Goal: Task Accomplishment & Management: Complete application form

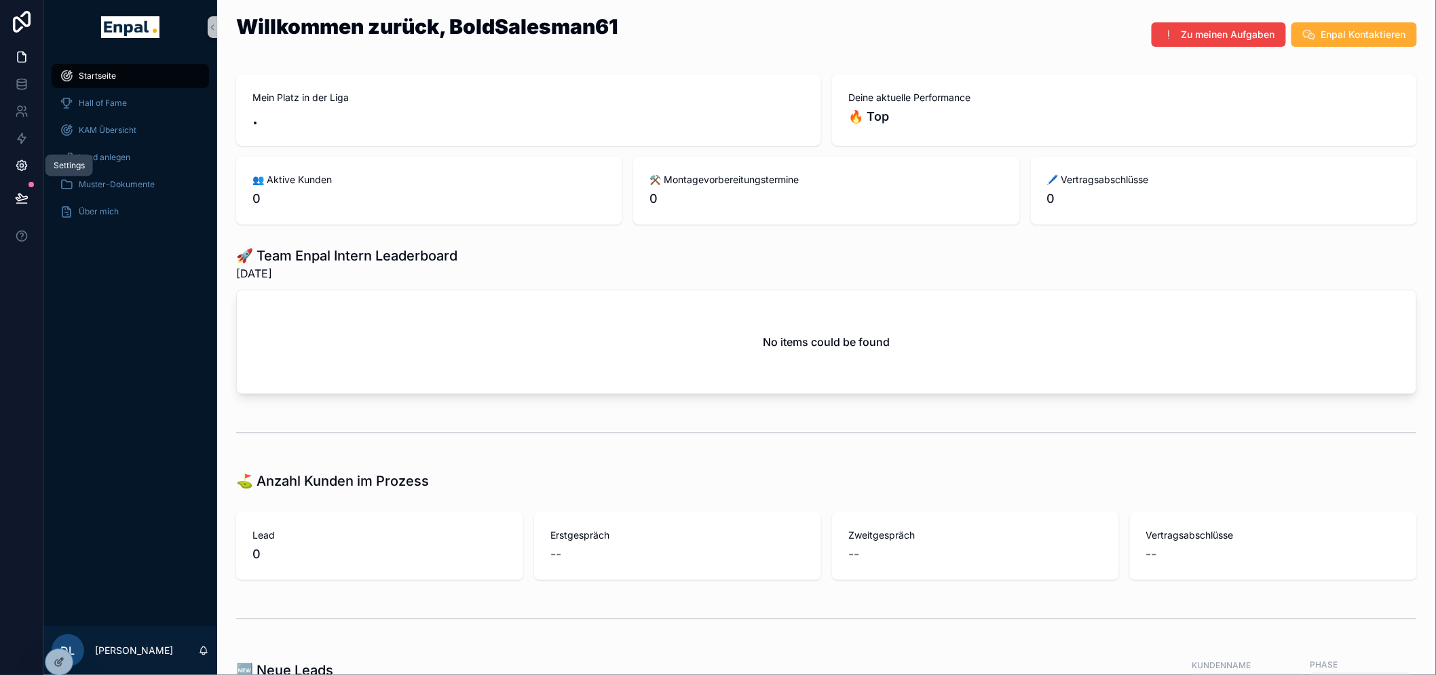
click at [27, 165] on icon at bounding box center [22, 166] width 14 height 14
click at [58, 636] on icon at bounding box center [59, 633] width 11 height 11
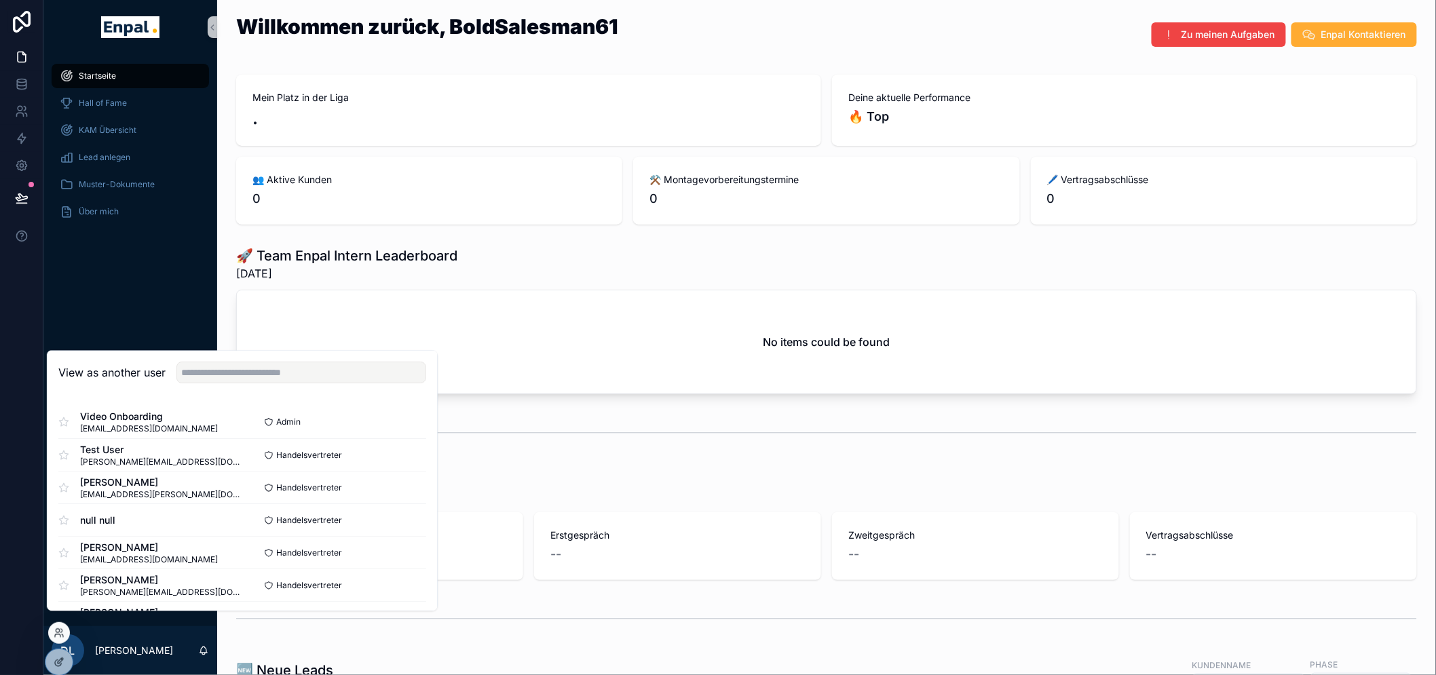
click at [279, 396] on div "View as another user" at bounding box center [241, 373] width 389 height 44
click at [282, 384] on input "text" at bounding box center [301, 373] width 250 height 22
type input "*"
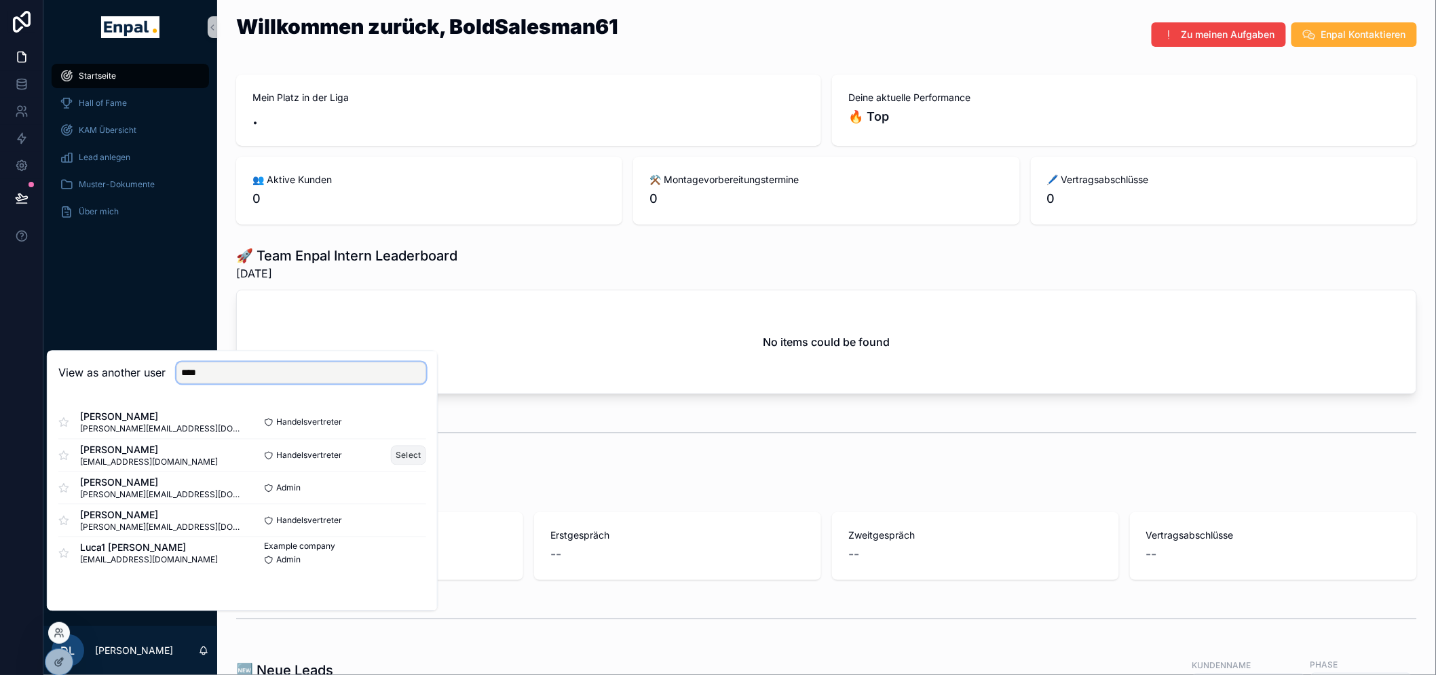
type input "****"
click at [410, 465] on button "Select" at bounding box center [408, 456] width 35 height 20
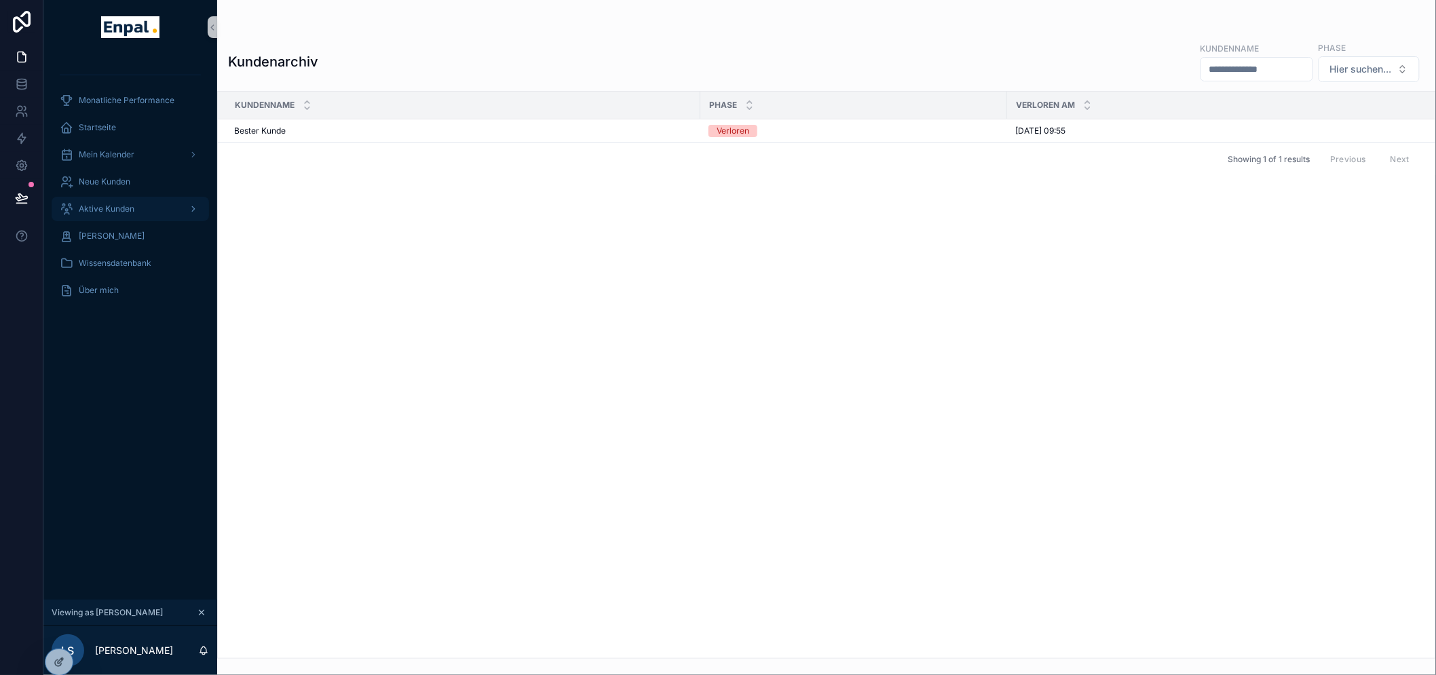
click at [118, 204] on span "Aktive Kunden" at bounding box center [107, 209] width 56 height 11
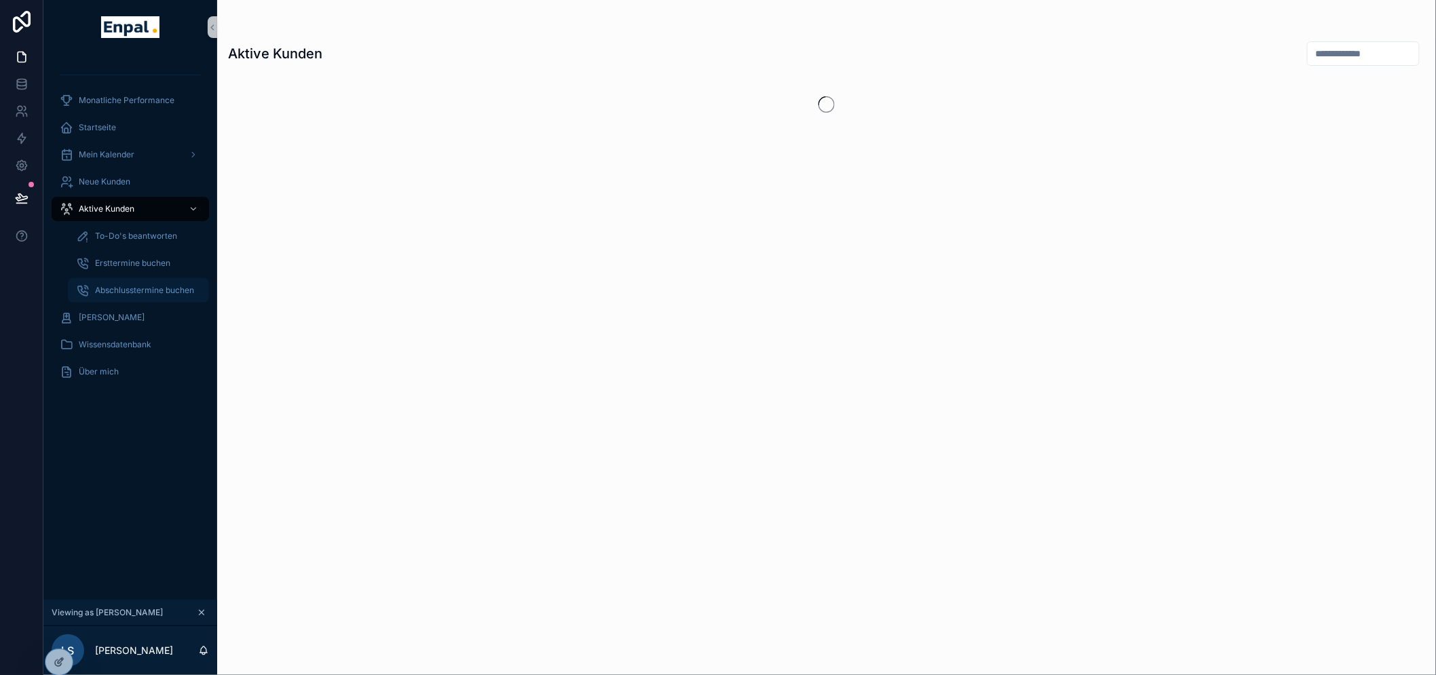
click at [130, 280] on div "Abschlusstermine buchen" at bounding box center [138, 291] width 125 height 22
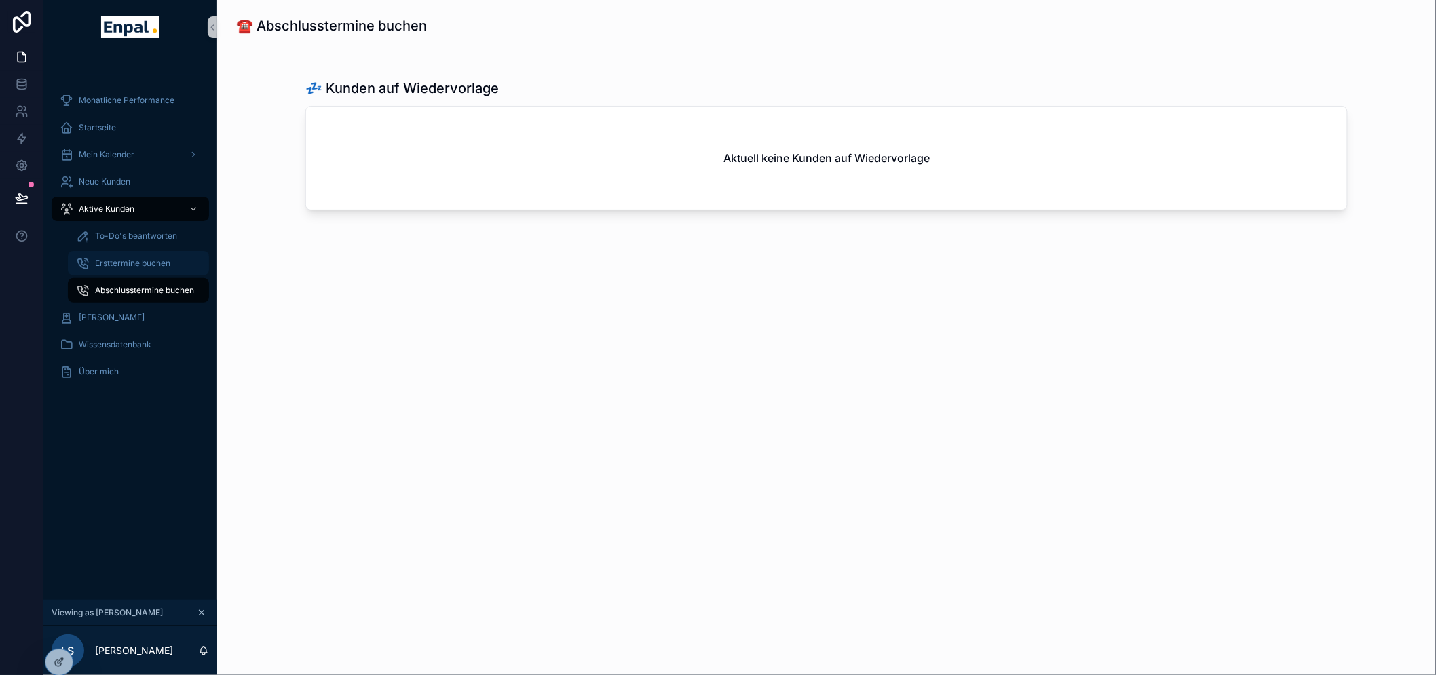
click at [137, 261] on span "Ersttermine buchen" at bounding box center [132, 263] width 75 height 11
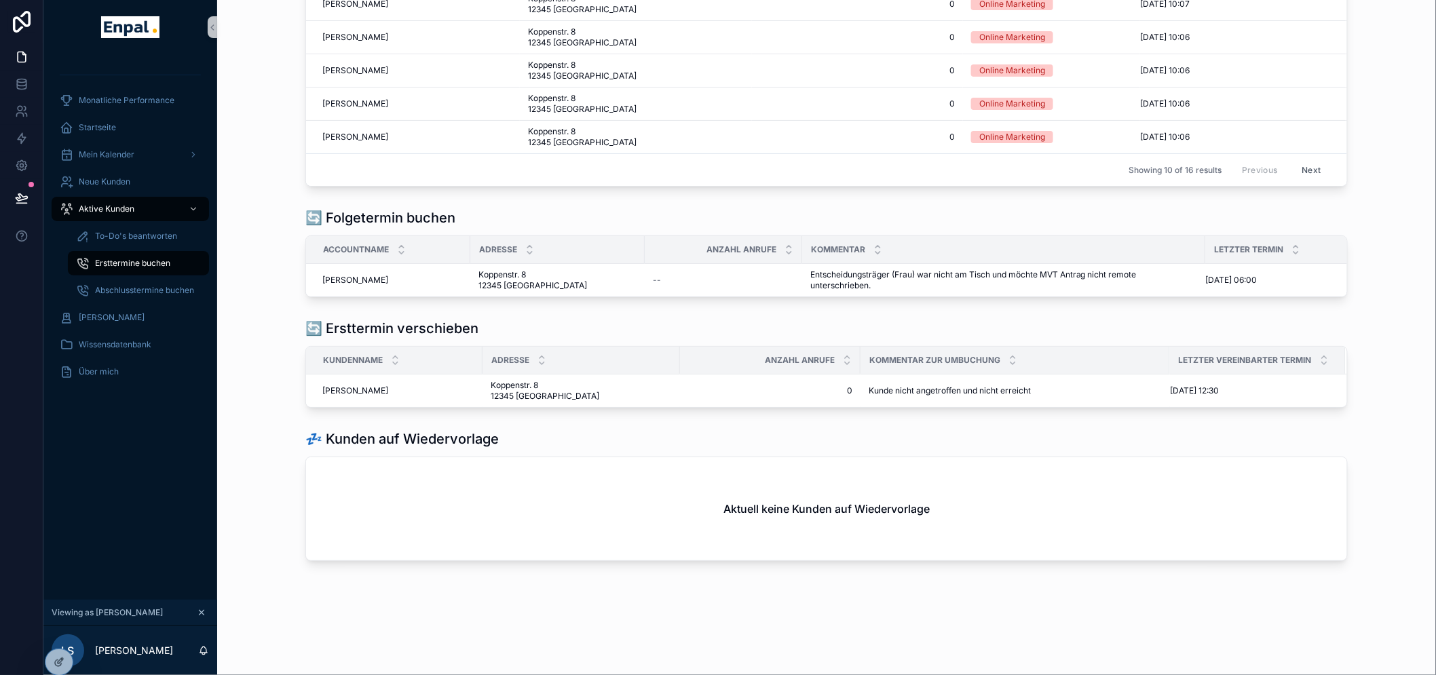
scroll to position [313, 0]
click at [344, 275] on span "[PERSON_NAME]" at bounding box center [355, 280] width 66 height 11
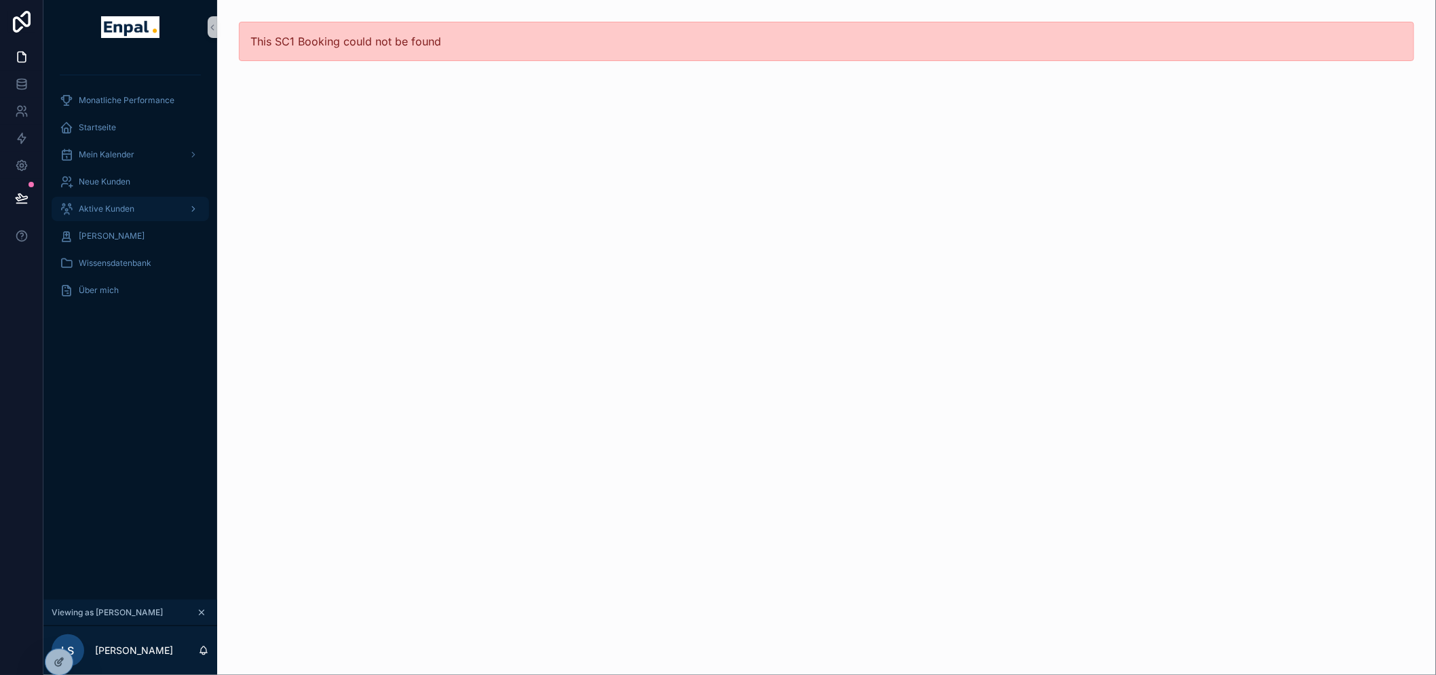
click at [139, 212] on div "Aktive Kunden" at bounding box center [130, 209] width 141 height 22
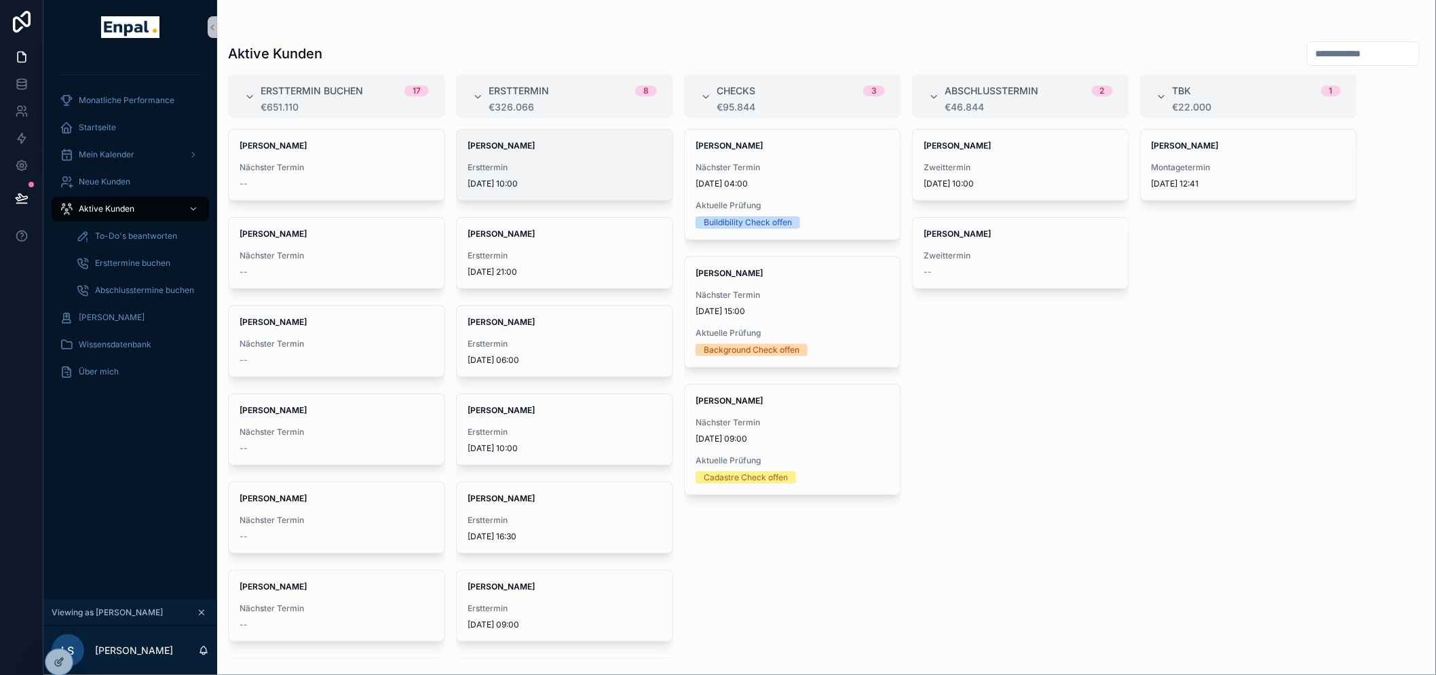
click at [577, 174] on div "Ersttermin 25.9.2025 10:00" at bounding box center [564, 175] width 194 height 27
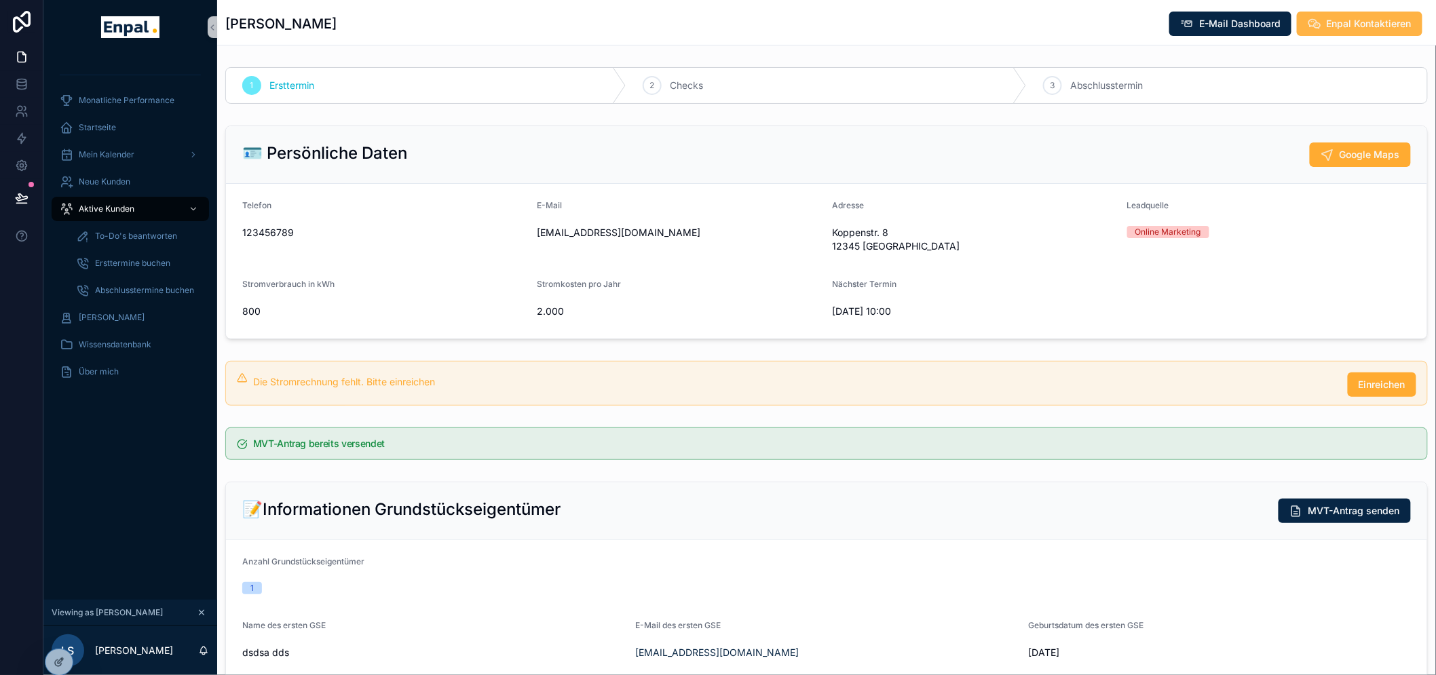
click at [1348, 28] on span "Enpal Kontaktieren" at bounding box center [1368, 24] width 85 height 14
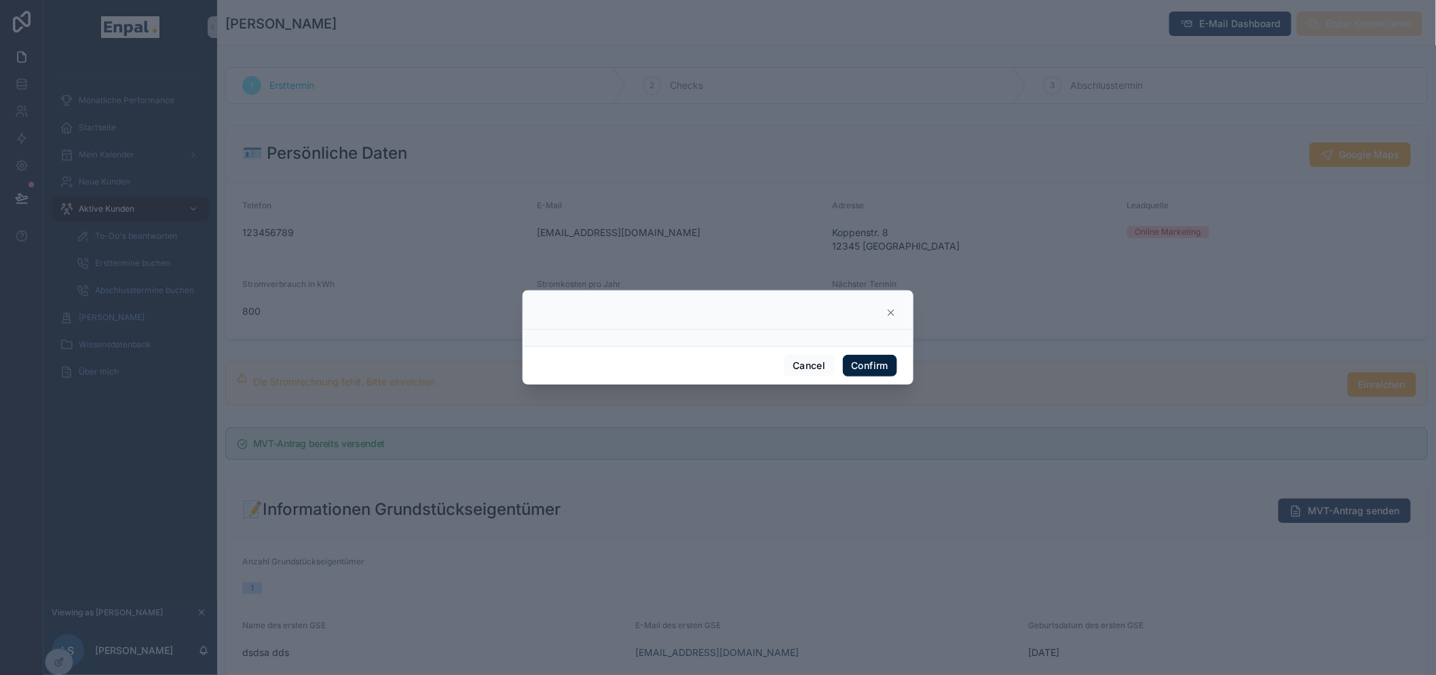
click at [885, 318] on icon at bounding box center [890, 312] width 11 height 11
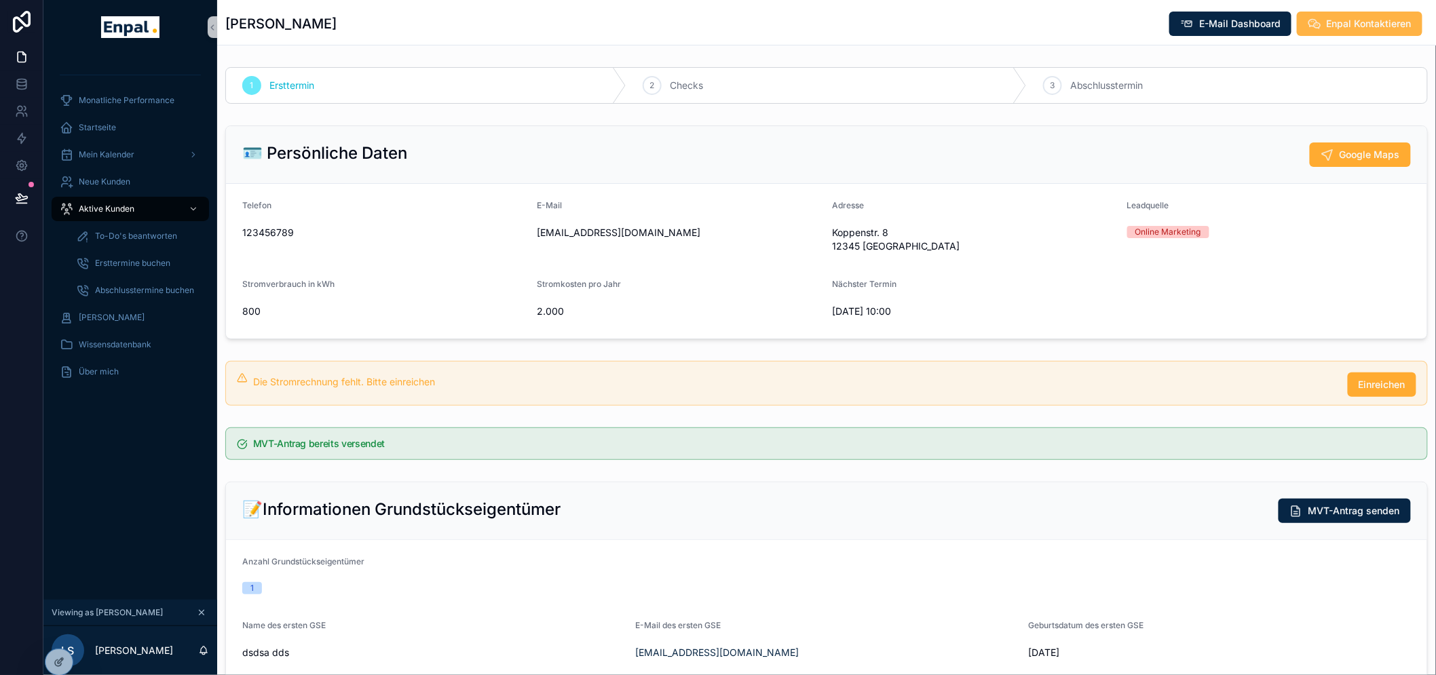
click at [1328, 26] on span "Enpal Kontaktieren" at bounding box center [1368, 24] width 85 height 14
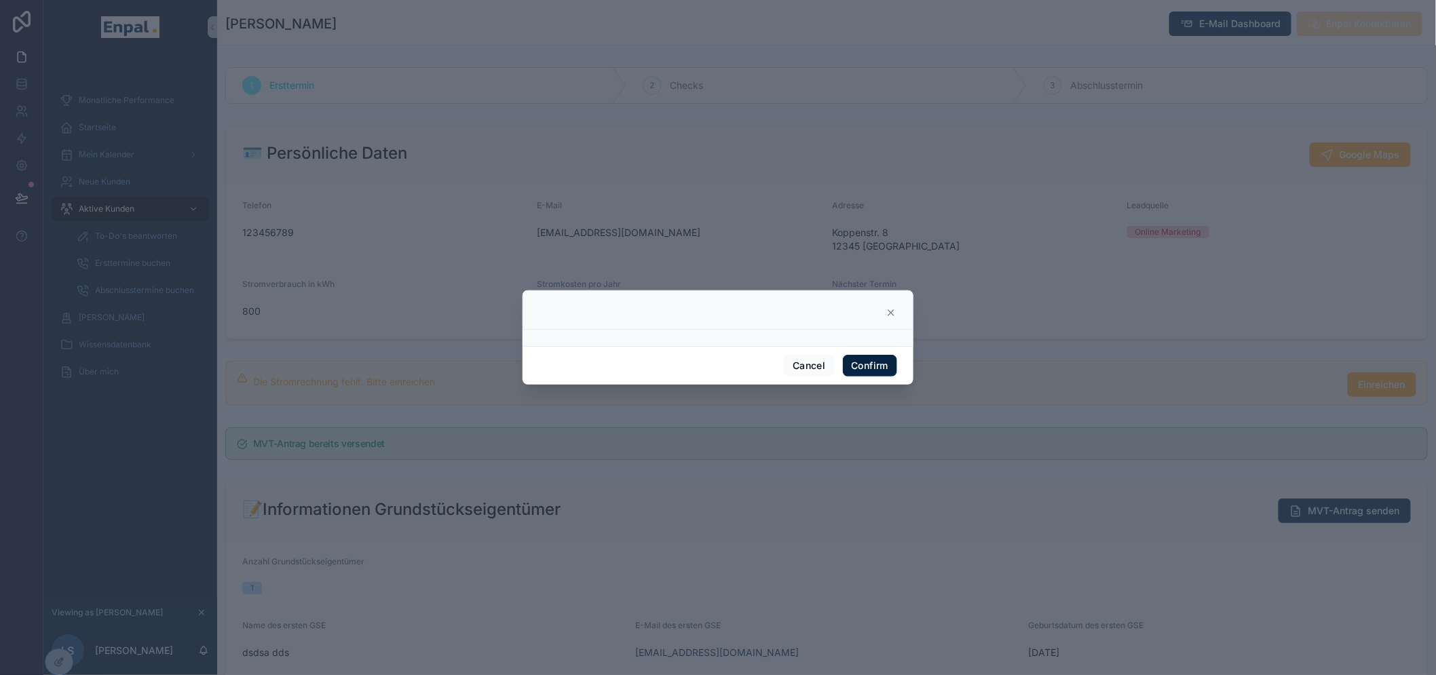
click at [866, 360] on div "Cancel Confirm" at bounding box center [717, 365] width 391 height 39
click at [862, 368] on button "Confirm" at bounding box center [870, 366] width 54 height 22
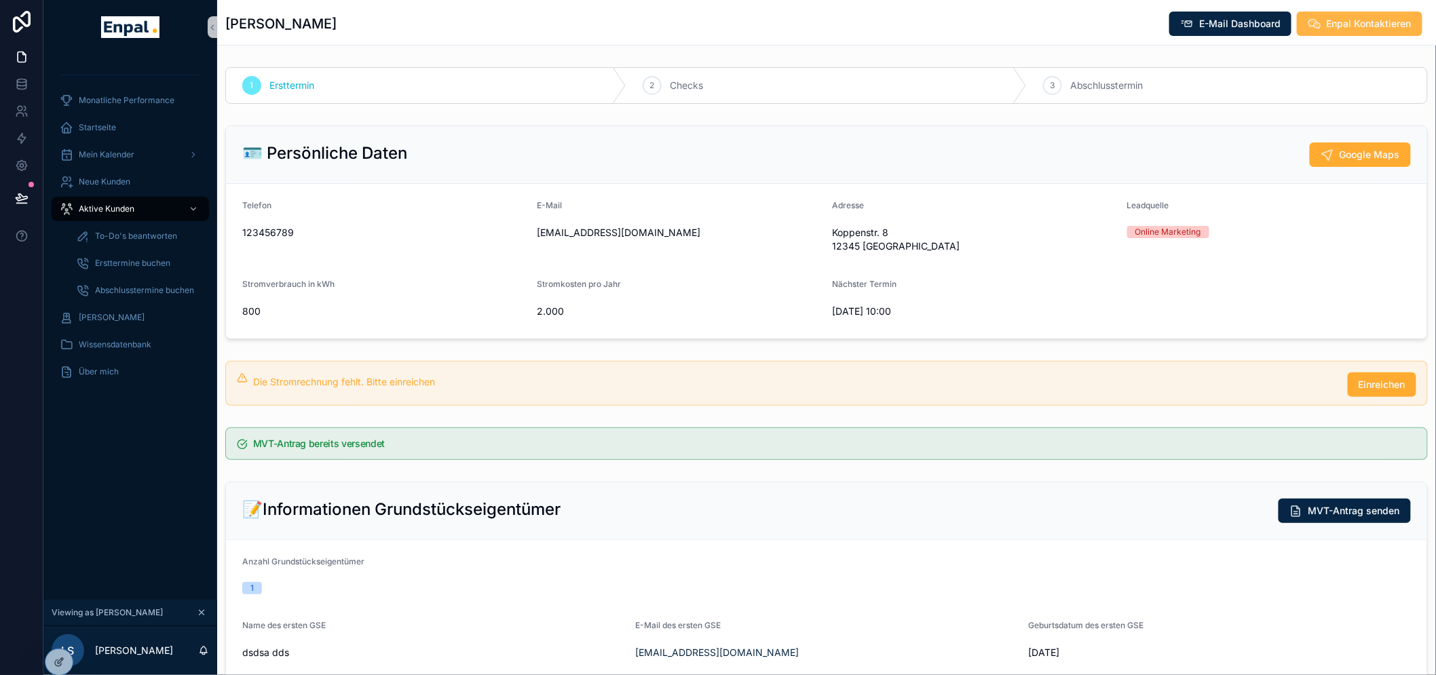
click at [1394, 24] on span "Enpal Kontaktieren" at bounding box center [1368, 24] width 85 height 14
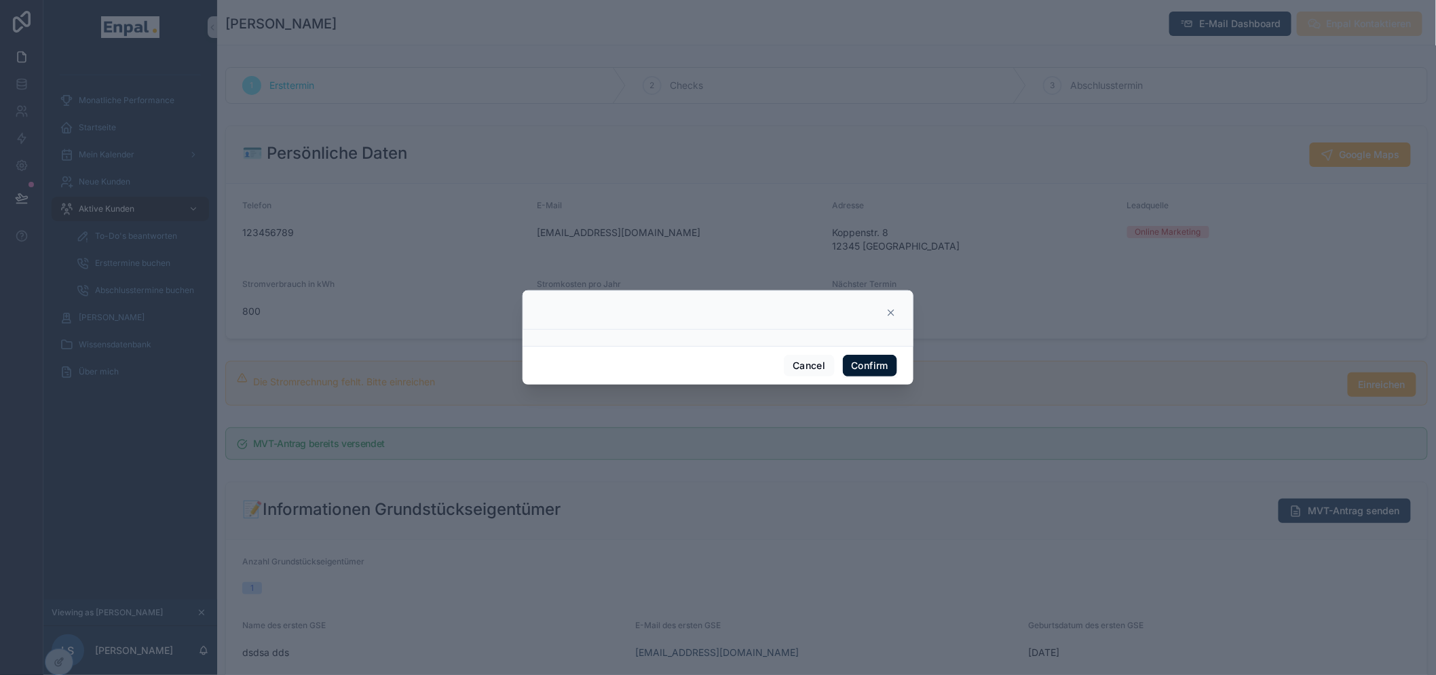
click at [873, 361] on button "Confirm" at bounding box center [870, 366] width 54 height 22
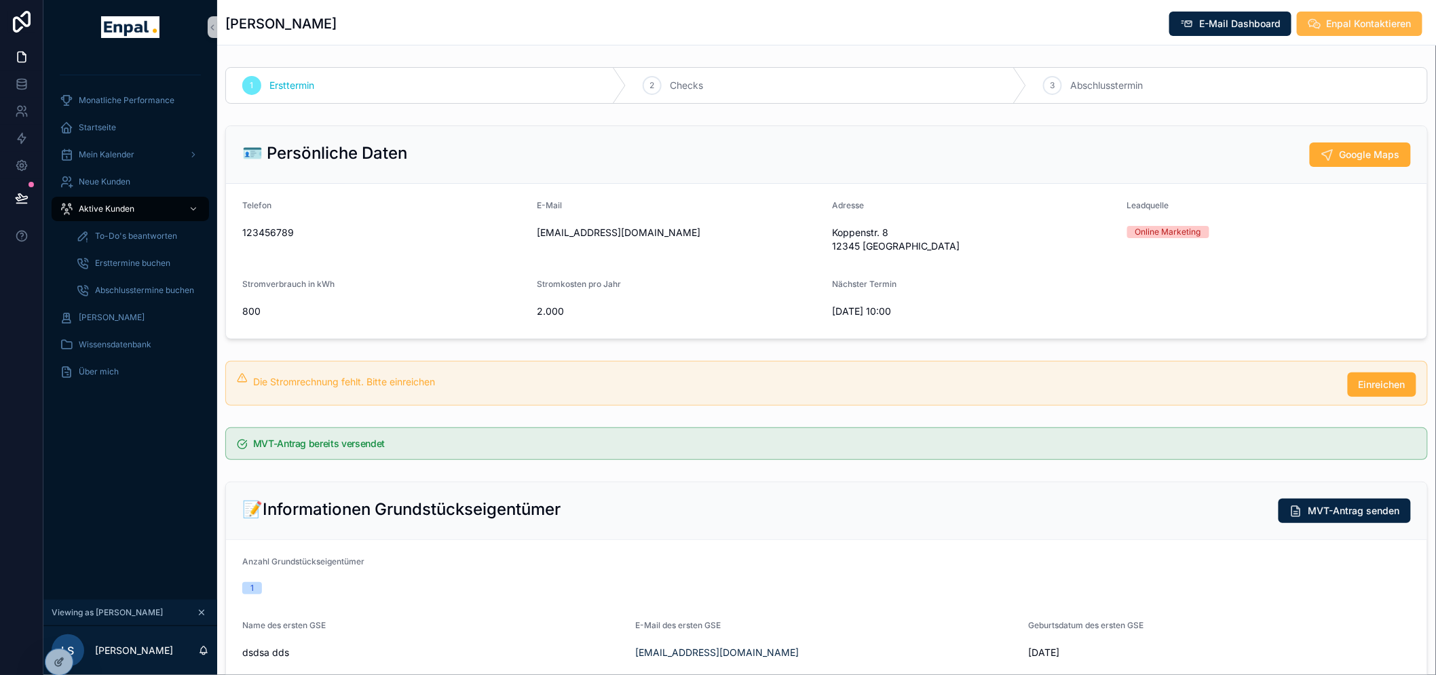
click at [1347, 31] on button "Enpal Kontaktieren" at bounding box center [1359, 24] width 126 height 24
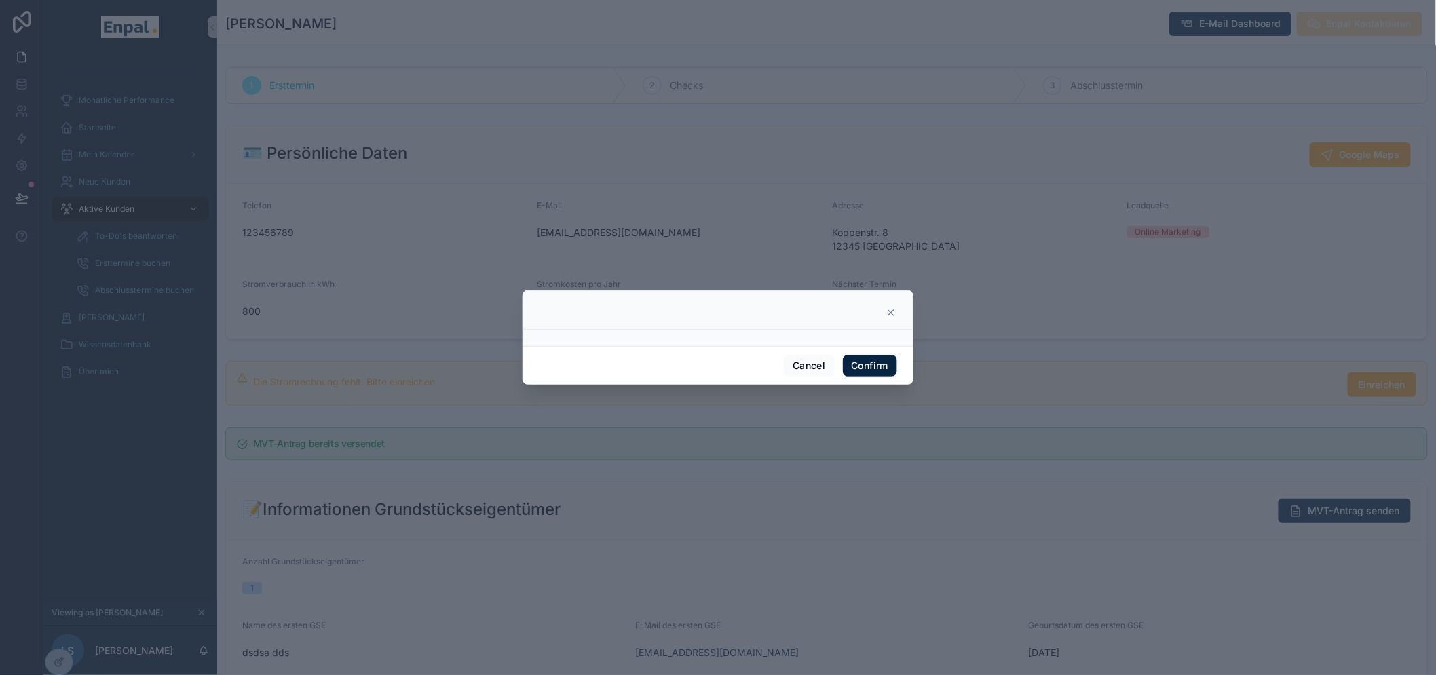
click at [889, 317] on icon at bounding box center [890, 312] width 11 height 11
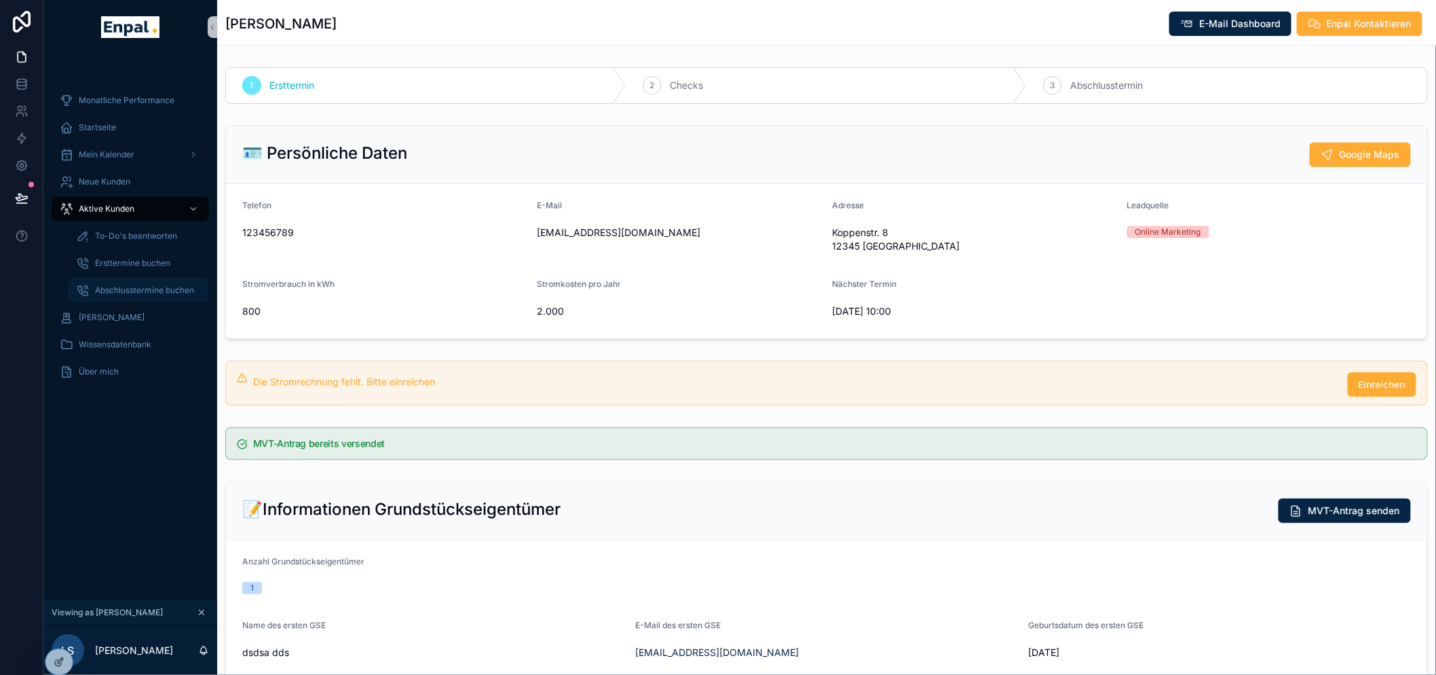
click at [185, 290] on span "Abschlusstermine buchen" at bounding box center [144, 290] width 99 height 11
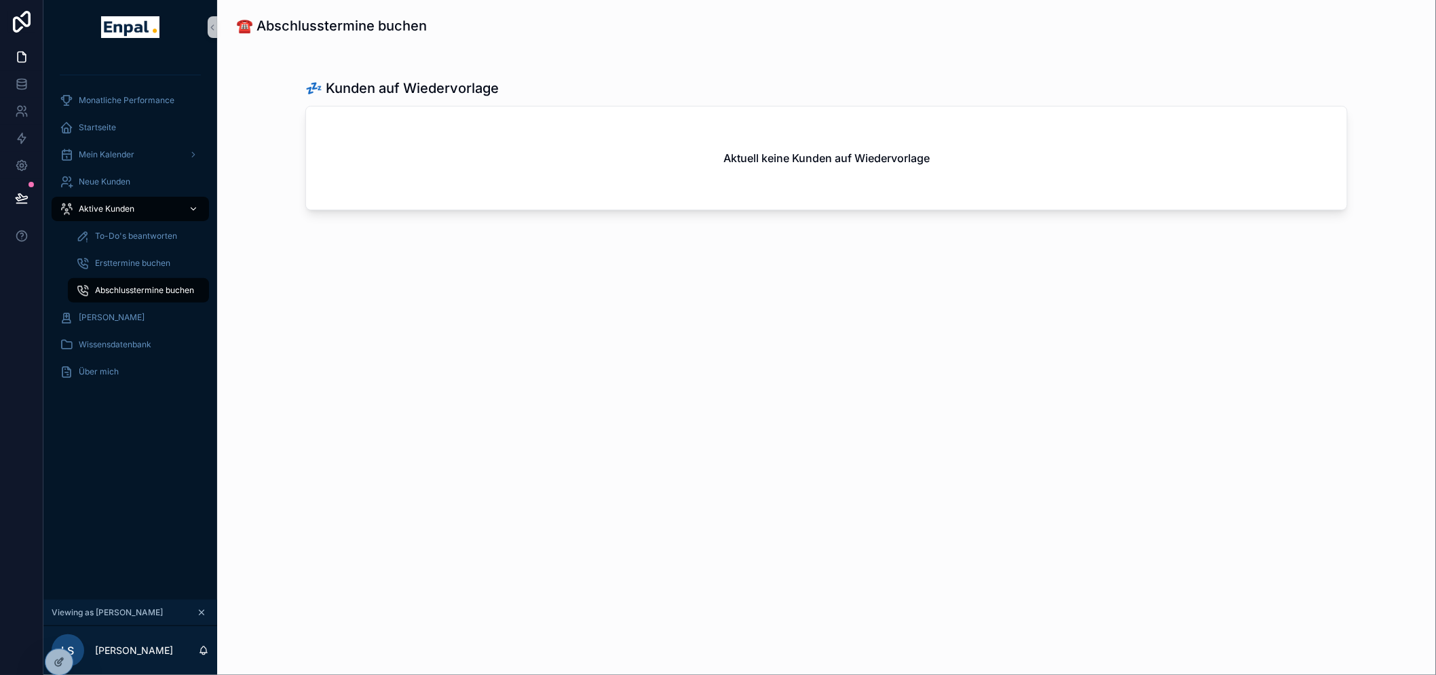
click at [163, 211] on div "Aktive Kunden" at bounding box center [130, 209] width 141 height 22
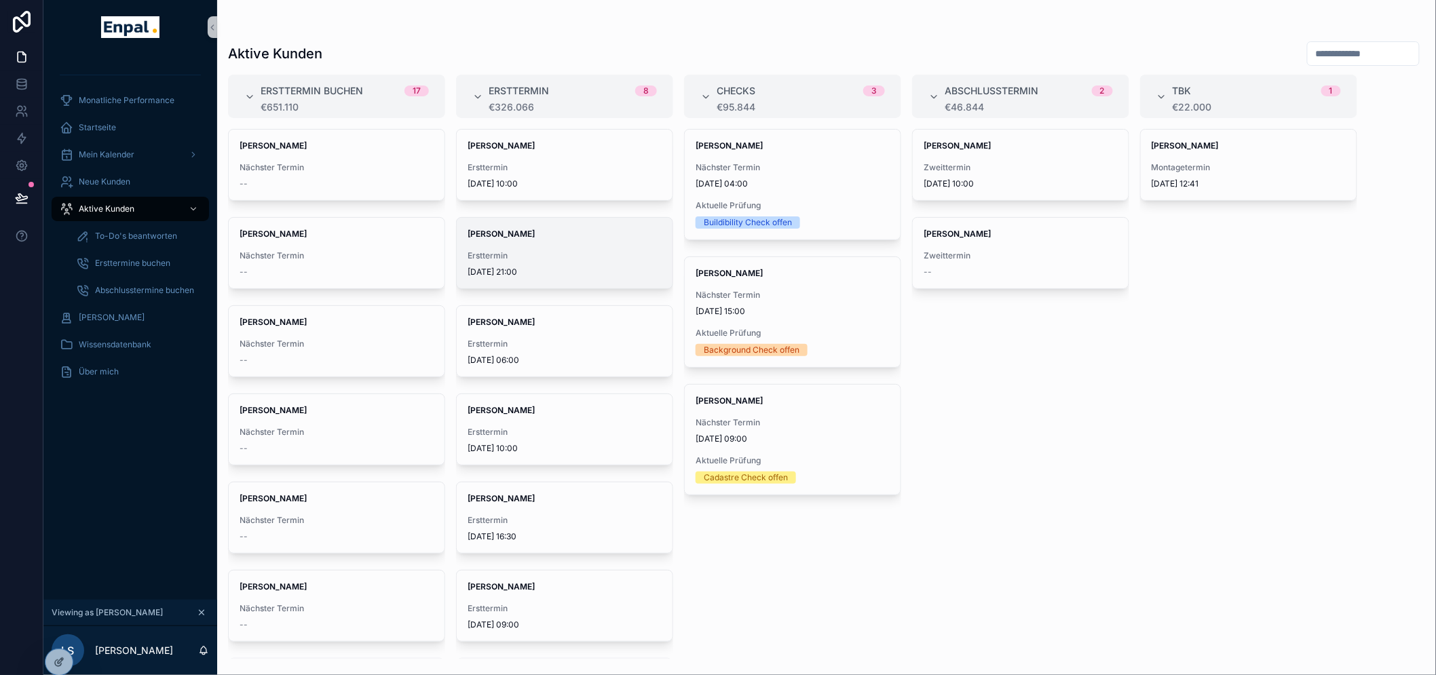
click at [577, 261] on div "Ersttermin 16.9.2025 21:00" at bounding box center [564, 263] width 194 height 27
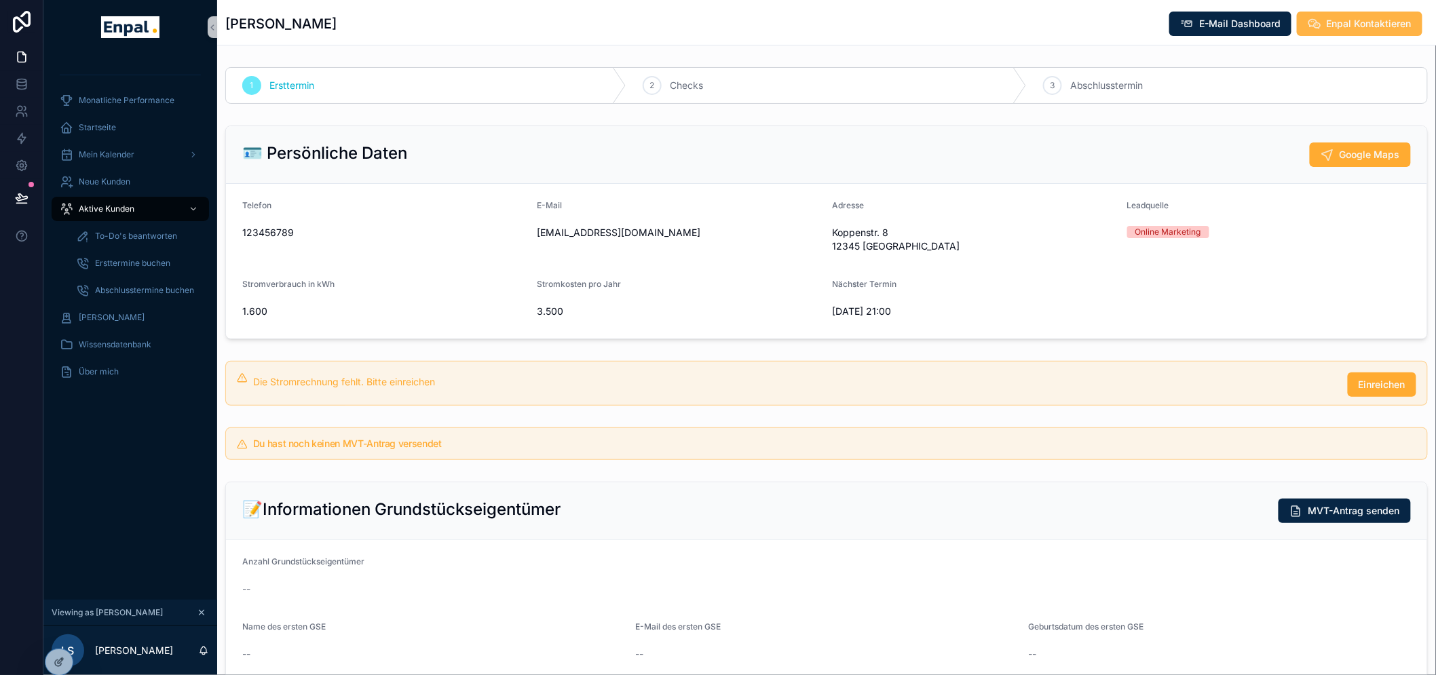
click at [1351, 29] on span "Enpal Kontaktieren" at bounding box center [1368, 24] width 85 height 14
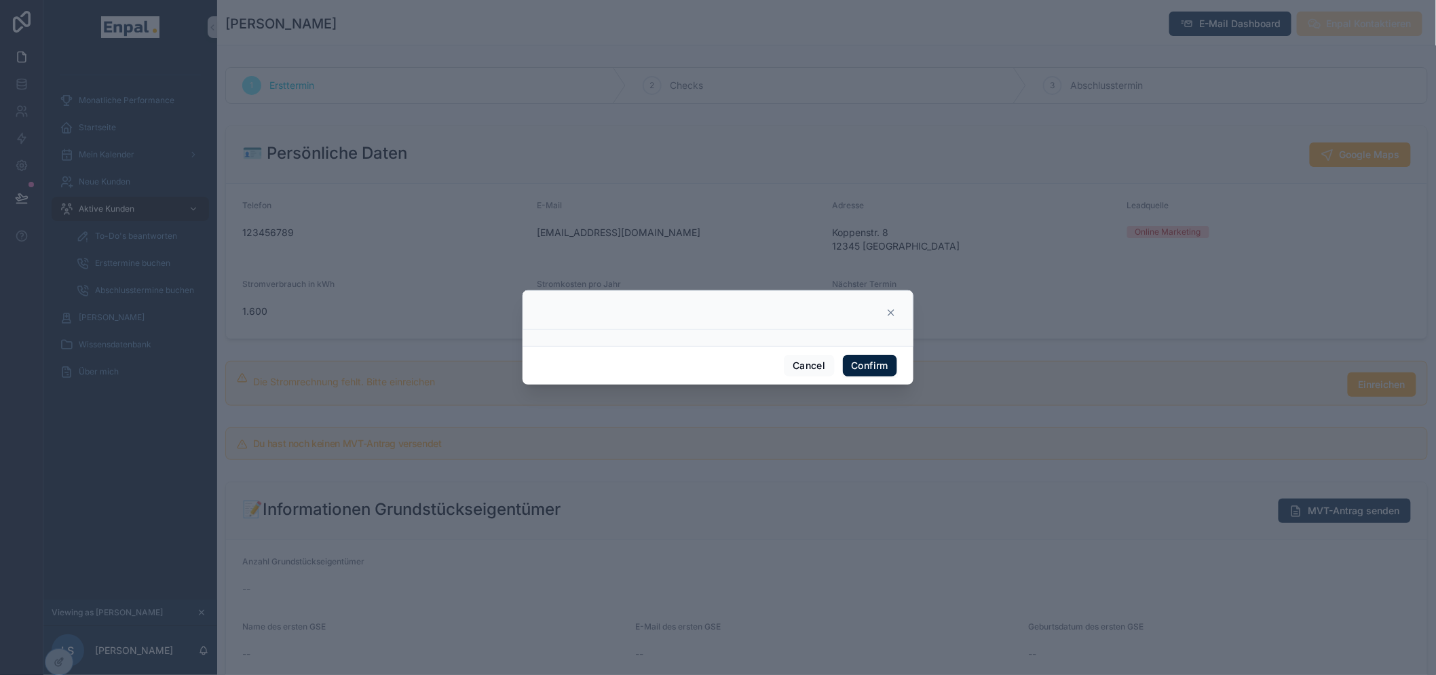
drag, startPoint x: 887, startPoint y: 312, endPoint x: 879, endPoint y: 321, distance: 12.0
click at [887, 313] on div at bounding box center [717, 309] width 391 height 39
click at [893, 309] on div at bounding box center [717, 309] width 391 height 39
click at [885, 318] on icon at bounding box center [890, 312] width 11 height 11
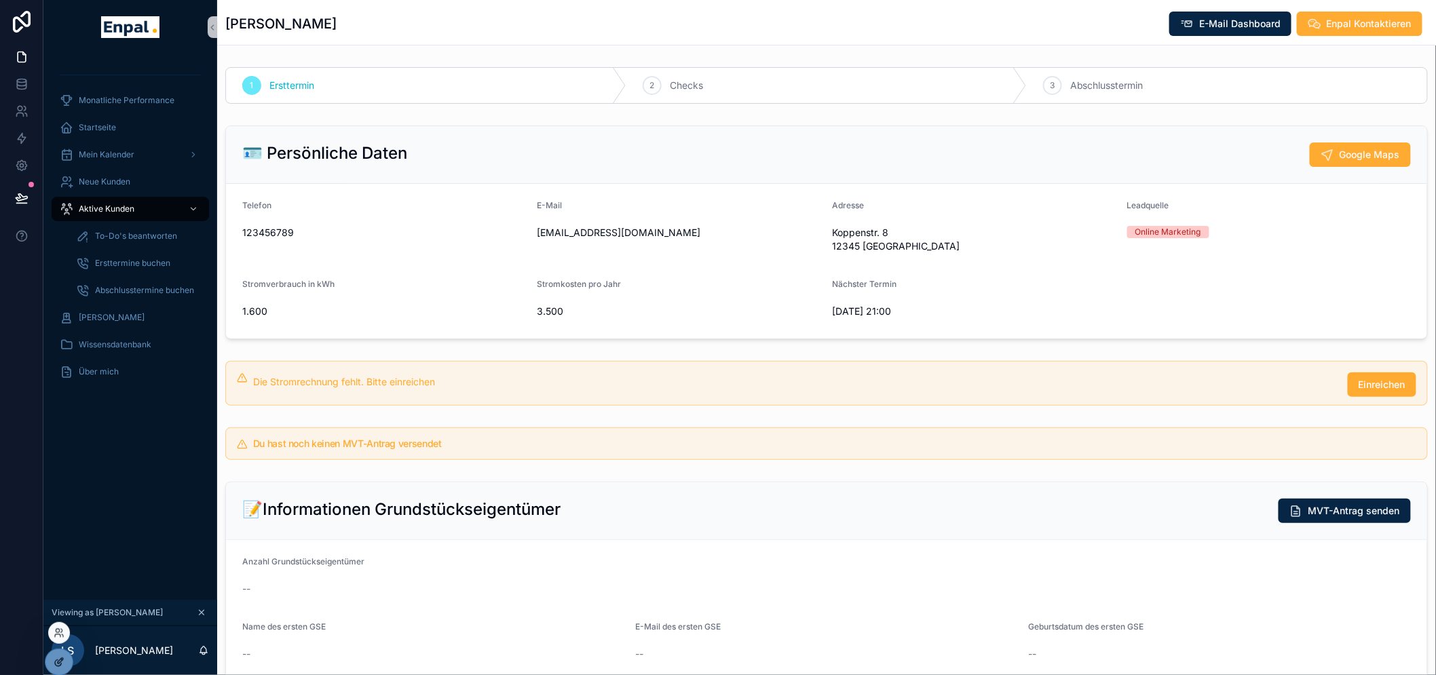
click at [64, 658] on icon at bounding box center [59, 662] width 11 height 11
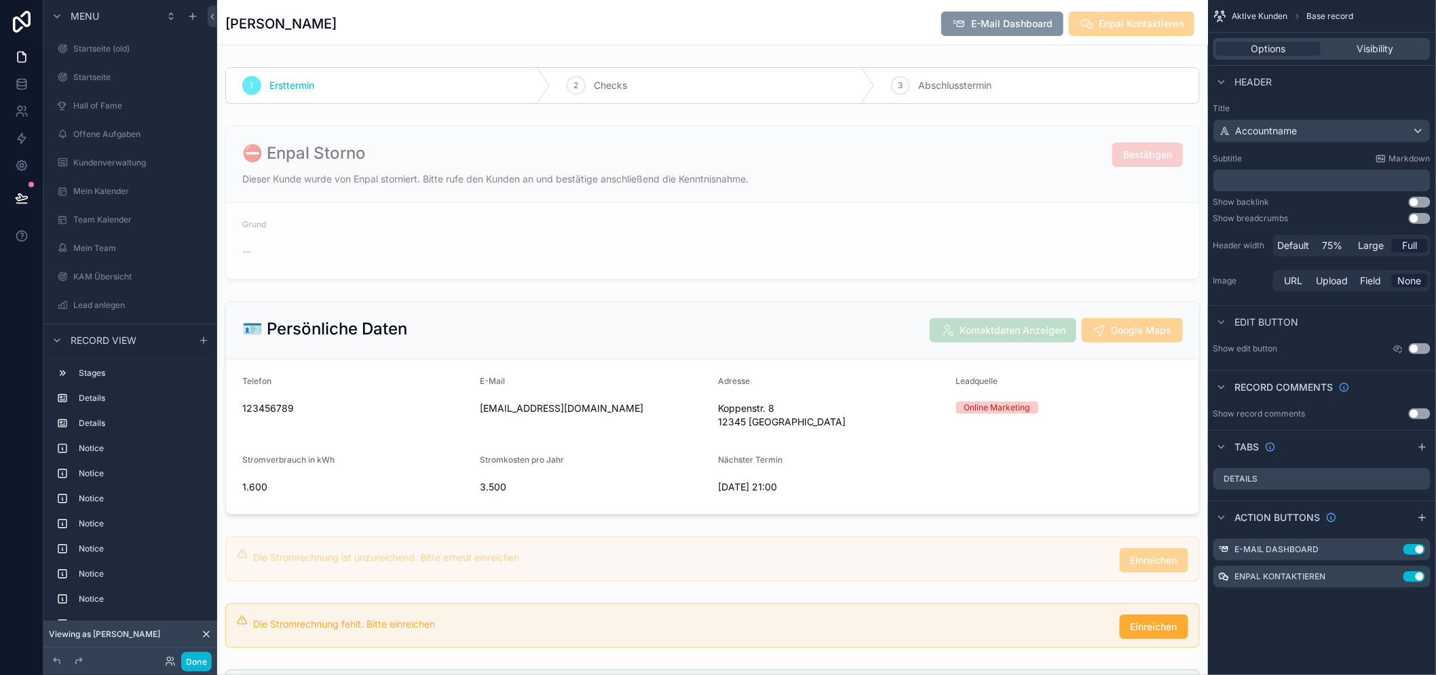
click at [1147, 28] on span "Enpal Kontaktieren" at bounding box center [1131, 25] width 126 height 14
click at [1396, 578] on icon "scrollable content" at bounding box center [1393, 575] width 5 height 5
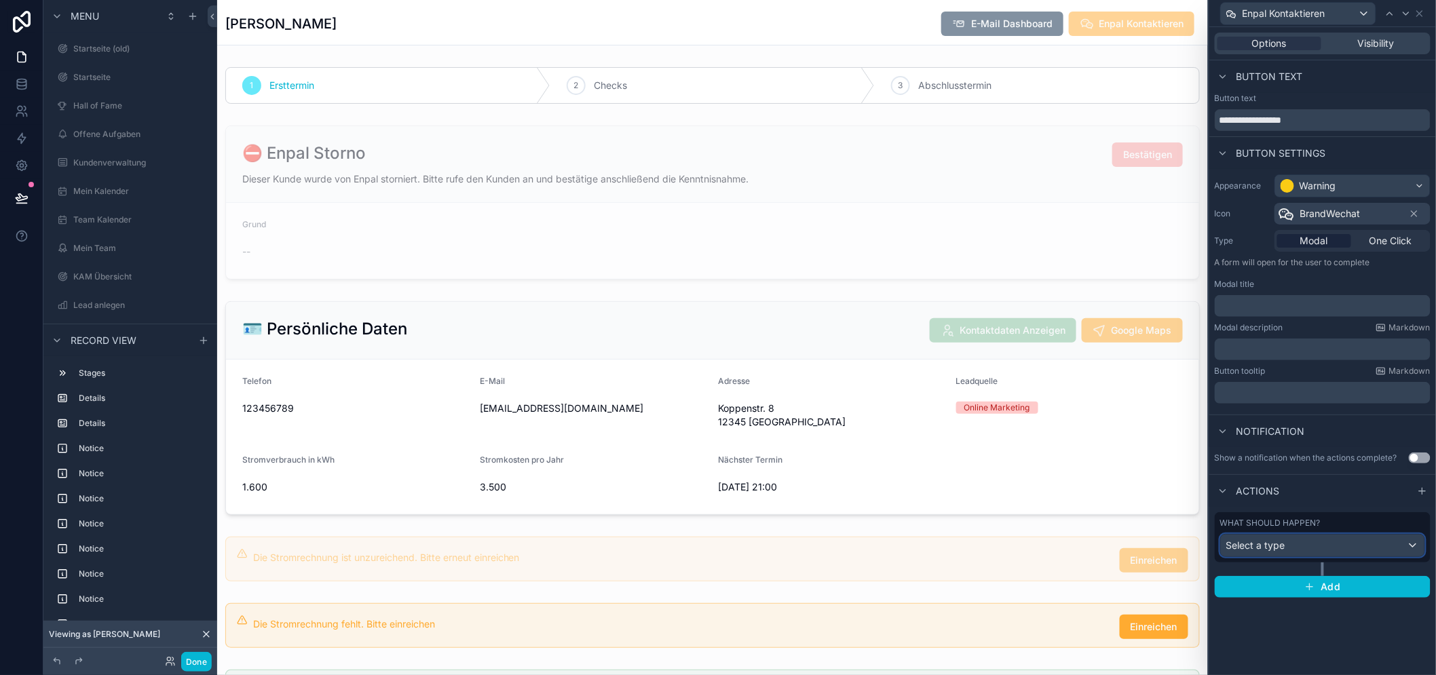
click at [1345, 547] on div "Select a type" at bounding box center [1322, 546] width 204 height 22
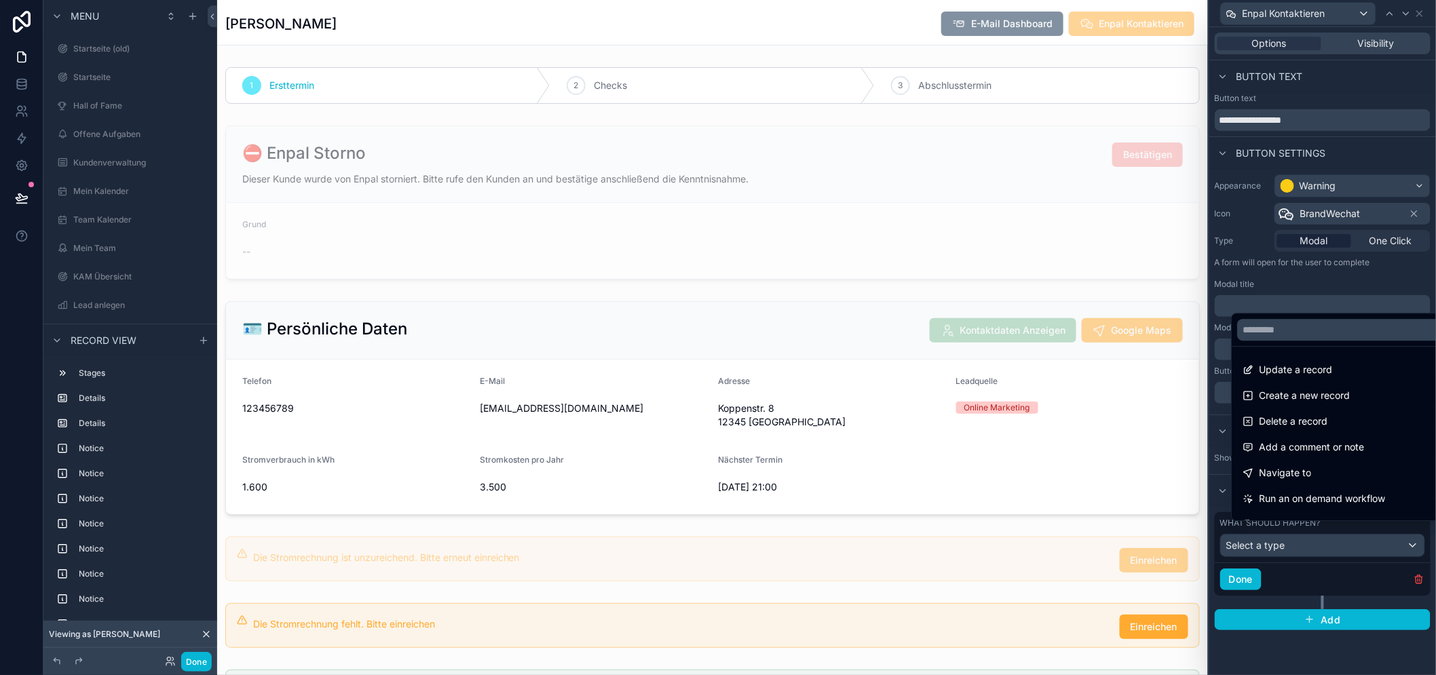
click at [1345, 547] on div at bounding box center [1322, 337] width 227 height 675
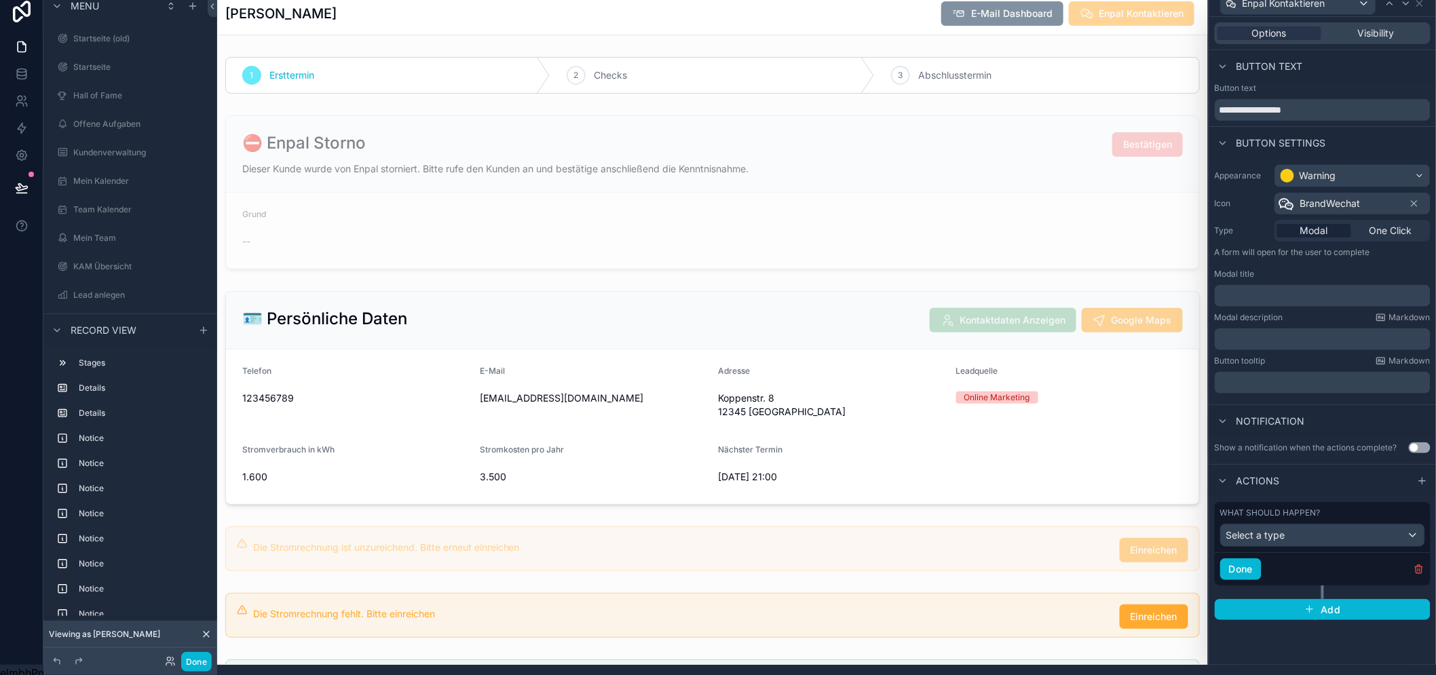
scroll to position [28, 0]
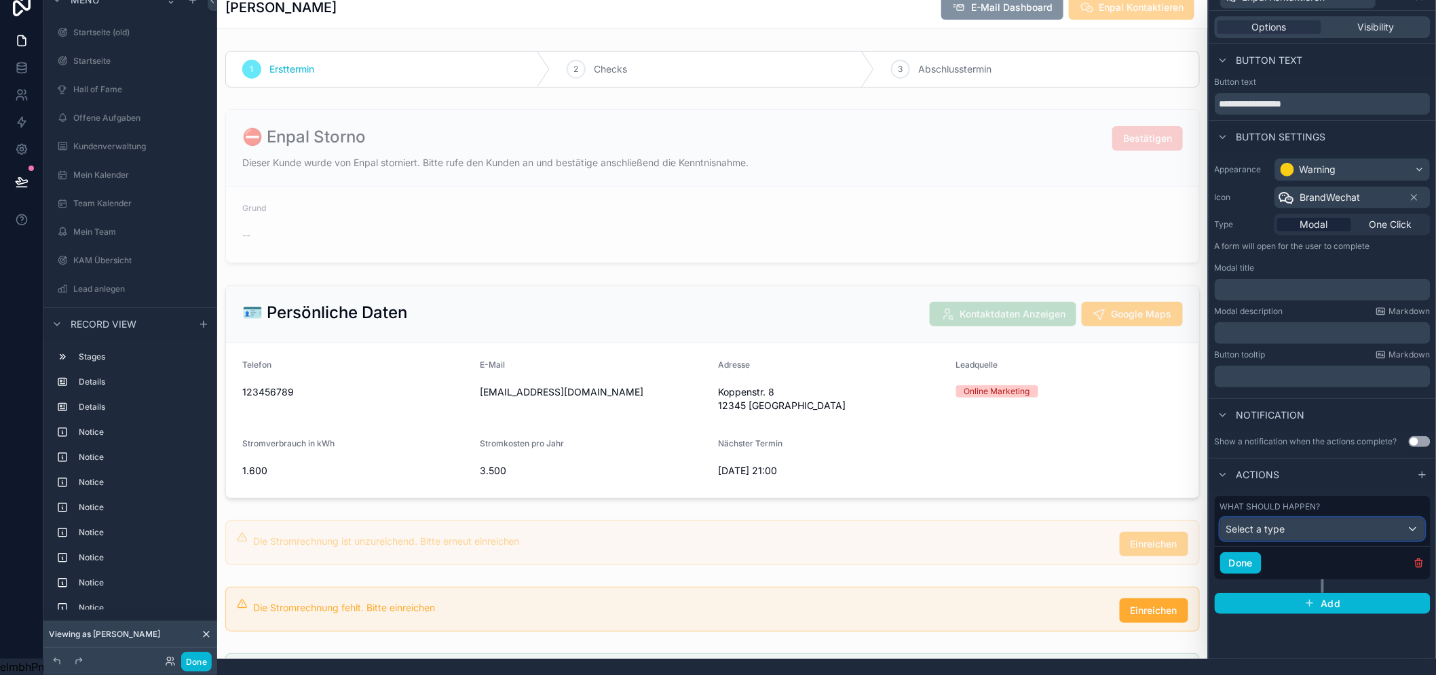
click at [1325, 518] on div "Select a type" at bounding box center [1322, 529] width 204 height 22
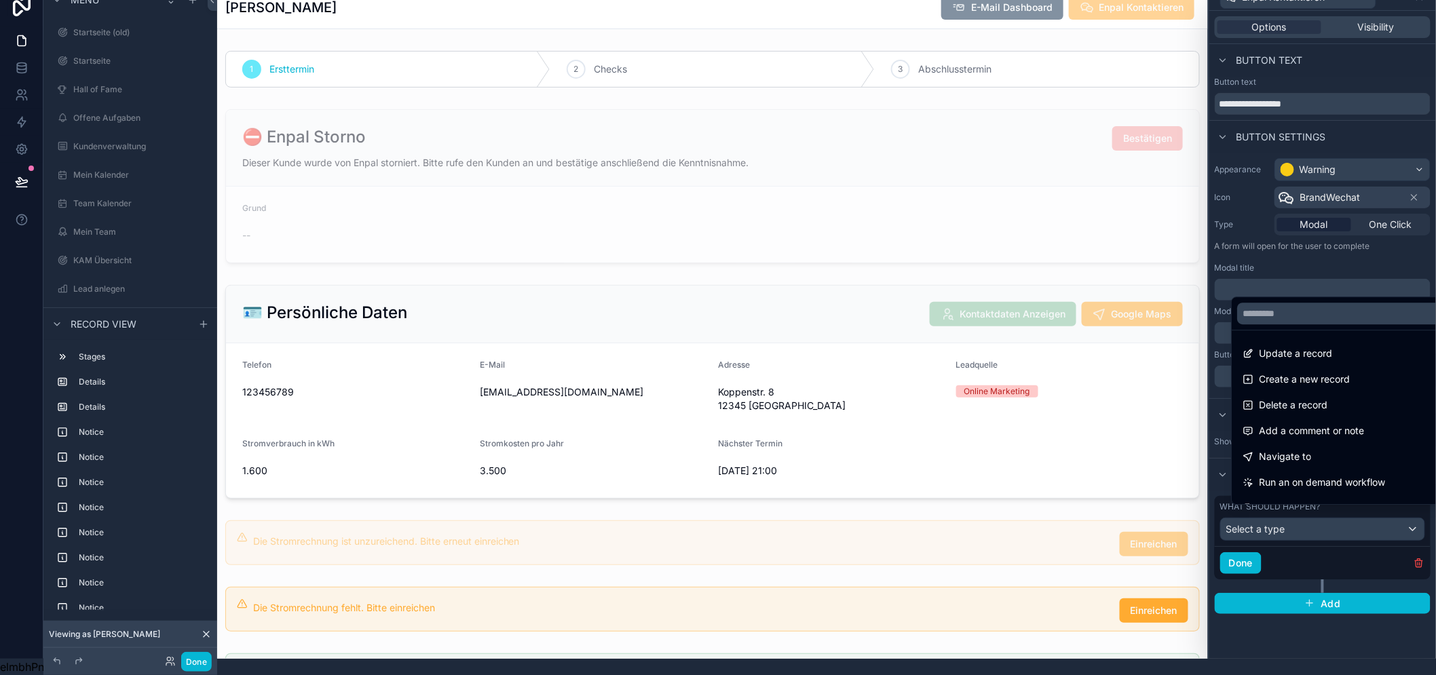
click at [1325, 514] on div at bounding box center [1322, 321] width 227 height 675
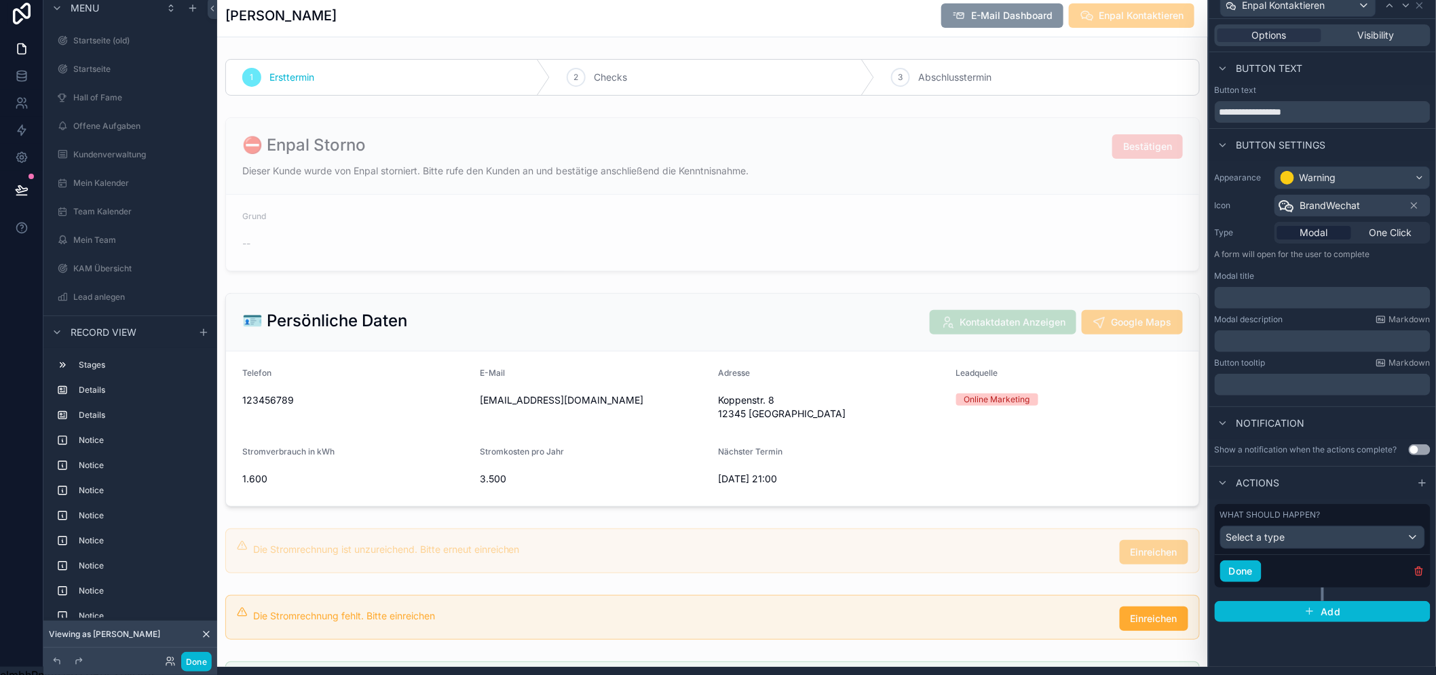
scroll to position [0, 0]
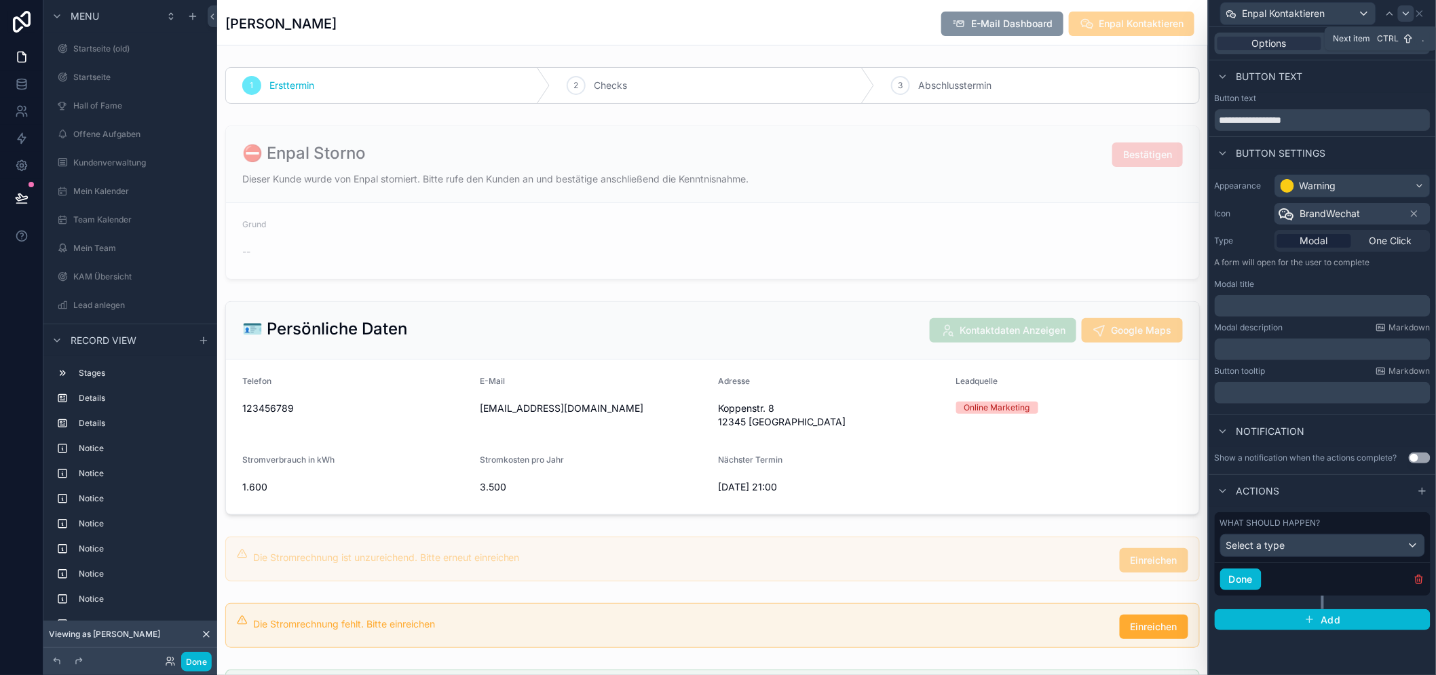
click at [1411, 17] on icon at bounding box center [1405, 13] width 11 height 11
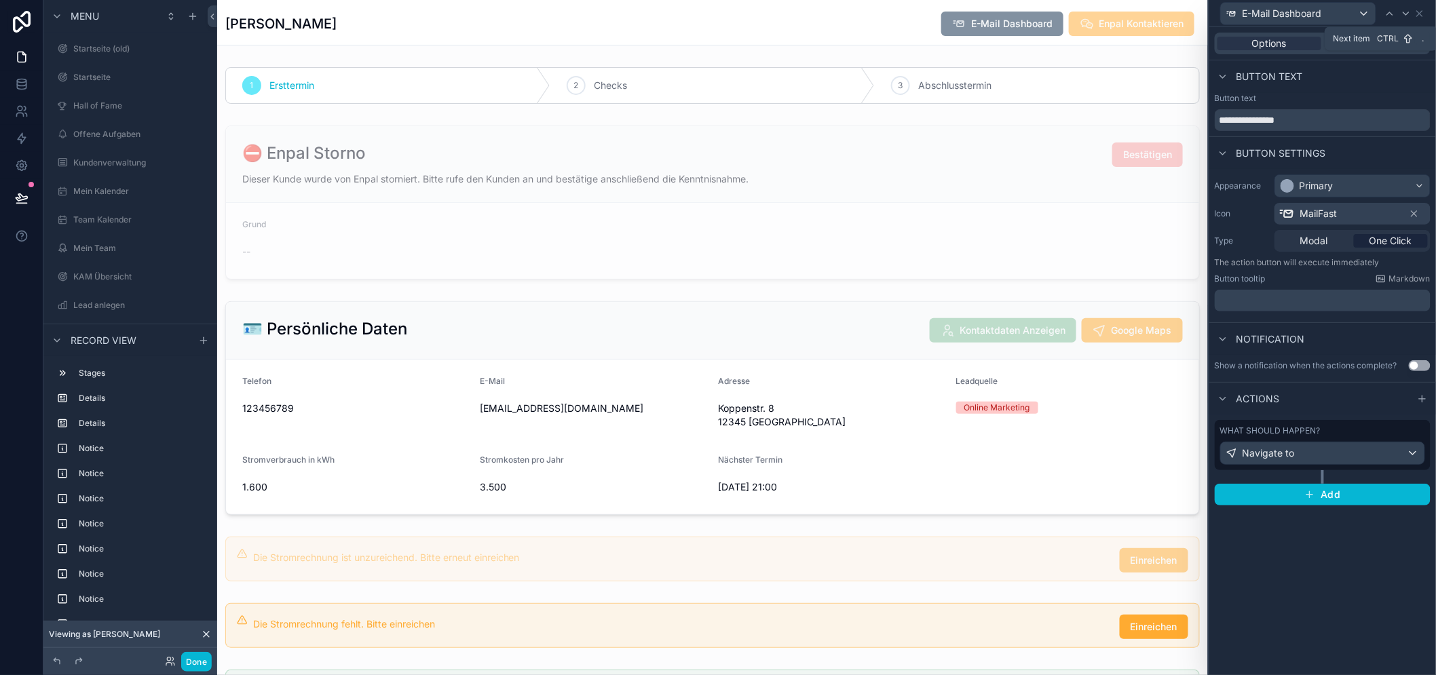
click at [1411, 17] on icon at bounding box center [1405, 13] width 11 height 11
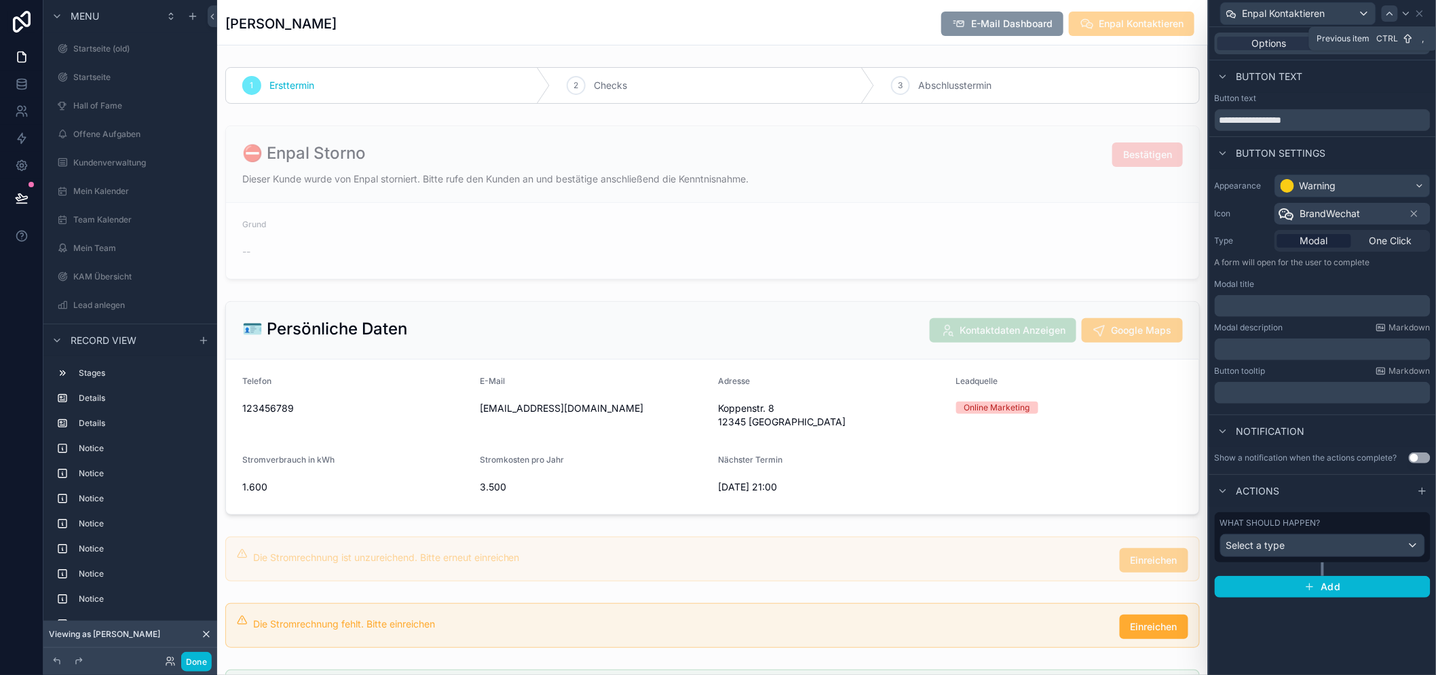
click at [1395, 16] on icon at bounding box center [1389, 13] width 11 height 11
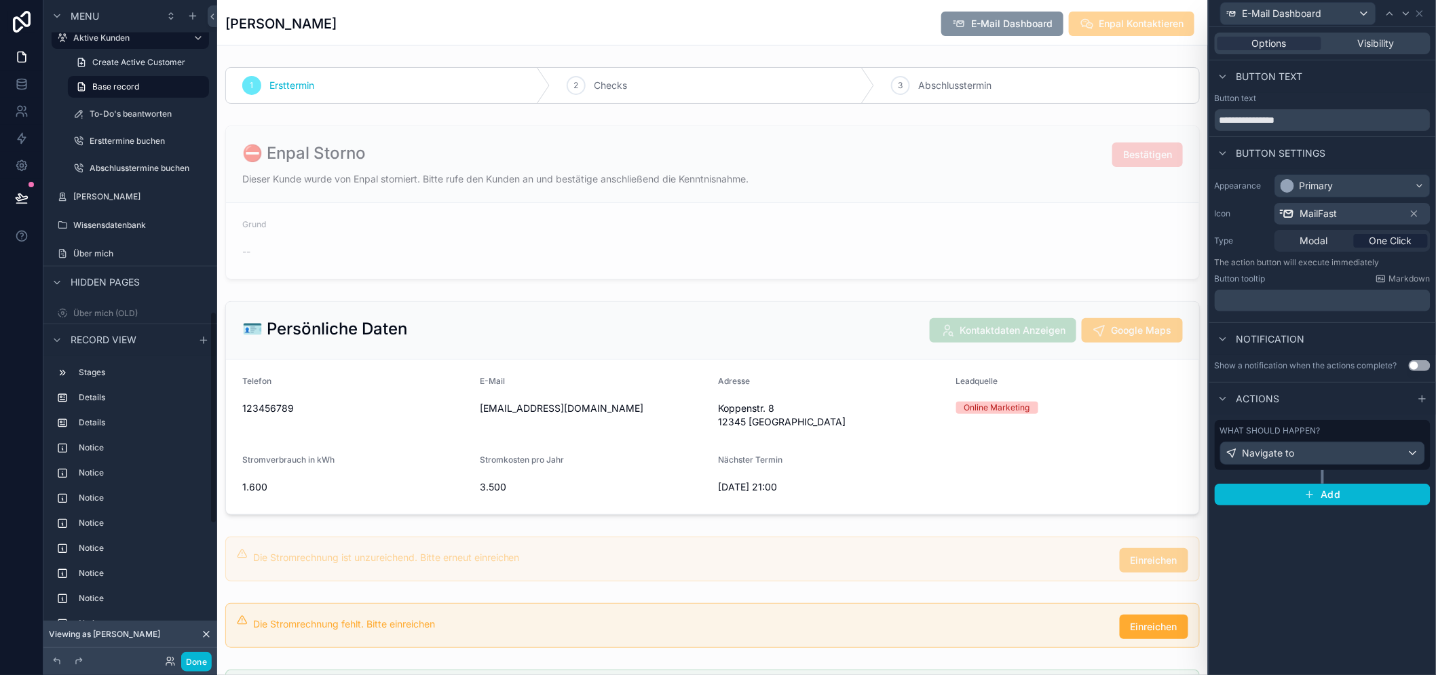
scroll to position [829, 0]
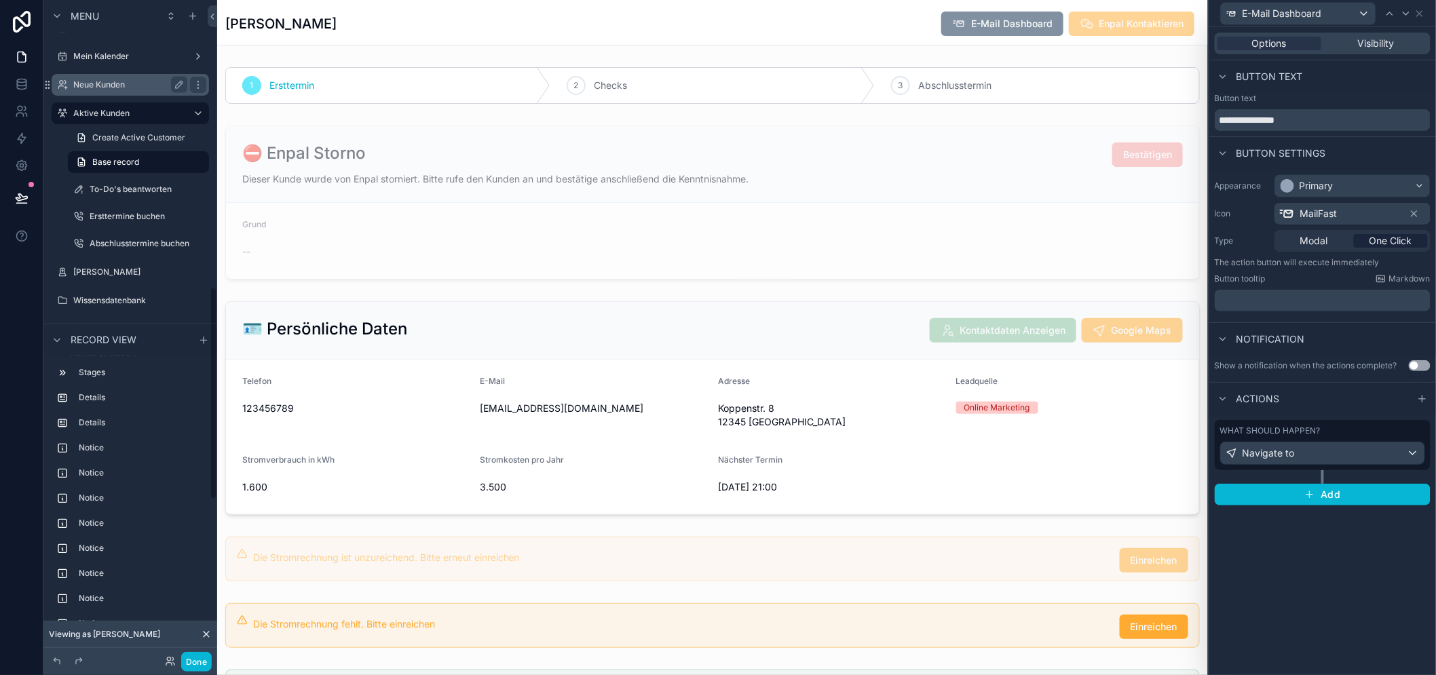
click at [102, 85] on label "Neue Kunden" at bounding box center [127, 84] width 109 height 11
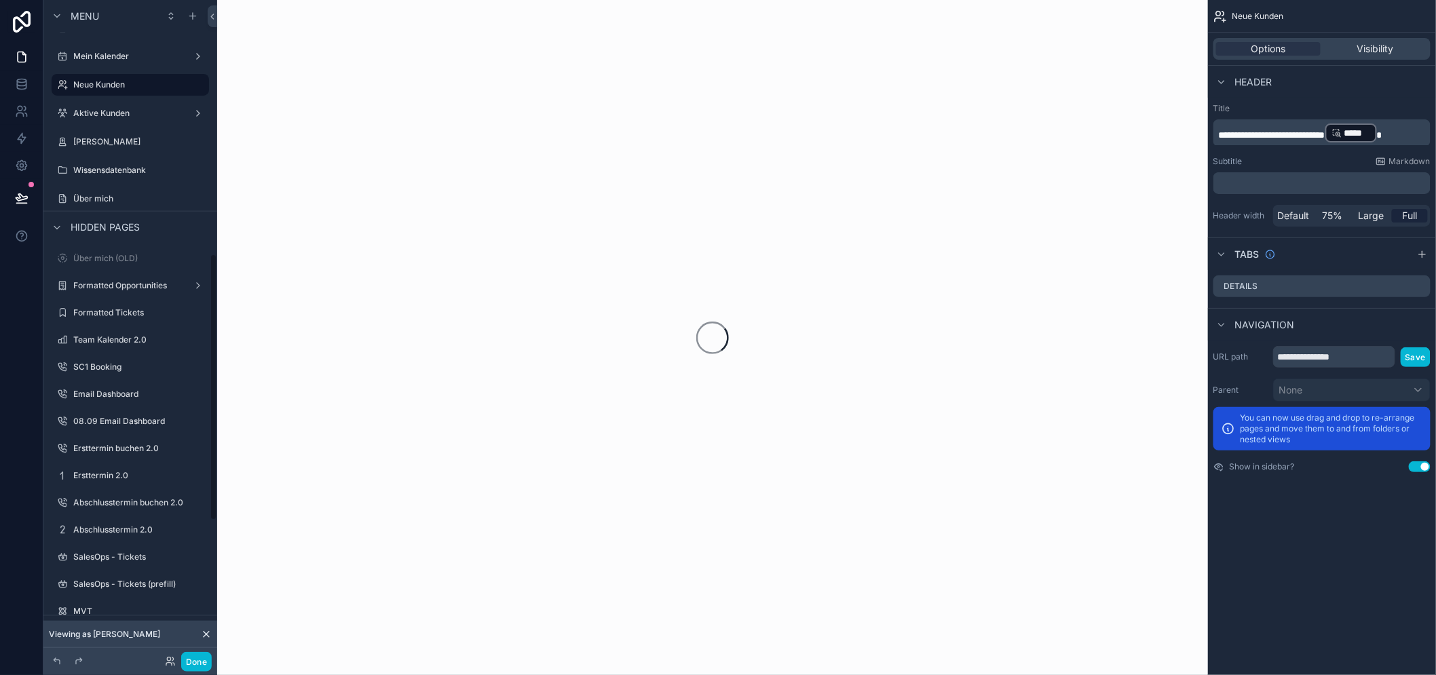
scroll to position [638, 0]
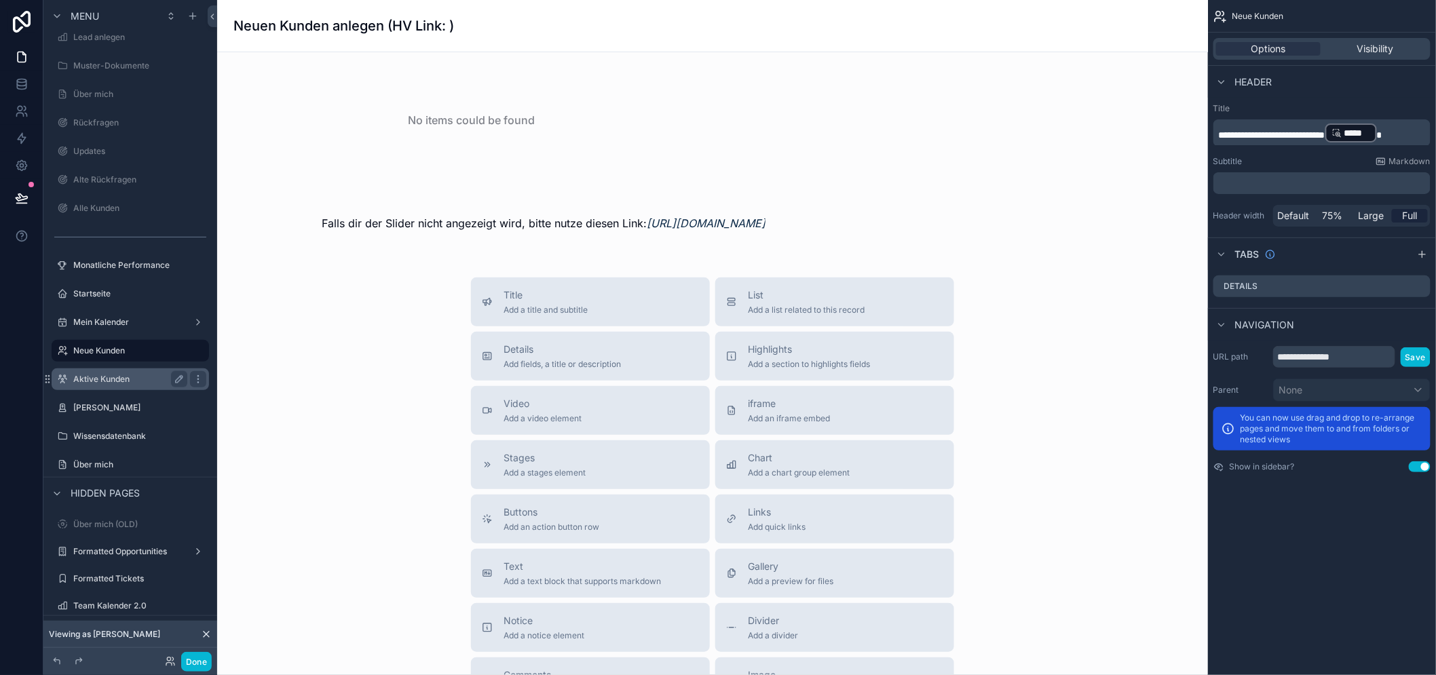
click at [129, 381] on label "Aktive Kunden" at bounding box center [127, 379] width 109 height 11
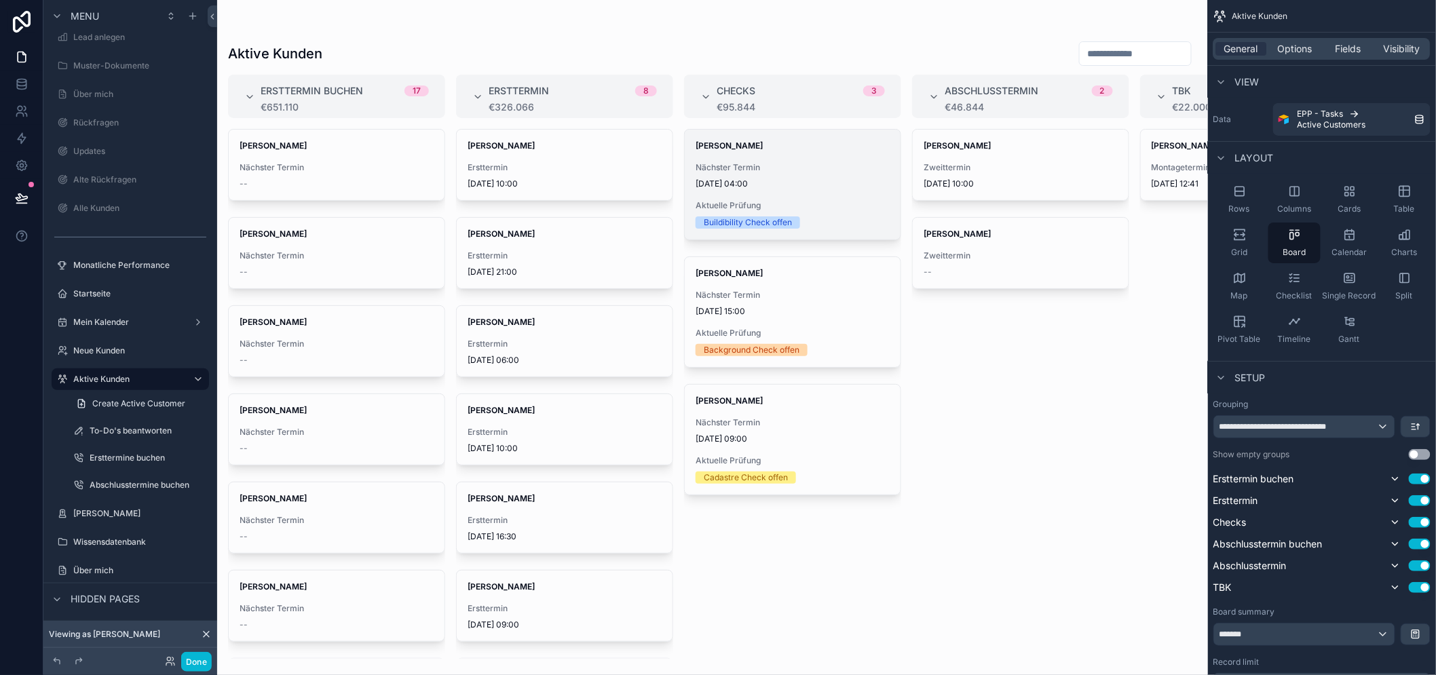
click at [799, 168] on span "Nächster Termin" at bounding box center [792, 167] width 194 height 11
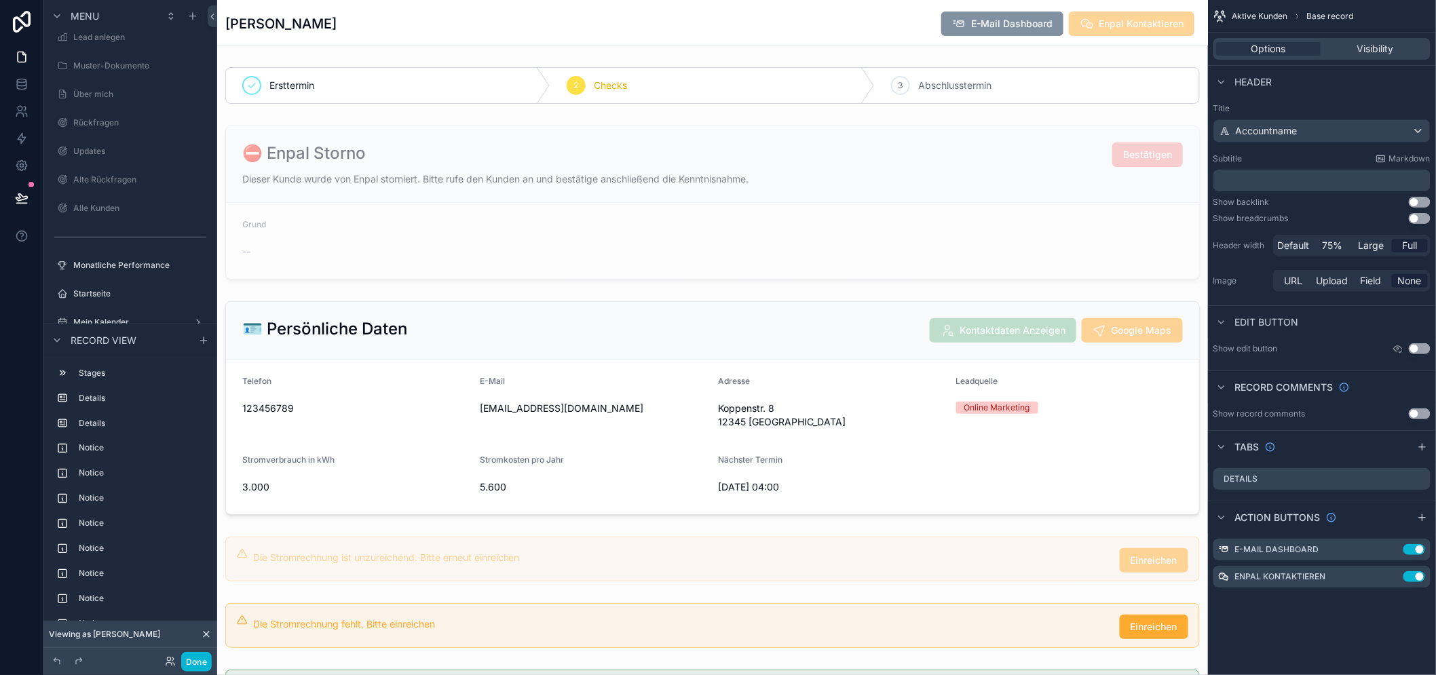
click at [1130, 11] on div "E-Mail Dashboard Enpal Kontaktieren" at bounding box center [1064, 24] width 269 height 26
click at [1396, 575] on icon "scrollable content" at bounding box center [1393, 575] width 5 height 5
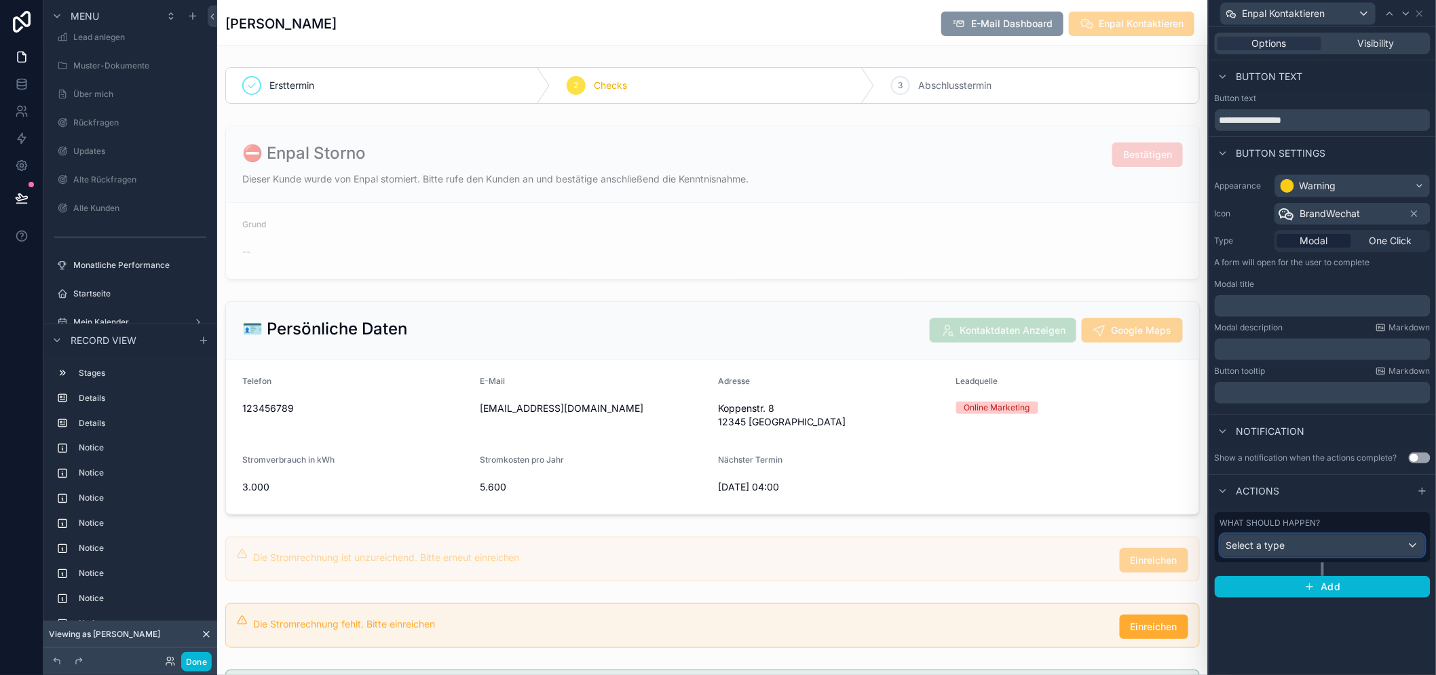
click at [1317, 539] on div "Select a type" at bounding box center [1322, 546] width 204 height 22
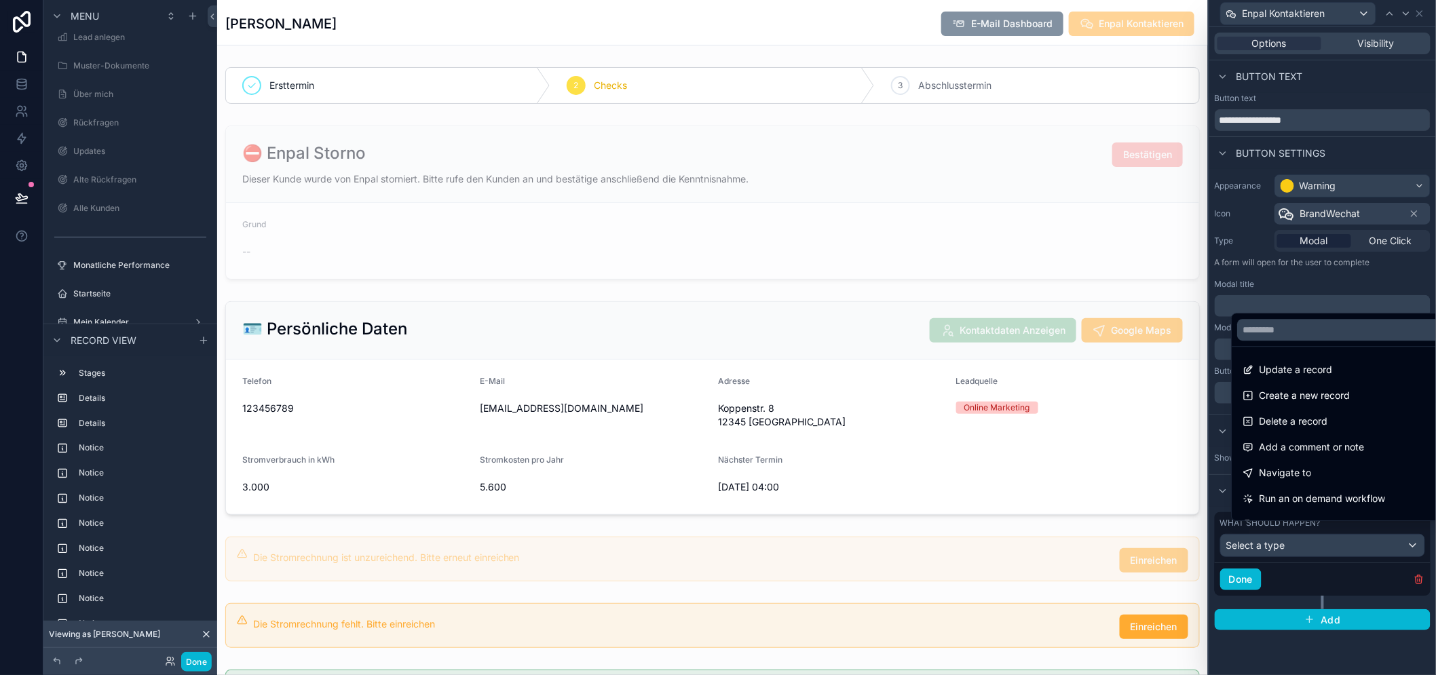
click at [1317, 539] on div at bounding box center [1322, 337] width 227 height 675
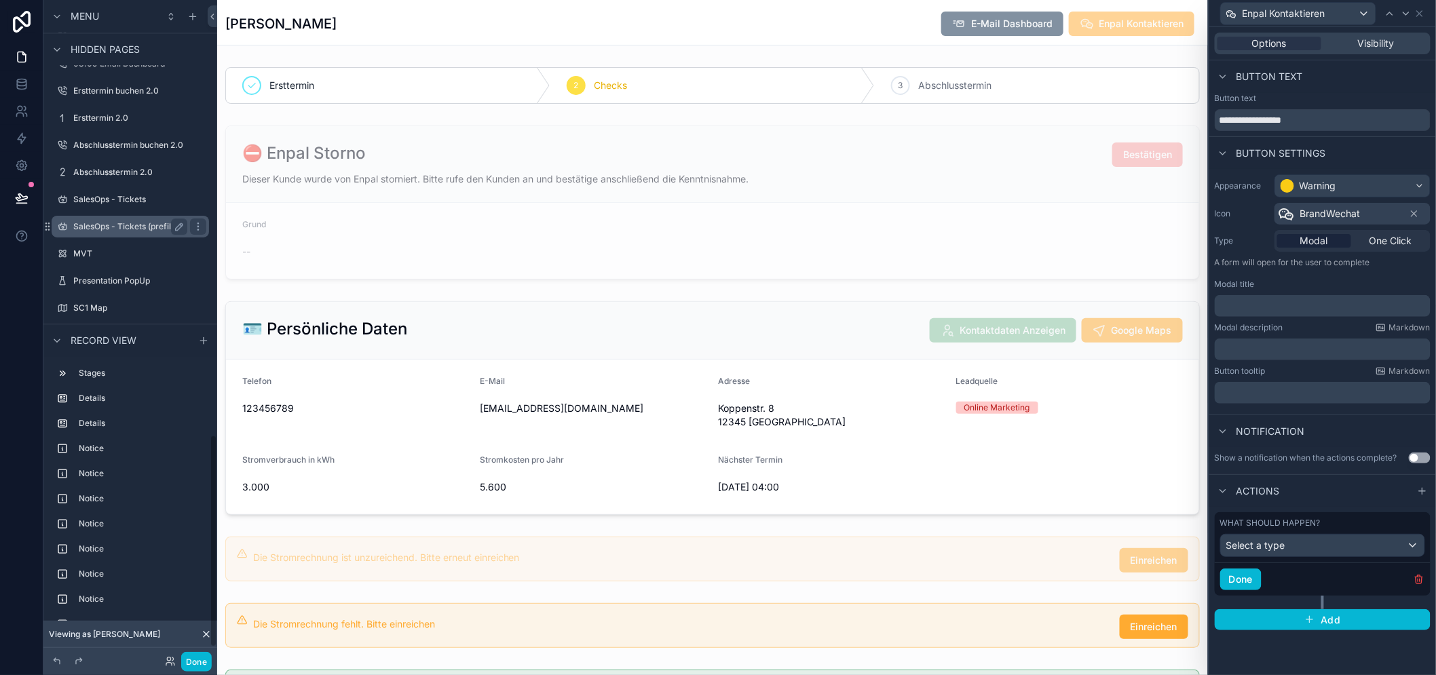
scroll to position [1365, 0]
click at [128, 254] on label "SalesOps - Tickets (prefill)" at bounding box center [127, 253] width 109 height 11
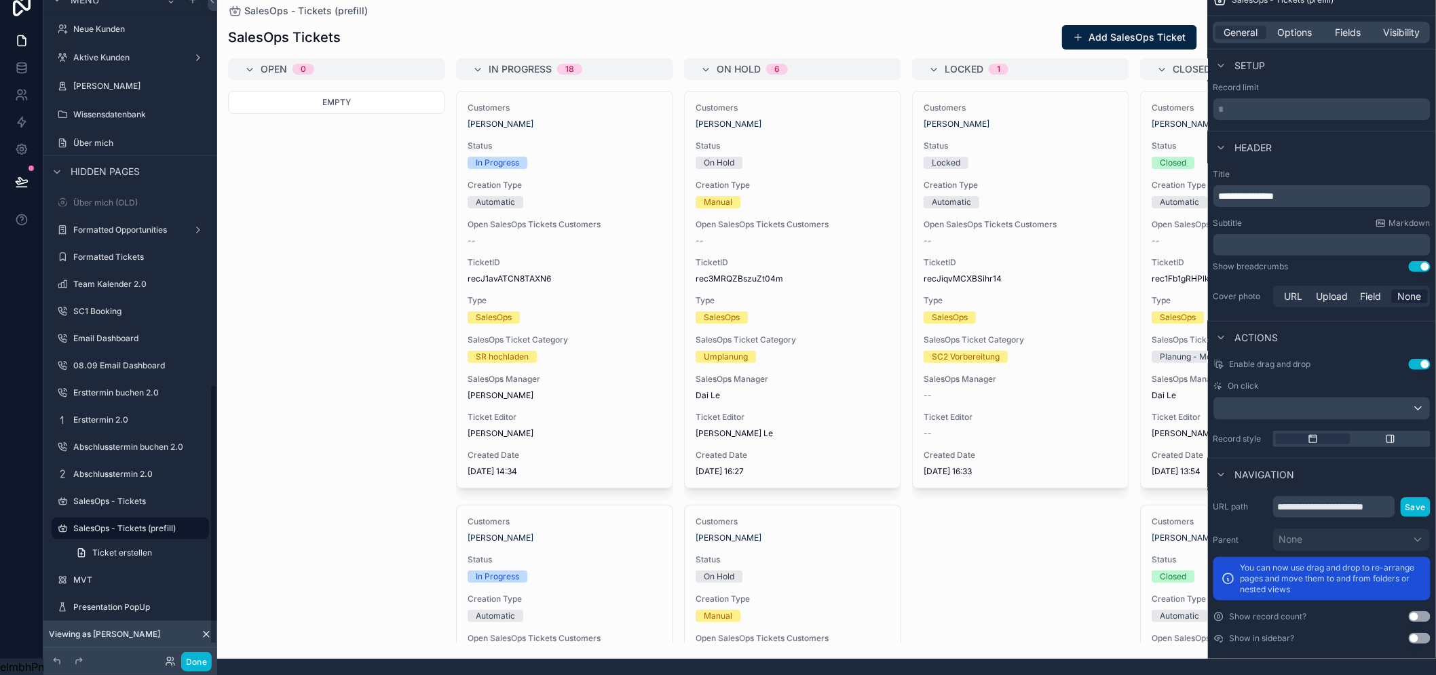
scroll to position [1006, 0]
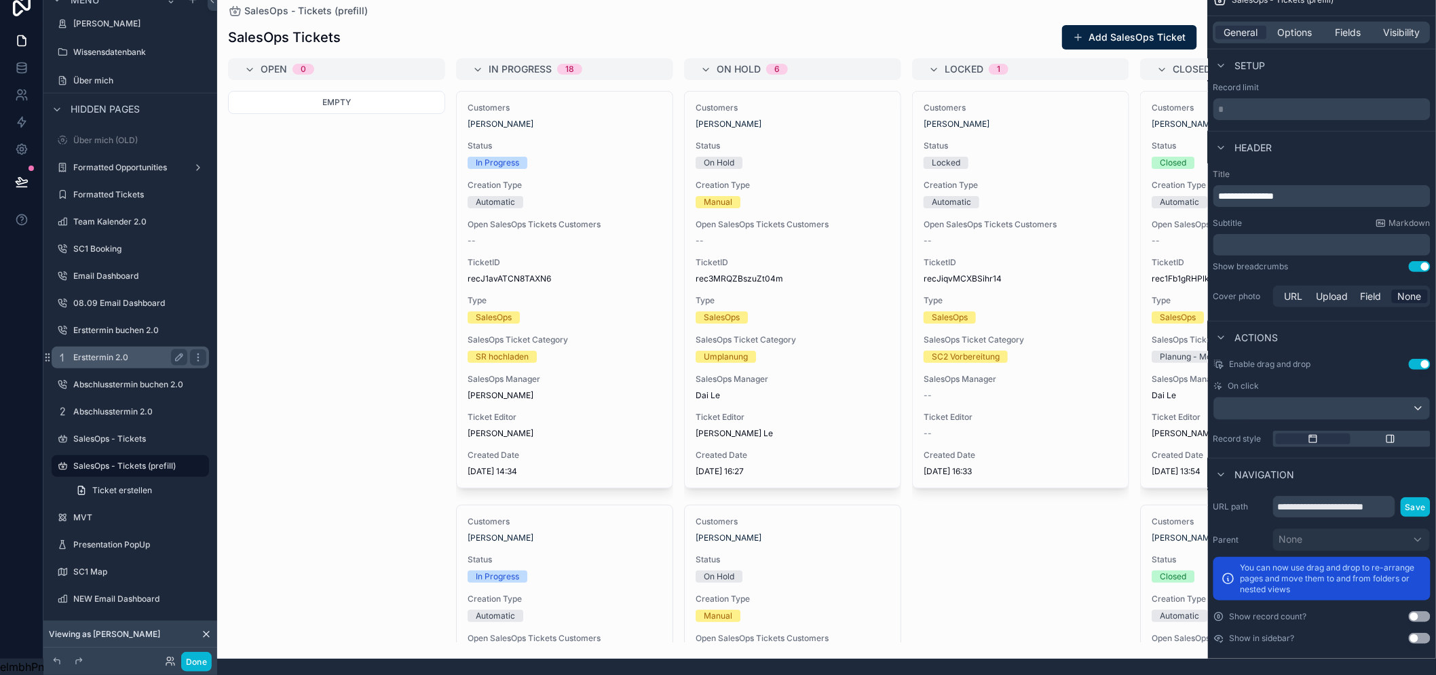
click at [141, 352] on label "Ersttermin 2.0" at bounding box center [127, 357] width 109 height 11
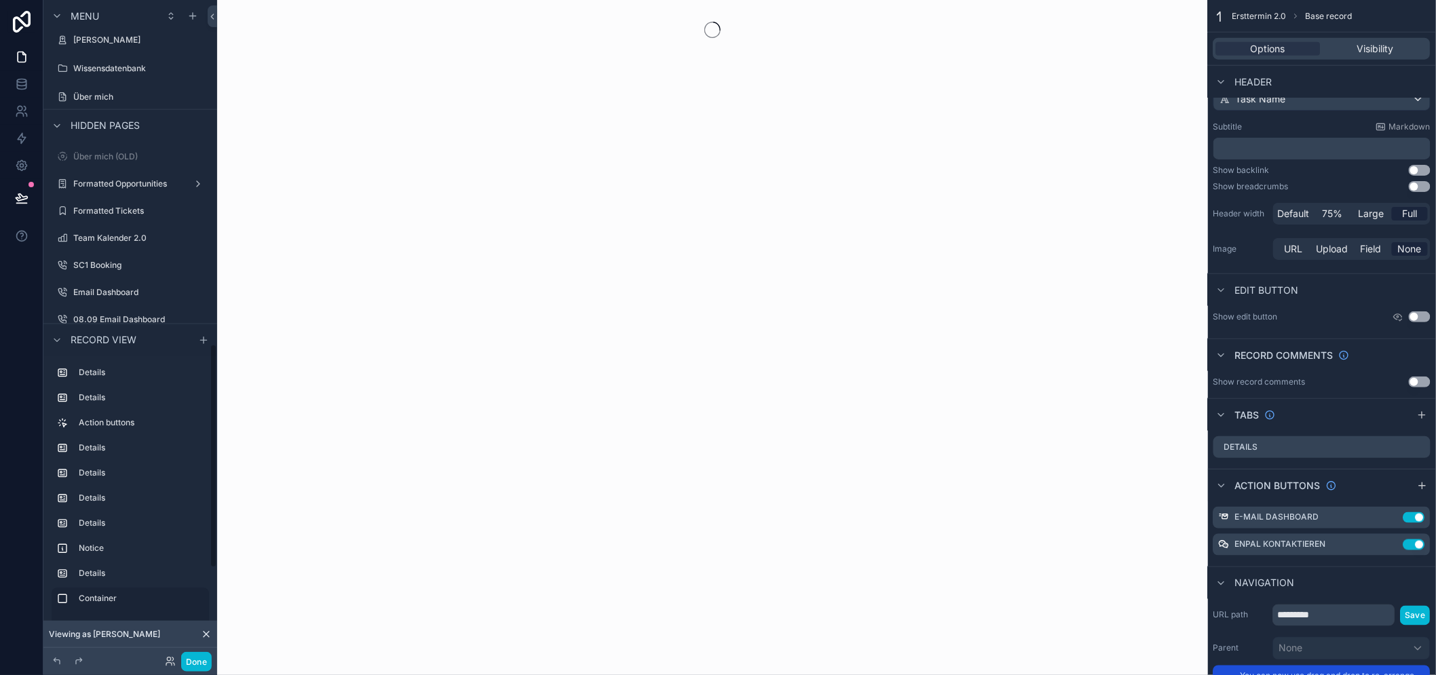
scroll to position [1030, 0]
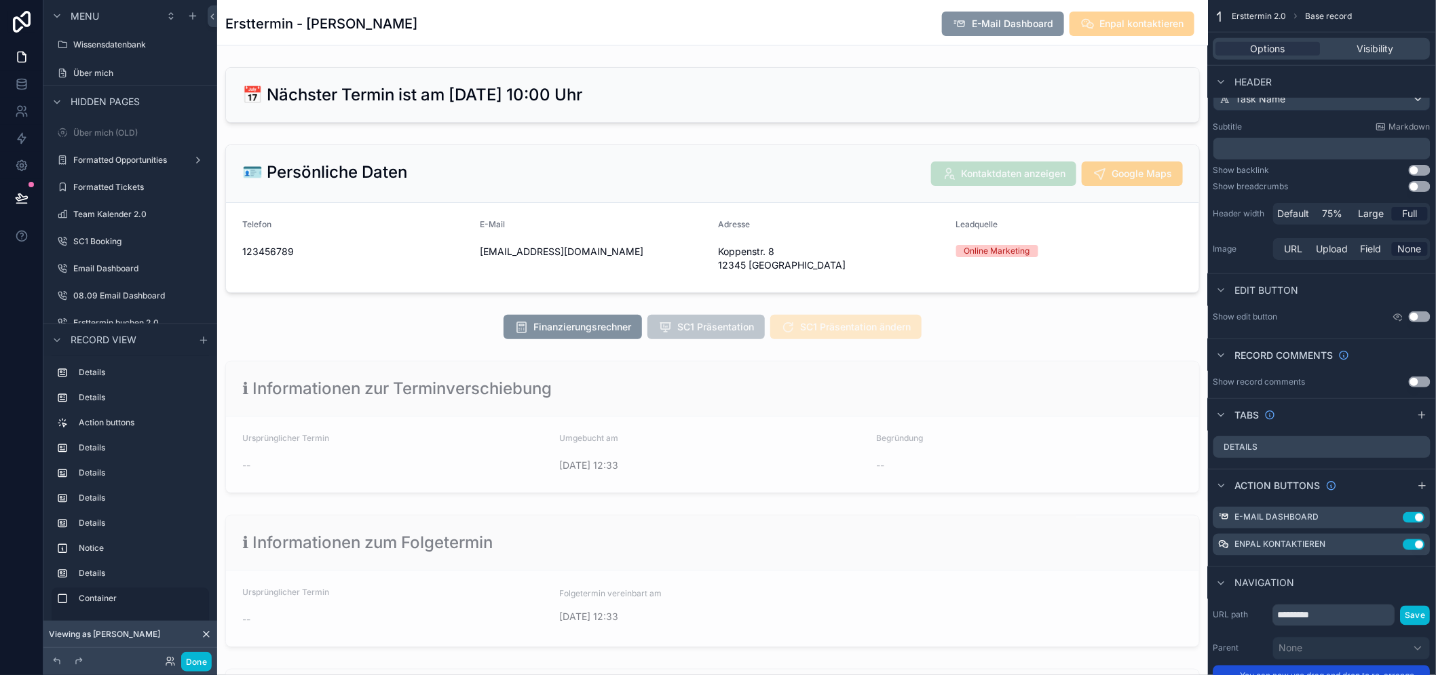
click at [1121, 28] on span "Enpal kontaktieren" at bounding box center [1131, 25] width 125 height 14
click at [1111, 34] on div "Enpal kontaktieren" at bounding box center [1131, 24] width 125 height 24
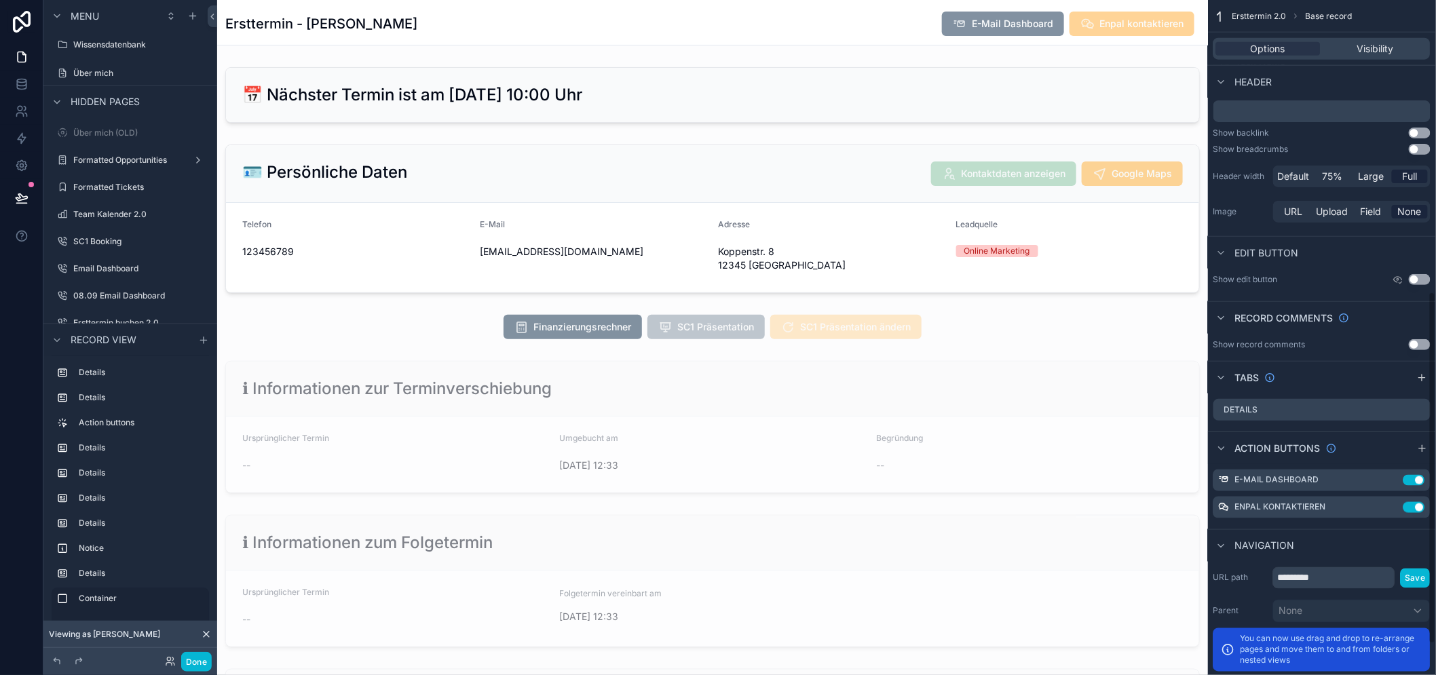
scroll to position [651, 0]
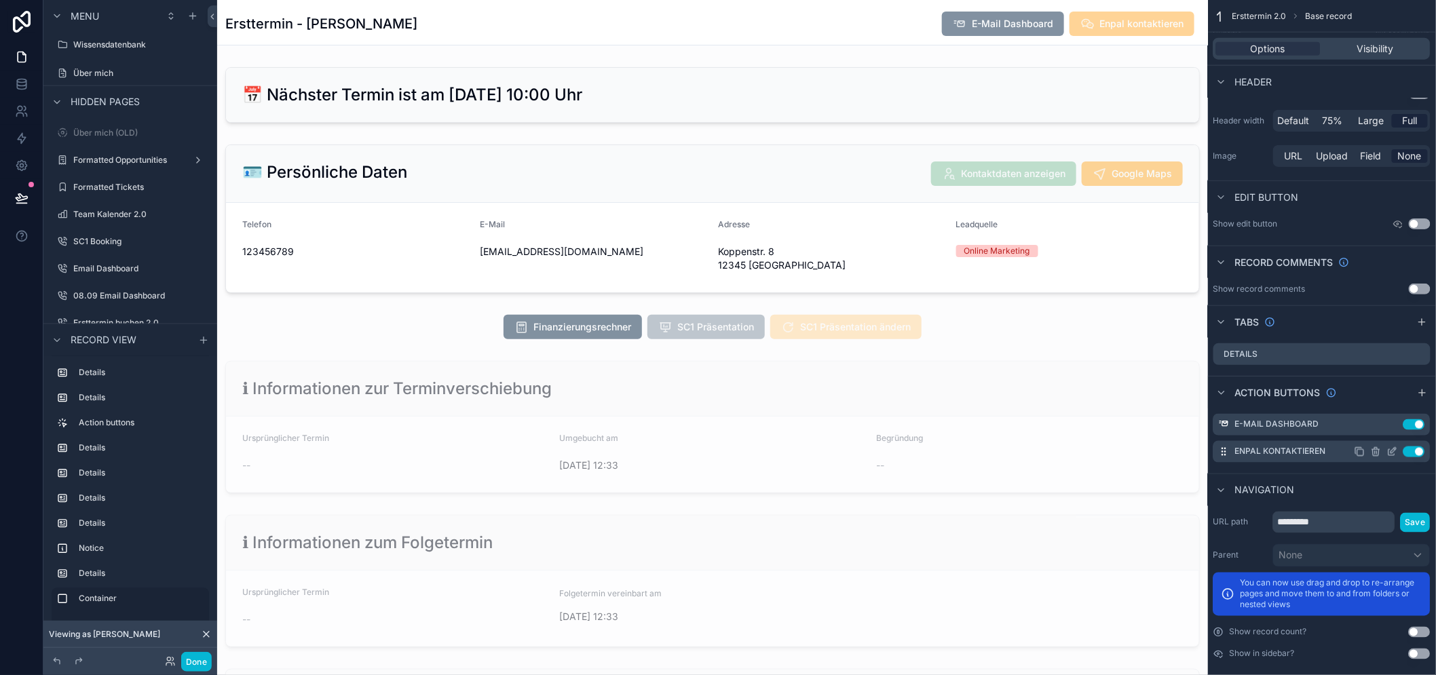
click at [1398, 456] on icon "scrollable content" at bounding box center [1392, 451] width 11 height 11
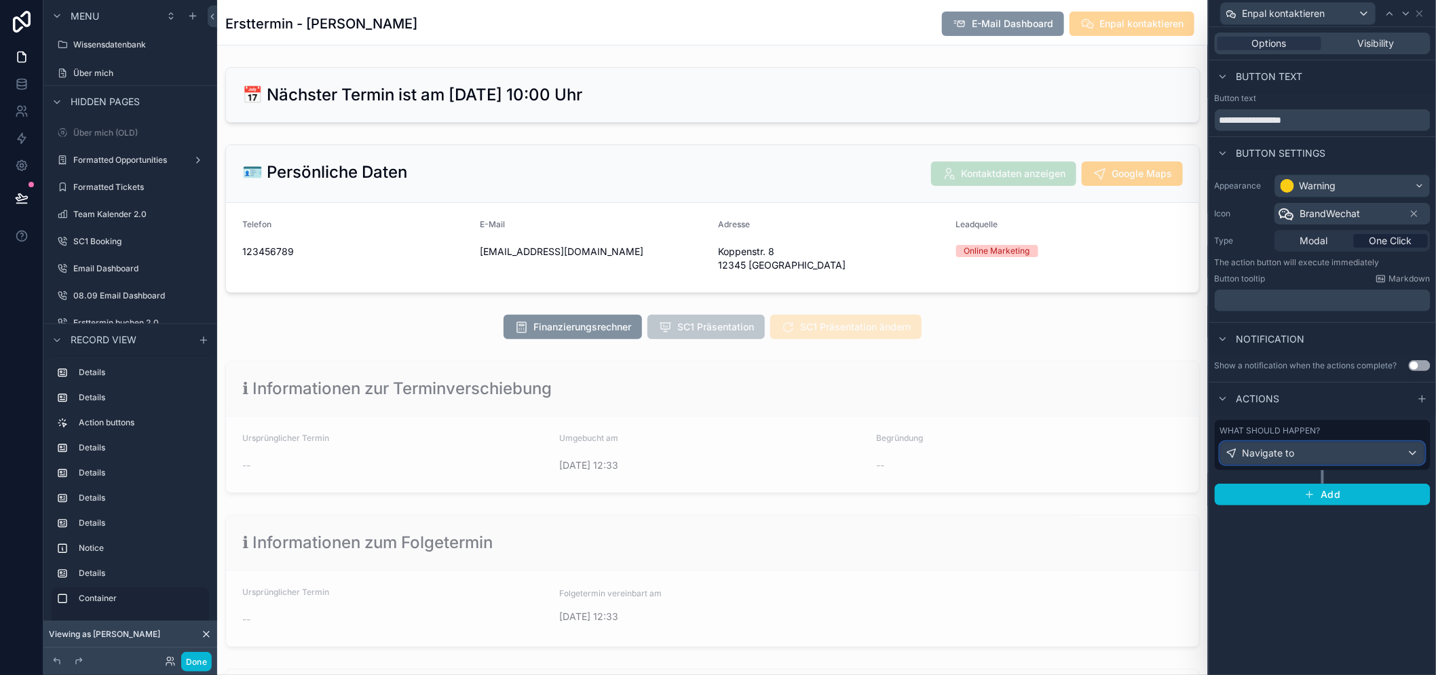
click at [1353, 449] on div "Navigate to" at bounding box center [1322, 453] width 204 height 22
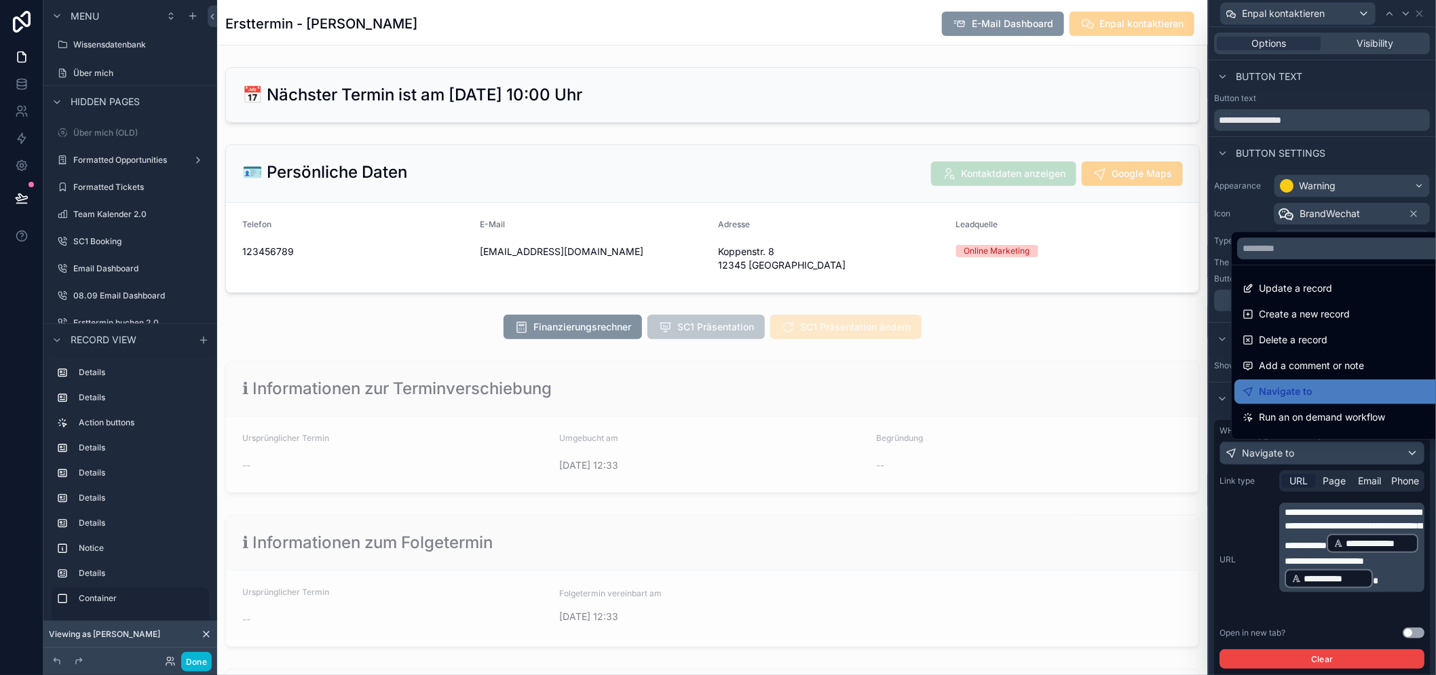
click at [1349, 457] on div at bounding box center [1322, 337] width 227 height 675
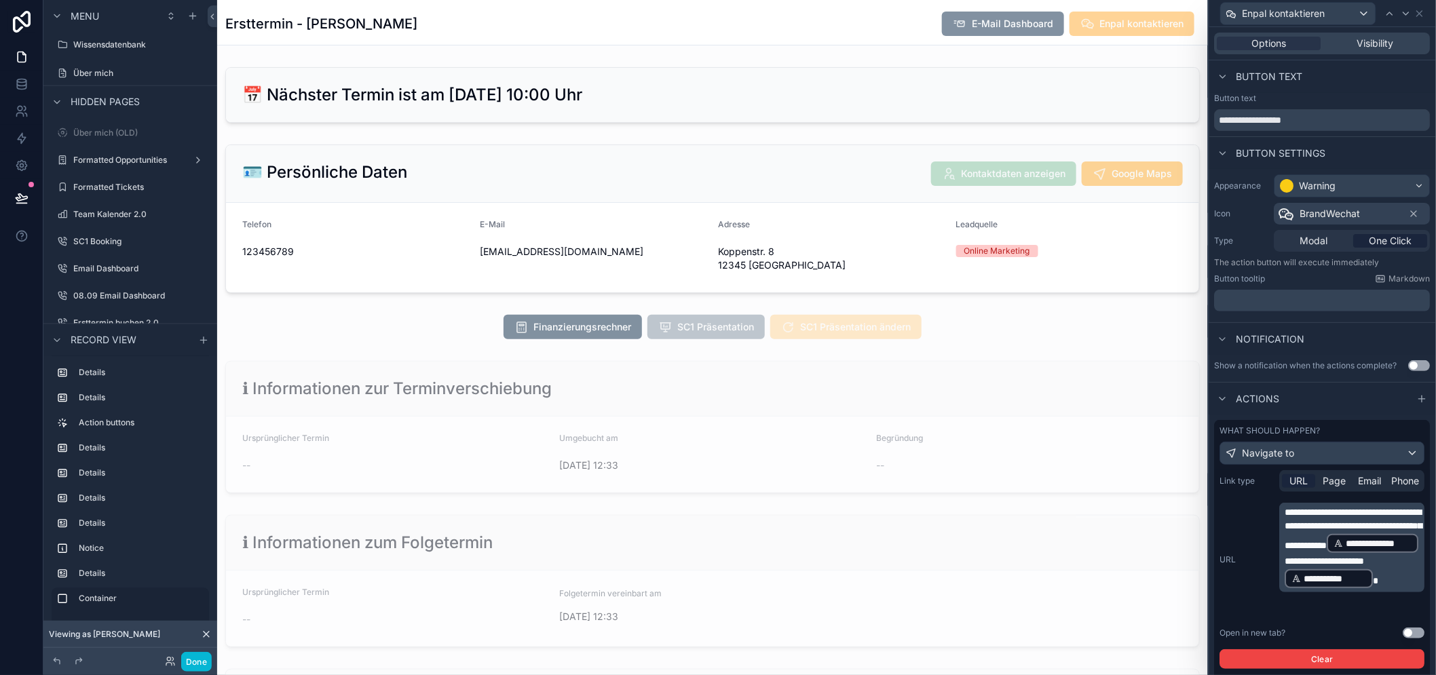
scroll to position [72, 0]
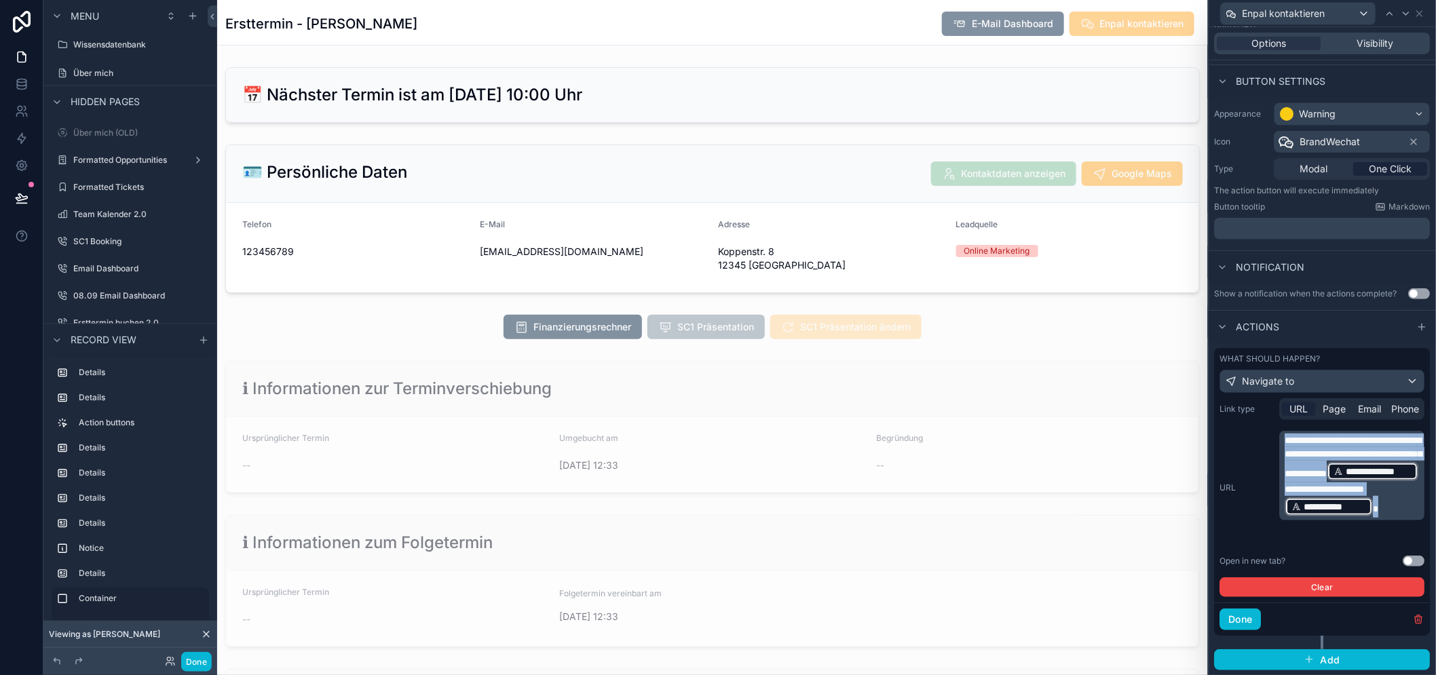
drag, startPoint x: 1393, startPoint y: 543, endPoint x: 1279, endPoint y: 442, distance: 152.3
click at [1279, 442] on div "**********" at bounding box center [1322, 488] width 205 height 114
copy p "**********"
click at [1257, 626] on button "Done" at bounding box center [1240, 620] width 41 height 22
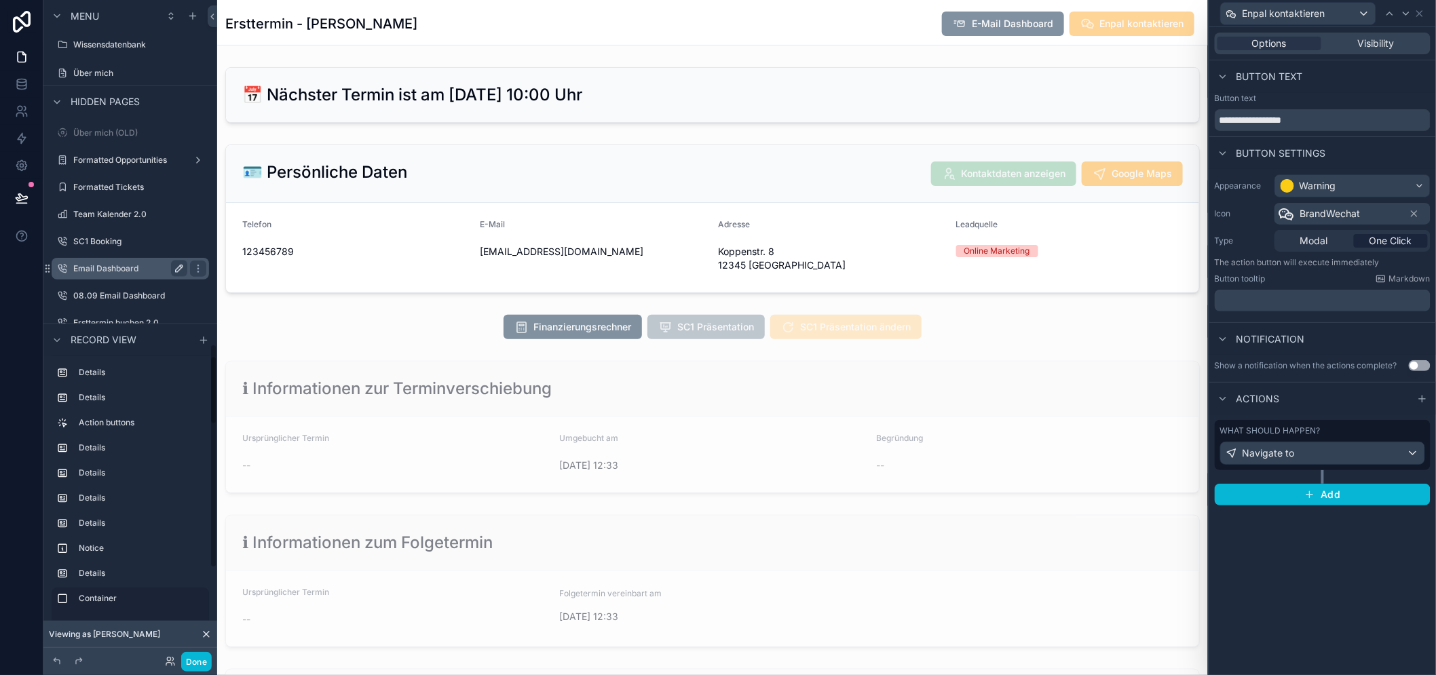
scroll to position [1181, 0]
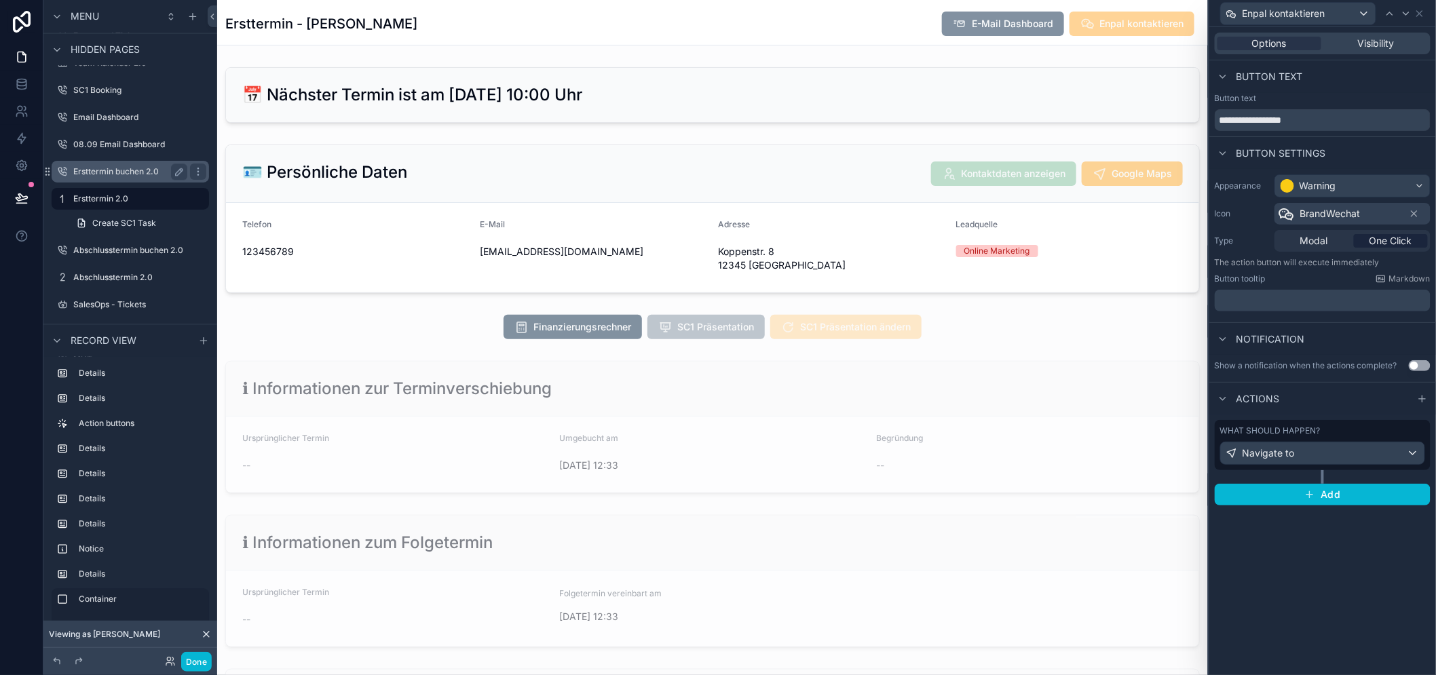
click at [134, 167] on label "Ersttermin buchen 2.0" at bounding box center [127, 171] width 109 height 11
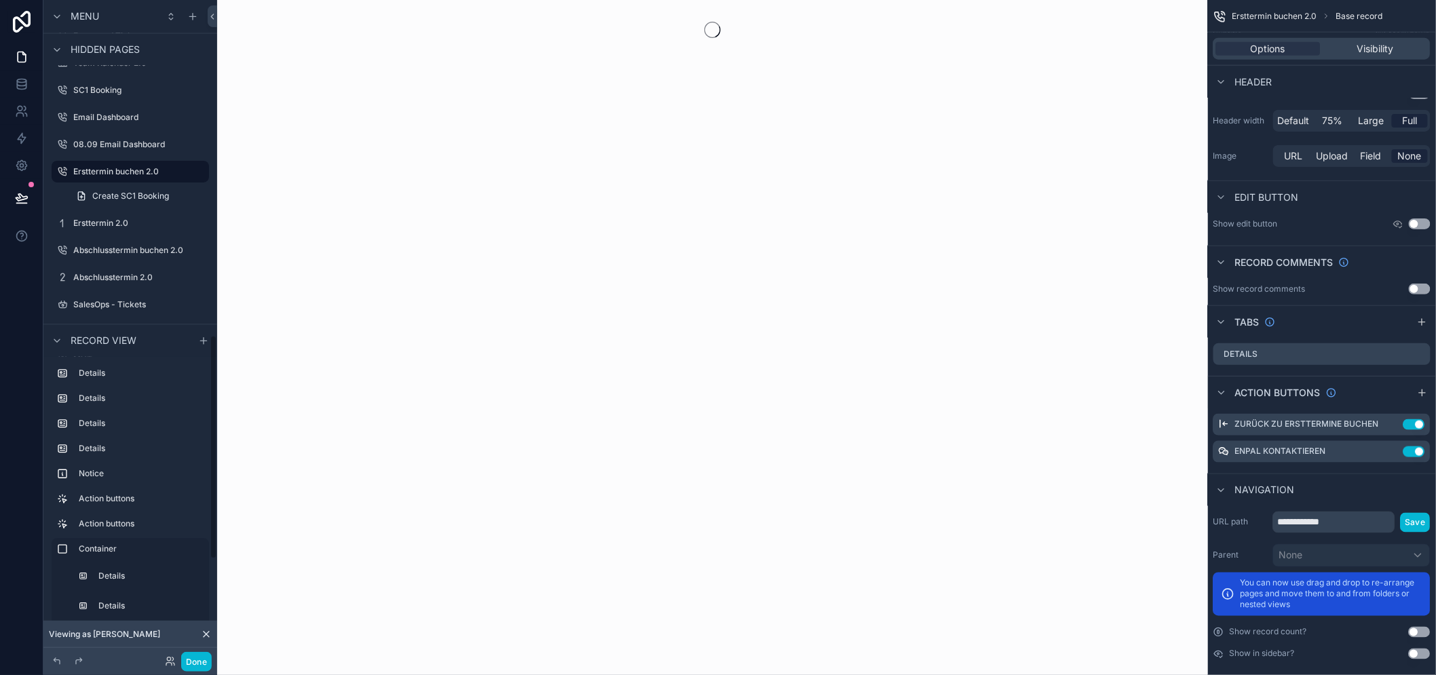
scroll to position [1003, 0]
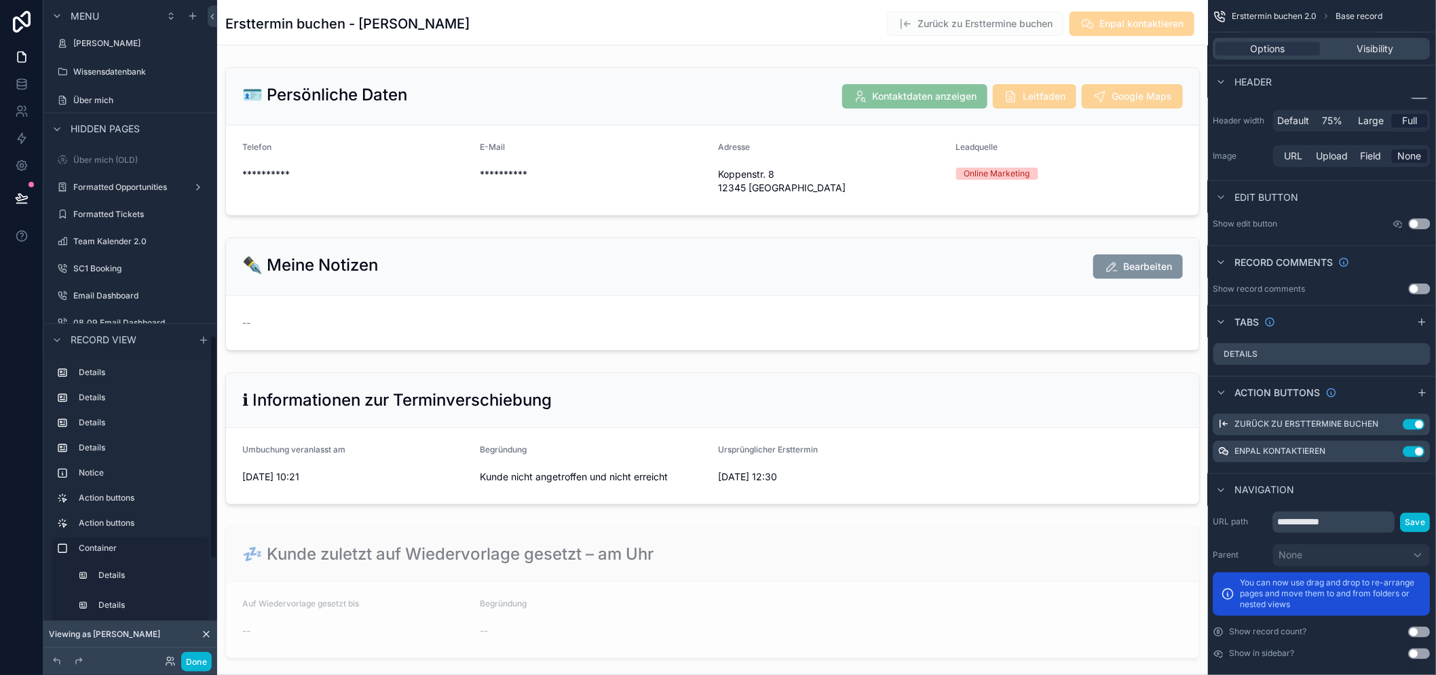
click at [1124, 24] on span "Enpal kontaktieren" at bounding box center [1131, 25] width 125 height 14
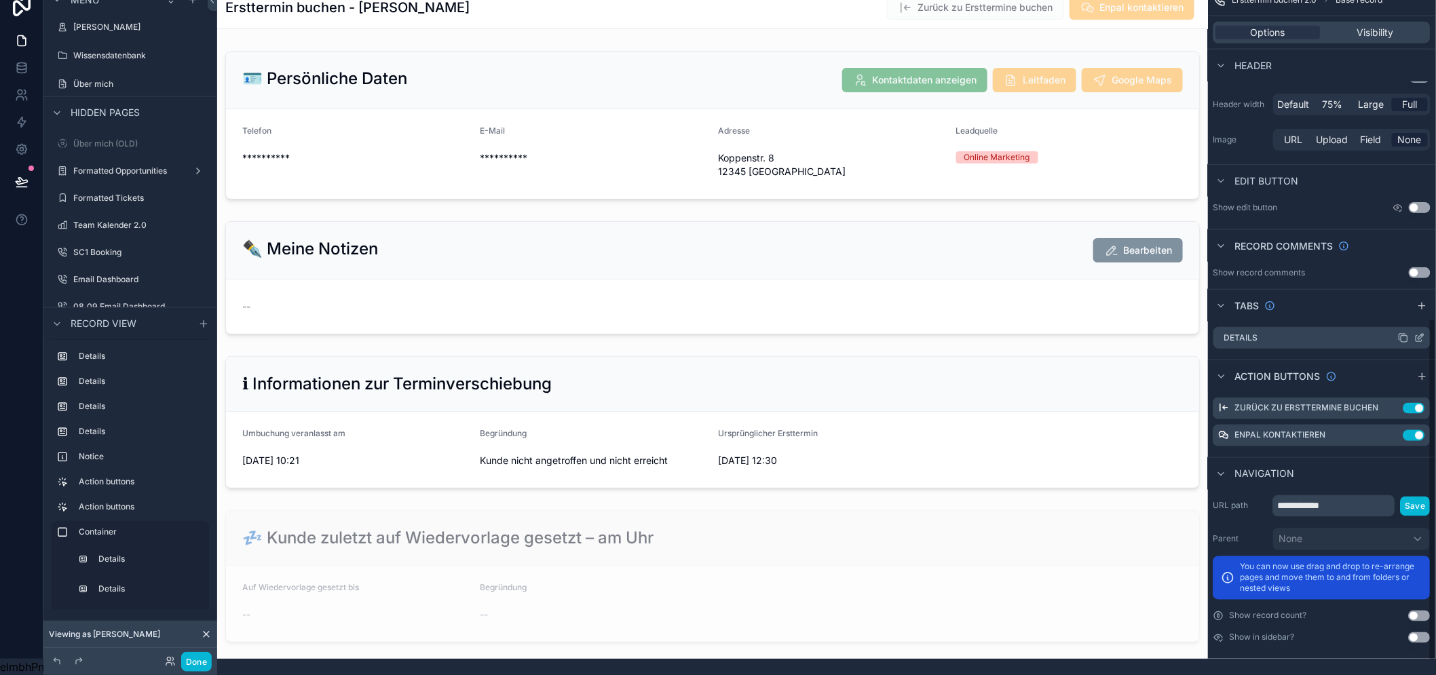
scroll to position [28, 0]
click at [1398, 430] on icon "scrollable content" at bounding box center [1392, 435] width 11 height 11
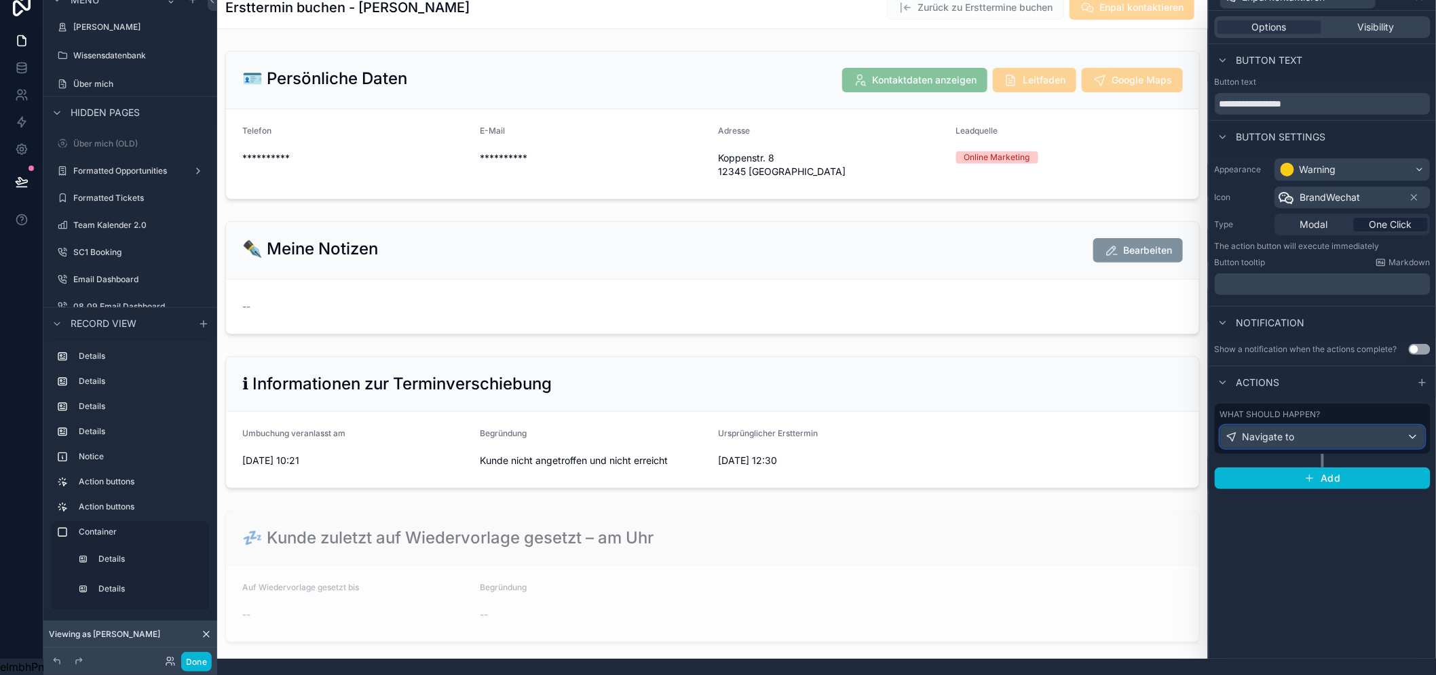
click at [1391, 426] on div "Navigate to" at bounding box center [1322, 437] width 204 height 22
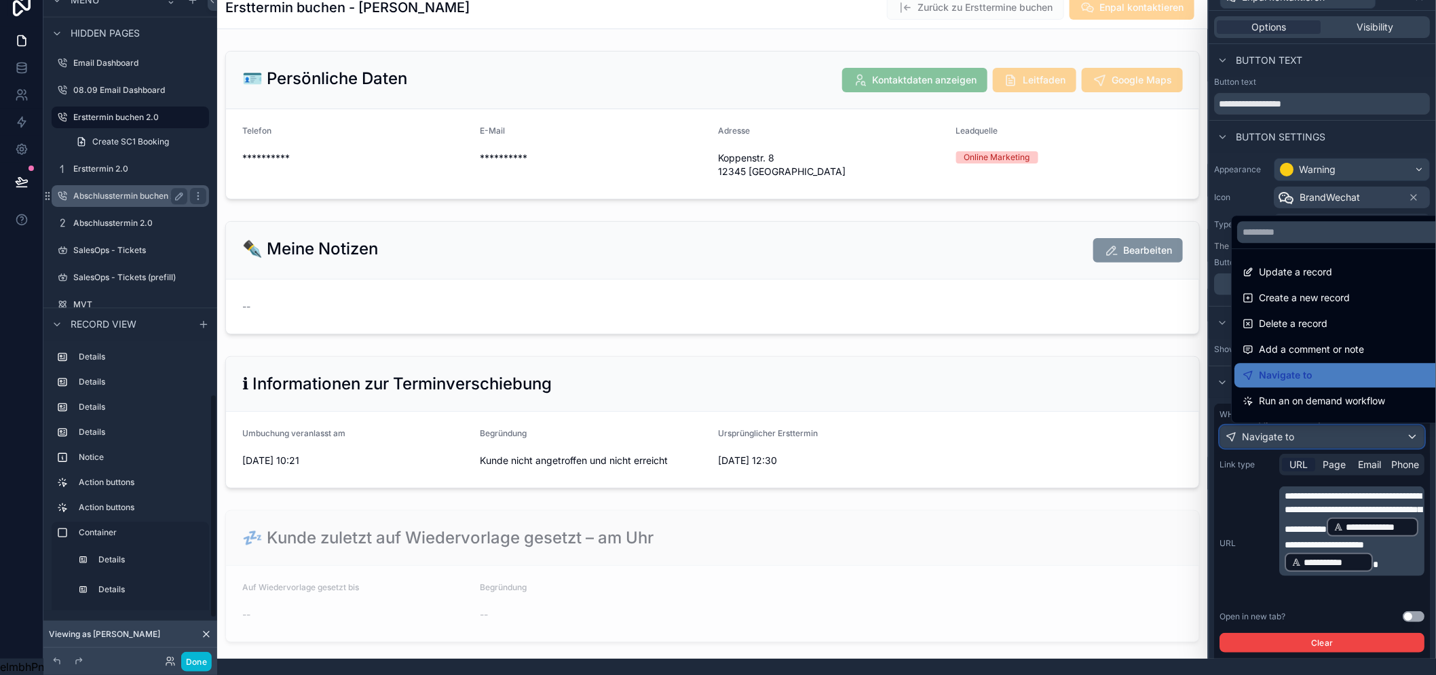
scroll to position [1229, 0]
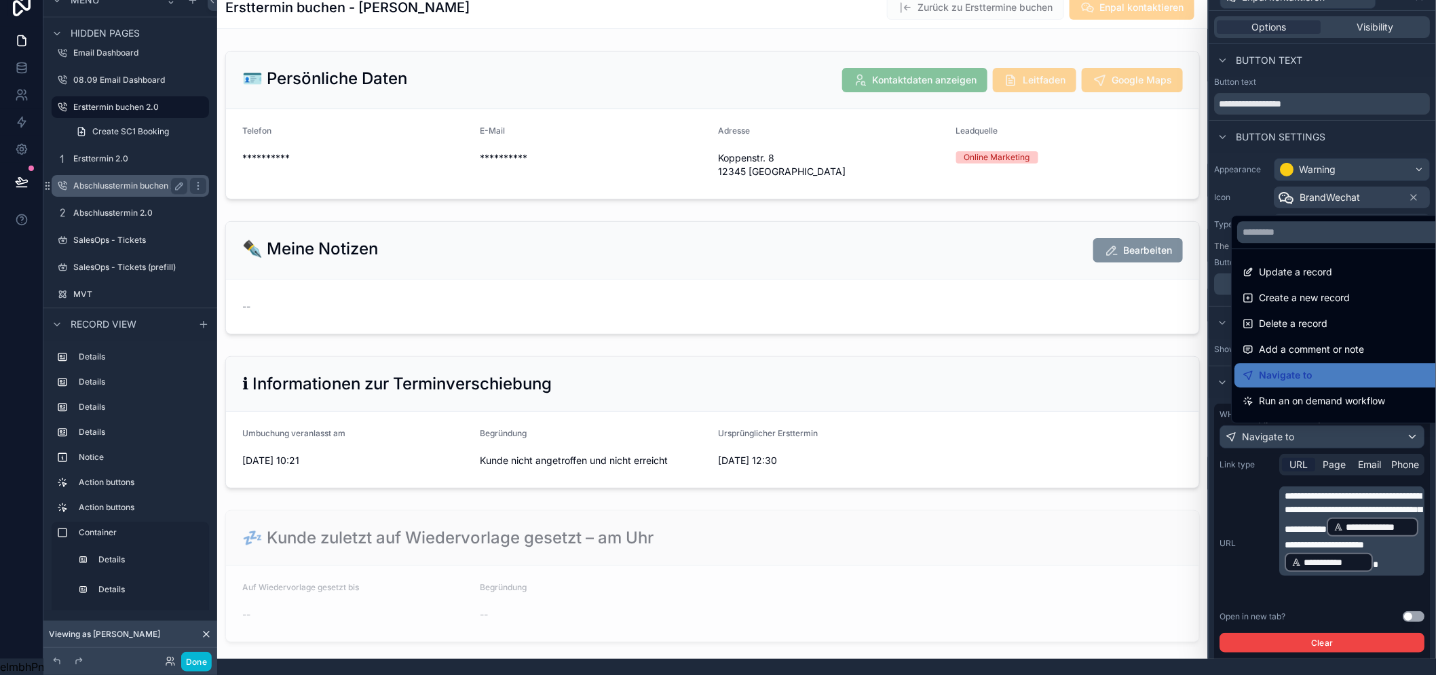
click at [140, 180] on label "Abschlusstermin buchen 2.0" at bounding box center [128, 185] width 110 height 11
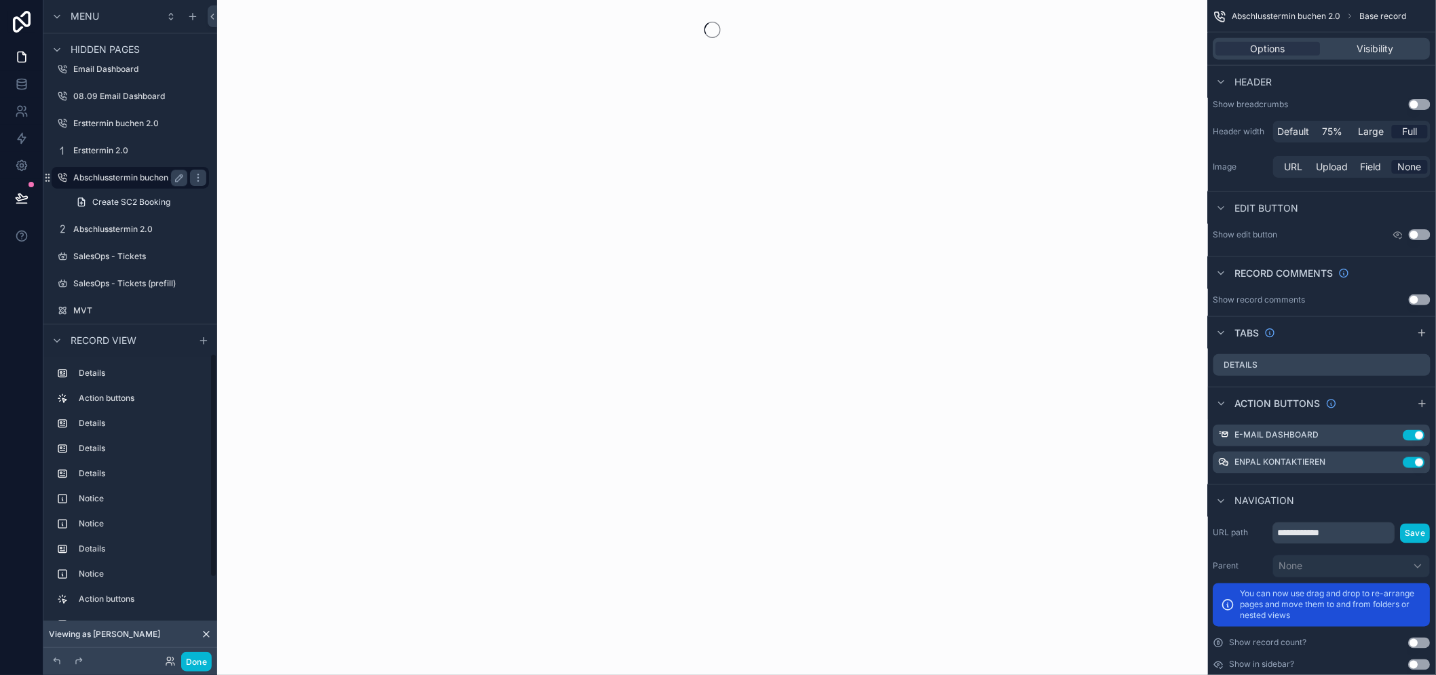
scroll to position [1057, 0]
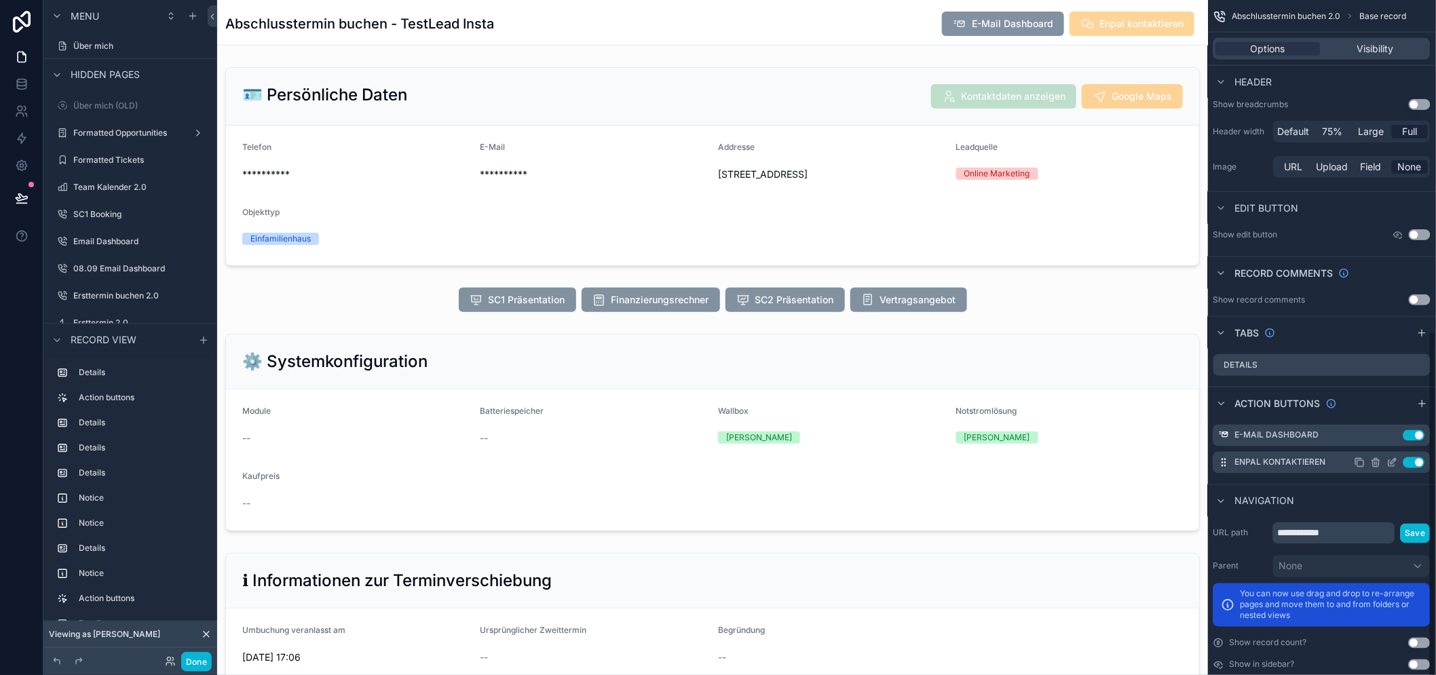
click at [1398, 465] on icon "scrollable content" at bounding box center [1392, 462] width 11 height 11
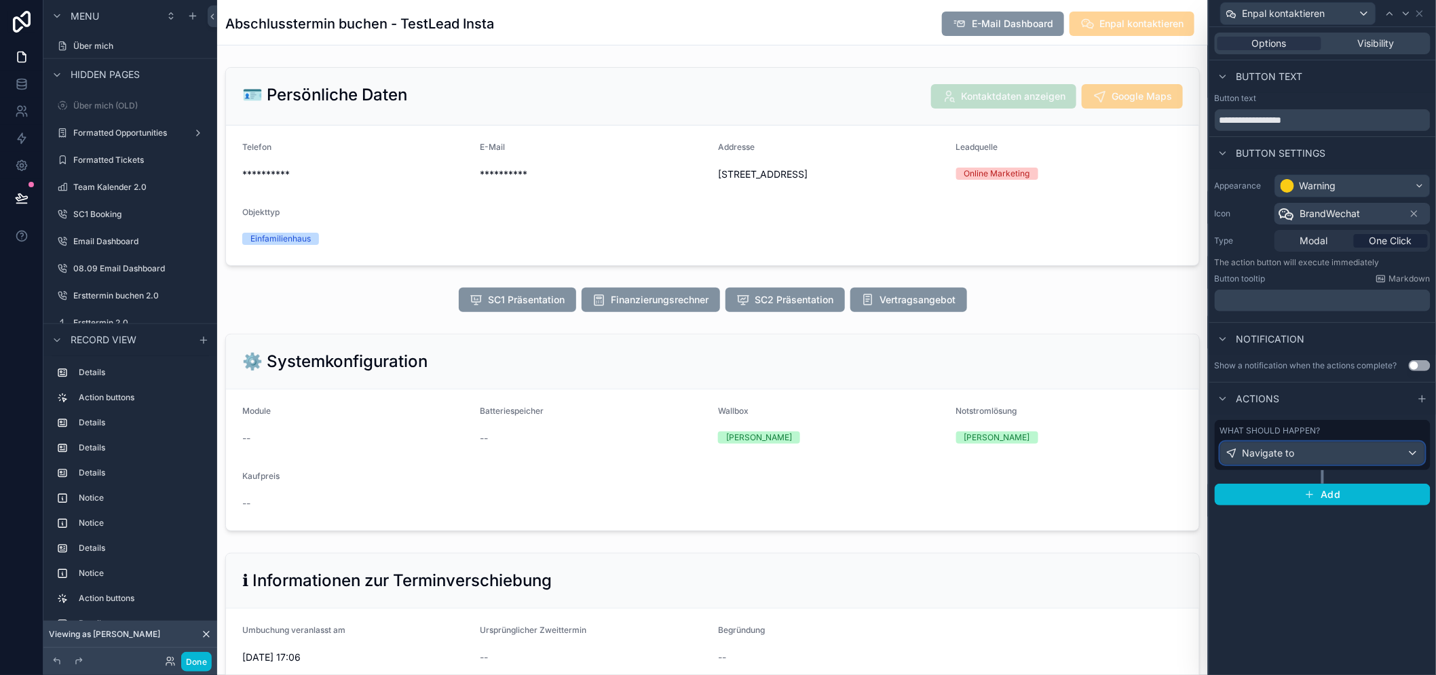
click at [1315, 458] on div "Navigate to" at bounding box center [1322, 453] width 204 height 22
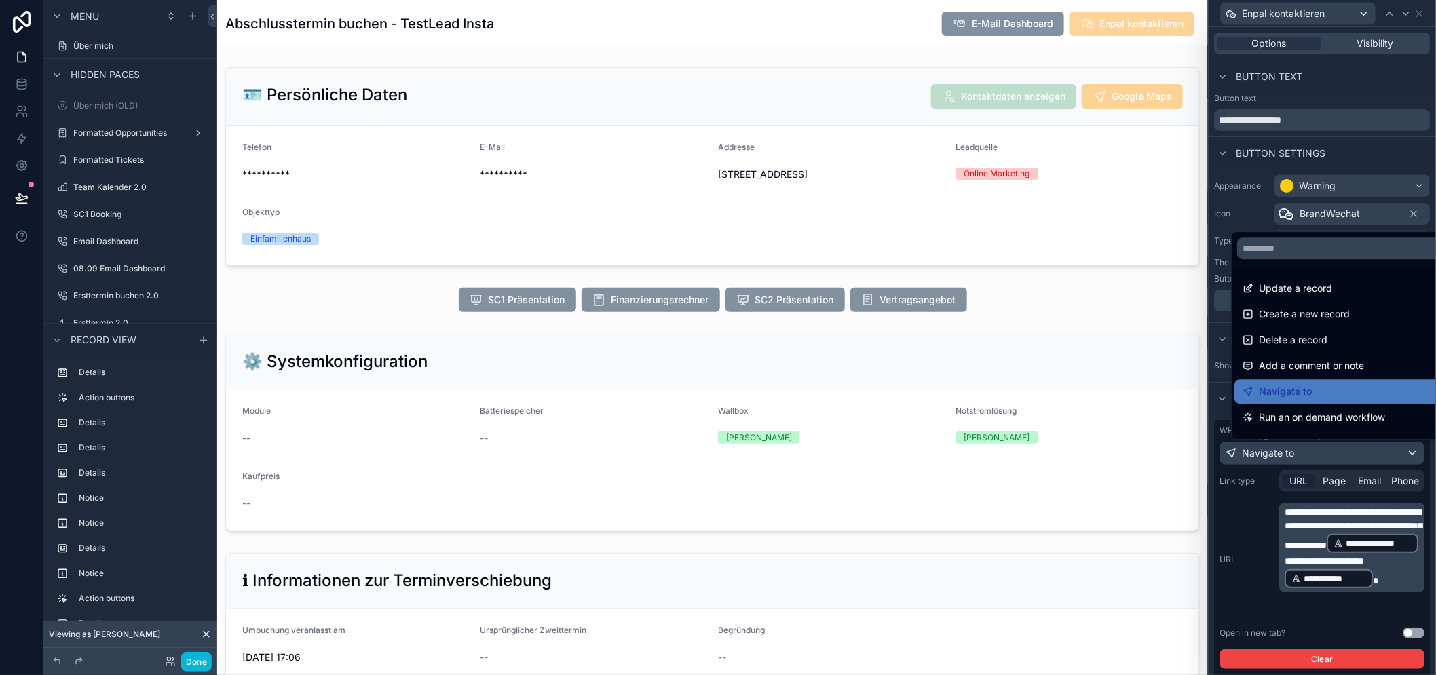
click at [1315, 453] on div at bounding box center [1322, 337] width 227 height 675
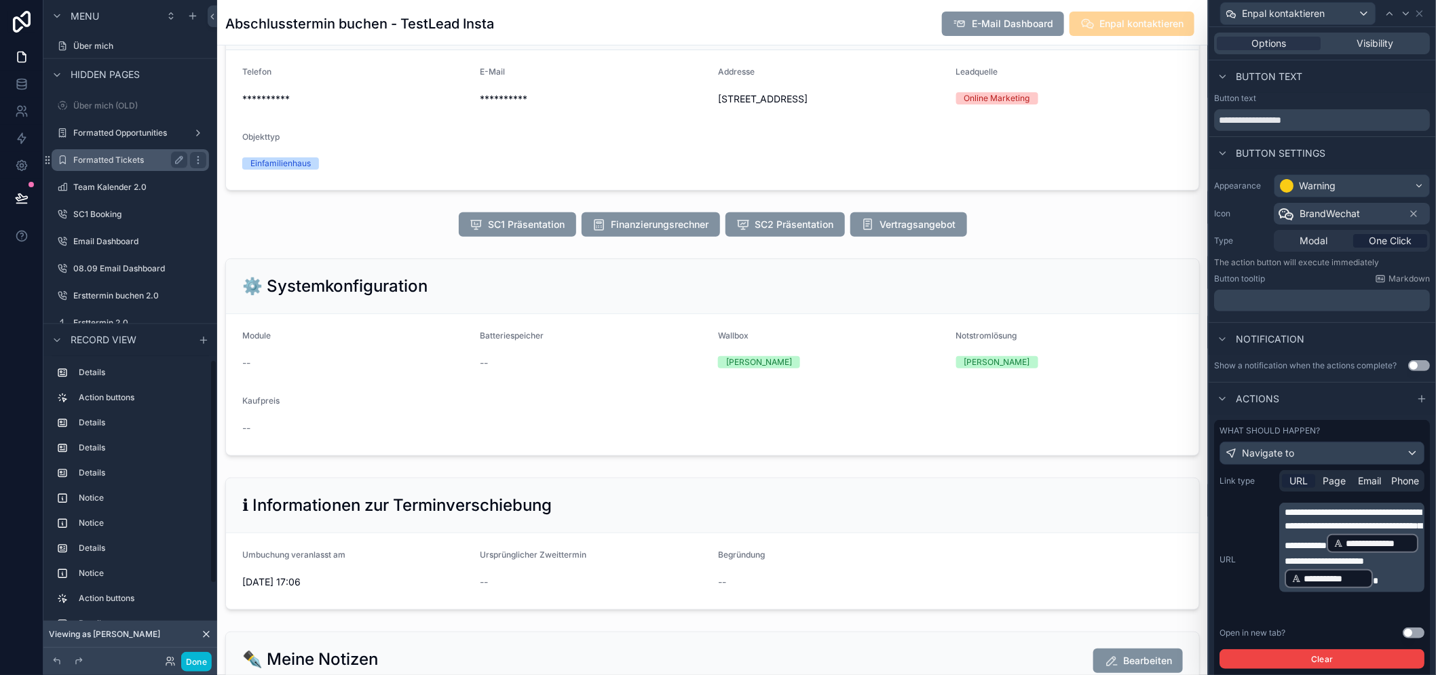
scroll to position [1208, 0]
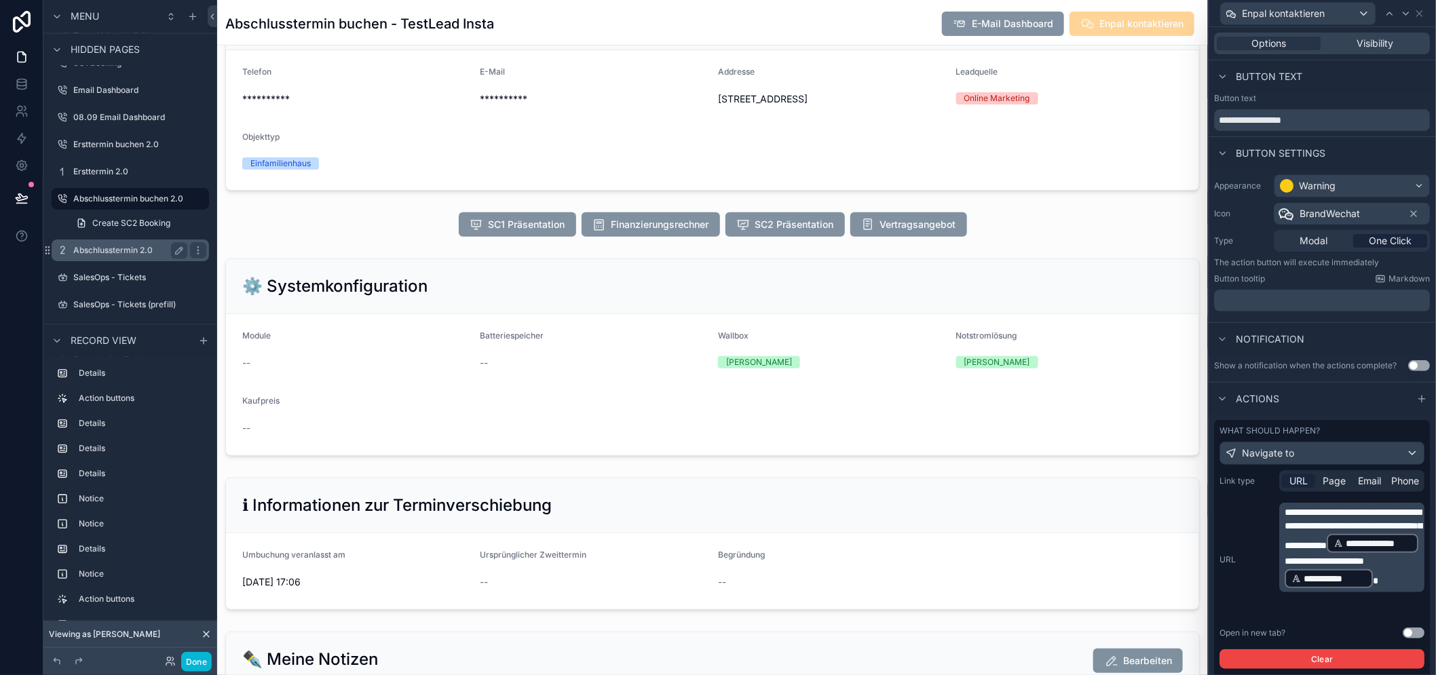
click at [163, 250] on label "Abschlusstermin 2.0" at bounding box center [127, 250] width 109 height 11
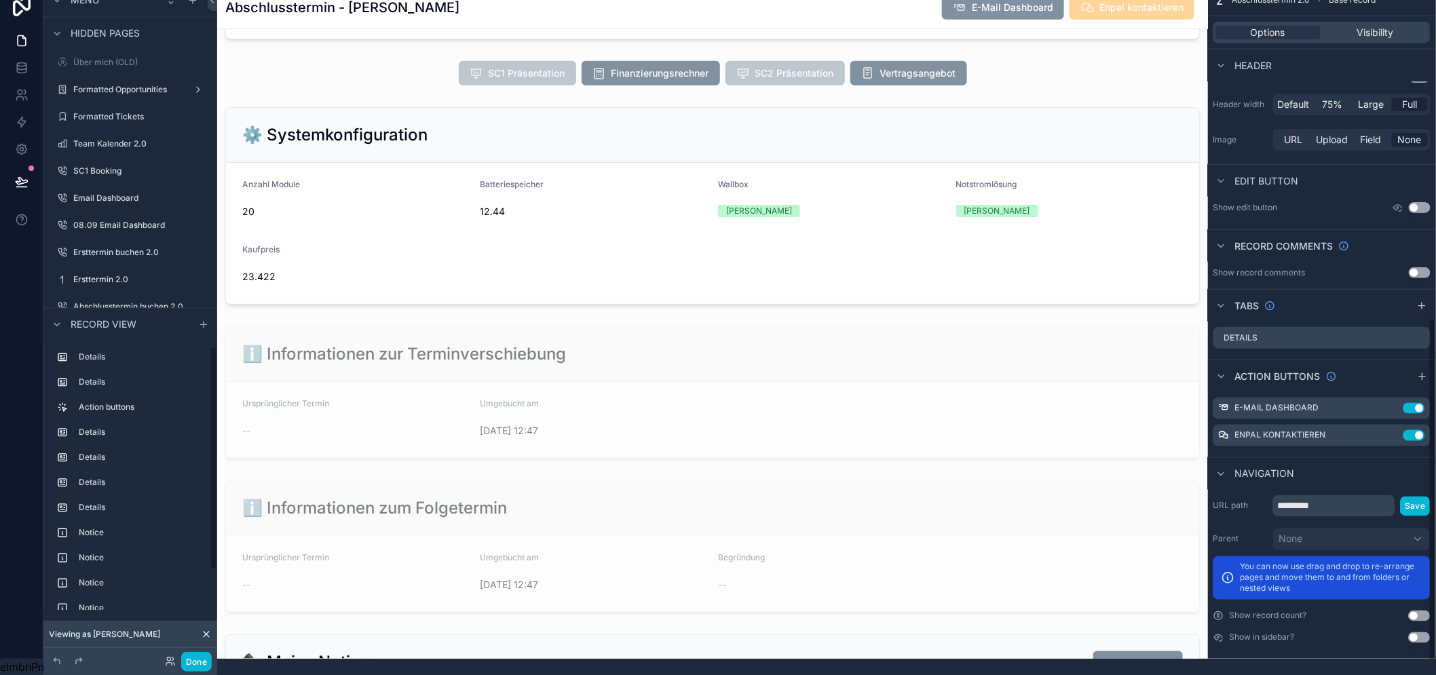
scroll to position [28, 0]
click at [1398, 430] on icon "scrollable content" at bounding box center [1392, 435] width 11 height 11
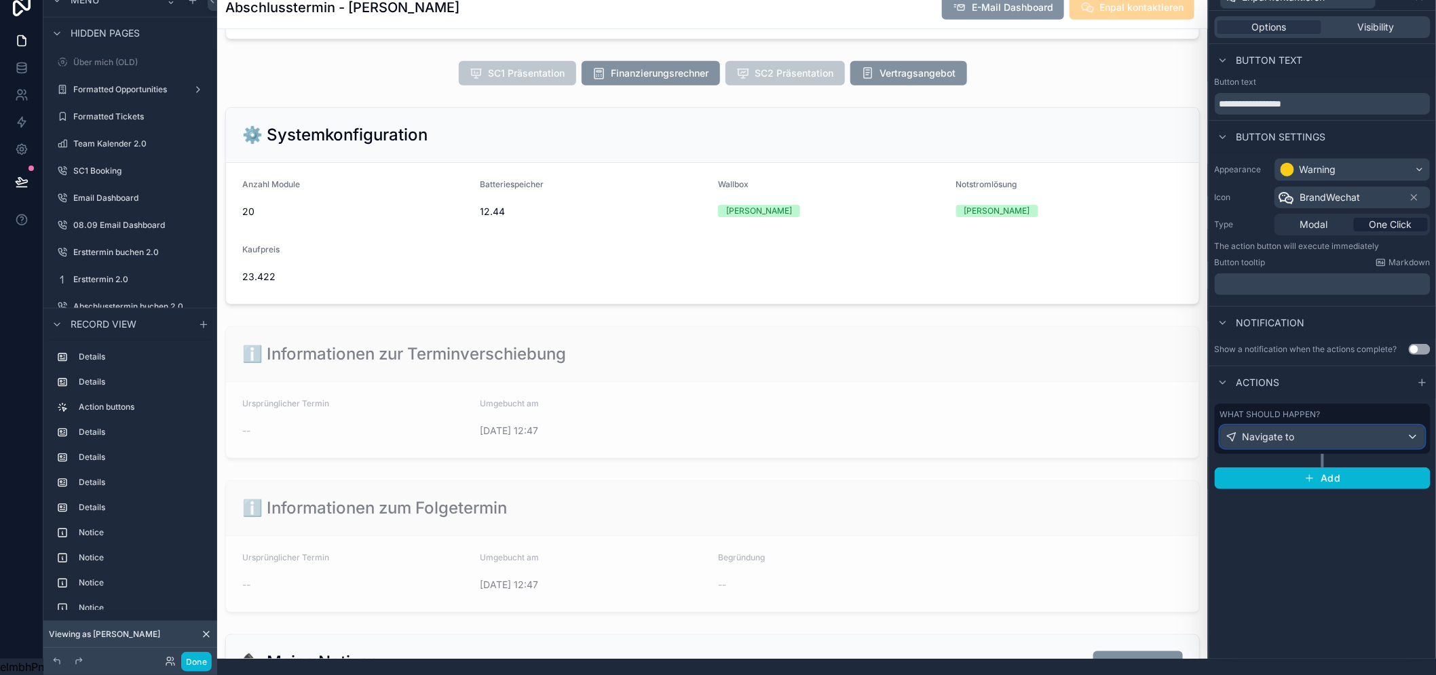
click at [1371, 427] on div "Navigate to" at bounding box center [1322, 437] width 204 height 22
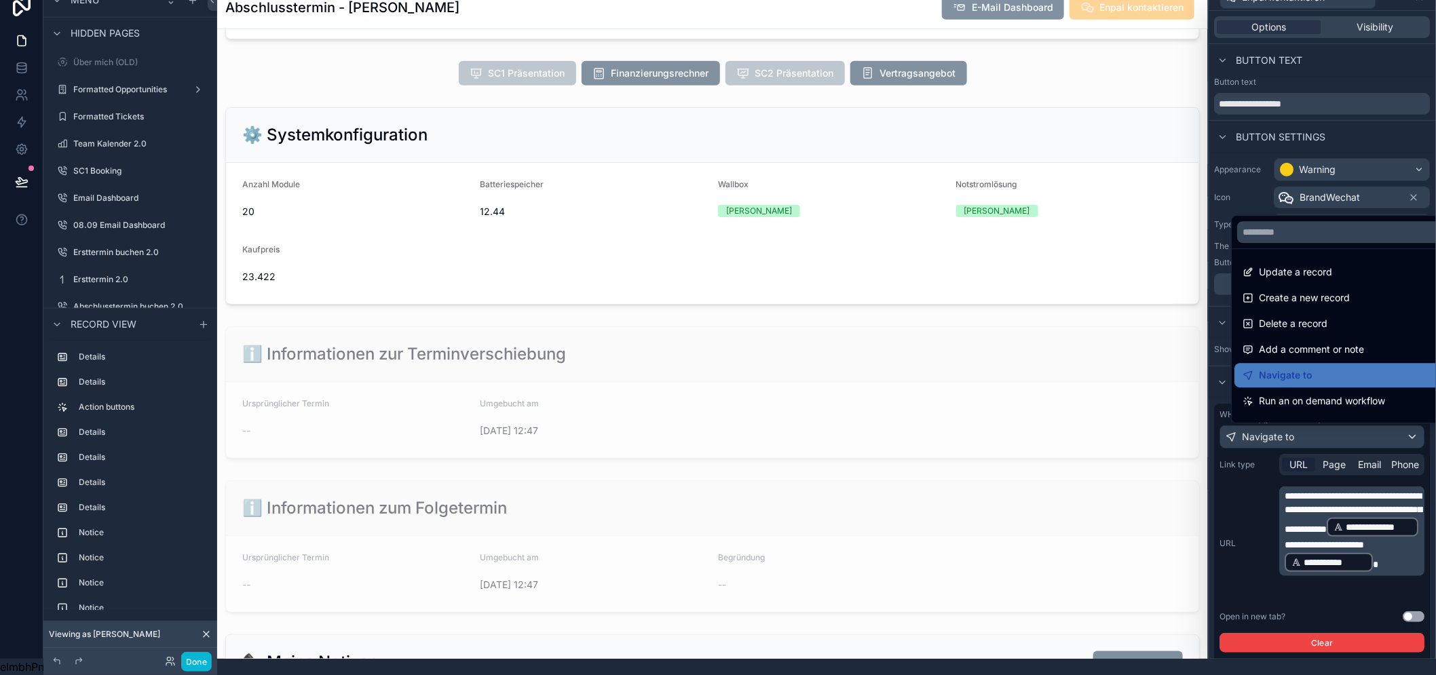
click at [1371, 427] on div at bounding box center [1322, 321] width 227 height 675
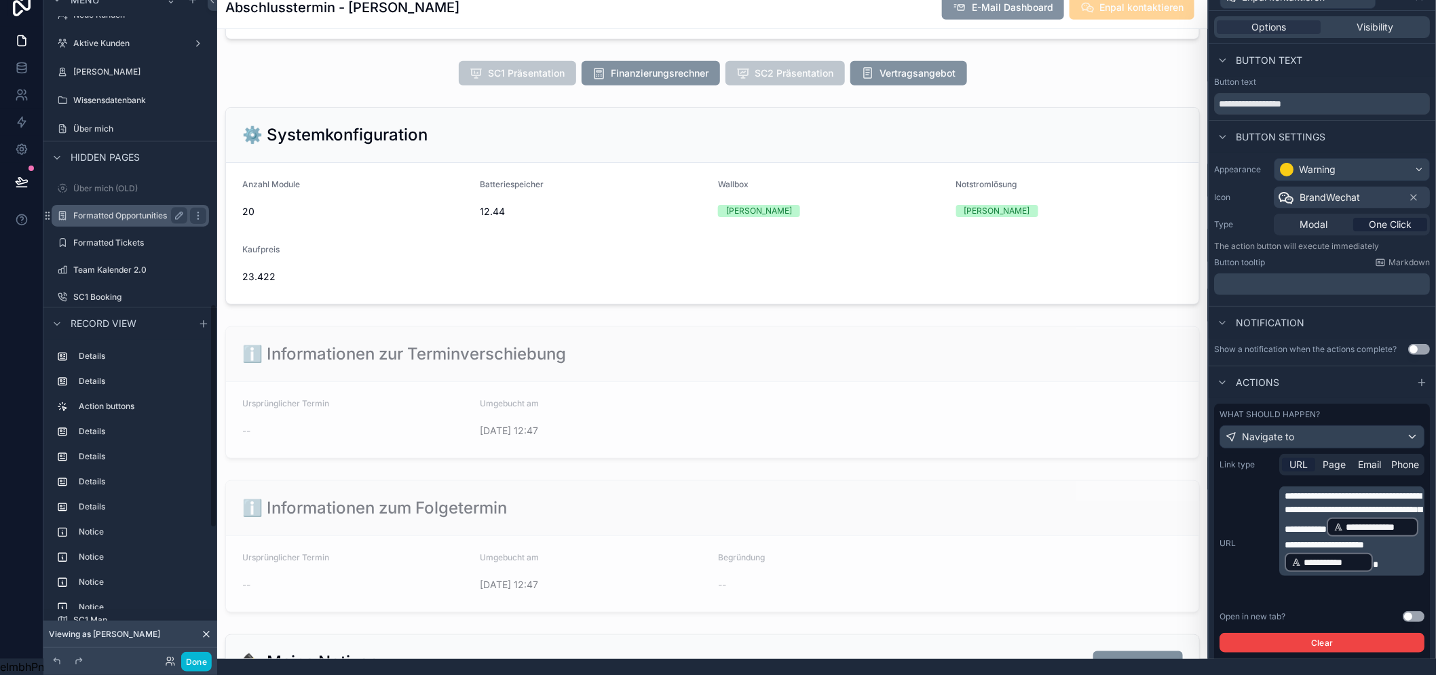
scroll to position [807, 0]
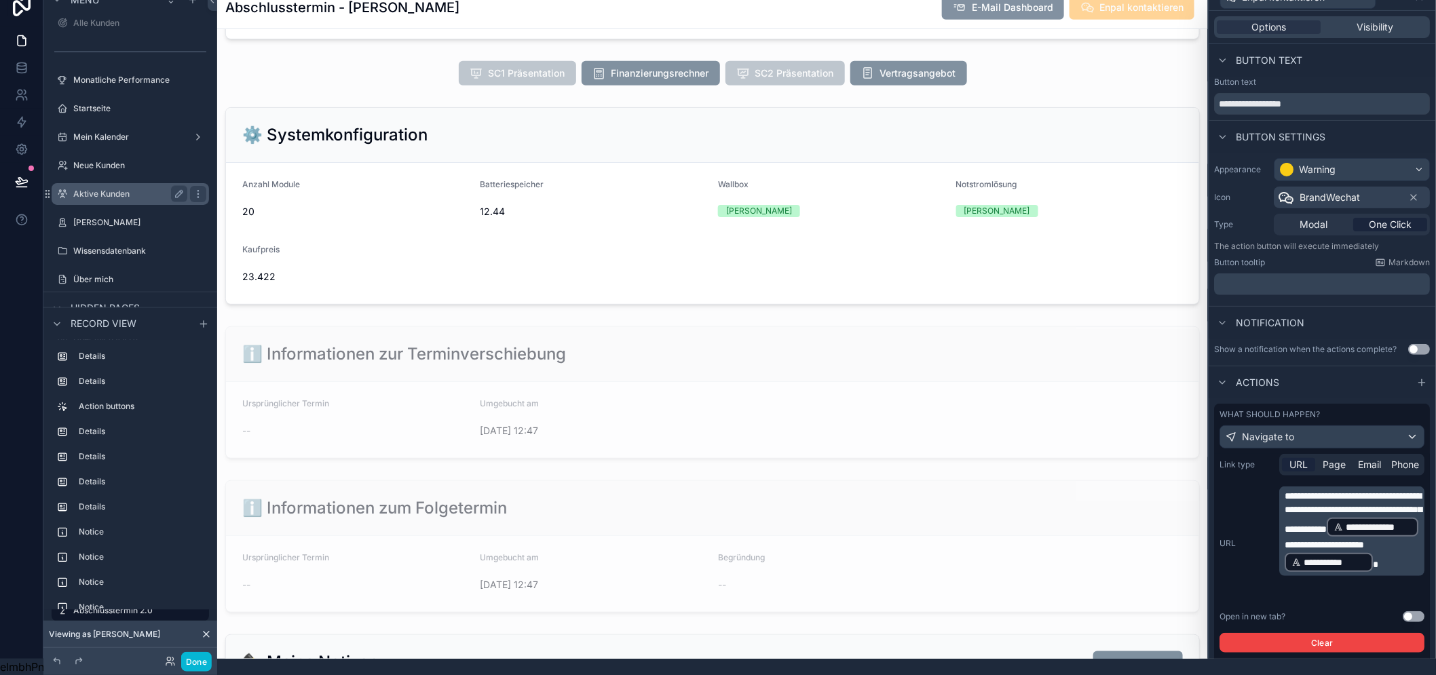
click at [131, 189] on label "Aktive Kunden" at bounding box center [127, 194] width 109 height 11
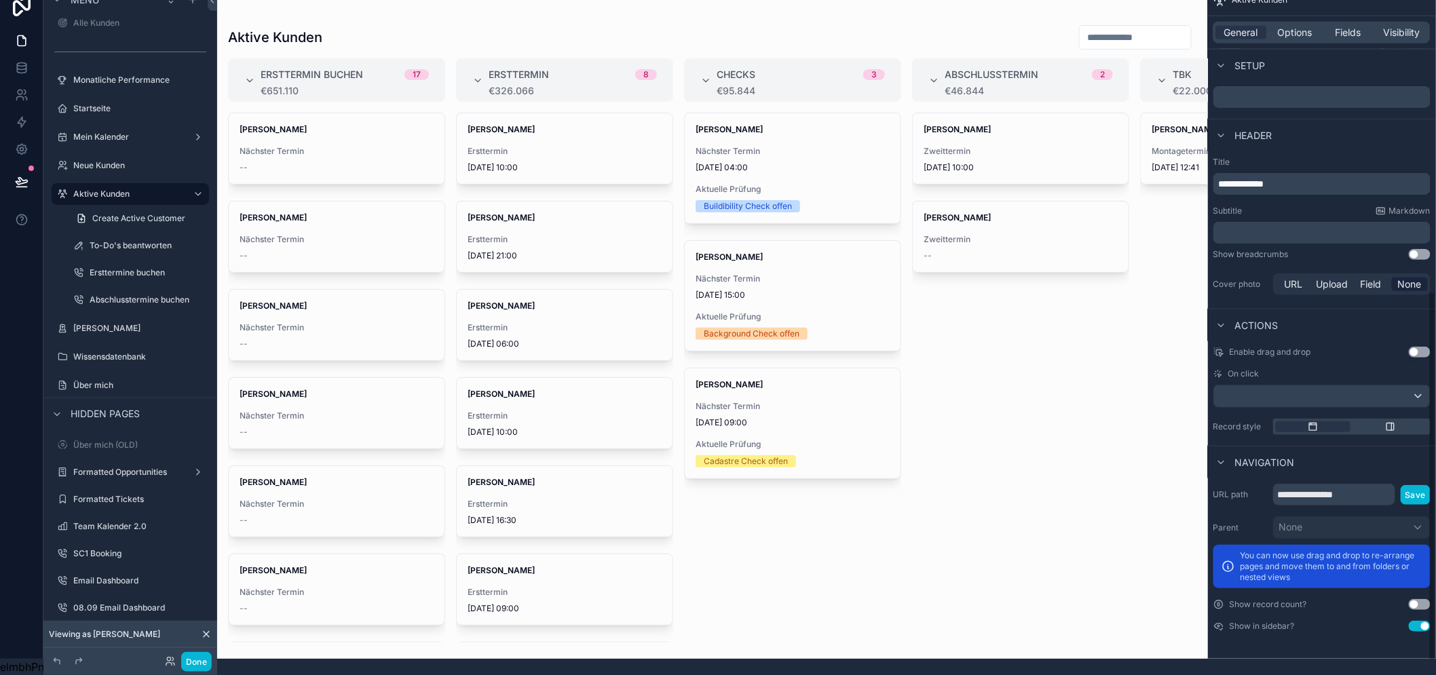
scroll to position [558, 0]
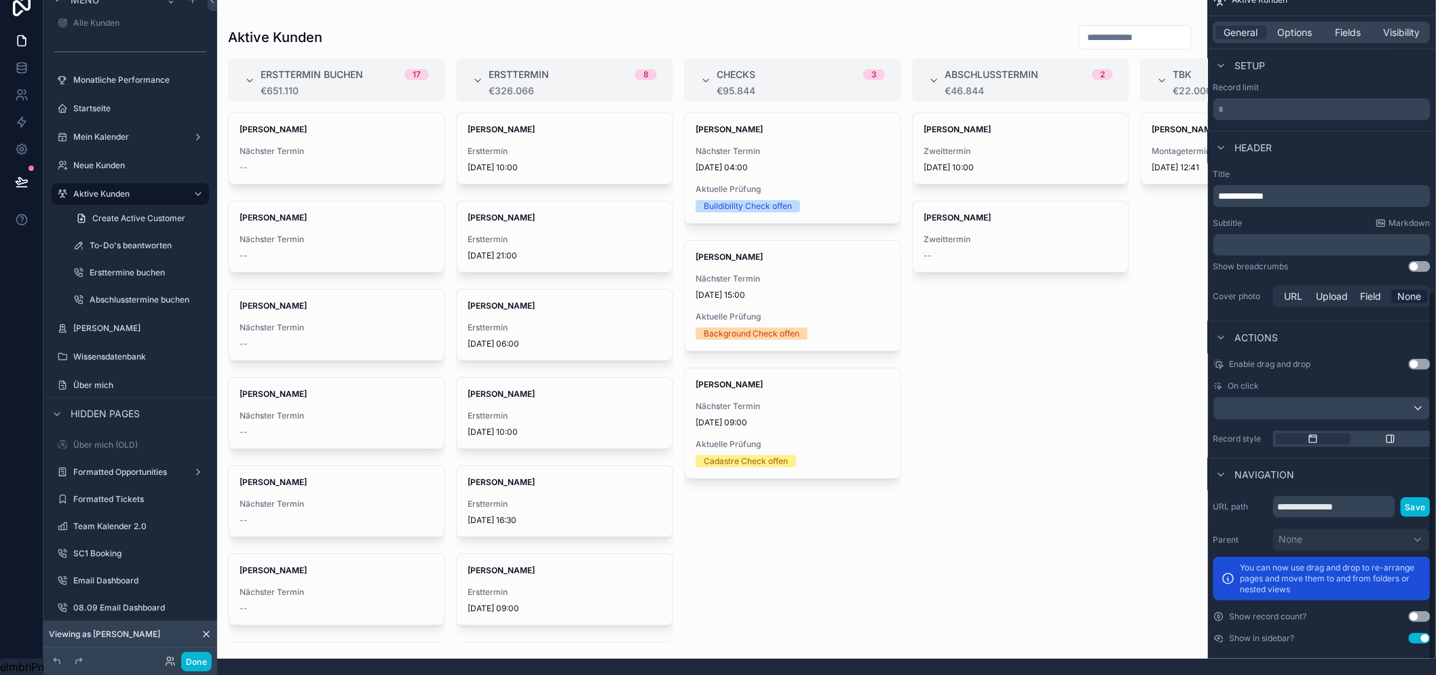
click at [733, 141] on div "scrollable content" at bounding box center [712, 321] width 990 height 675
click at [726, 146] on span "Nächster Termin" at bounding box center [792, 151] width 194 height 11
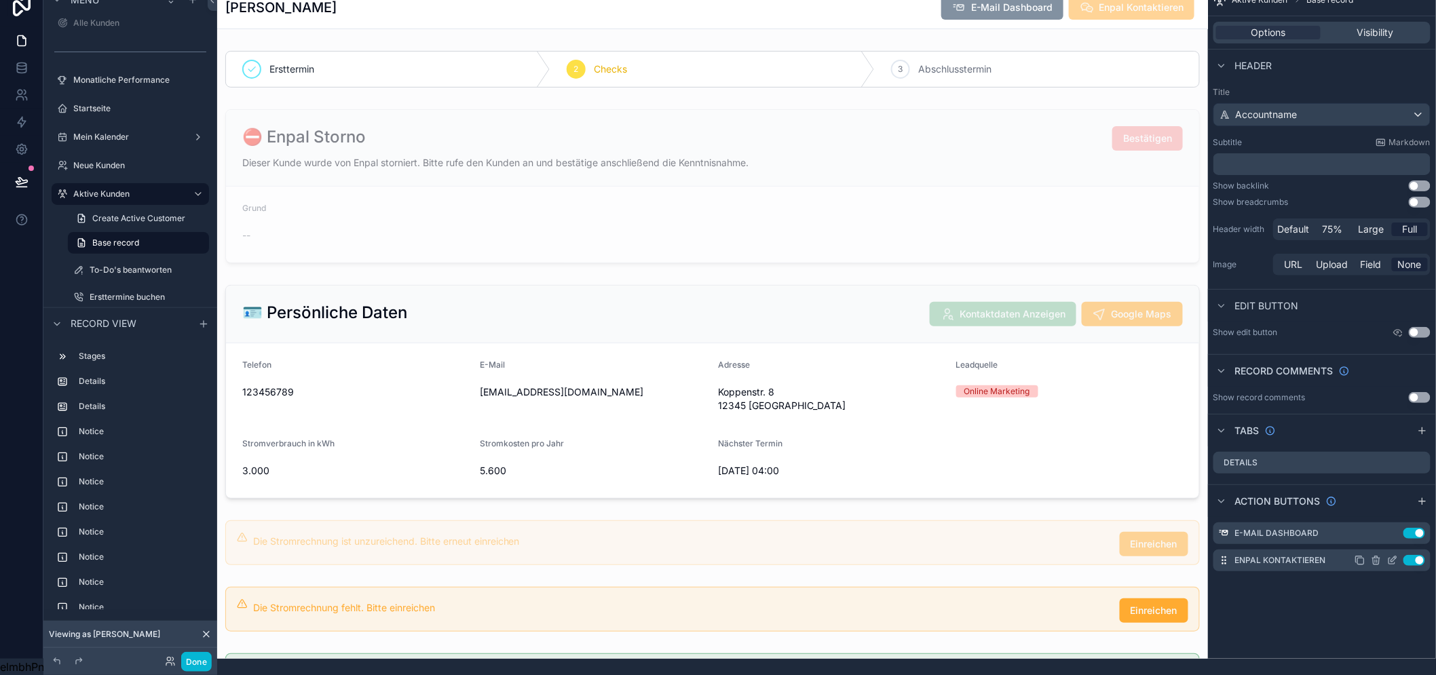
click at [1398, 555] on icon "scrollable content" at bounding box center [1392, 560] width 11 height 11
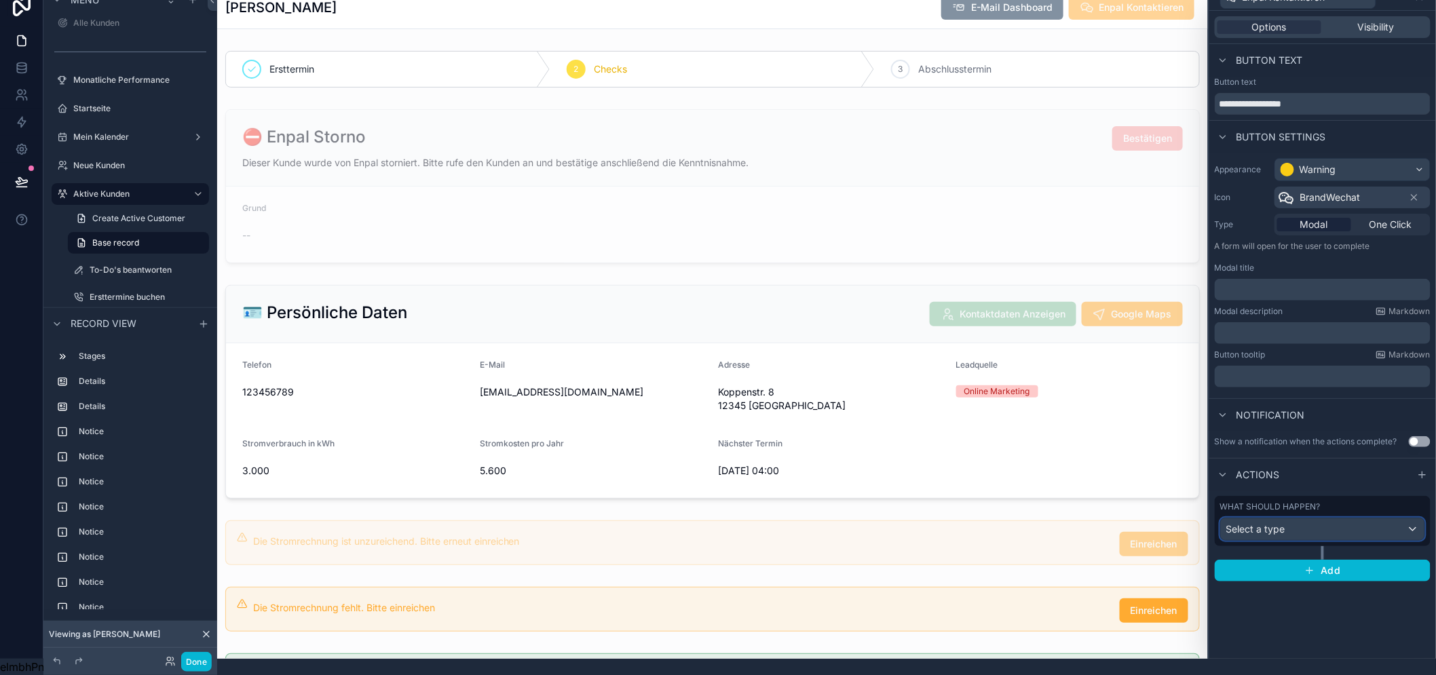
click at [1328, 518] on div "Select a type" at bounding box center [1322, 529] width 204 height 22
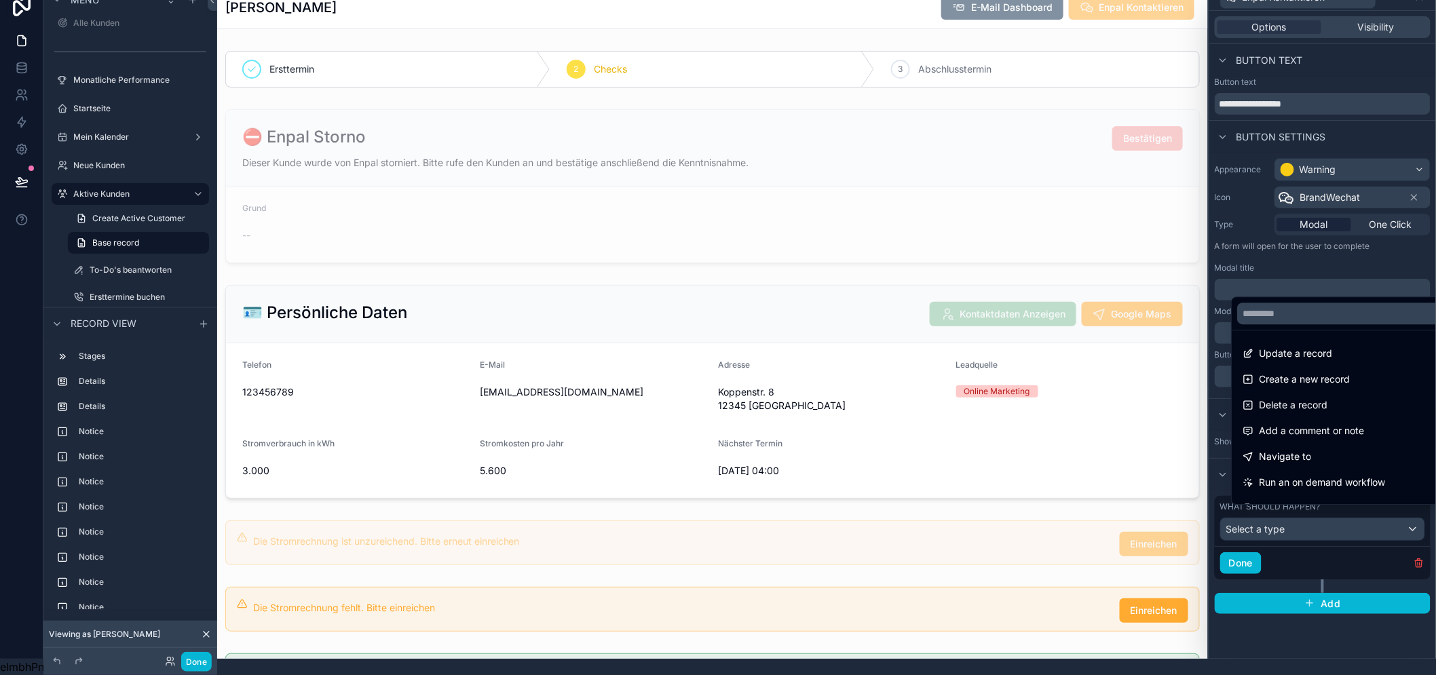
click at [1328, 512] on div at bounding box center [1322, 321] width 227 height 675
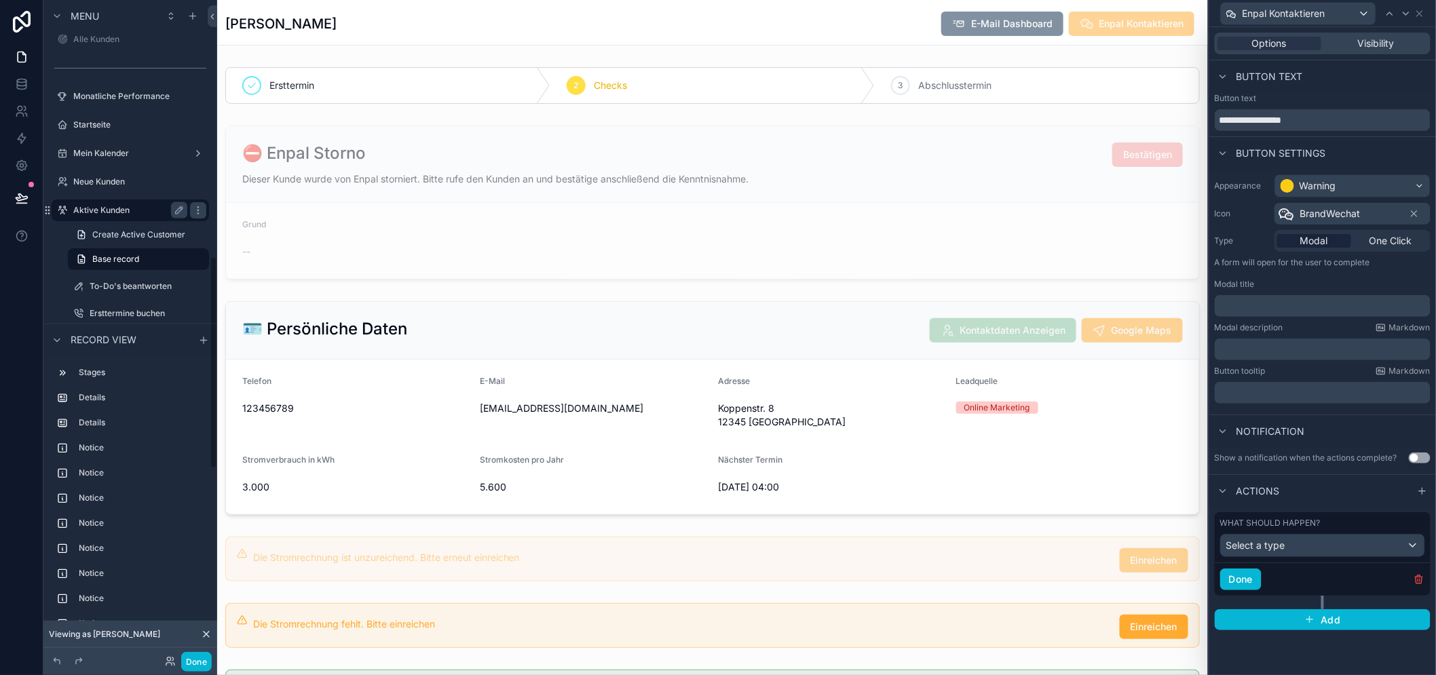
click at [121, 211] on label "Aktive Kunden" at bounding box center [127, 210] width 109 height 11
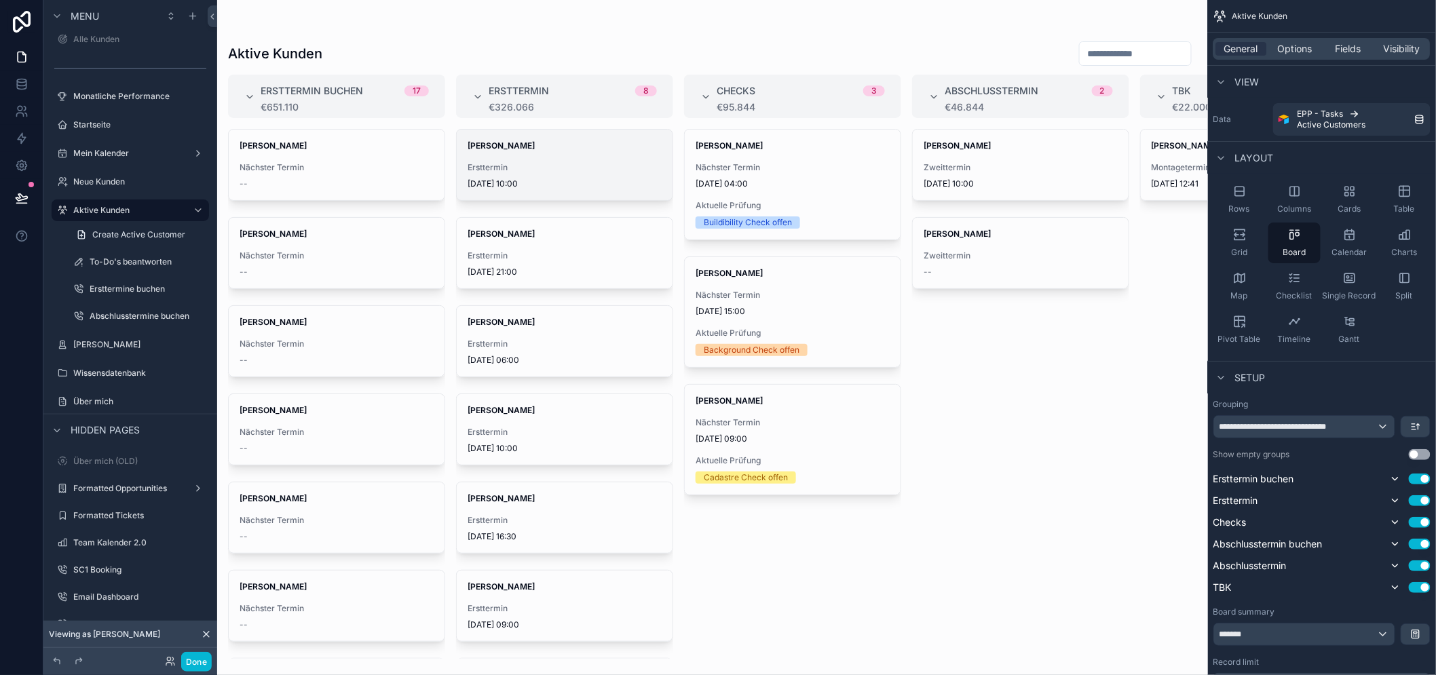
click at [633, 161] on div "Leon Fischer Ersttermin 25.9.2025 10:00" at bounding box center [565, 165] width 216 height 71
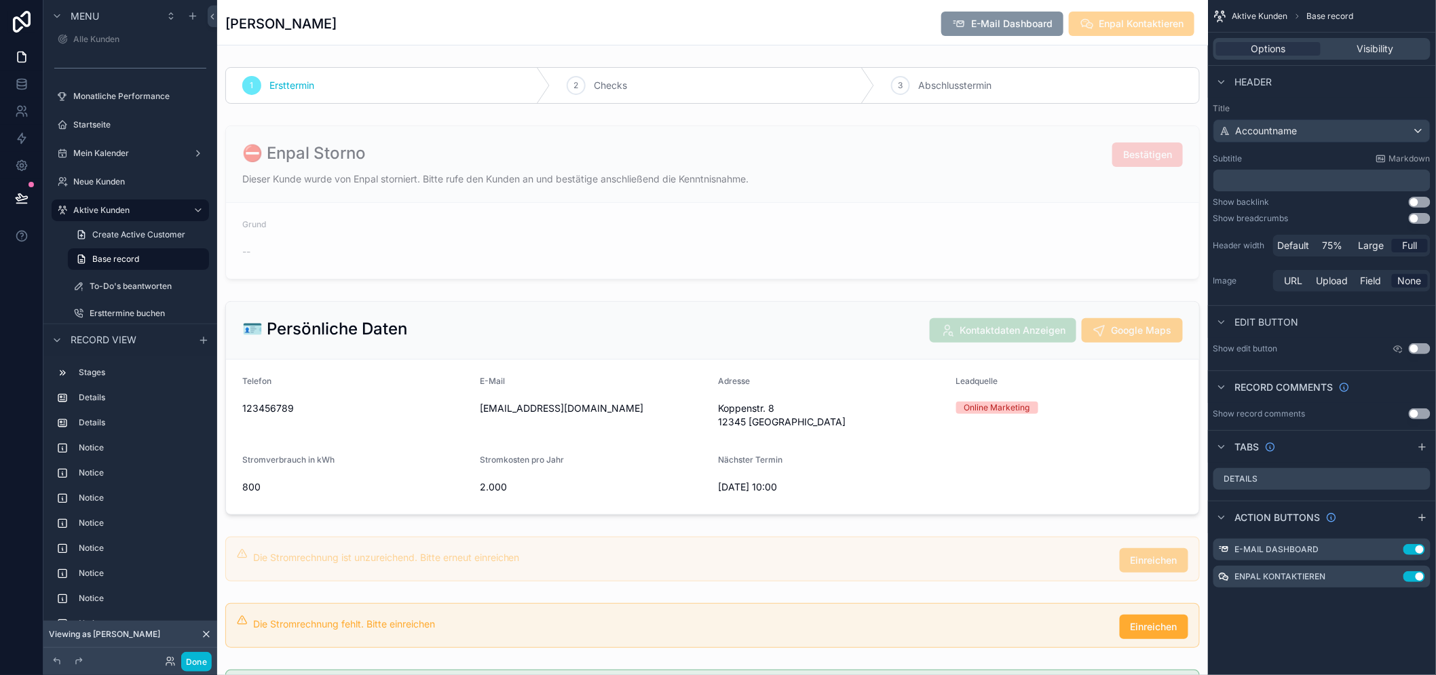
click at [1057, 33] on div "E-Mail Dashboard" at bounding box center [1002, 24] width 122 height 24
click at [206, 638] on icon at bounding box center [206, 634] width 11 height 11
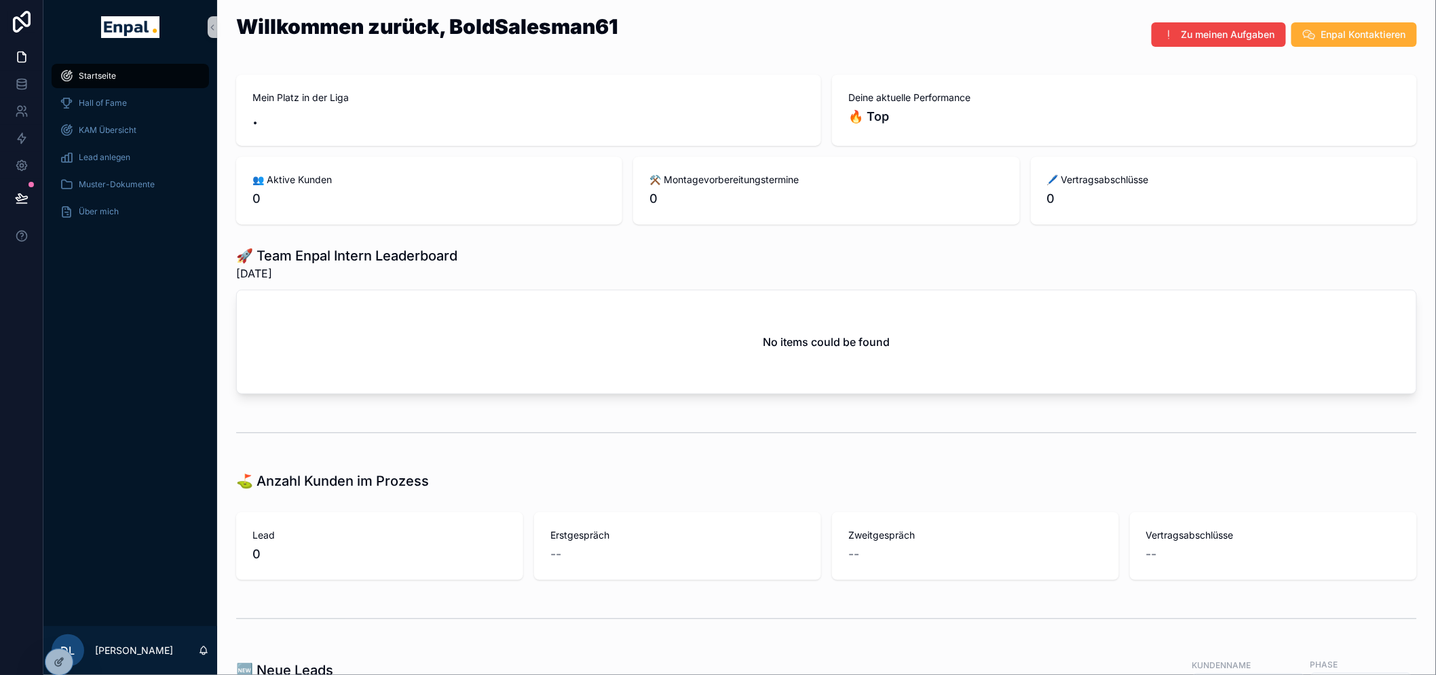
click at [132, 316] on div "Startseite Hall of Fame KAM Übersicht Lead anlegen Muster-Dokumente Über mich" at bounding box center [130, 340] width 174 height 572
click at [62, 638] on icon at bounding box center [59, 633] width 11 height 11
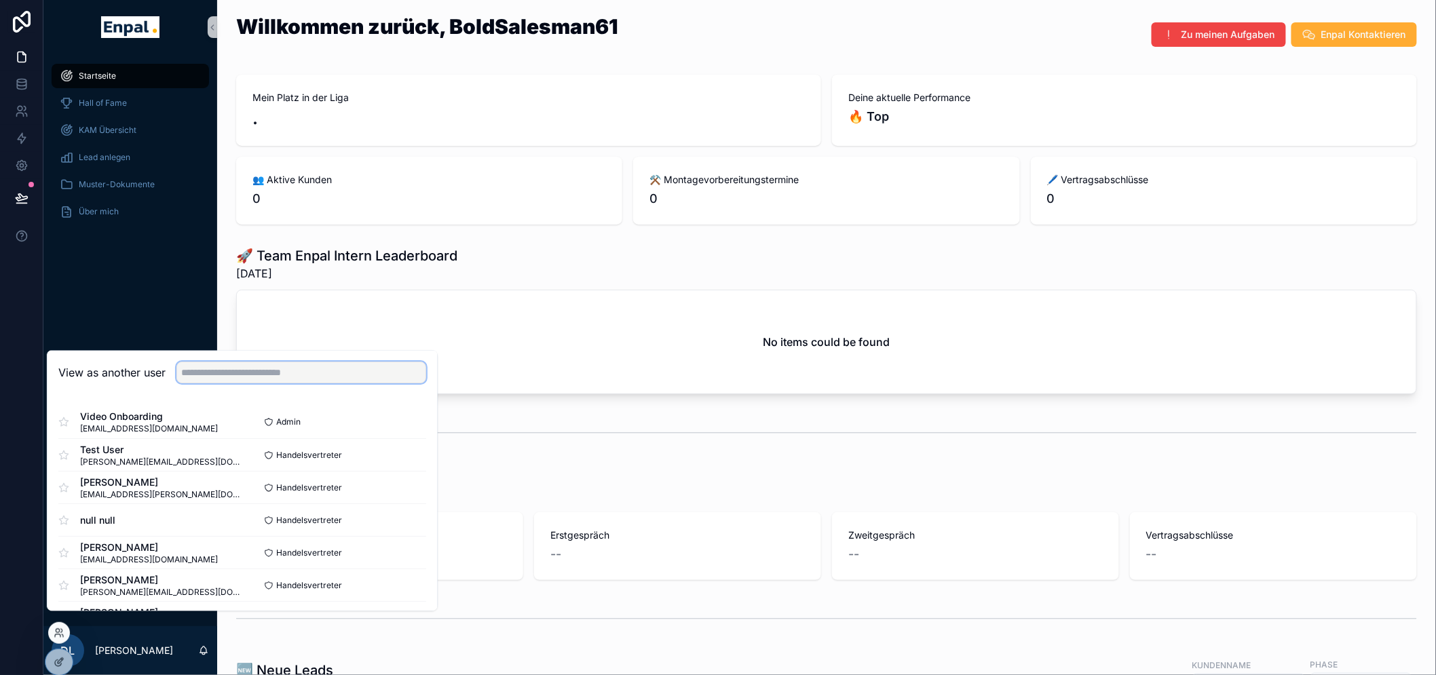
click at [218, 384] on input "text" at bounding box center [301, 373] width 250 height 22
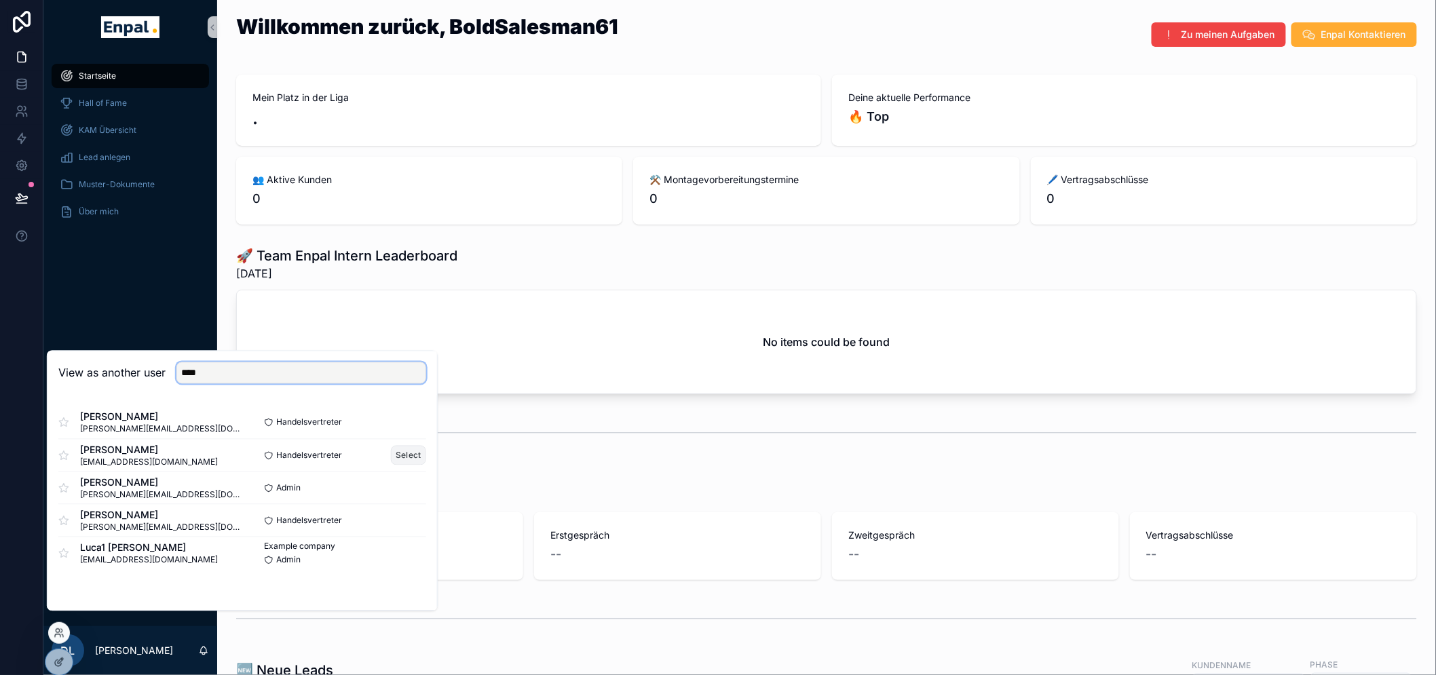
type input "****"
click at [407, 462] on button "Select" at bounding box center [408, 456] width 35 height 20
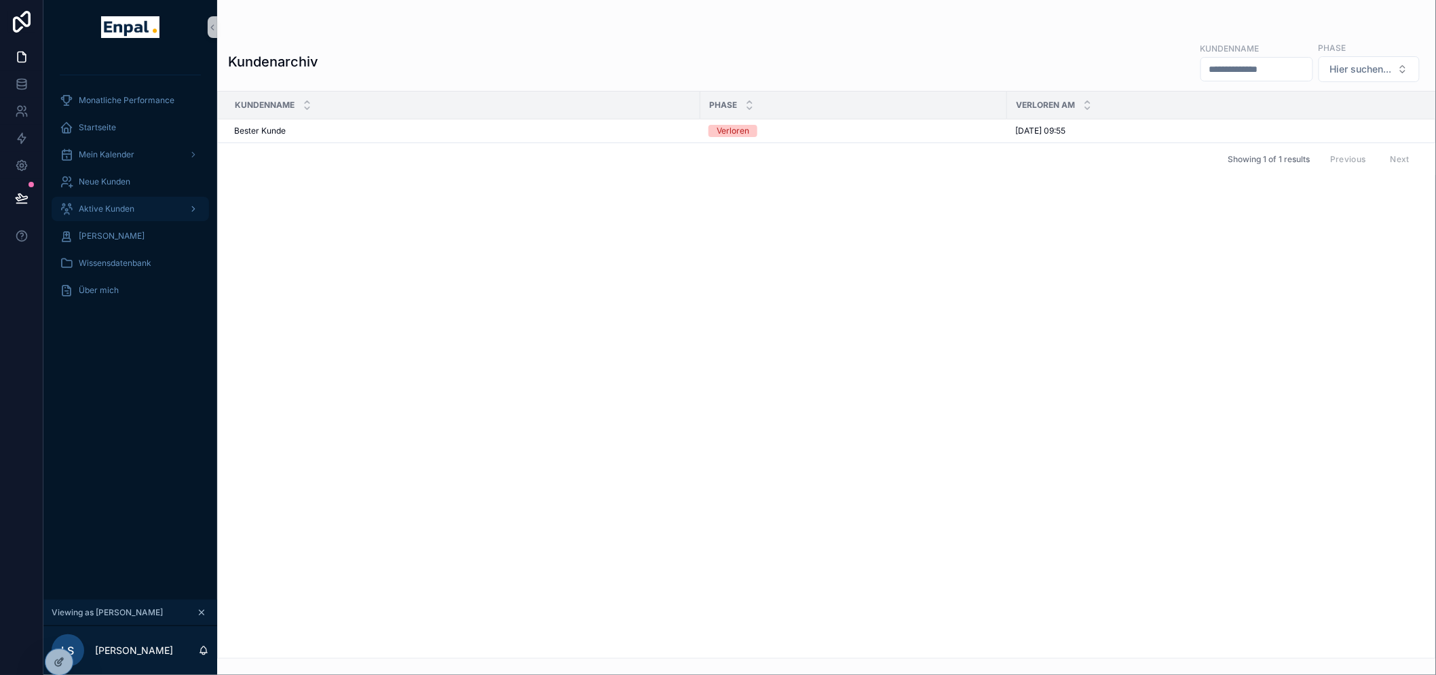
click at [127, 201] on div "Aktive Kunden" at bounding box center [130, 209] width 141 height 22
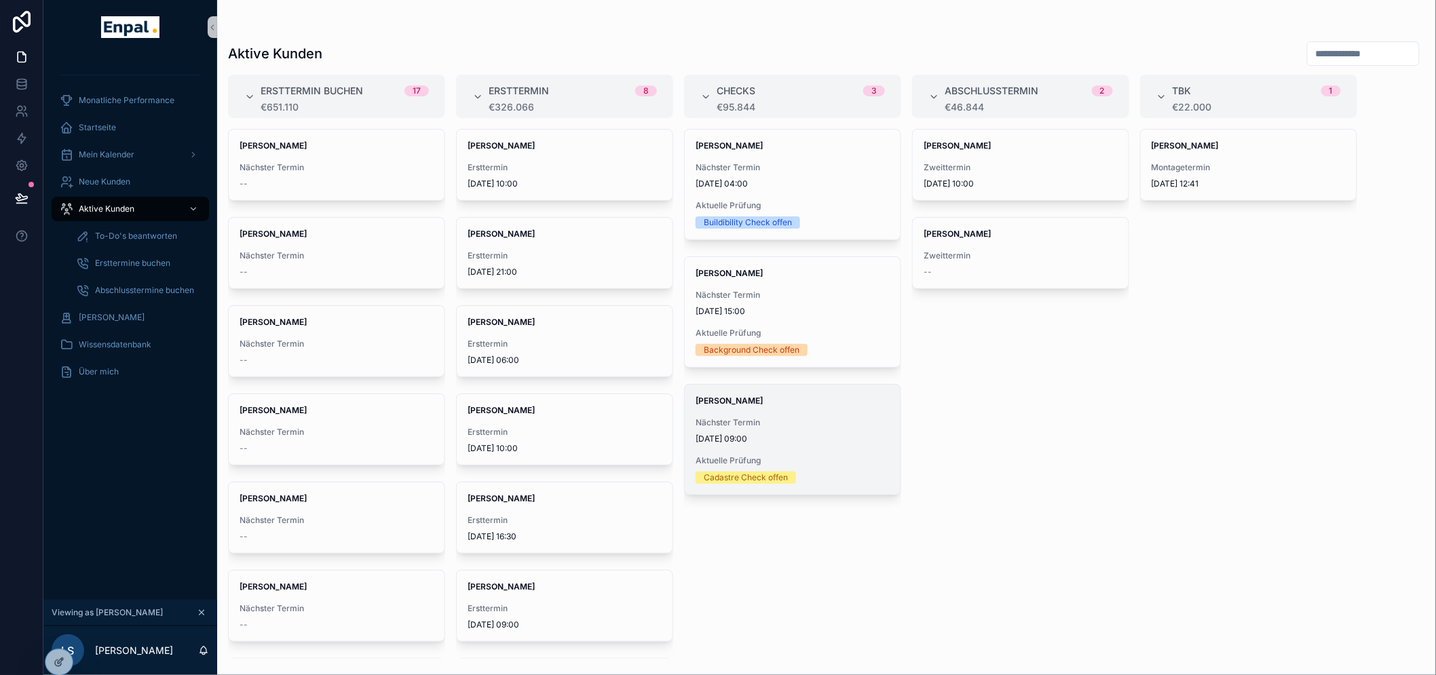
click at [830, 430] on div "Nächster Termin [DATE] 09:00" at bounding box center [792, 430] width 194 height 27
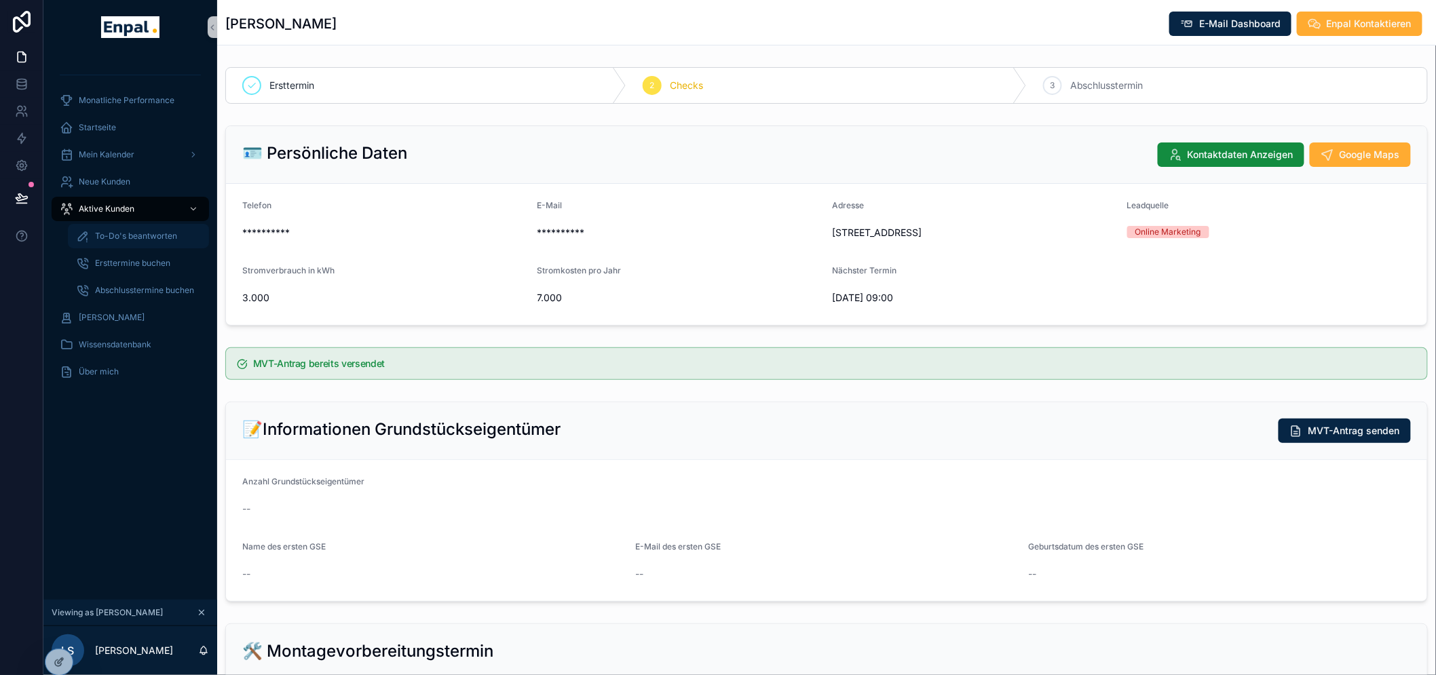
click at [140, 231] on span "To-Do's beantworten" at bounding box center [136, 236] width 82 height 11
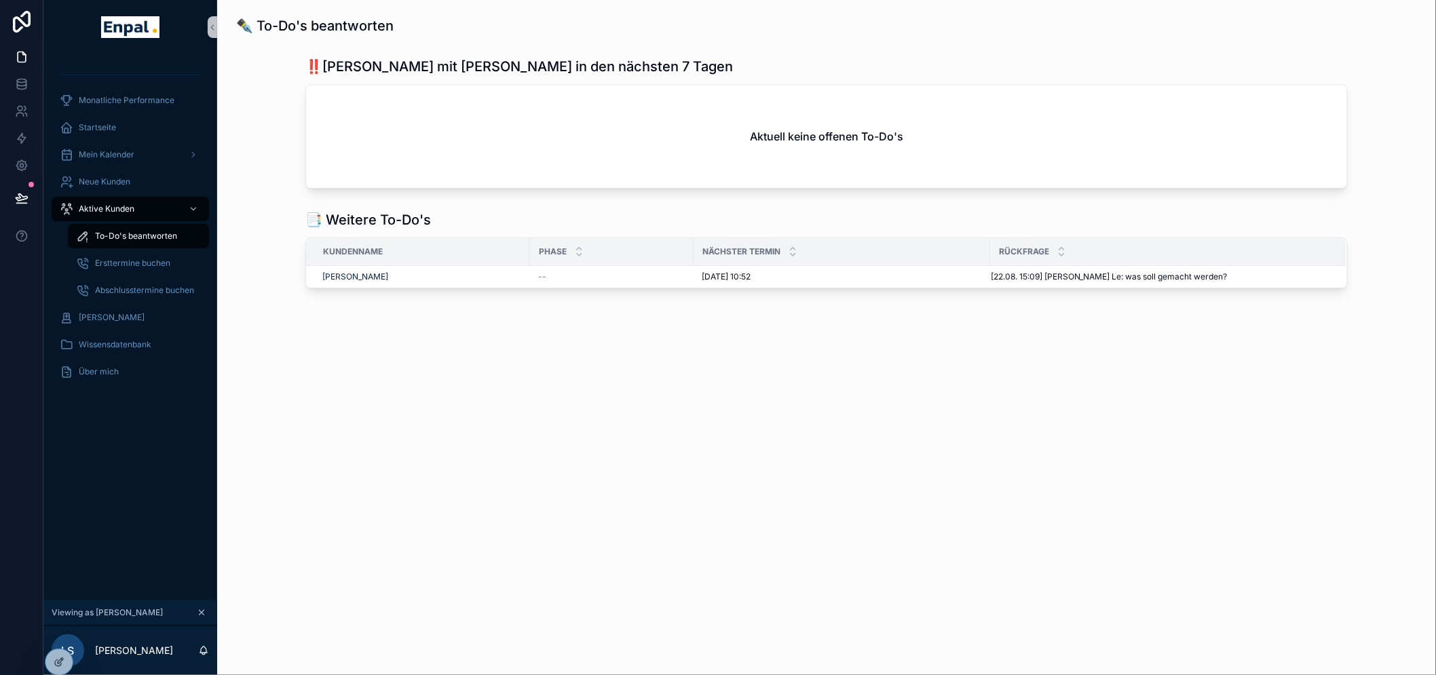
click at [776, 140] on h2 "Aktuell keine offenen To-Do's" at bounding box center [826, 136] width 153 height 16
click at [55, 659] on icon at bounding box center [59, 662] width 11 height 11
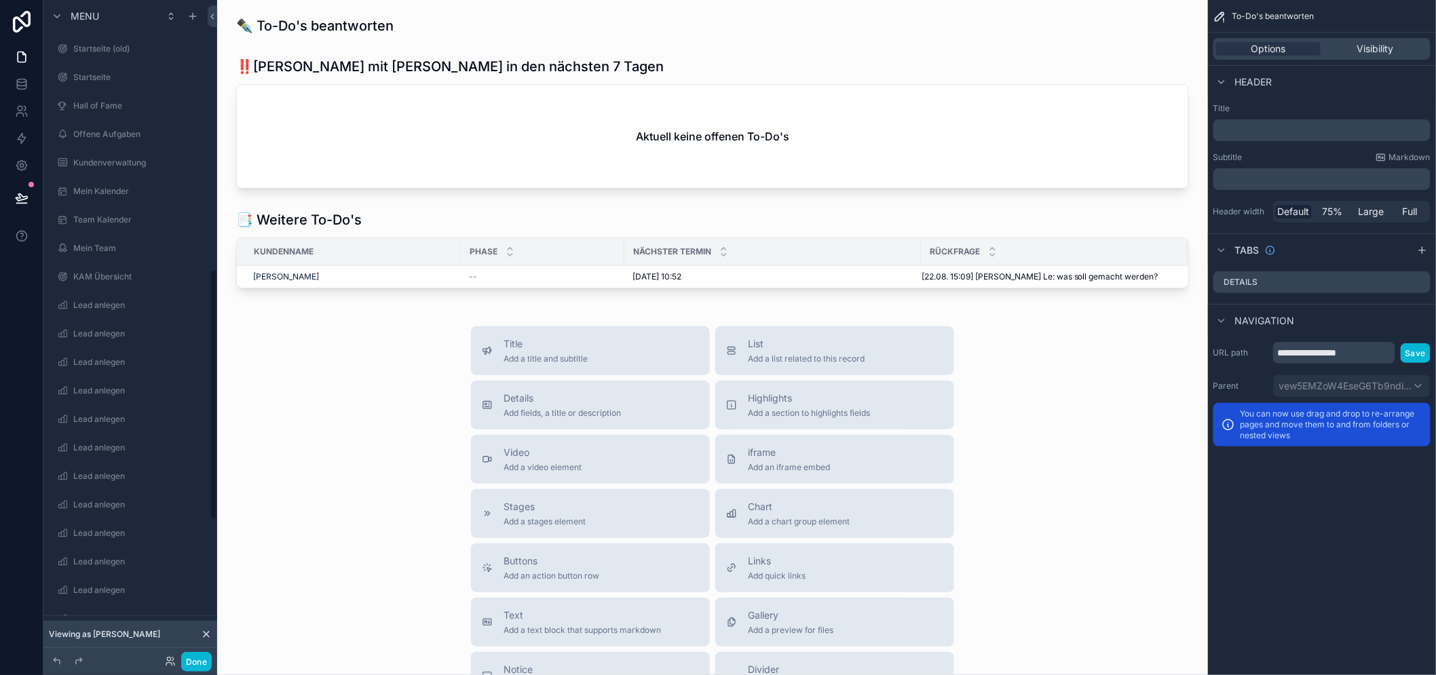
scroll to position [720, 0]
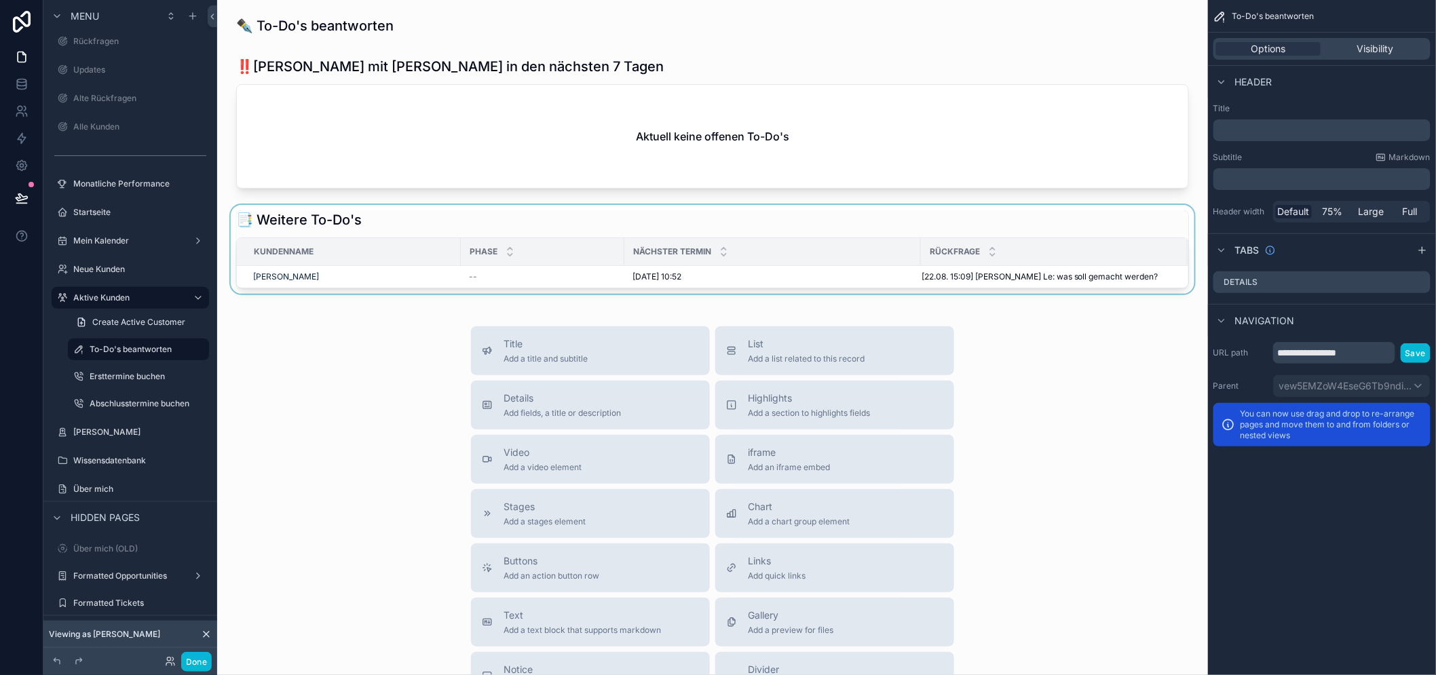
click at [683, 261] on div "Nächster Termin" at bounding box center [772, 252] width 295 height 26
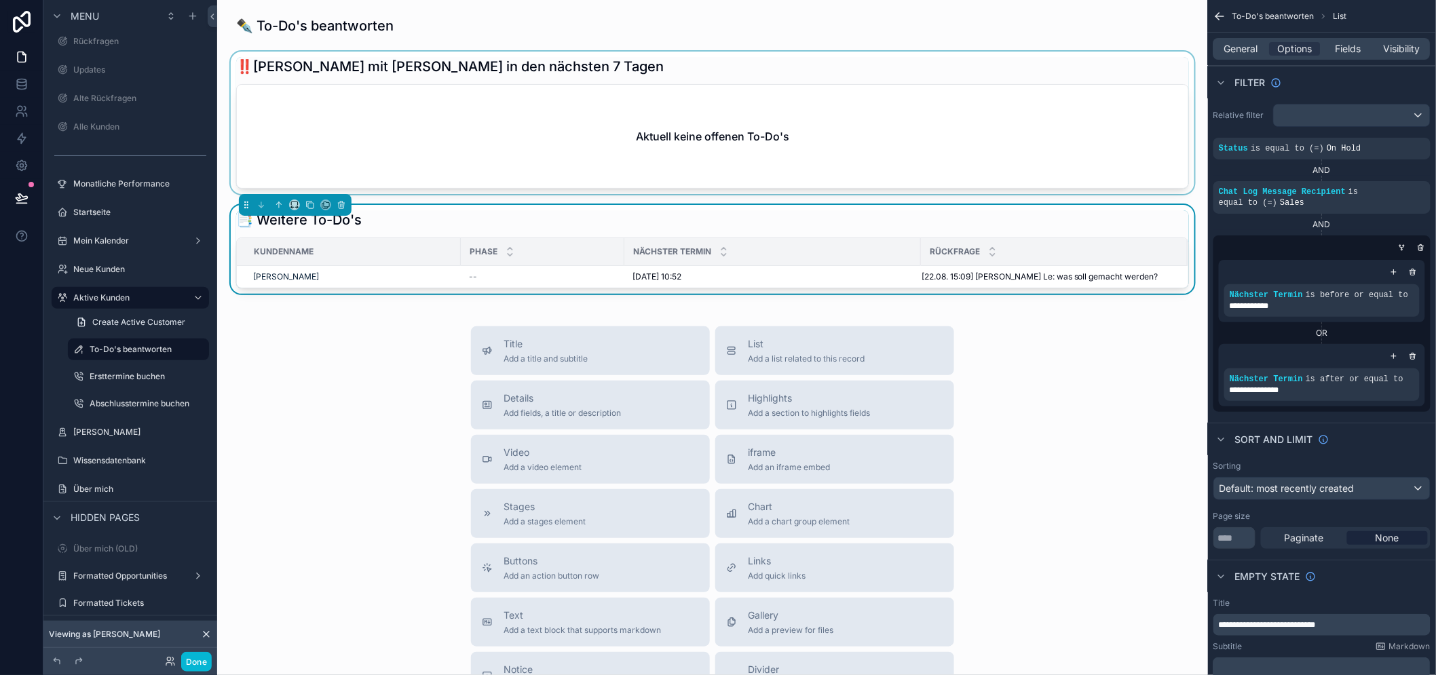
click at [917, 93] on div "scrollable content" at bounding box center [712, 123] width 969 height 142
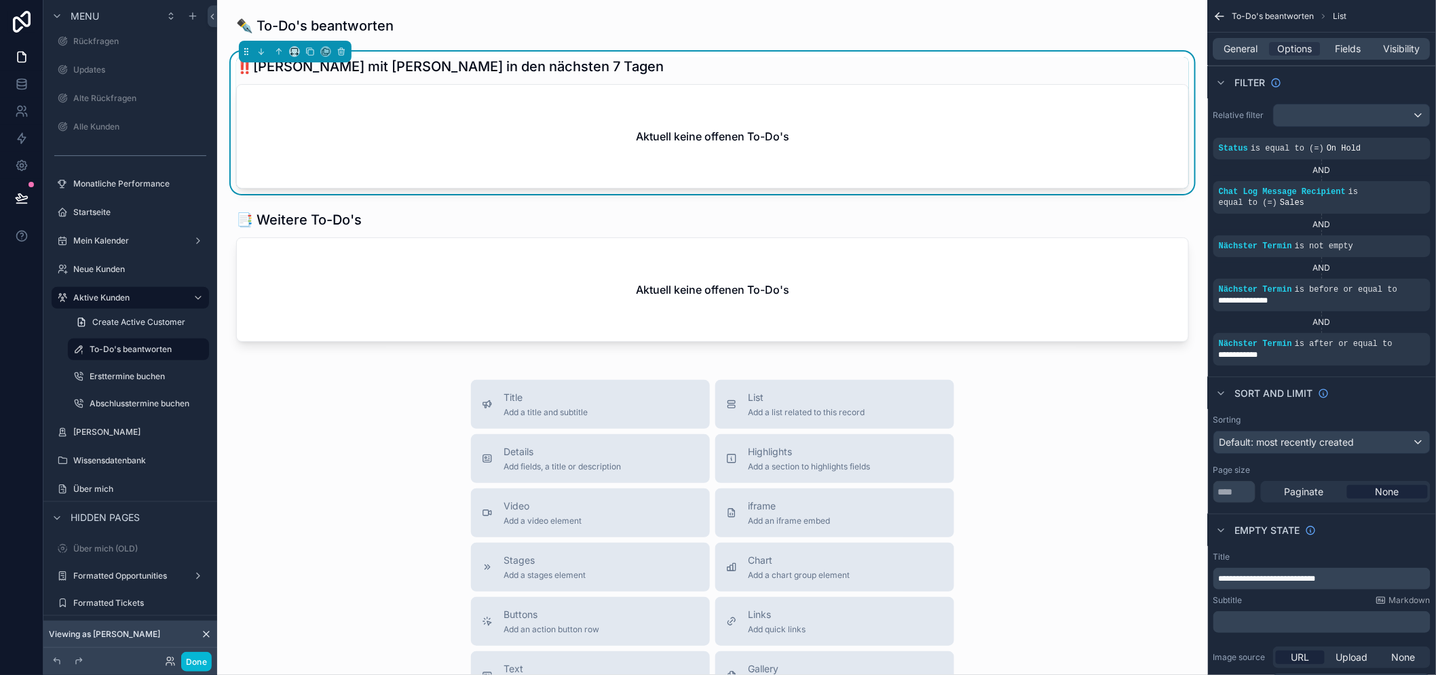
click at [640, 110] on div "Aktuell keine offenen To-Do's" at bounding box center [712, 136] width 951 height 103
click at [673, 131] on h2 "Aktuell keine offenen To-Do's" at bounding box center [712, 136] width 153 height 16
click at [966, 236] on div "scrollable content" at bounding box center [712, 276] width 969 height 142
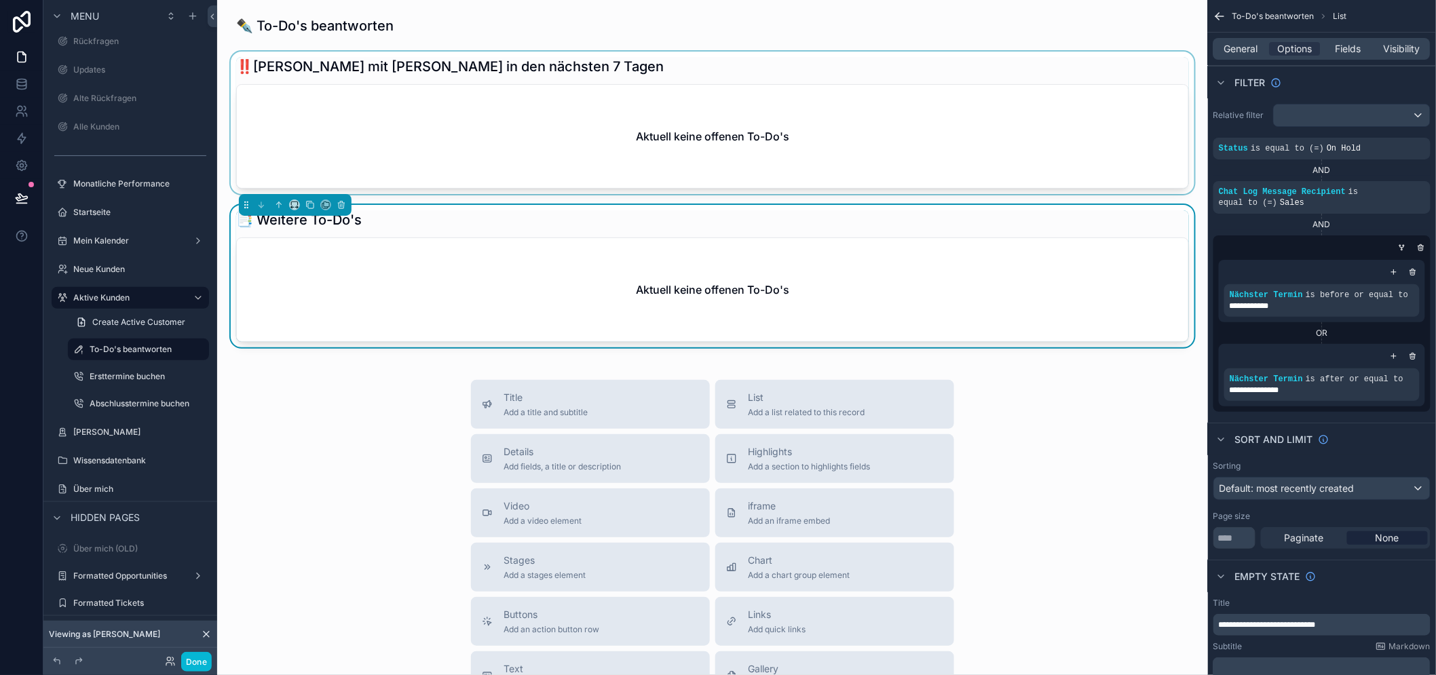
click at [977, 150] on div "scrollable content" at bounding box center [712, 123] width 969 height 142
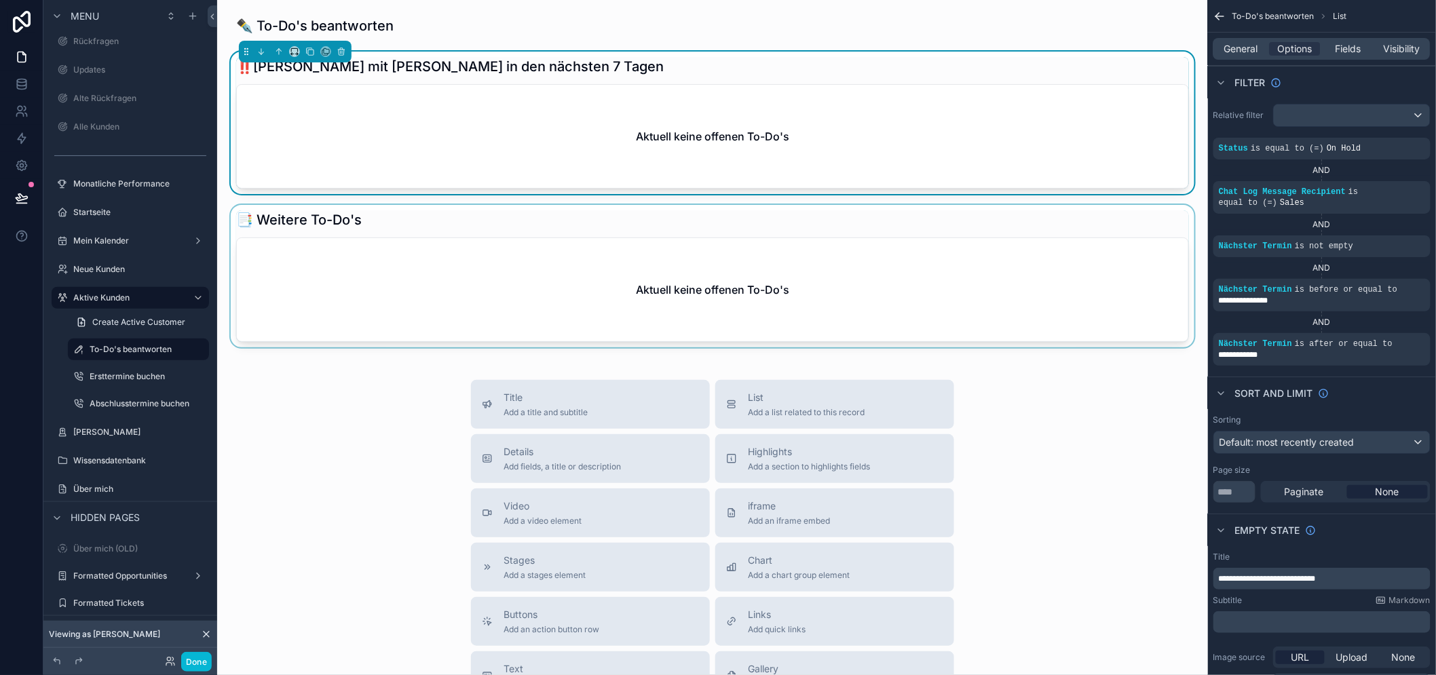
click at [932, 261] on div "scrollable content" at bounding box center [712, 276] width 969 height 142
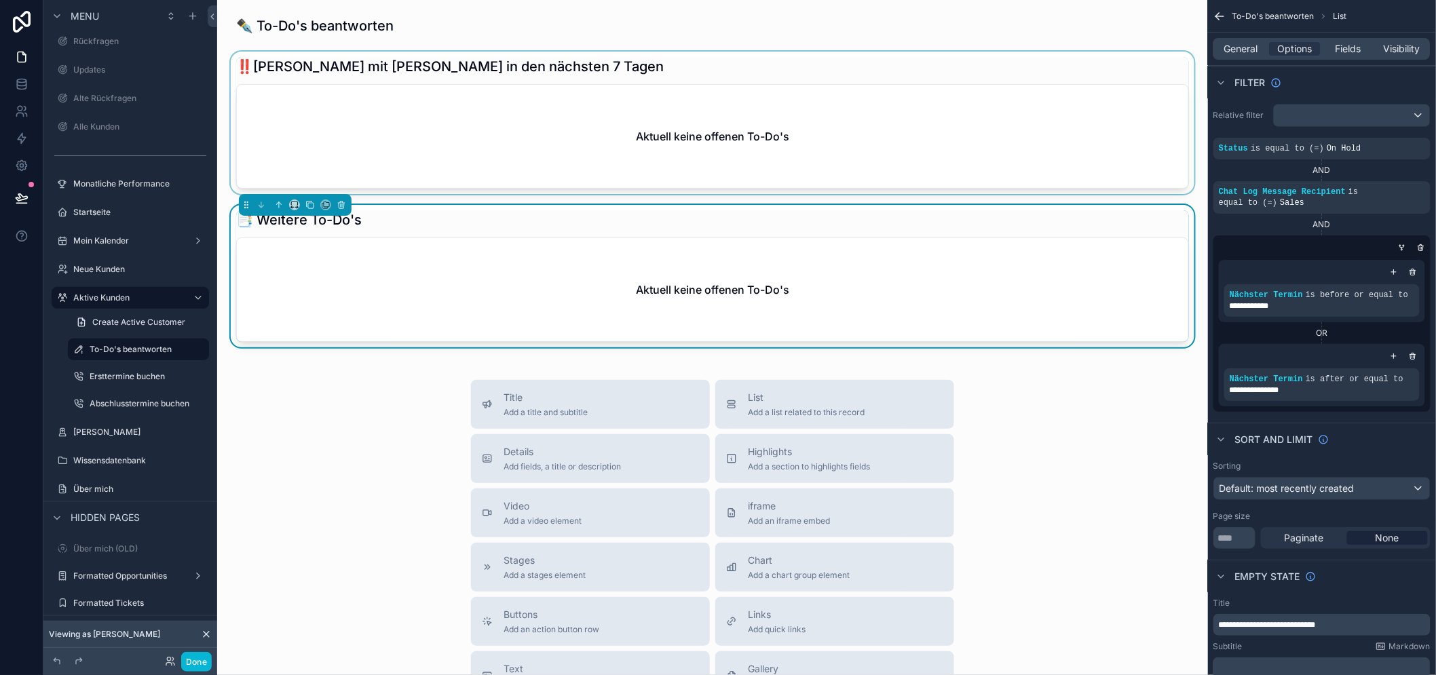
click at [935, 140] on div "scrollable content" at bounding box center [712, 123] width 969 height 142
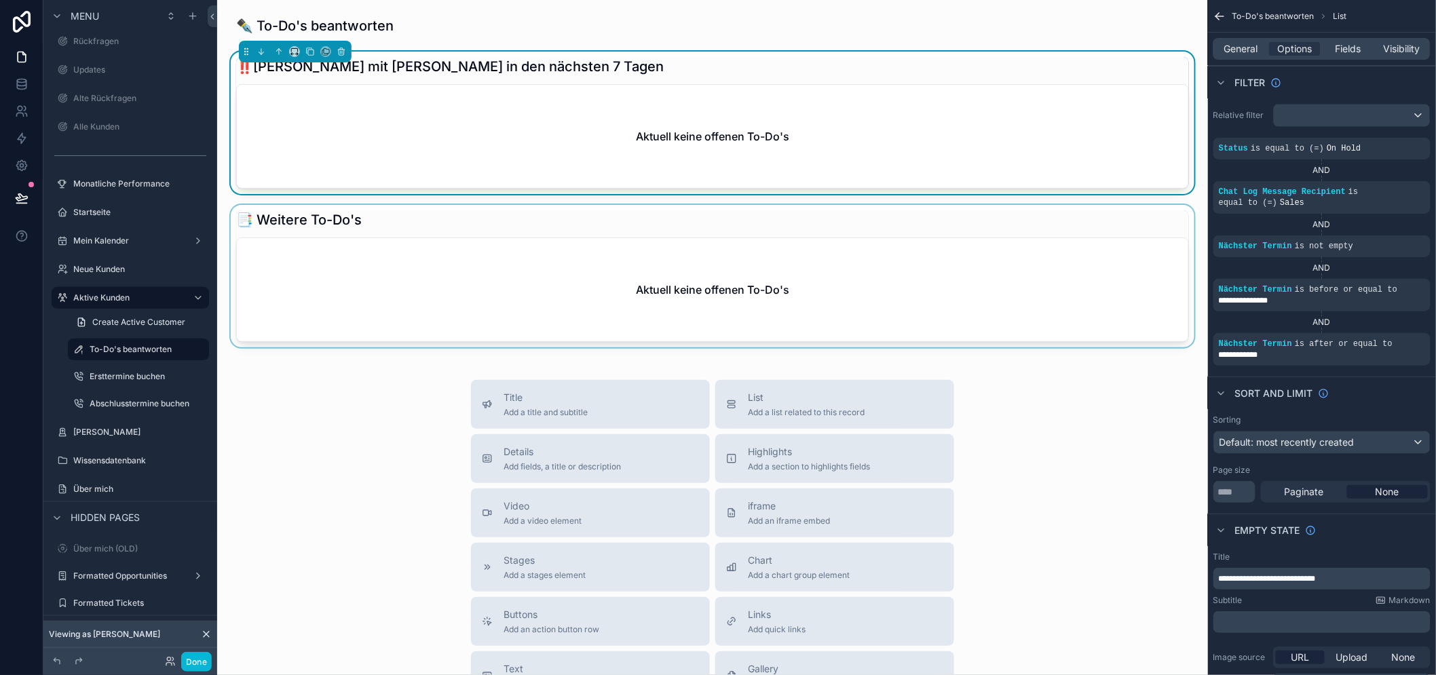
click at [928, 278] on div "scrollable content" at bounding box center [712, 276] width 969 height 142
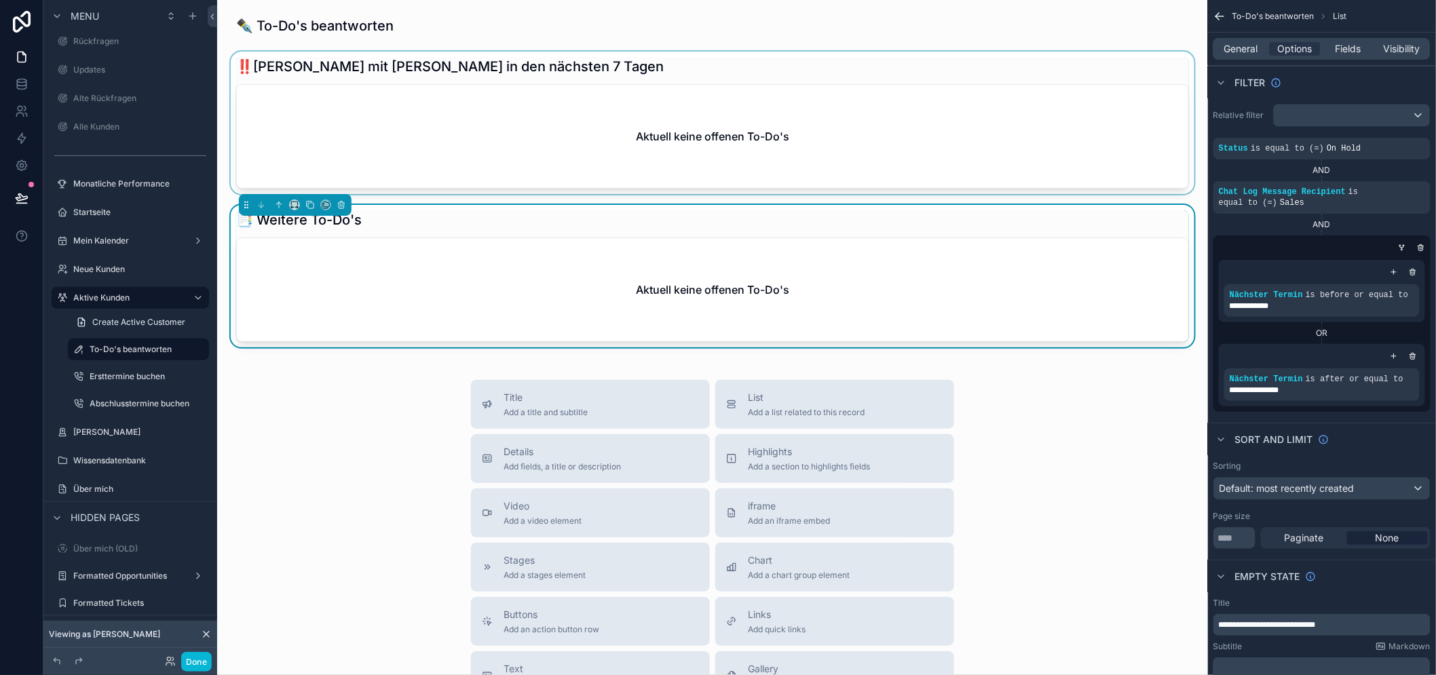
click at [977, 128] on div "scrollable content" at bounding box center [712, 123] width 969 height 142
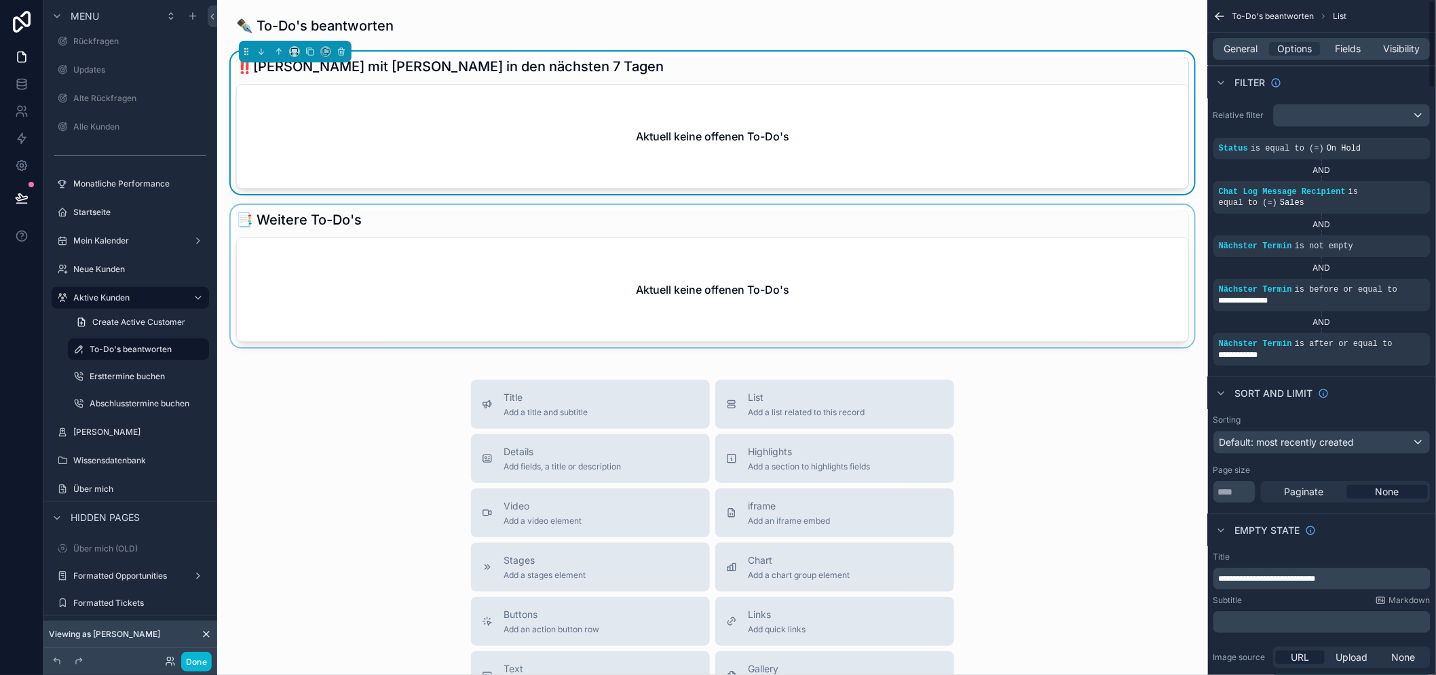
click at [790, 107] on div "Aktuell keine offenen To-Do's" at bounding box center [712, 136] width 951 height 103
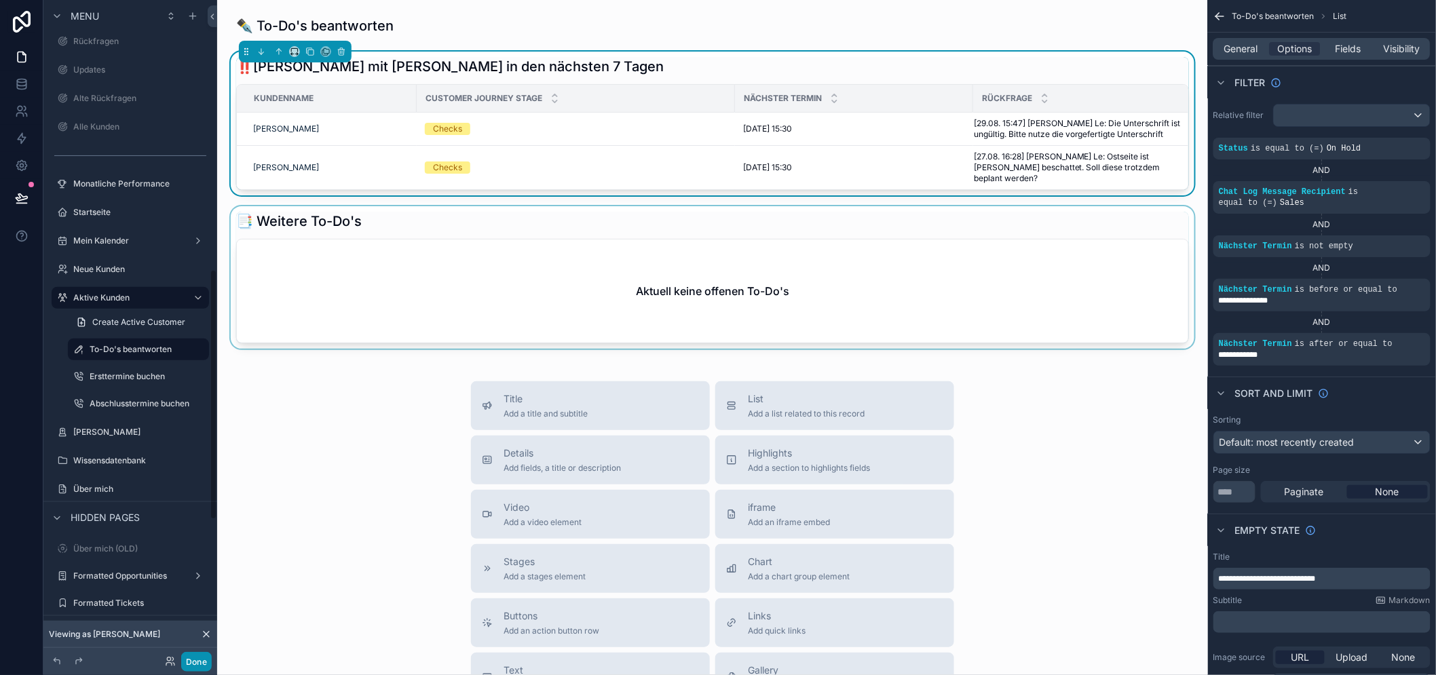
click at [191, 670] on button "Done" at bounding box center [196, 662] width 31 height 20
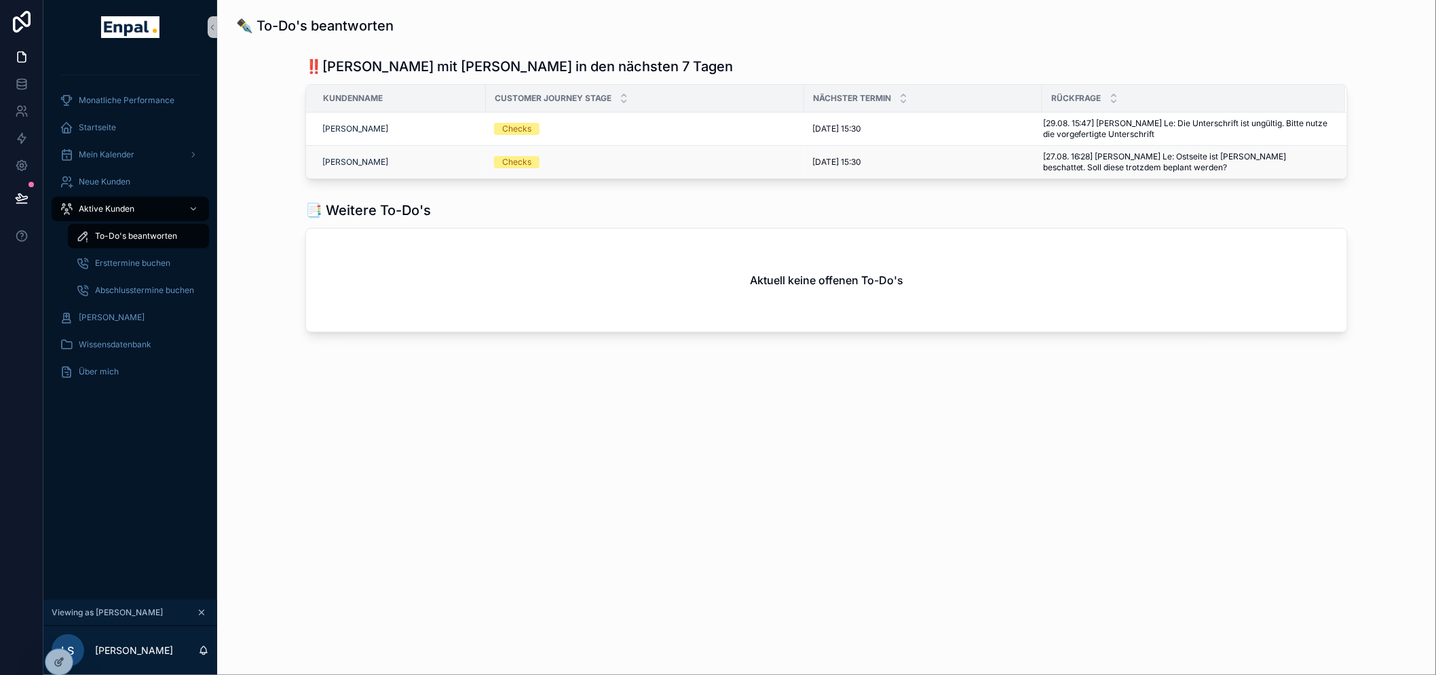
click at [602, 168] on td "Checks" at bounding box center [645, 162] width 318 height 33
click at [879, 161] on div "2.9.2025 15:30 2.9.2025 15:30" at bounding box center [923, 162] width 222 height 11
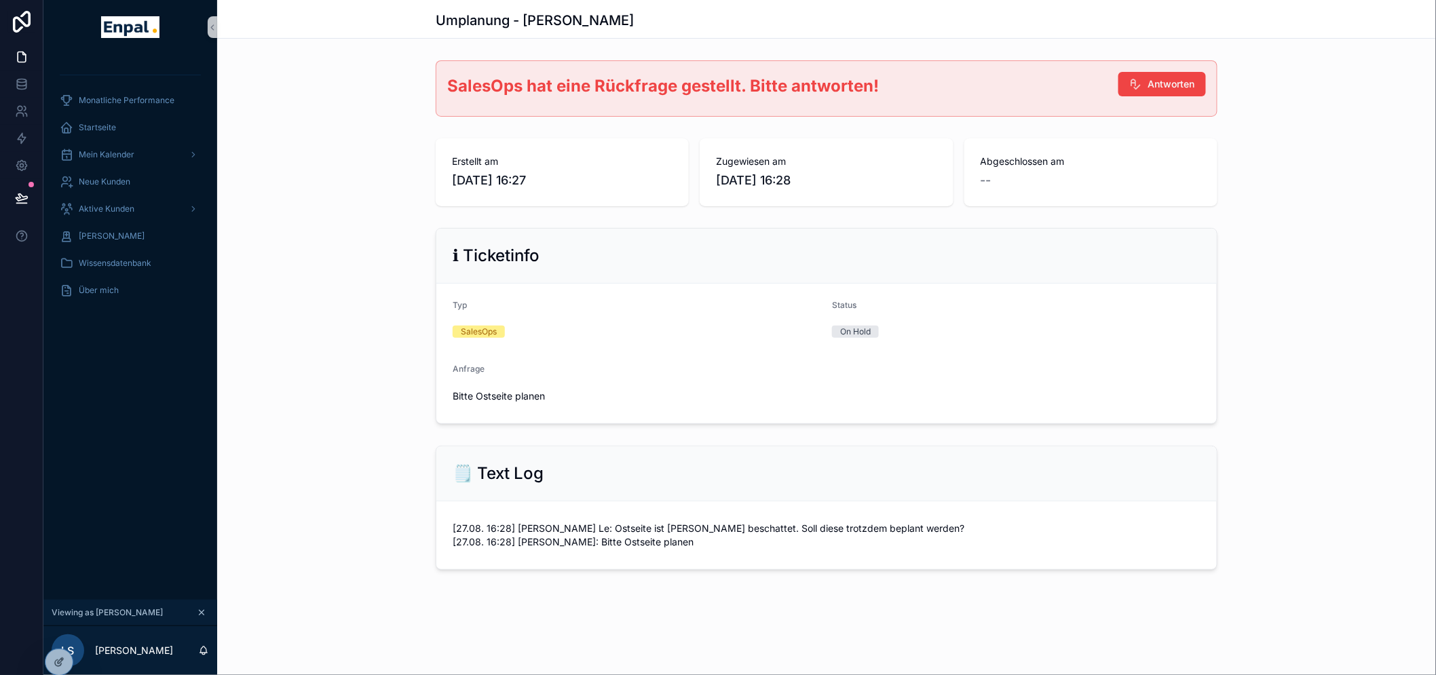
drag, startPoint x: 659, startPoint y: 544, endPoint x: 641, endPoint y: 543, distance: 17.7
click at [645, 544] on form "[27.08. 16:28] Dai Duong Le: Ostseite ist stark beschattet. Soll diese trotzdem…" at bounding box center [826, 535] width 780 height 68
click at [641, 543] on span "[27.08. 16:28] Dai Duong Le: Ostseite ist stark beschattet. Soll diese trotzdem…" at bounding box center [826, 535] width 748 height 27
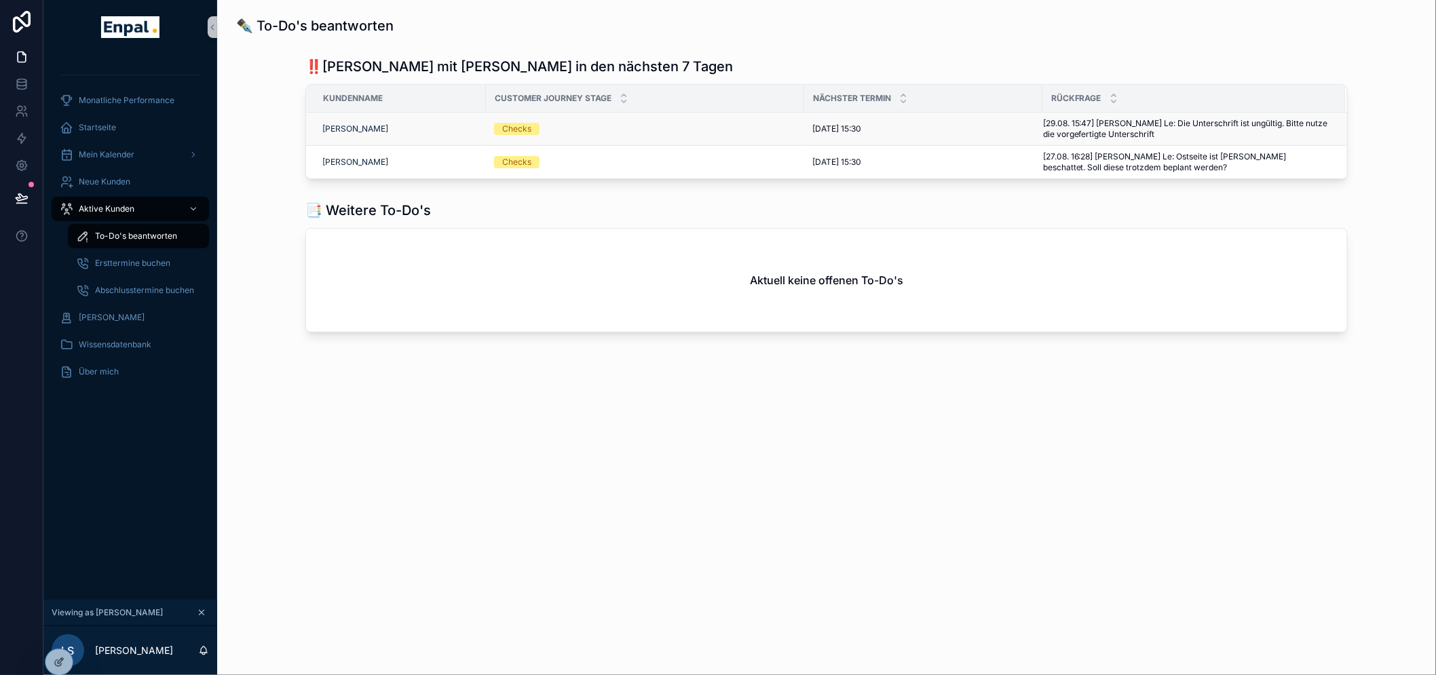
click at [526, 123] on div "Checks" at bounding box center [516, 129] width 29 height 12
click at [373, 157] on span "[PERSON_NAME]" at bounding box center [355, 162] width 66 height 11
click at [713, 158] on div "Checks" at bounding box center [645, 162] width 302 height 12
click at [56, 659] on icon at bounding box center [59, 662] width 11 height 11
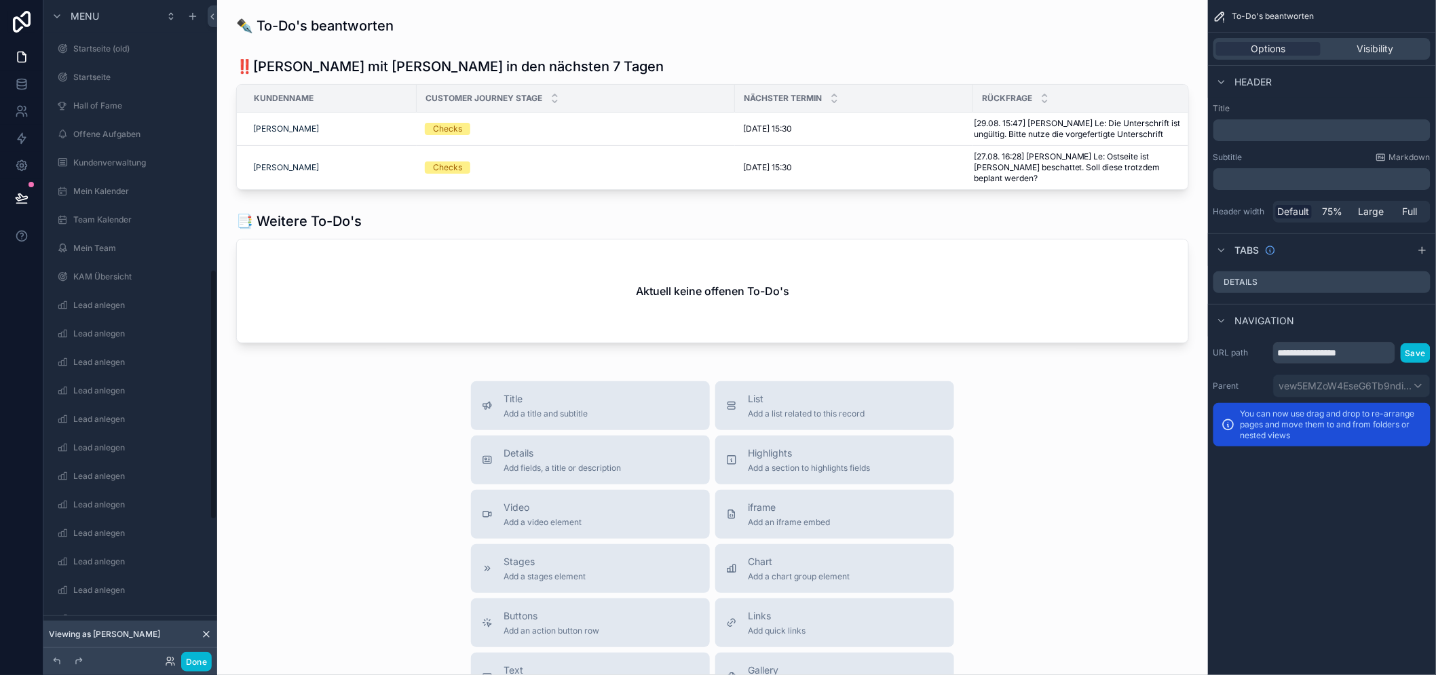
scroll to position [720, 0]
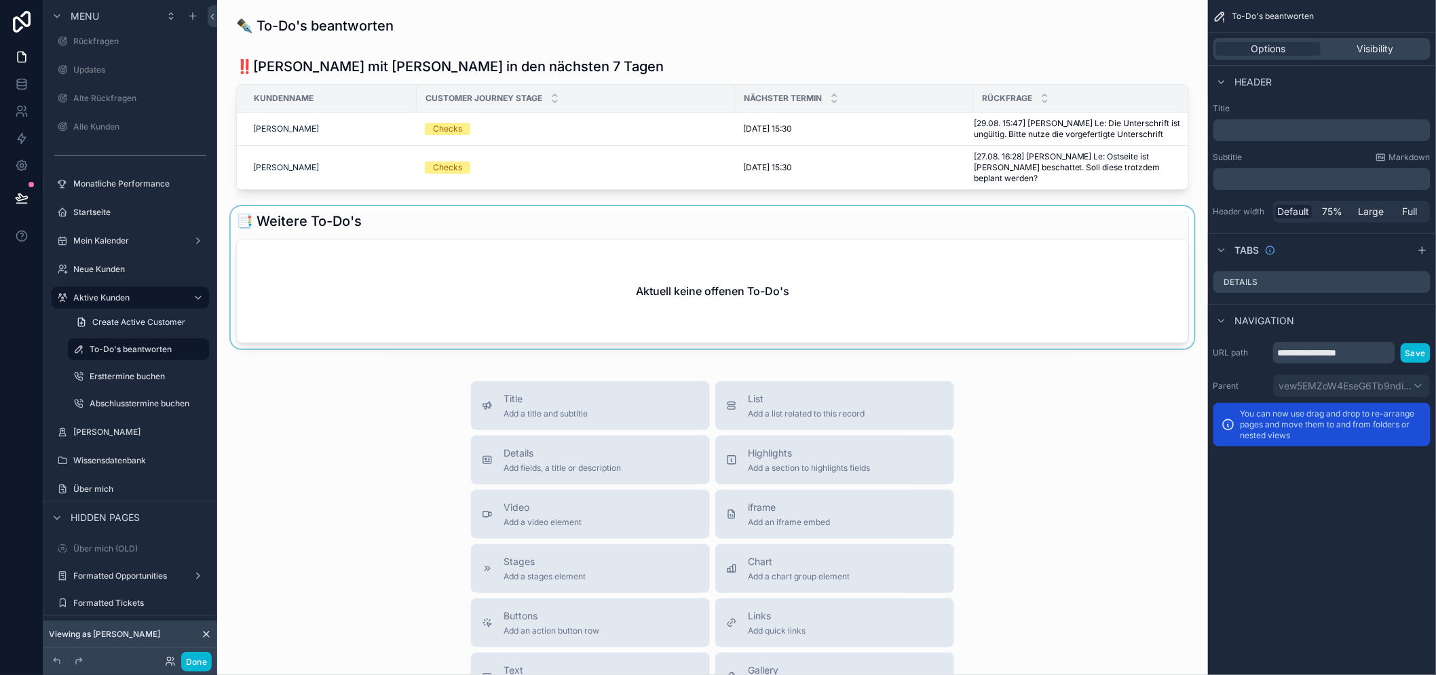
click at [1087, 261] on div "scrollable content" at bounding box center [712, 277] width 969 height 142
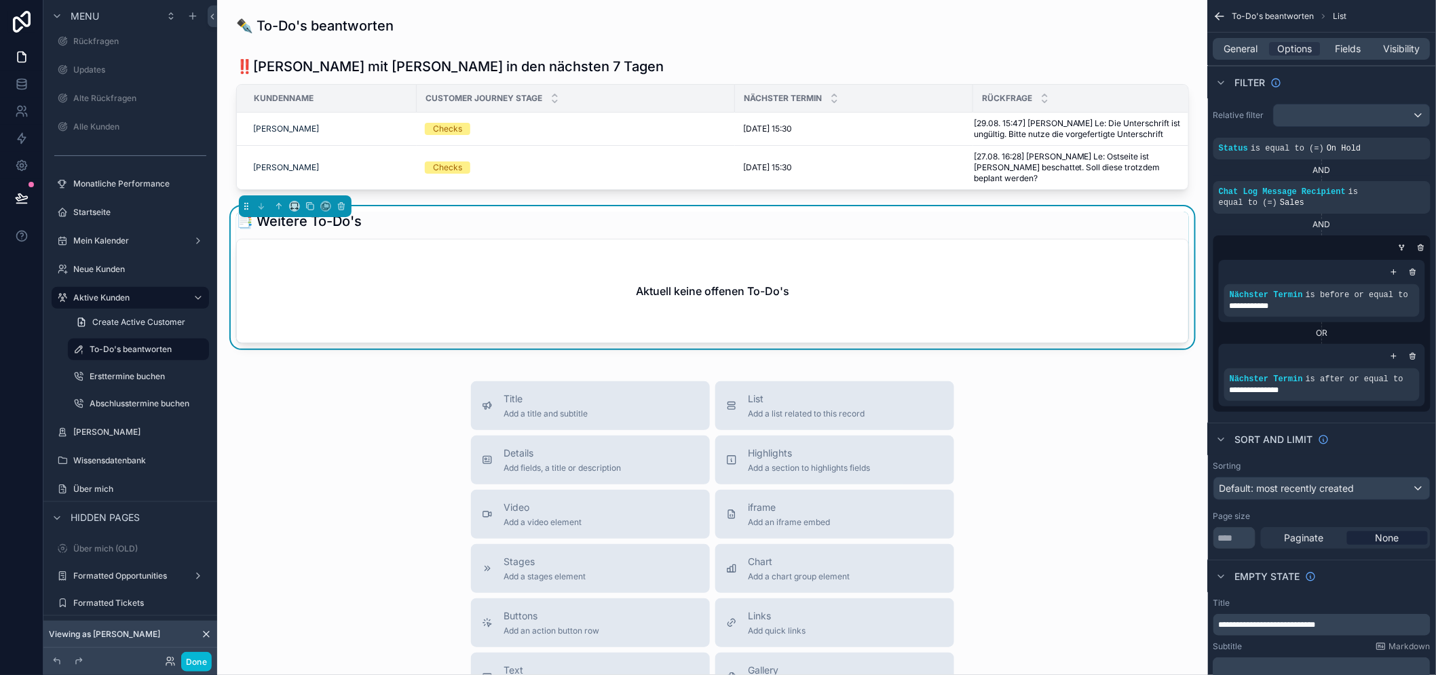
click at [1050, 267] on div "Aktuell keine offenen To-Do's" at bounding box center [712, 290] width 951 height 103
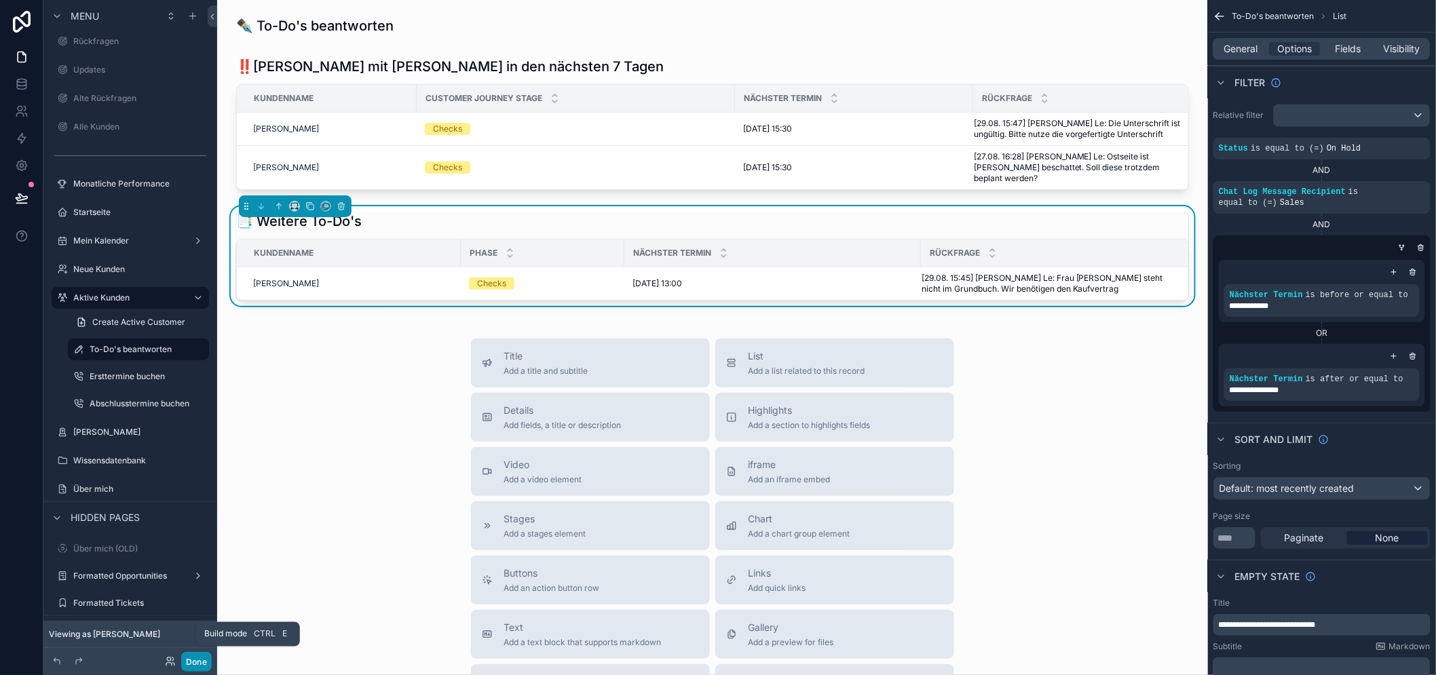
click at [202, 661] on button "Done" at bounding box center [196, 662] width 31 height 20
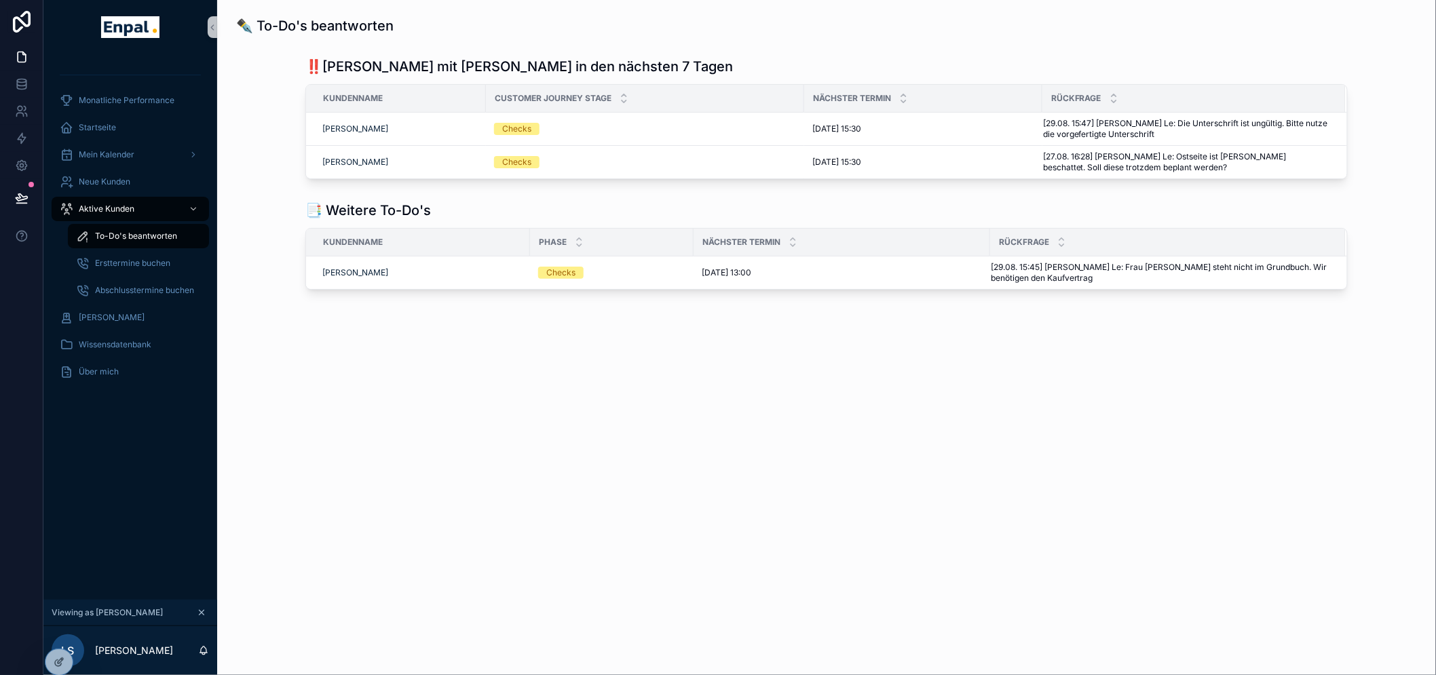
click at [491, 452] on div "✒️ To-Do's beantworten ‼️Kunden mit Terminen in den nächsten 7 Tagen Kundenname…" at bounding box center [826, 337] width 1218 height 675
drag, startPoint x: 488, startPoint y: 96, endPoint x: 457, endPoint y: 100, distance: 32.1
click at [459, 100] on div "scrollable content" at bounding box center [461, 98] width 5 height 27
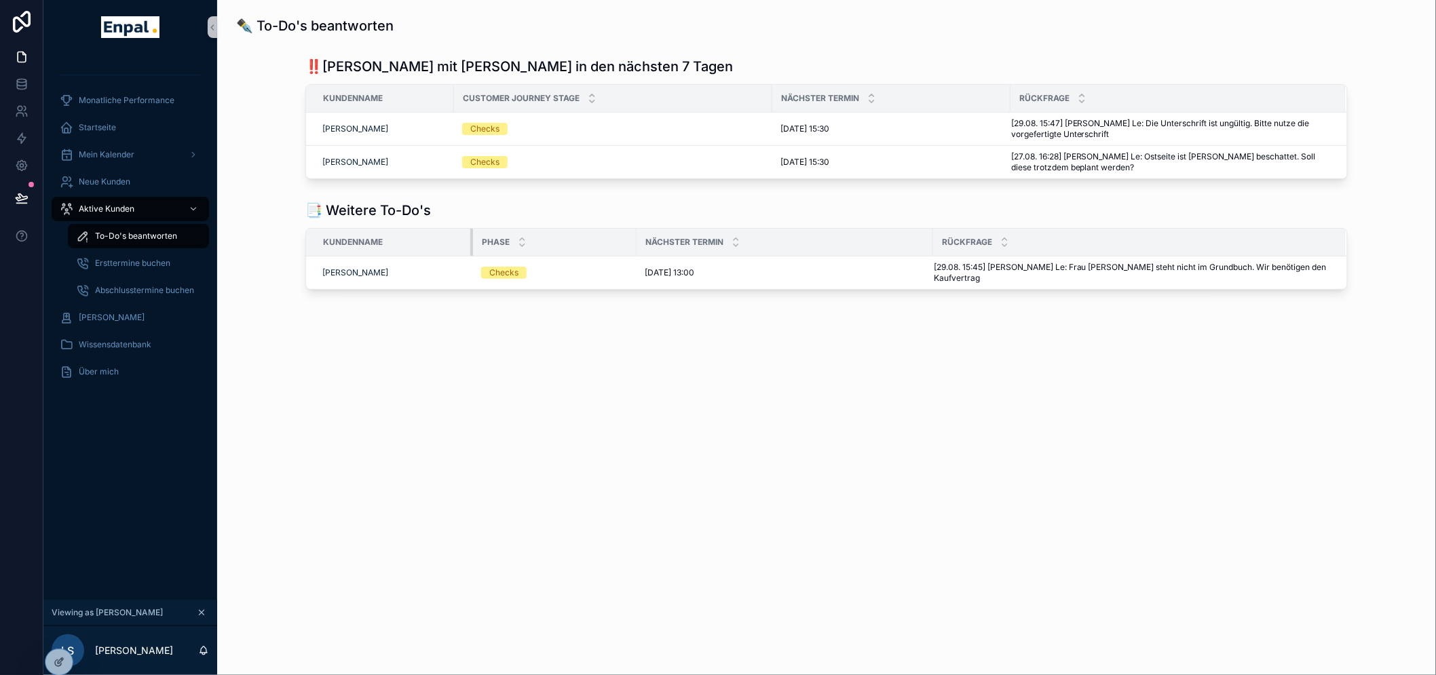
drag, startPoint x: 533, startPoint y: 239, endPoint x: 476, endPoint y: 234, distance: 57.2
click at [476, 234] on div "scrollable content" at bounding box center [472, 242] width 5 height 27
drag, startPoint x: 457, startPoint y: 95, endPoint x: 465, endPoint y: 96, distance: 8.2
click at [464, 96] on div "scrollable content" at bounding box center [461, 98] width 5 height 27
drag, startPoint x: 476, startPoint y: 232, endPoint x: 469, endPoint y: 231, distance: 6.8
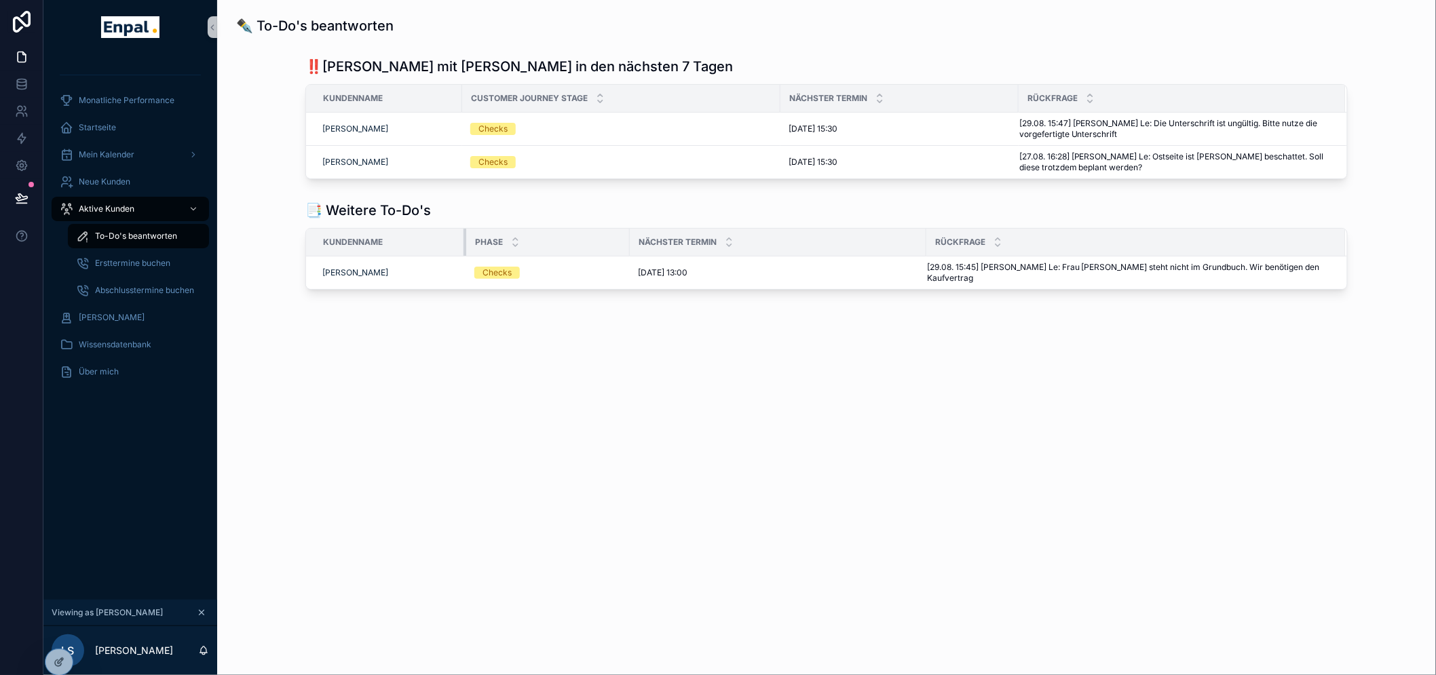
click at [469, 231] on div "scrollable content" at bounding box center [465, 242] width 5 height 27
click at [465, 102] on div "scrollable content" at bounding box center [462, 98] width 5 height 27
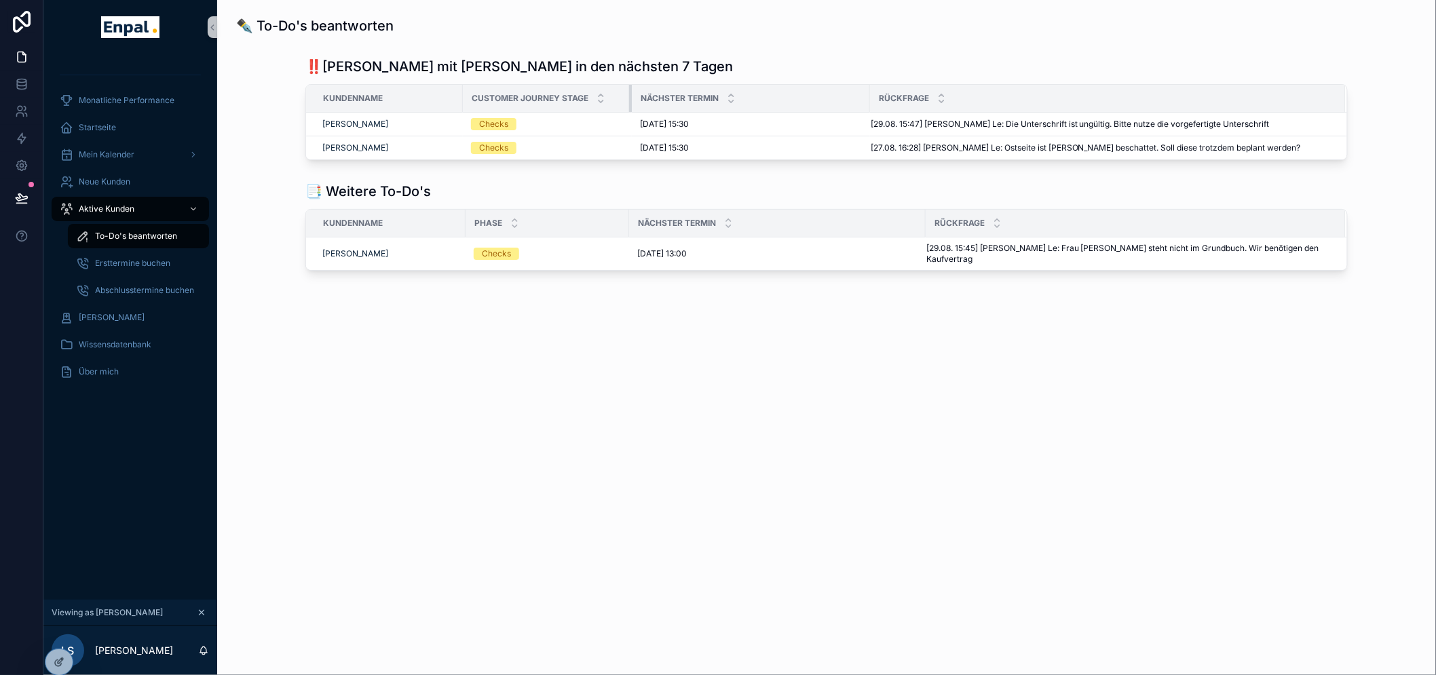
drag, startPoint x: 784, startPoint y: 95, endPoint x: 635, endPoint y: 109, distance: 149.9
click at [634, 109] on div "scrollable content" at bounding box center [631, 98] width 5 height 27
drag, startPoint x: 929, startPoint y: 224, endPoint x: 876, endPoint y: 224, distance: 52.9
click at [875, 224] on div "scrollable content" at bounding box center [872, 223] width 5 height 27
drag, startPoint x: 649, startPoint y: 98, endPoint x: 656, endPoint y: 100, distance: 7.6
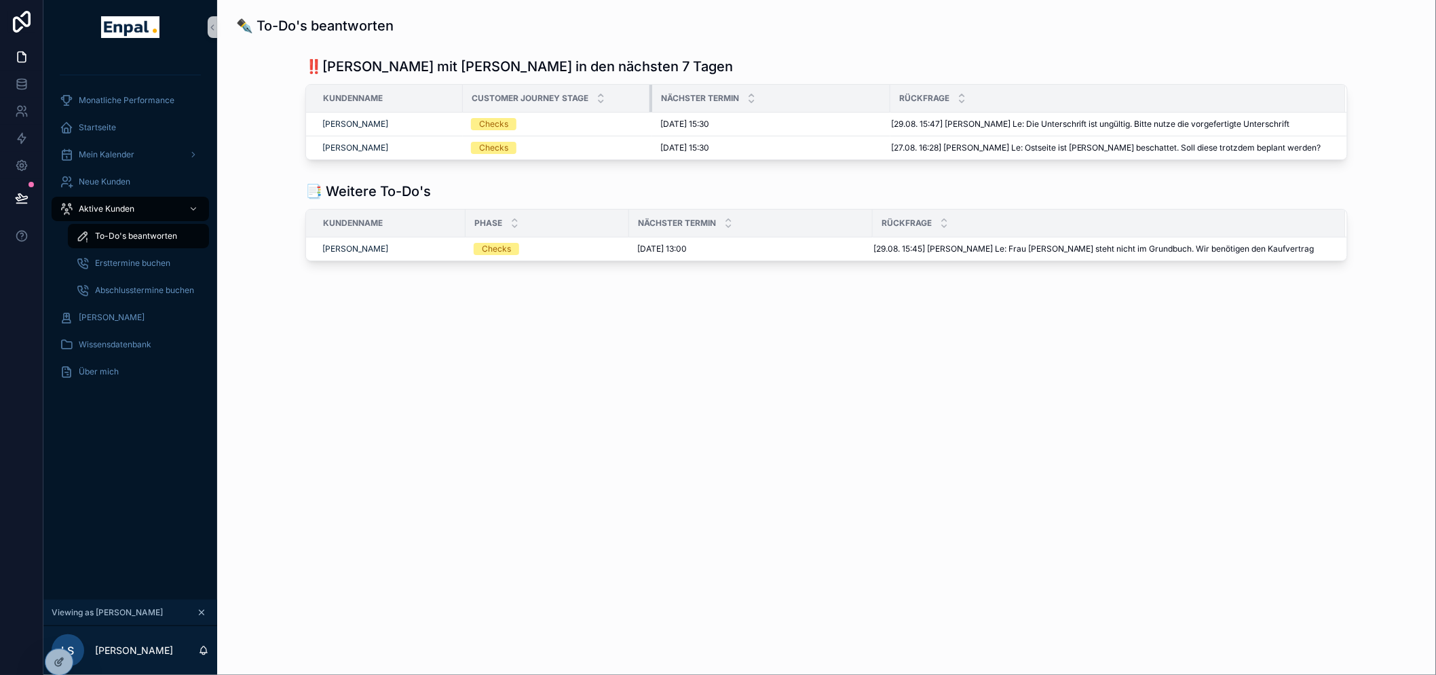
click at [655, 100] on div "scrollable content" at bounding box center [651, 98] width 5 height 27
drag, startPoint x: 632, startPoint y: 215, endPoint x: 659, endPoint y: 217, distance: 27.9
click at [659, 217] on div "scrollable content" at bounding box center [656, 223] width 5 height 27
click at [896, 95] on div "Rückfrage" at bounding box center [1118, 98] width 454 height 26
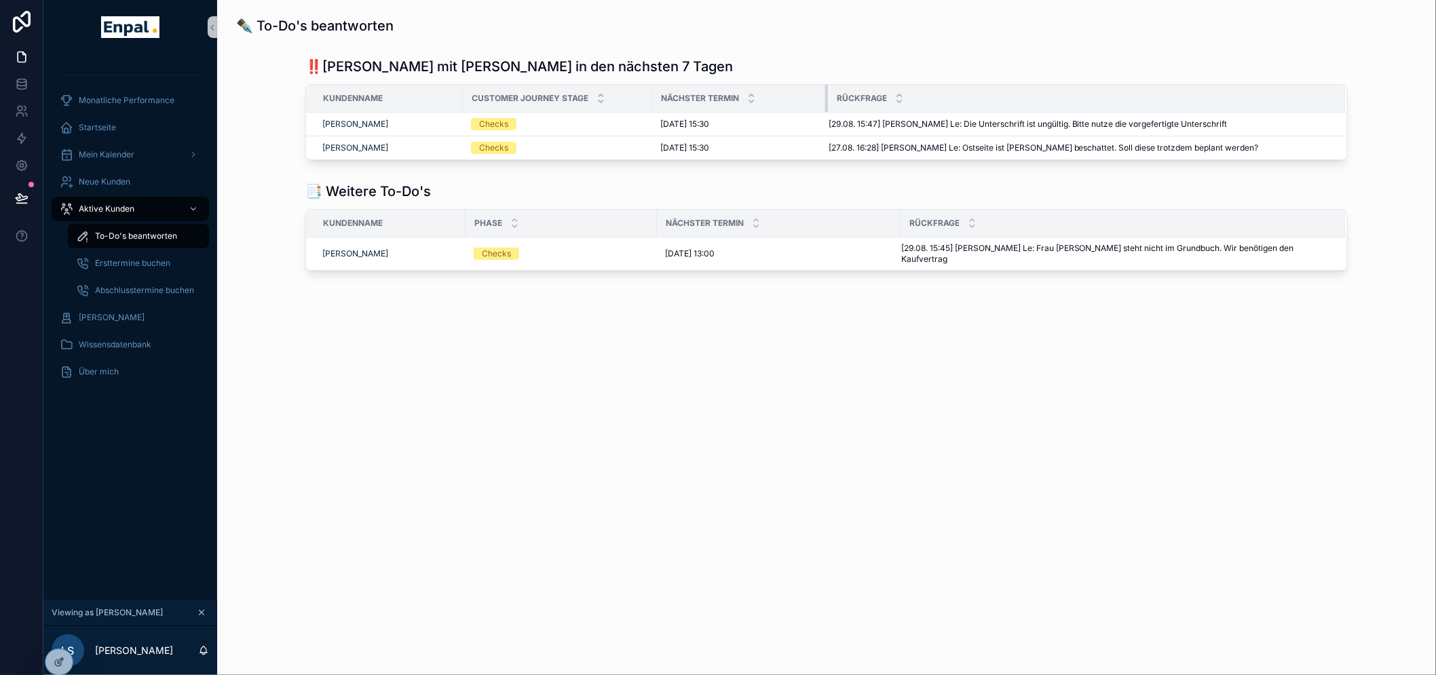
drag, startPoint x: 893, startPoint y: 94, endPoint x: 829, endPoint y: 94, distance: 63.8
click at [829, 94] on div "scrollable content" at bounding box center [827, 98] width 5 height 27
drag, startPoint x: 904, startPoint y: 218, endPoint x: 835, endPoint y: 219, distance: 69.2
click at [834, 219] on div "scrollable content" at bounding box center [830, 223] width 5 height 27
click at [836, 356] on div "✒️ To-Do's beantworten ‼️Kunden mit Terminen in den nächsten 7 Tagen Kundenname…" at bounding box center [826, 187] width 1218 height 375
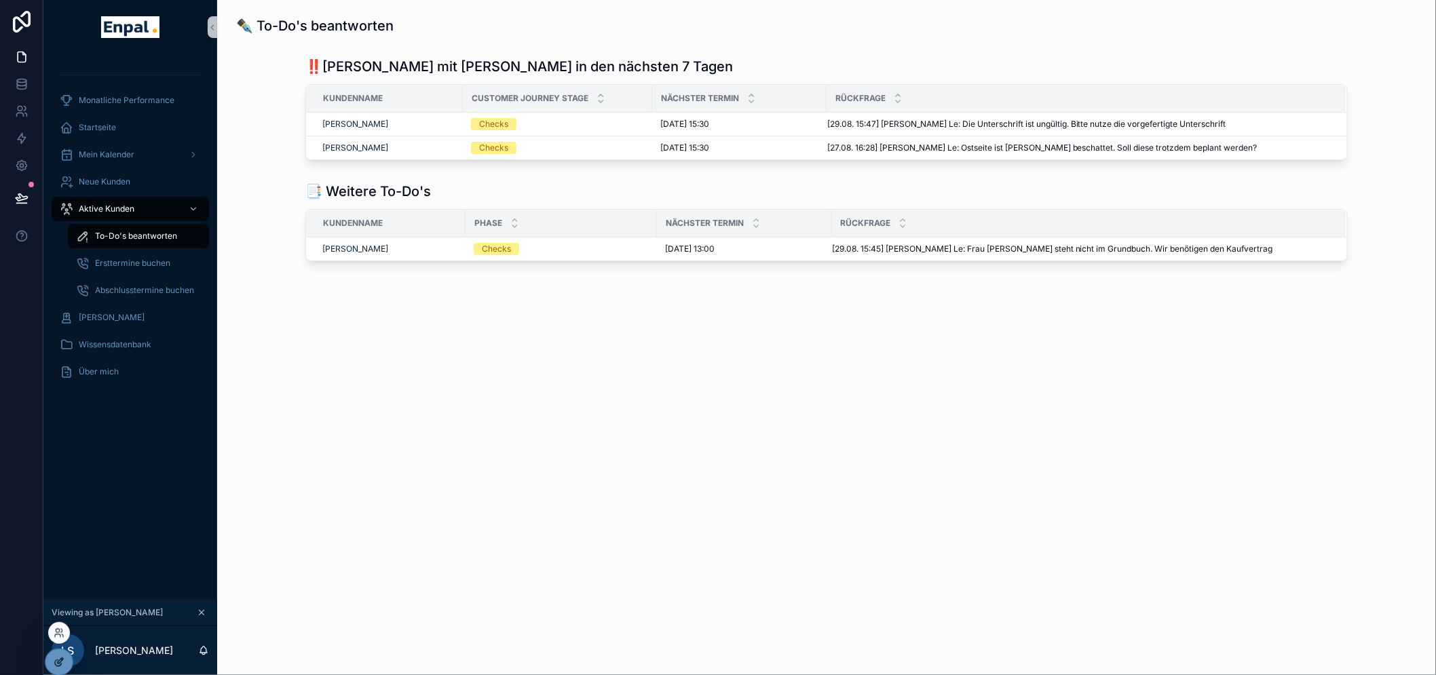
click at [62, 655] on div at bounding box center [58, 662] width 27 height 26
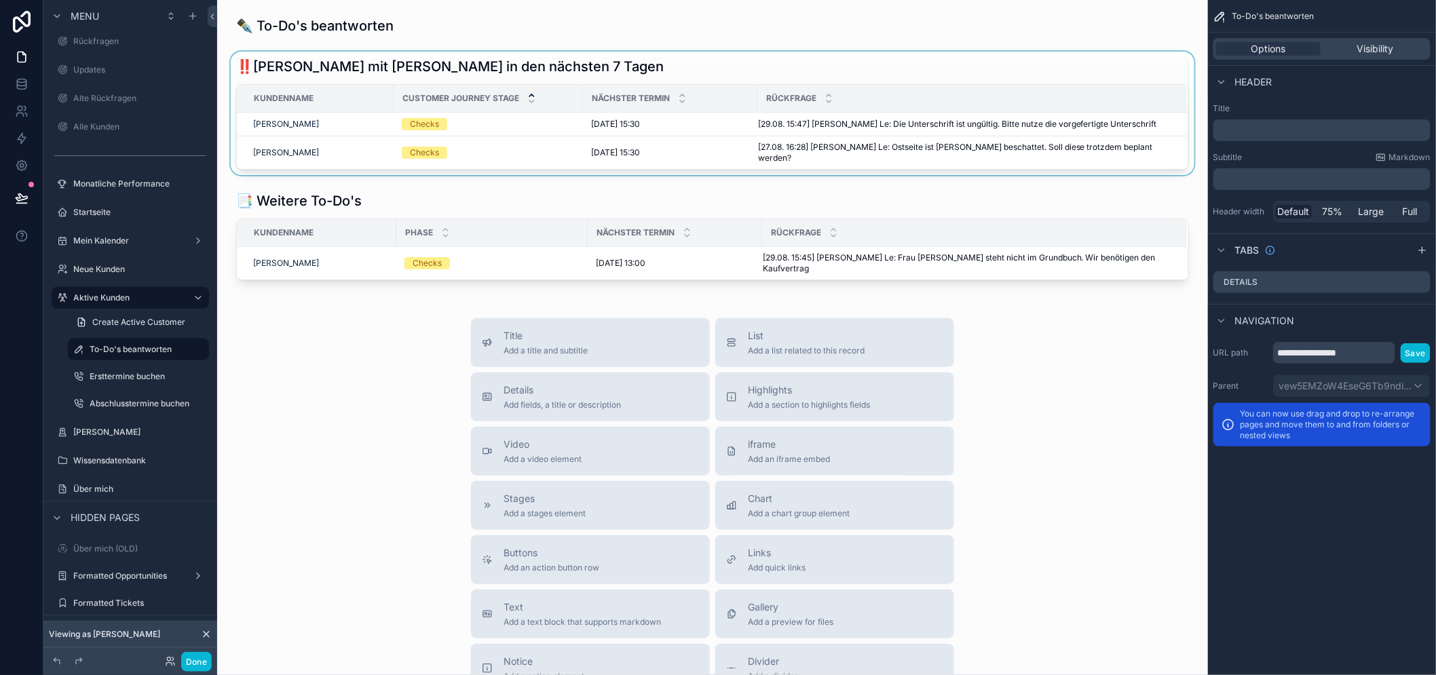
click at [534, 91] on icon "scrollable content" at bounding box center [531, 95] width 9 height 9
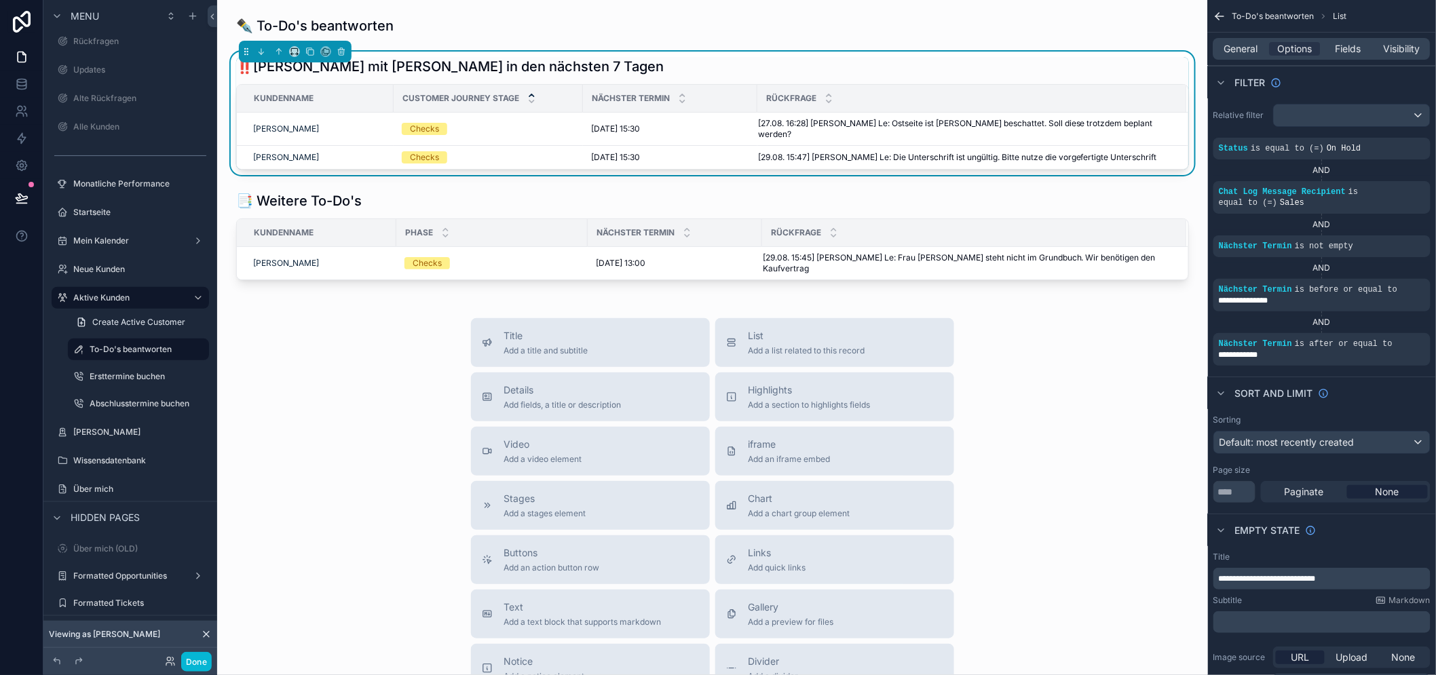
click at [558, 95] on div "Customer Journey Stage" at bounding box center [488, 98] width 188 height 26
click at [1351, 49] on span "Fields" at bounding box center [1349, 49] width 26 height 14
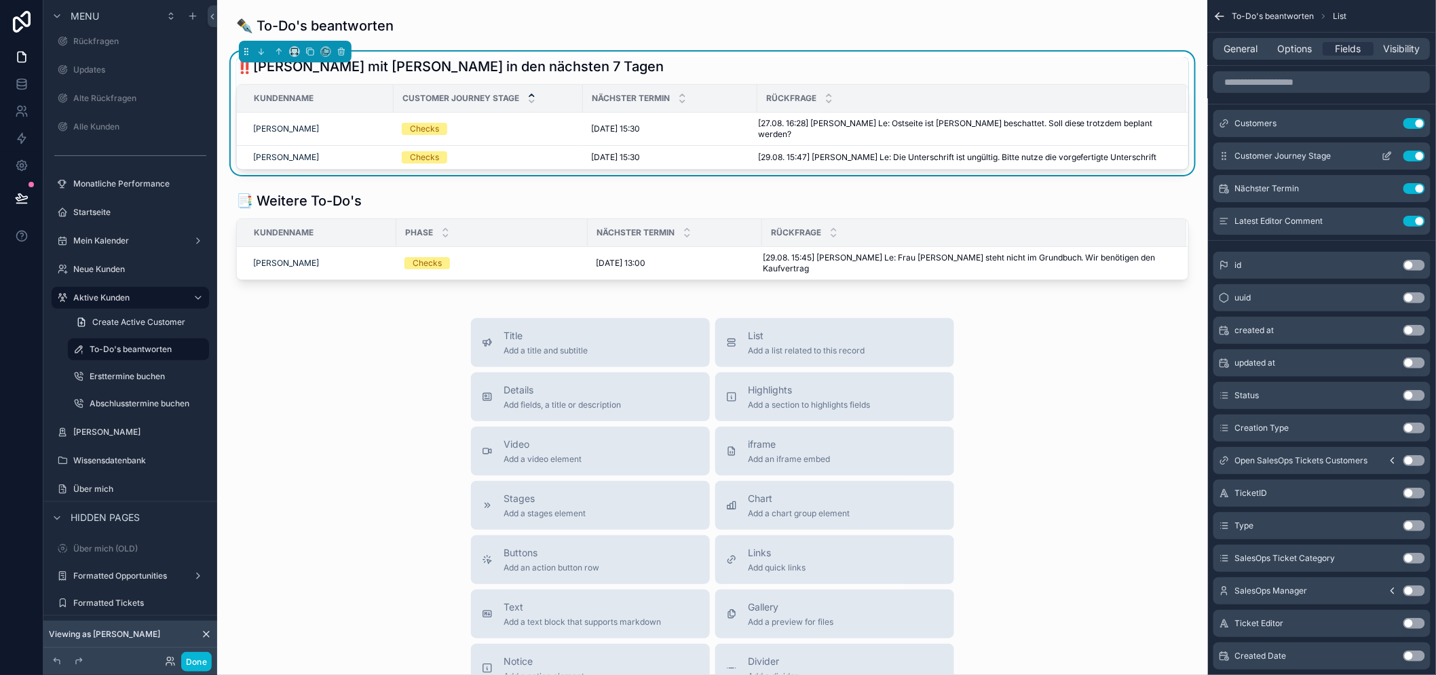
click at [1392, 156] on button "scrollable content" at bounding box center [1387, 156] width 22 height 11
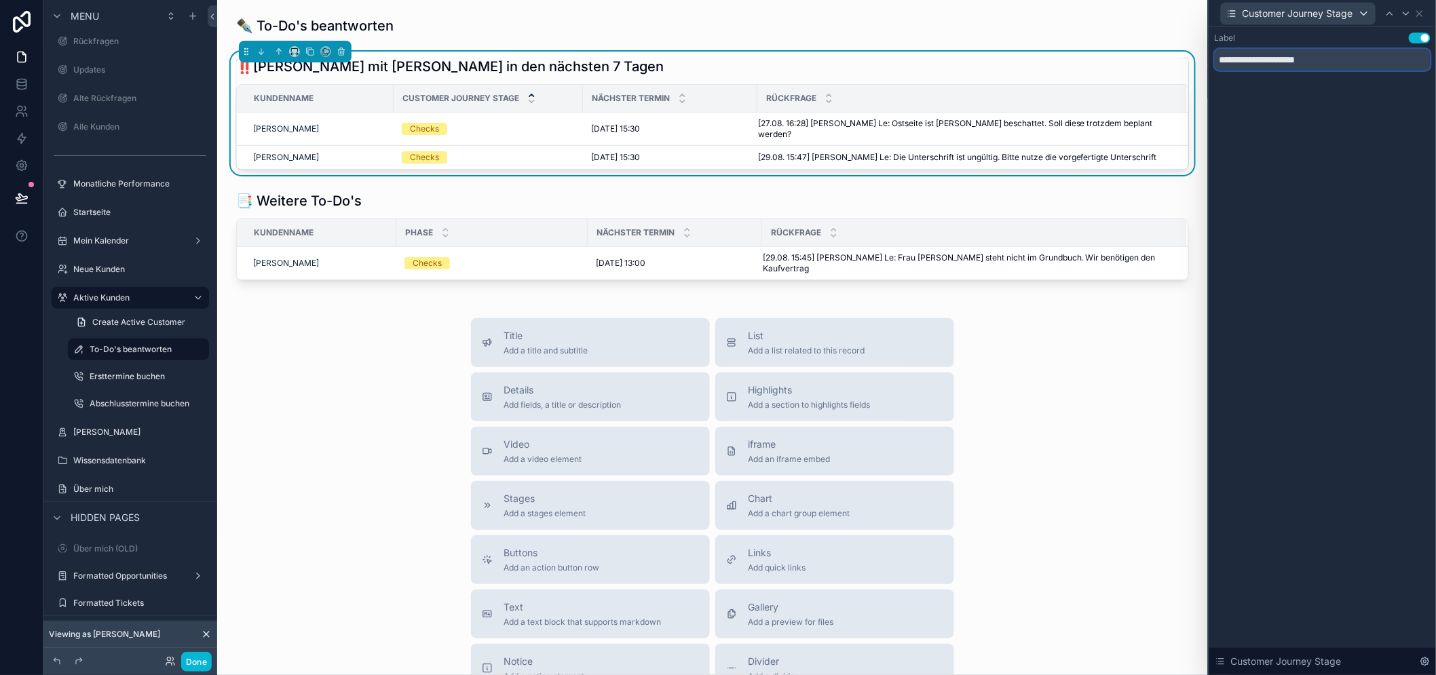
click at [1333, 59] on input "**********" at bounding box center [1322, 60] width 216 height 22
type input "*****"
click at [200, 665] on button "Done" at bounding box center [196, 662] width 31 height 20
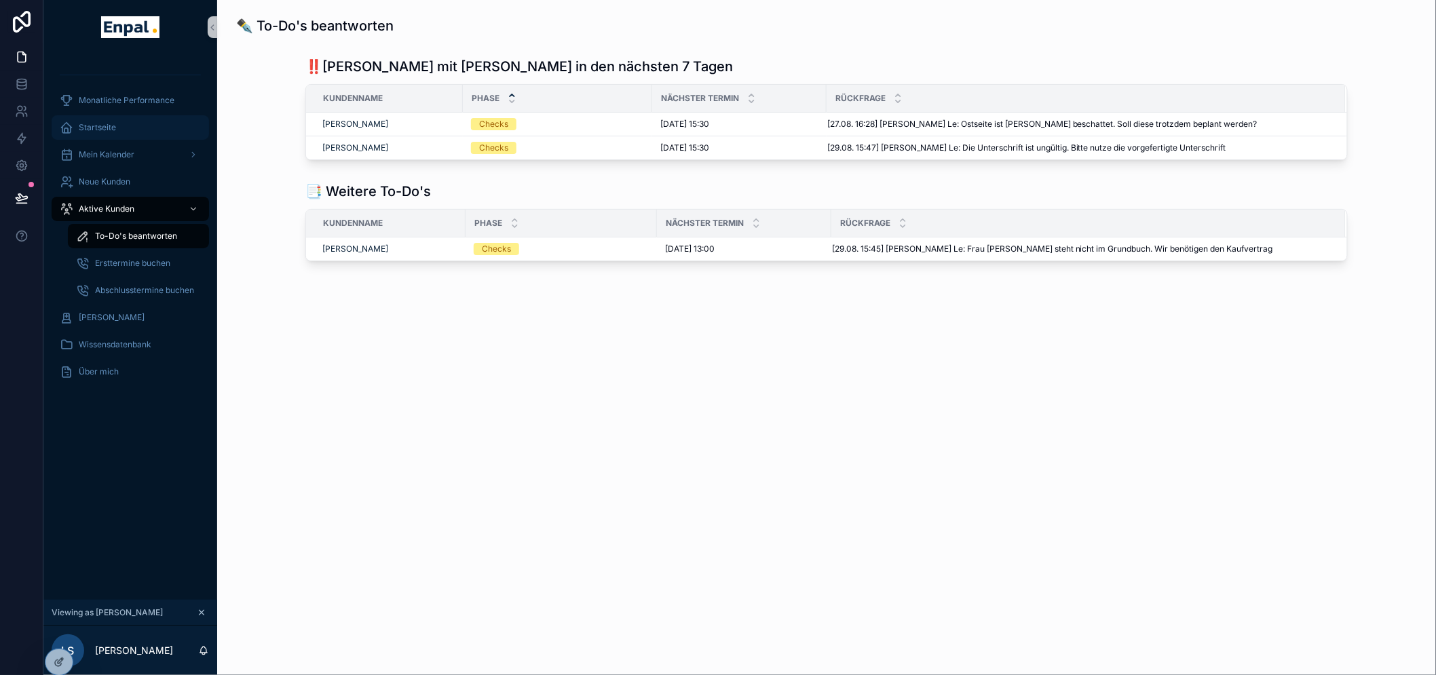
click at [144, 132] on div "Startseite" at bounding box center [130, 128] width 141 height 22
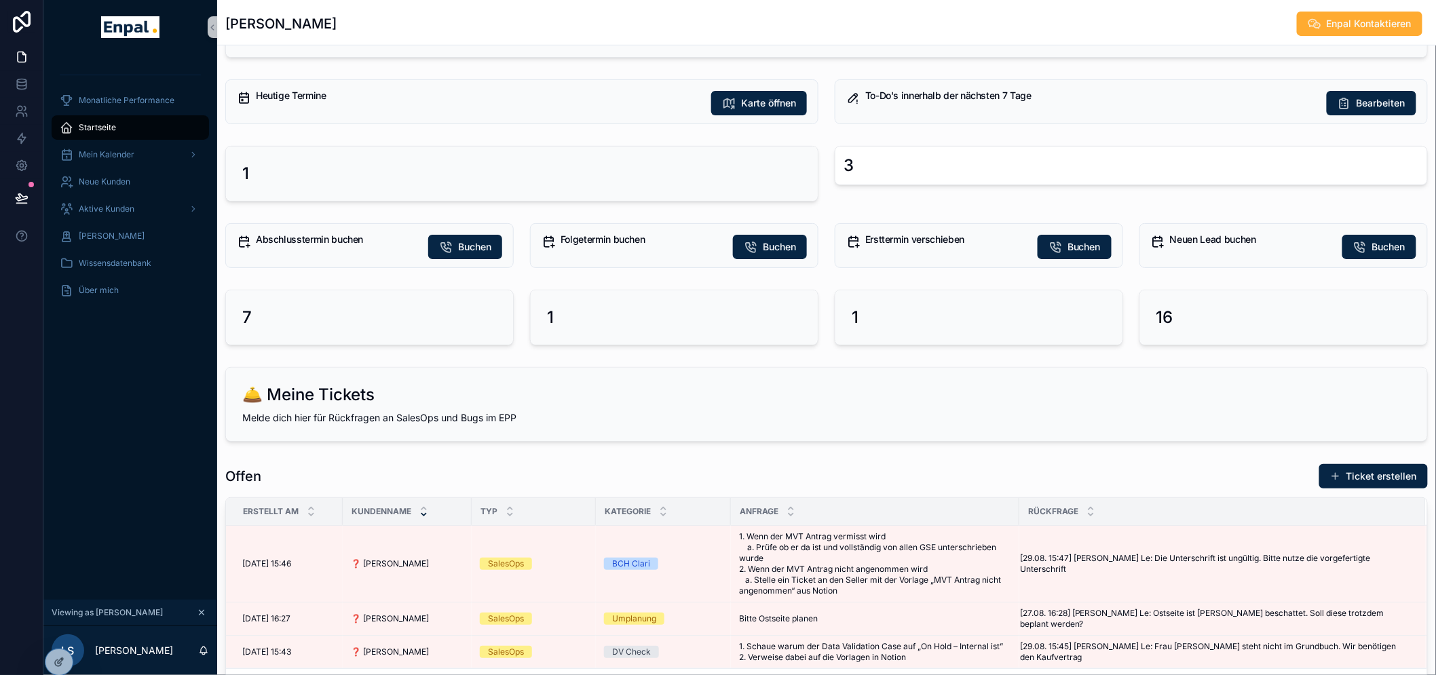
scroll to position [75, 0]
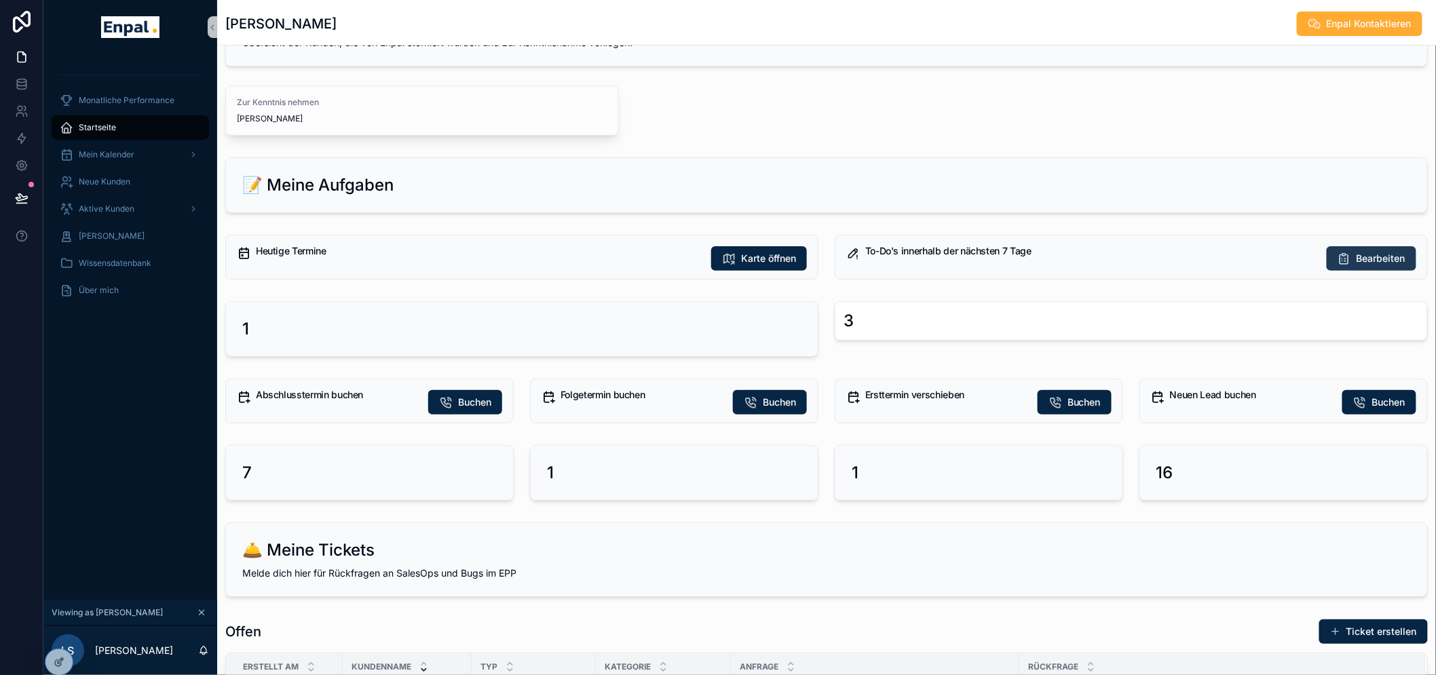
click at [1349, 258] on icon "scrollable content" at bounding box center [1344, 259] width 14 height 14
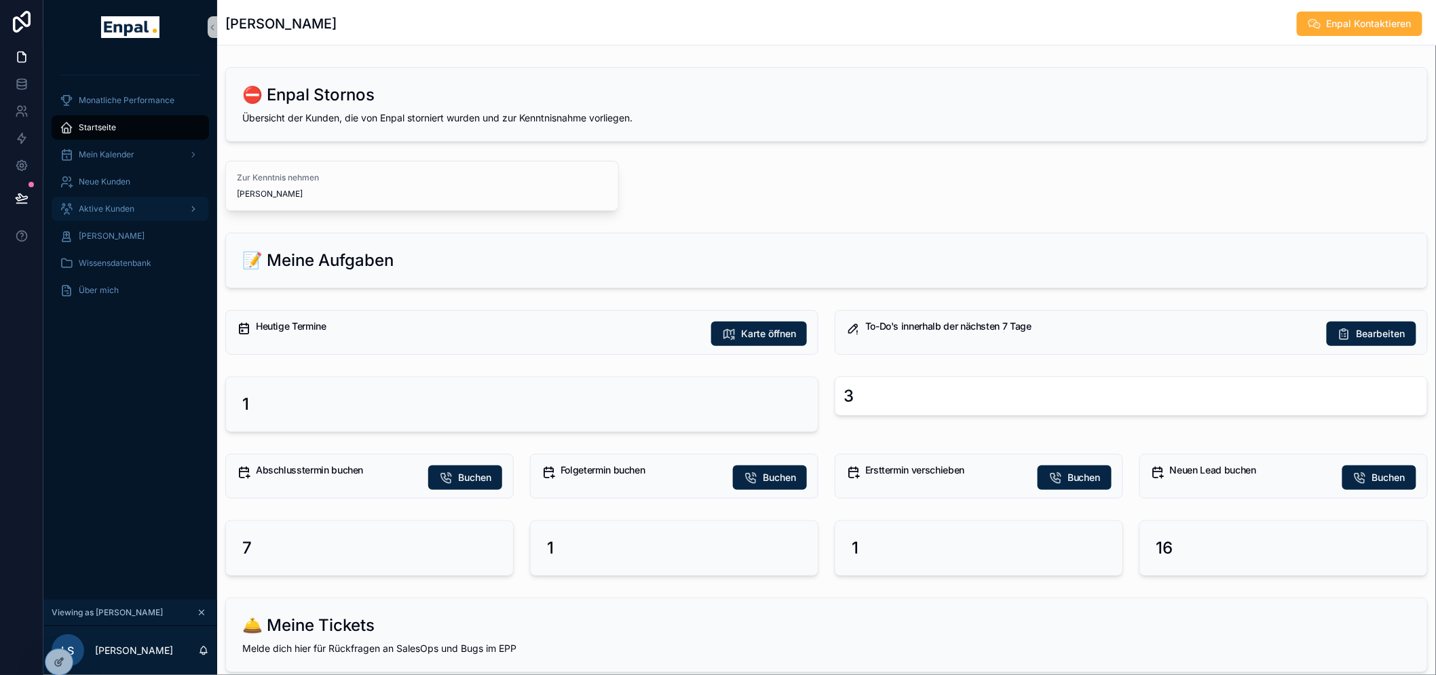
click at [125, 214] on span "Aktive Kunden" at bounding box center [107, 209] width 56 height 11
click at [121, 207] on span "Aktive Kunden" at bounding box center [107, 209] width 56 height 11
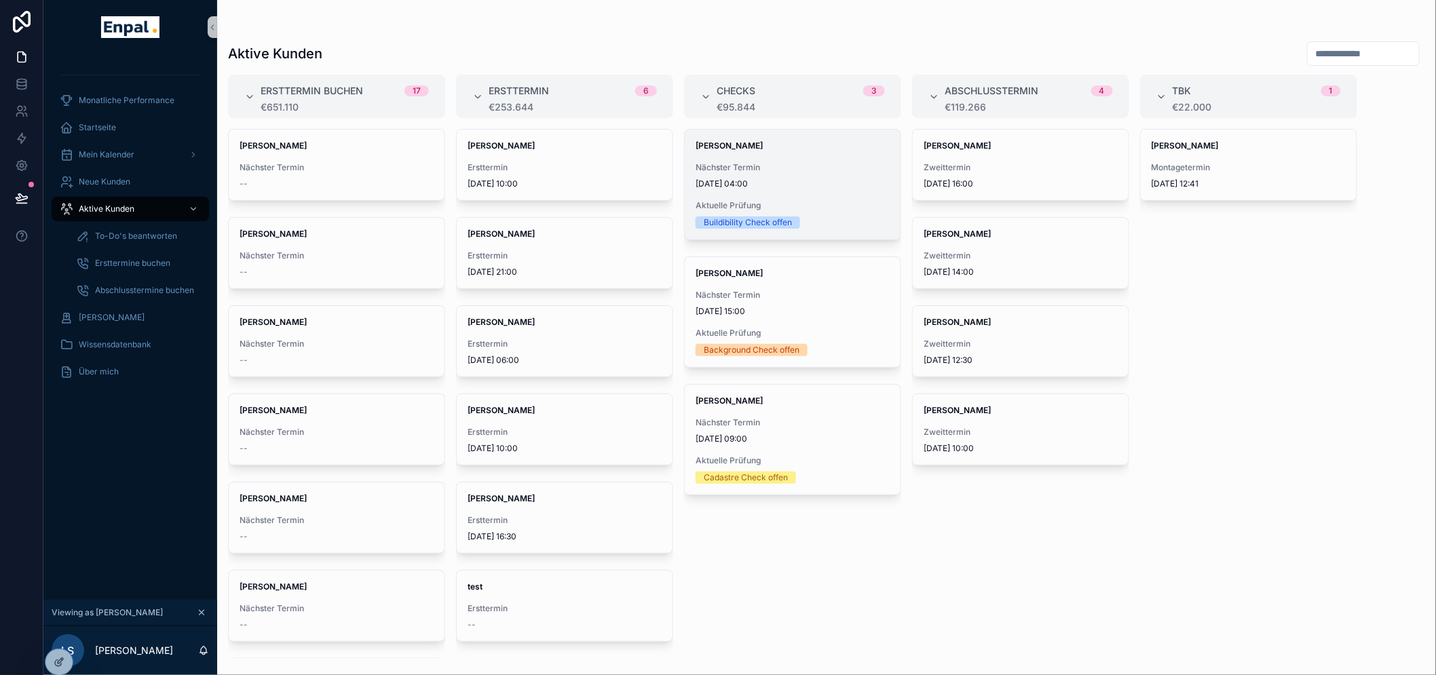
click at [750, 178] on span "[DATE] 04:00" at bounding box center [792, 183] width 194 height 11
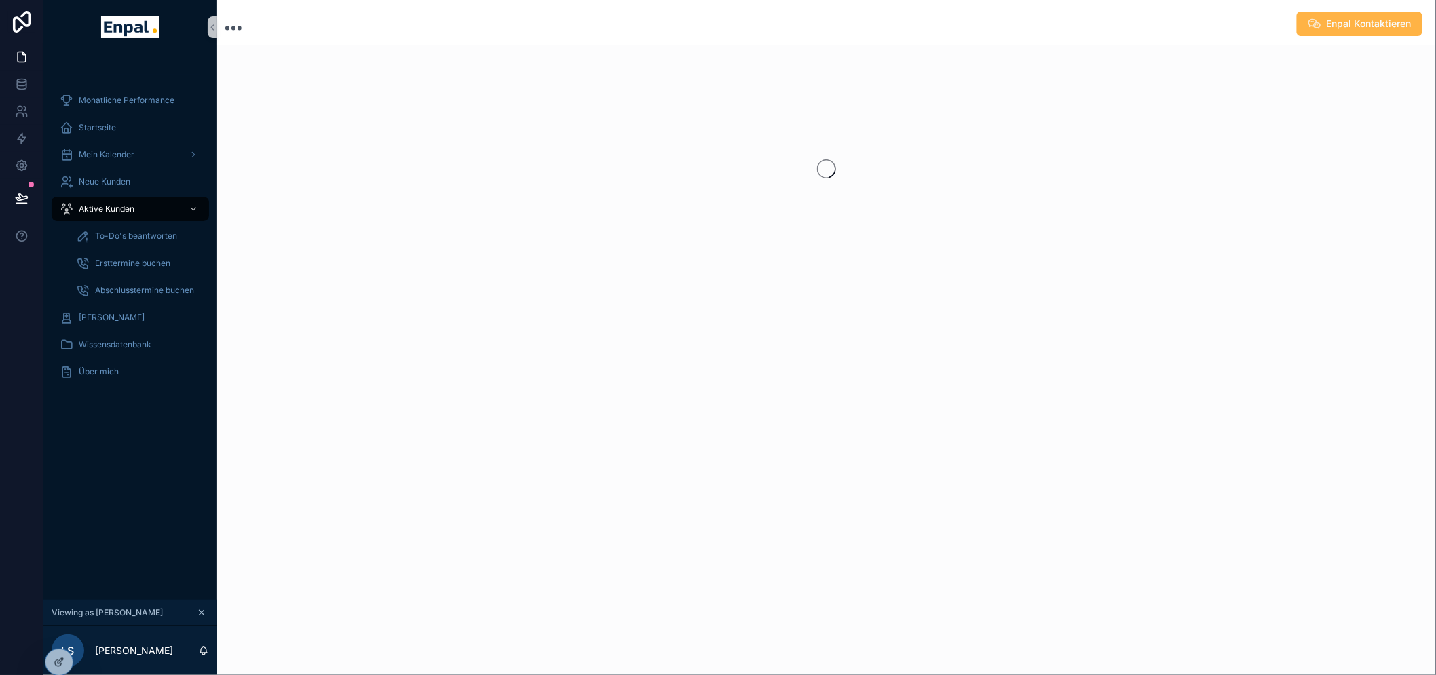
click at [1373, 28] on span "Enpal Kontaktieren" at bounding box center [1368, 24] width 85 height 14
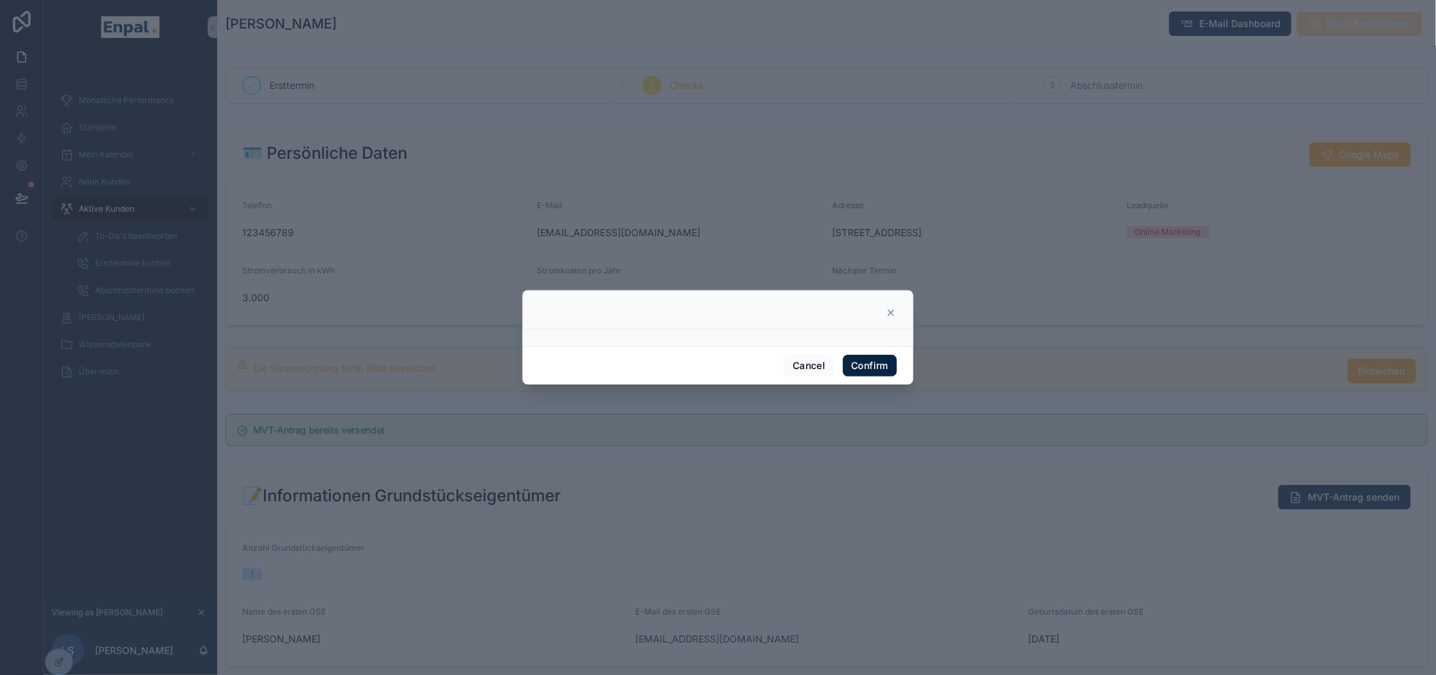
click at [1094, 134] on div at bounding box center [718, 337] width 1436 height 675
click at [879, 315] on div at bounding box center [717, 312] width 357 height 11
click at [885, 317] on icon at bounding box center [890, 312] width 11 height 11
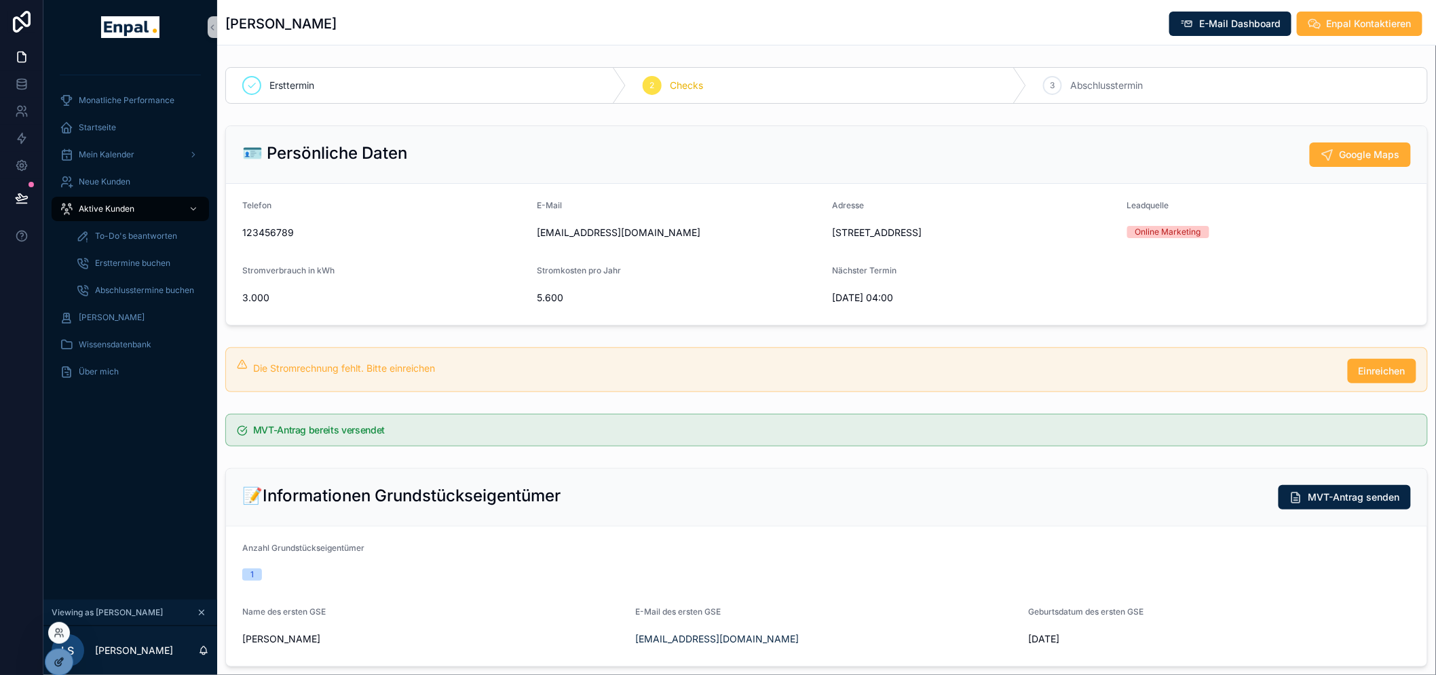
click at [61, 655] on div at bounding box center [58, 662] width 27 height 26
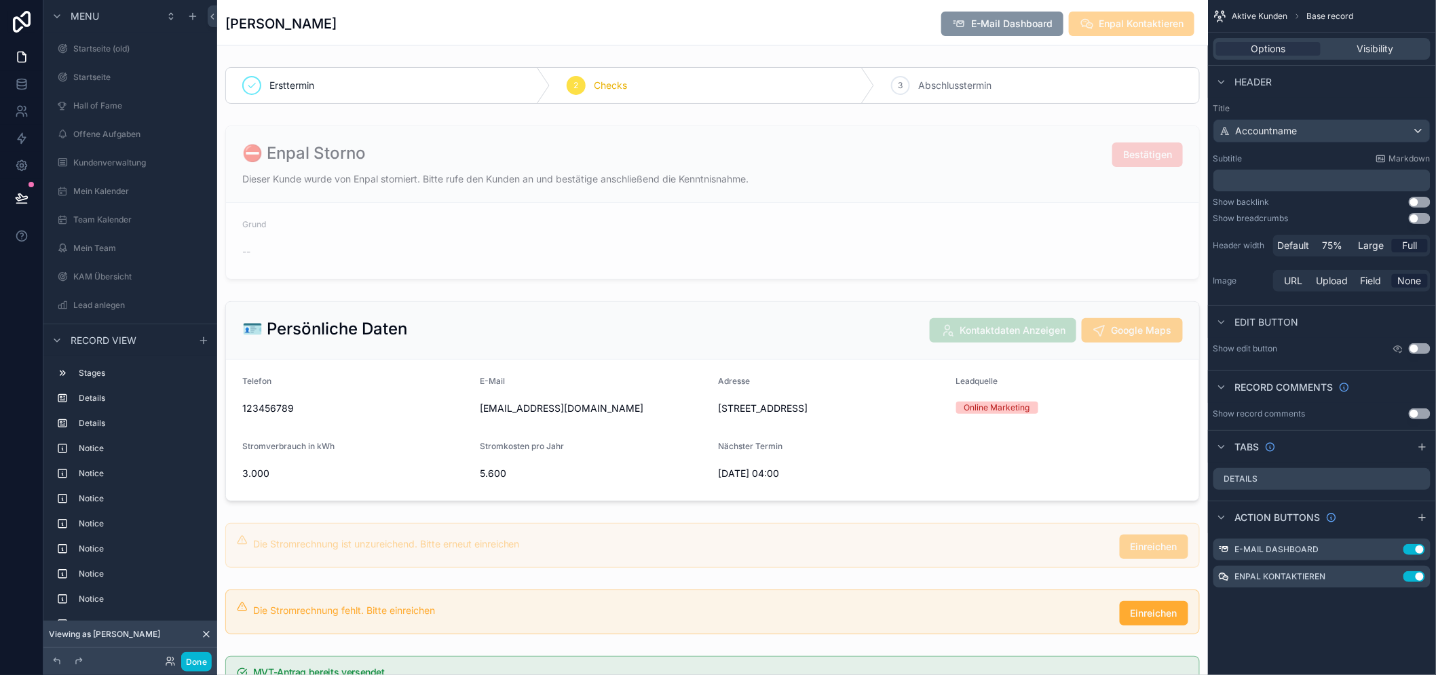
click at [1136, 24] on span "Enpal Kontaktieren" at bounding box center [1131, 25] width 126 height 14
click at [1422, 482] on icon "scrollable content" at bounding box center [1419, 480] width 6 height 6
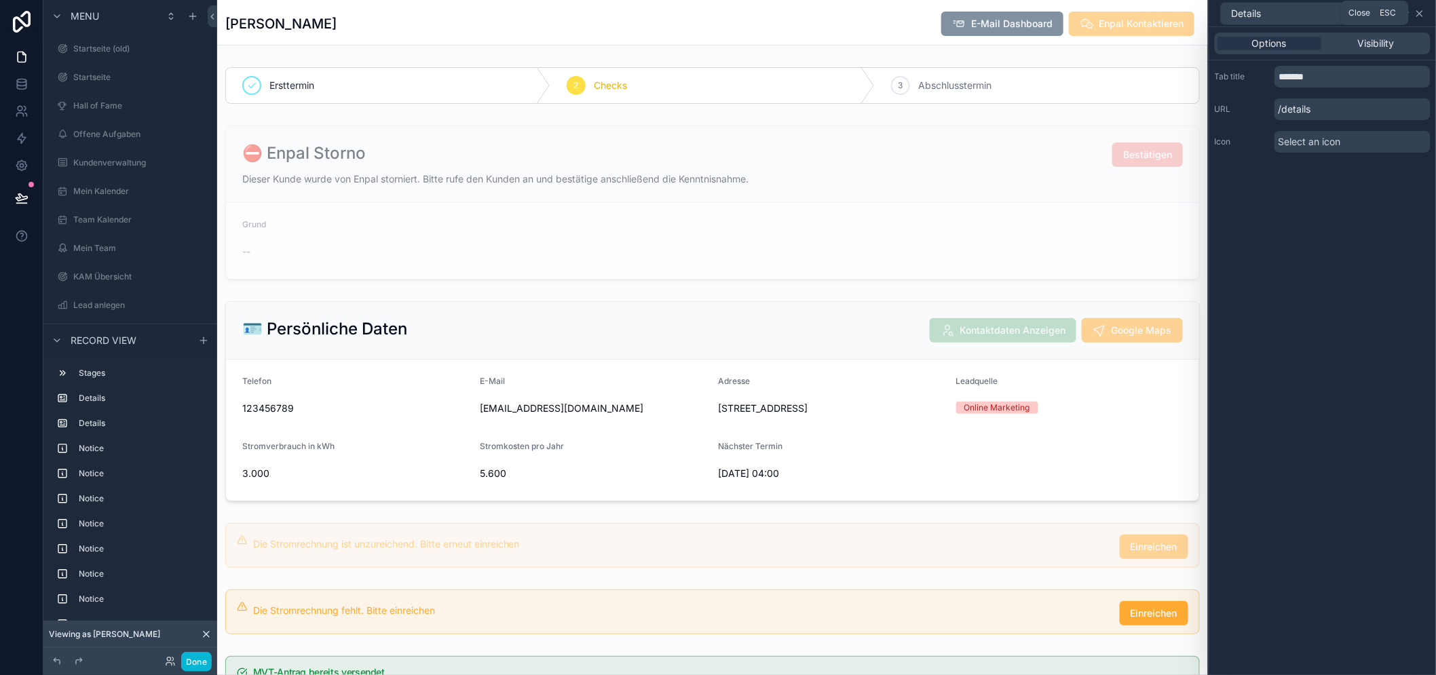
click at [1425, 15] on icon at bounding box center [1419, 13] width 11 height 11
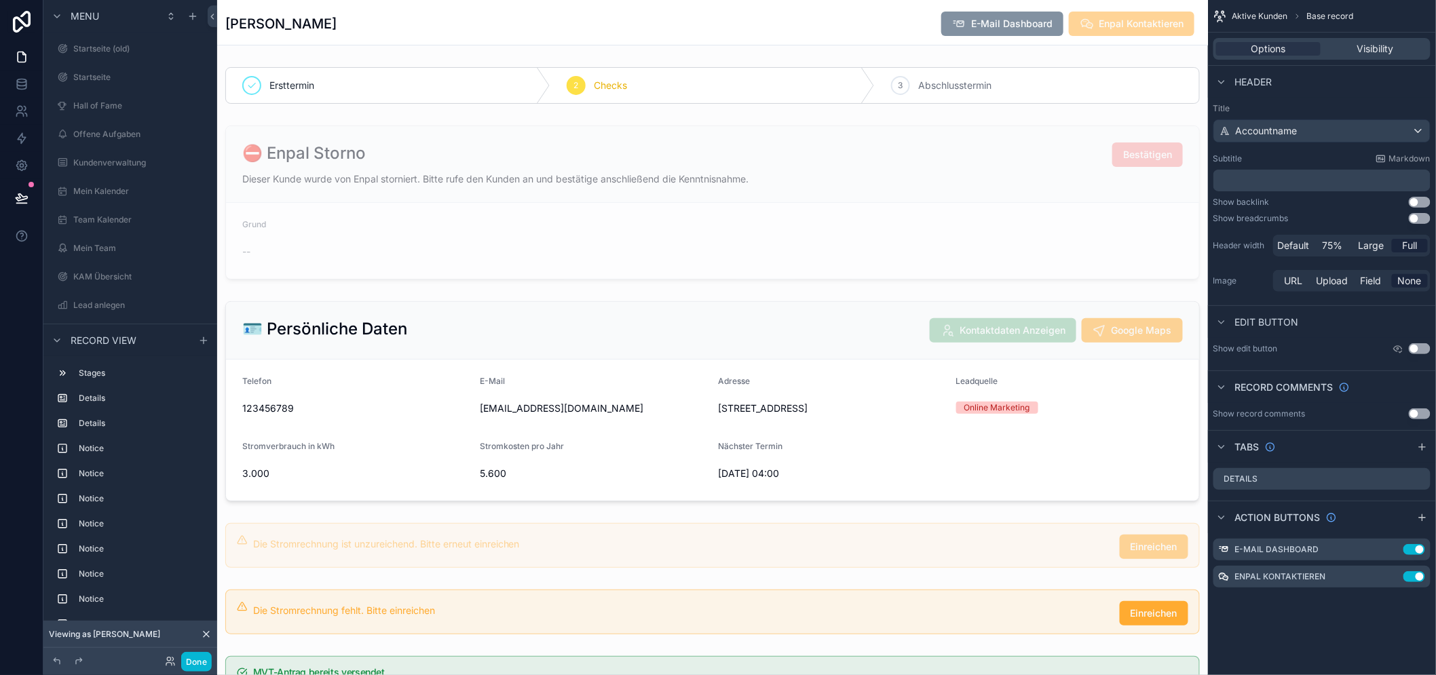
click at [1188, 22] on span "Enpal Kontaktieren" at bounding box center [1131, 25] width 126 height 14
click at [1398, 575] on icon "scrollable content" at bounding box center [1392, 576] width 11 height 11
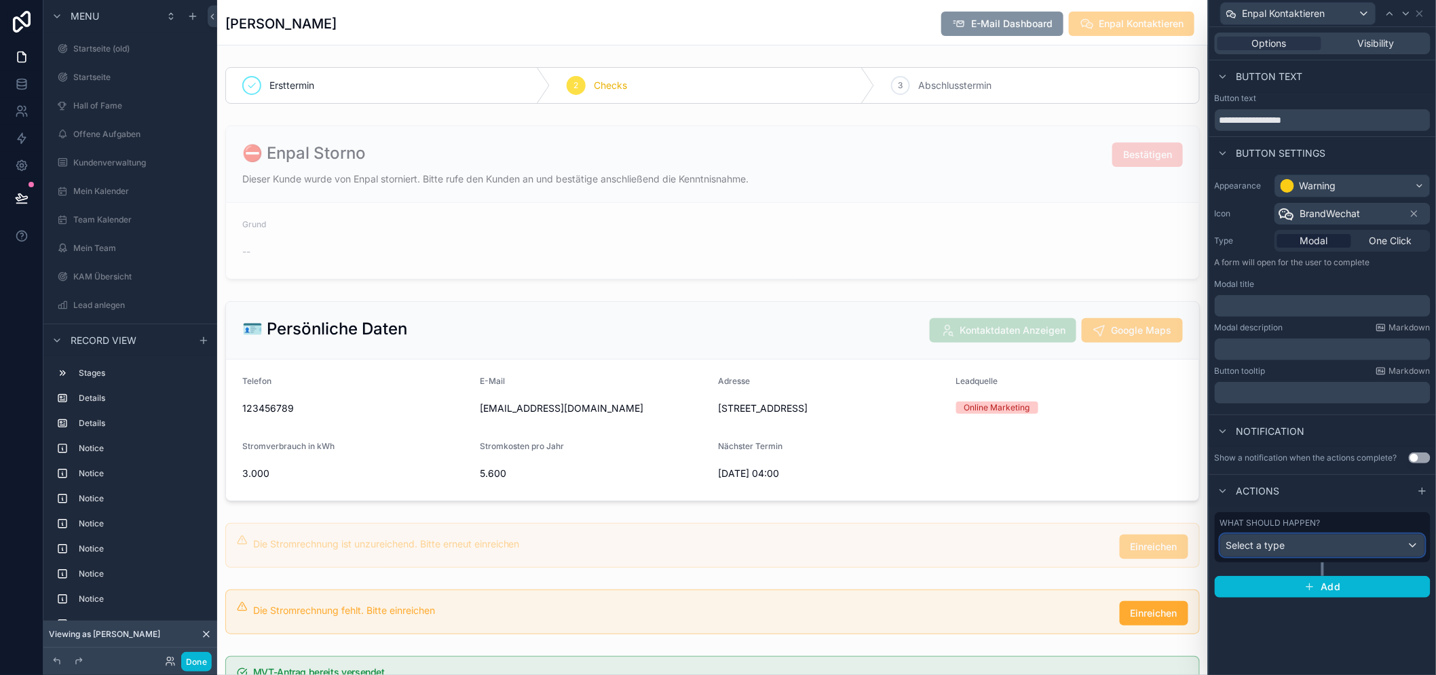
click at [1317, 545] on div "Select a type" at bounding box center [1322, 546] width 204 height 22
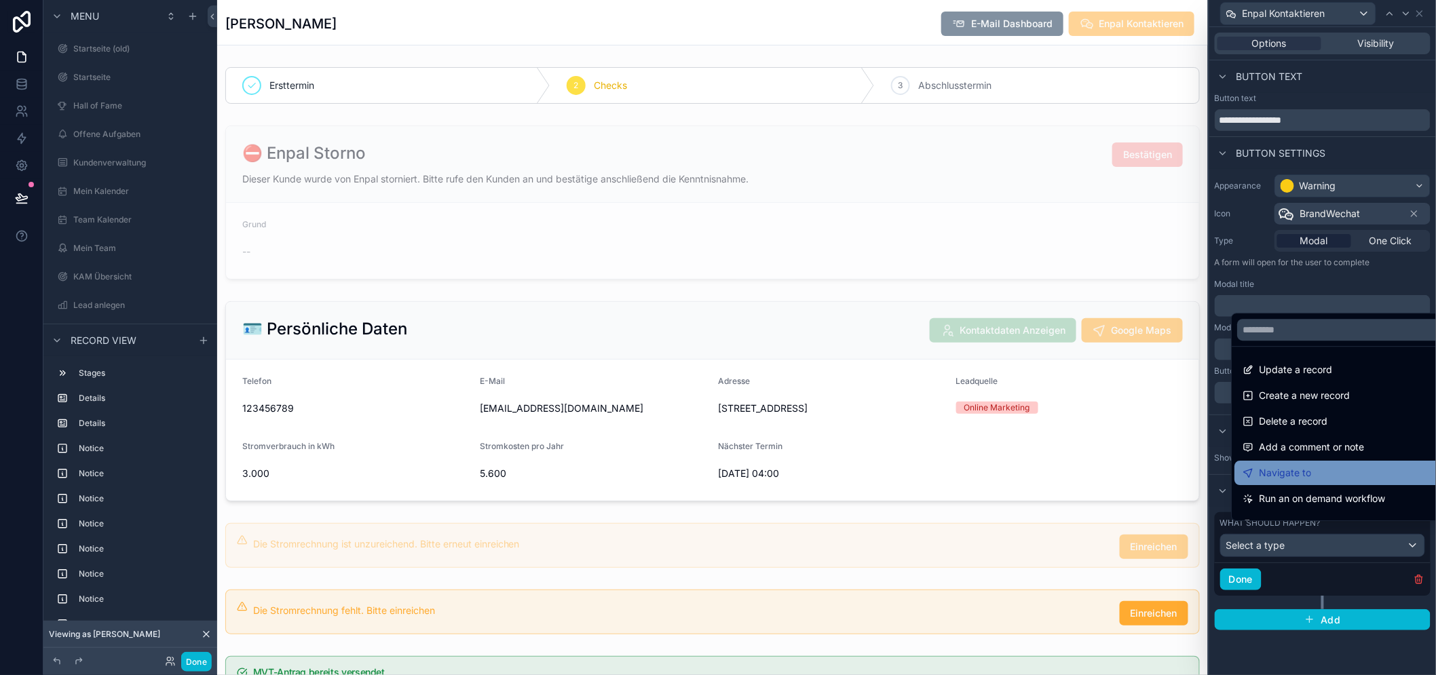
click at [1324, 476] on div "Navigate to" at bounding box center [1349, 473] width 230 height 24
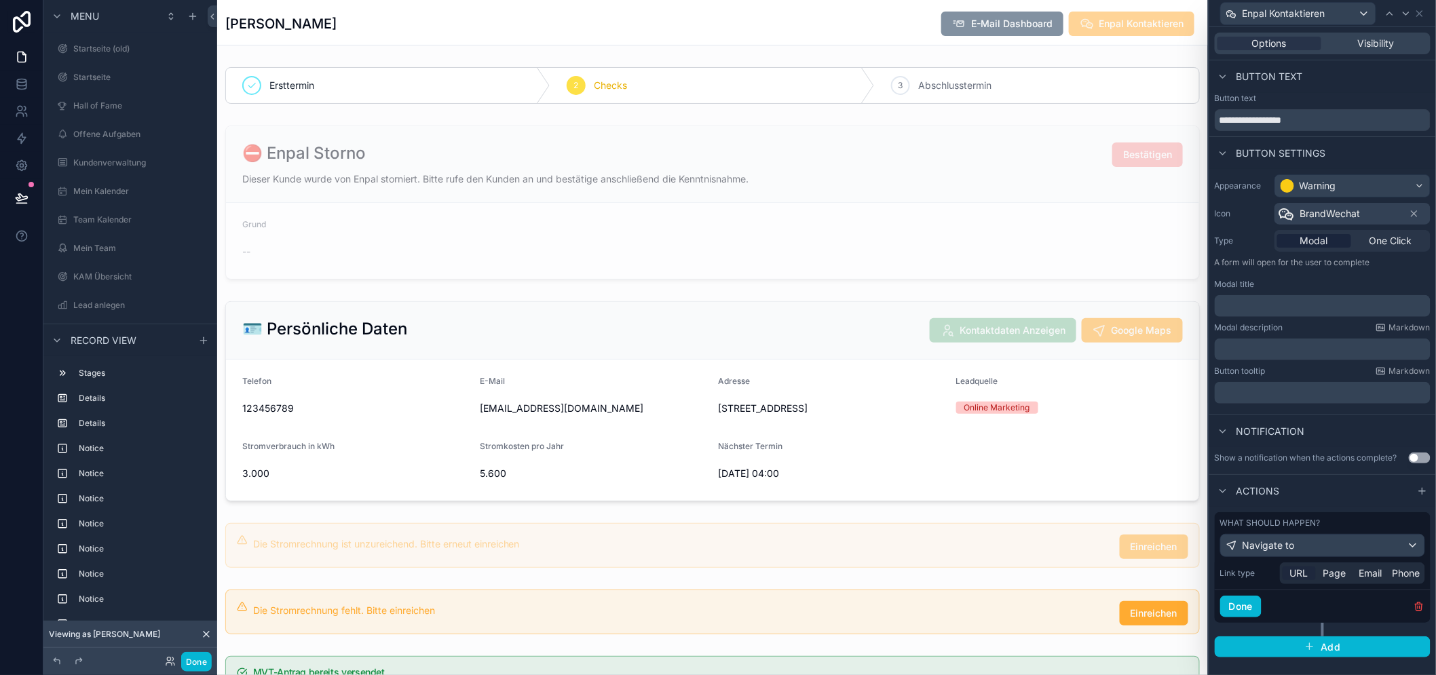
click at [1306, 570] on span "URL" at bounding box center [1299, 573] width 18 height 14
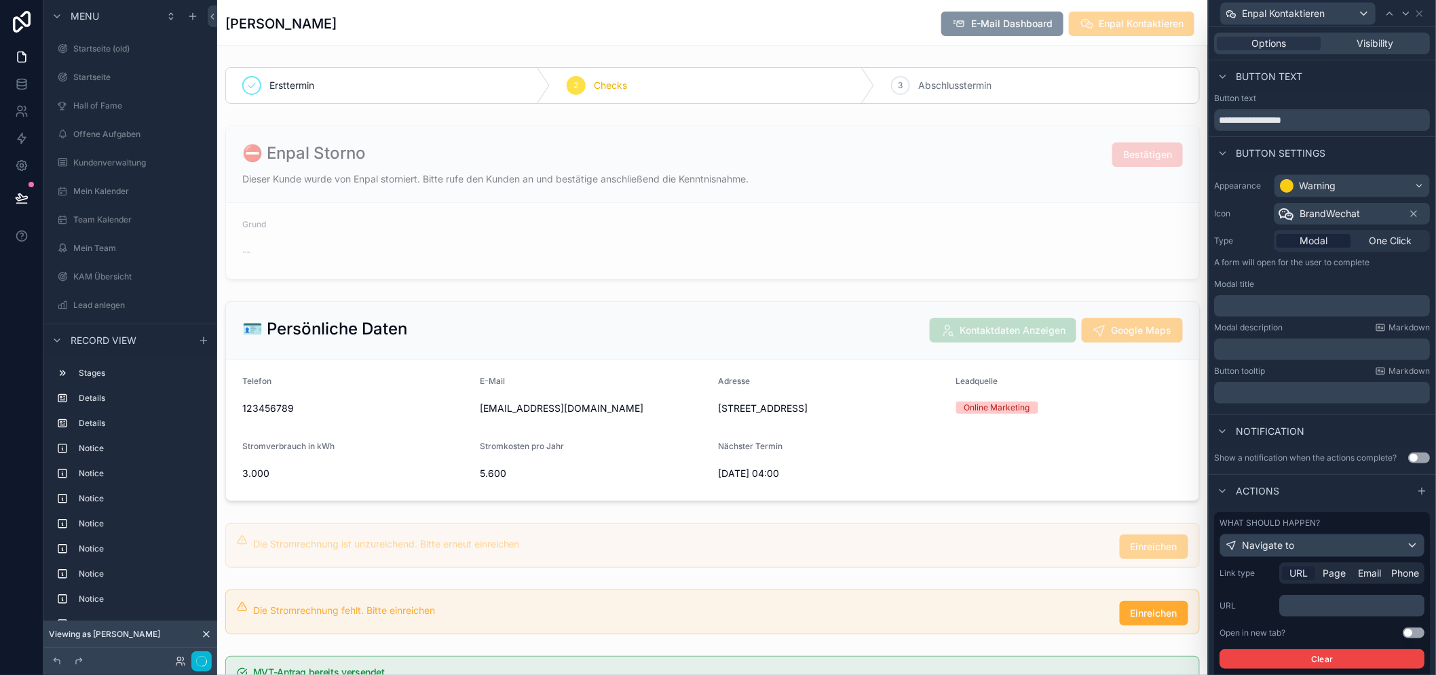
scroll to position [28, 0]
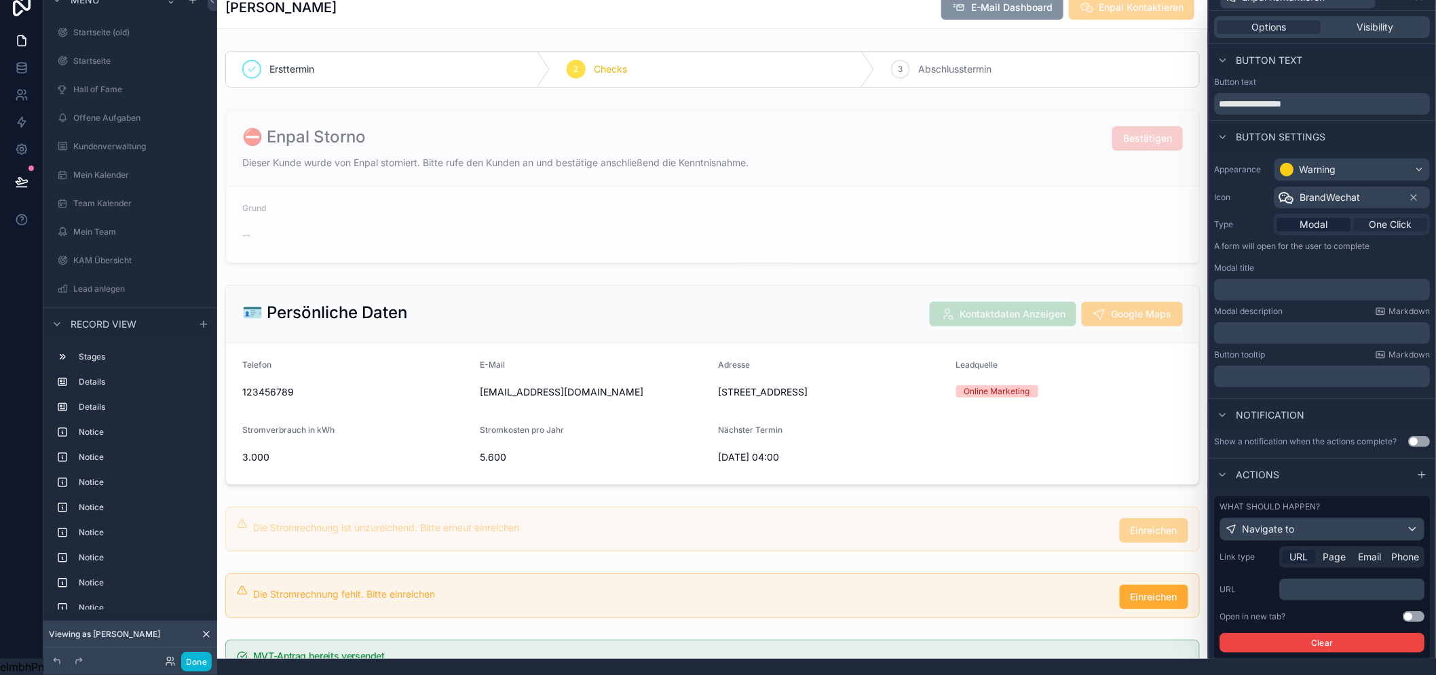
click at [1374, 218] on span "One Click" at bounding box center [1390, 225] width 43 height 14
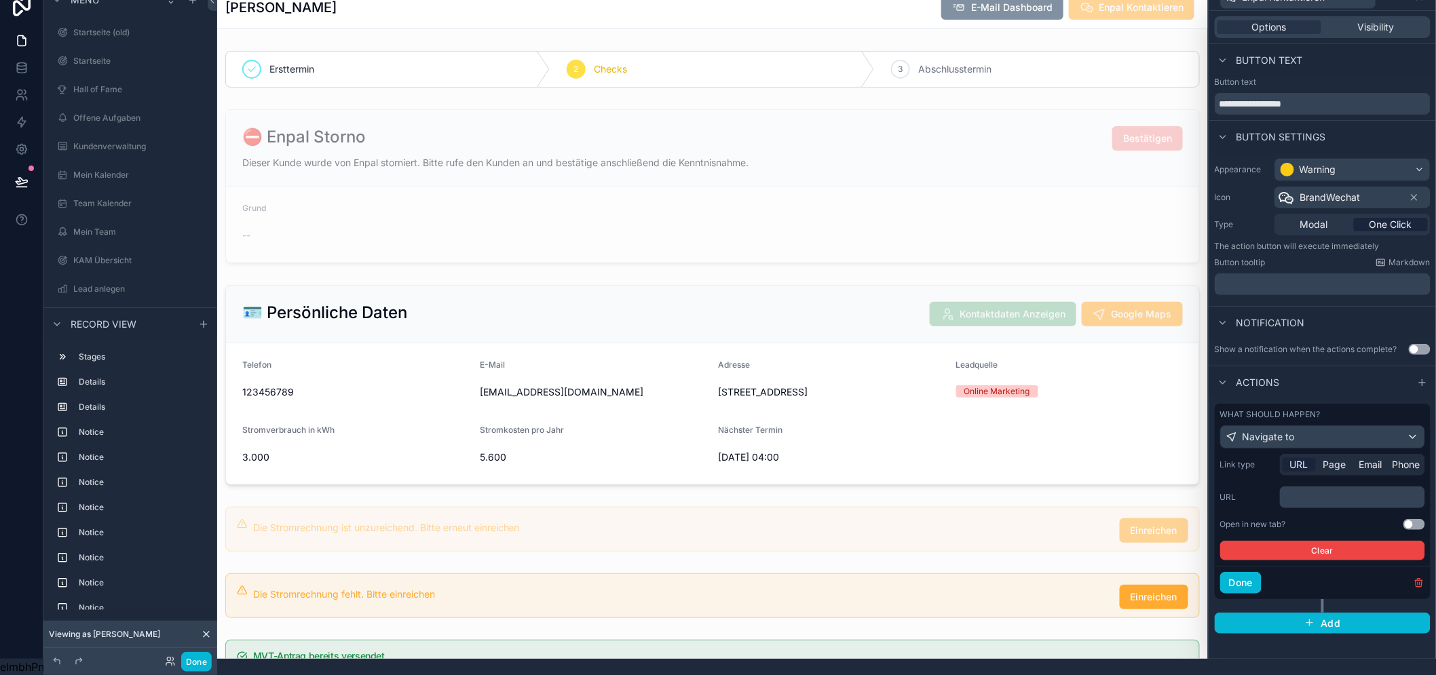
scroll to position [0, 0]
click at [1344, 490] on p "﻿" at bounding box center [1353, 497] width 137 height 14
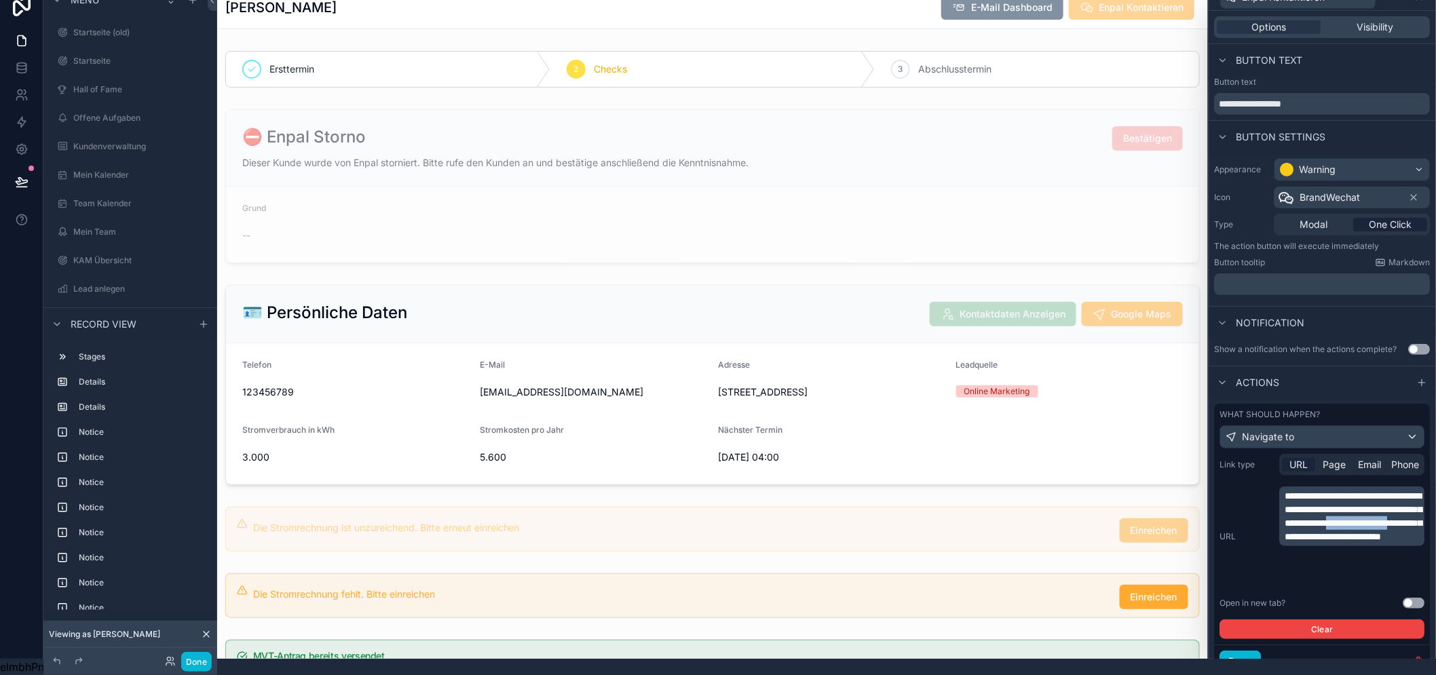
drag, startPoint x: 1313, startPoint y: 560, endPoint x: 1293, endPoint y: 552, distance: 21.0
click at [1293, 546] on div "**********" at bounding box center [1351, 516] width 145 height 60
click at [1314, 541] on span "**********" at bounding box center [1353, 516] width 137 height 50
drag, startPoint x: 1313, startPoint y: 562, endPoint x: 1296, endPoint y: 552, distance: 19.4
click at [1296, 541] on span "**********" at bounding box center [1353, 516] width 137 height 50
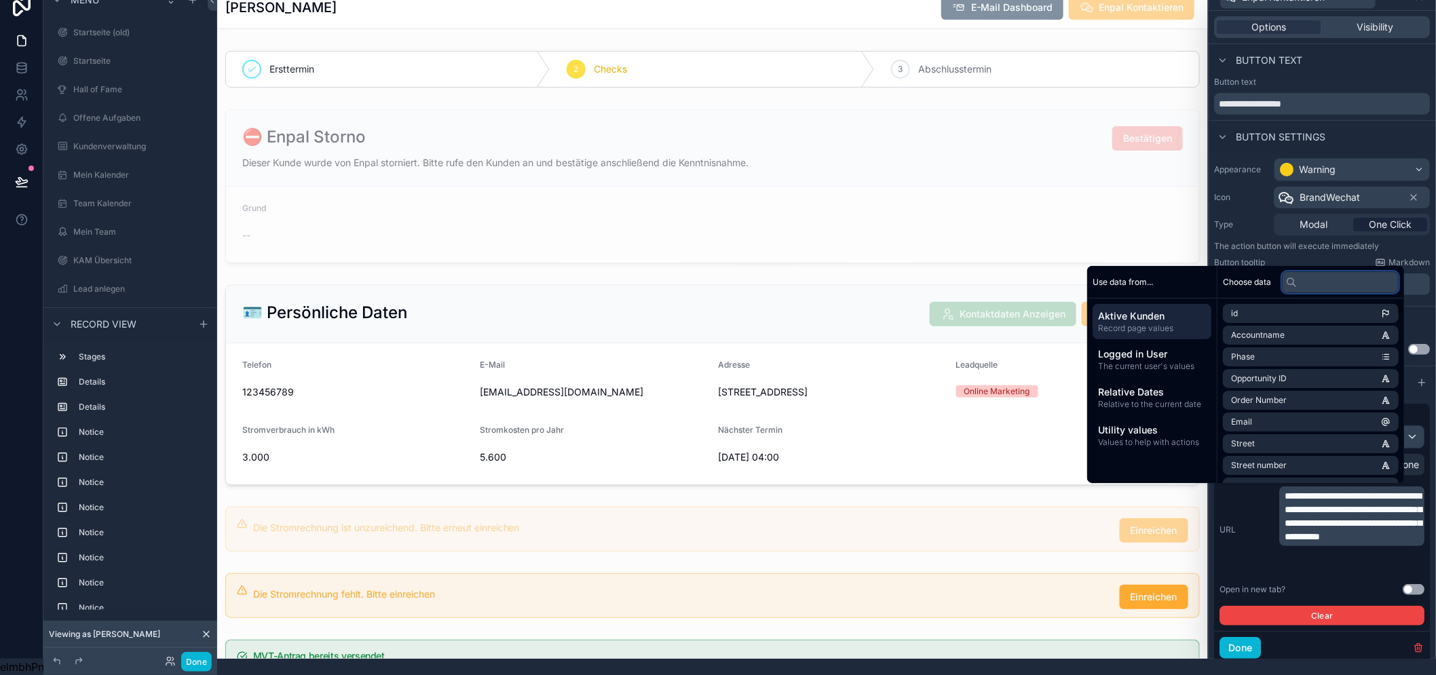
click at [1344, 282] on input "text" at bounding box center [1340, 282] width 117 height 22
click at [1311, 374] on li "Opportunity ID" at bounding box center [1310, 378] width 176 height 19
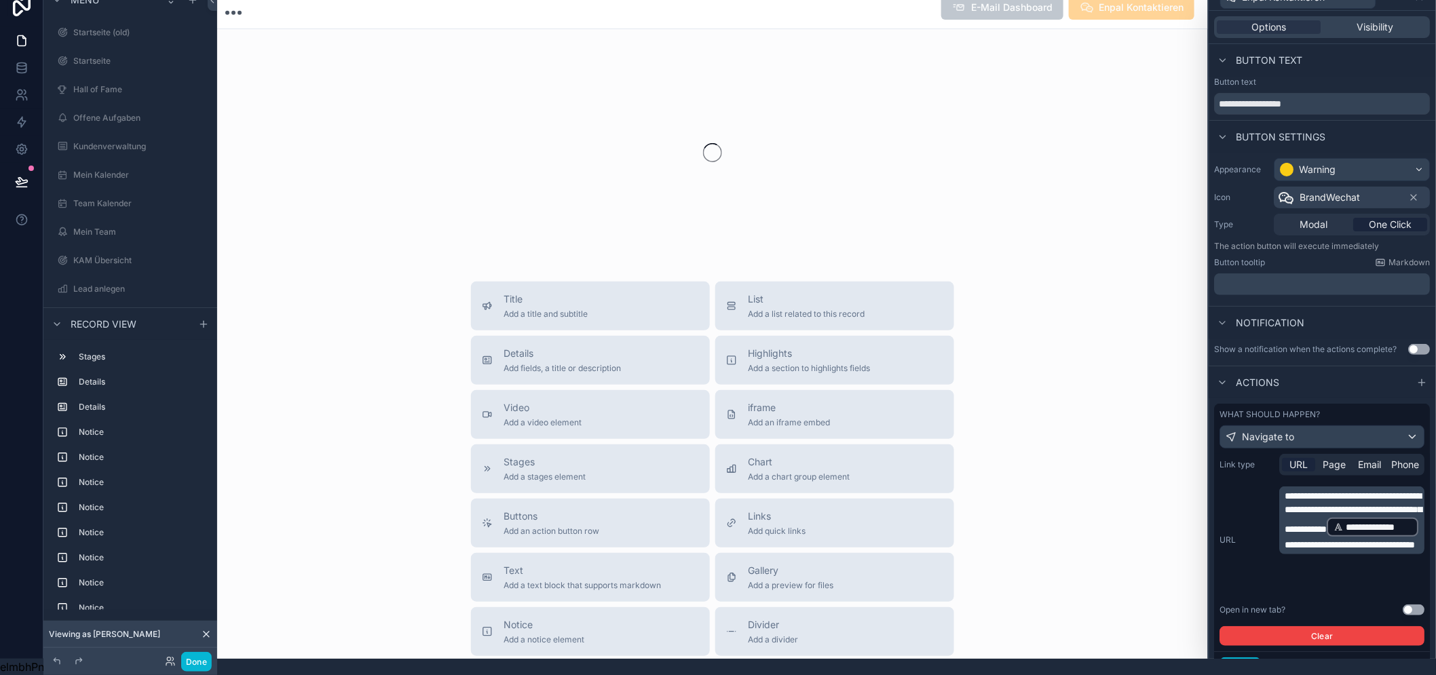
click at [1391, 552] on p "**********" at bounding box center [1353, 520] width 137 height 62
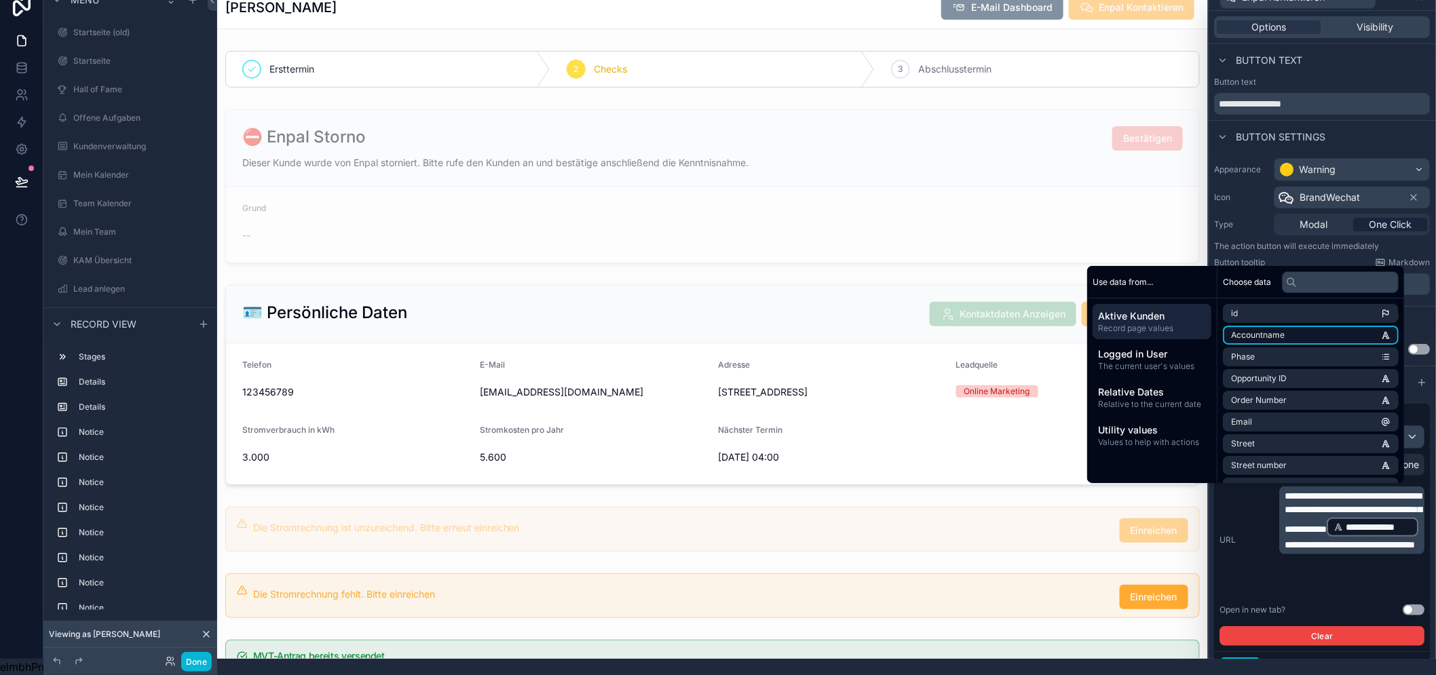
click at [1308, 337] on li "Accountname" at bounding box center [1310, 335] width 176 height 19
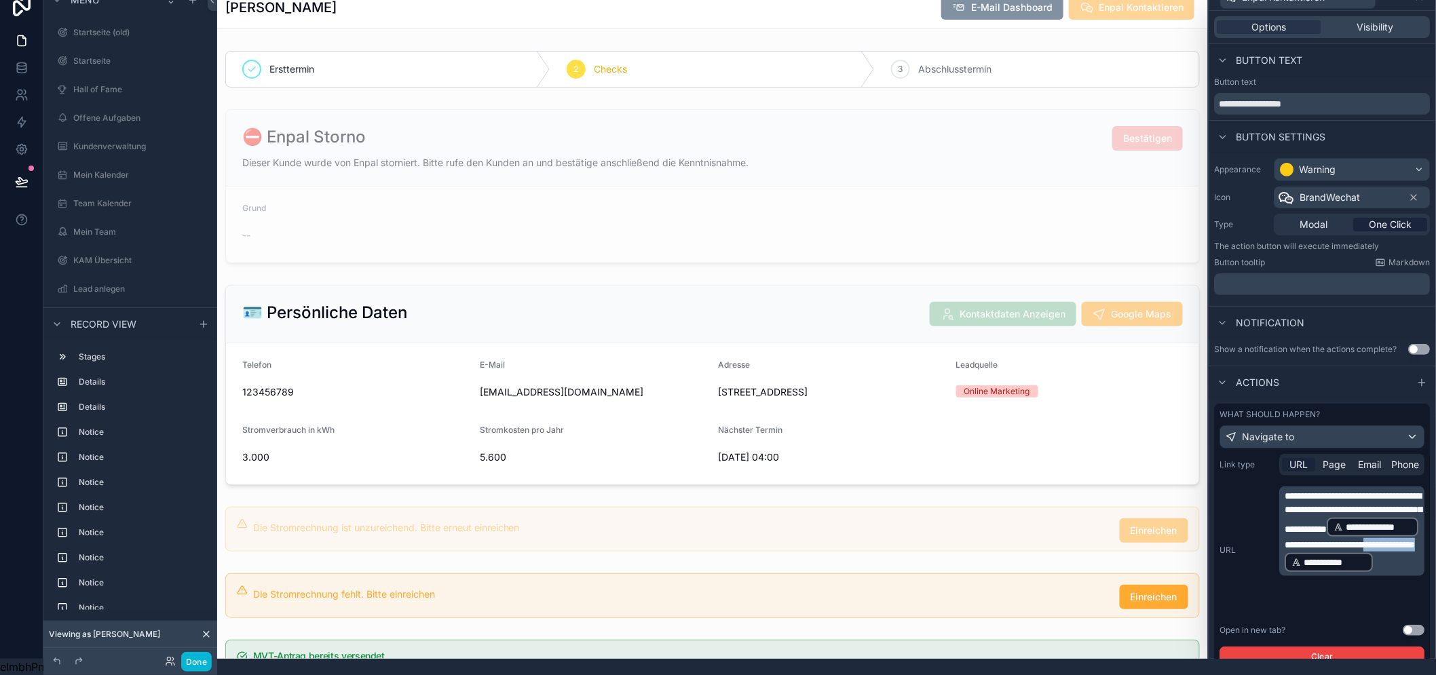
drag, startPoint x: 1377, startPoint y: 581, endPoint x: 1274, endPoint y: 581, distance: 103.1
click at [1274, 581] on div "**********" at bounding box center [1322, 550] width 205 height 128
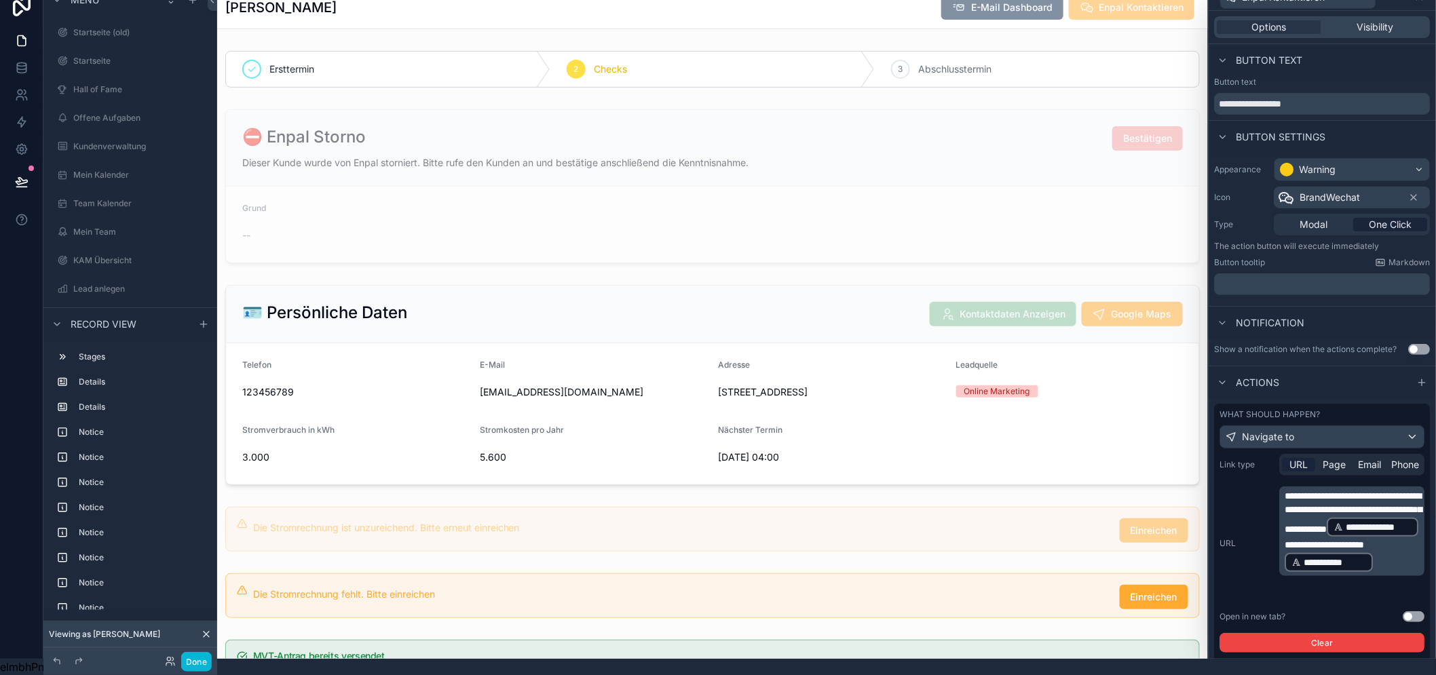
click at [1416, 570] on p "**********" at bounding box center [1353, 531] width 137 height 84
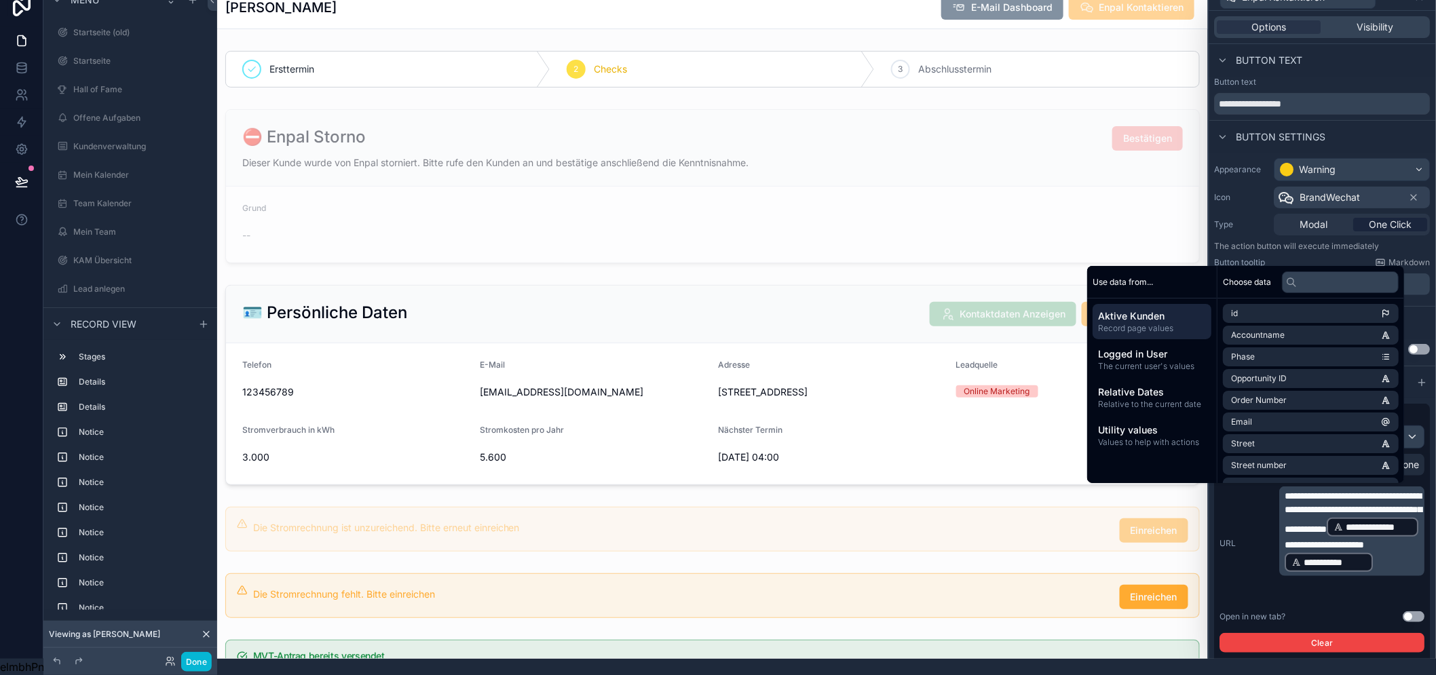
click at [1387, 554] on p "**********" at bounding box center [1353, 531] width 137 height 84
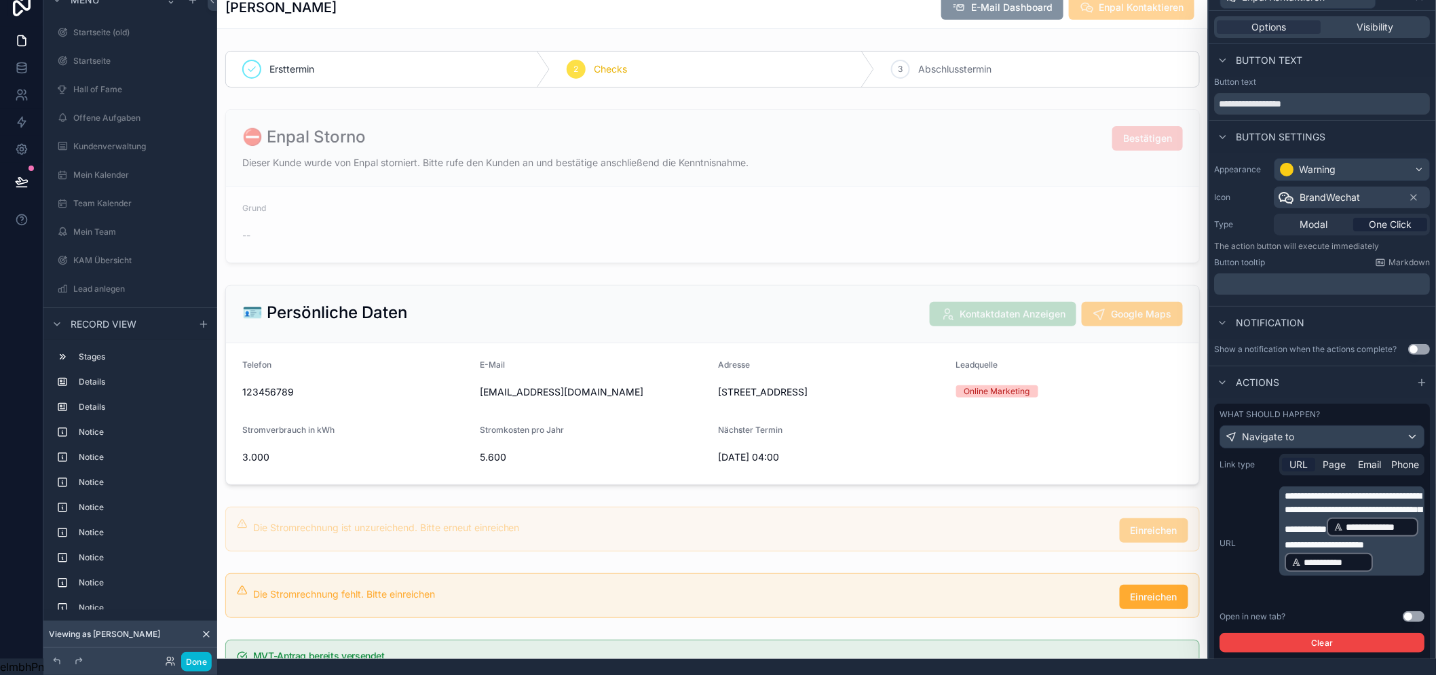
click at [1364, 550] on span "**********" at bounding box center [1324, 544] width 79 height 9
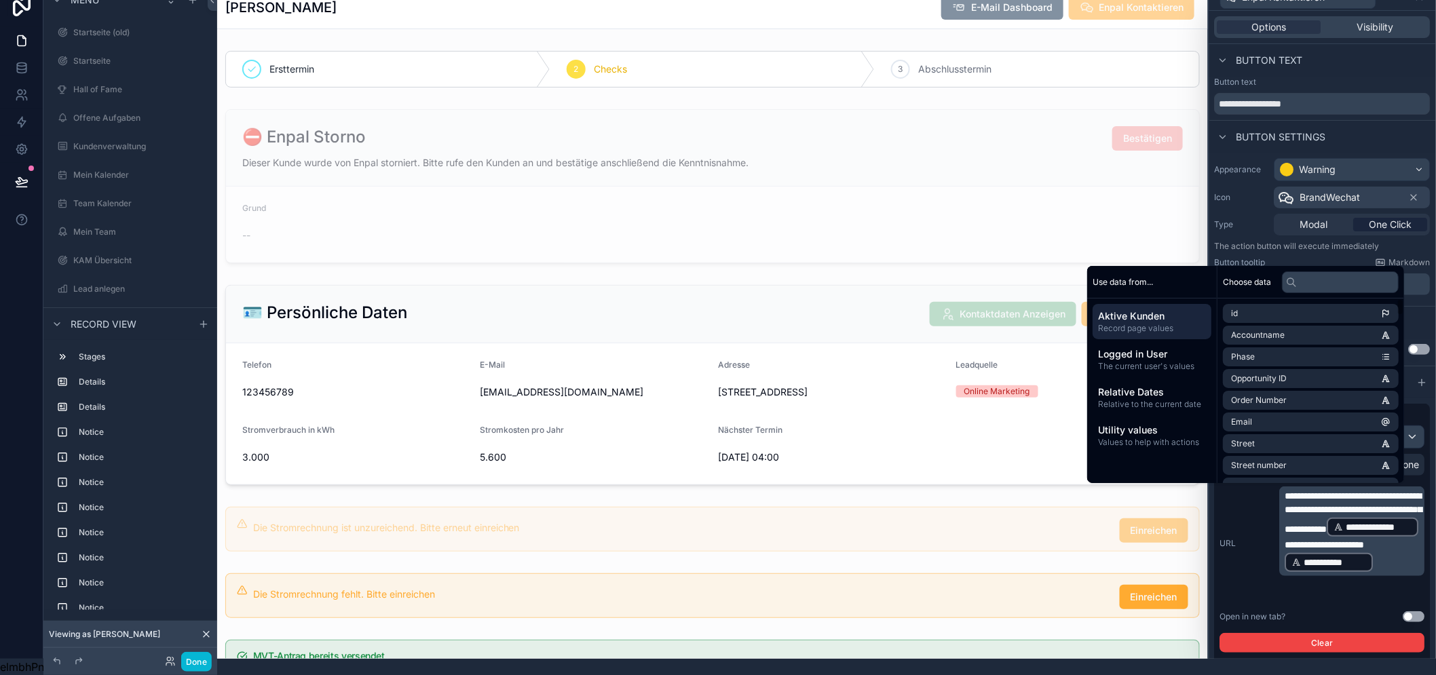
click at [1266, 547] on label "URL" at bounding box center [1247, 543] width 54 height 11
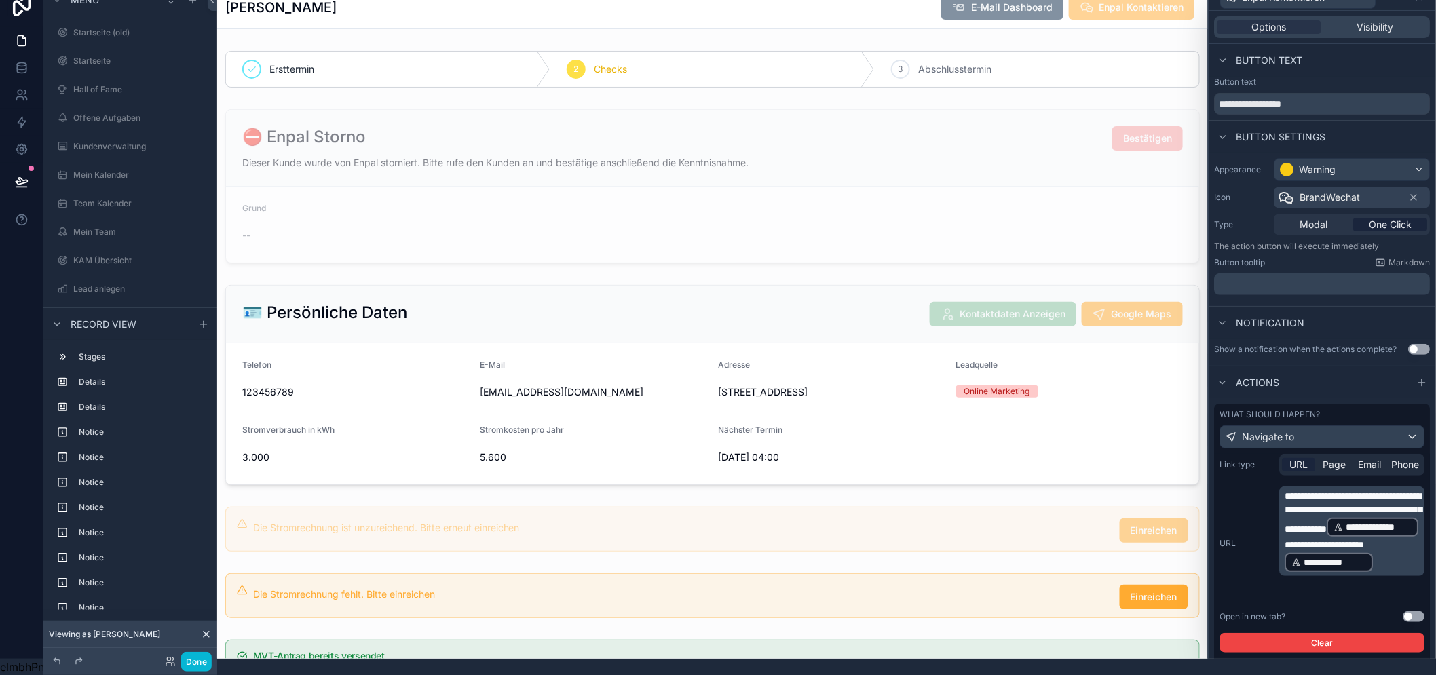
scroll to position [72, 0]
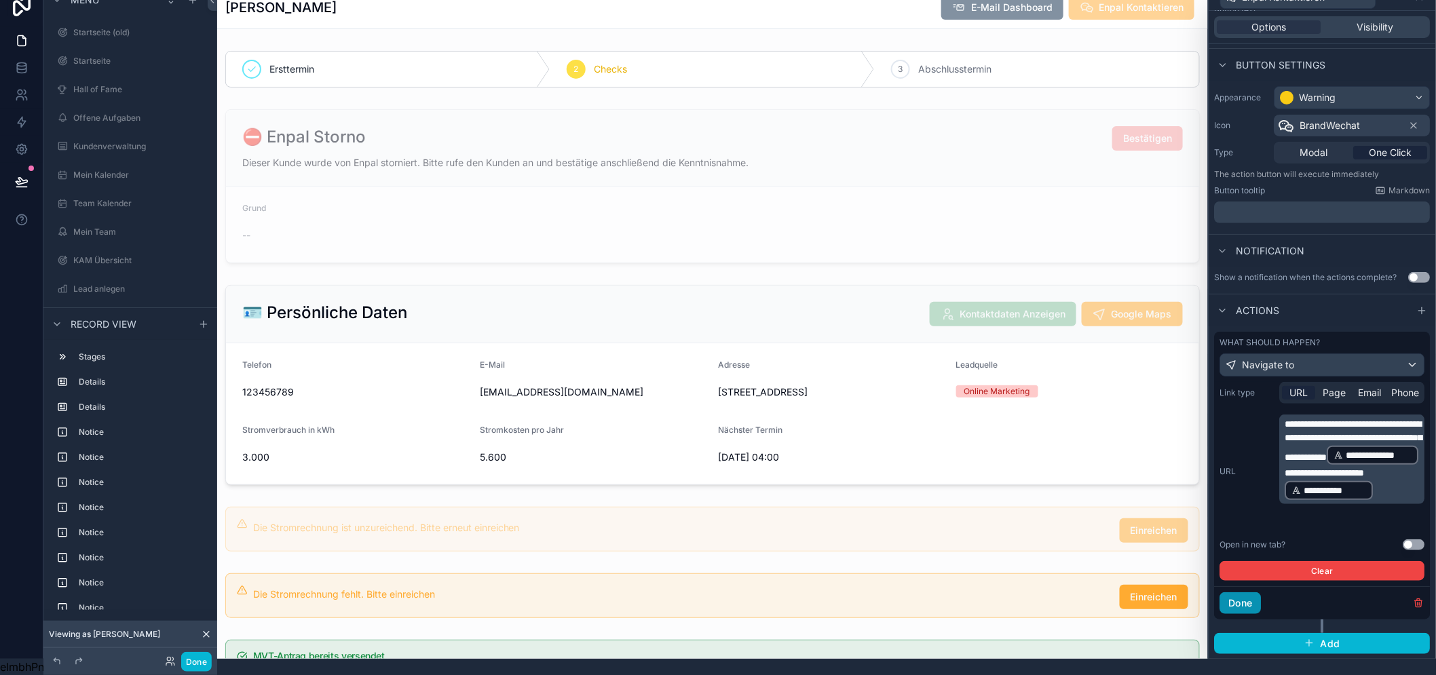
click at [1261, 593] on button "Done" at bounding box center [1240, 603] width 41 height 22
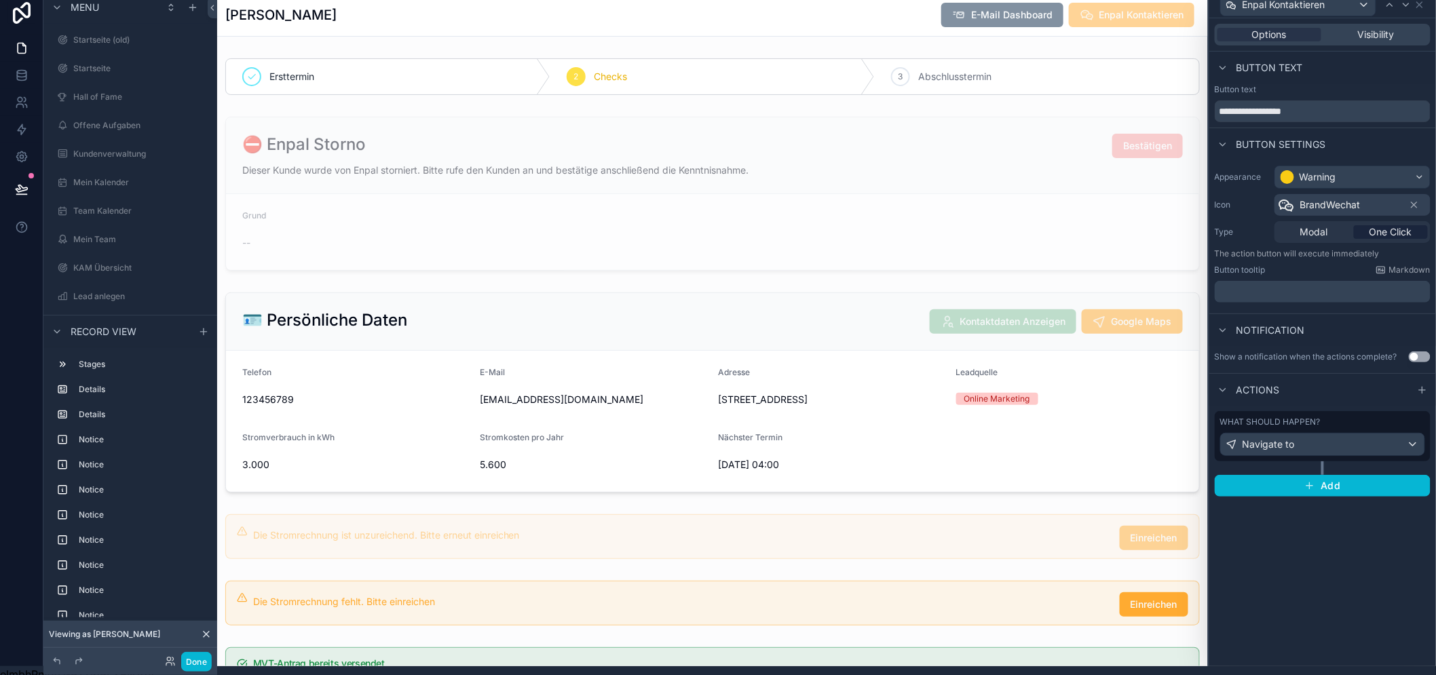
scroll to position [0, 0]
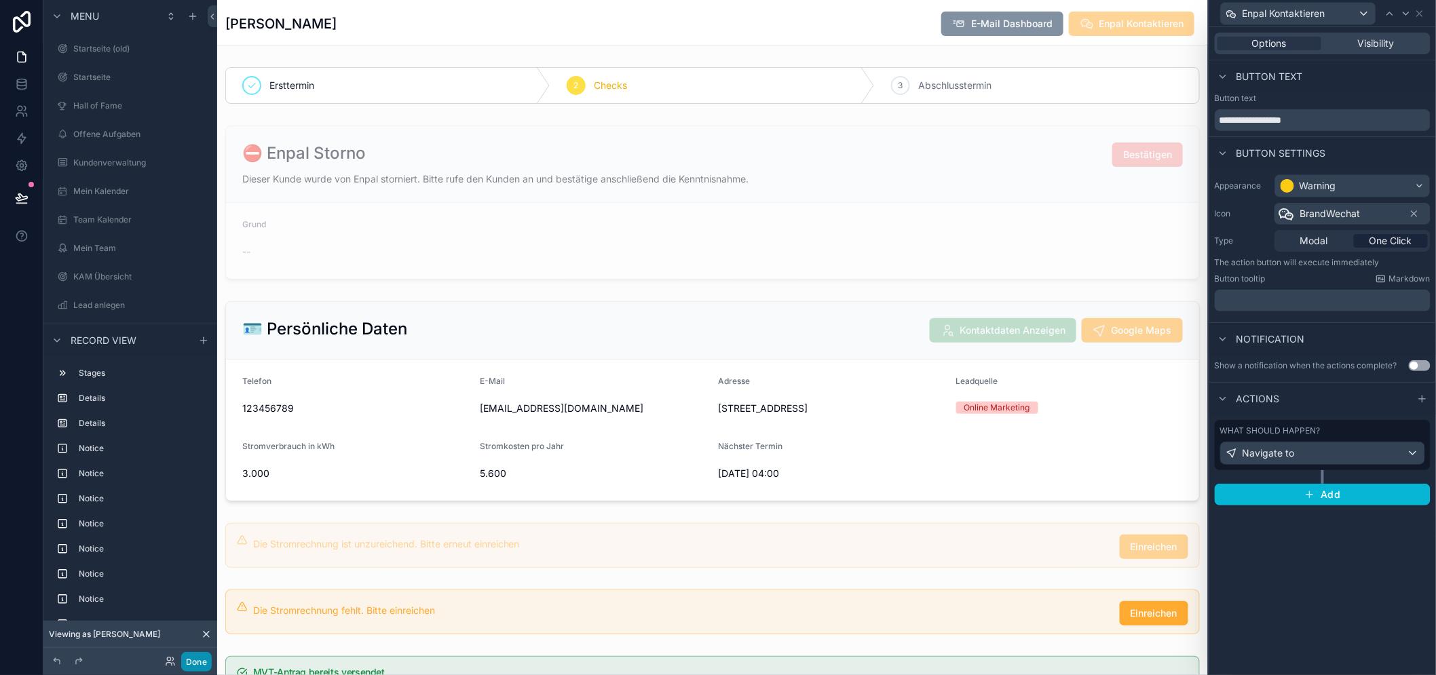
click at [206, 660] on button "Done" at bounding box center [196, 662] width 31 height 20
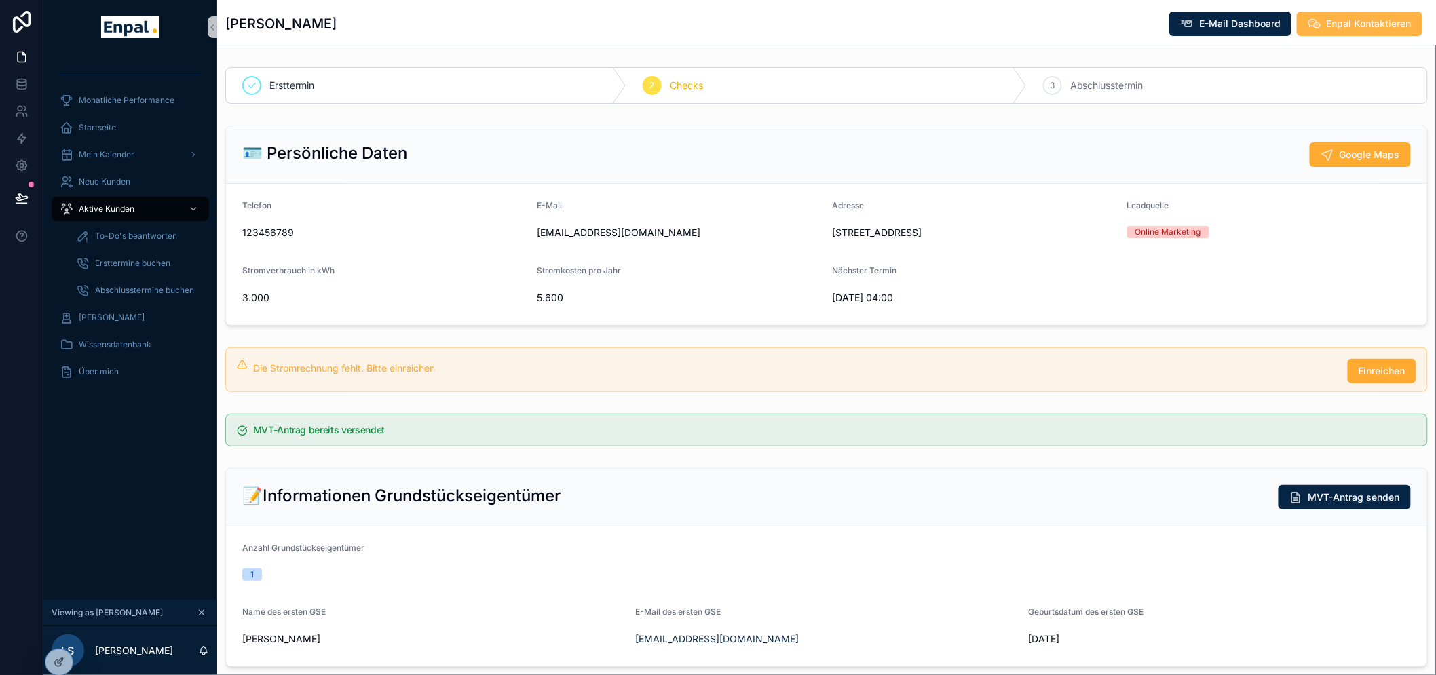
click at [1358, 31] on button "Enpal Kontaktieren" at bounding box center [1359, 24] width 126 height 24
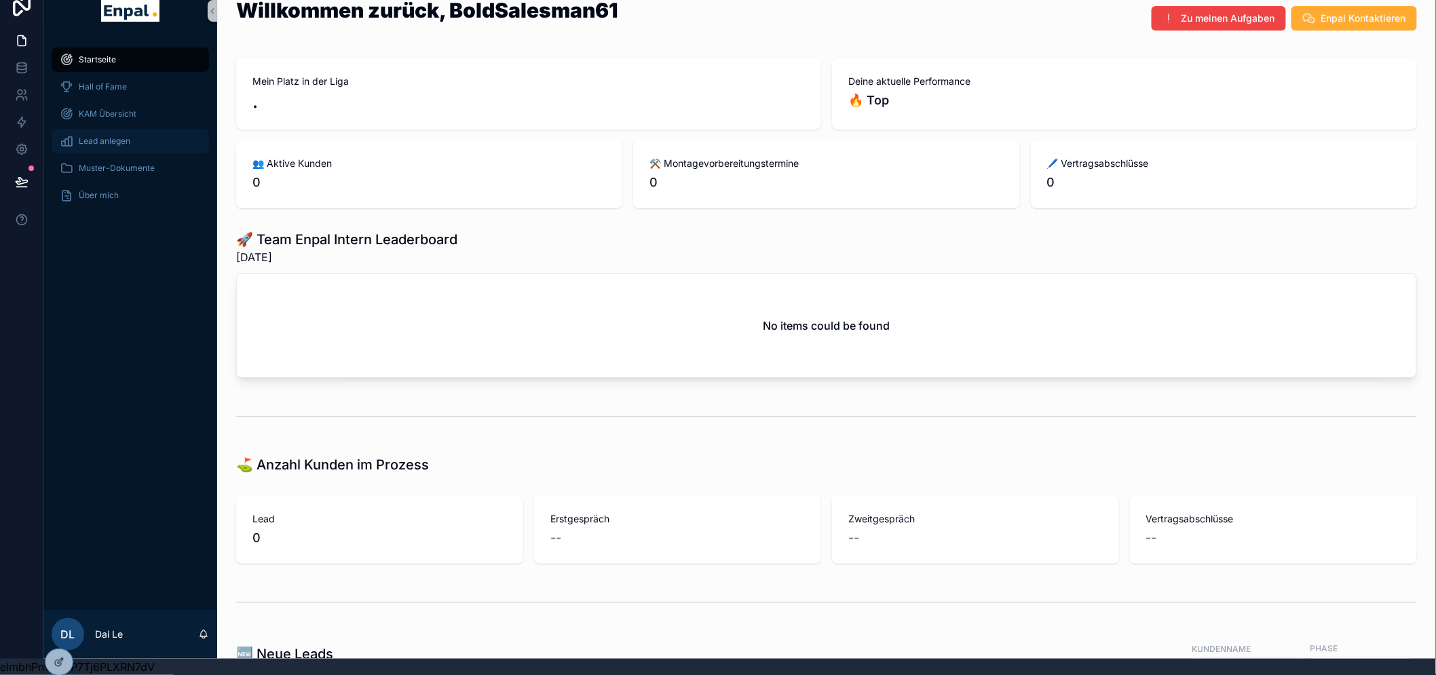
scroll to position [28, 0]
click at [62, 635] on icon at bounding box center [62, 635] width 1 height 3
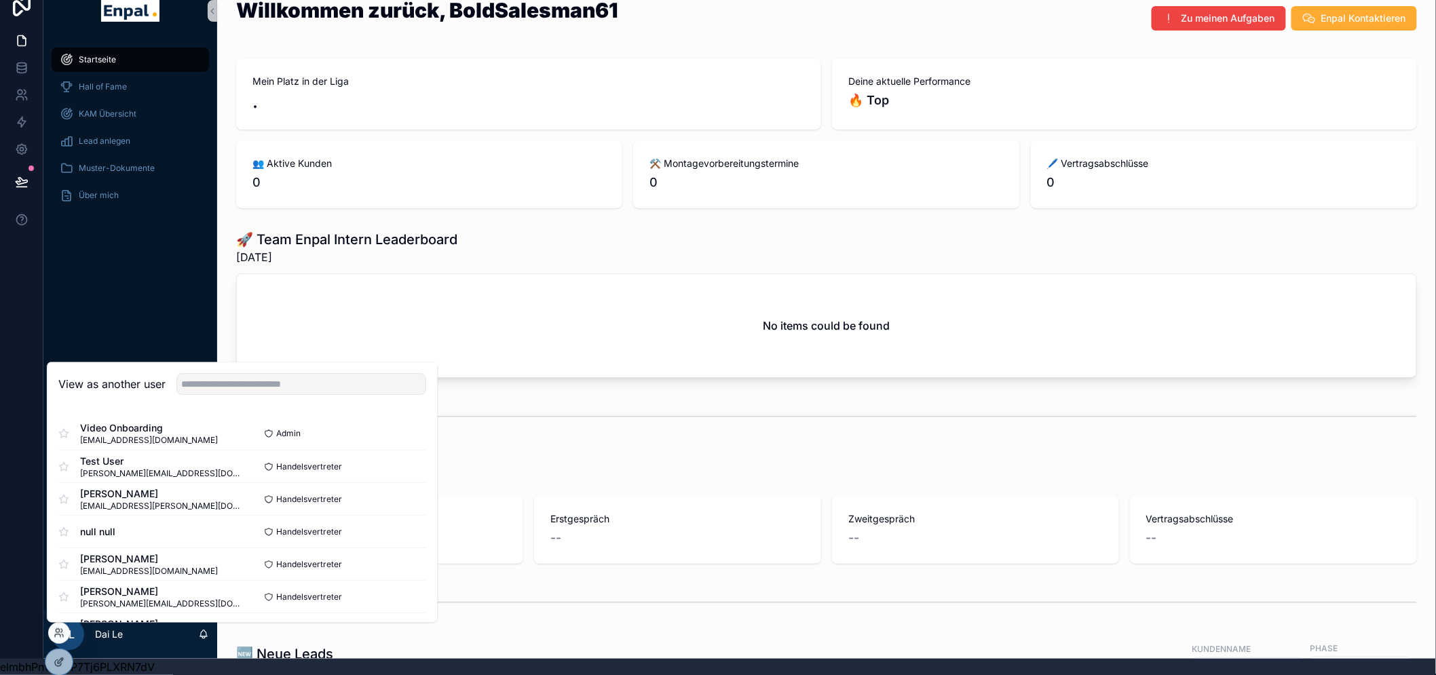
click at [294, 399] on div "View as another user" at bounding box center [241, 385] width 389 height 44
click at [294, 391] on input "text" at bounding box center [301, 385] width 250 height 22
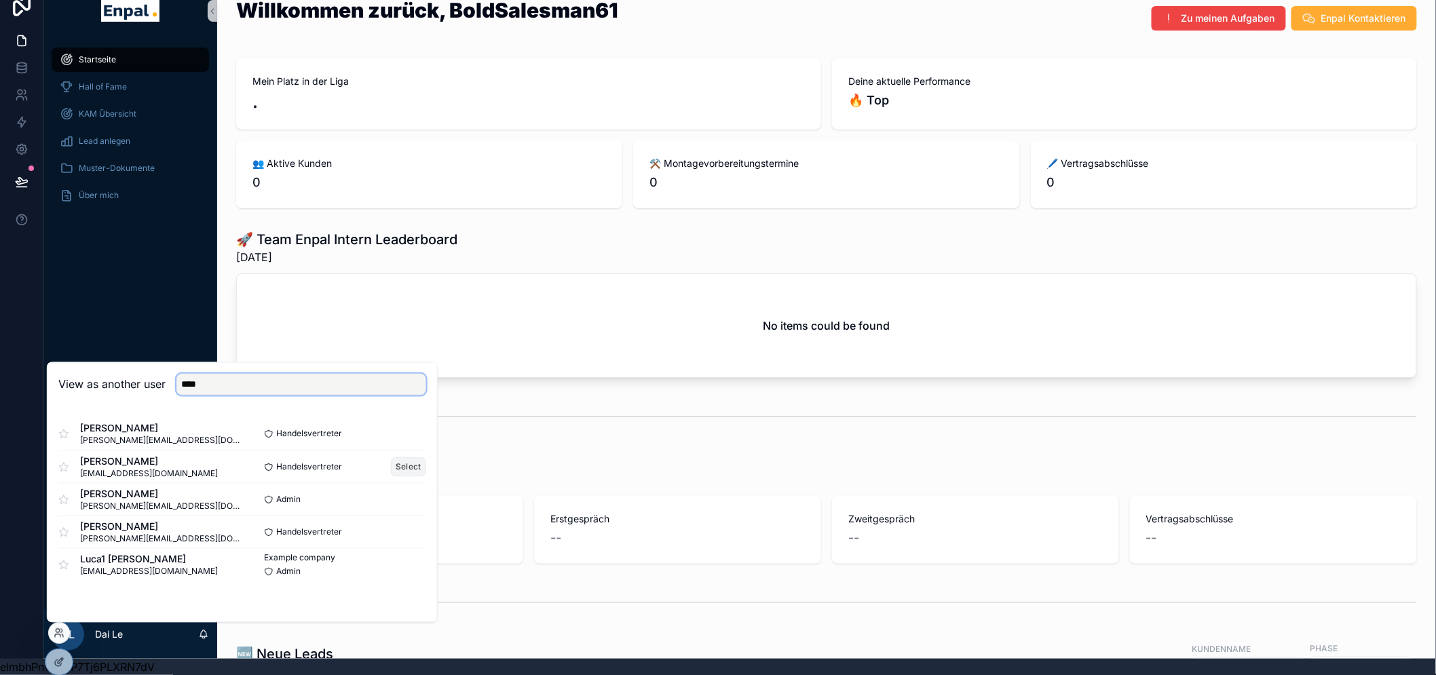
type input "****"
click at [409, 457] on button "Select" at bounding box center [408, 467] width 35 height 20
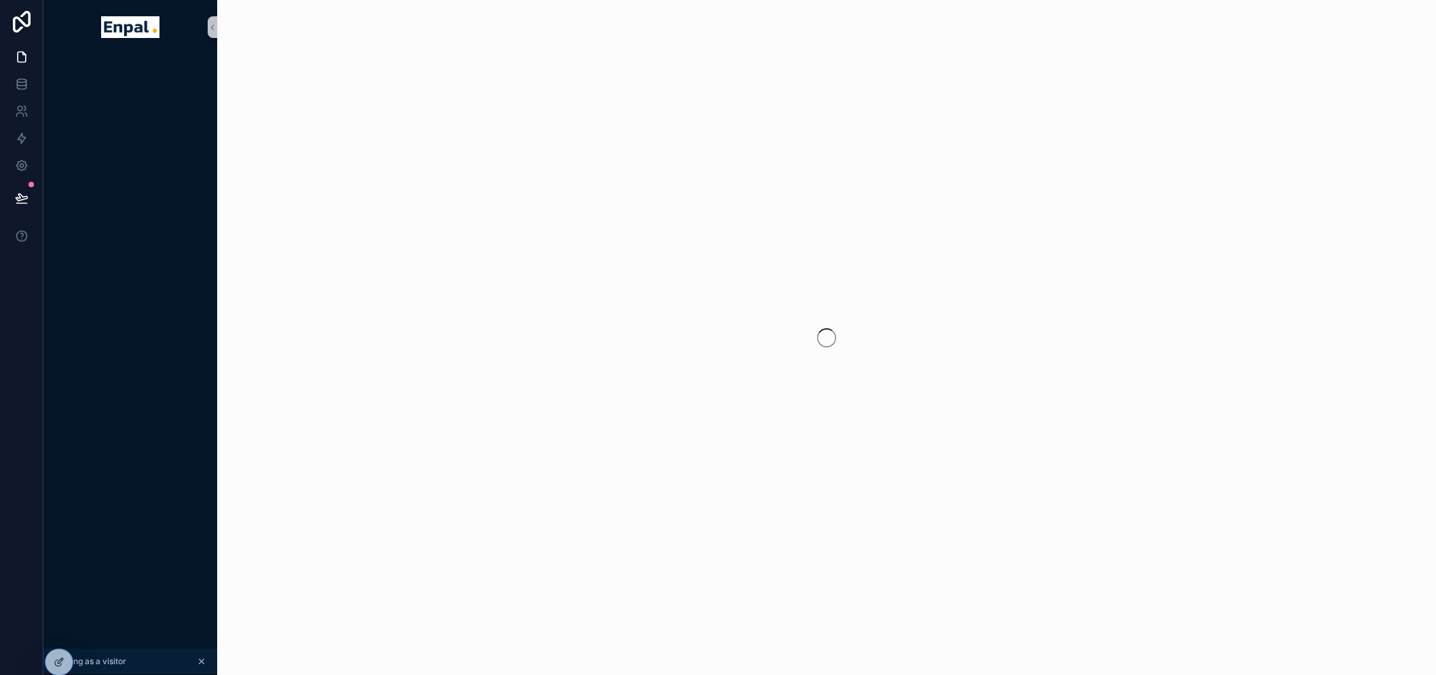
scroll to position [28, 0]
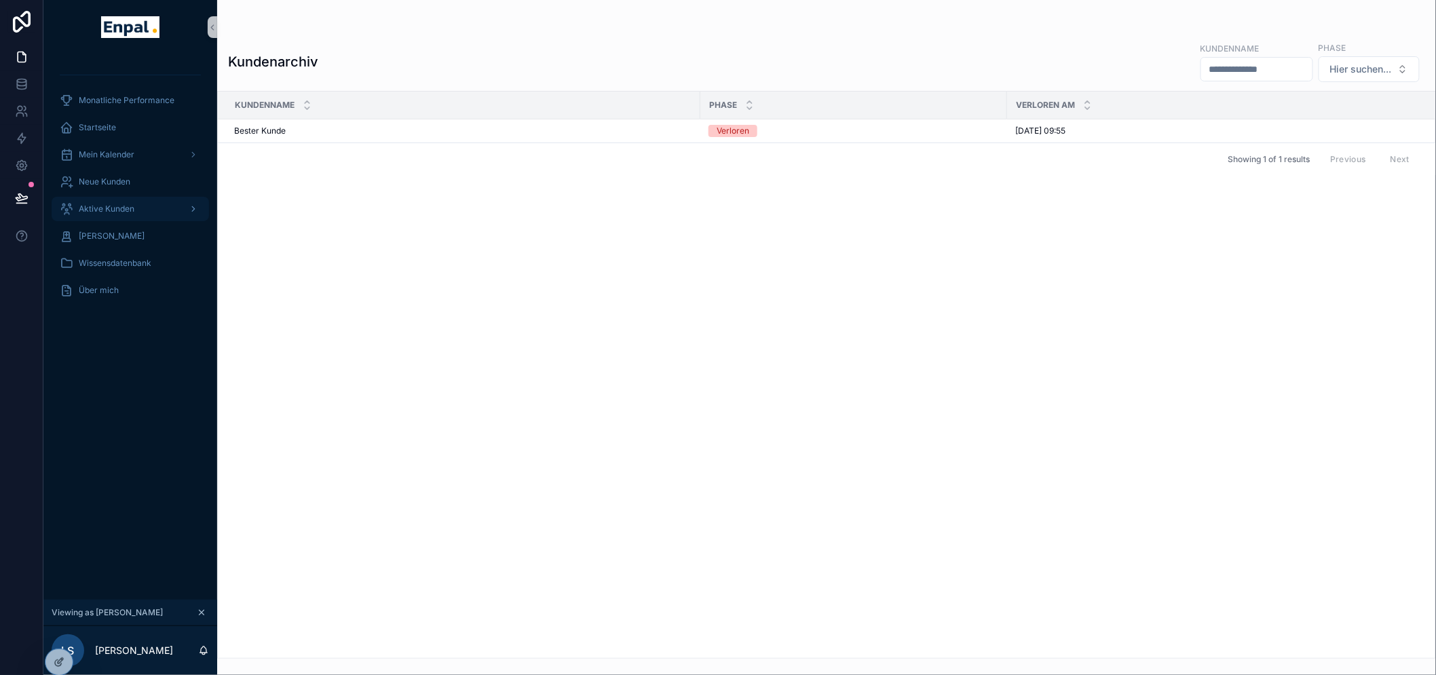
click at [115, 207] on span "Aktive Kunden" at bounding box center [107, 209] width 56 height 11
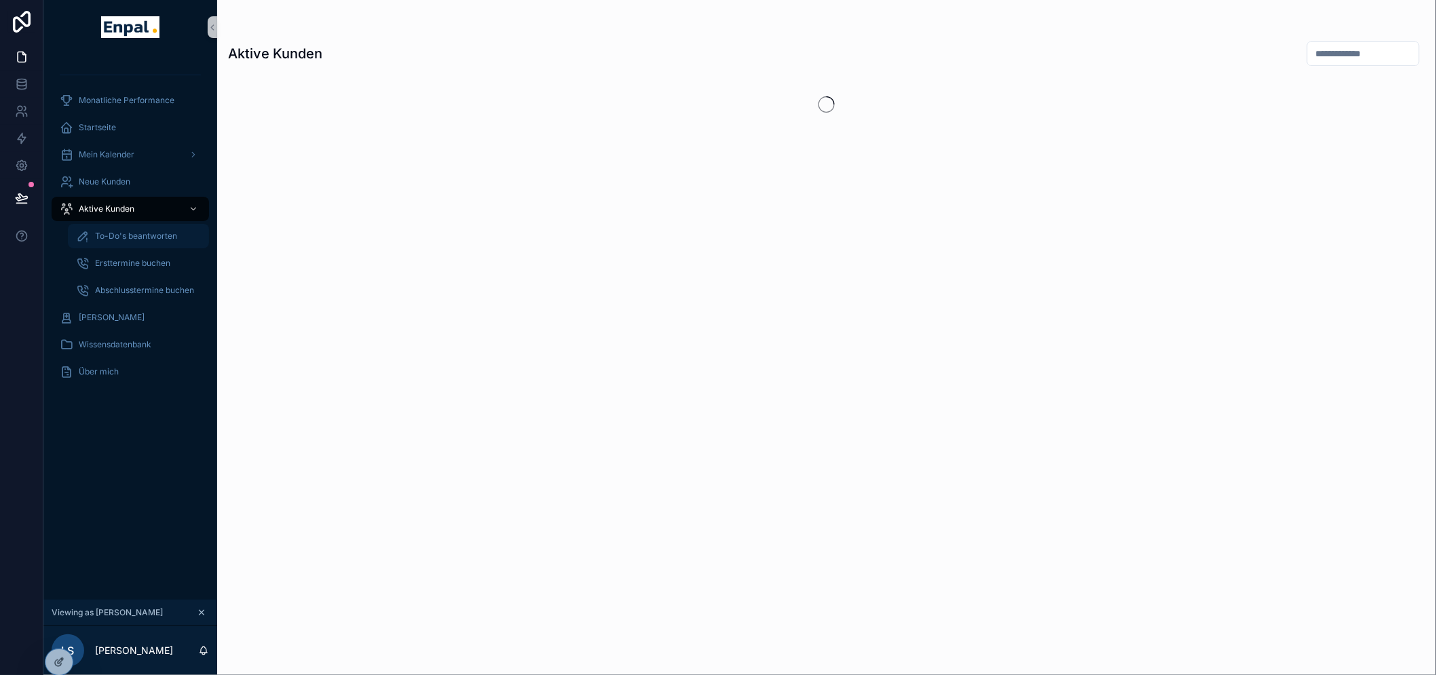
click at [146, 236] on span "To-Do's beantworten" at bounding box center [136, 236] width 82 height 11
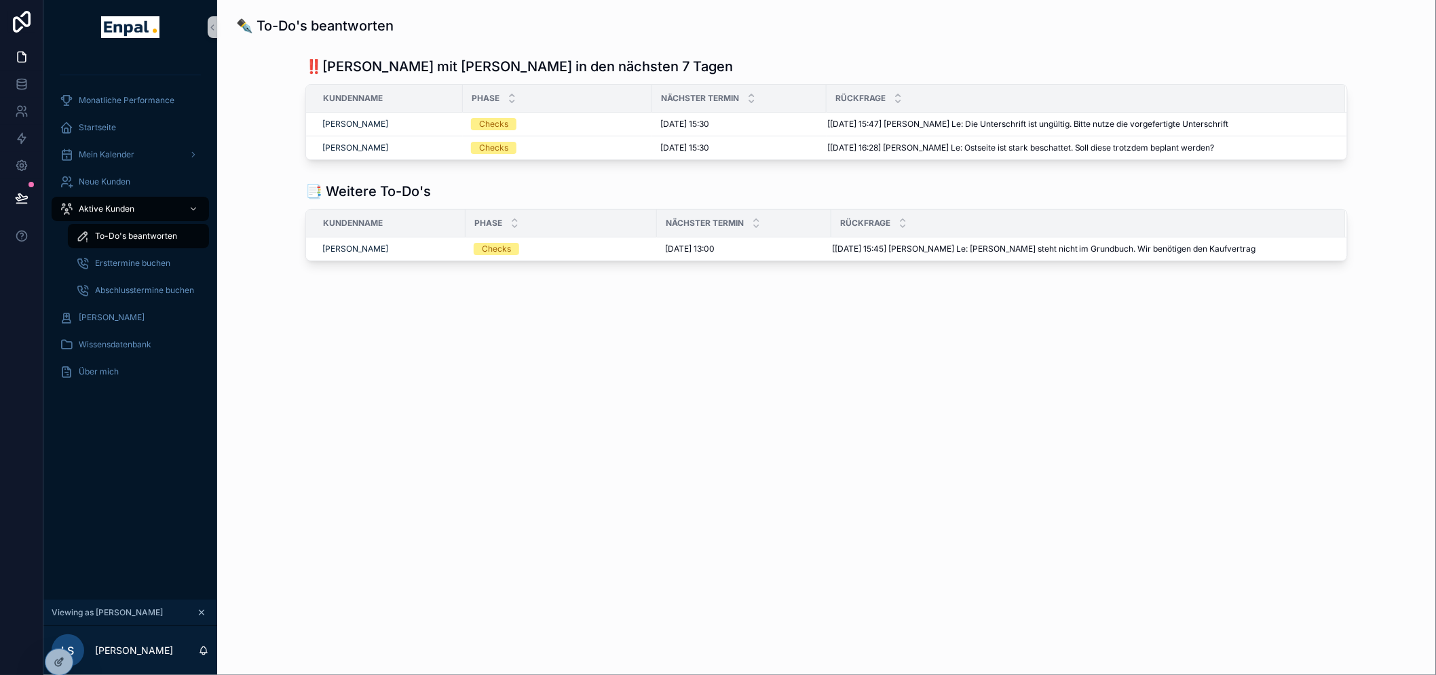
click at [416, 434] on div "✒️ To-Do's beantworten ‼️Kunden mit [PERSON_NAME] in den nächsten 7 Tagen Kunde…" at bounding box center [826, 337] width 1218 height 675
click at [121, 121] on div "Startseite" at bounding box center [130, 128] width 141 height 22
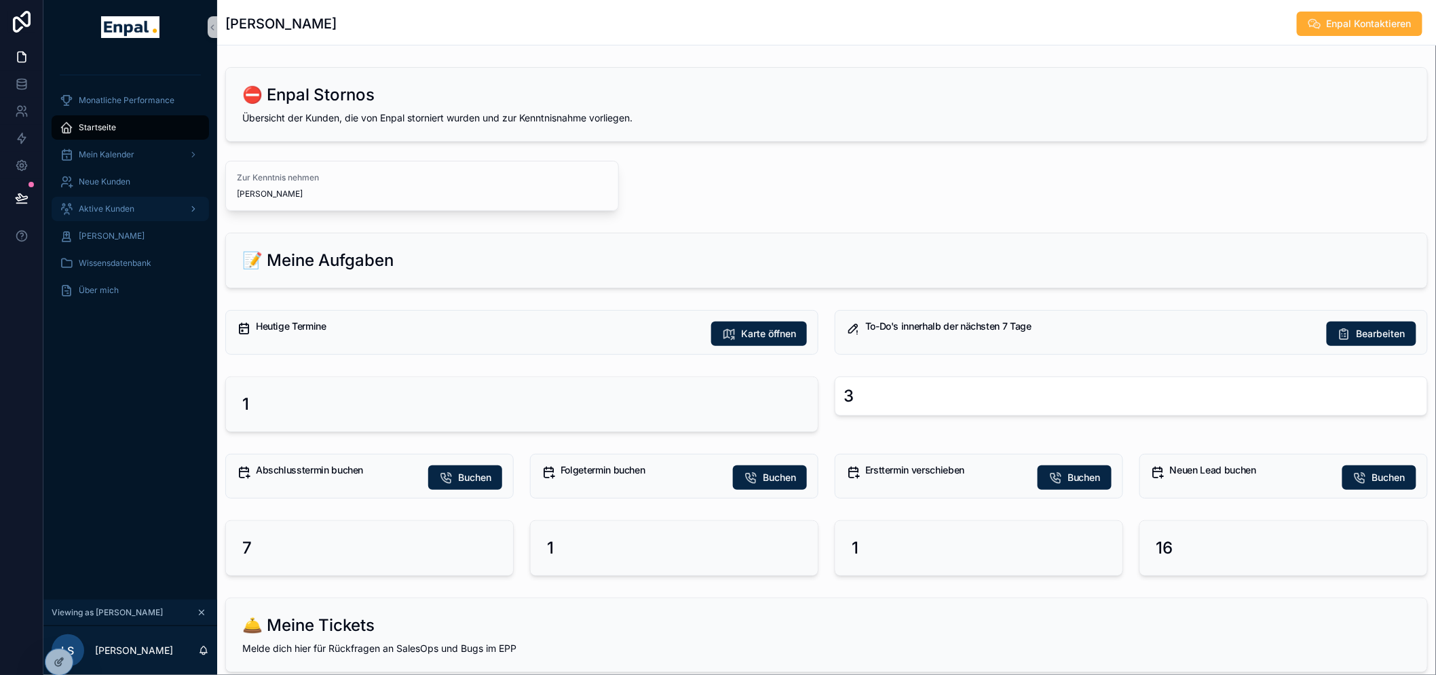
click at [132, 204] on span "Aktive Kunden" at bounding box center [107, 209] width 56 height 11
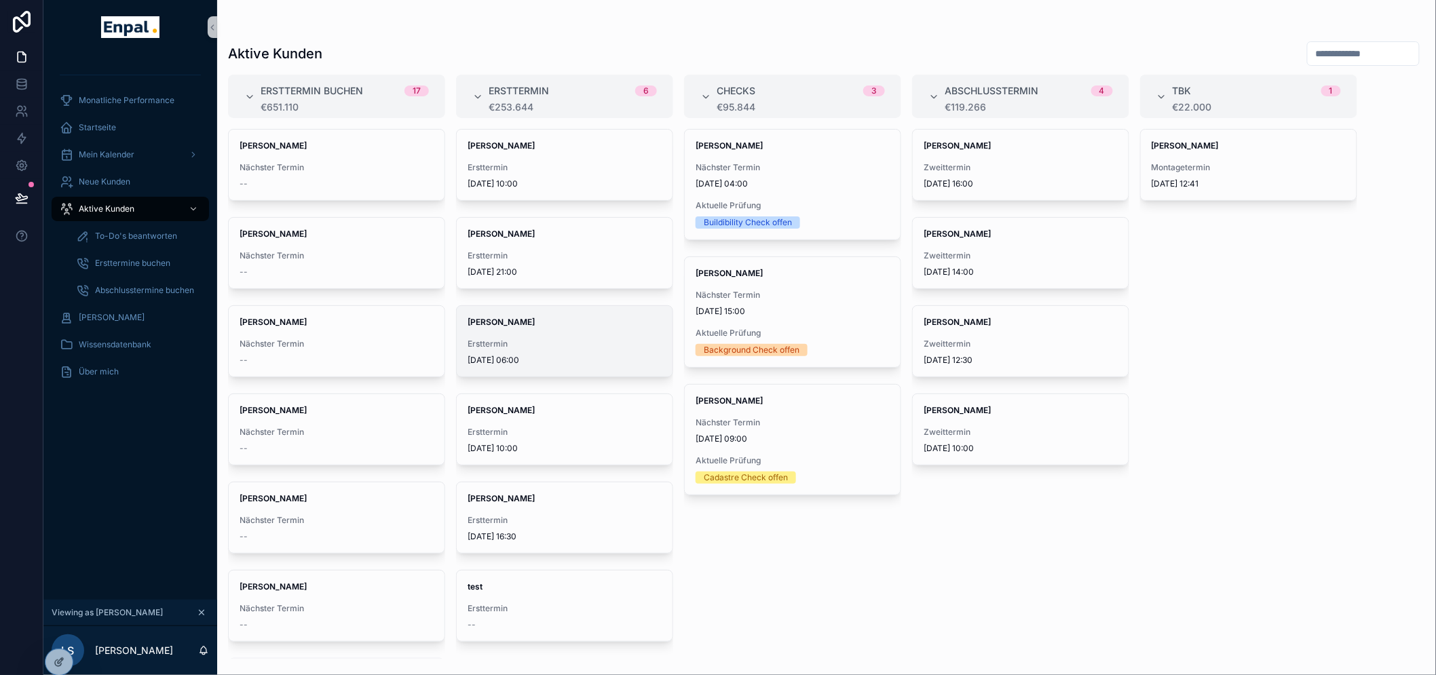
click at [577, 366] on div "[PERSON_NAME] Ersttermin [DATE] 06:00" at bounding box center [565, 341] width 216 height 71
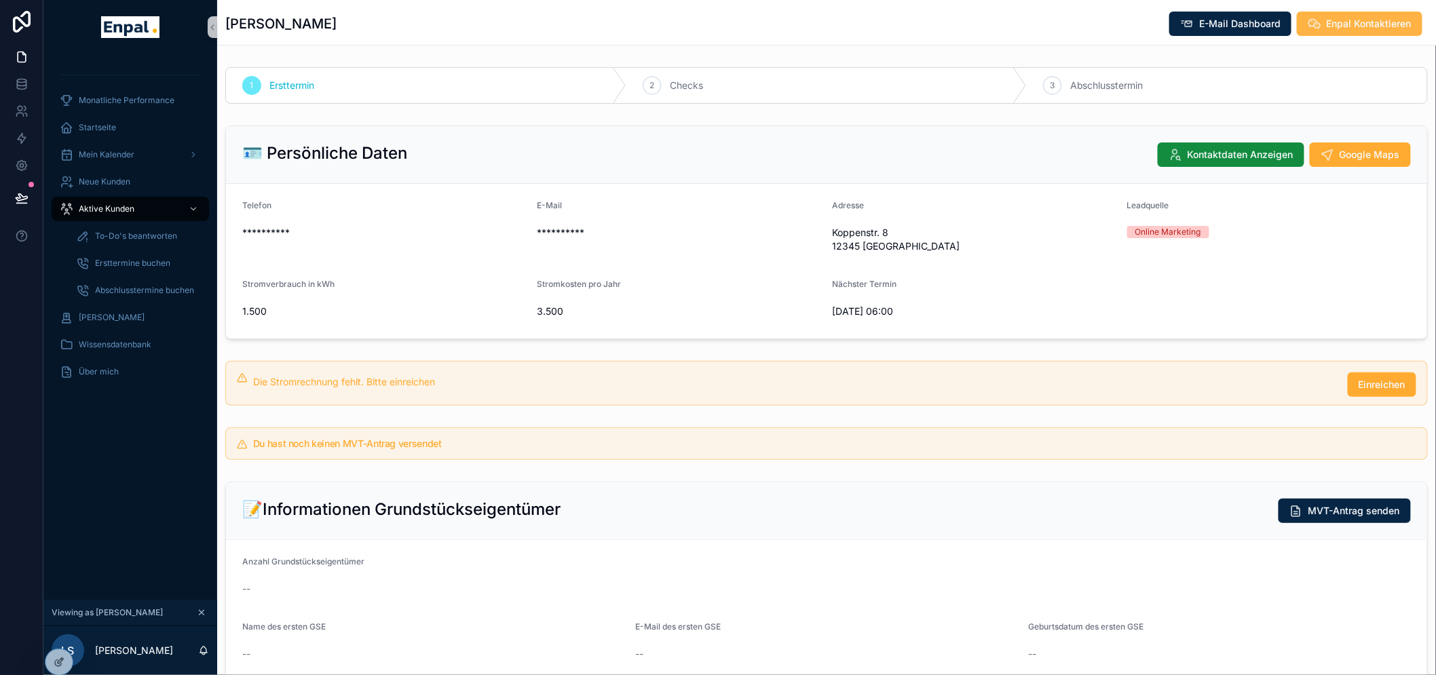
click at [1353, 27] on span "Enpal Kontaktieren" at bounding box center [1368, 24] width 85 height 14
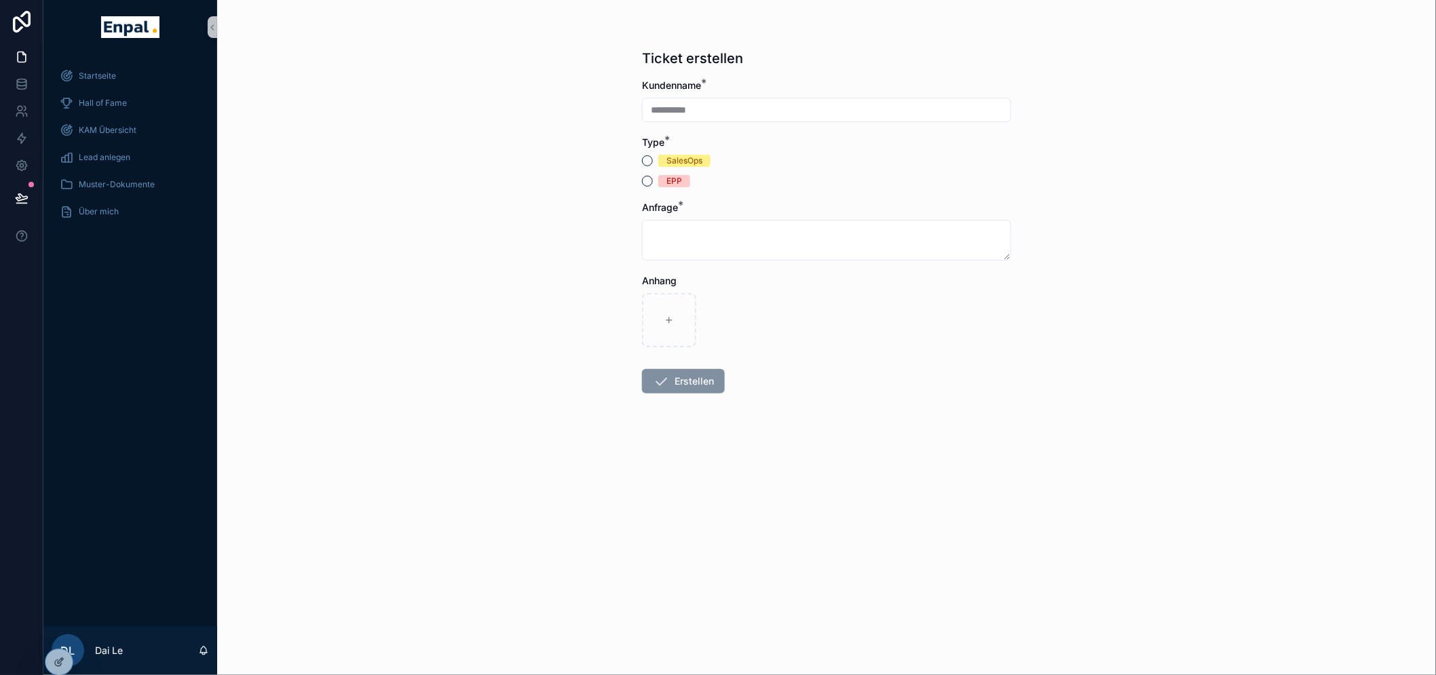
click at [696, 160] on div "SalesOps" at bounding box center [684, 161] width 36 height 12
click at [653, 160] on button "SalesOps" at bounding box center [647, 160] width 11 height 11
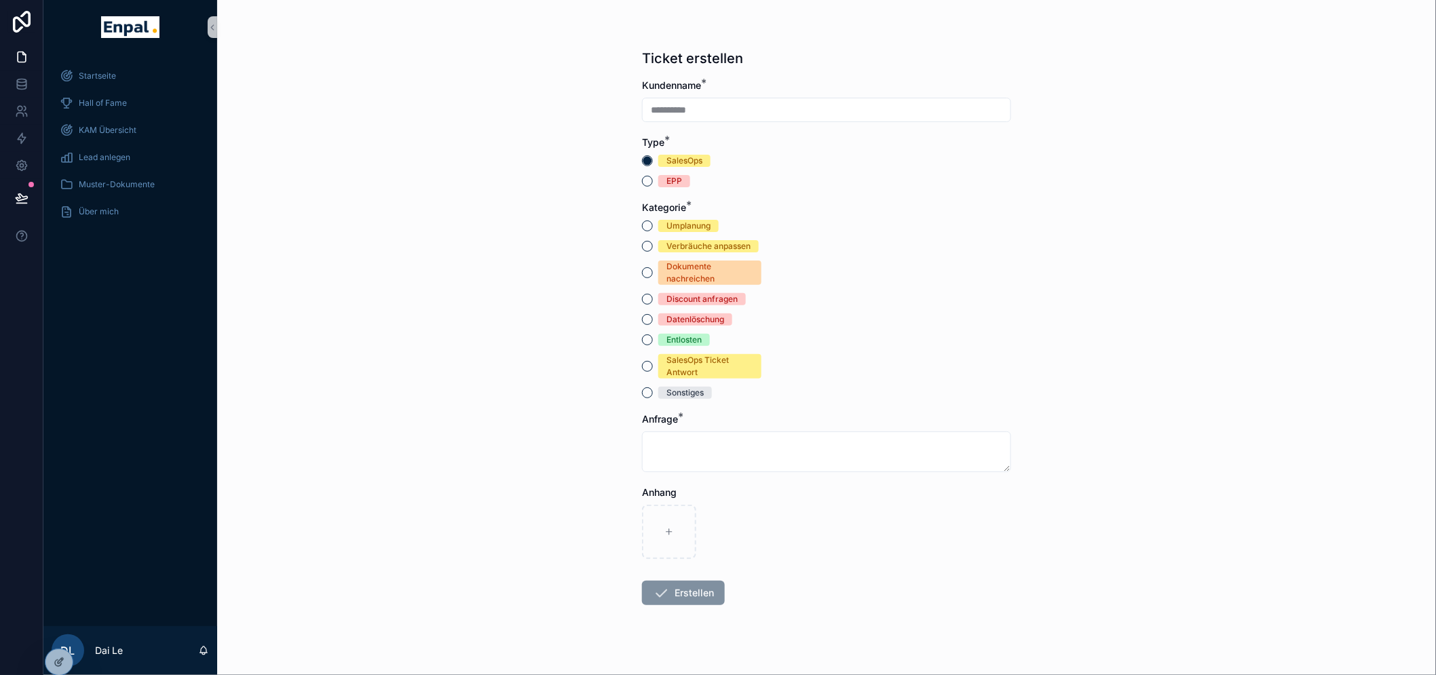
click at [697, 220] on div "Umplanung" at bounding box center [688, 226] width 44 height 12
click at [653, 220] on button "Umplanung" at bounding box center [647, 225] width 11 height 11
click at [727, 470] on textarea "scrollable content" at bounding box center [826, 451] width 369 height 41
click at [735, 455] on textarea "scrollable content" at bounding box center [826, 451] width 369 height 41
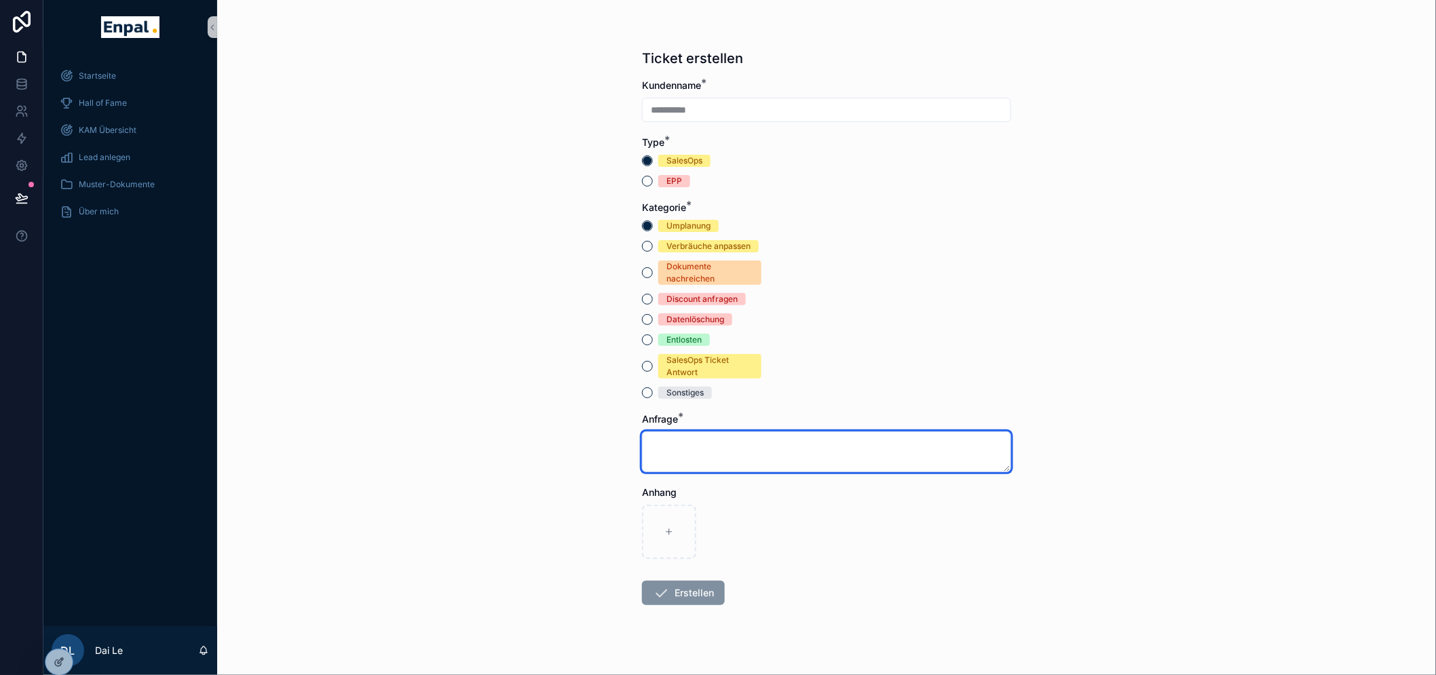
click at [735, 455] on textarea "scrollable content" at bounding box center [826, 451] width 369 height 41
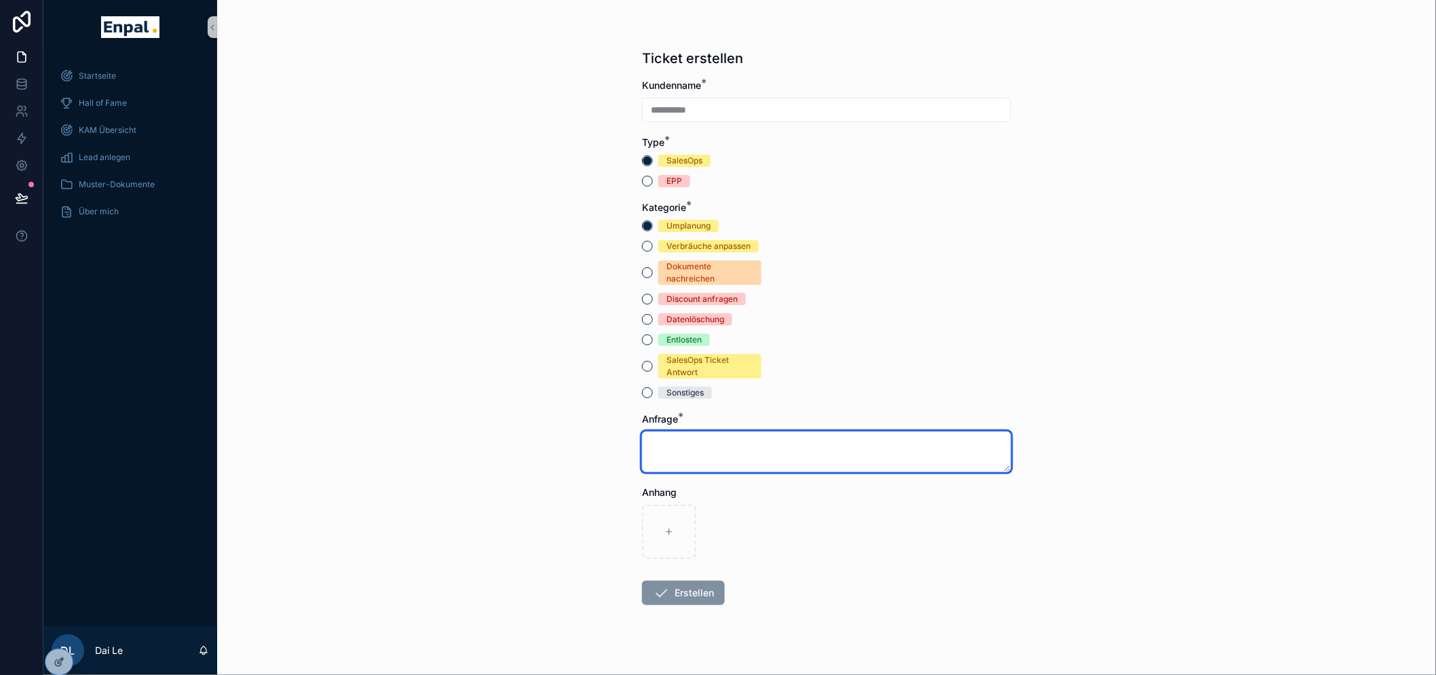
click at [735, 455] on textarea "scrollable content" at bounding box center [826, 451] width 369 height 41
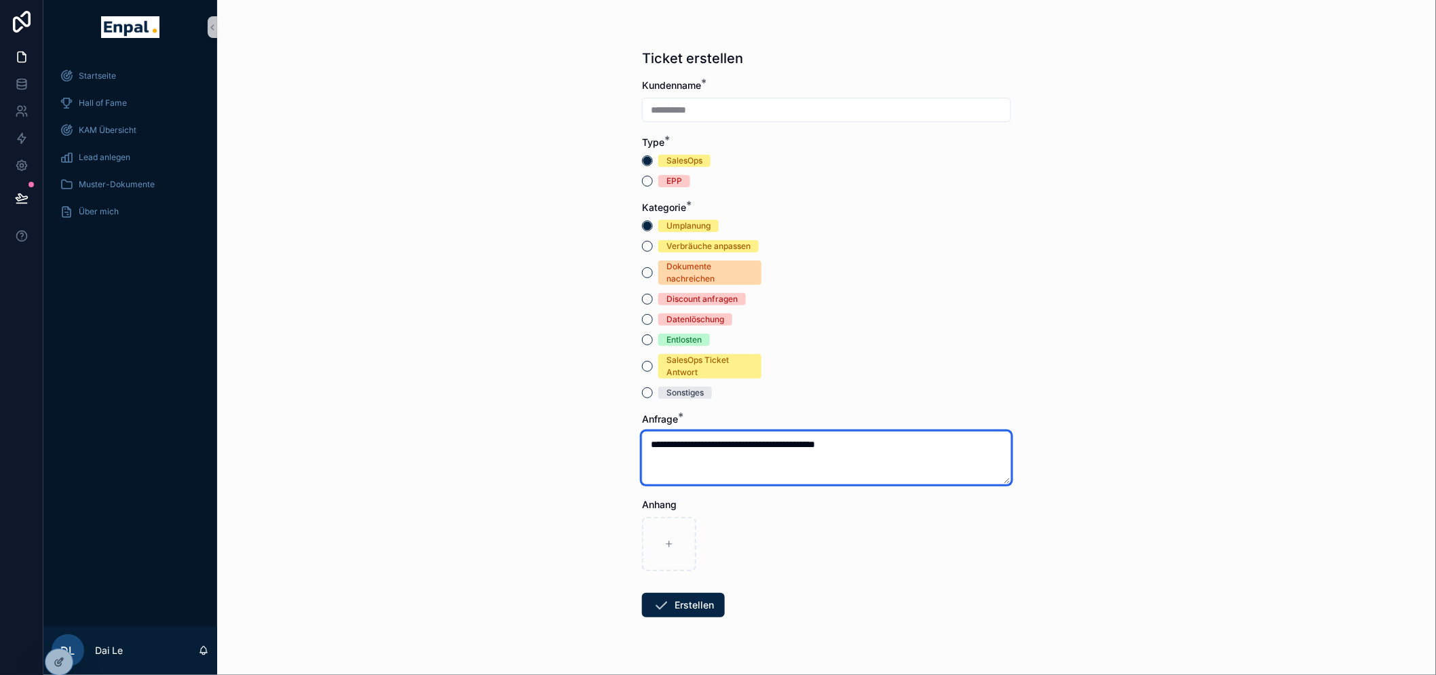
type textarea "**********"
click at [928, 543] on div "scrollable content" at bounding box center [826, 544] width 369 height 54
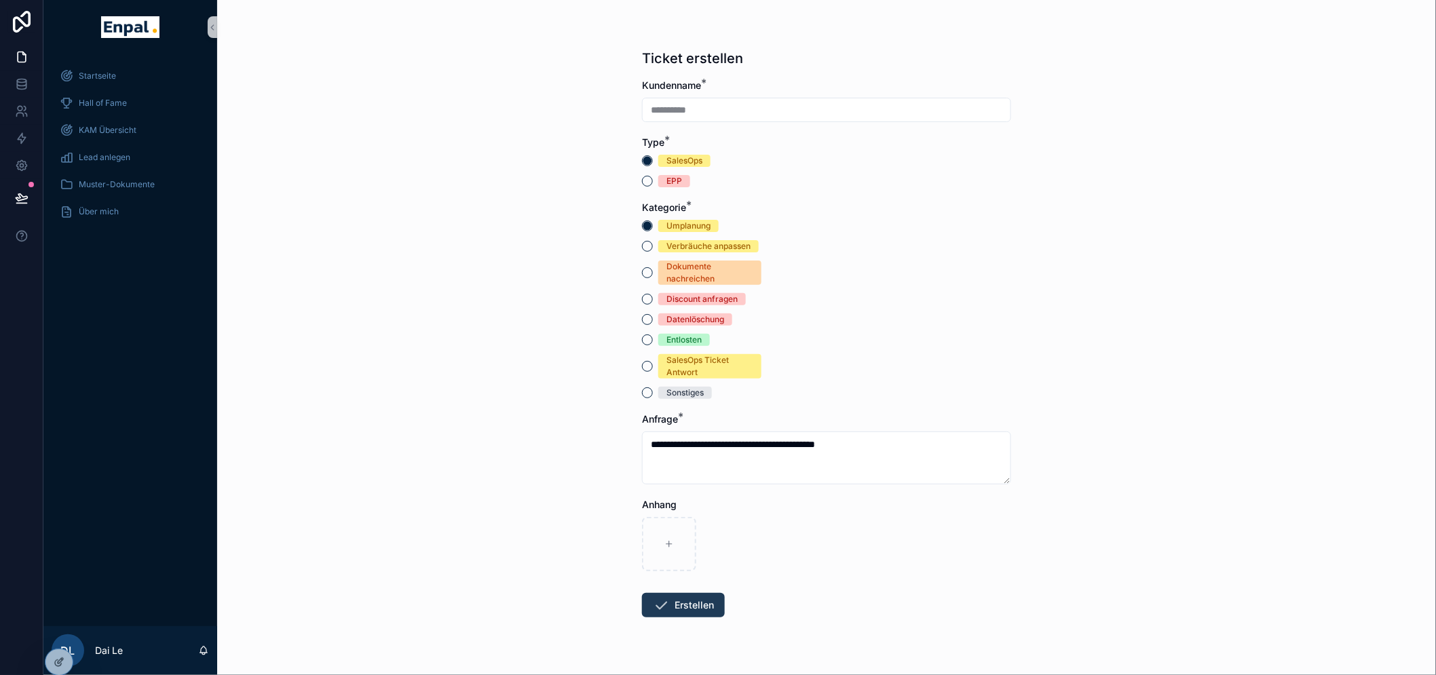
click at [702, 601] on button "Erstellen" at bounding box center [683, 605] width 83 height 24
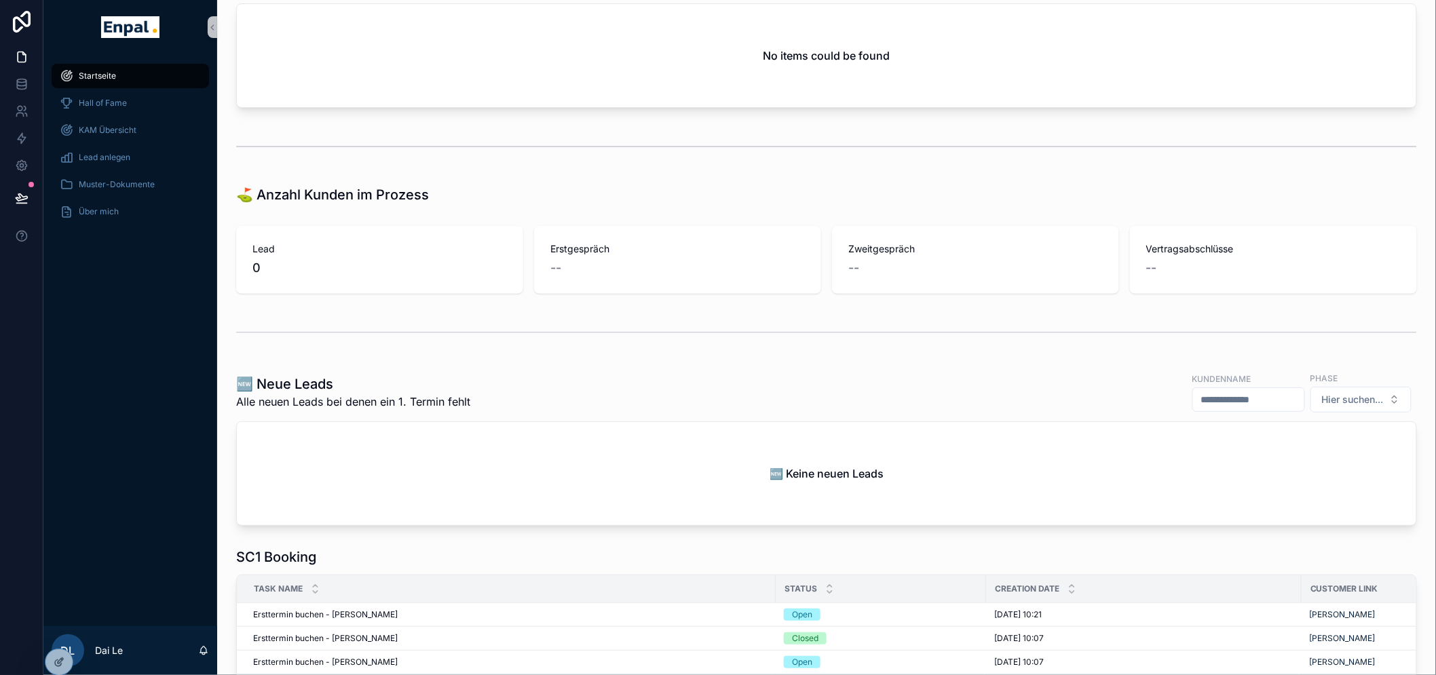
scroll to position [527, 0]
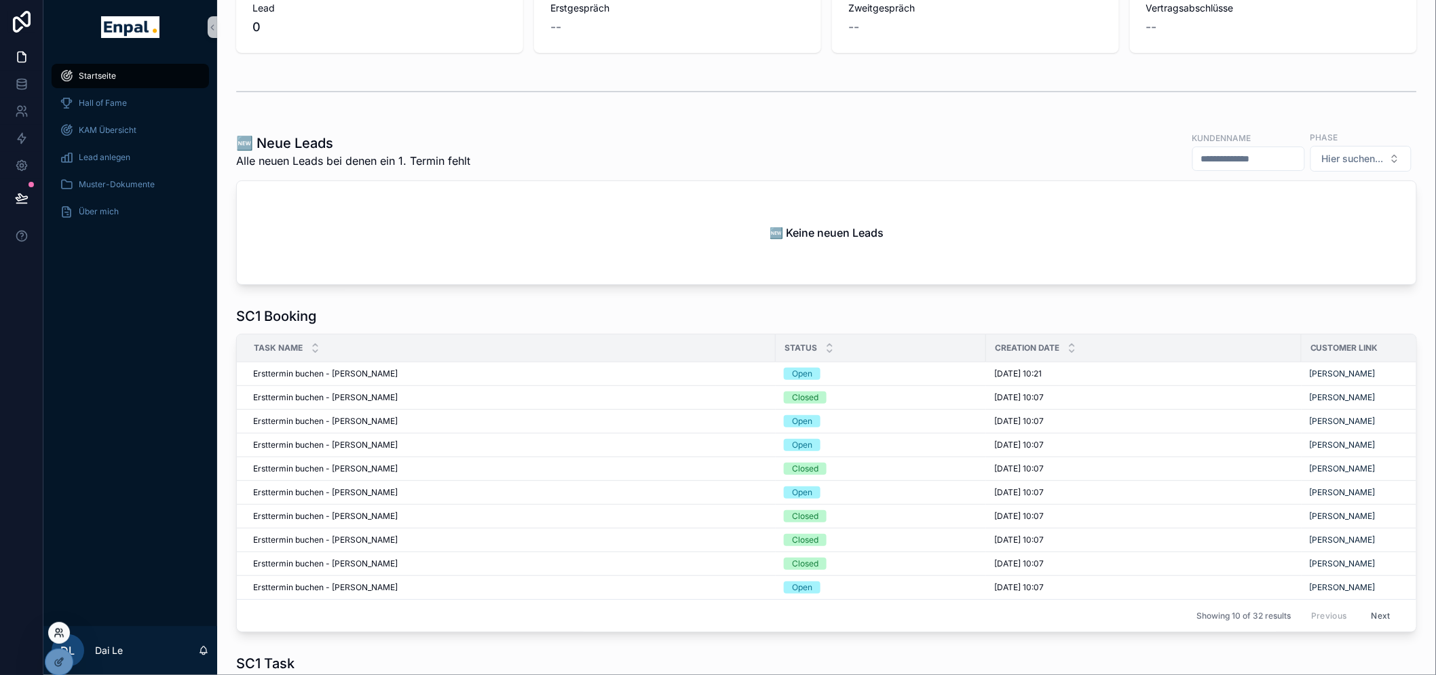
click at [64, 635] on icon at bounding box center [59, 633] width 11 height 11
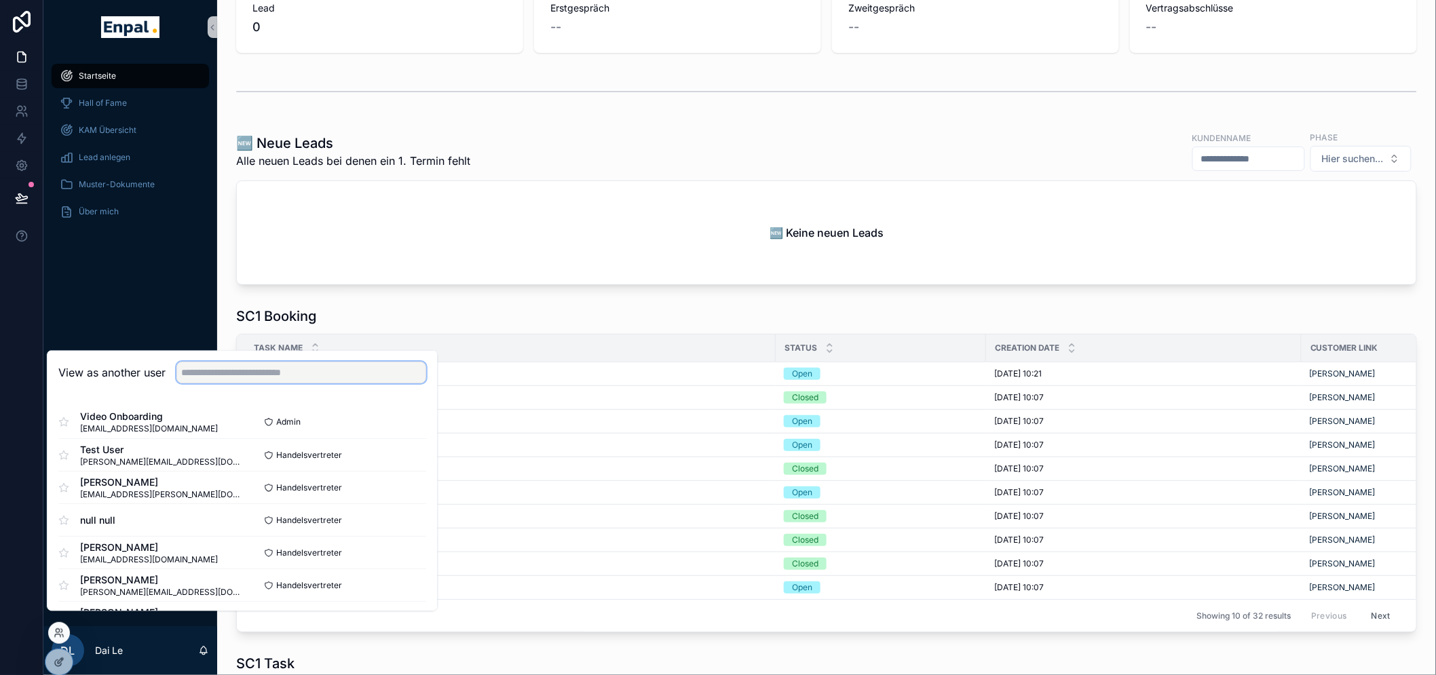
click at [199, 384] on input "text" at bounding box center [301, 373] width 250 height 22
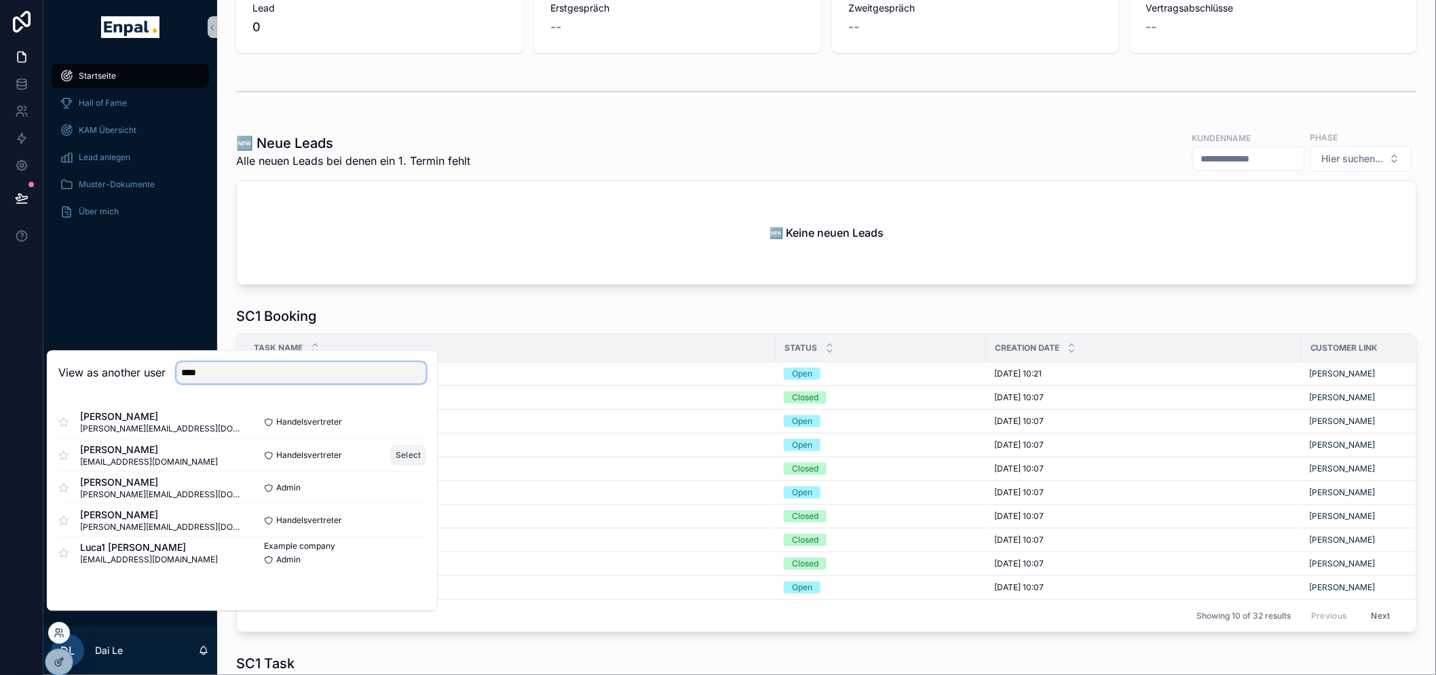
type input "****"
click at [401, 465] on button "Select" at bounding box center [408, 456] width 35 height 20
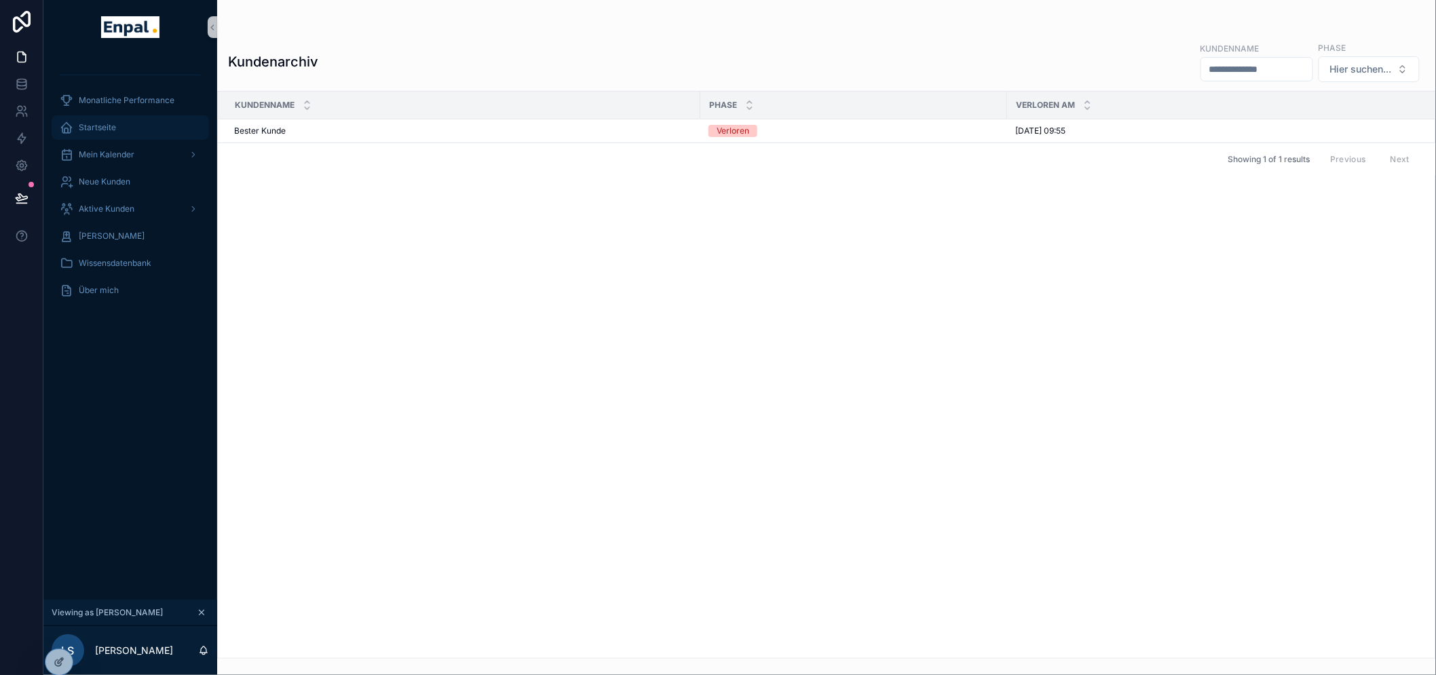
click at [113, 130] on span "Startseite" at bounding box center [97, 127] width 37 height 11
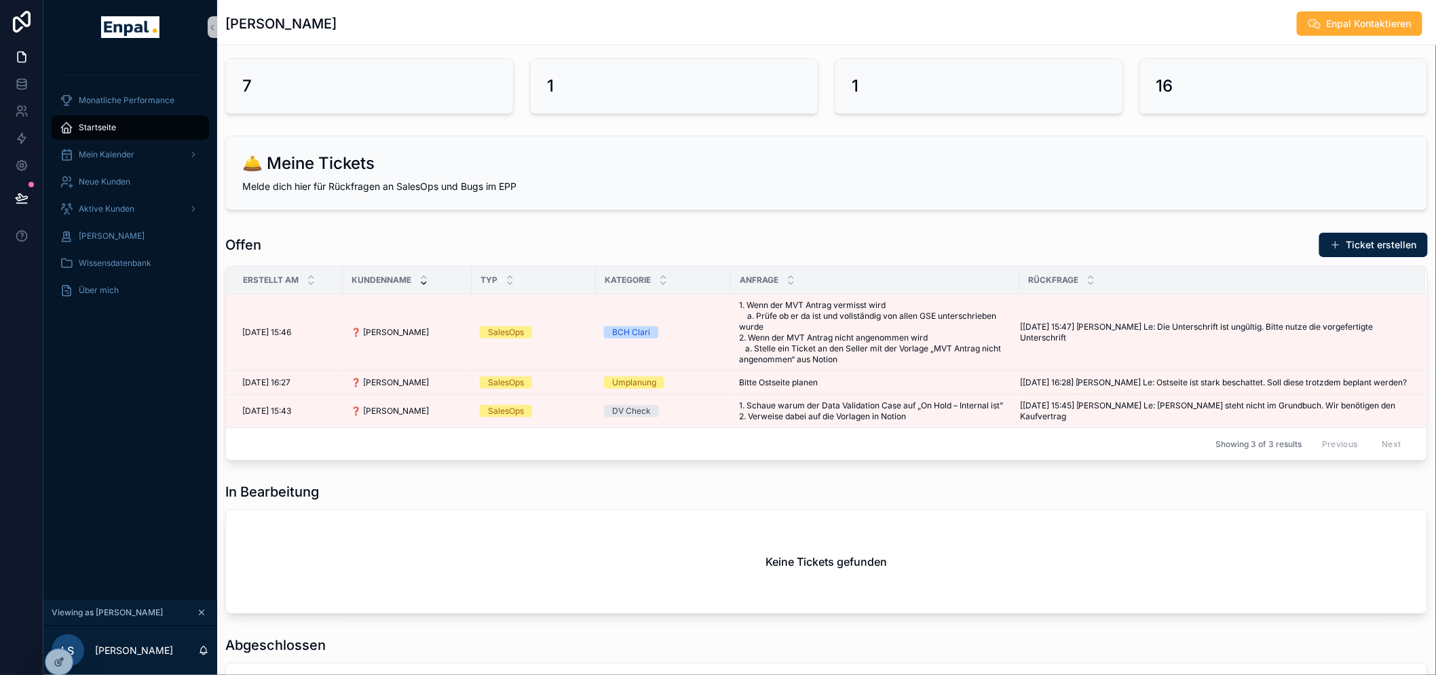
scroll to position [436, 0]
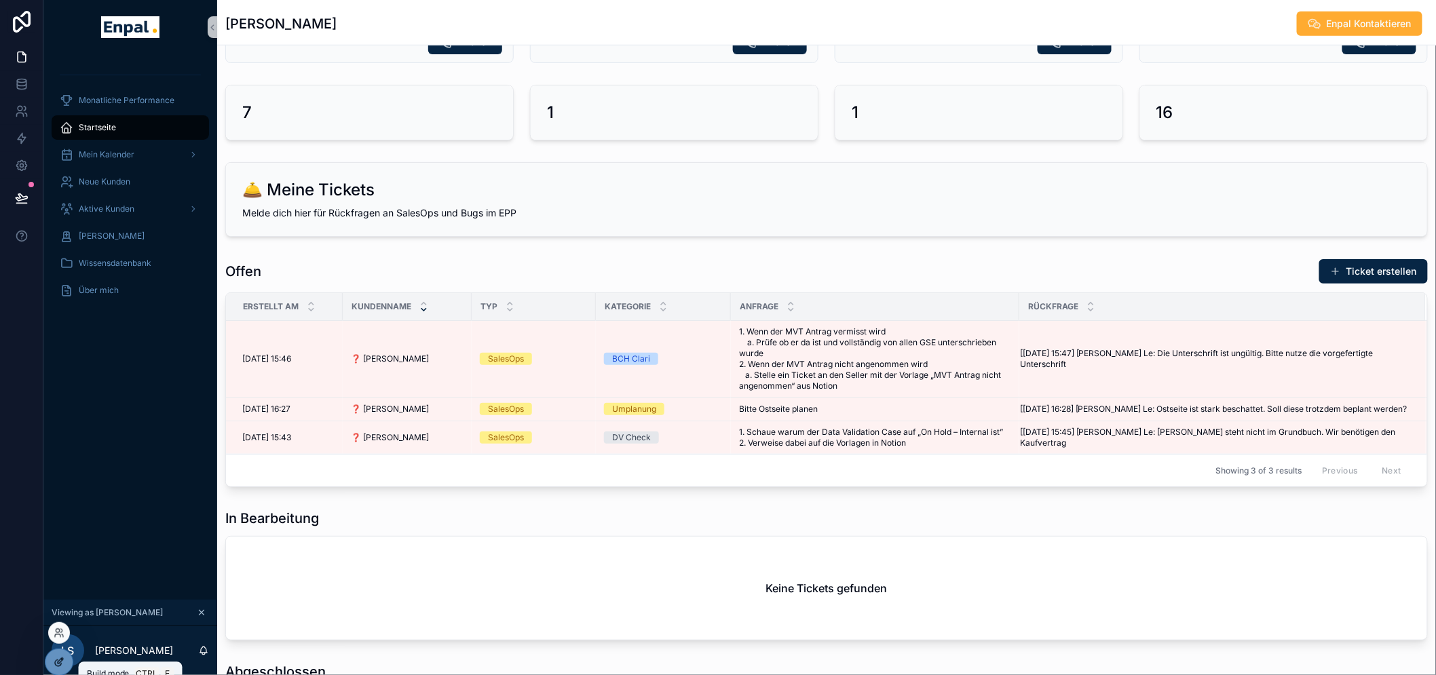
click at [62, 660] on icon at bounding box center [61, 659] width 1 height 1
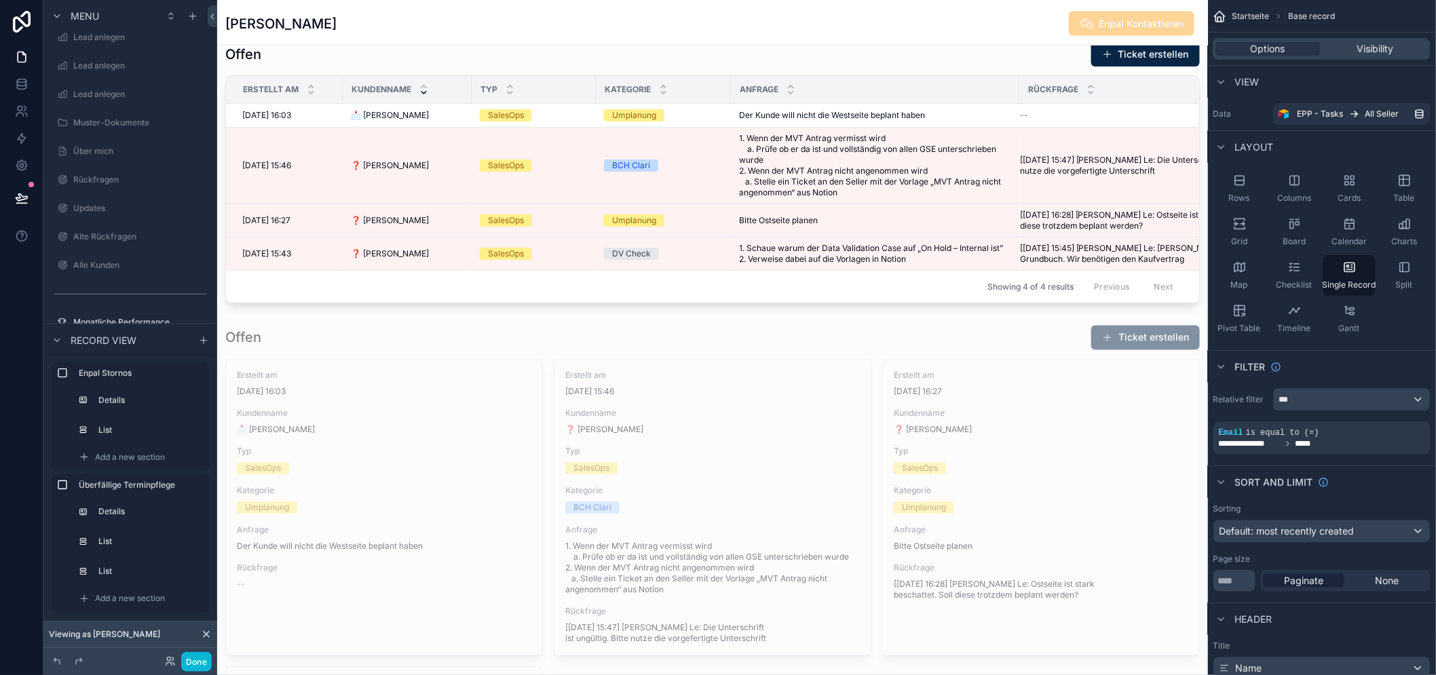
scroll to position [737, 0]
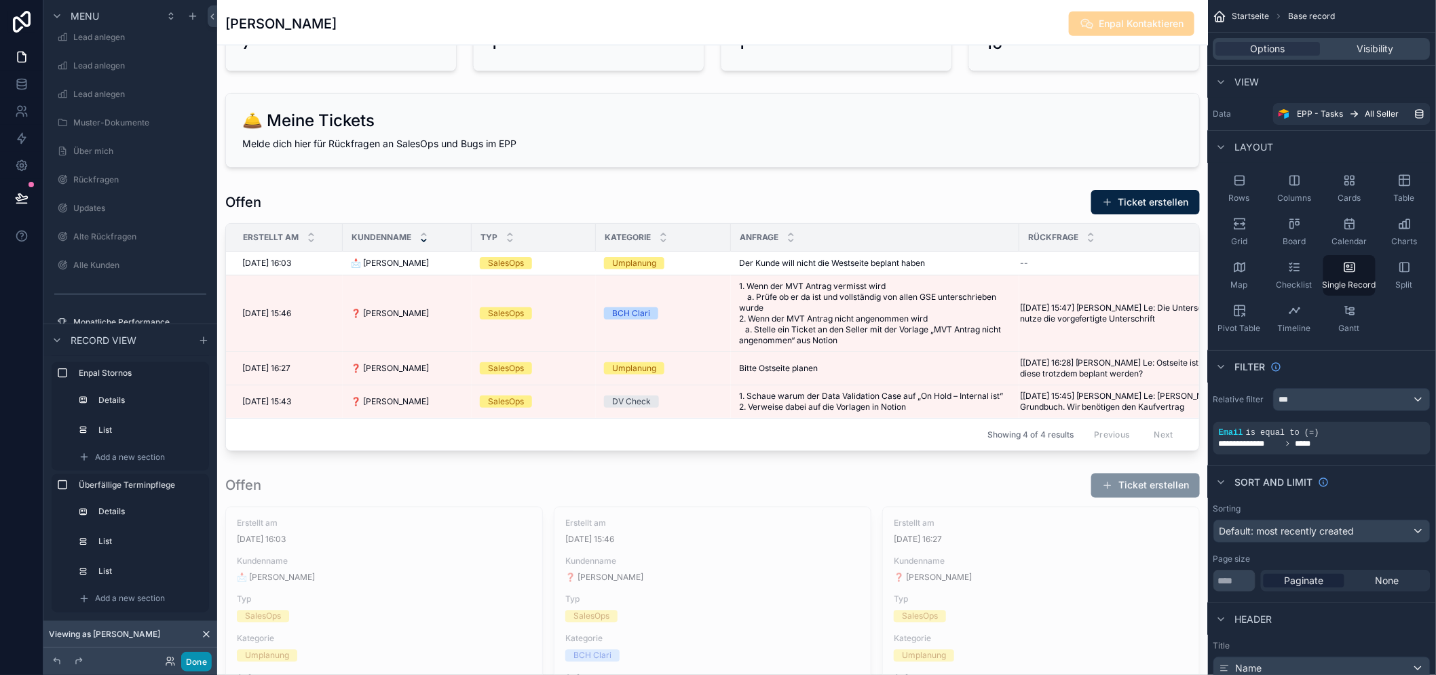
click at [205, 666] on button "Done" at bounding box center [196, 662] width 31 height 20
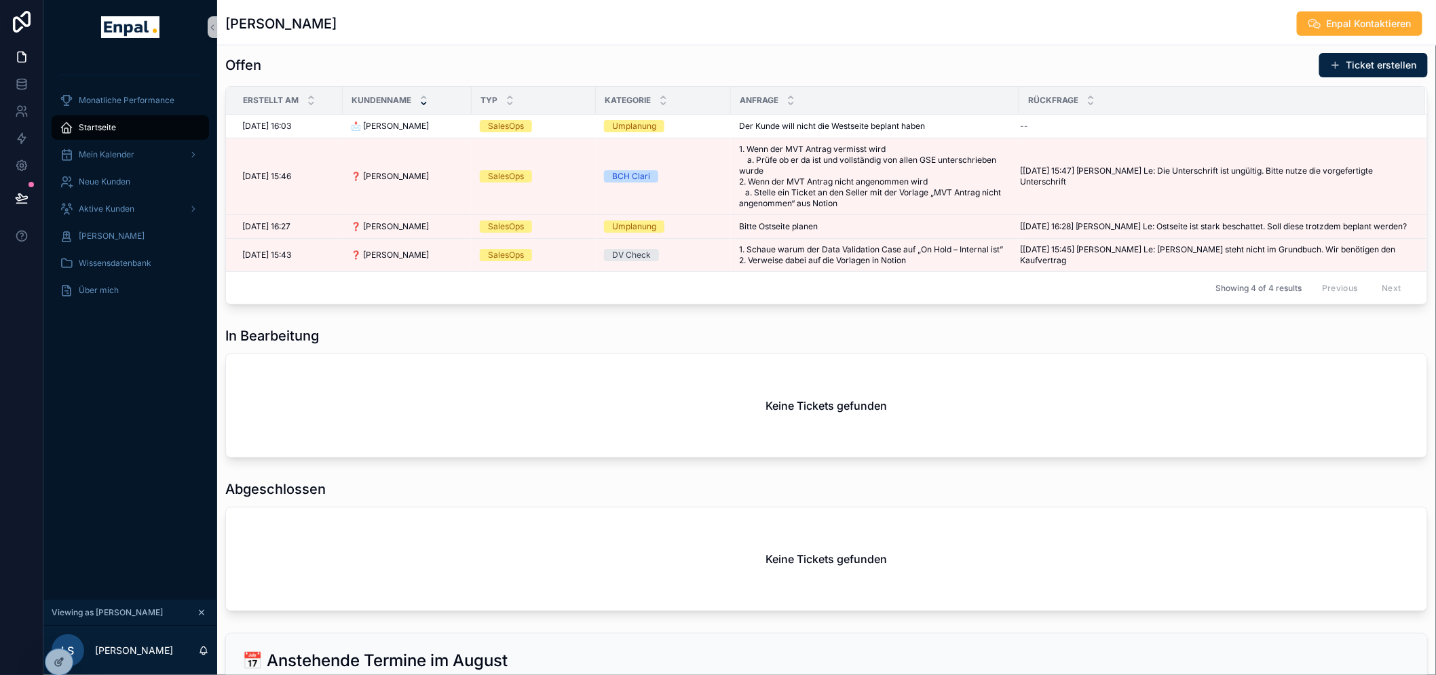
scroll to position [634, 0]
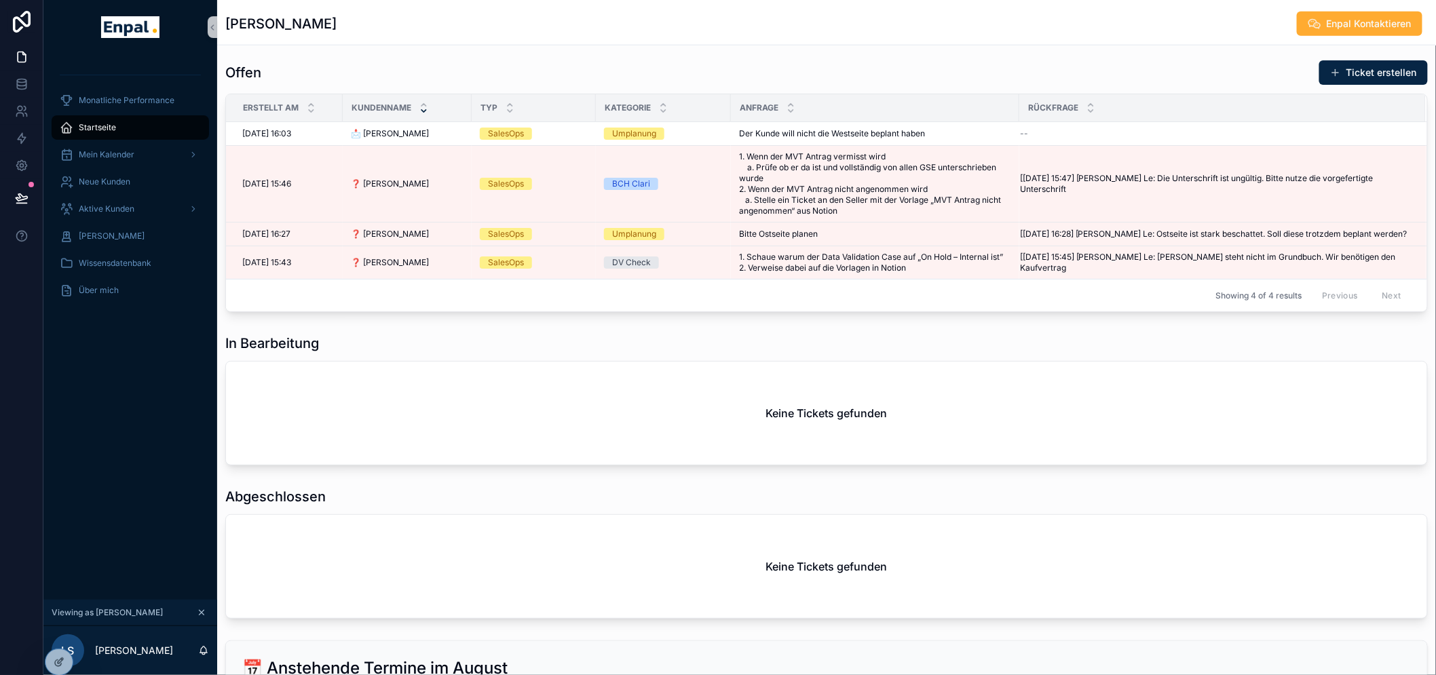
click at [585, 388] on div "Keine Tickets gefunden" at bounding box center [826, 413] width 1201 height 103
click at [62, 661] on icon at bounding box center [59, 662] width 11 height 11
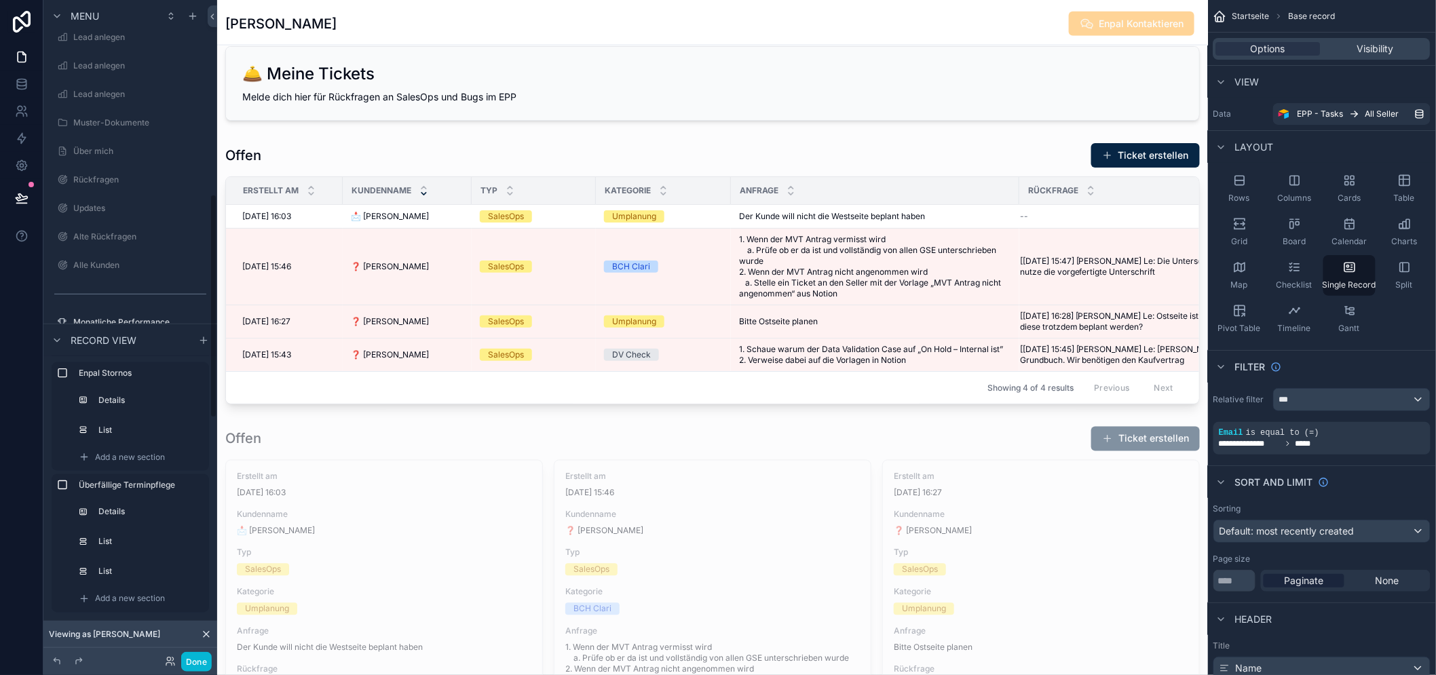
scroll to position [1011, 0]
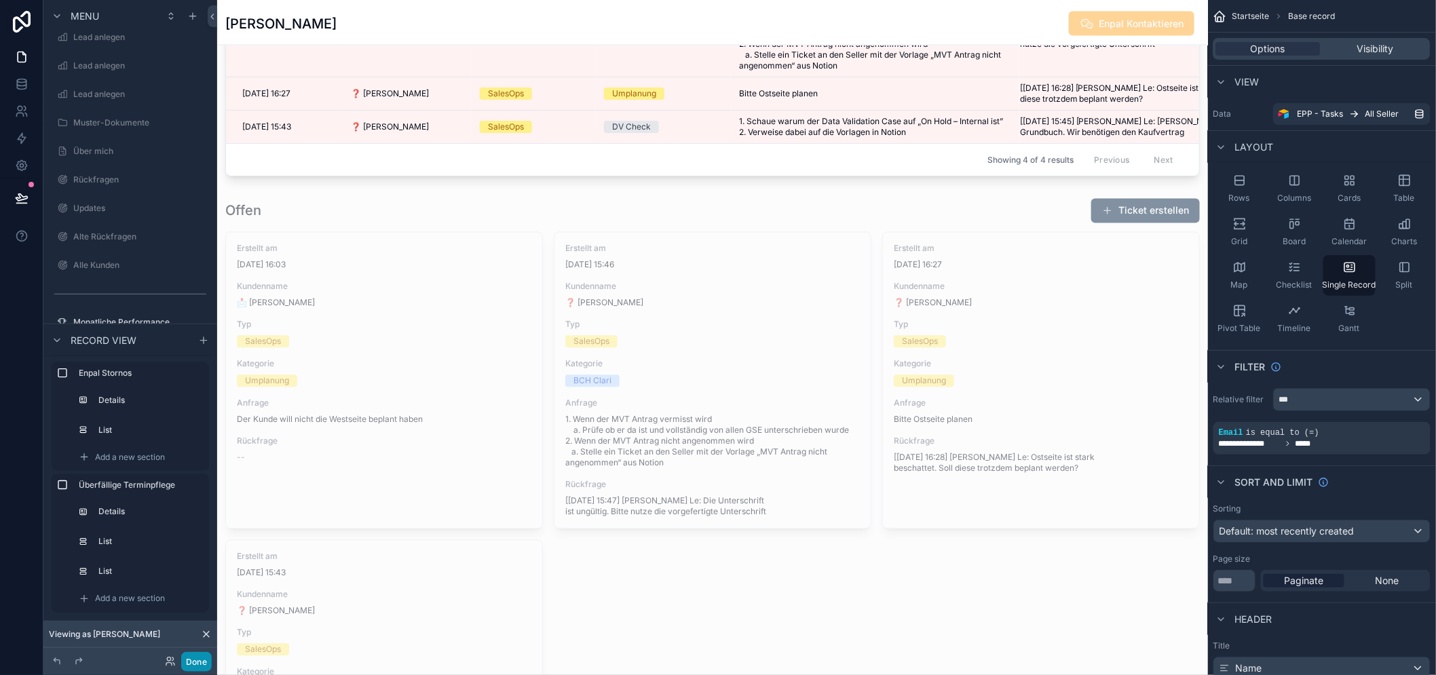
click at [208, 659] on button "Done" at bounding box center [196, 662] width 31 height 20
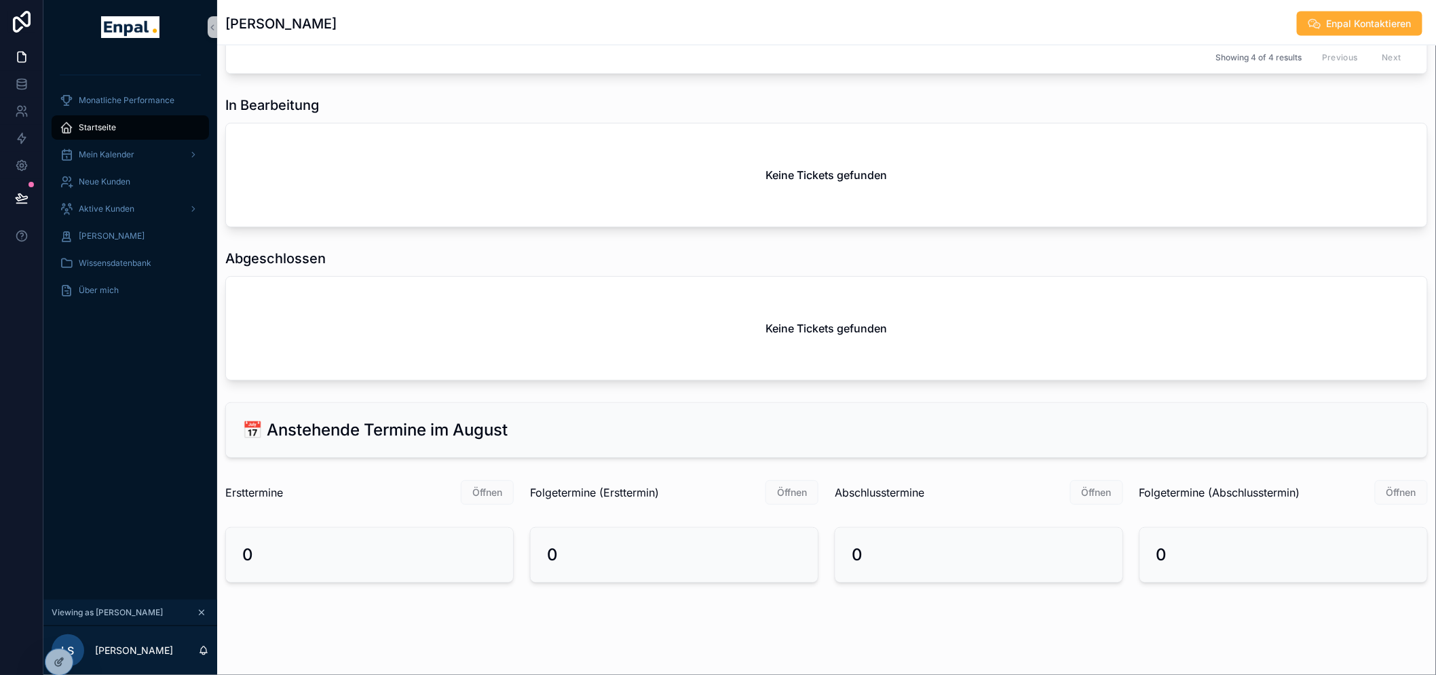
scroll to position [860, 0]
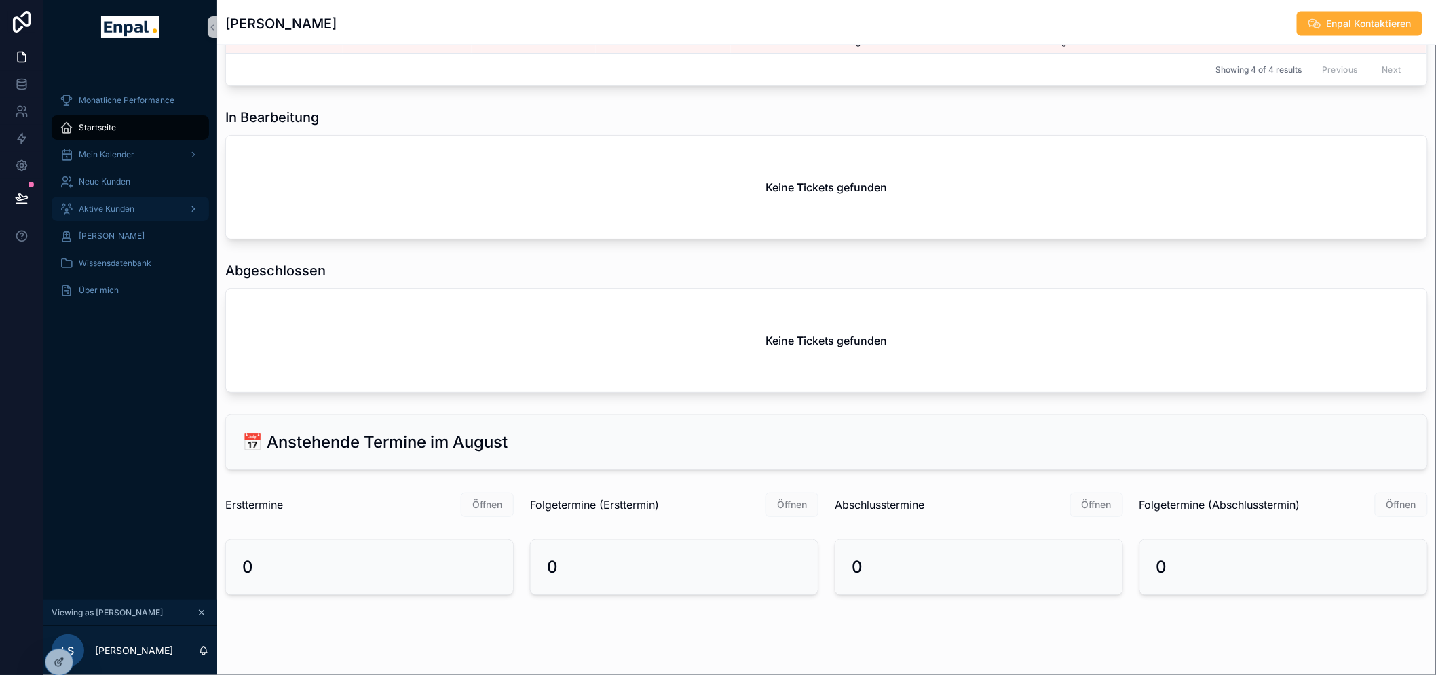
click at [120, 210] on span "Aktive Kunden" at bounding box center [107, 209] width 56 height 11
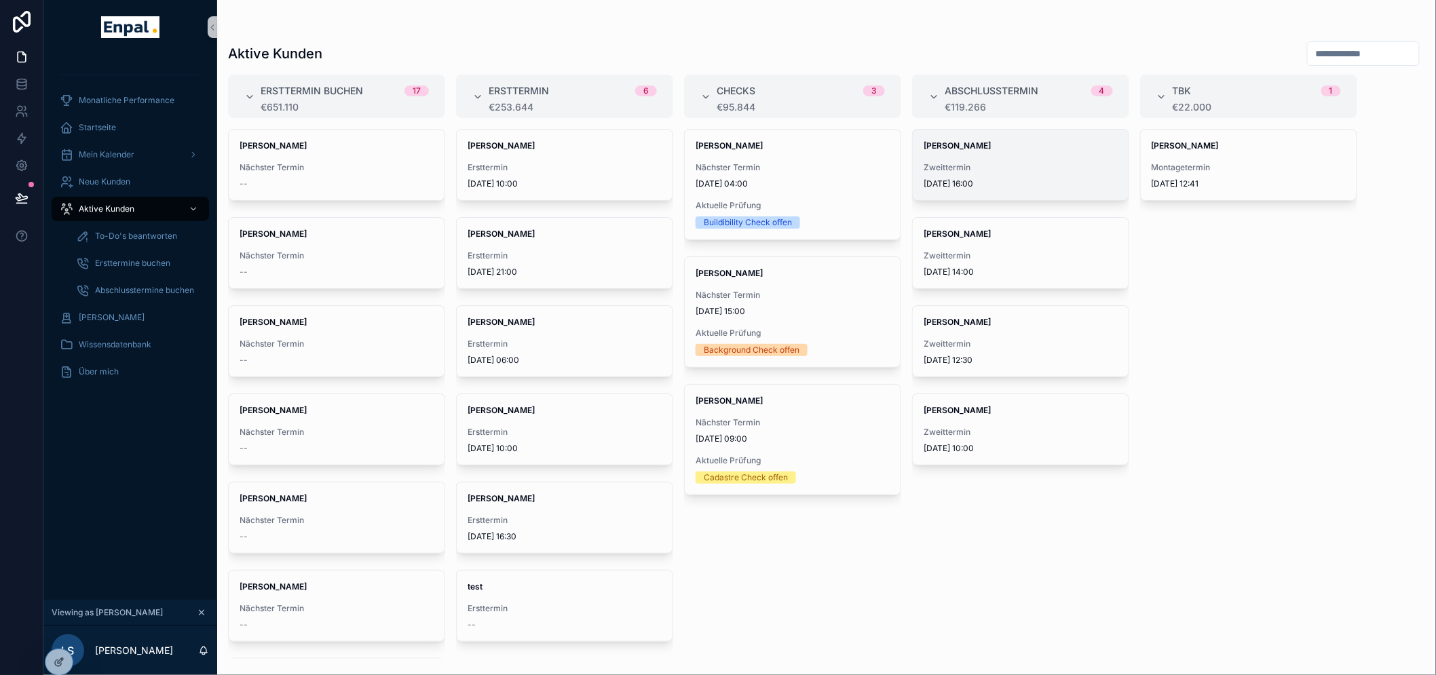
click at [978, 175] on div "Zweittermin 10.9.2025 16:00" at bounding box center [1020, 175] width 194 height 27
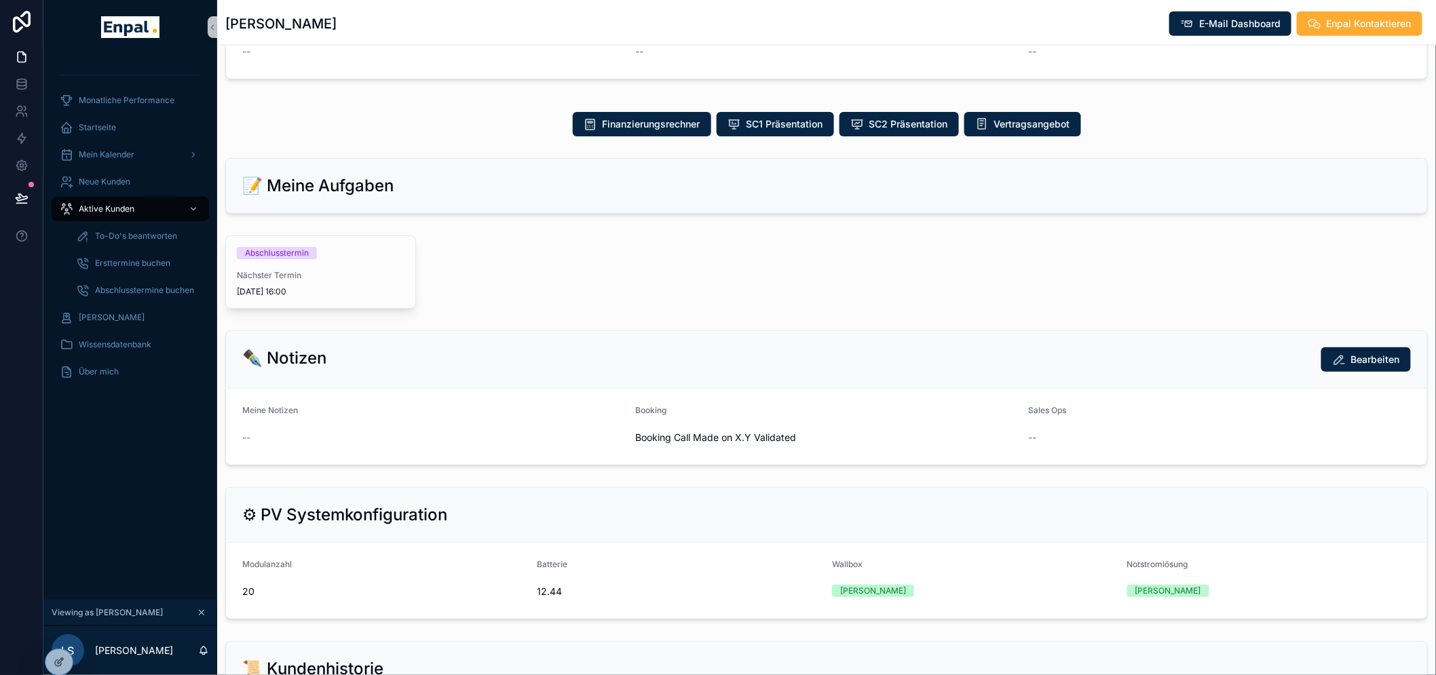
scroll to position [452, 0]
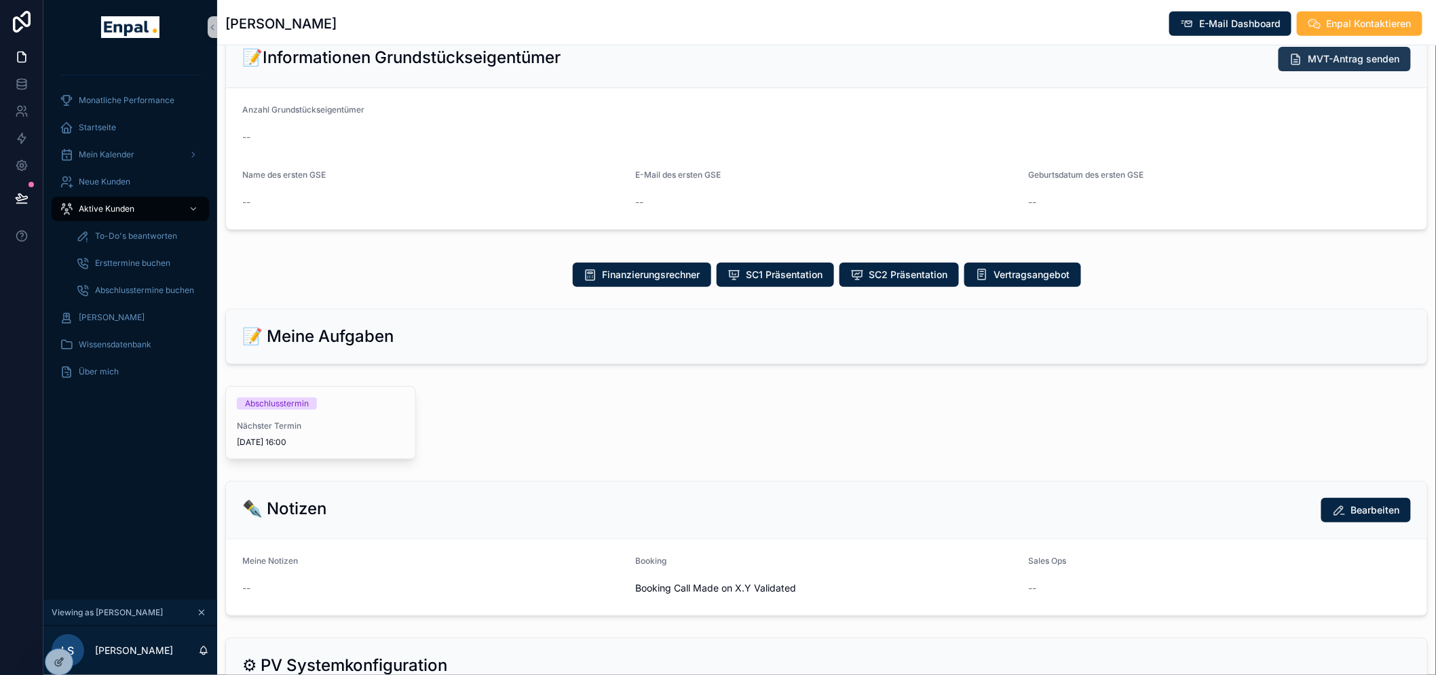
click at [1341, 24] on span "Enpal Kontaktieren" at bounding box center [1368, 24] width 85 height 14
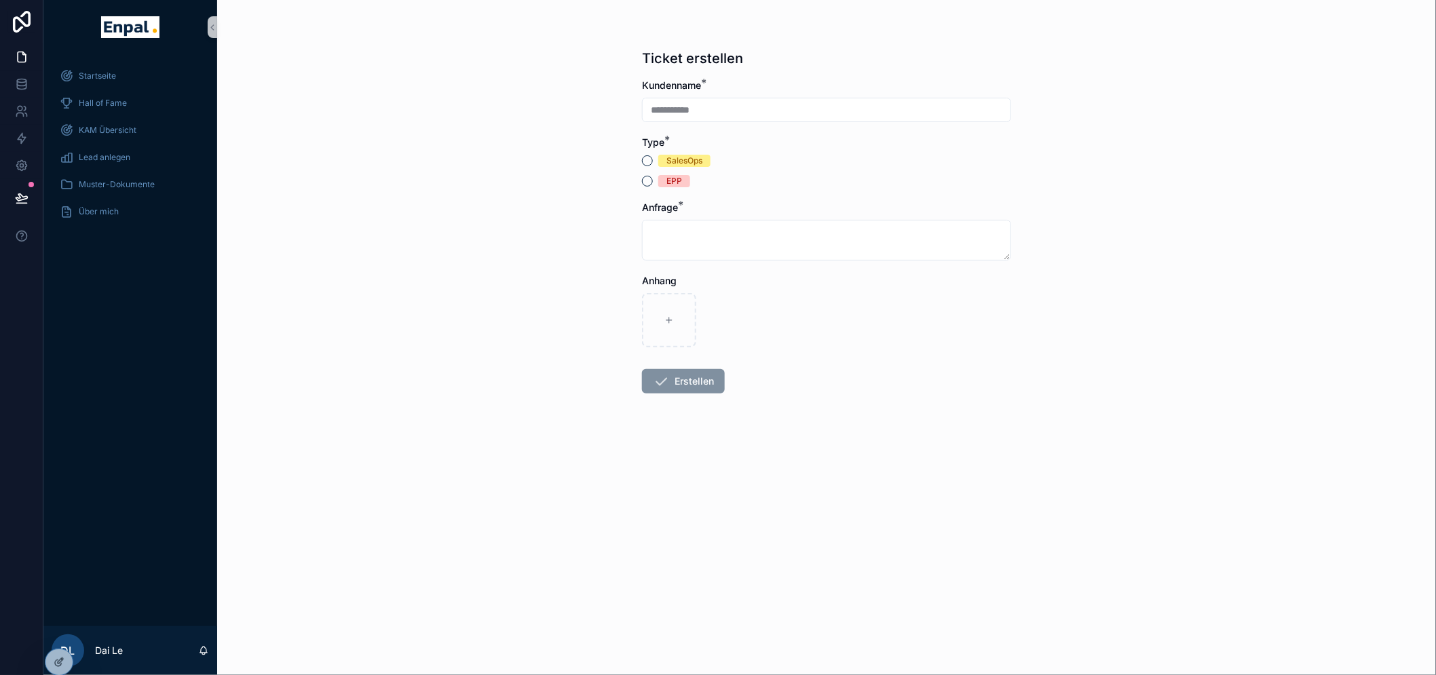
click at [680, 161] on div "SalesOps" at bounding box center [684, 161] width 36 height 12
click at [653, 161] on button "SalesOps" at bounding box center [647, 160] width 11 height 11
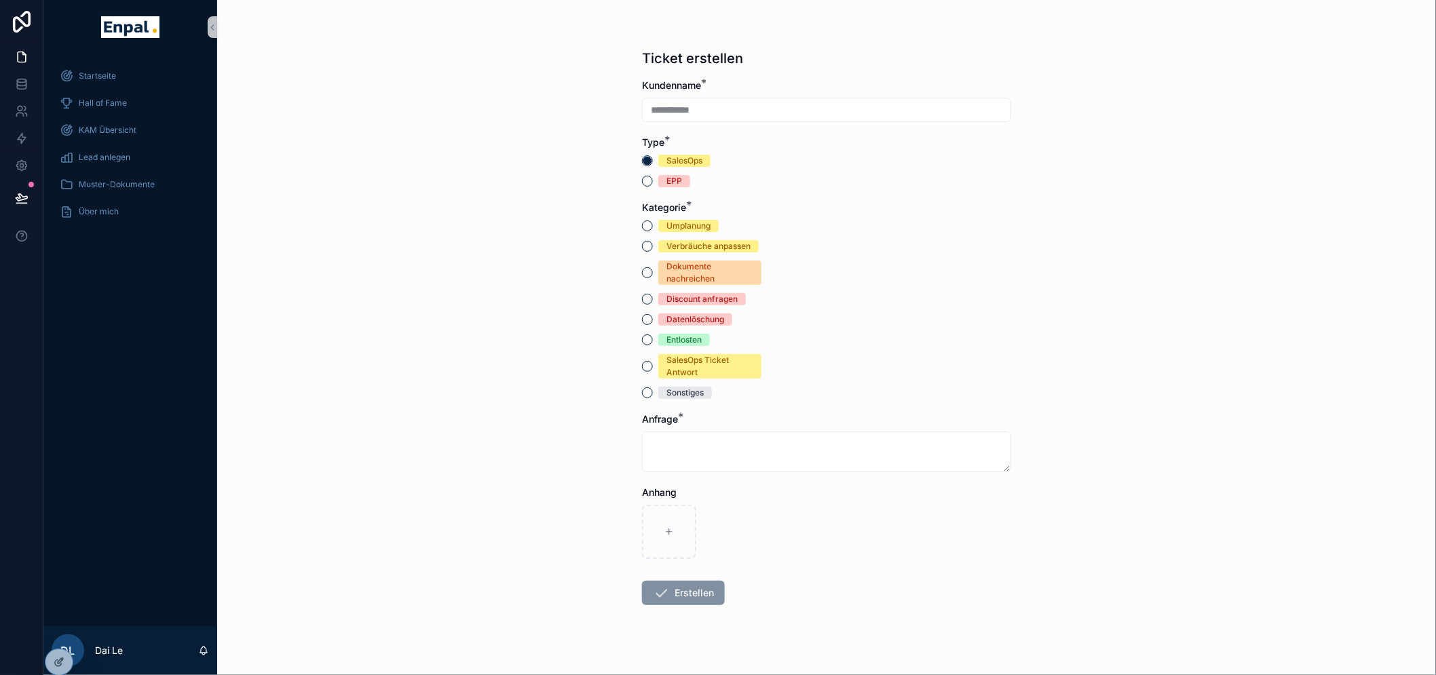
click at [695, 300] on div "Discount anfragen" at bounding box center [701, 299] width 71 height 12
click at [653, 300] on button "Discount anfragen" at bounding box center [647, 299] width 11 height 11
click at [718, 446] on textarea "scrollable content" at bounding box center [826, 451] width 369 height 41
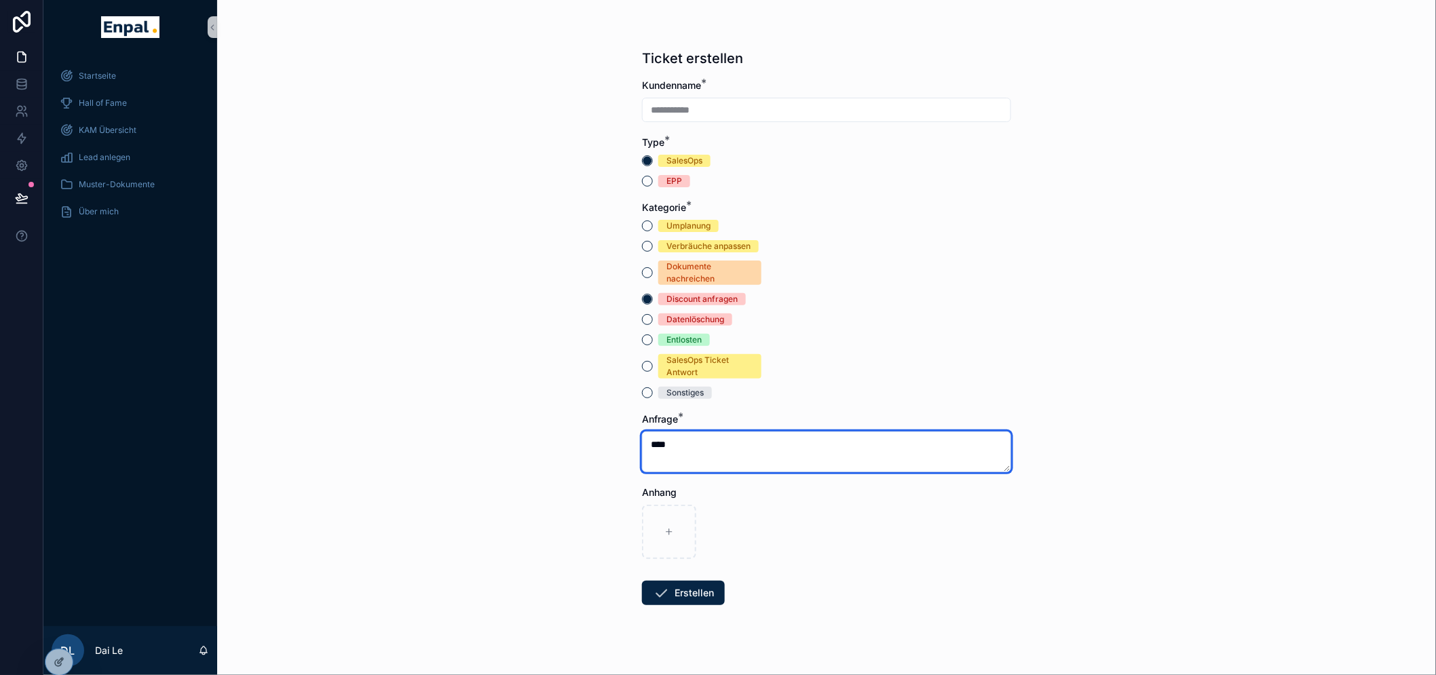
click at [706, 450] on textarea "***" at bounding box center [826, 451] width 369 height 41
click at [891, 455] on textarea "**********" at bounding box center [826, 451] width 369 height 41
type textarea "**********"
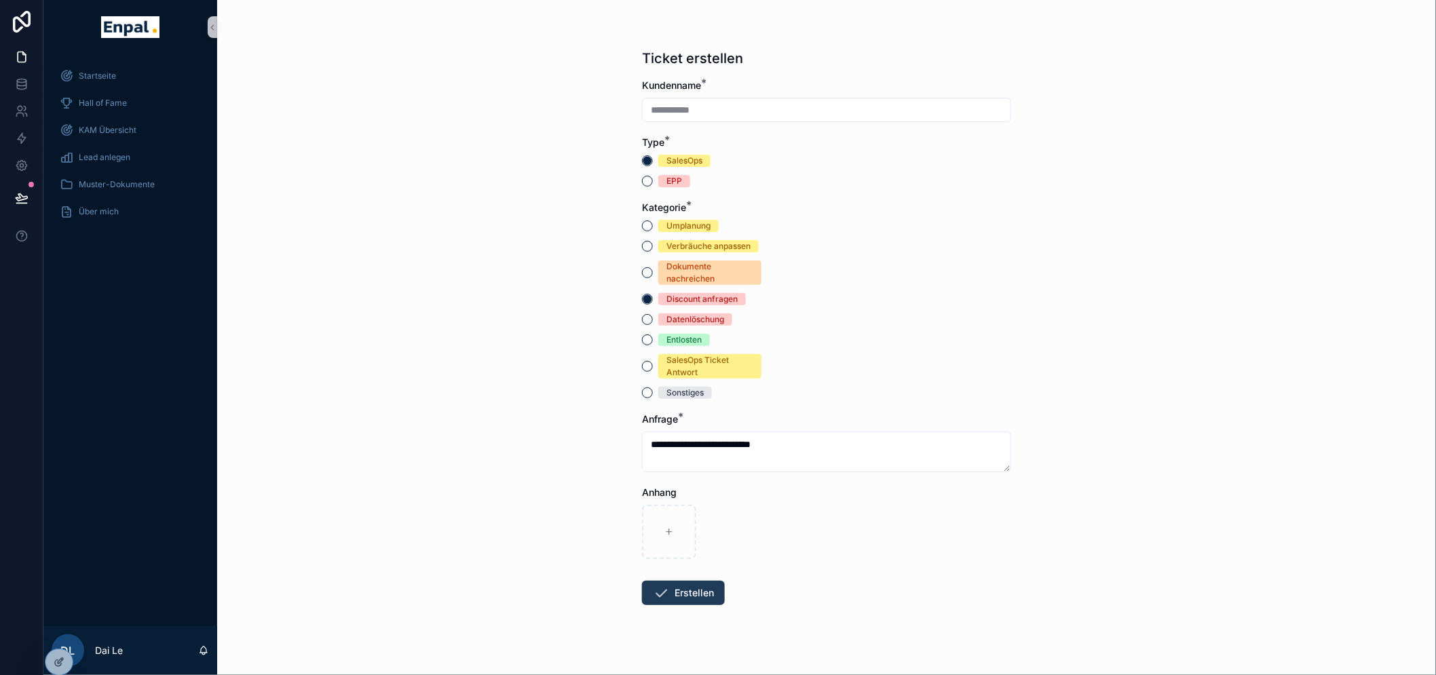
click at [677, 590] on button "Erstellen" at bounding box center [683, 593] width 83 height 24
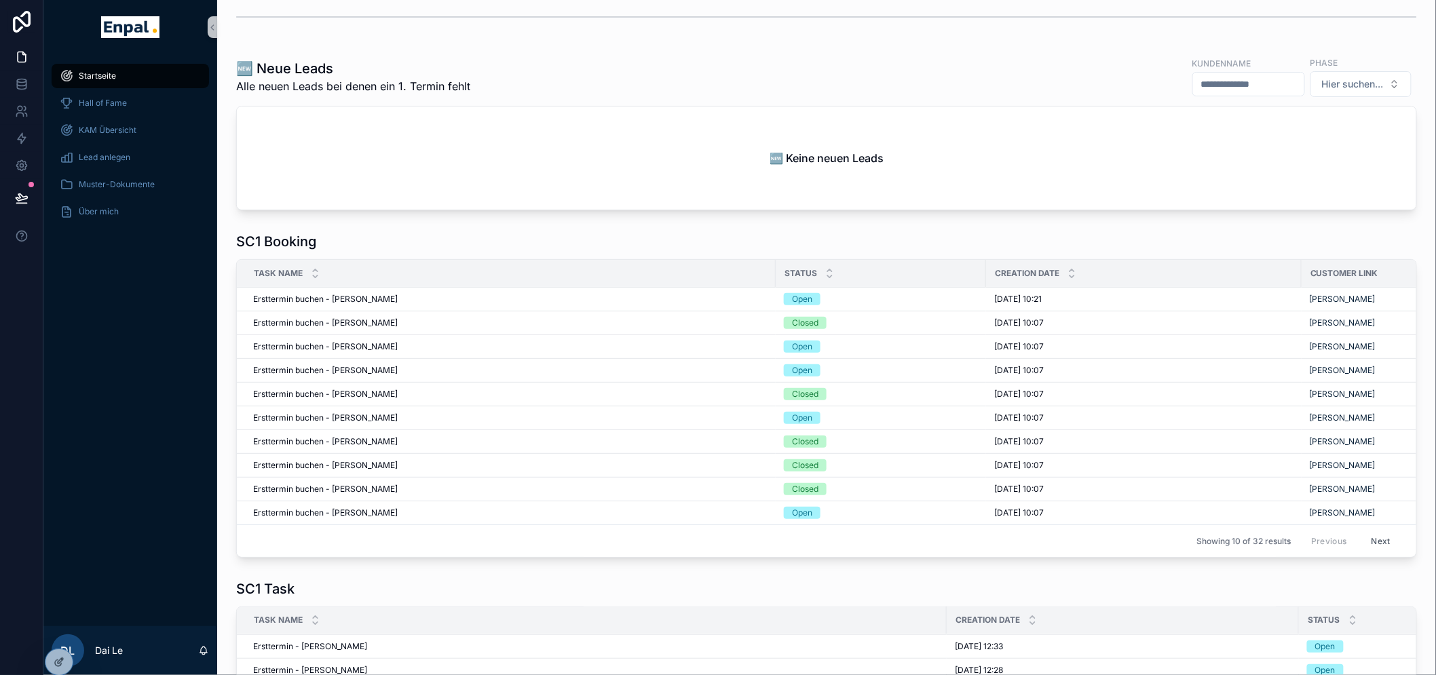
scroll to position [442, 0]
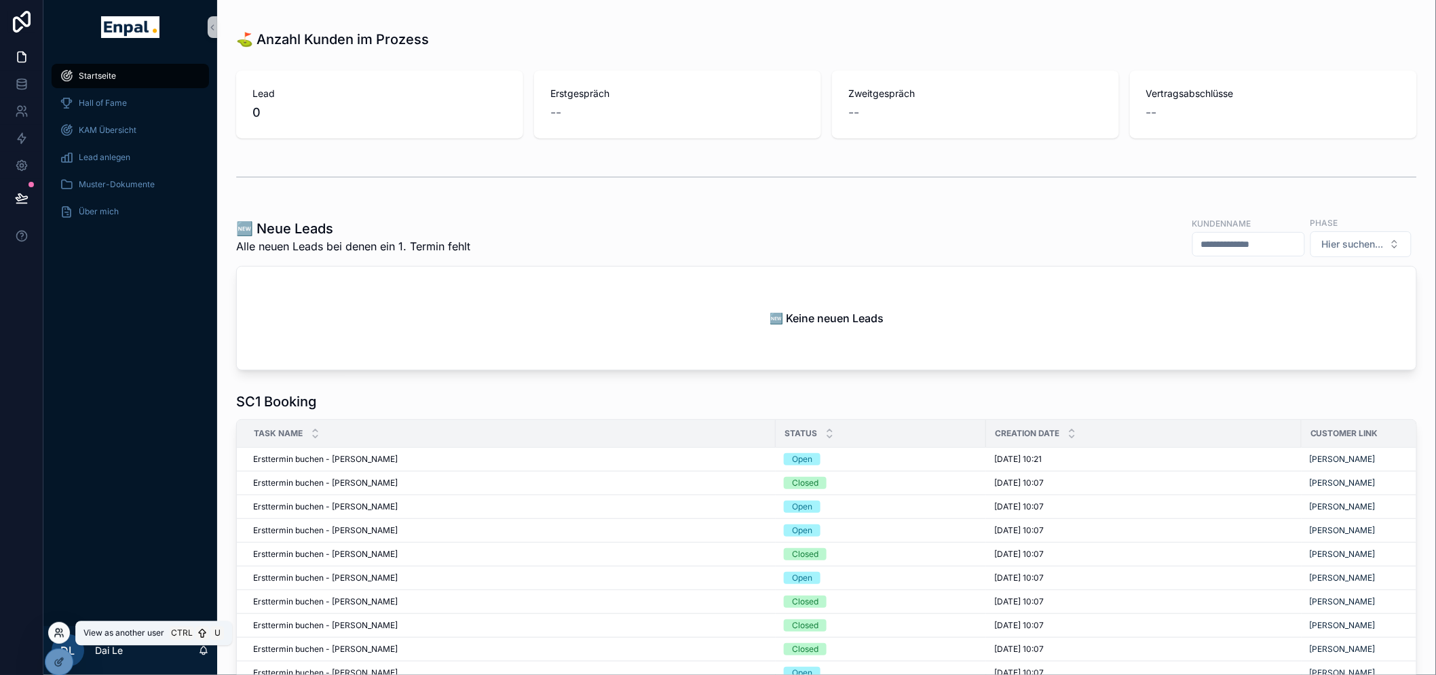
click at [57, 636] on icon at bounding box center [59, 633] width 11 height 11
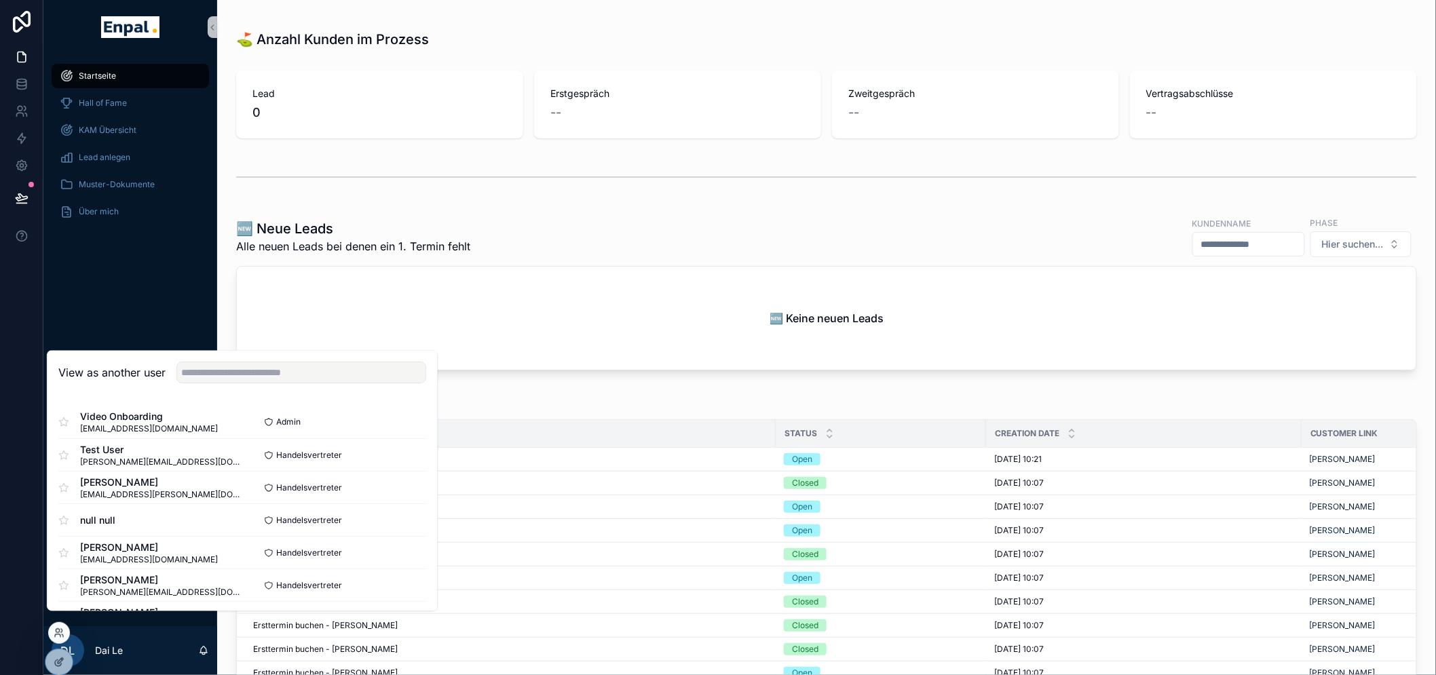
click at [208, 372] on div "View as another user" at bounding box center [241, 373] width 389 height 44
click at [200, 384] on input "text" at bounding box center [301, 373] width 250 height 22
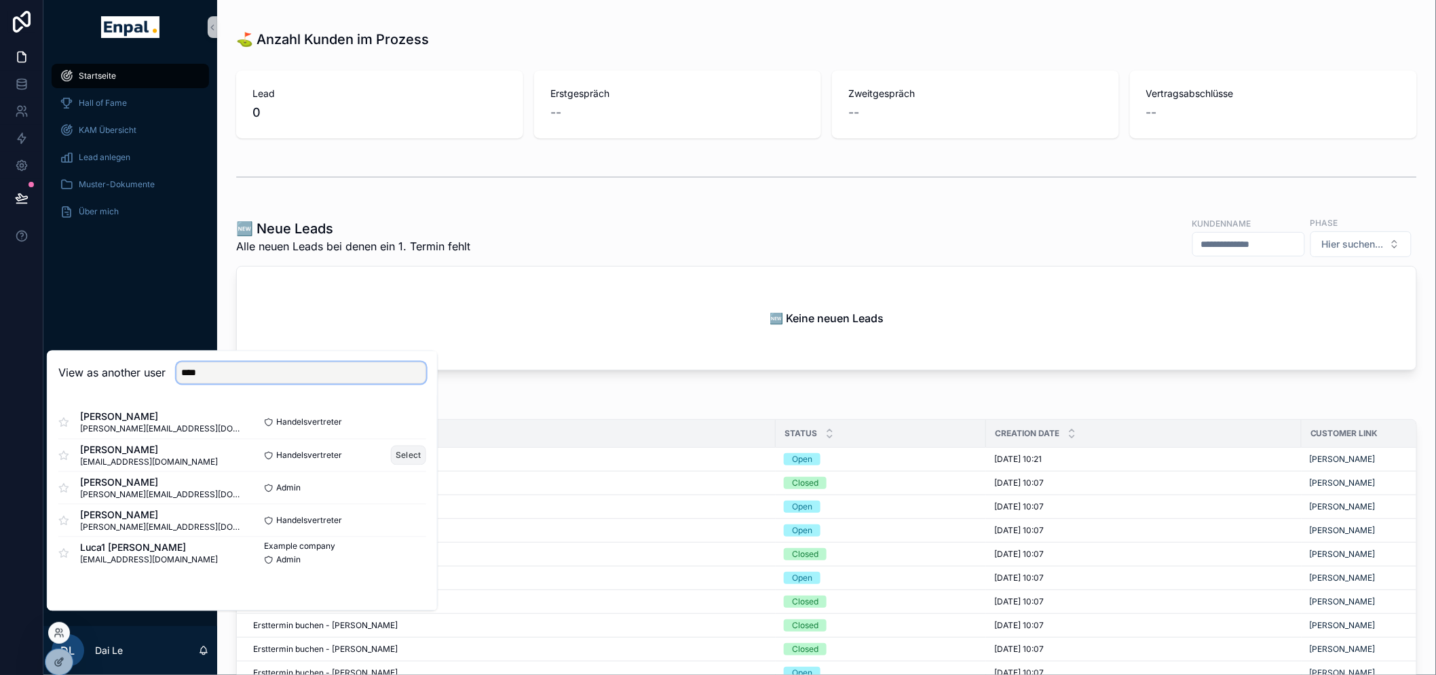
type input "****"
click at [412, 463] on button "Select" at bounding box center [408, 456] width 35 height 20
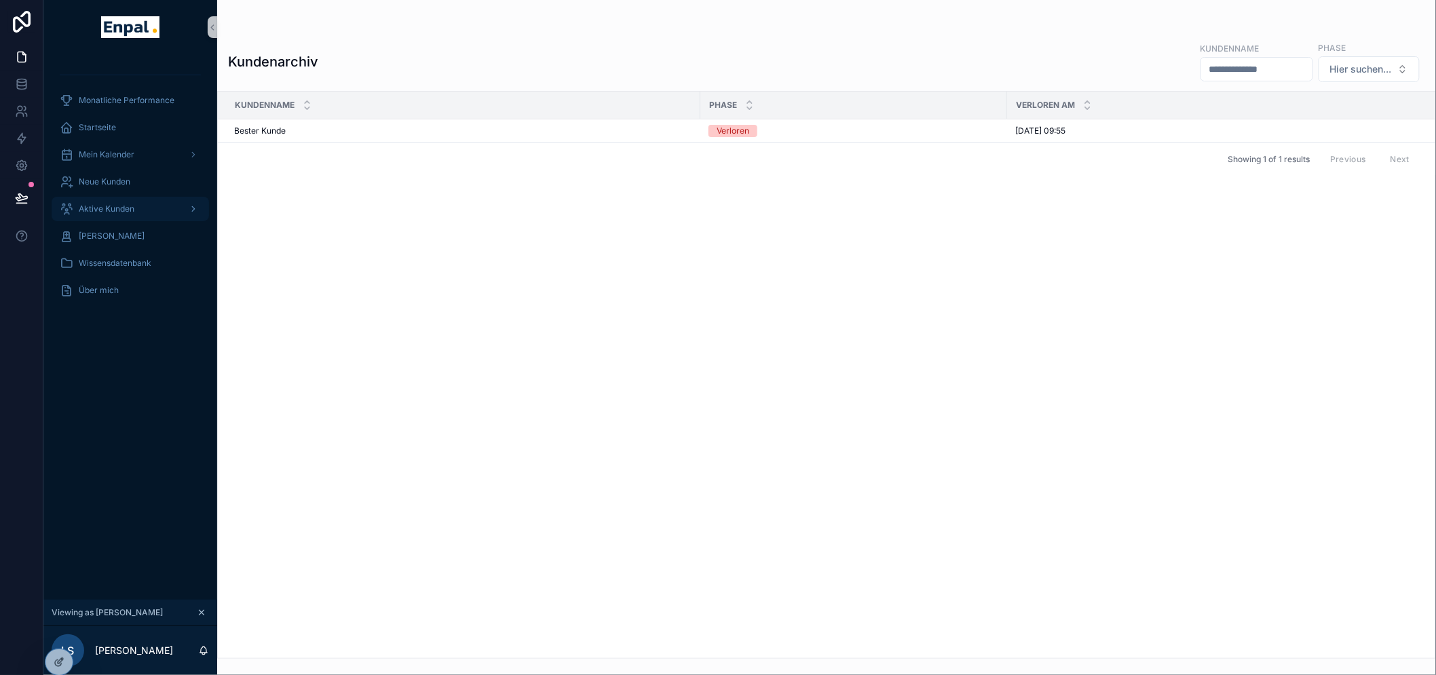
click at [126, 213] on span "Aktive Kunden" at bounding box center [107, 209] width 56 height 11
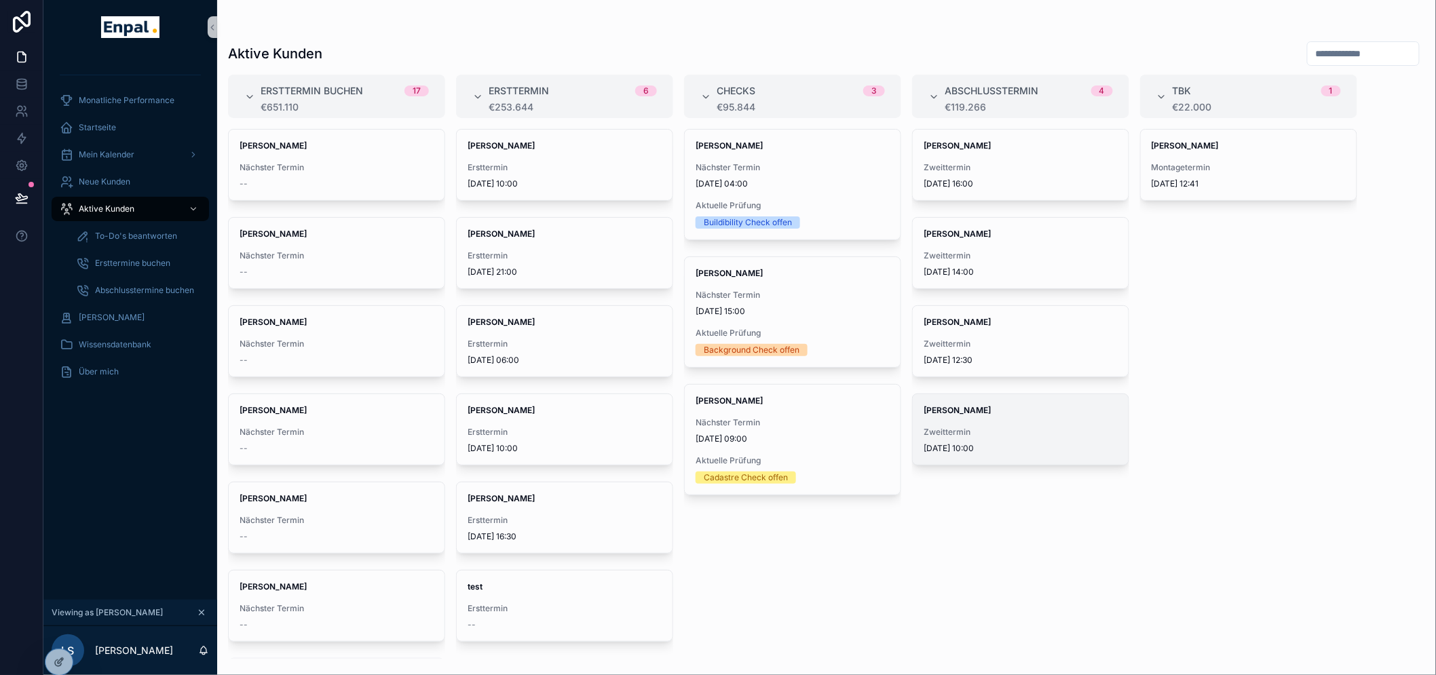
click at [952, 412] on strong "David Seidel" at bounding box center [956, 410] width 67 height 10
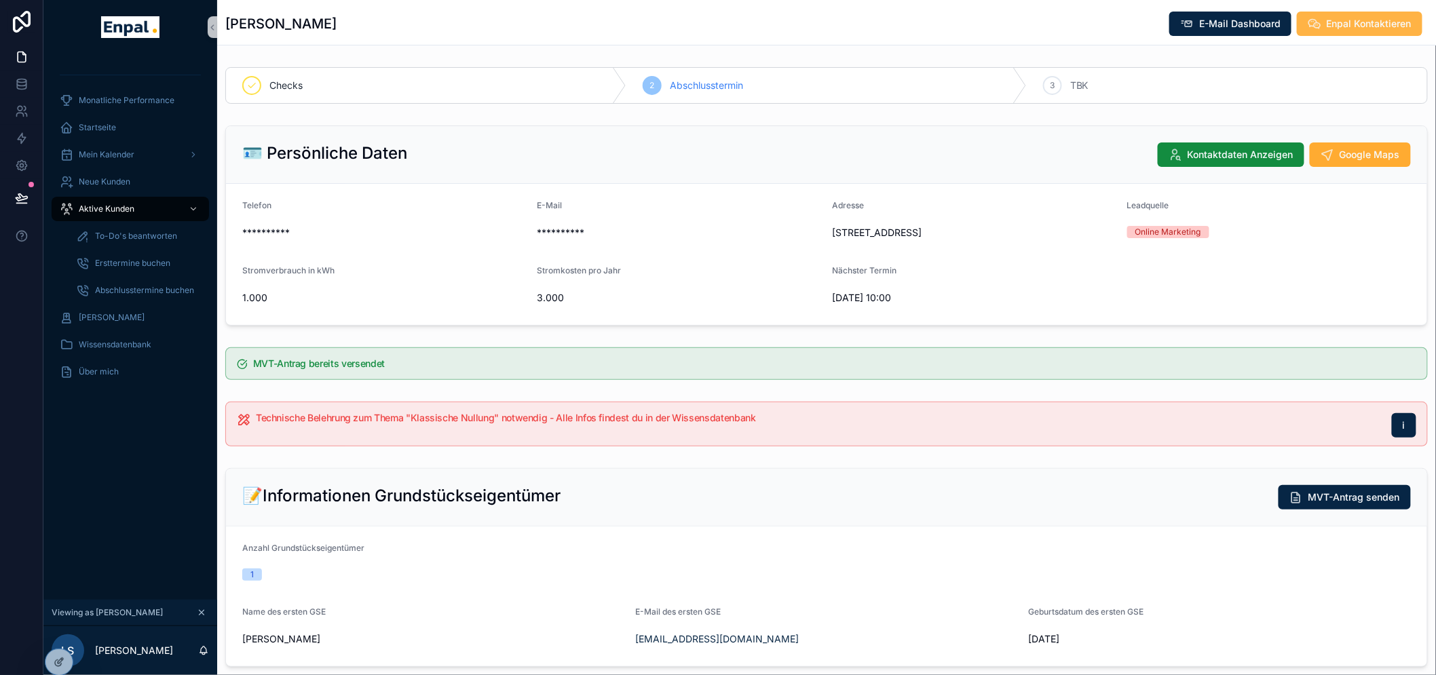
click at [1357, 22] on span "Enpal Kontaktieren" at bounding box center [1368, 24] width 85 height 14
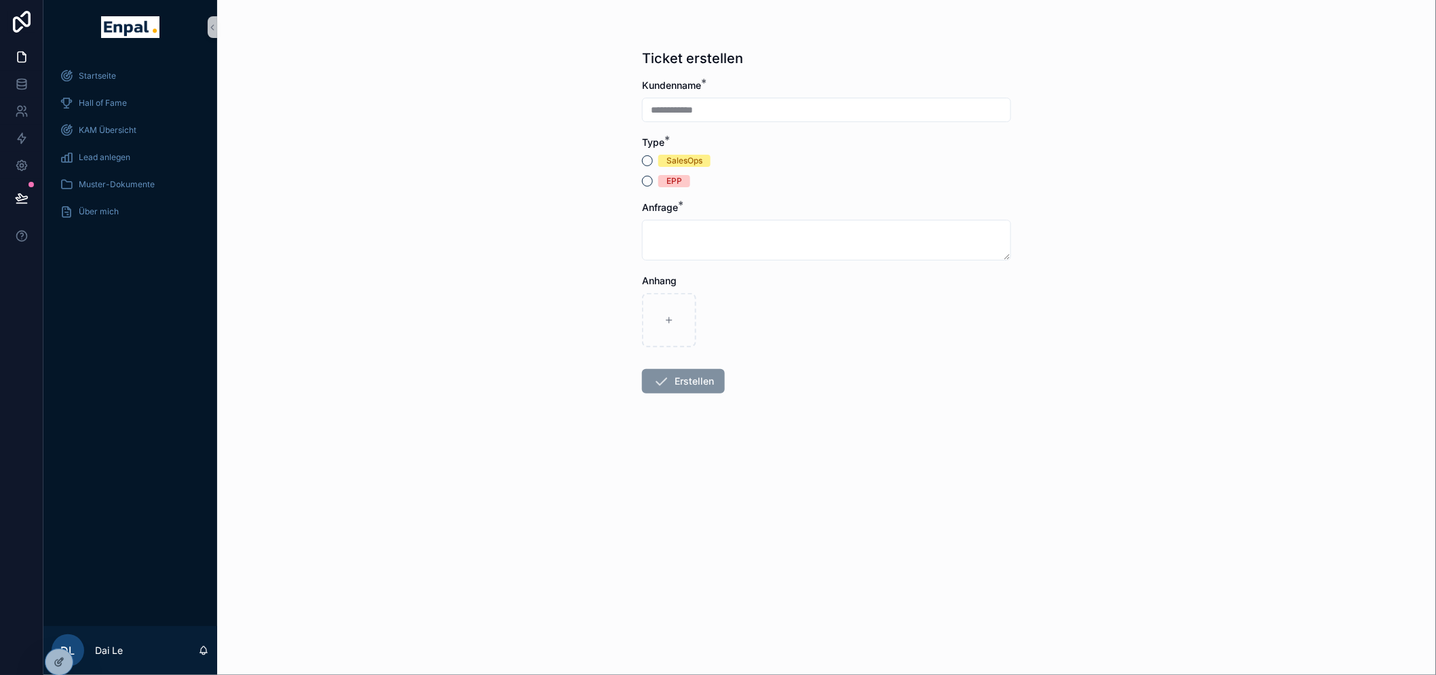
click at [704, 98] on div "**********" at bounding box center [826, 110] width 369 height 24
click at [684, 156] on div "SalesOps" at bounding box center [684, 161] width 36 height 12
click at [653, 156] on button "SalesOps" at bounding box center [647, 160] width 11 height 11
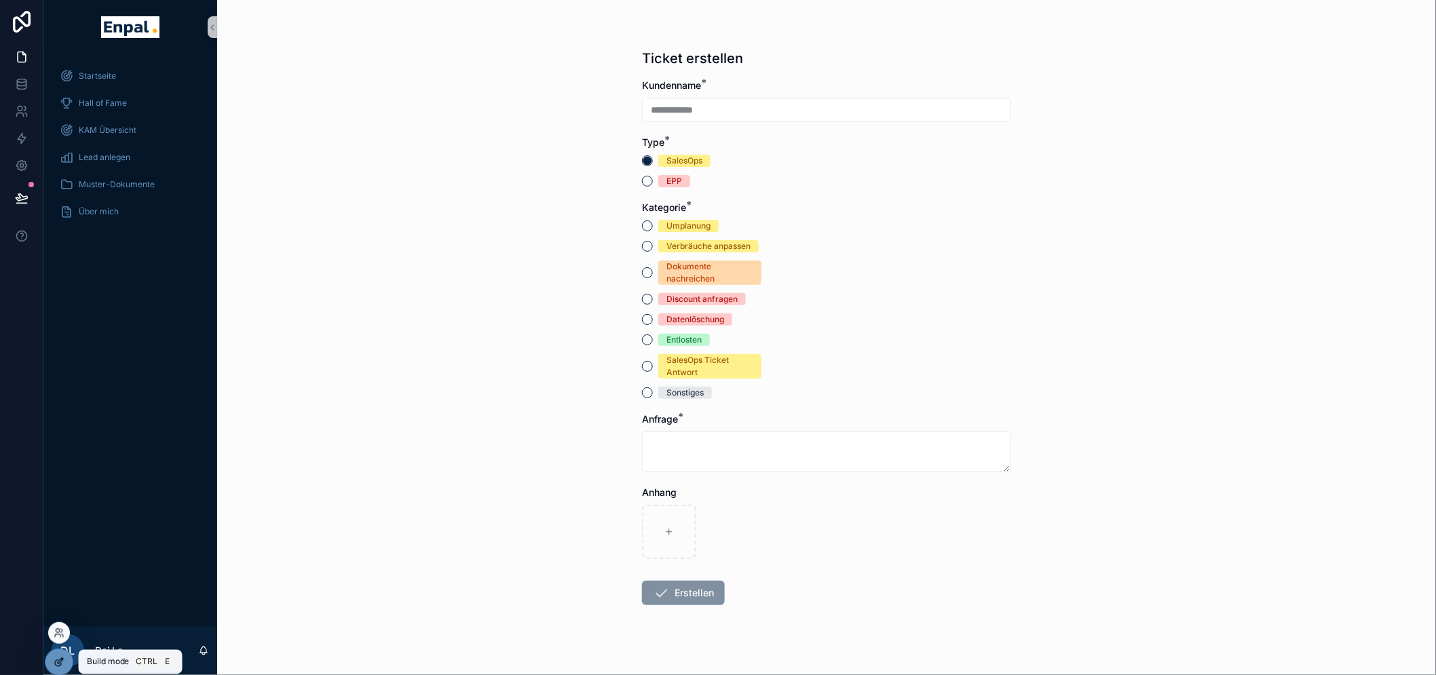
click at [64, 663] on div at bounding box center [58, 662] width 27 height 26
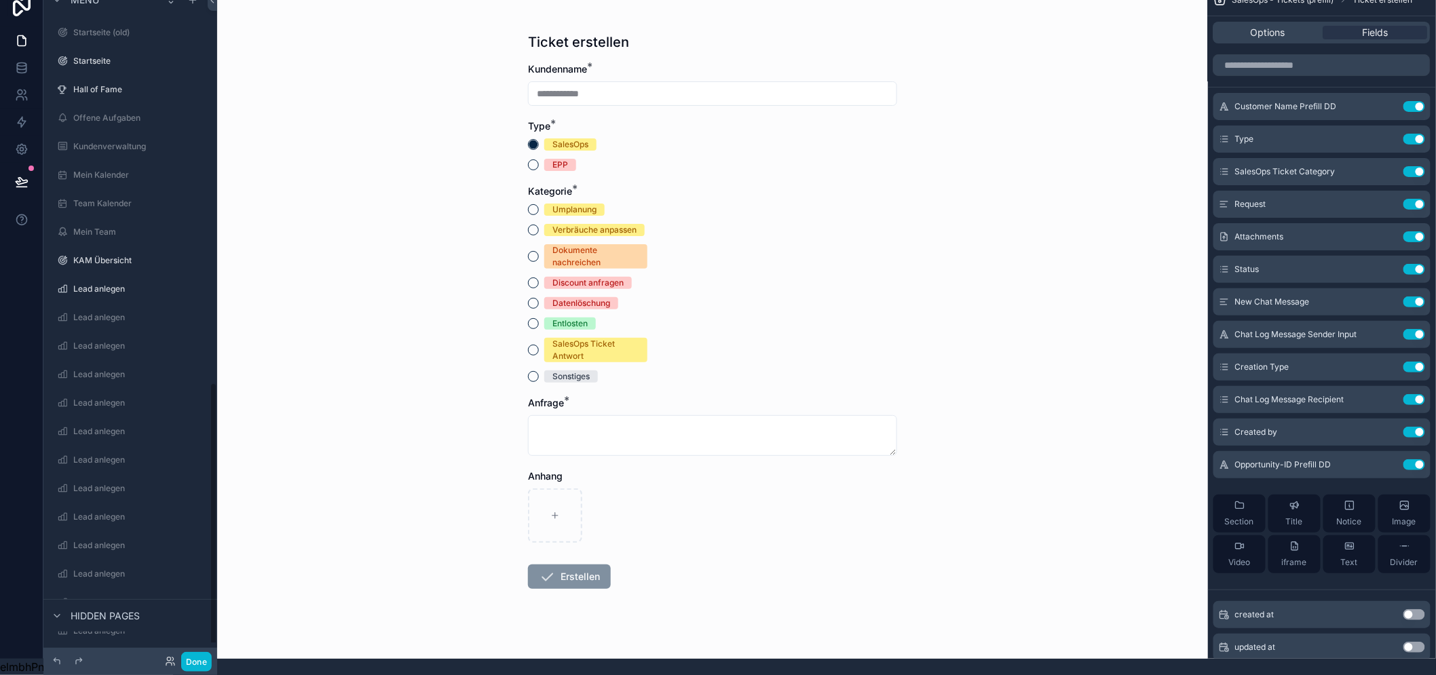
scroll to position [984, 0]
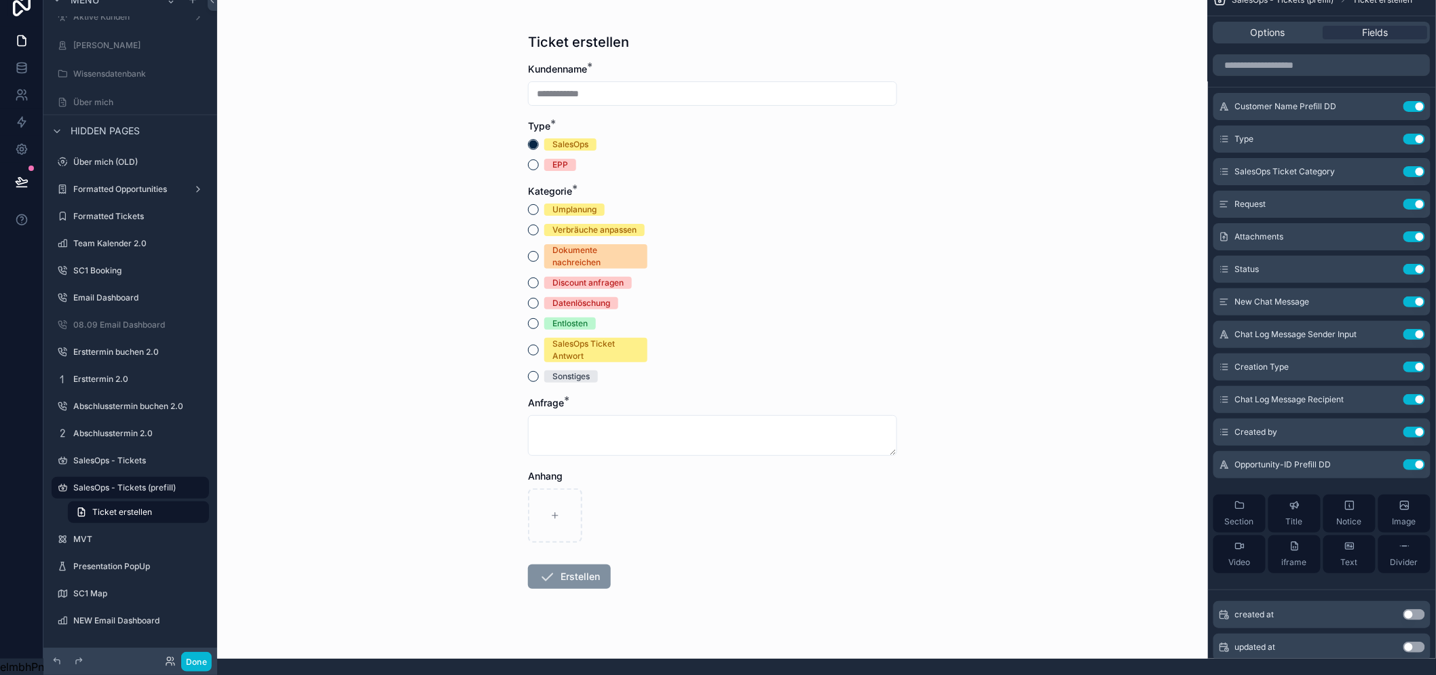
click at [621, 317] on div "Entlosten" at bounding box center [587, 323] width 119 height 12
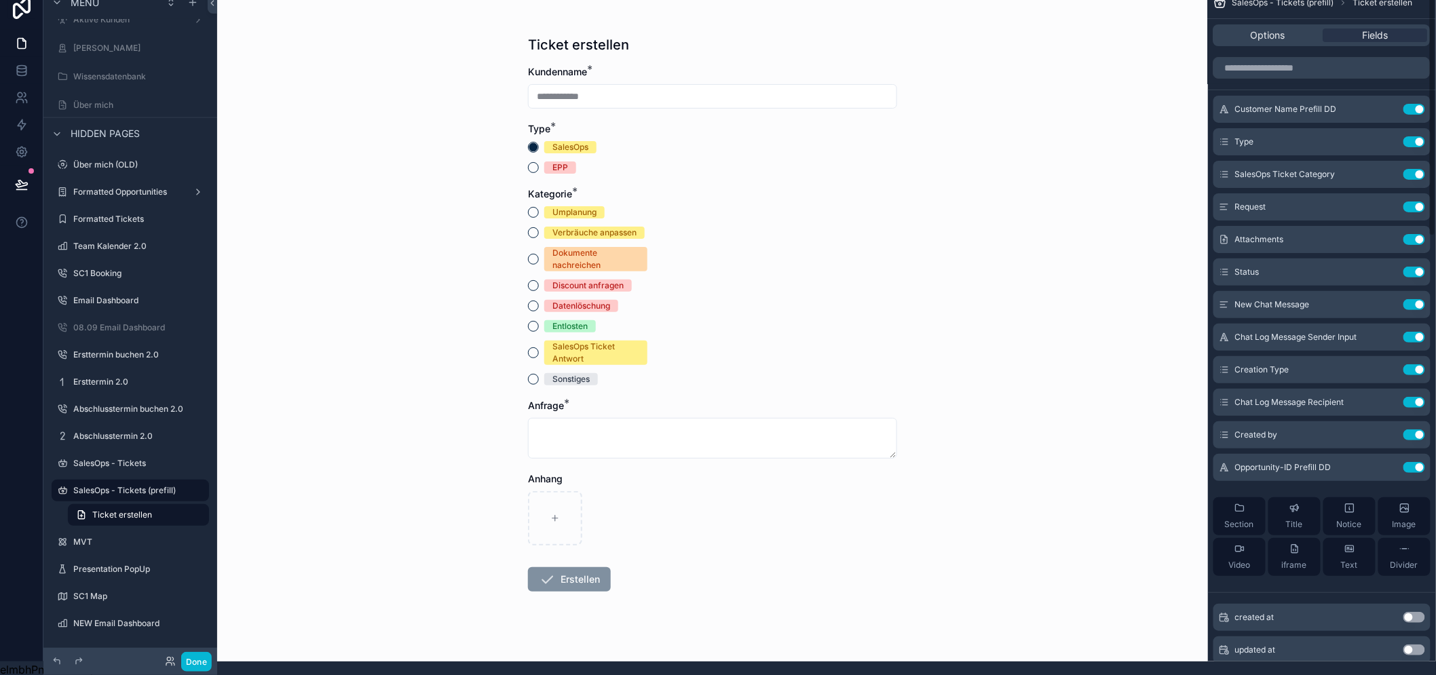
scroll to position [0, 0]
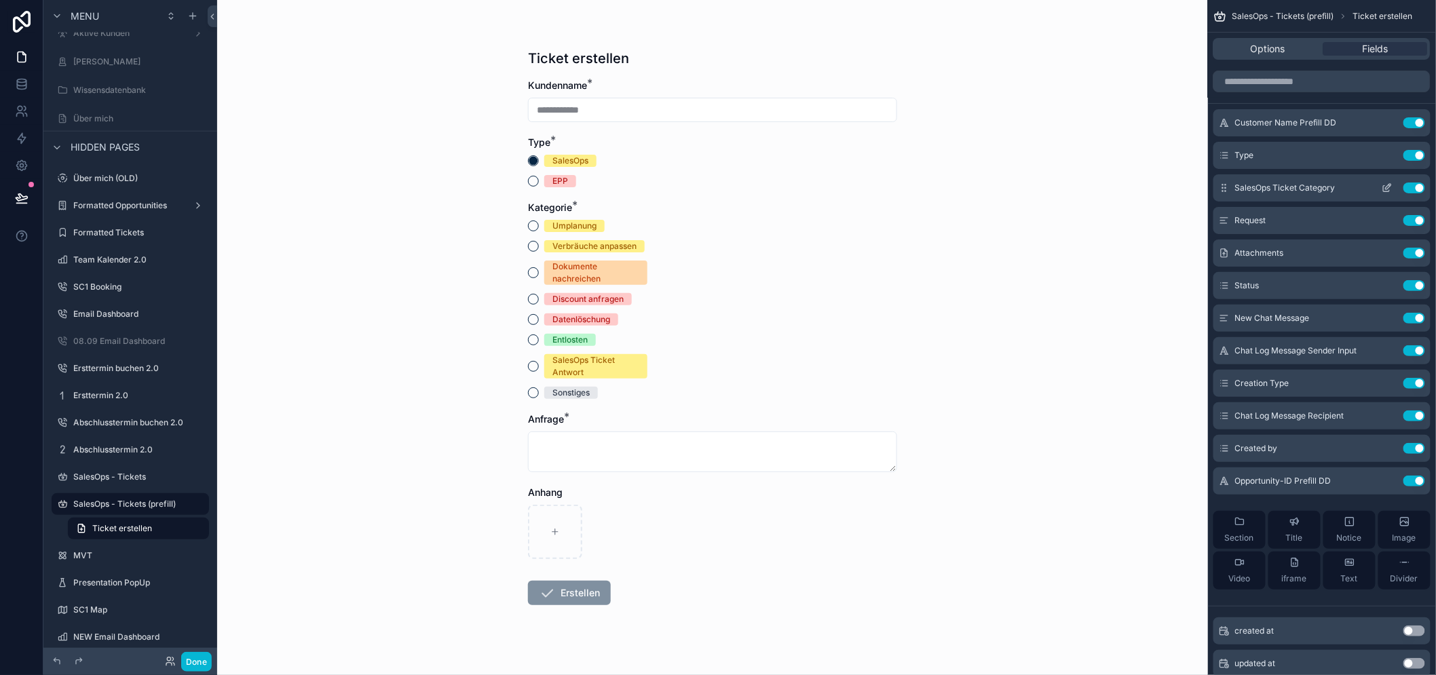
click at [1392, 187] on icon "scrollable content" at bounding box center [1386, 187] width 11 height 11
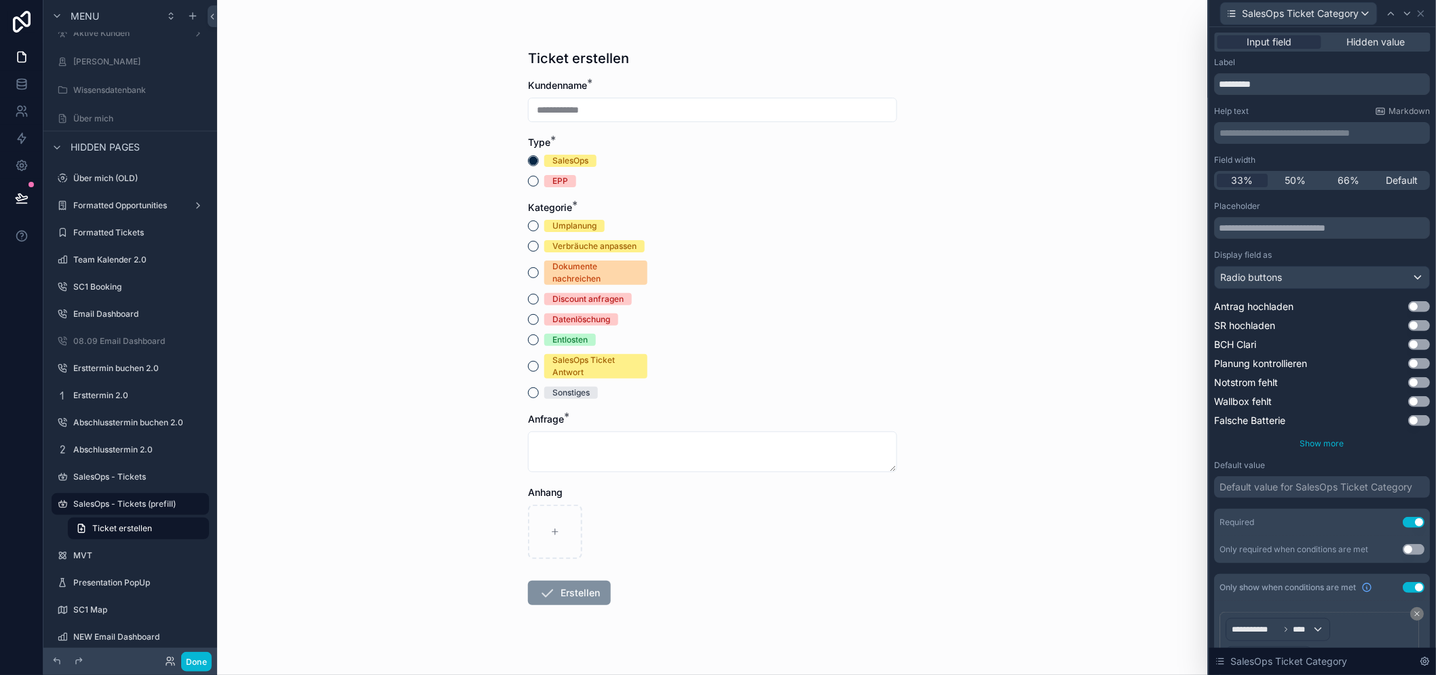
click at [1328, 441] on span "Show more" at bounding box center [1322, 443] width 44 height 10
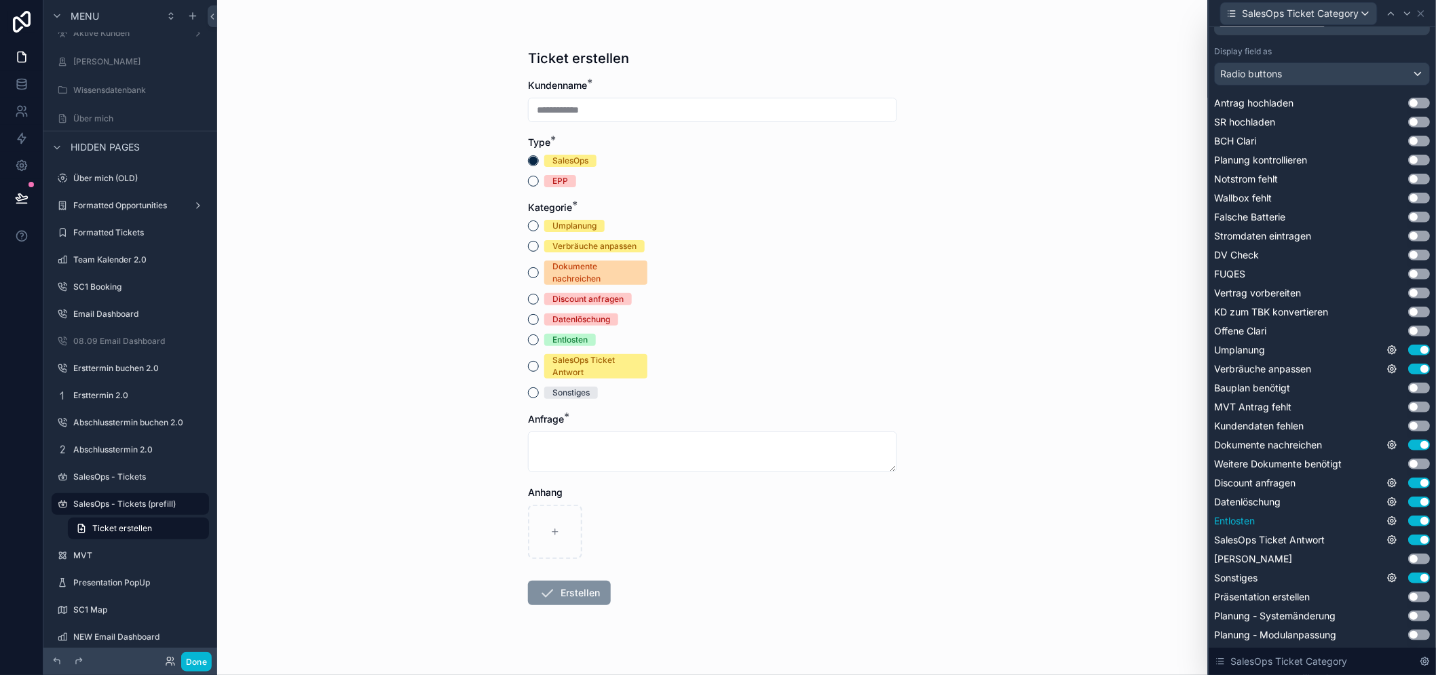
scroll to position [226, 0]
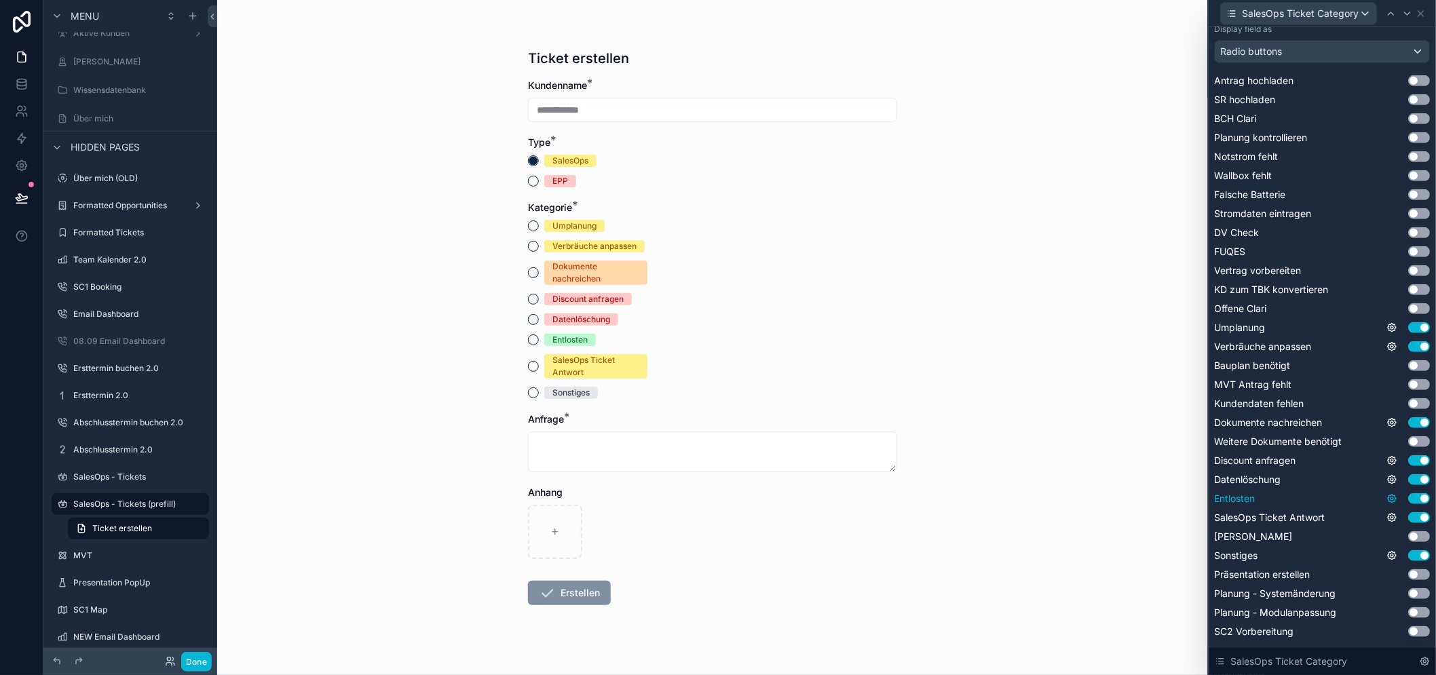
click at [1392, 499] on icon at bounding box center [1392, 498] width 3 height 3
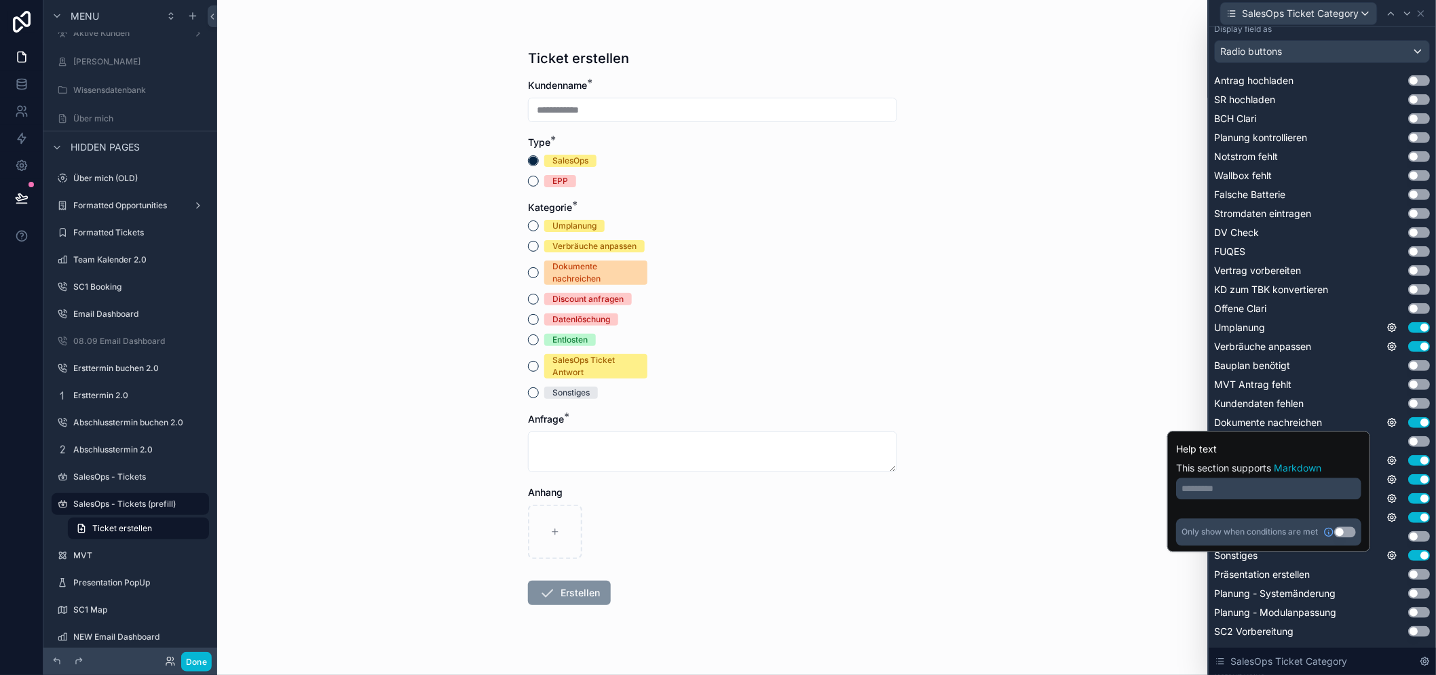
click at [1355, 531] on button "Use setting" at bounding box center [1345, 532] width 22 height 11
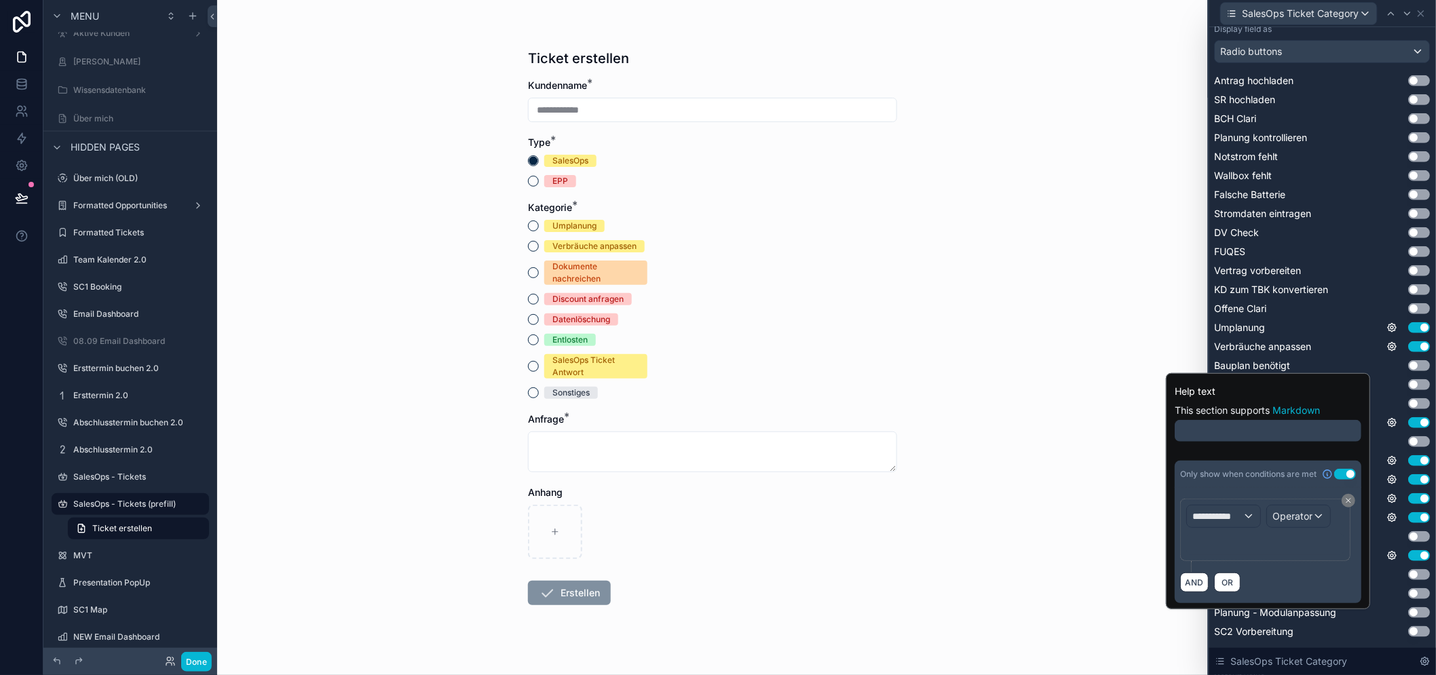
scroll to position [28, 0]
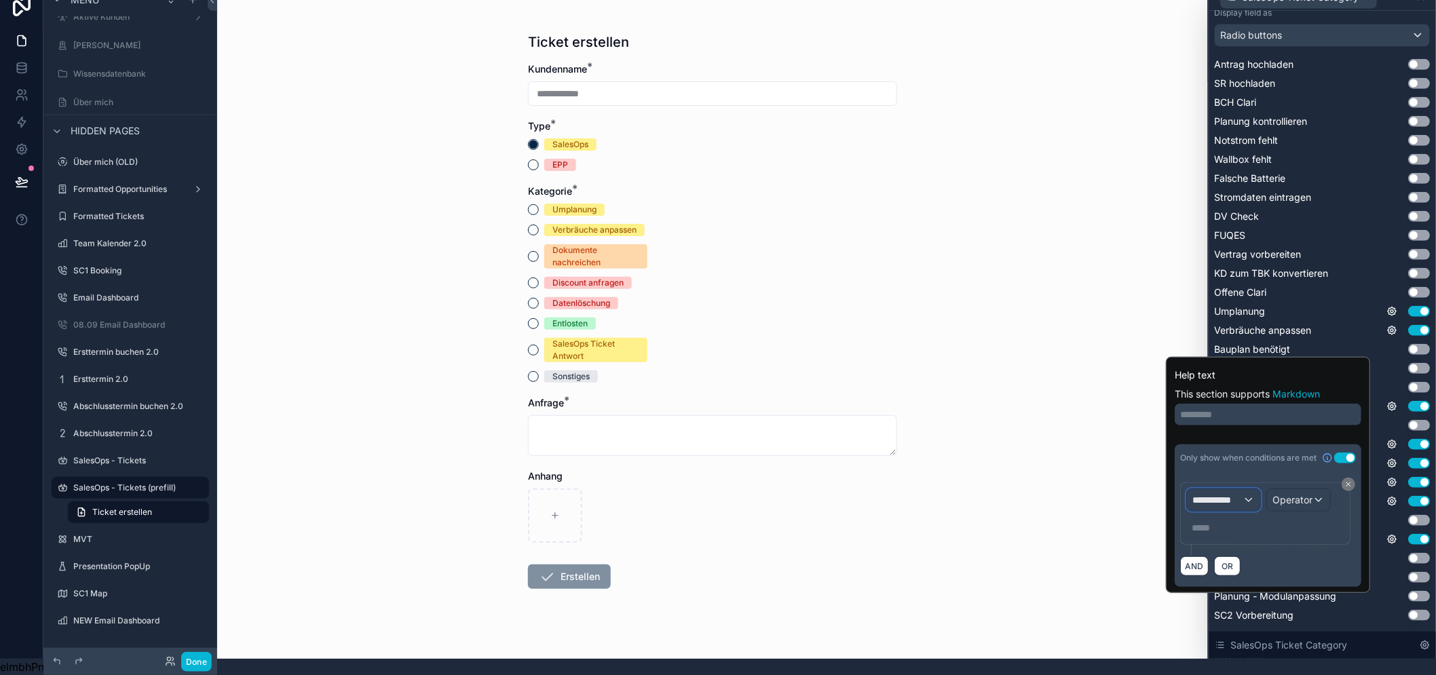
click at [1242, 493] on span "**********" at bounding box center [1217, 500] width 50 height 14
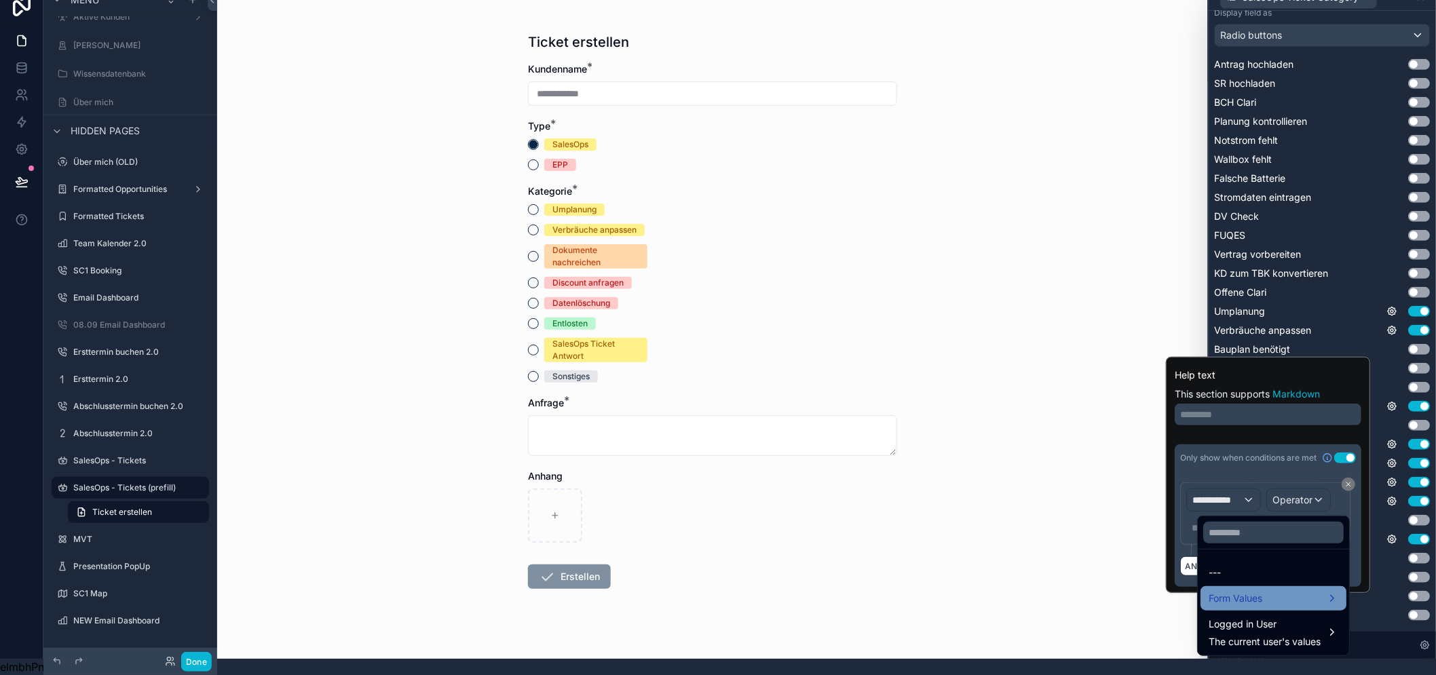
click at [1260, 590] on span "Form Values" at bounding box center [1235, 598] width 54 height 16
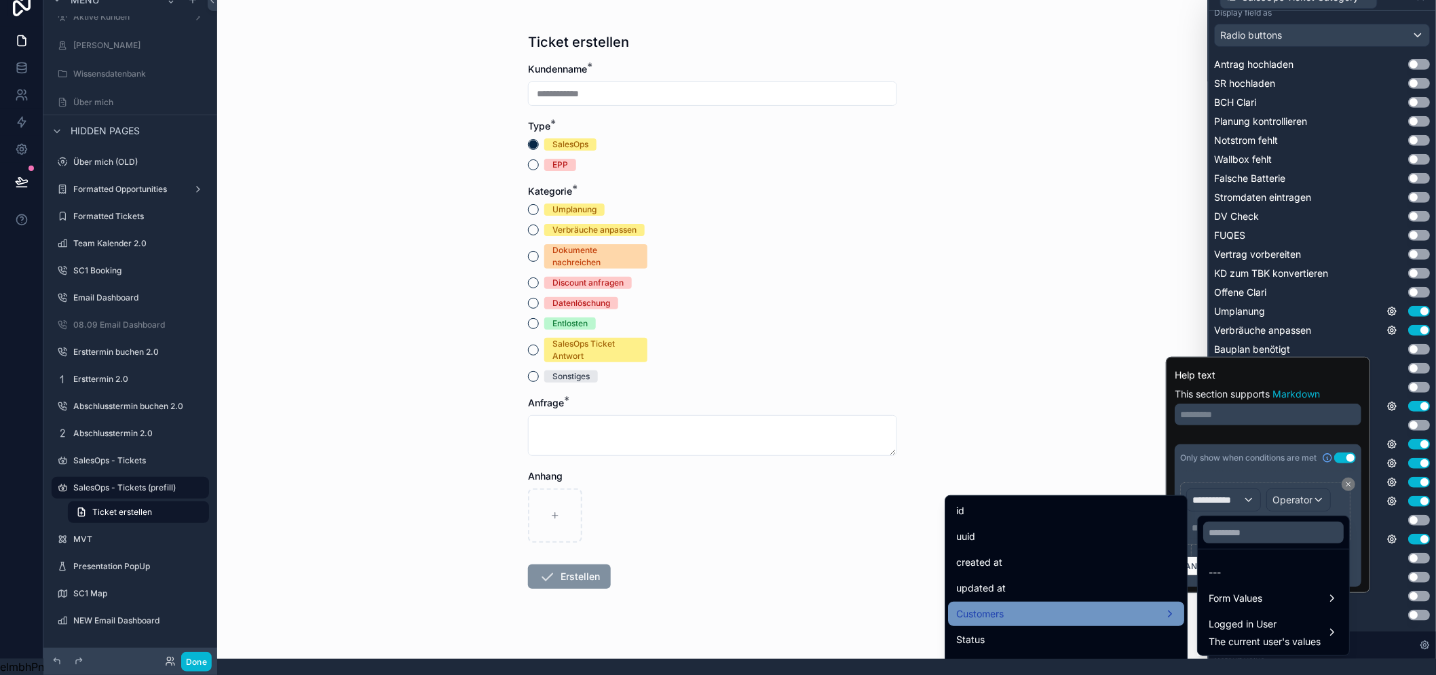
click at [1156, 606] on div "Customers" at bounding box center [1066, 614] width 220 height 16
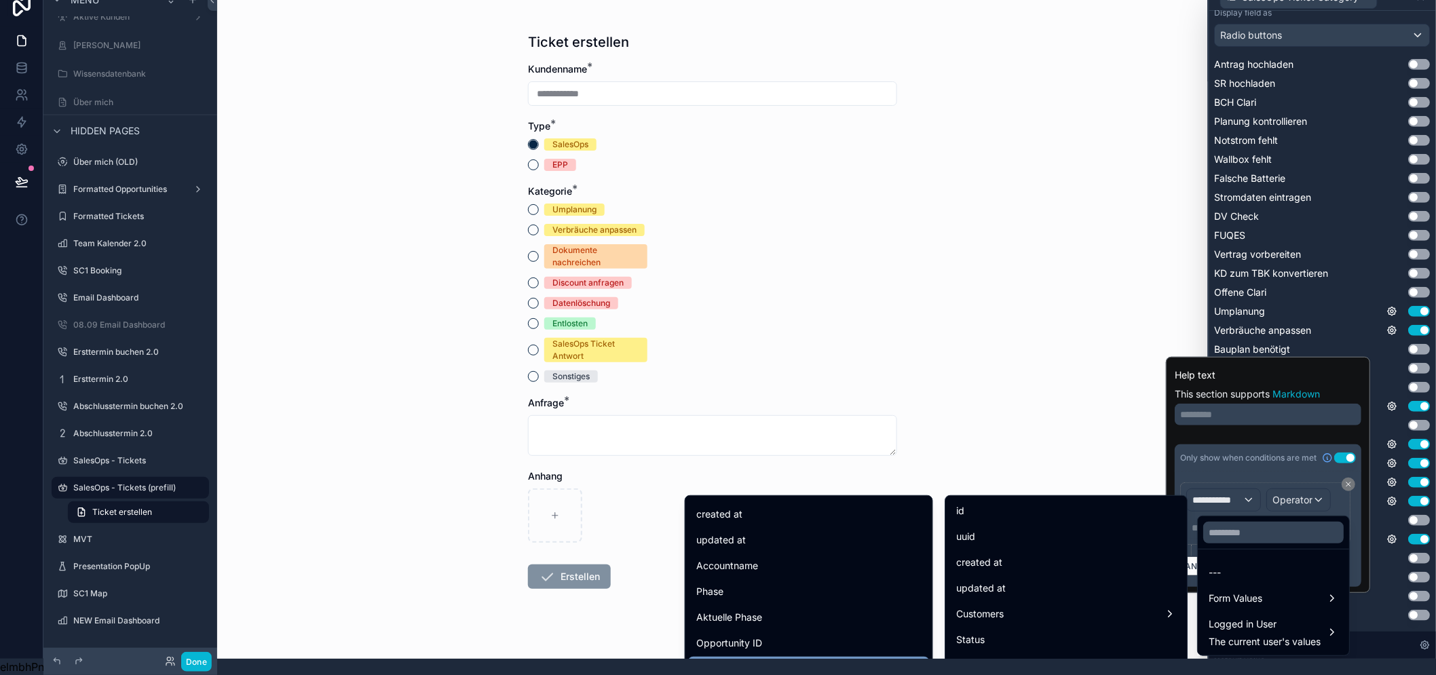
scroll to position [75, 0]
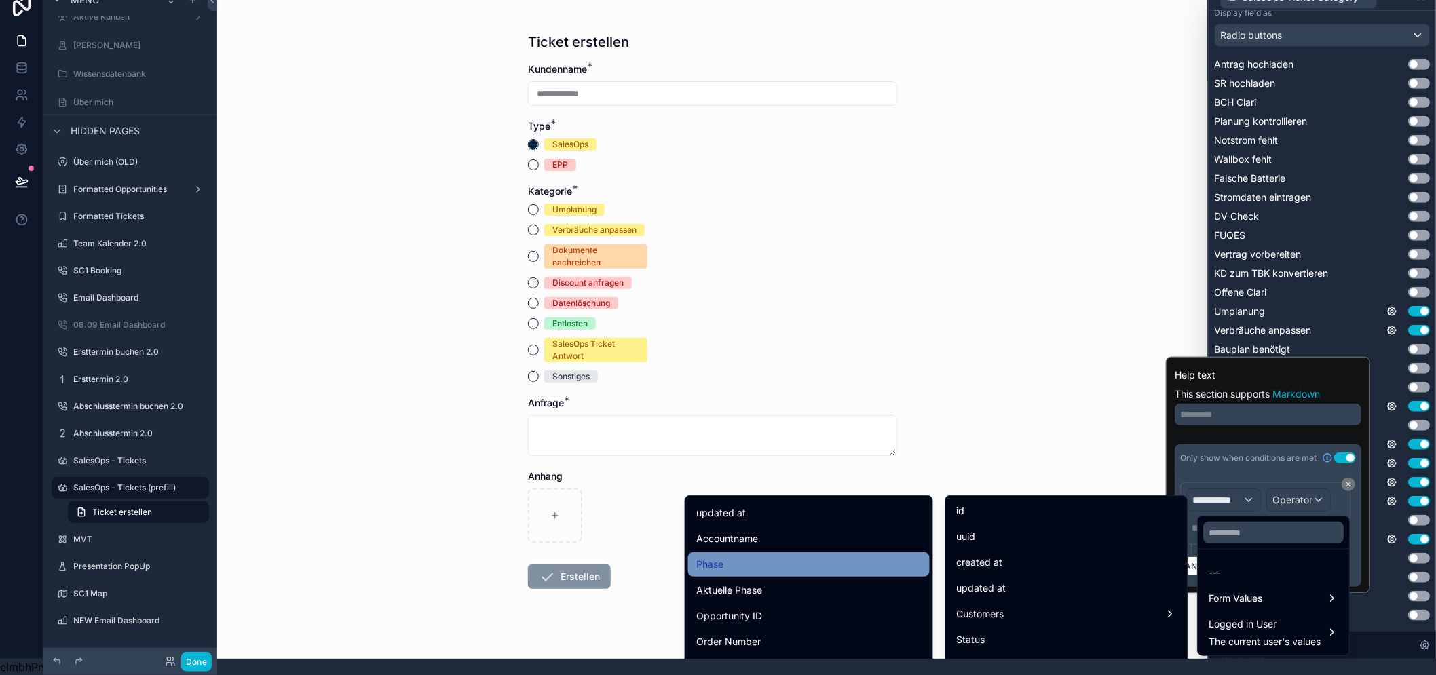
click at [849, 557] on div "Phase" at bounding box center [808, 564] width 225 height 16
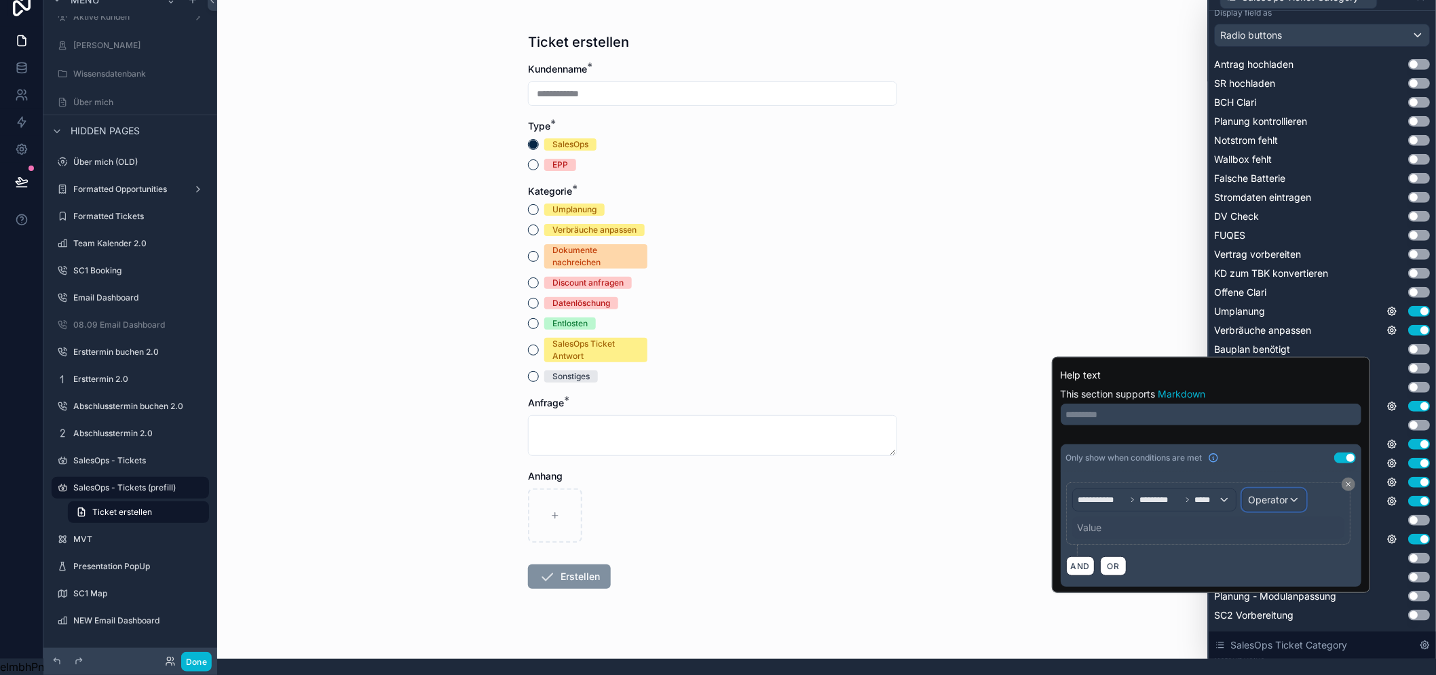
click at [1282, 494] on span "Operator" at bounding box center [1268, 500] width 40 height 12
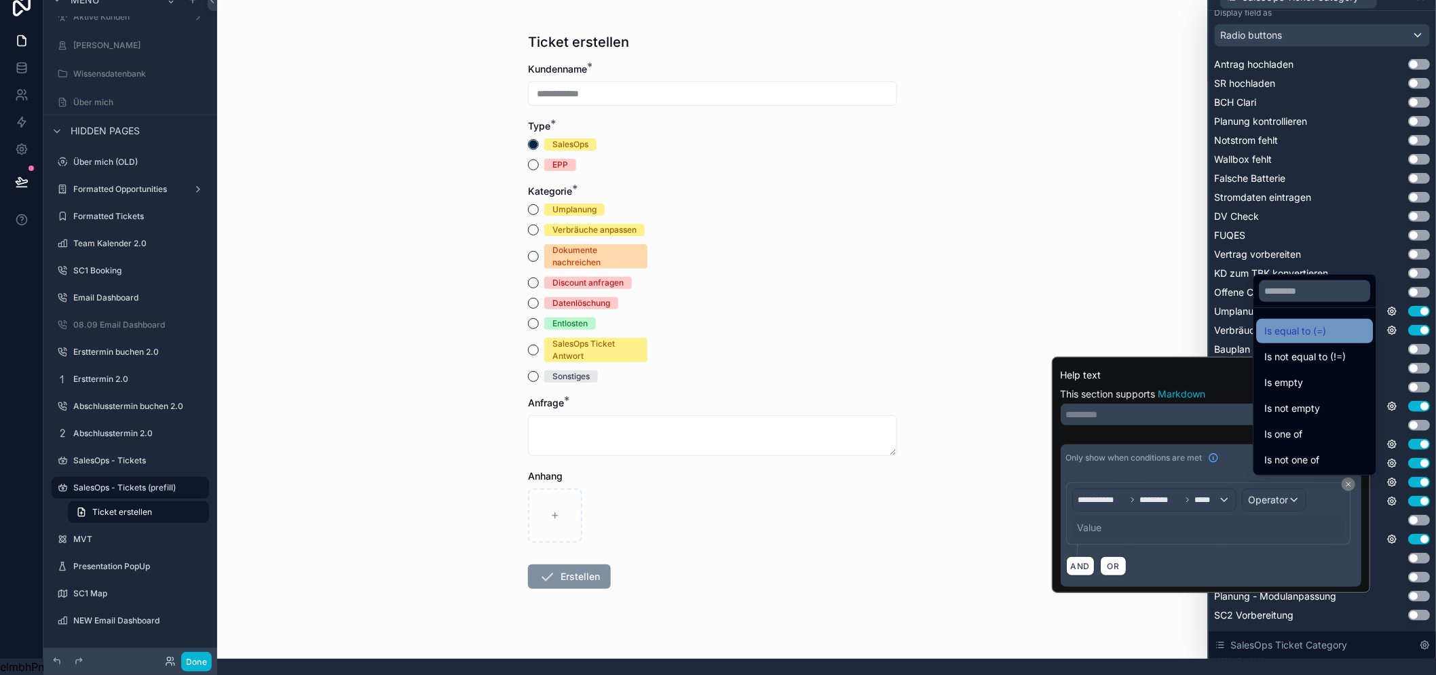
click at [1318, 334] on span "Is equal to (=)" at bounding box center [1296, 331] width 62 height 16
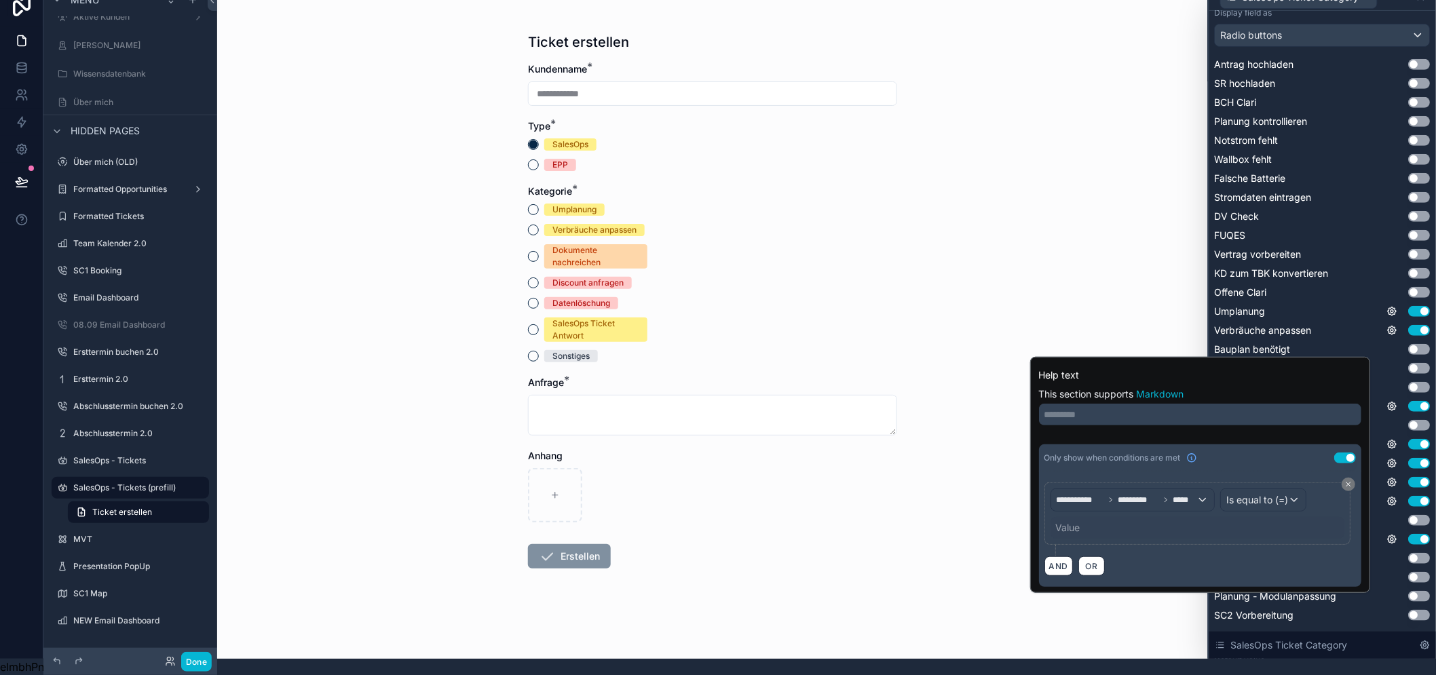
click at [1217, 517] on div "Value" at bounding box center [1197, 528] width 294 height 22
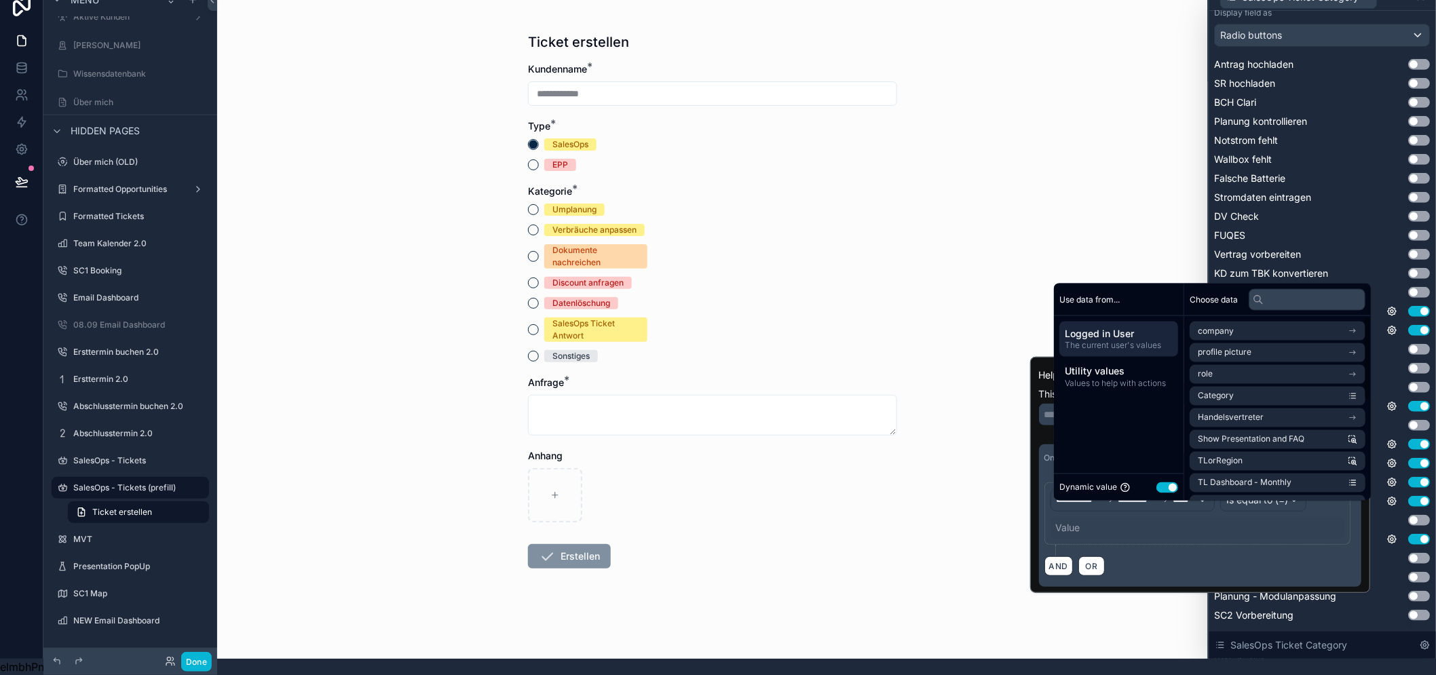
click at [1170, 484] on button "Use setting" at bounding box center [1167, 487] width 22 height 11
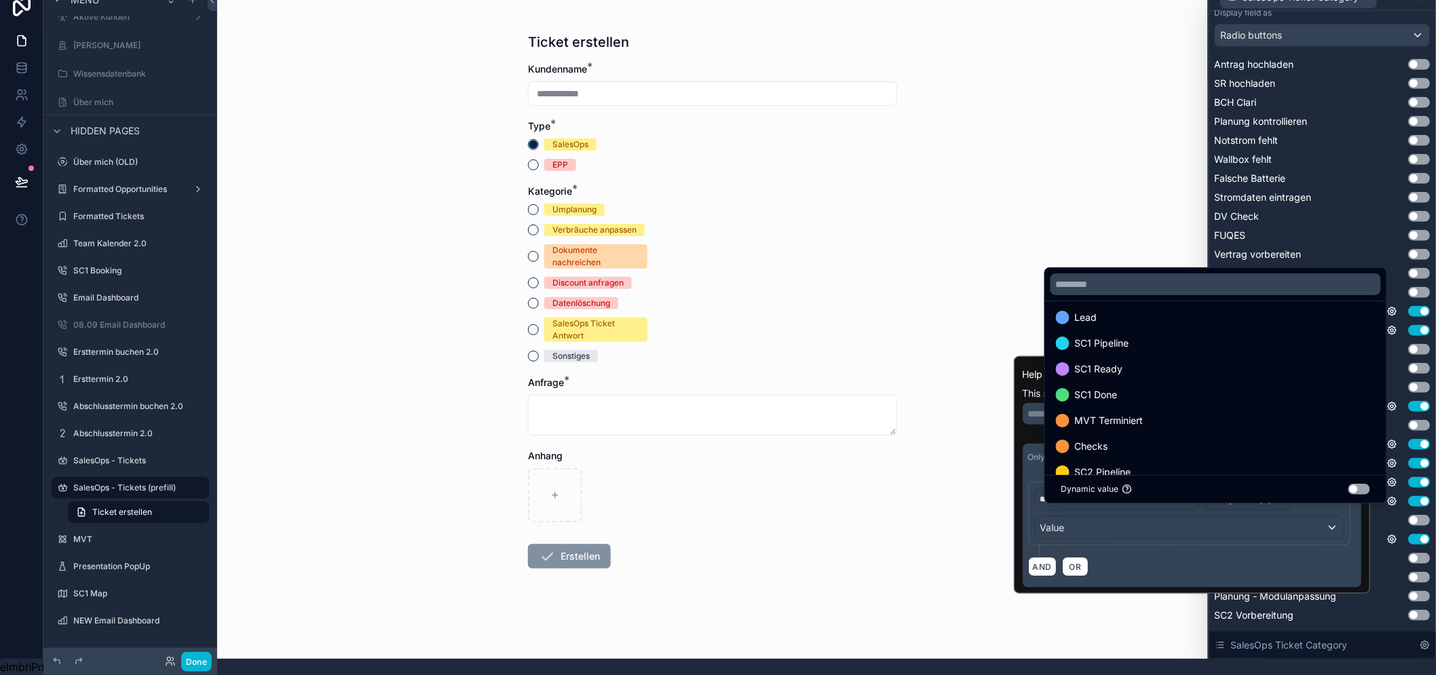
scroll to position [258, 0]
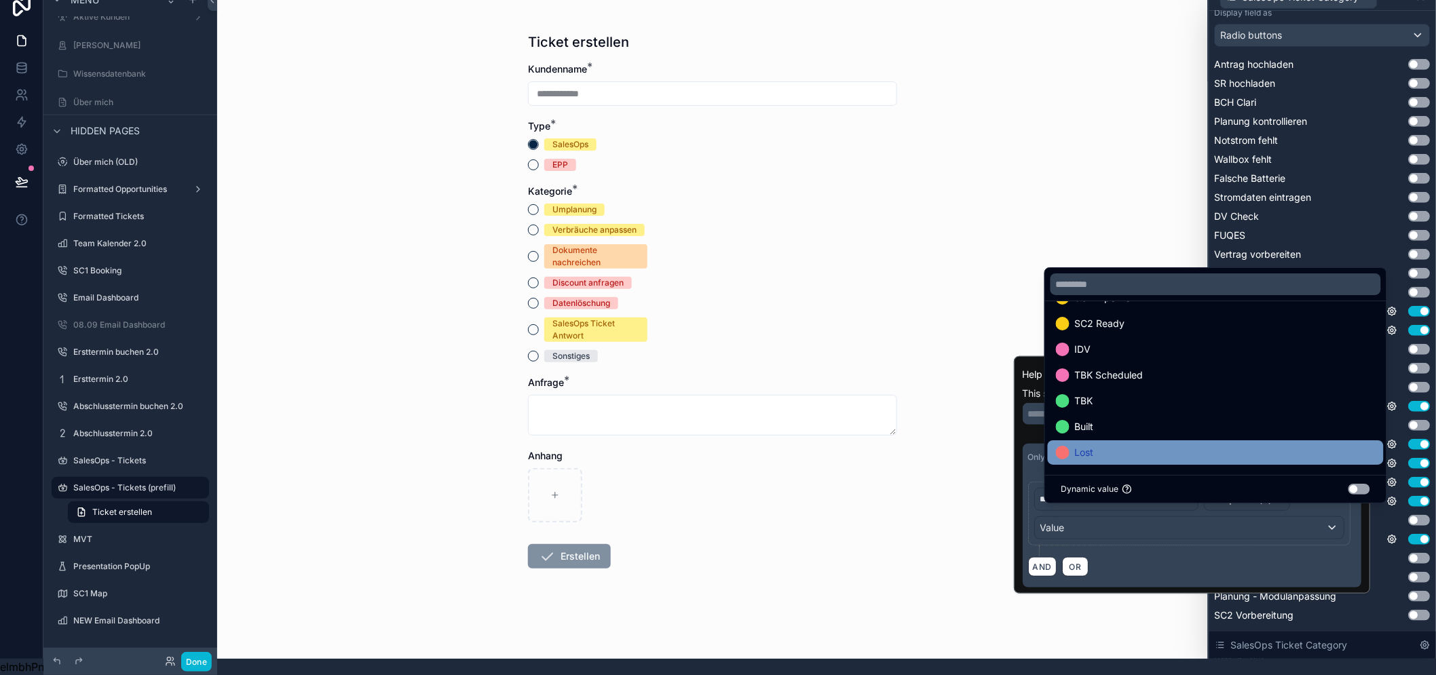
click at [1140, 452] on div "Lost" at bounding box center [1216, 452] width 320 height 16
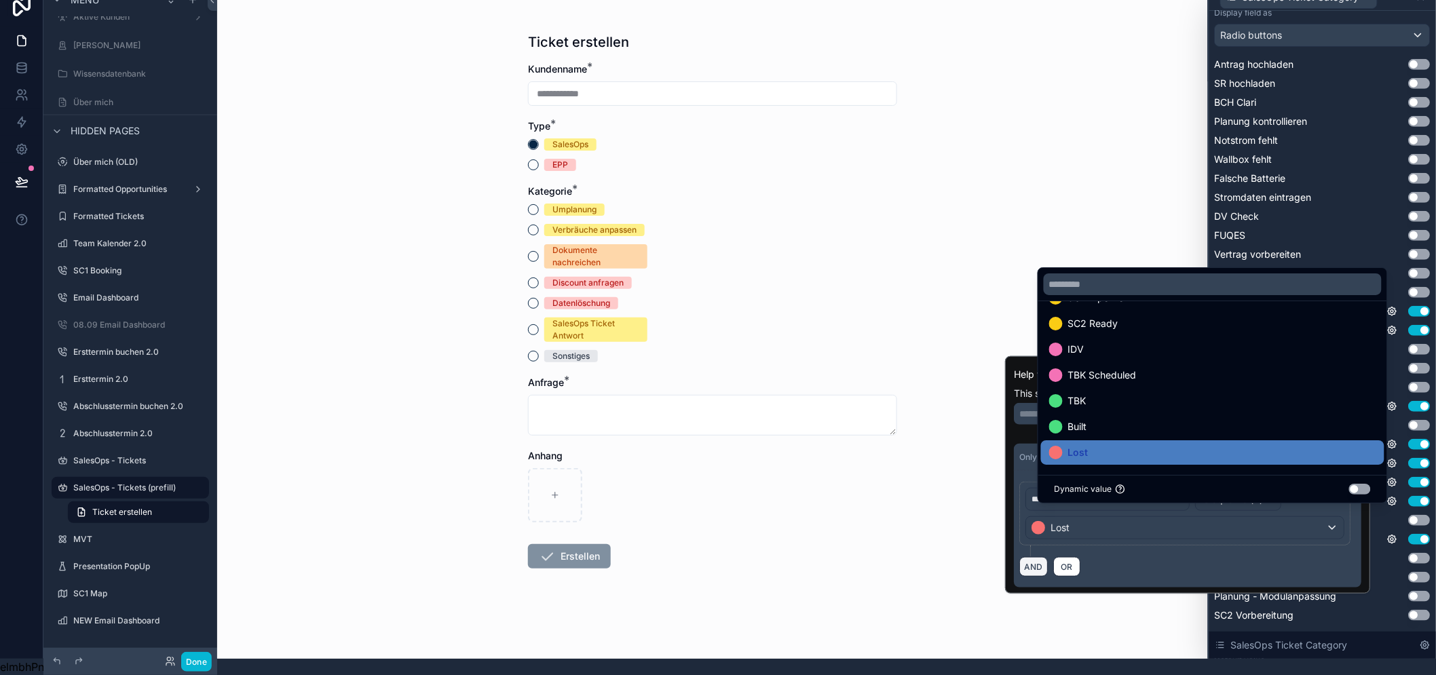
click at [1047, 561] on button "AND" at bounding box center [1033, 567] width 28 height 20
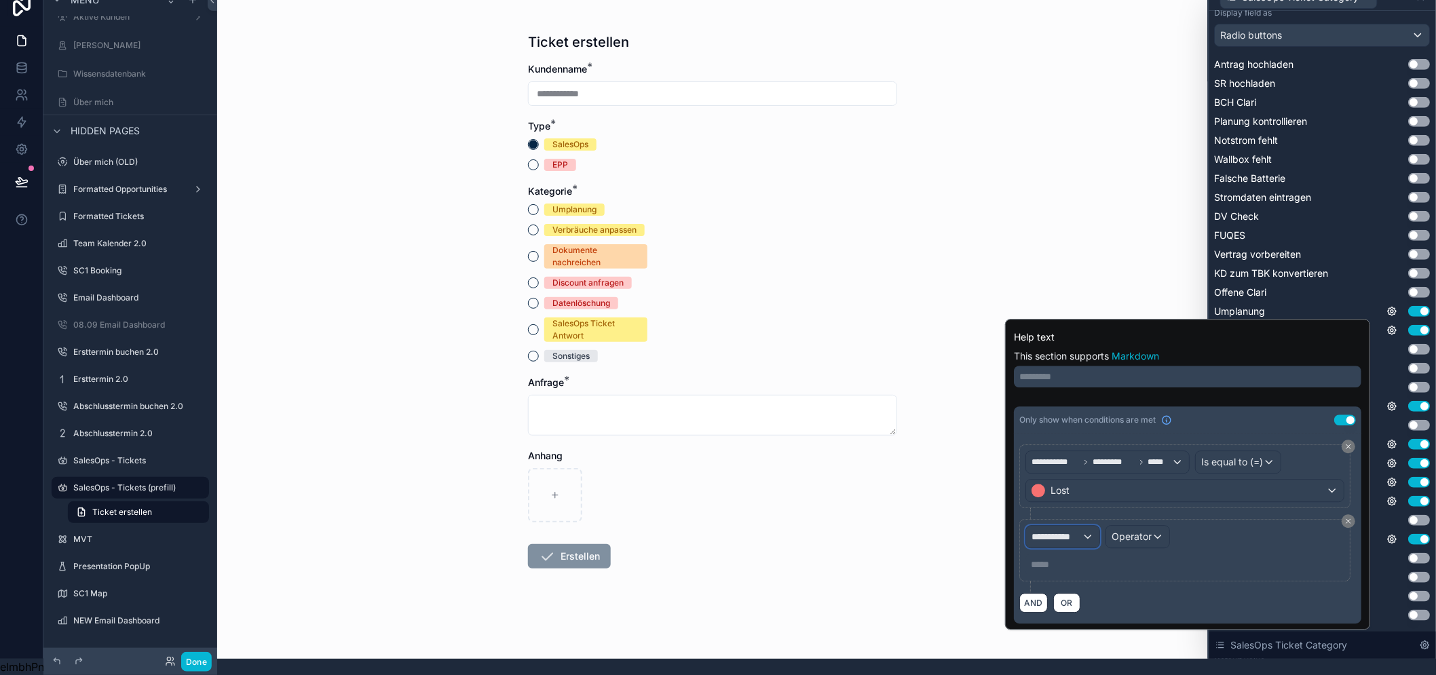
click at [1097, 526] on div "**********" at bounding box center [1062, 537] width 73 height 22
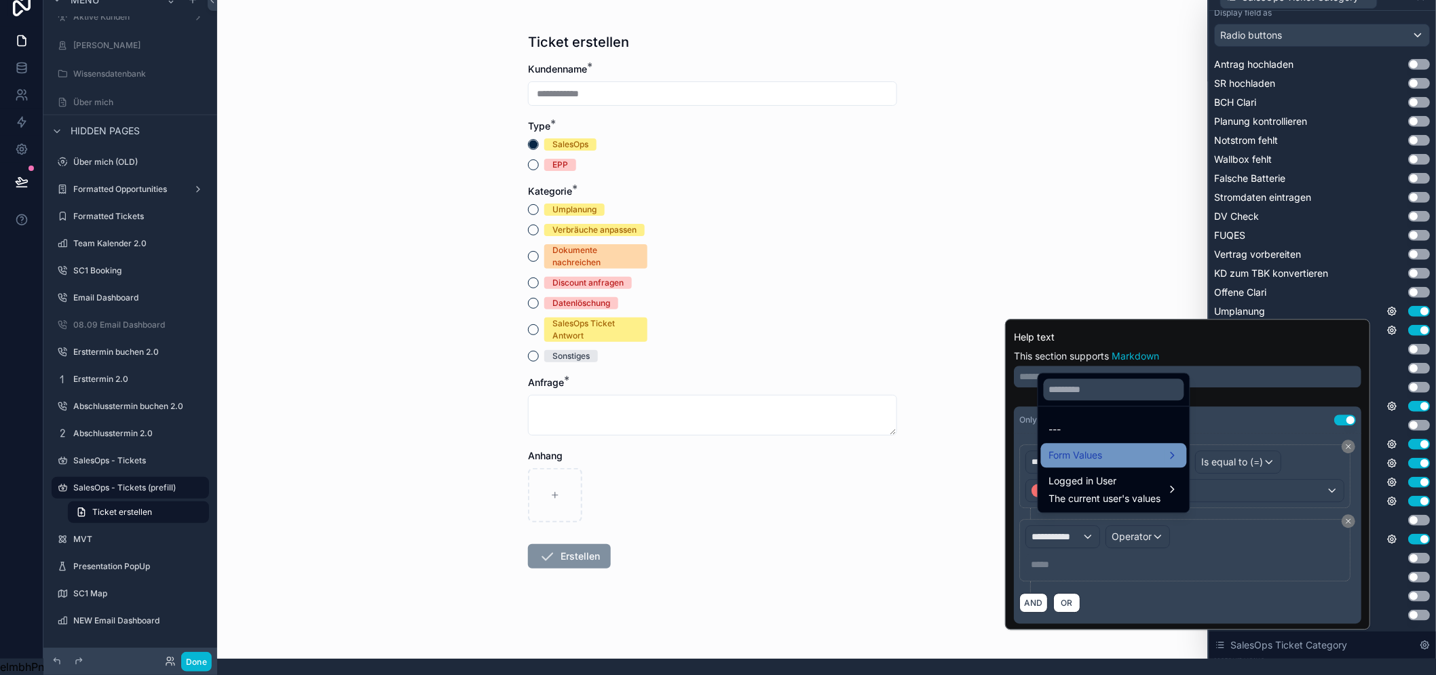
click at [1137, 450] on div "Form Values" at bounding box center [1114, 456] width 130 height 16
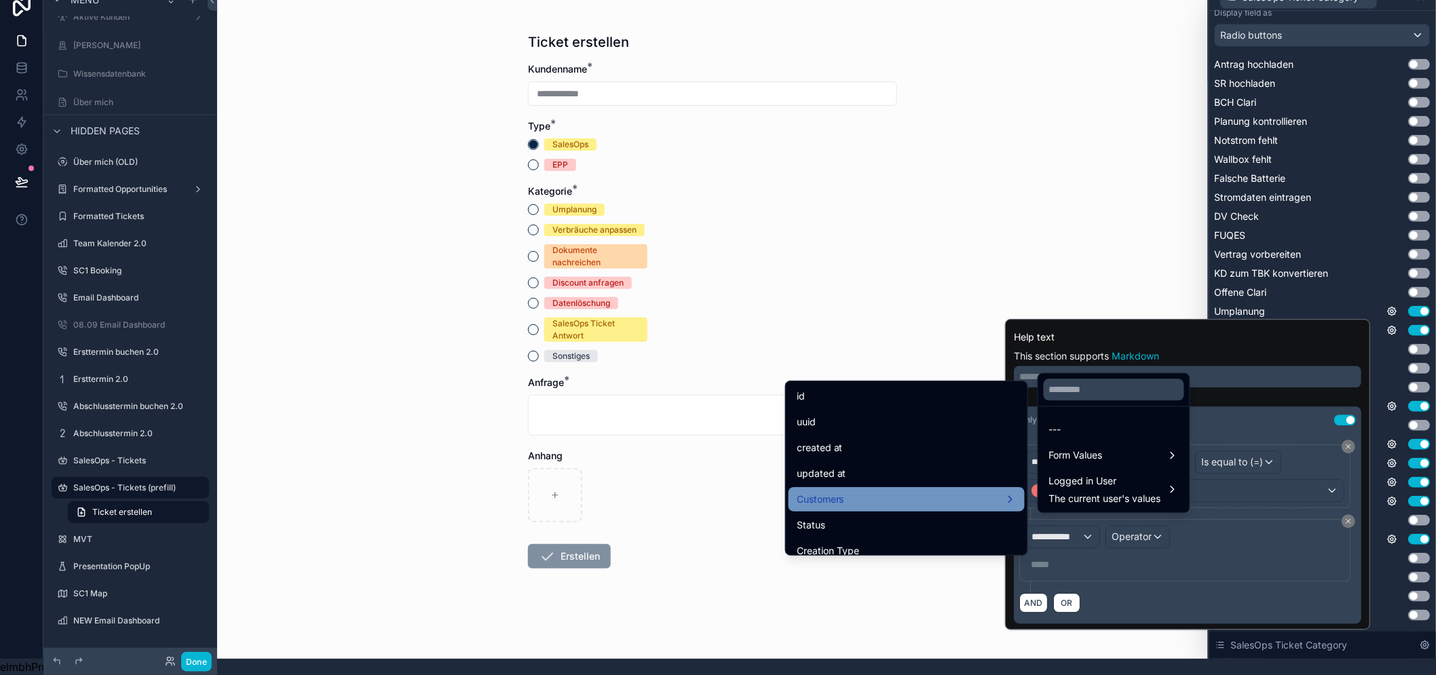
click at [920, 491] on div "Customers" at bounding box center [906, 499] width 220 height 16
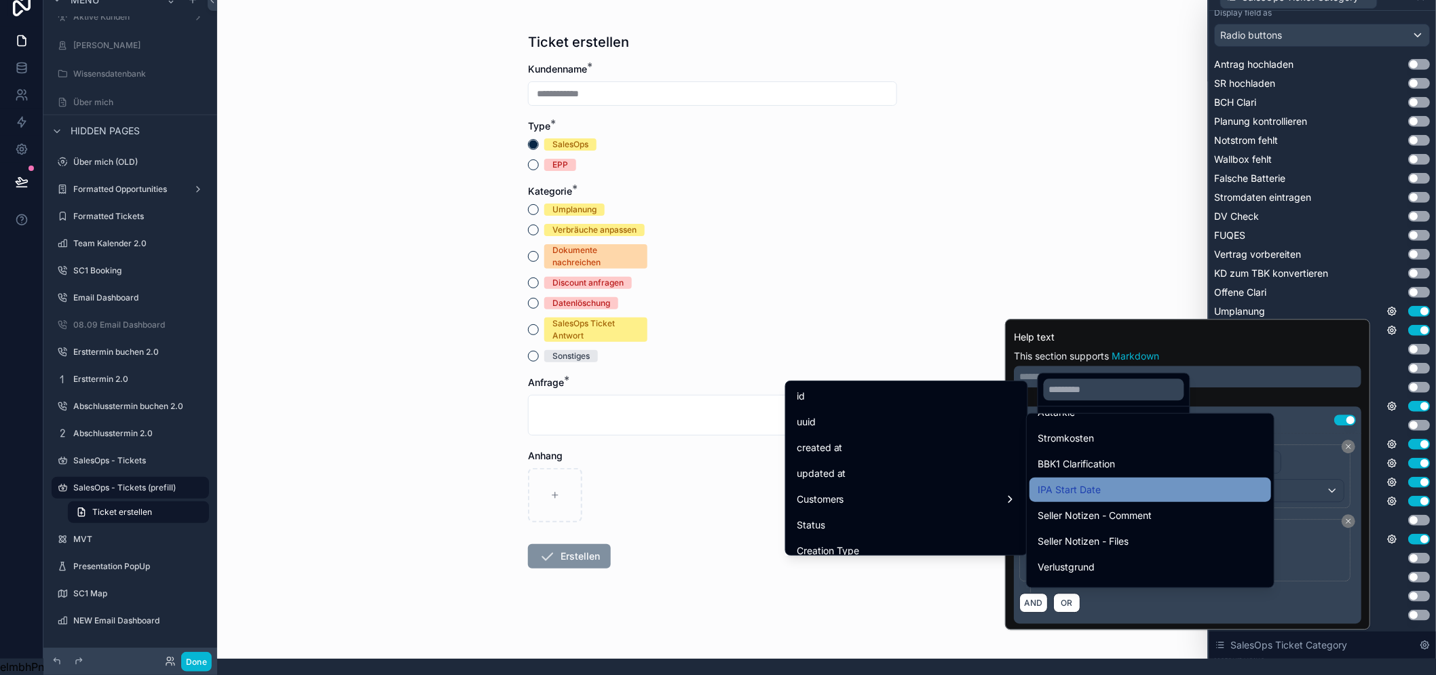
scroll to position [2890, 0]
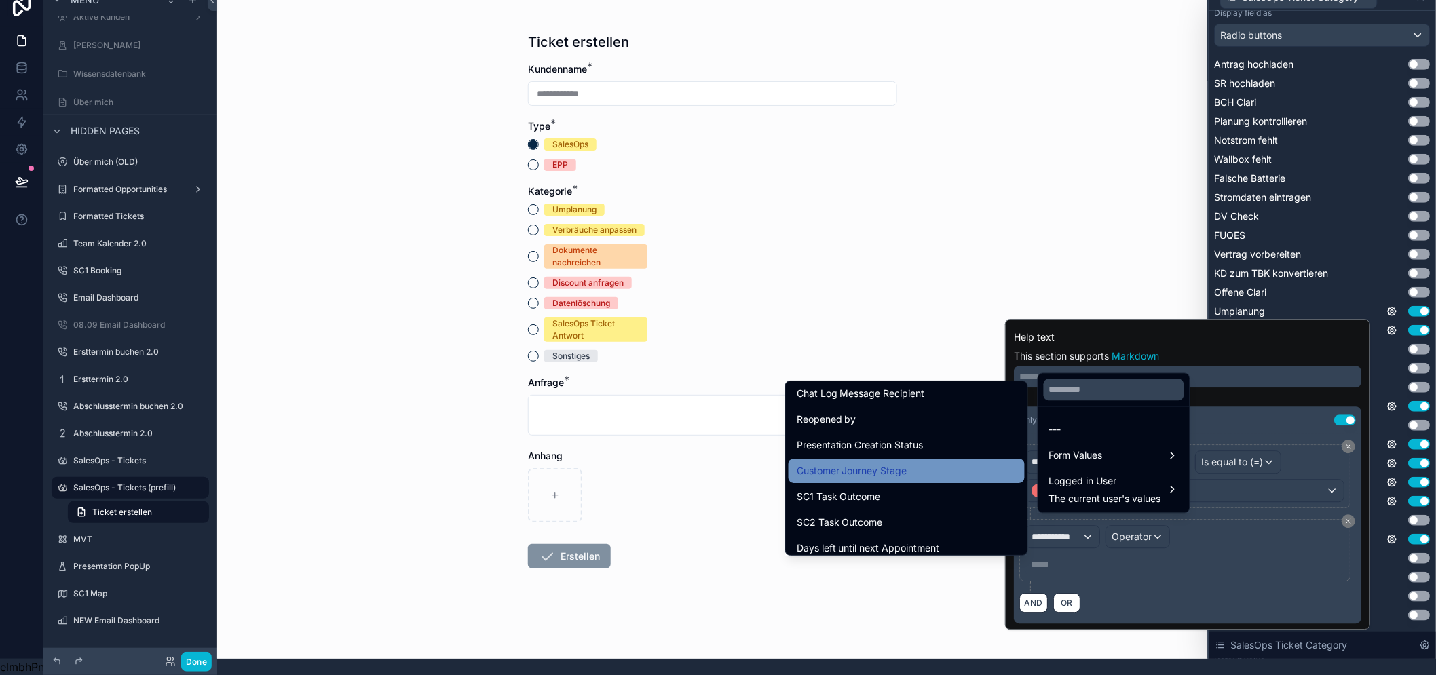
click at [927, 463] on div "Customer Journey Stage" at bounding box center [906, 471] width 220 height 16
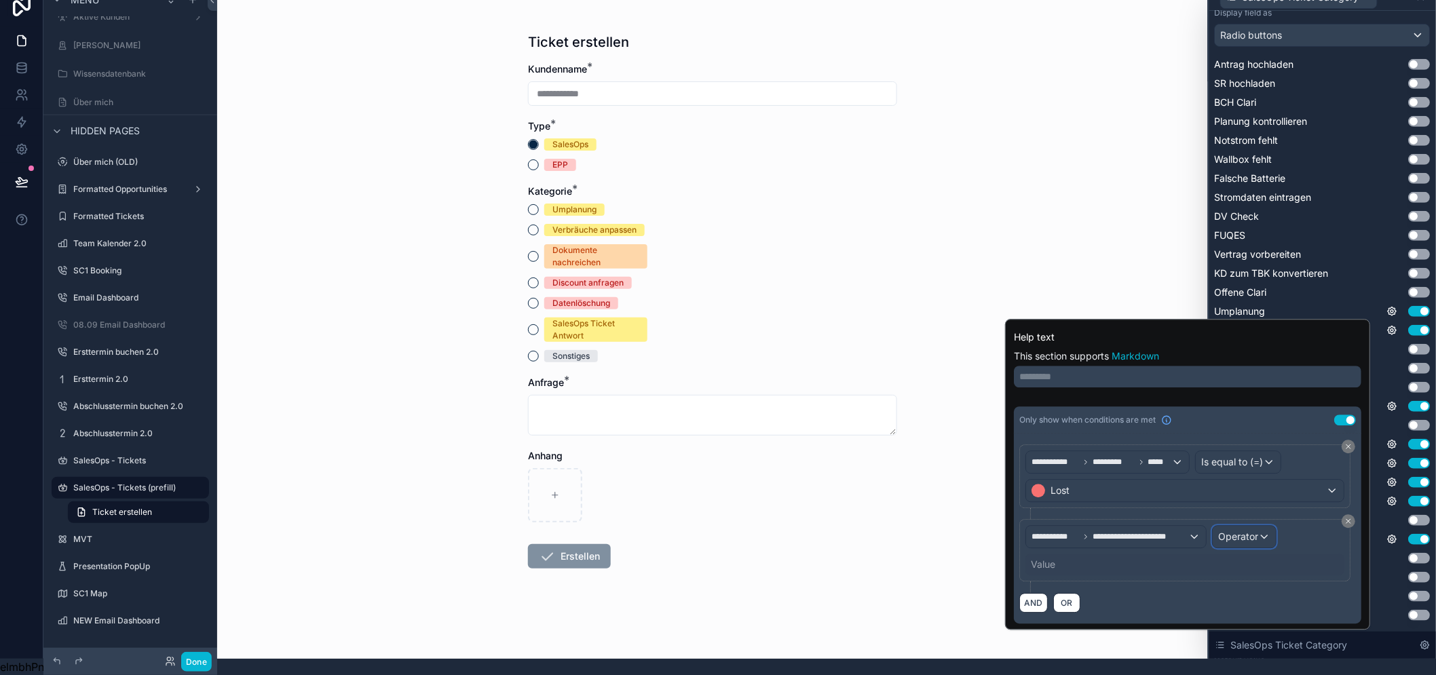
click at [1249, 531] on span "Operator" at bounding box center [1238, 537] width 40 height 12
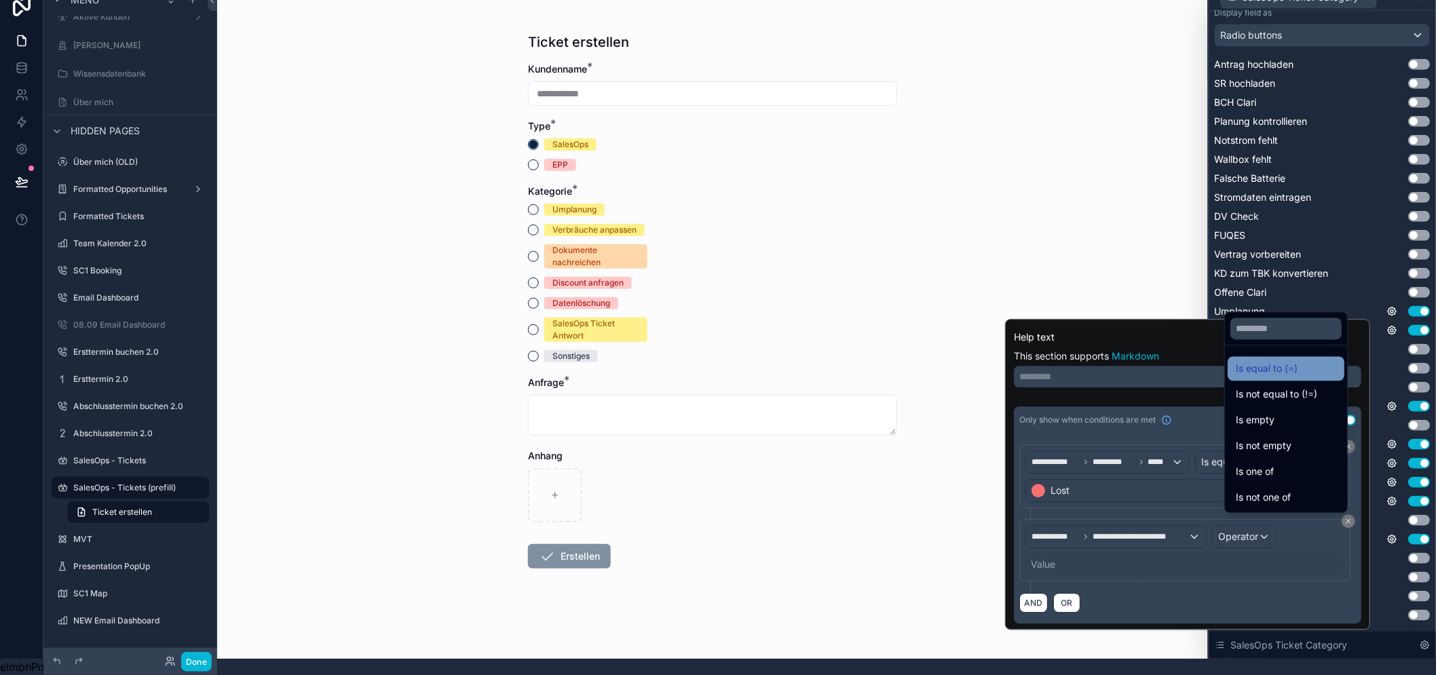
click at [1260, 377] on span "Is equal to (=)" at bounding box center [1266, 369] width 62 height 16
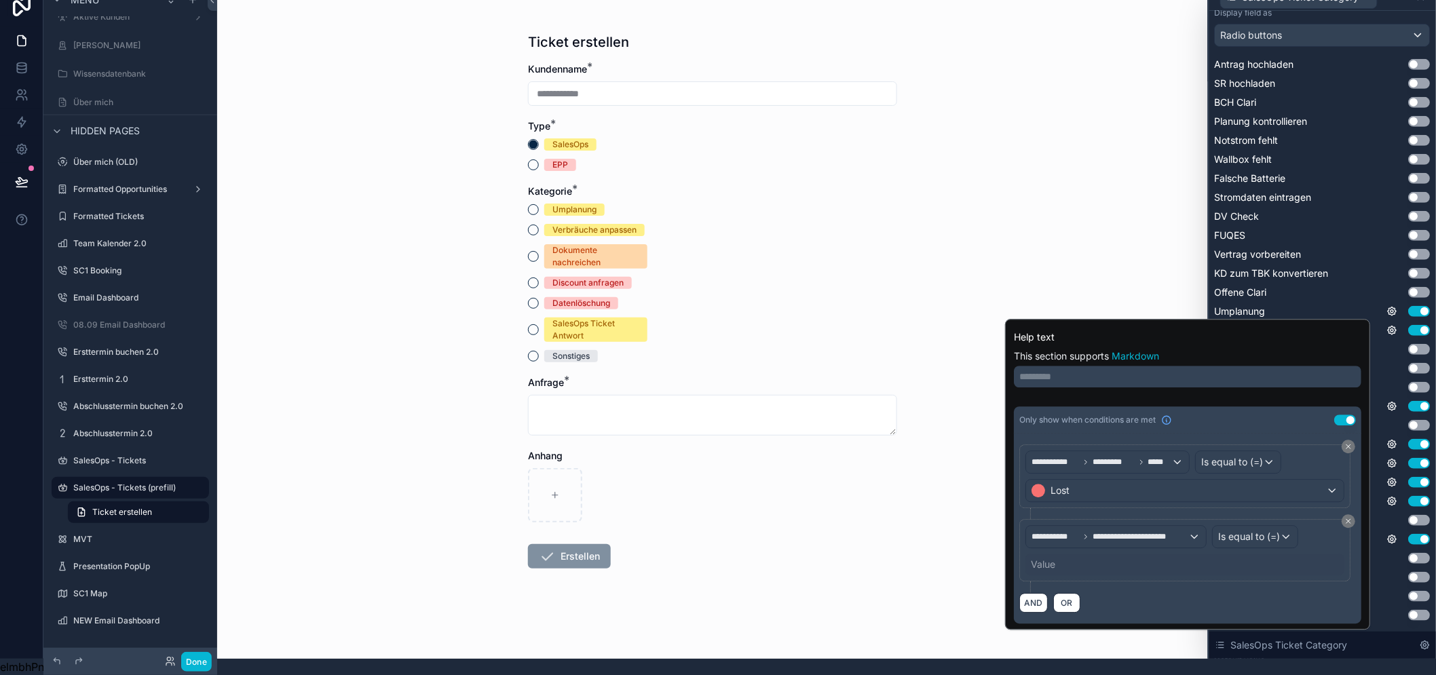
click at [1073, 557] on div "Value" at bounding box center [1184, 565] width 319 height 22
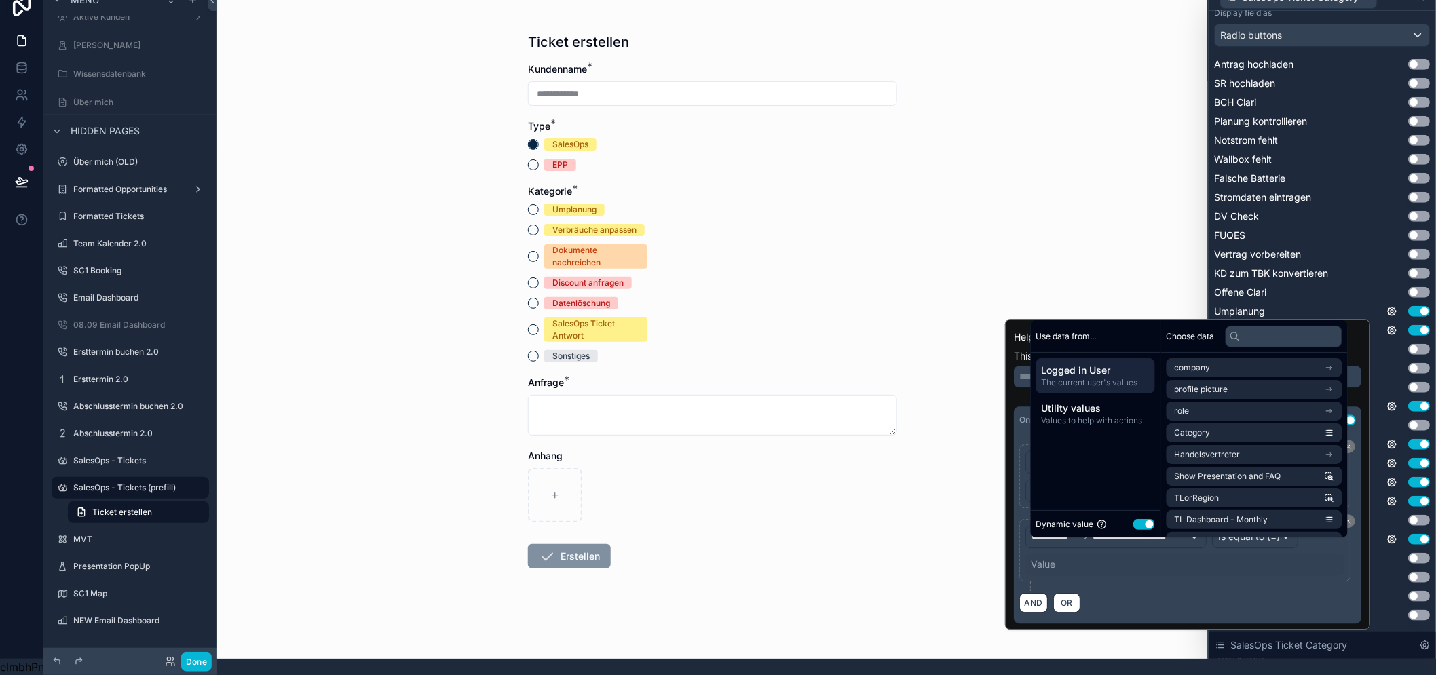
click at [1147, 526] on button "Use setting" at bounding box center [1144, 524] width 22 height 11
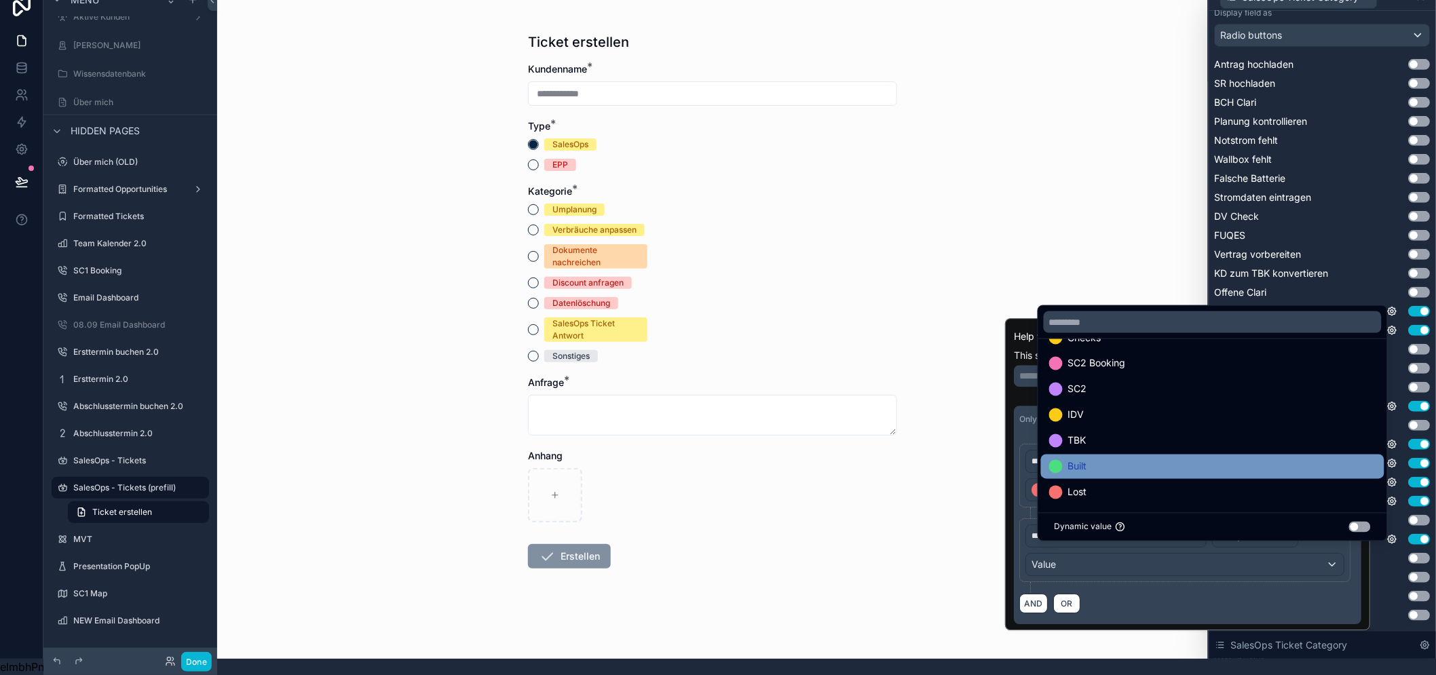
scroll to position [78, 0]
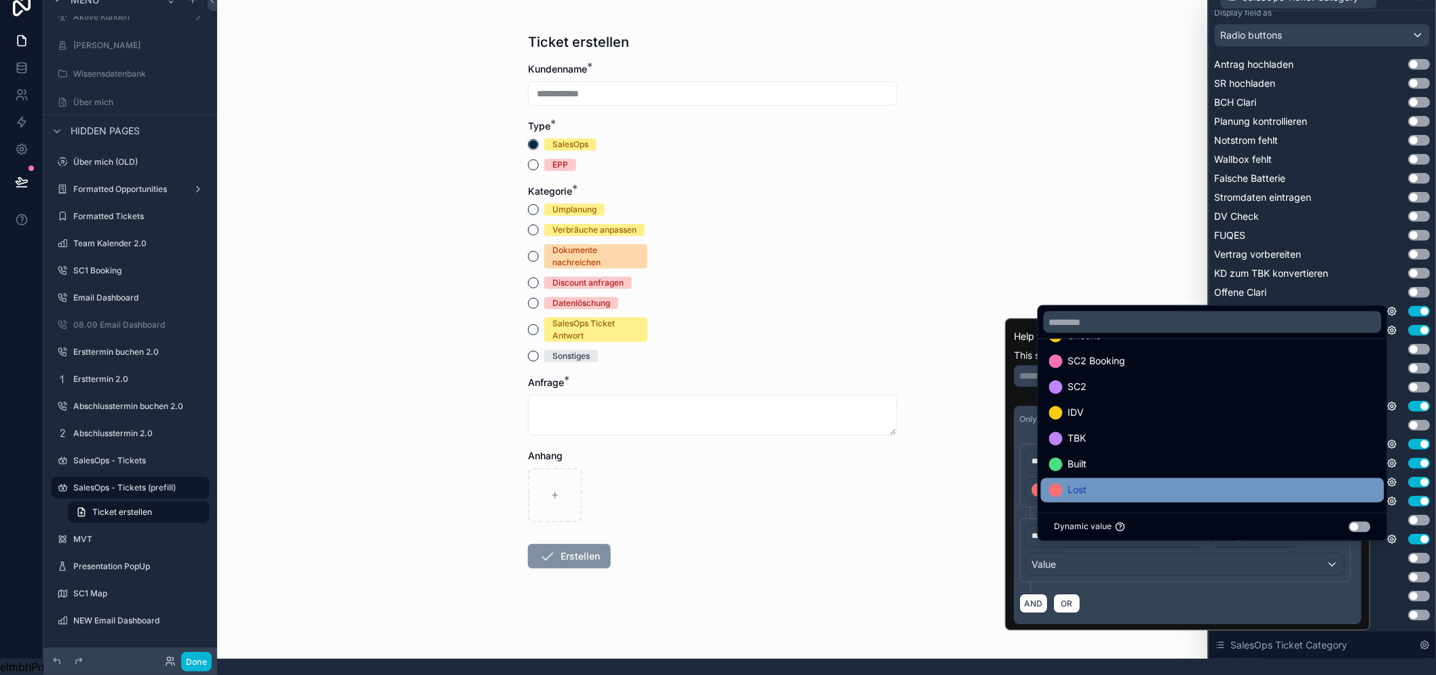
click at [1110, 486] on div "Lost" at bounding box center [1212, 490] width 327 height 16
click at [1206, 593] on div "AND OR" at bounding box center [1187, 603] width 336 height 20
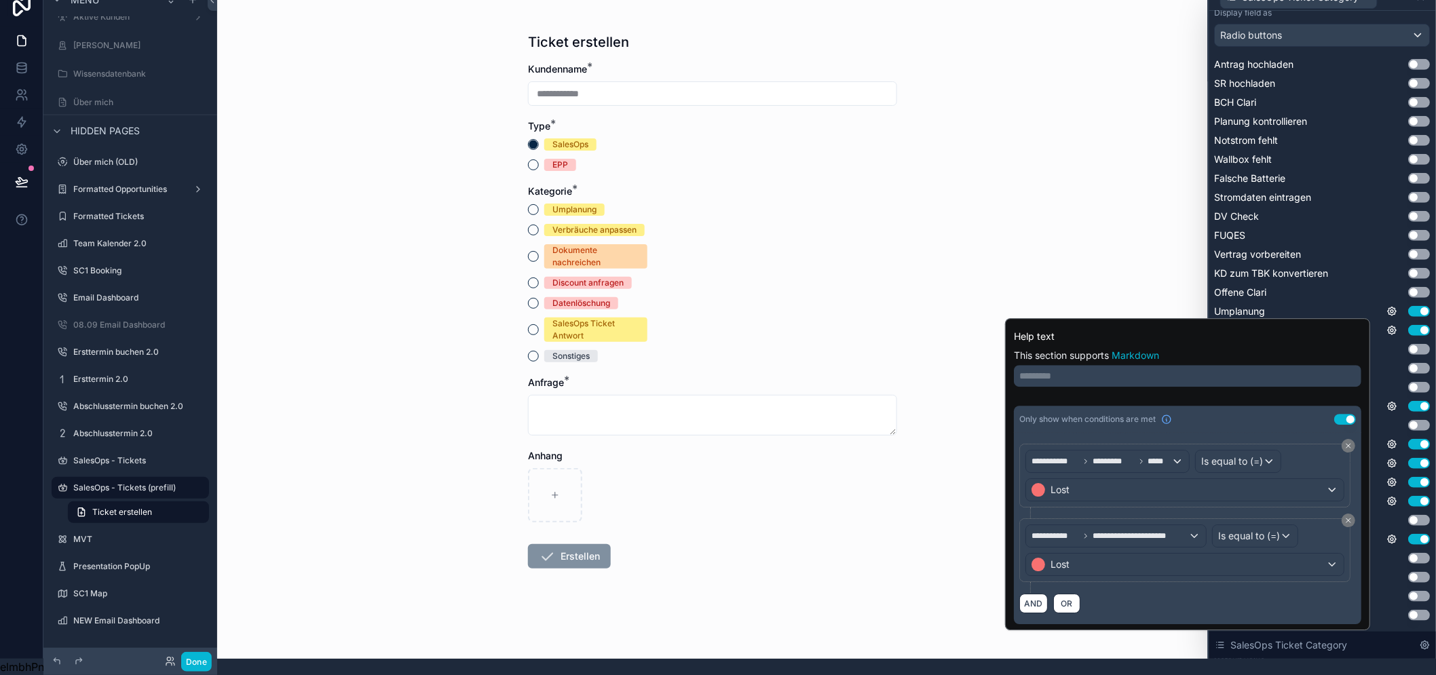
click at [1007, 269] on div "**********" at bounding box center [712, 321] width 990 height 675
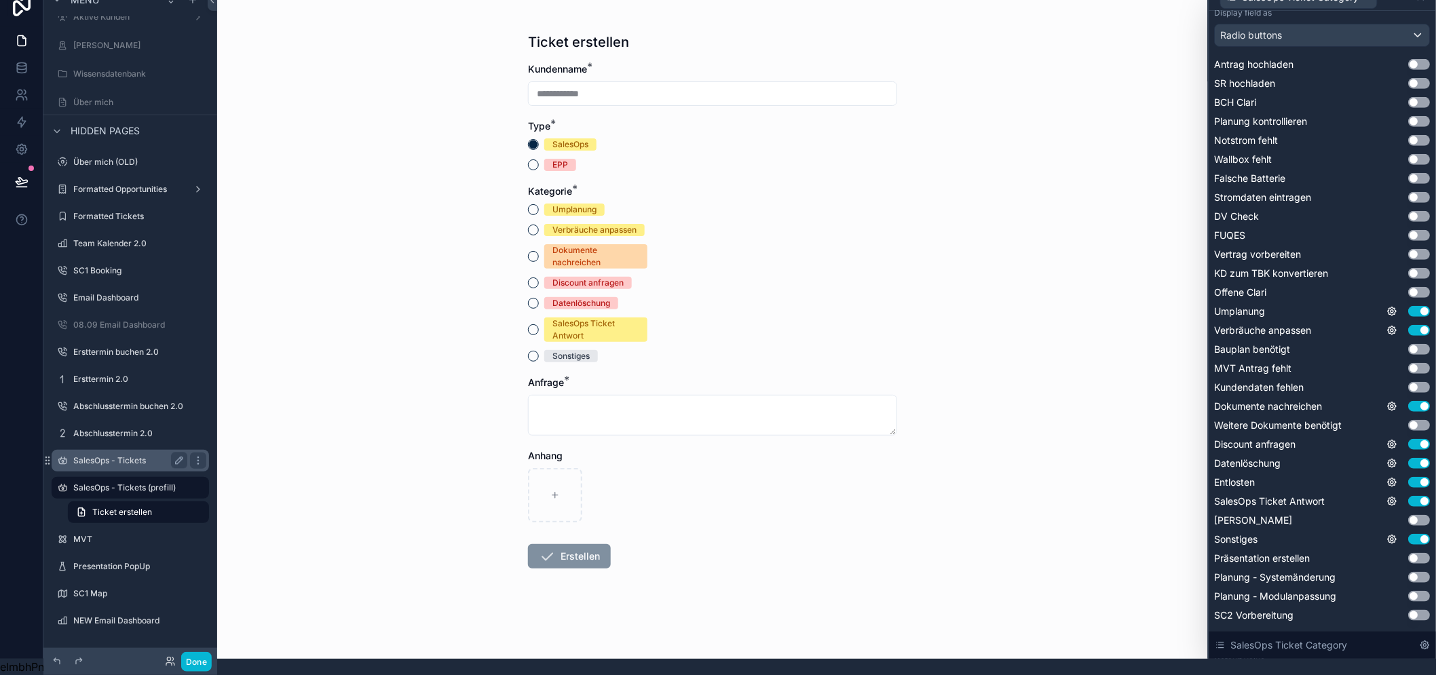
click at [113, 455] on label "SalesOps - Tickets" at bounding box center [127, 460] width 109 height 11
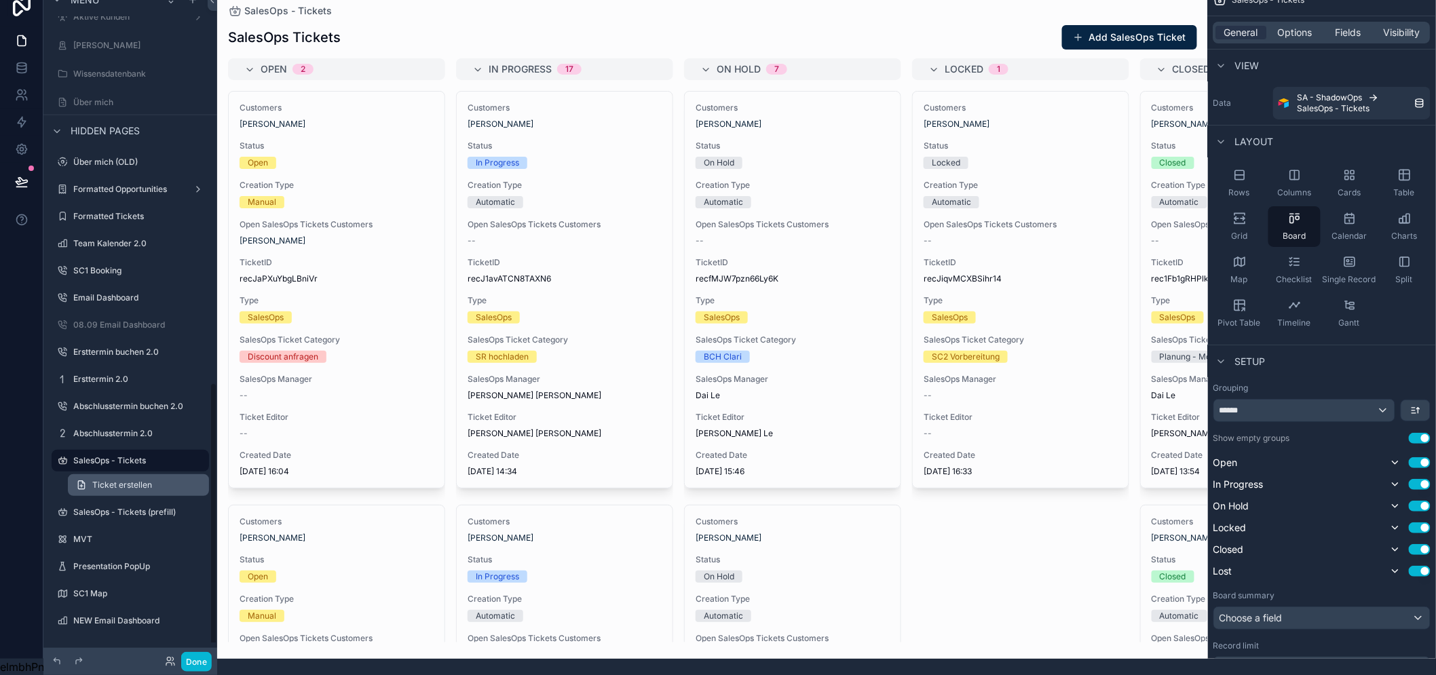
click at [147, 480] on span "Ticket erstellen" at bounding box center [122, 485] width 60 height 11
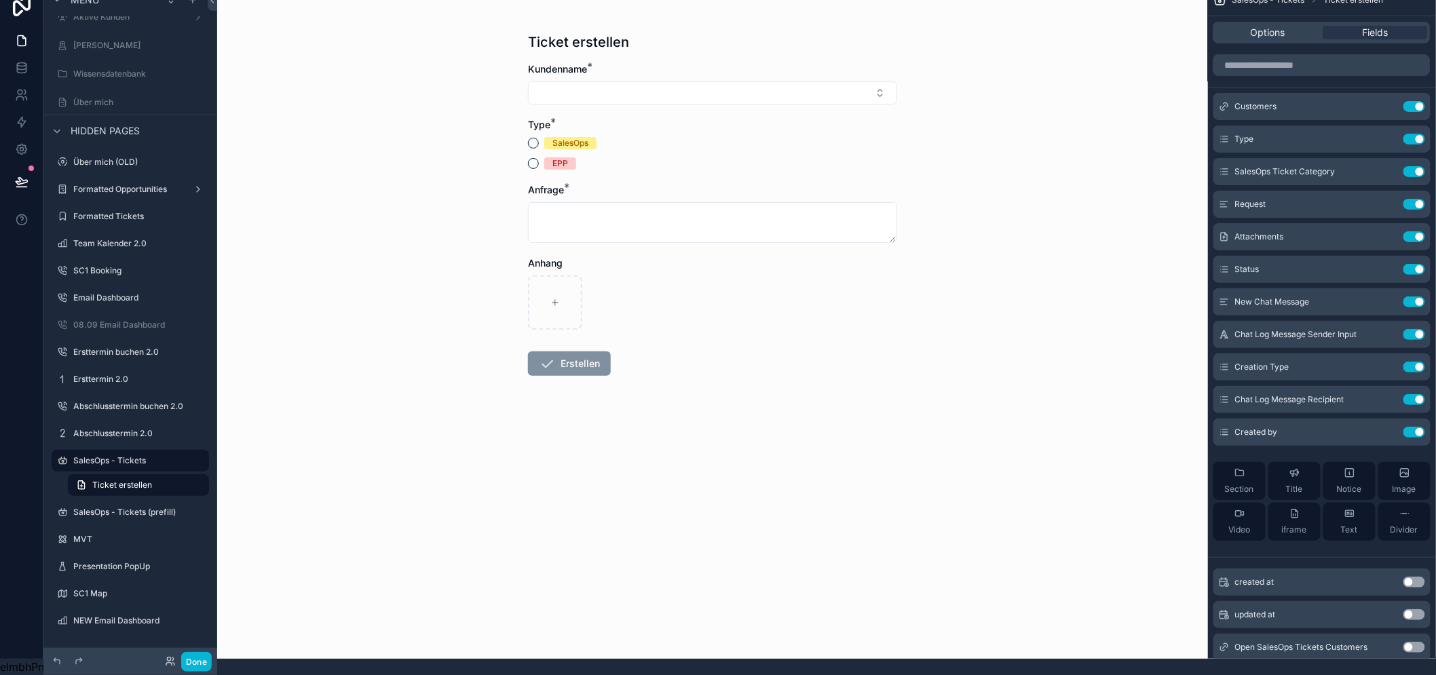
click at [588, 137] on div "SalesOps" at bounding box center [570, 143] width 36 height 12
click at [568, 157] on div "EPP" at bounding box center [560, 163] width 16 height 12
click at [539, 158] on button "EPP" at bounding box center [533, 163] width 11 height 11
click at [571, 137] on div "SalesOps" at bounding box center [570, 143] width 36 height 12
click at [539, 138] on button "SalesOps" at bounding box center [533, 143] width 11 height 11
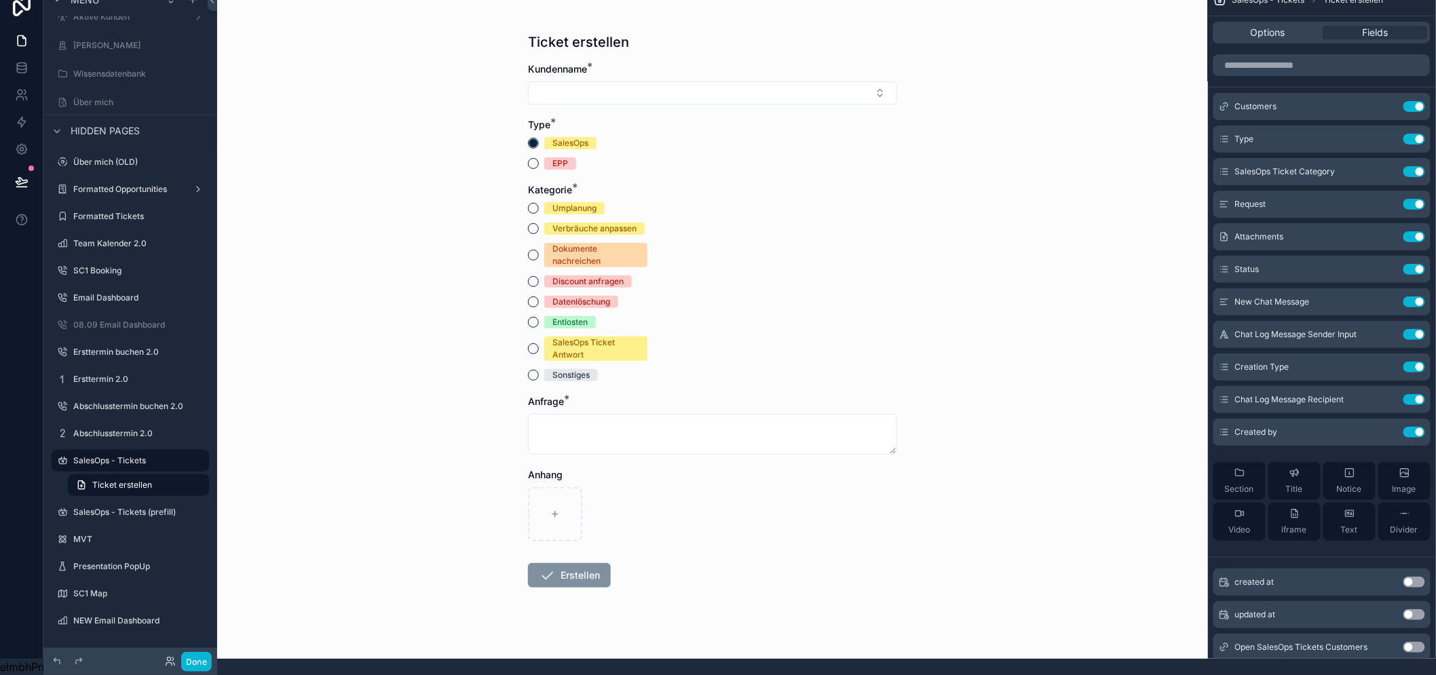
click at [569, 316] on div "Entlosten" at bounding box center [569, 322] width 35 height 12
click at [539, 317] on button "Entlosten" at bounding box center [533, 322] width 11 height 11
click at [1392, 166] on icon "scrollable content" at bounding box center [1386, 171] width 11 height 11
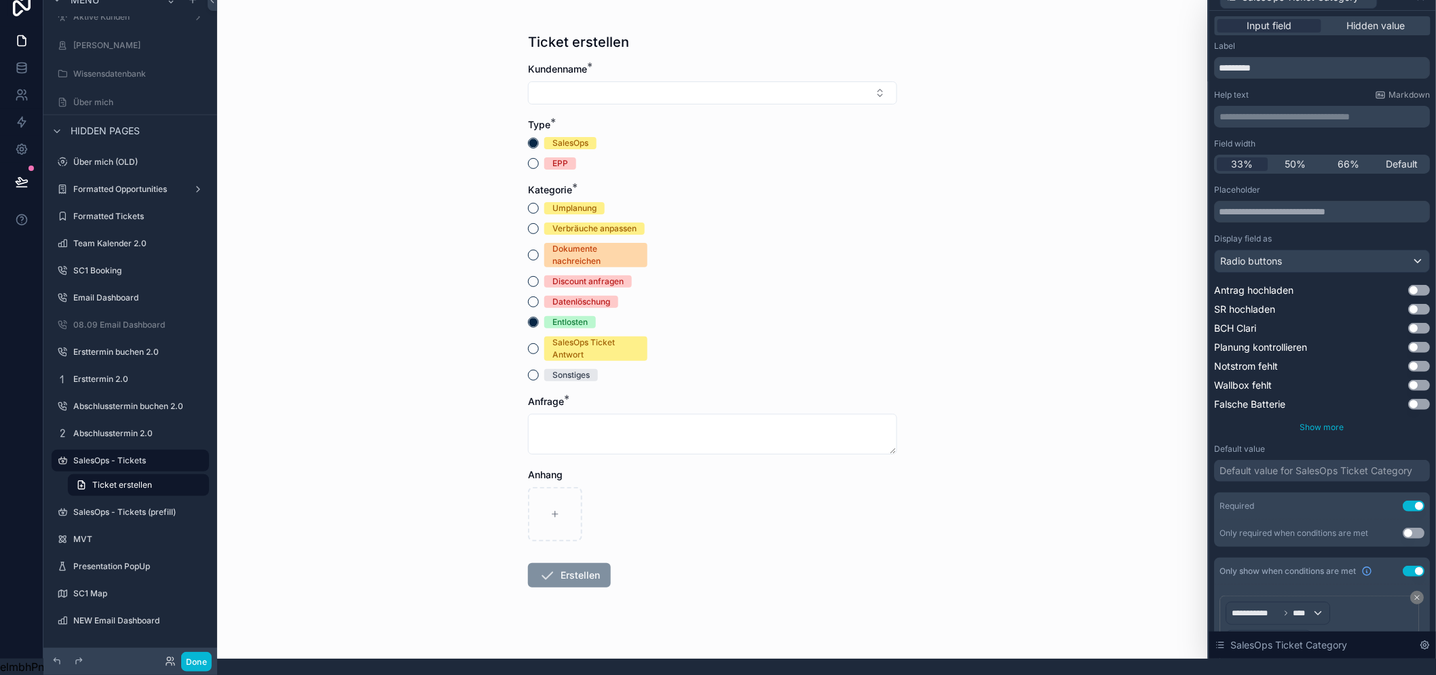
click at [1332, 422] on span "Show more" at bounding box center [1322, 427] width 44 height 10
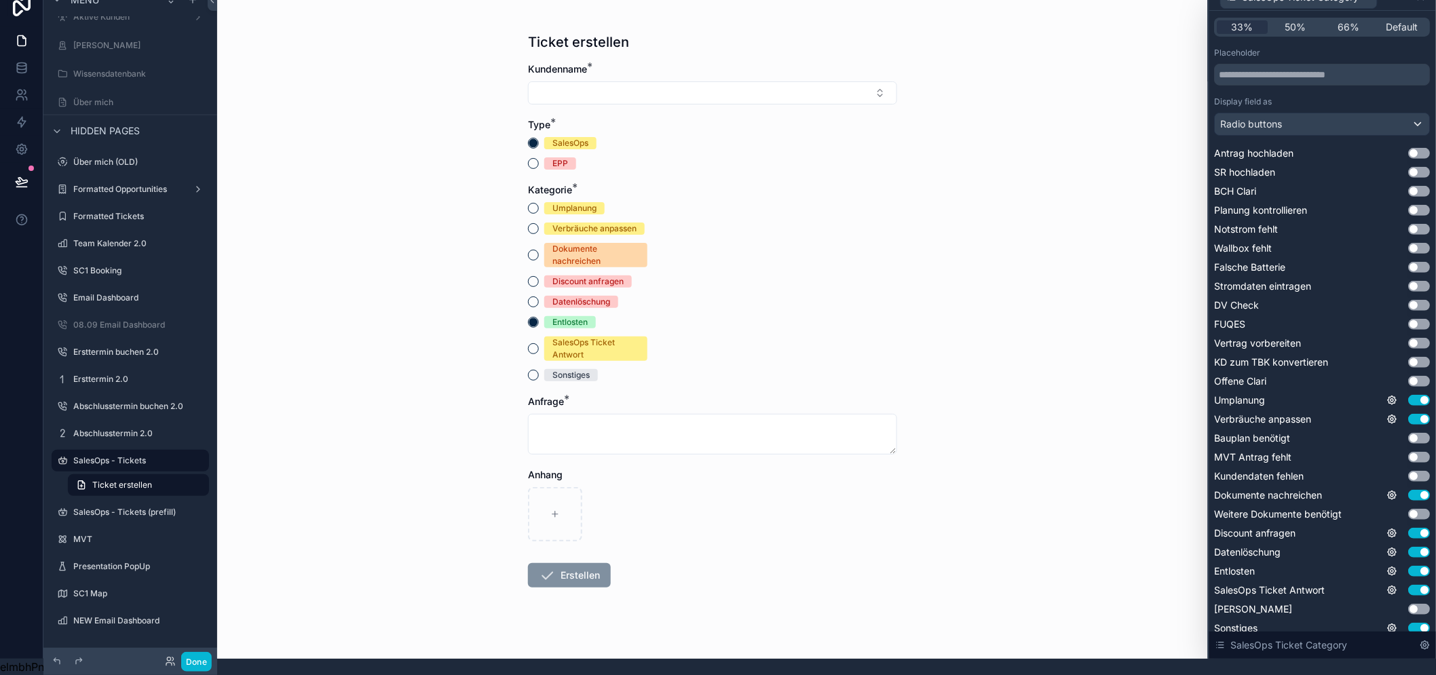
scroll to position [301, 0]
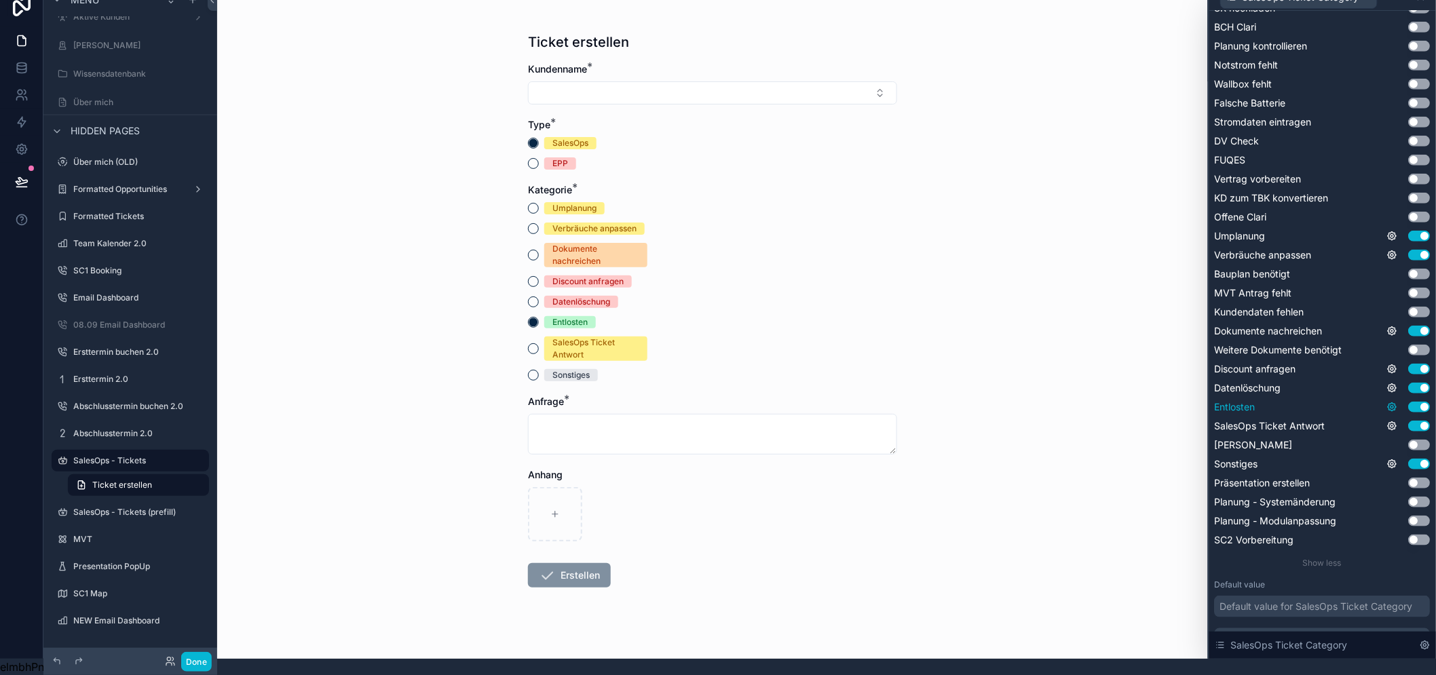
click at [1395, 402] on icon at bounding box center [1392, 407] width 11 height 11
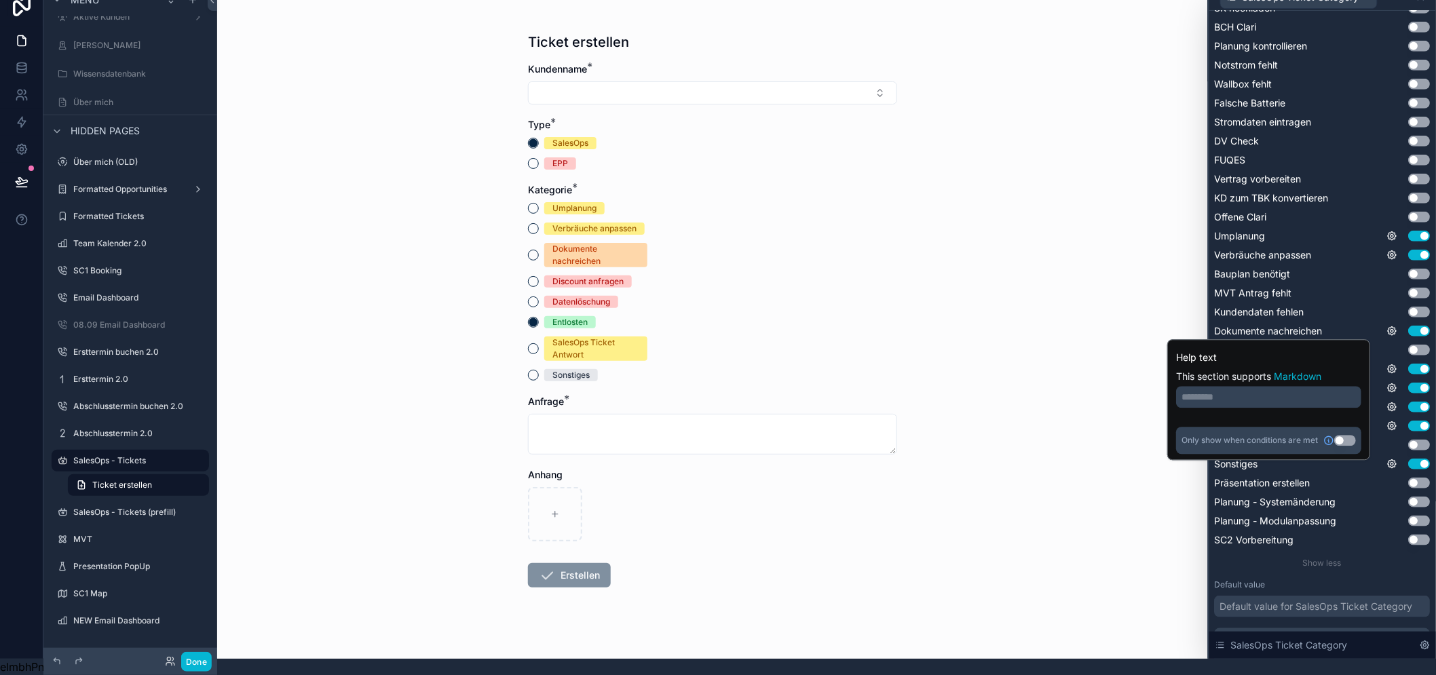
click at [1347, 435] on button "Use setting" at bounding box center [1345, 440] width 22 height 11
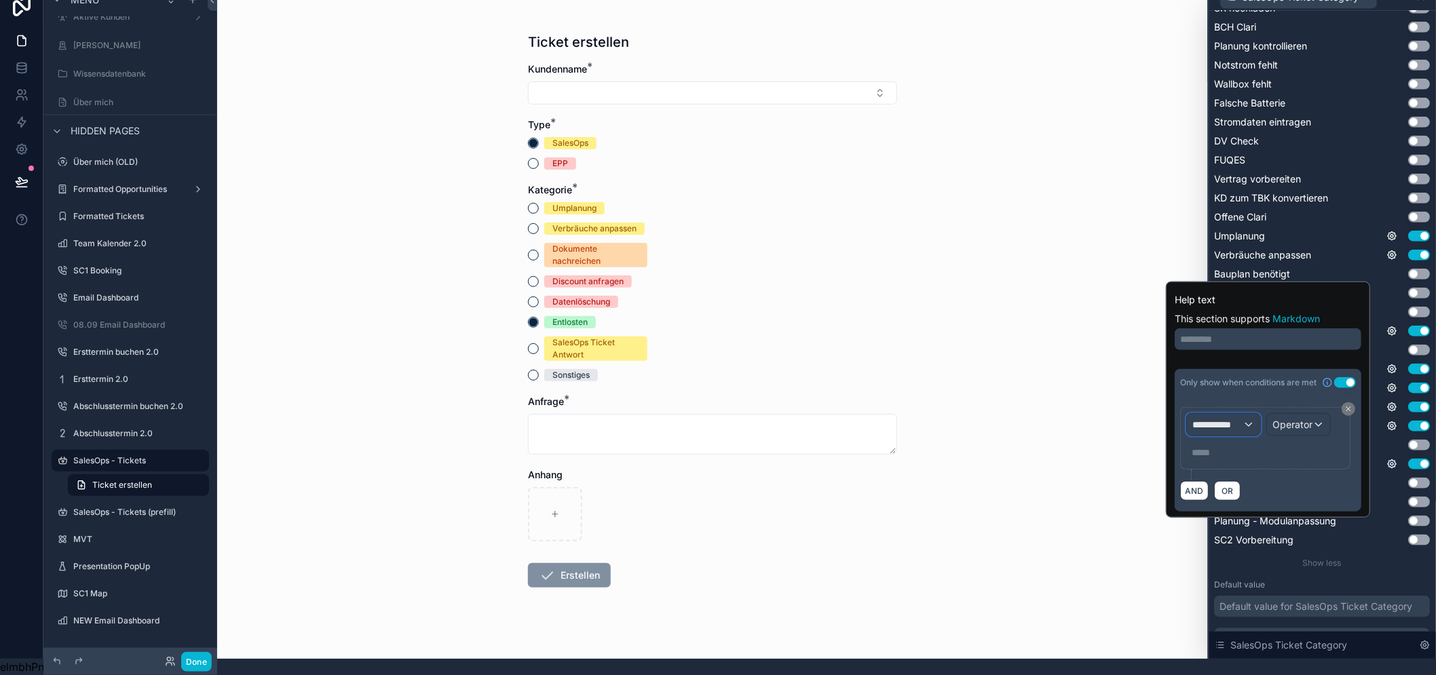
click at [1212, 418] on span "**********" at bounding box center [1217, 425] width 50 height 14
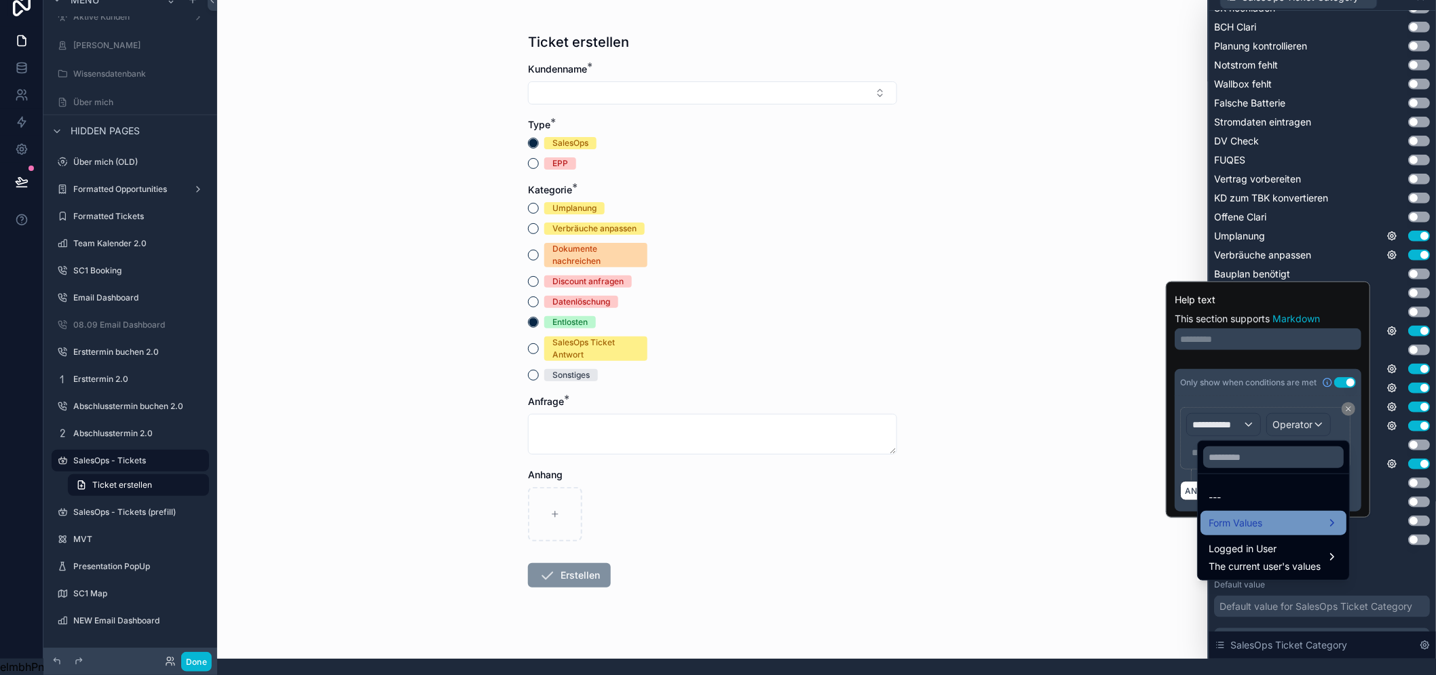
click at [1251, 515] on span "Form Values" at bounding box center [1235, 523] width 54 height 16
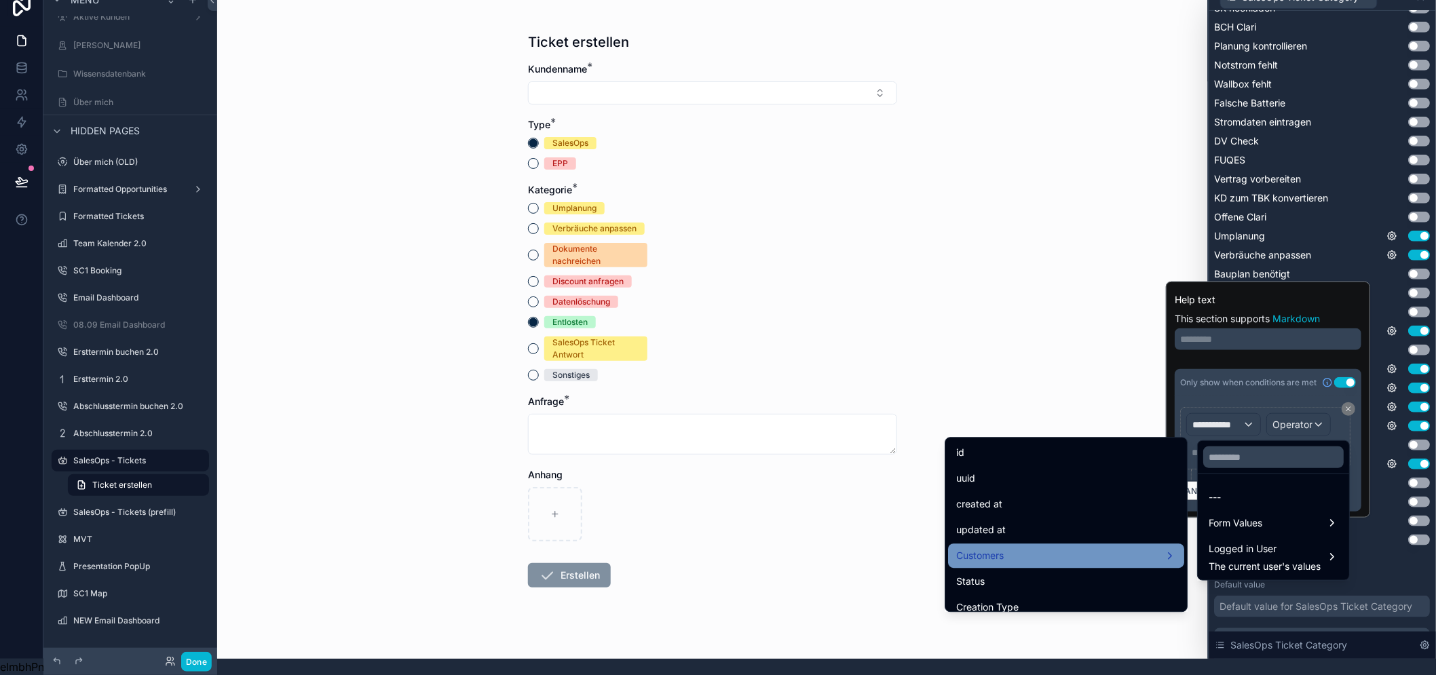
click at [1075, 547] on div "Customers" at bounding box center [1066, 555] width 220 height 16
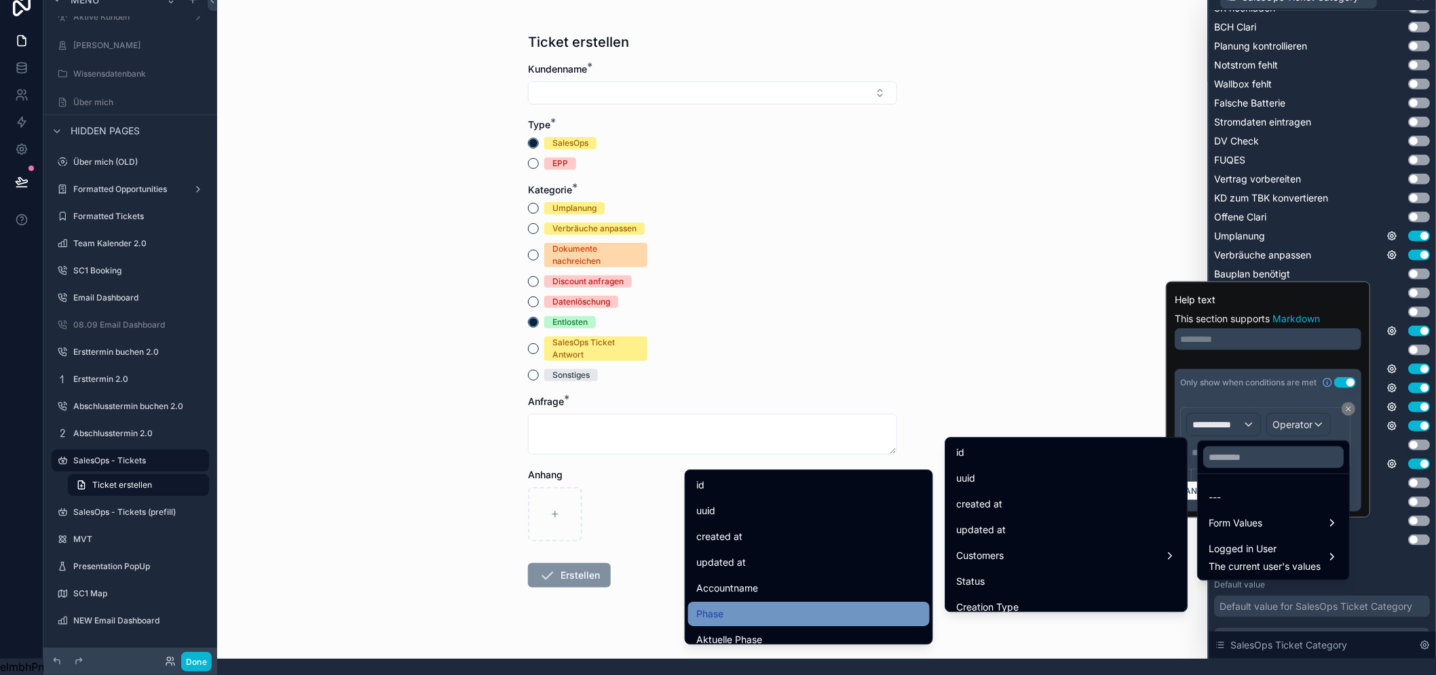
click at [824, 606] on div "Phase" at bounding box center [808, 614] width 225 height 16
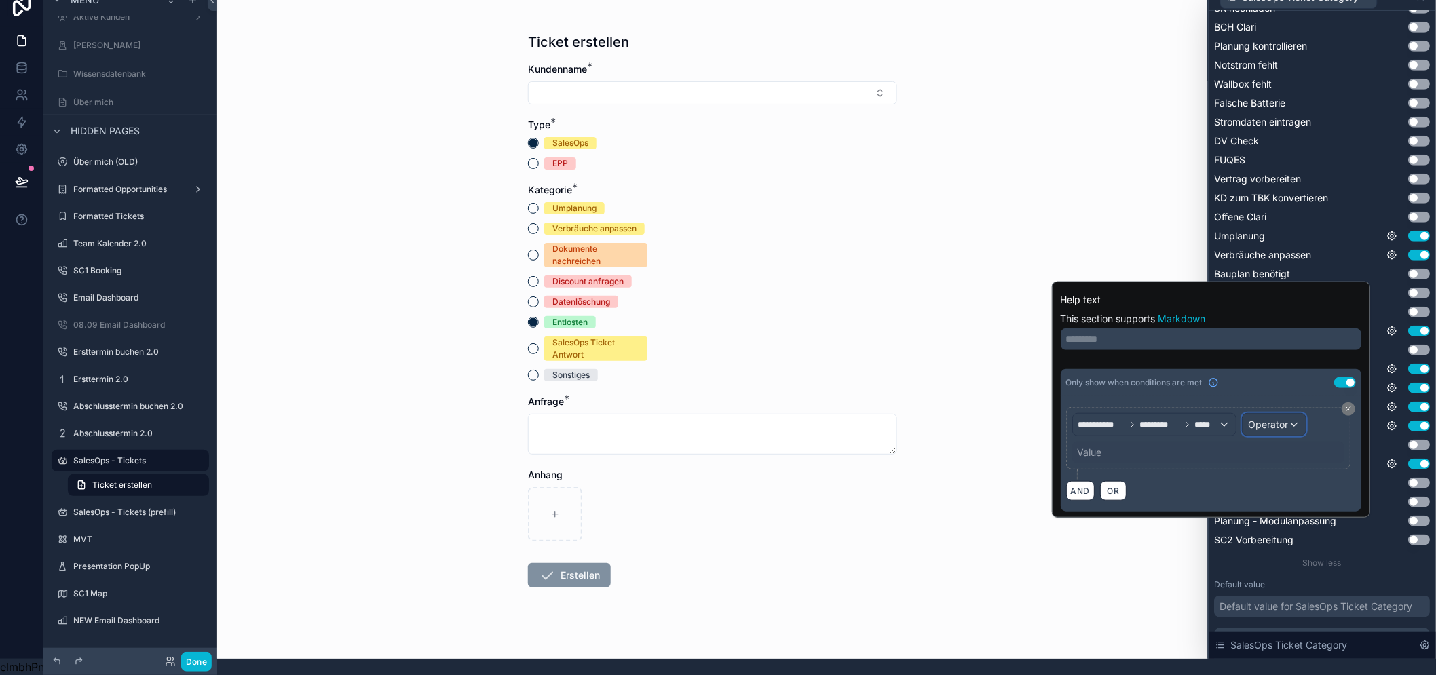
click at [1260, 419] on span "Operator" at bounding box center [1268, 425] width 40 height 12
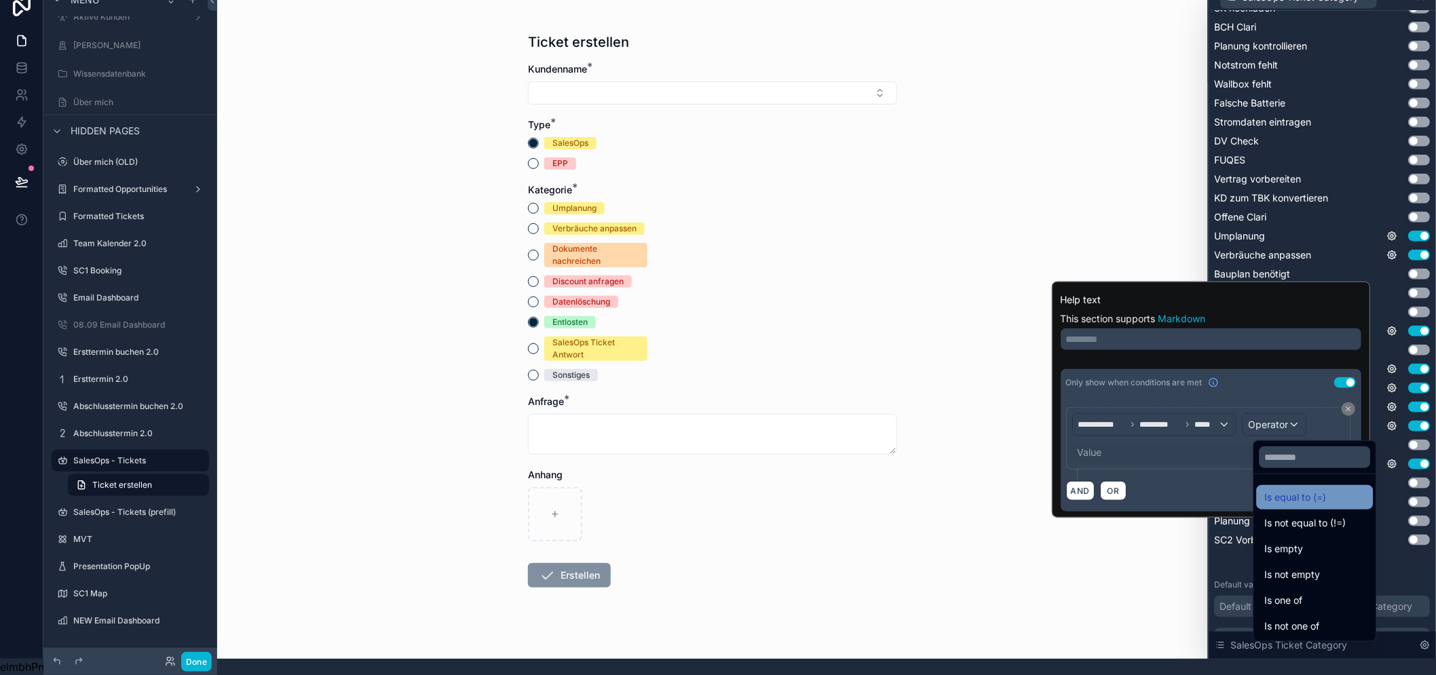
click at [1276, 489] on span "Is equal to (=)" at bounding box center [1296, 497] width 62 height 16
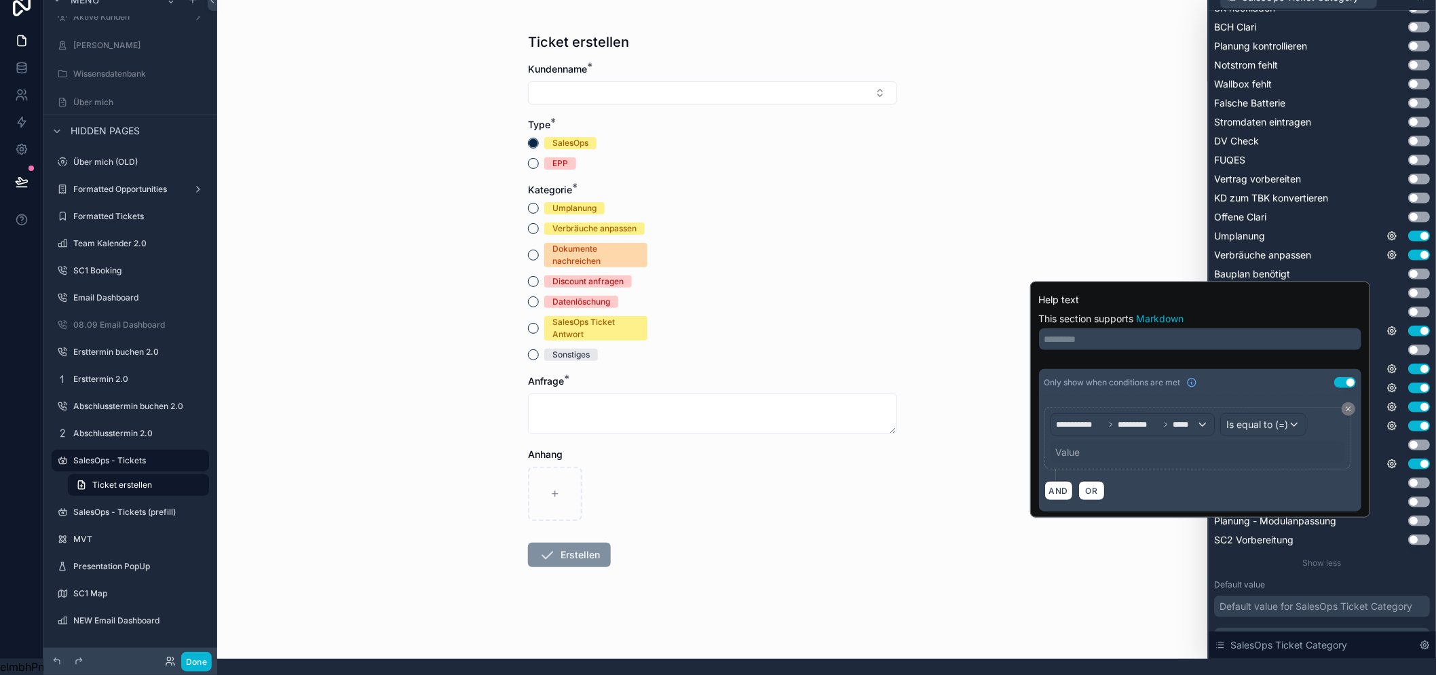
click at [1122, 442] on div "Value" at bounding box center [1197, 453] width 294 height 22
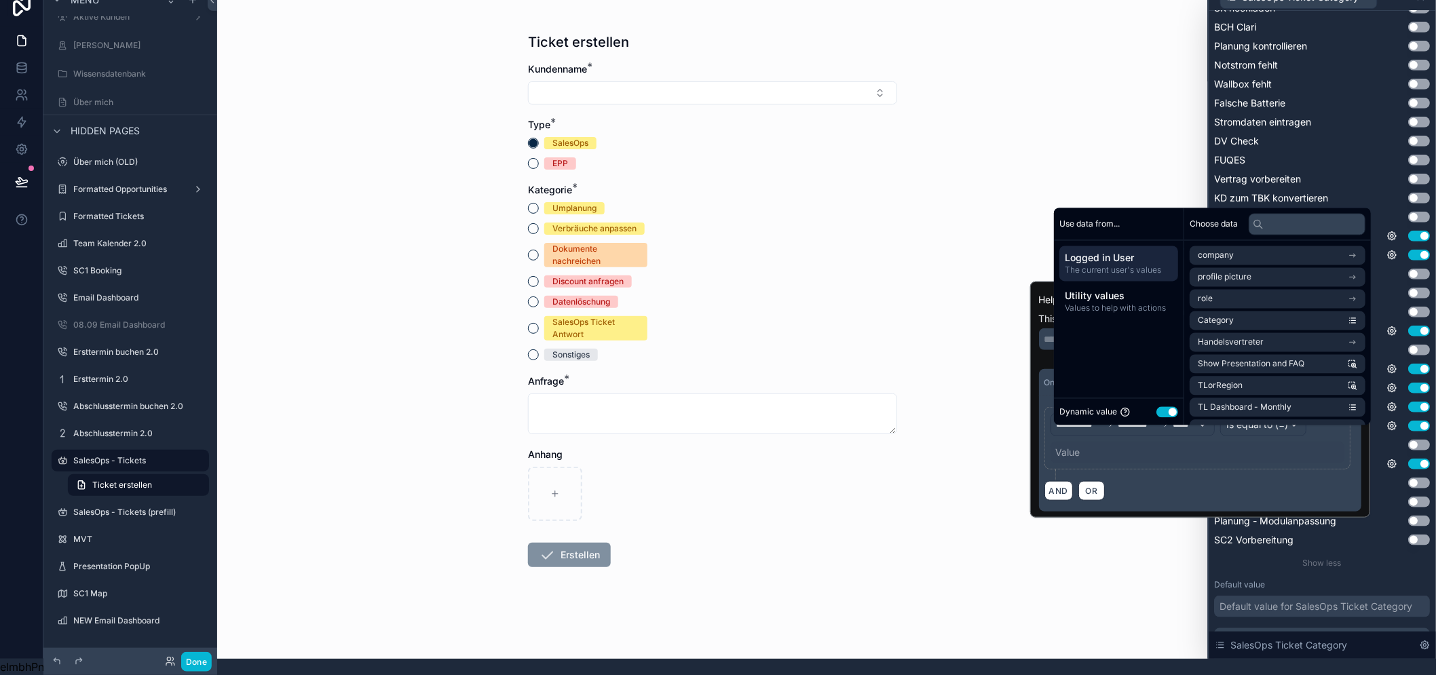
click at [1165, 410] on button "Use setting" at bounding box center [1167, 411] width 22 height 11
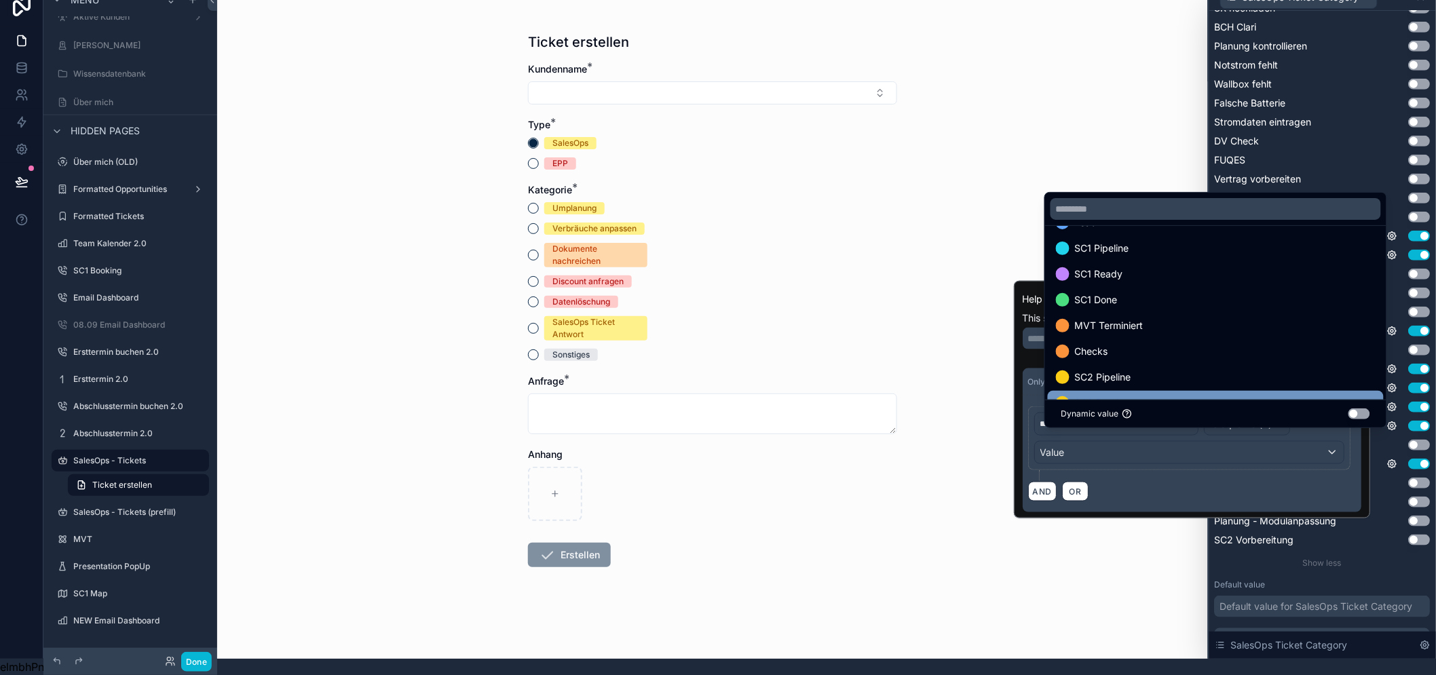
scroll to position [258, 0]
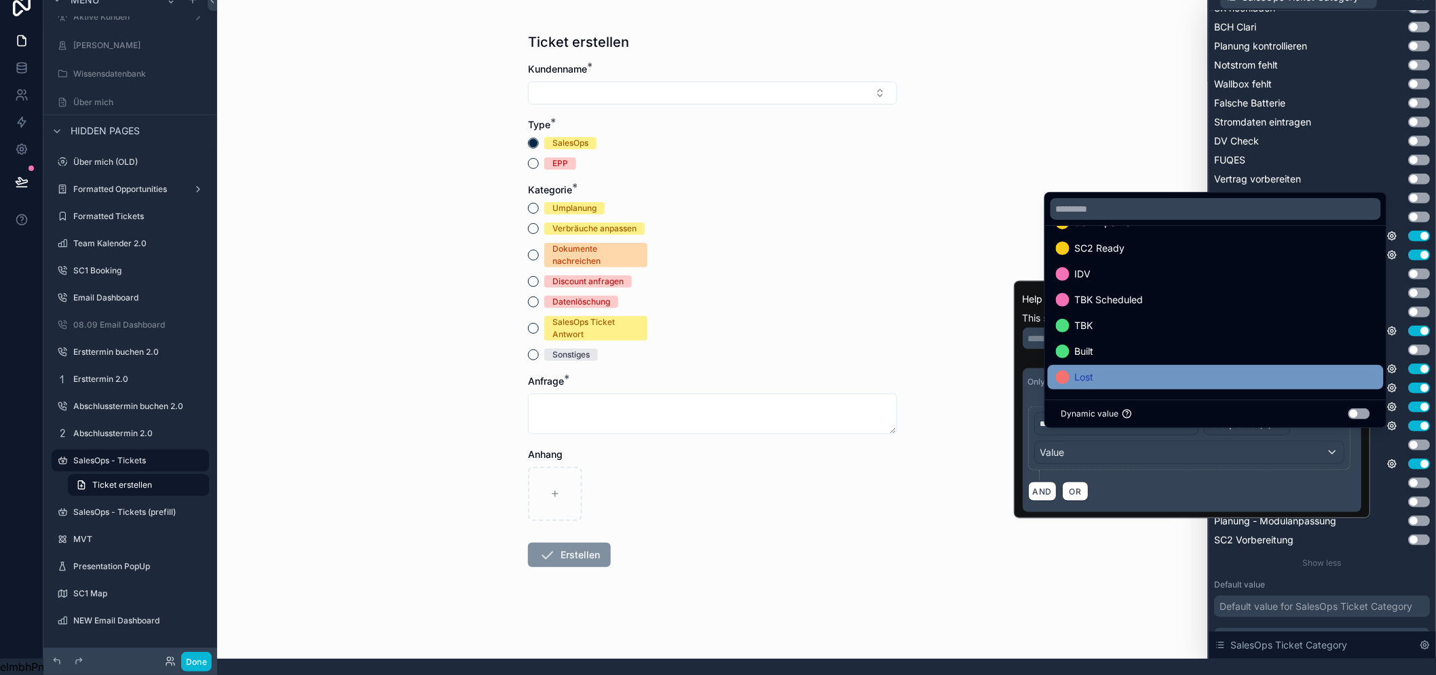
click at [1122, 379] on div "Lost" at bounding box center [1216, 377] width 320 height 16
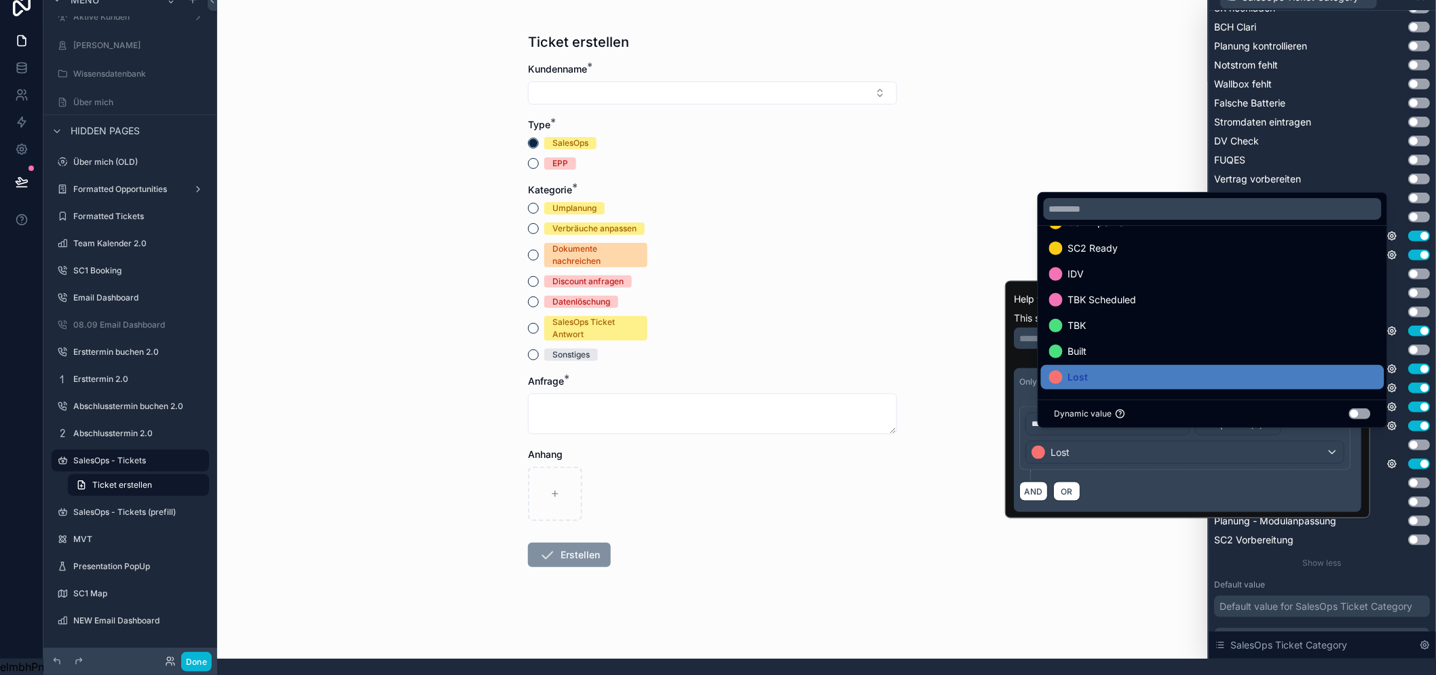
click at [1206, 463] on div "**********" at bounding box center [1187, 443] width 336 height 75
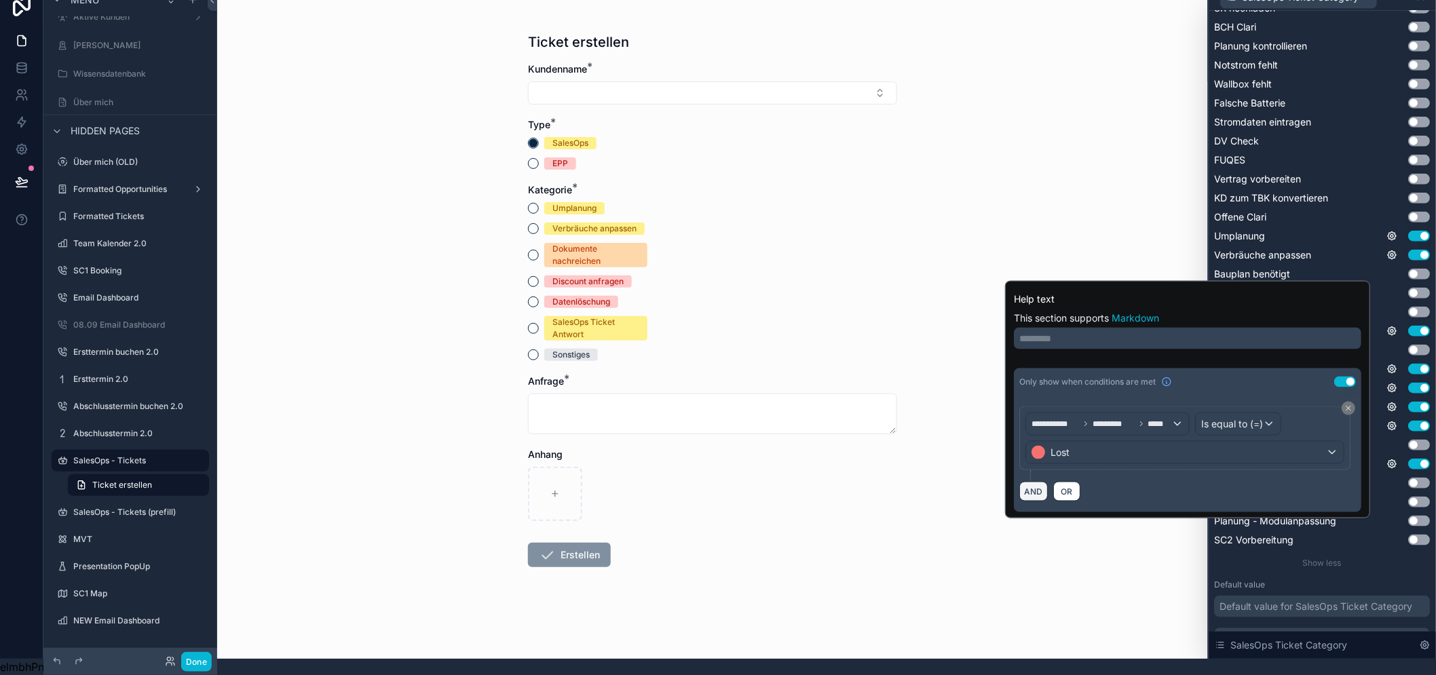
click at [1047, 482] on button "AND" at bounding box center [1033, 492] width 28 height 20
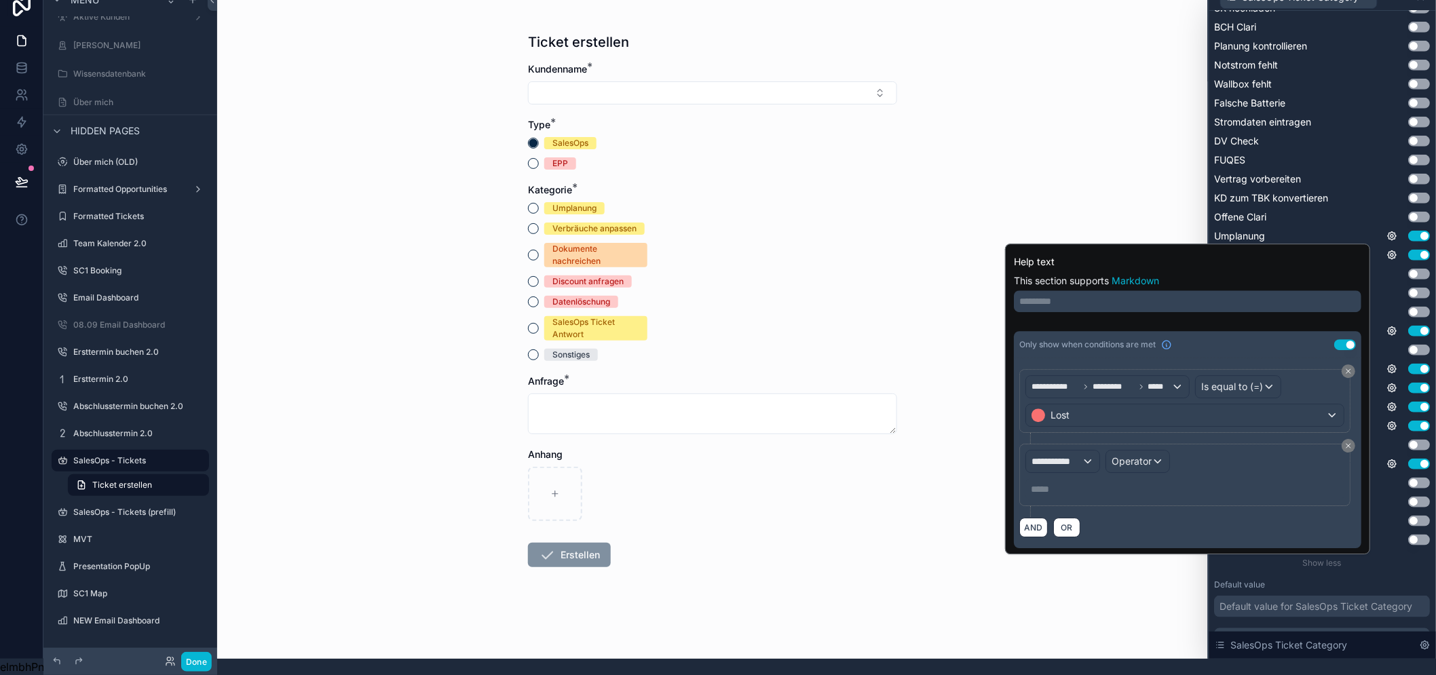
click at [1081, 465] on div "**********" at bounding box center [1184, 475] width 319 height 50
click at [1081, 455] on span "**********" at bounding box center [1056, 462] width 50 height 14
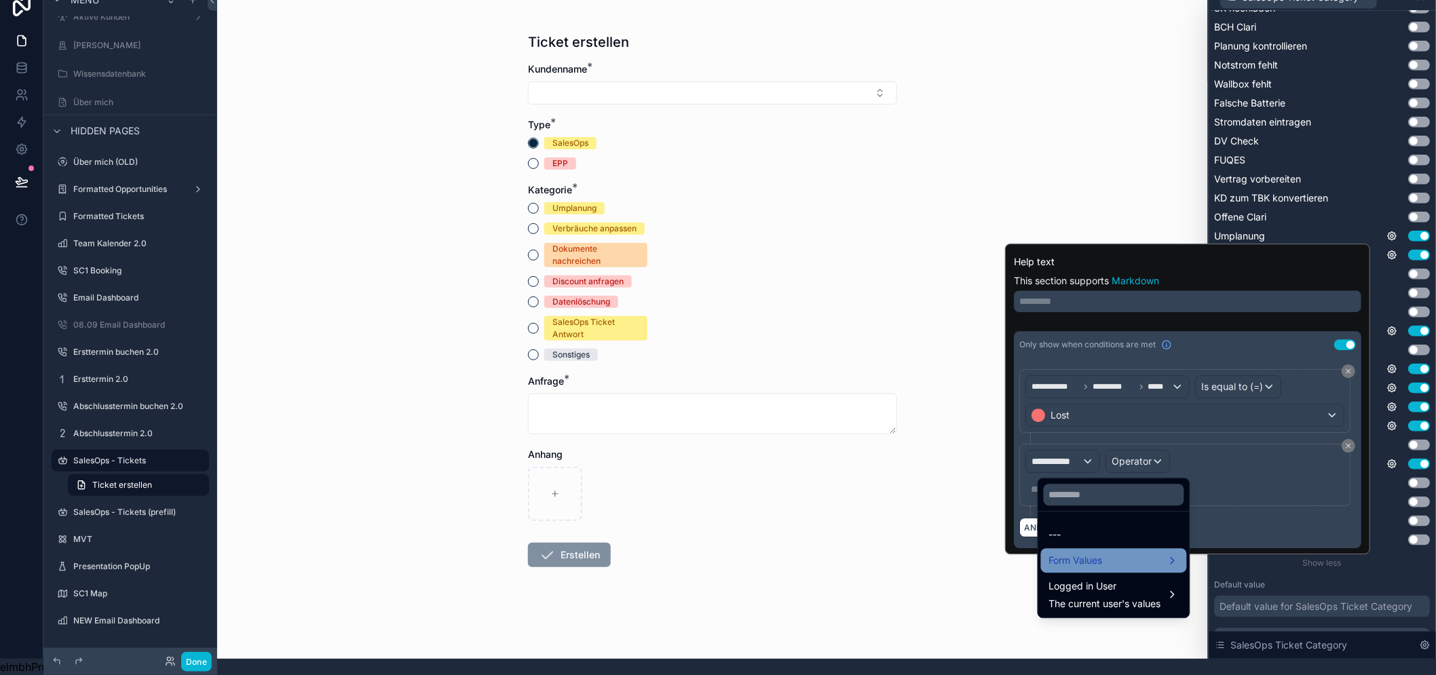
click at [1102, 552] on span "Form Values" at bounding box center [1076, 560] width 54 height 16
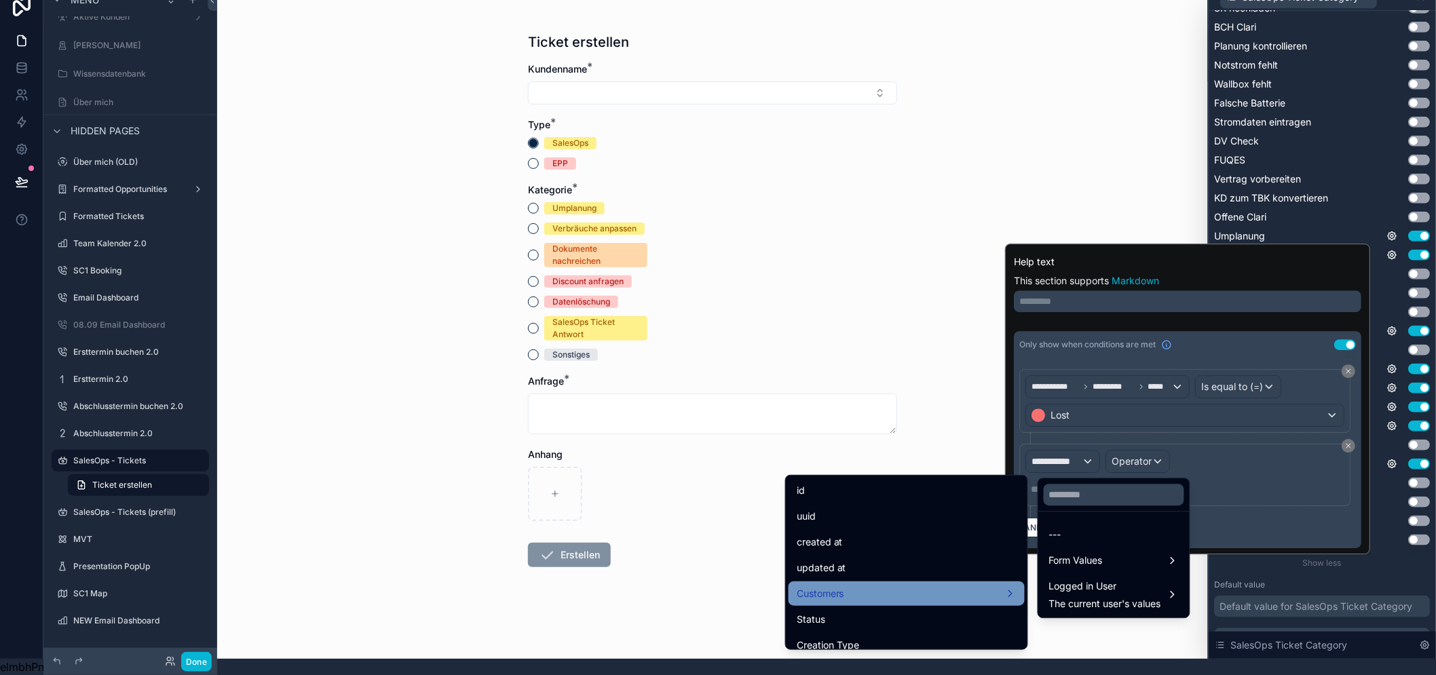
click at [876, 590] on div "Customers" at bounding box center [906, 593] width 236 height 24
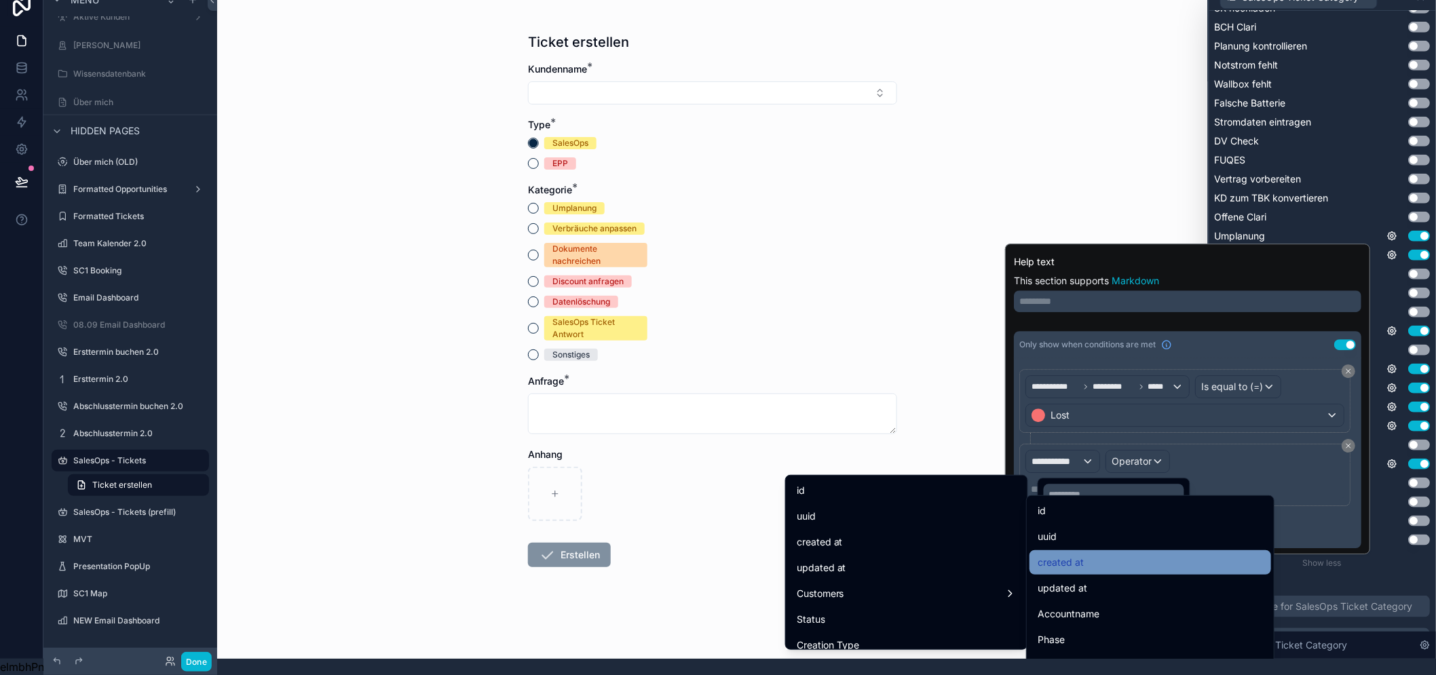
scroll to position [2890, 0]
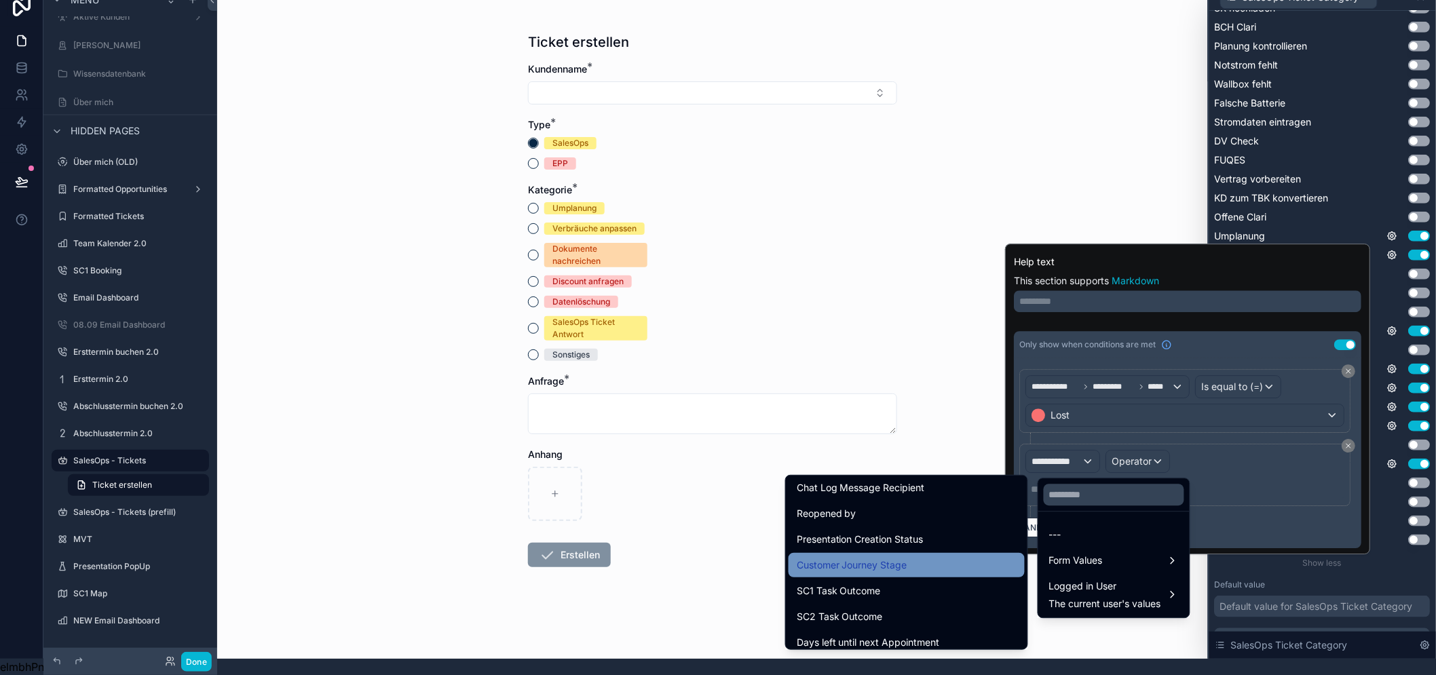
click at [958, 557] on div "Customer Journey Stage" at bounding box center [906, 565] width 220 height 16
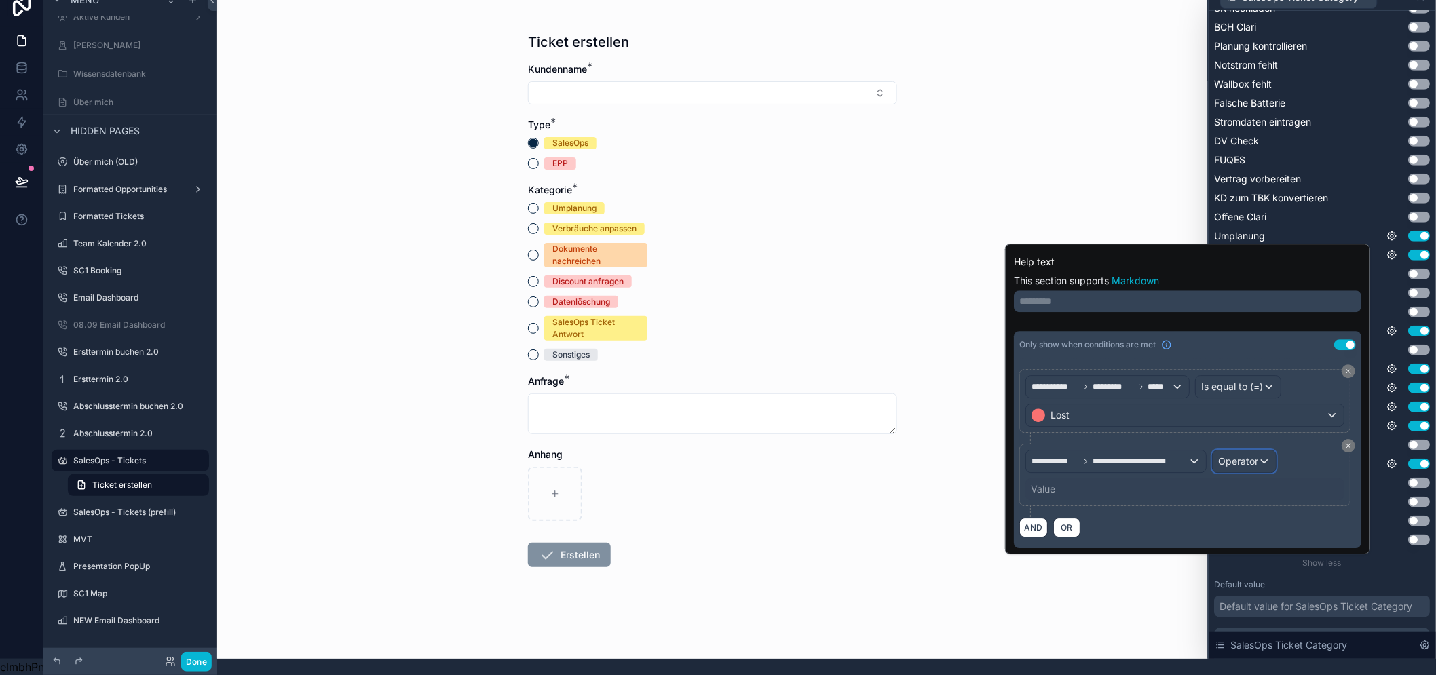
click at [1239, 455] on span "Operator" at bounding box center [1238, 461] width 40 height 12
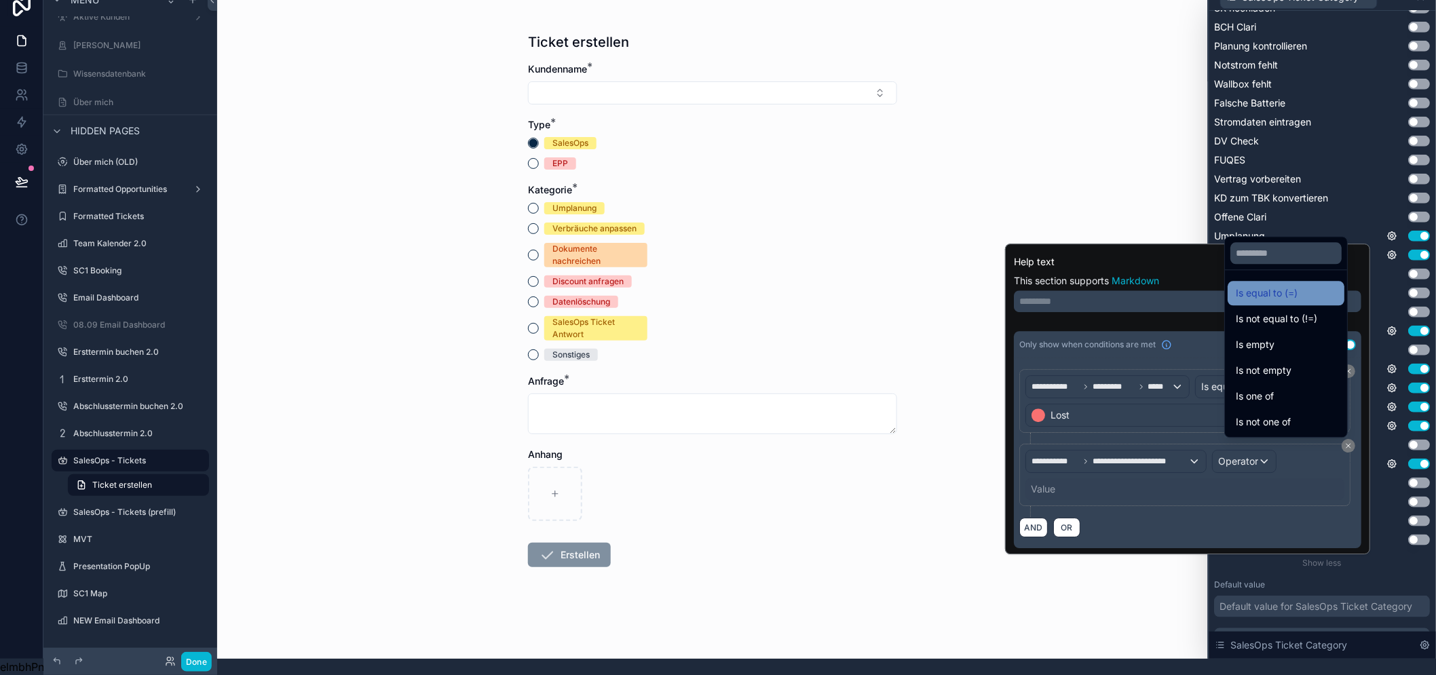
click at [1271, 294] on span "Is equal to (=)" at bounding box center [1266, 293] width 62 height 16
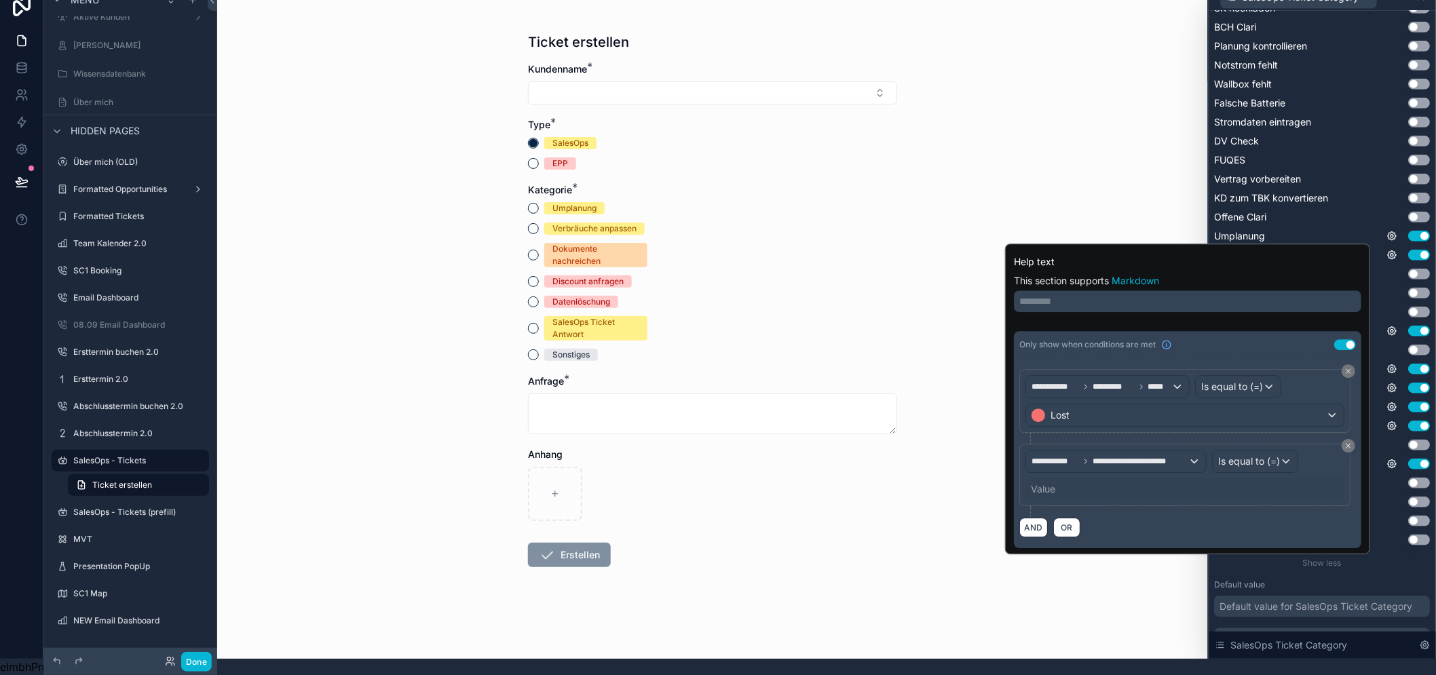
click at [1110, 478] on div "Value" at bounding box center [1184, 489] width 319 height 22
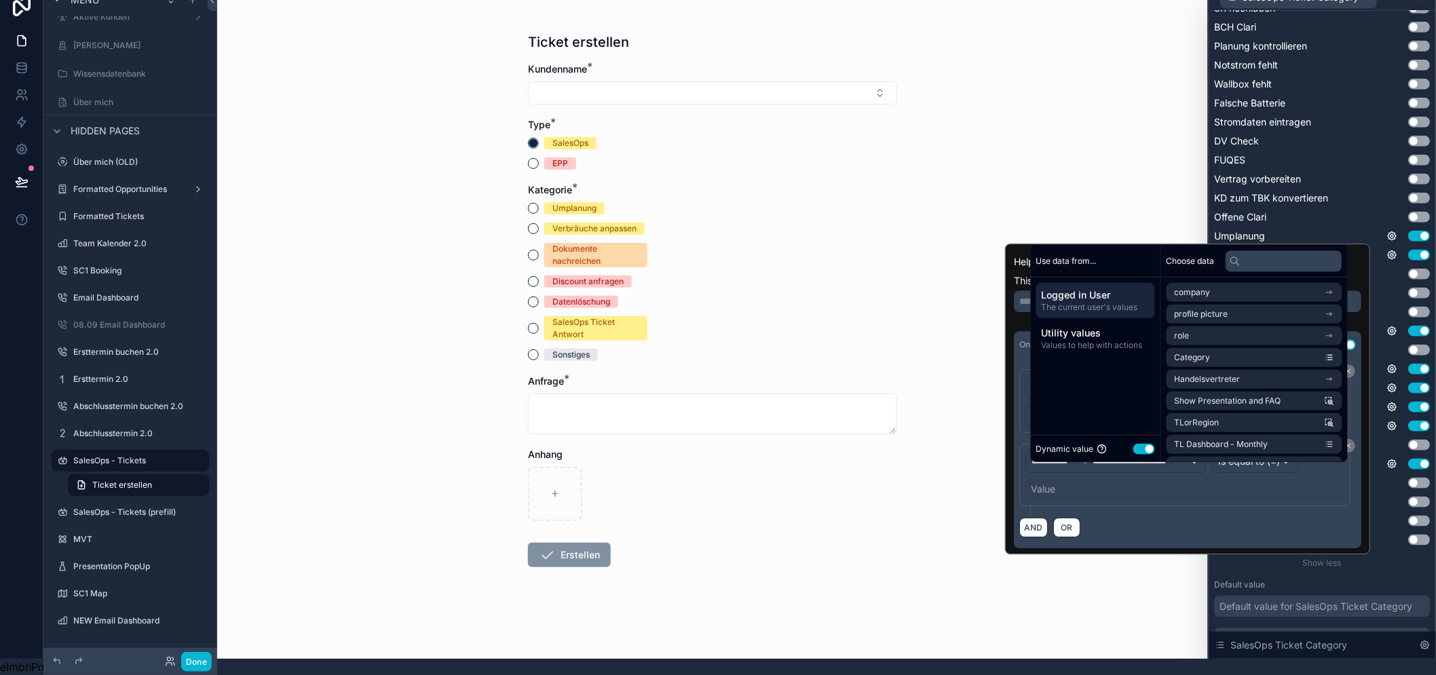
click at [1144, 446] on button "Use setting" at bounding box center [1144, 449] width 22 height 11
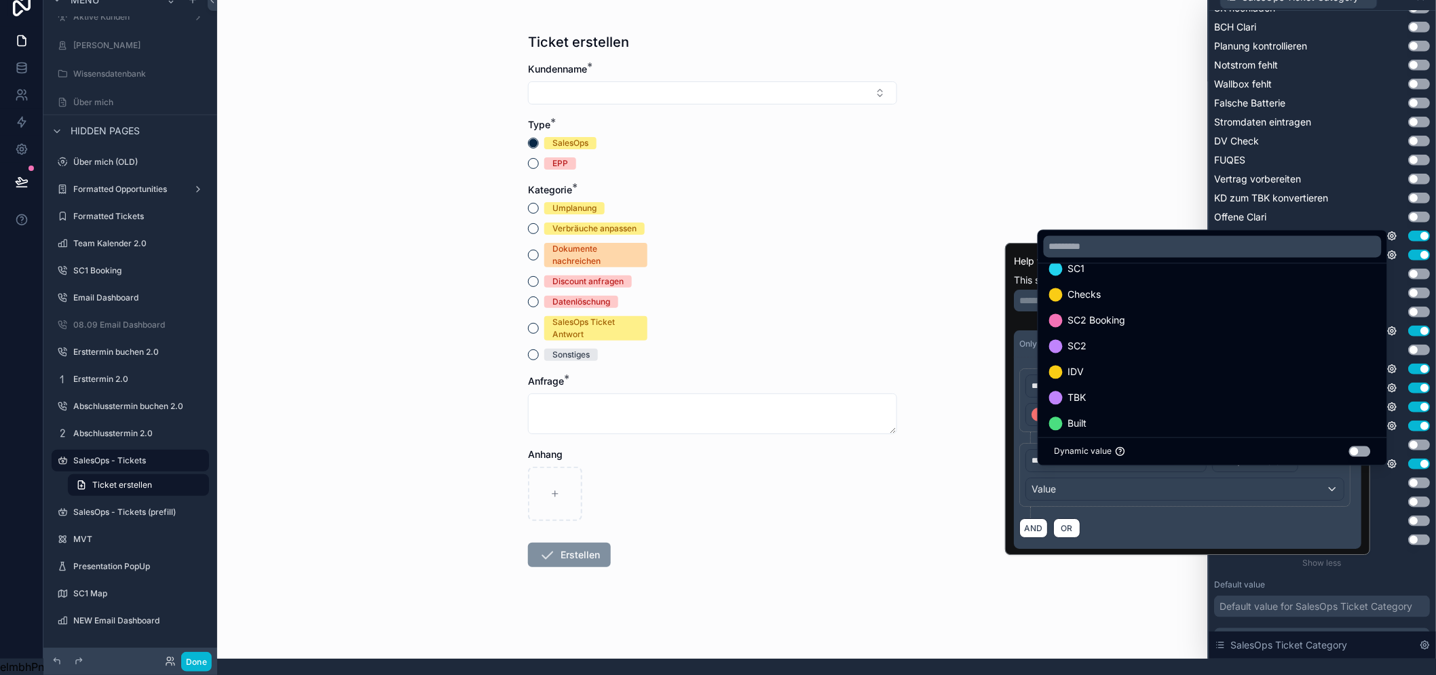
scroll to position [78, 0]
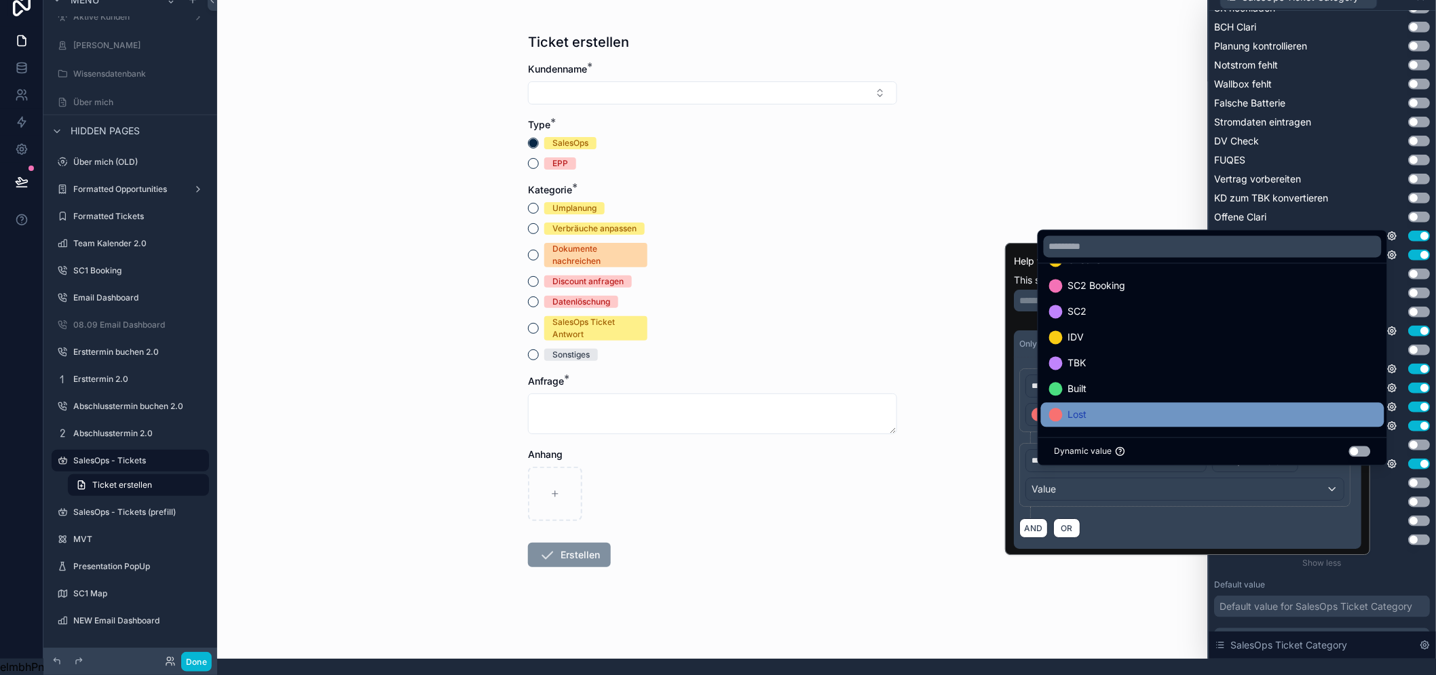
click at [1151, 414] on div "Lost" at bounding box center [1212, 415] width 327 height 16
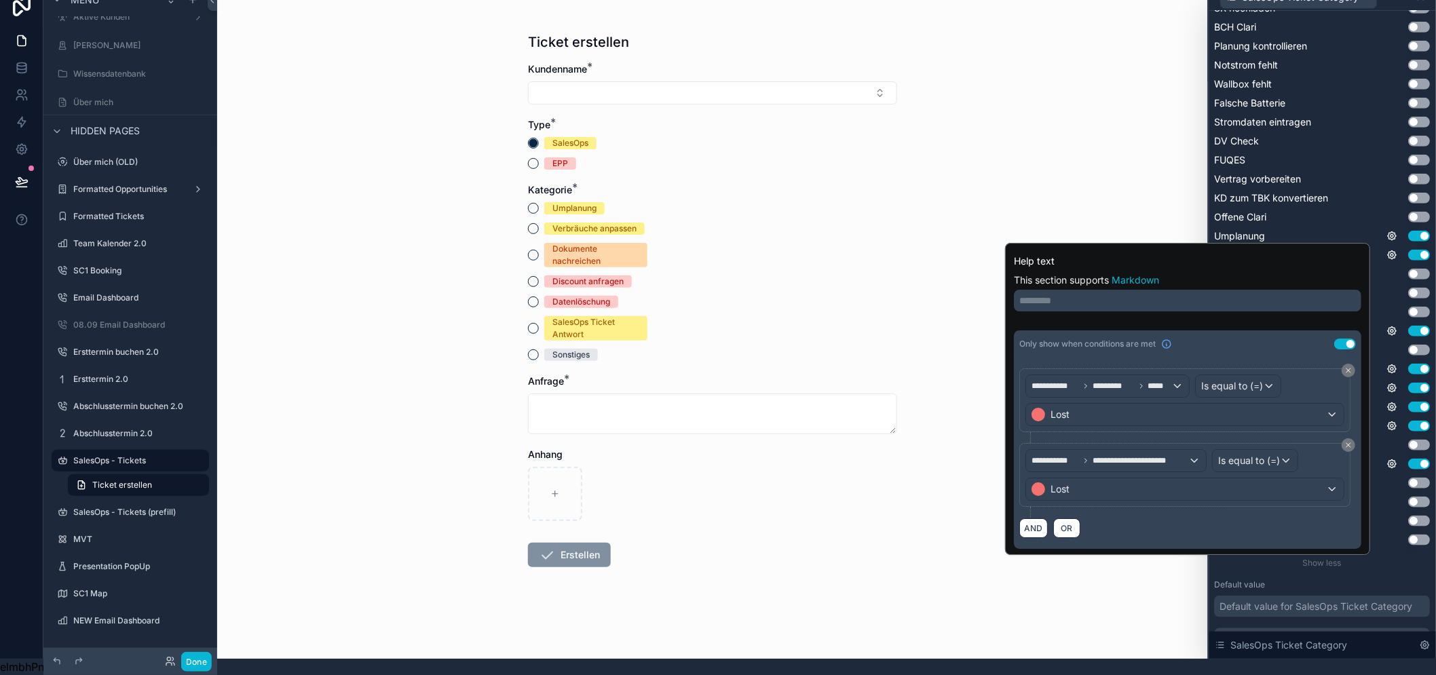
click at [1353, 518] on div "AND OR" at bounding box center [1187, 528] width 336 height 20
click at [1396, 558] on div "Show less" at bounding box center [1322, 563] width 216 height 11
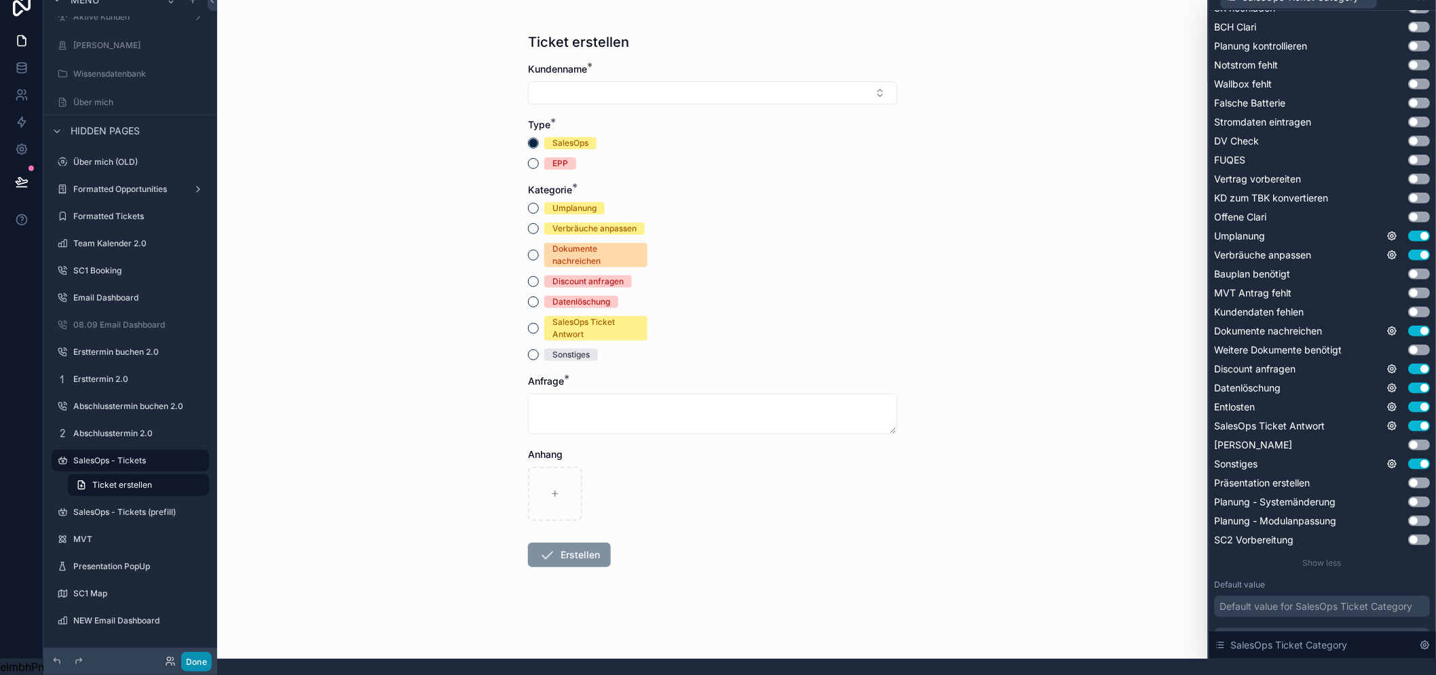
drag, startPoint x: 204, startPoint y: 663, endPoint x: 328, endPoint y: 570, distance: 156.0
click at [204, 663] on button "Done" at bounding box center [196, 662] width 31 height 20
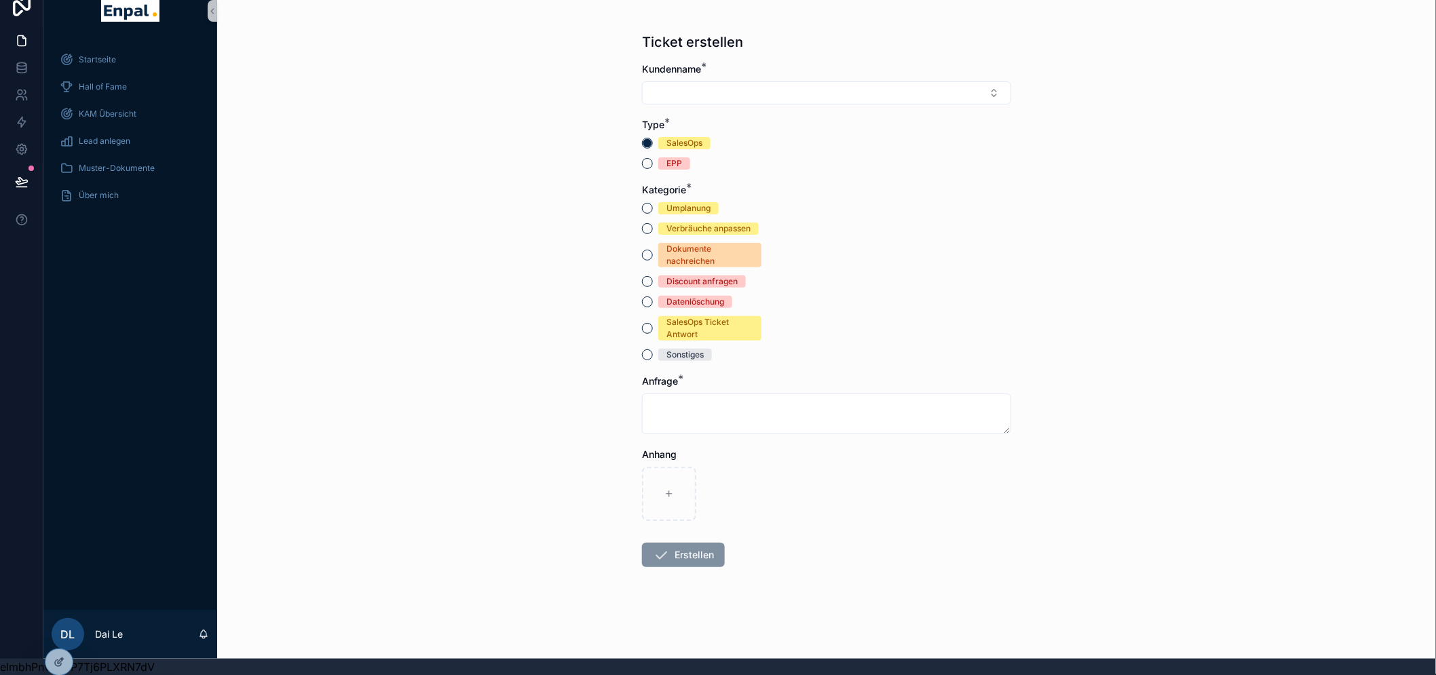
click at [461, 462] on div "Ticket erstellen Kundenname * Type * SalesOps EPP Kategorie * Umplanung Verbräu…" at bounding box center [826, 321] width 1218 height 675
click at [113, 81] on span "Hall of Fame" at bounding box center [103, 86] width 48 height 11
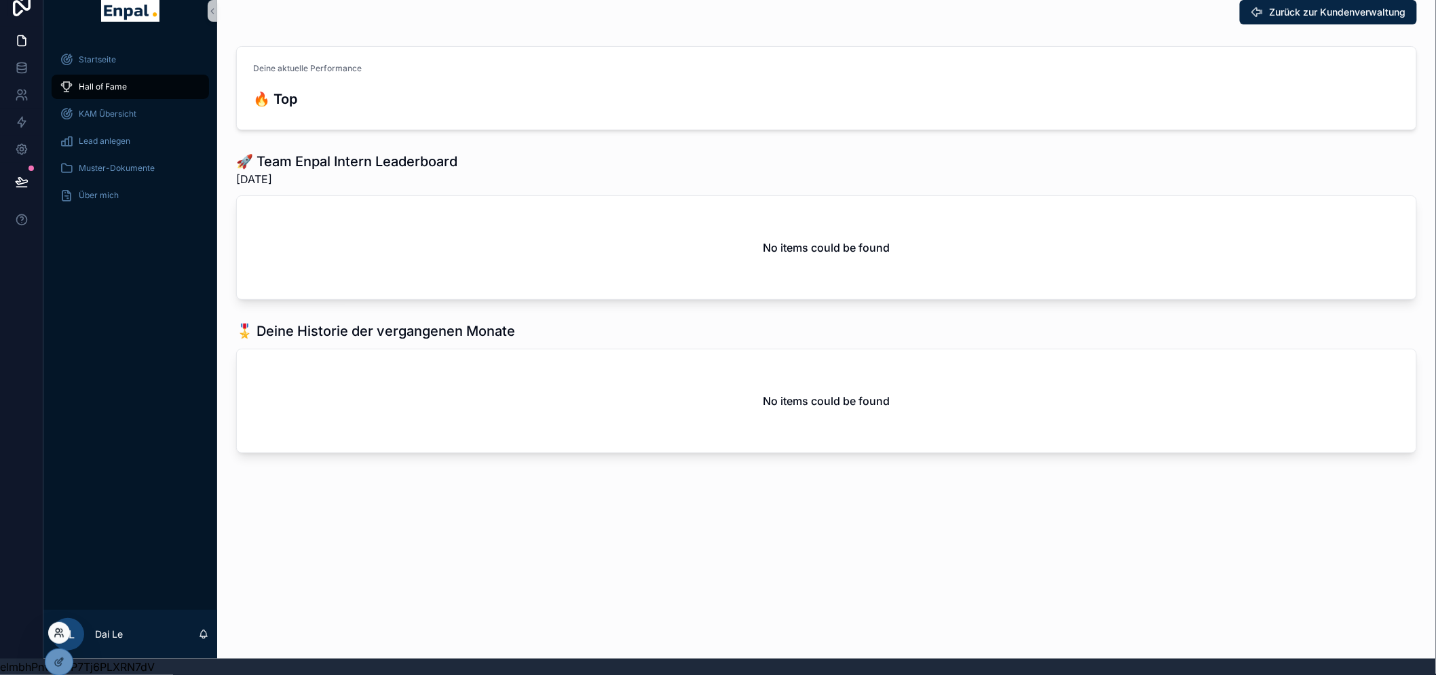
click at [62, 627] on div at bounding box center [59, 633] width 22 height 22
click at [58, 634] on icon at bounding box center [57, 635] width 5 height 3
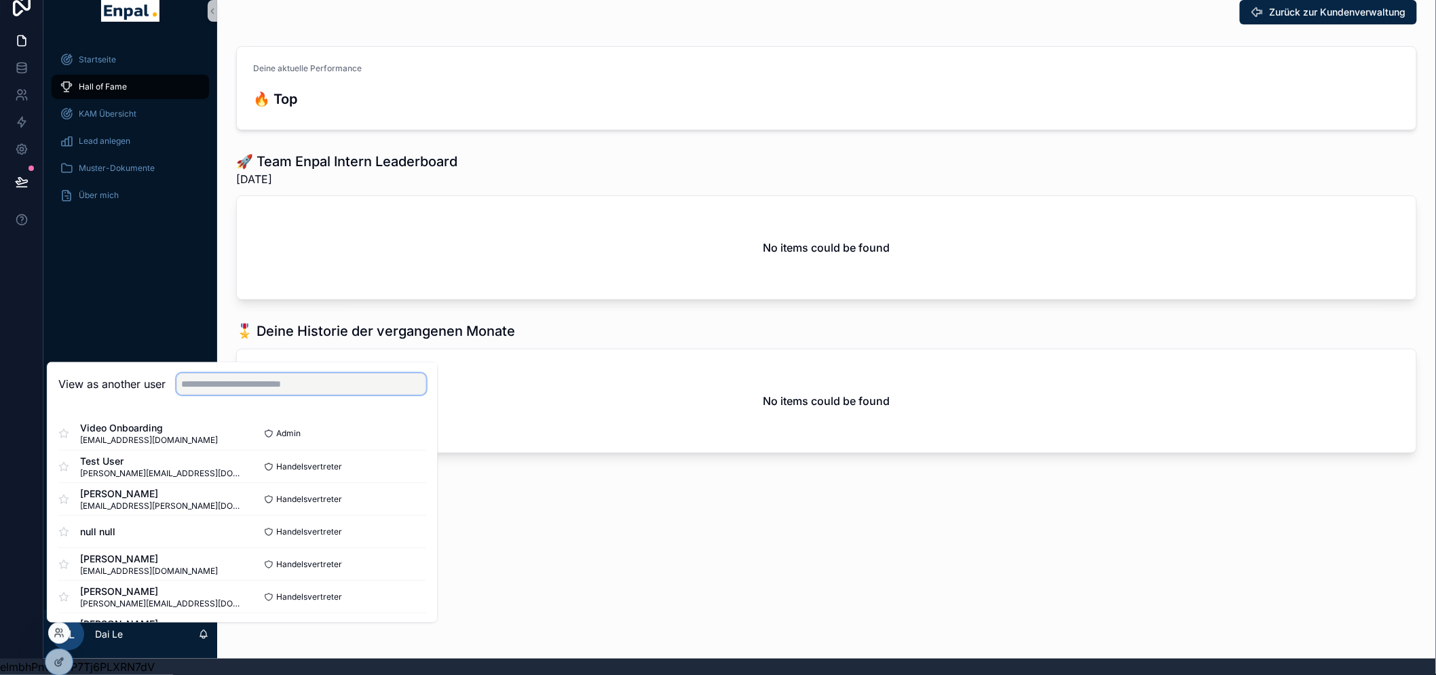
click at [267, 376] on input "text" at bounding box center [301, 385] width 250 height 22
type input "*"
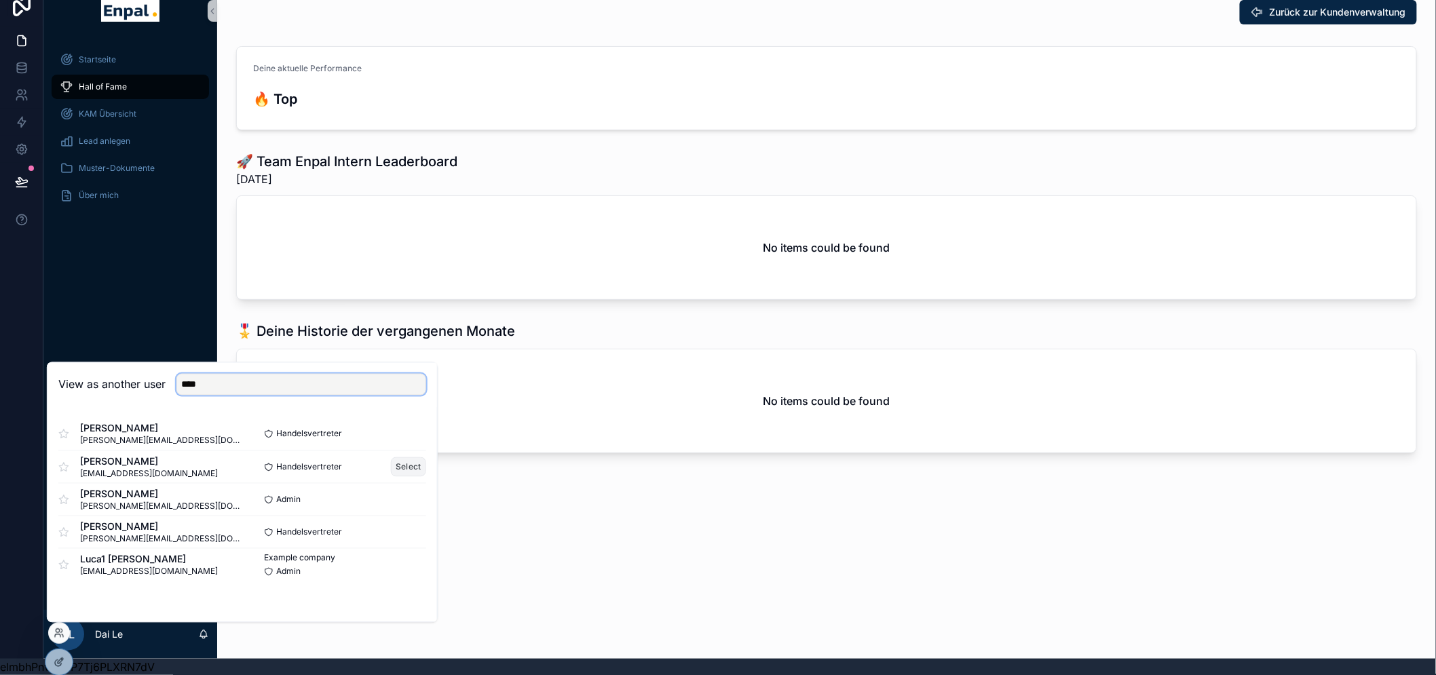
type input "****"
click at [402, 464] on button "Select" at bounding box center [408, 467] width 35 height 20
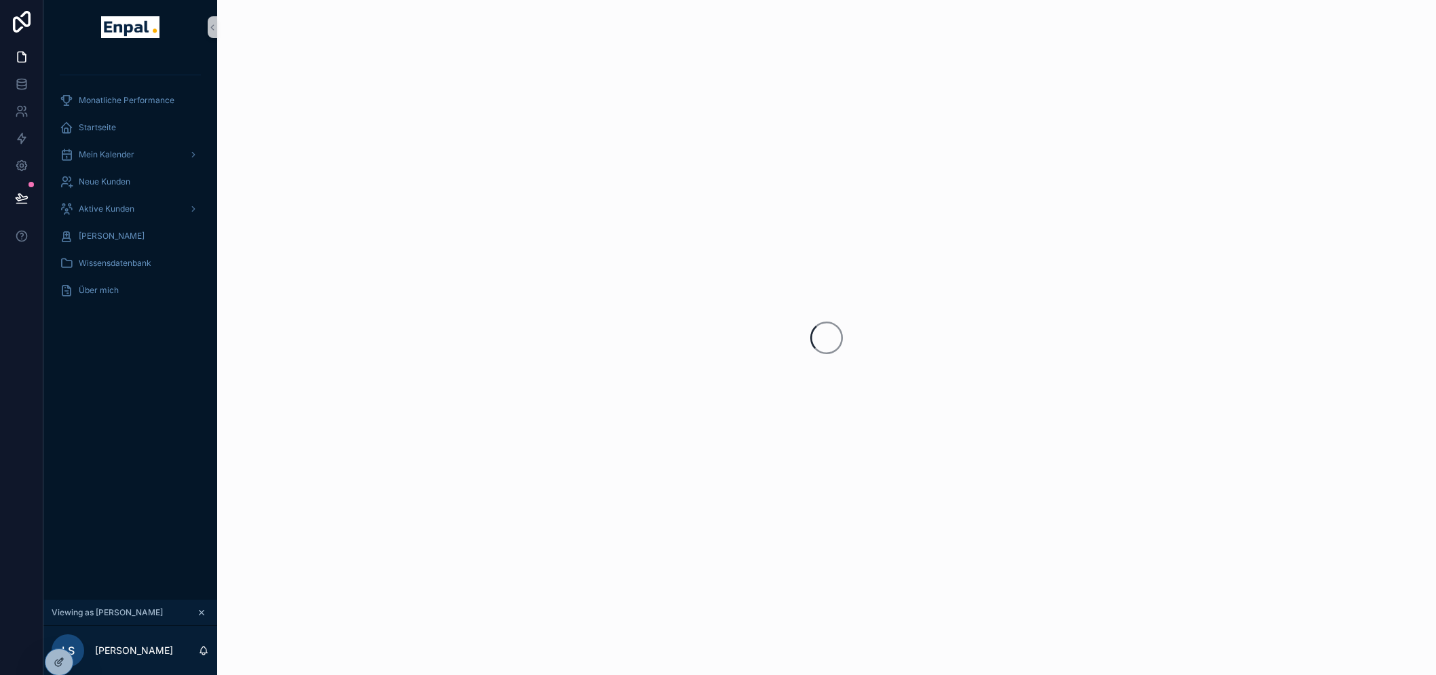
scroll to position [28, 0]
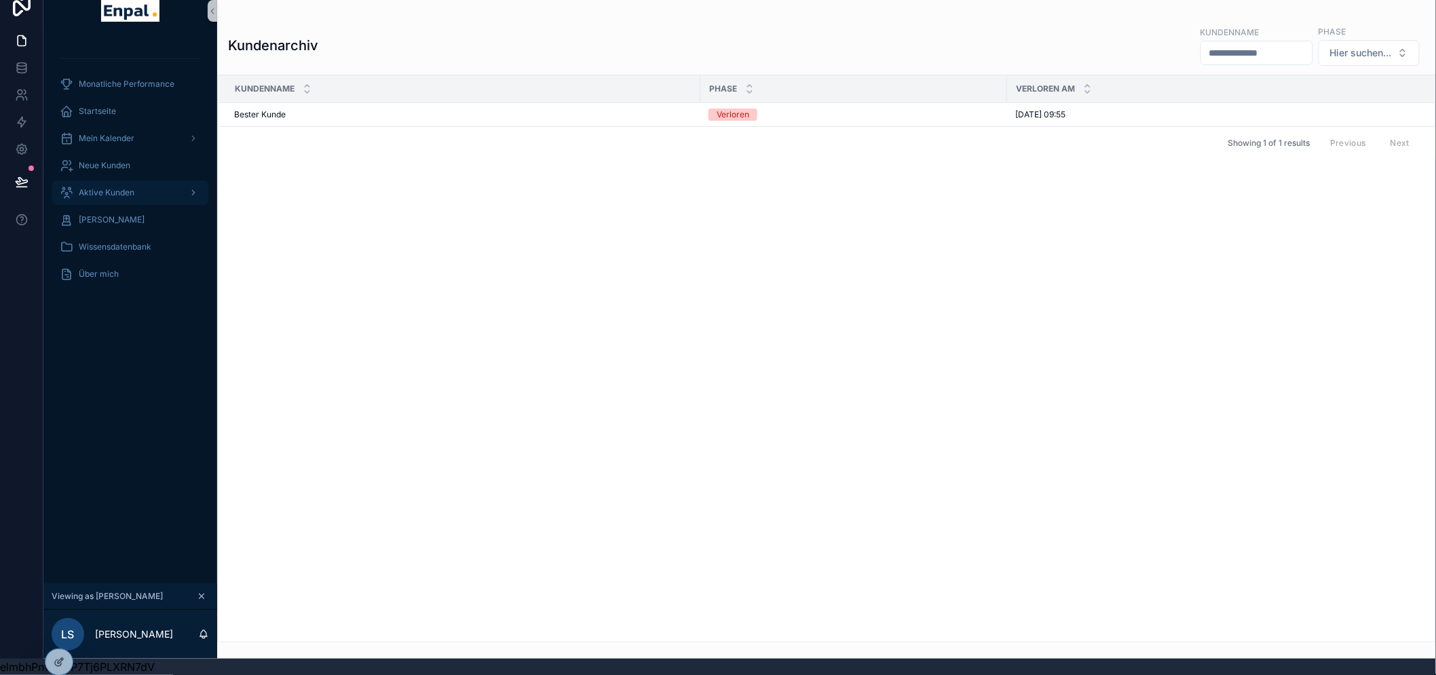
click at [96, 187] on span "Aktive Kunden" at bounding box center [107, 192] width 56 height 11
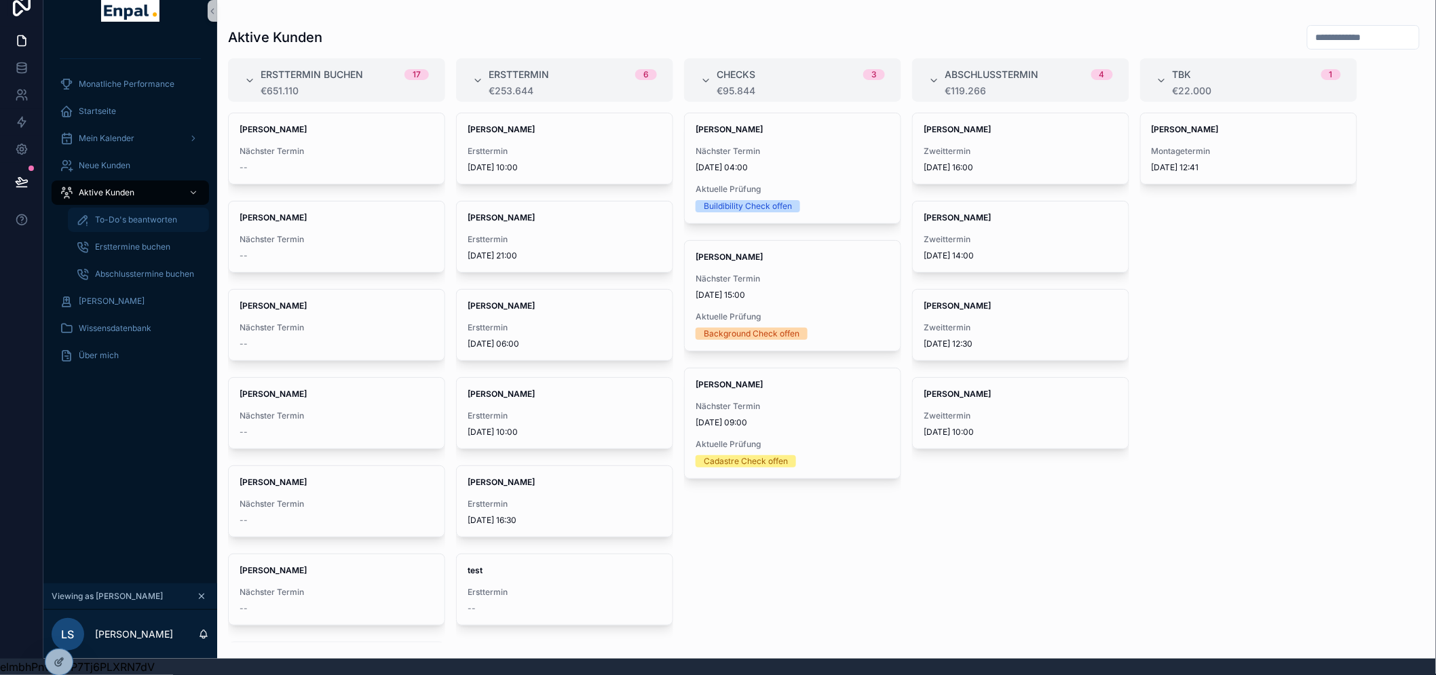
click at [124, 214] on span "To-Do's beantworten" at bounding box center [136, 219] width 82 height 11
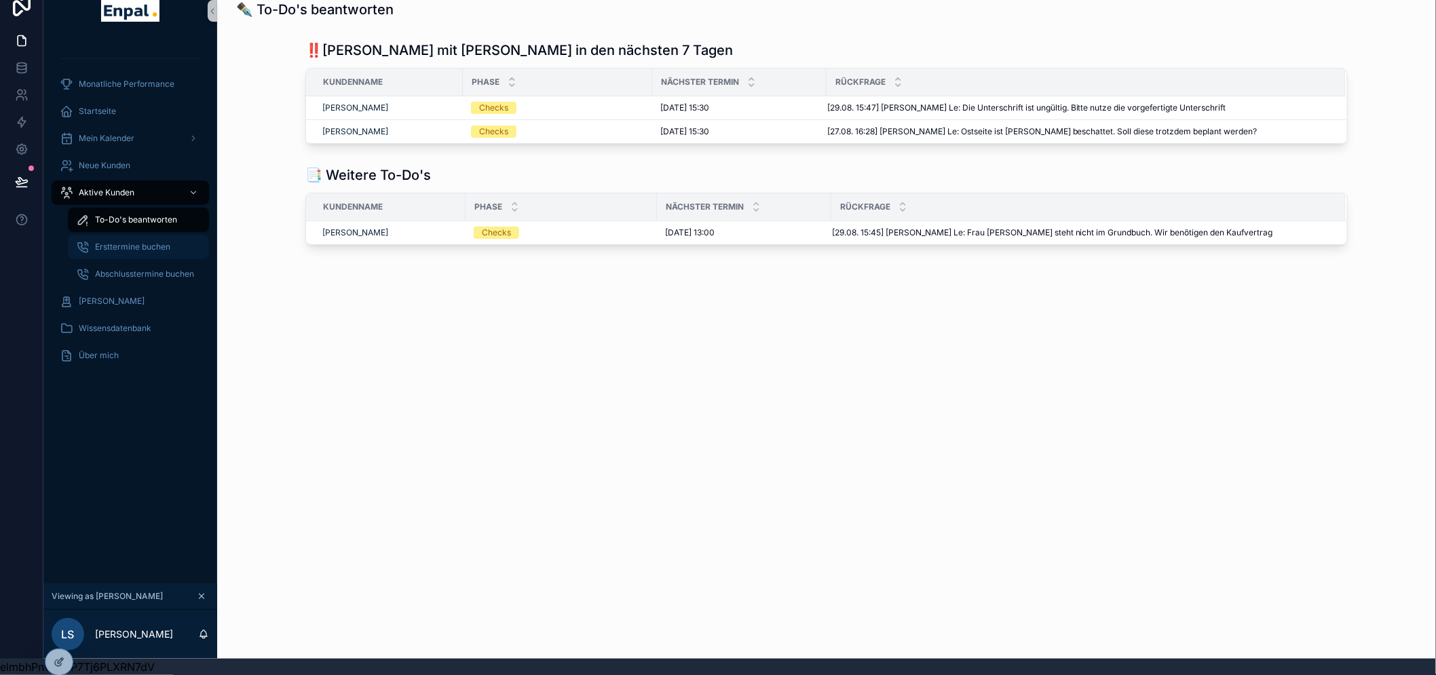
click at [126, 242] on span "Ersttermine buchen" at bounding box center [132, 247] width 75 height 11
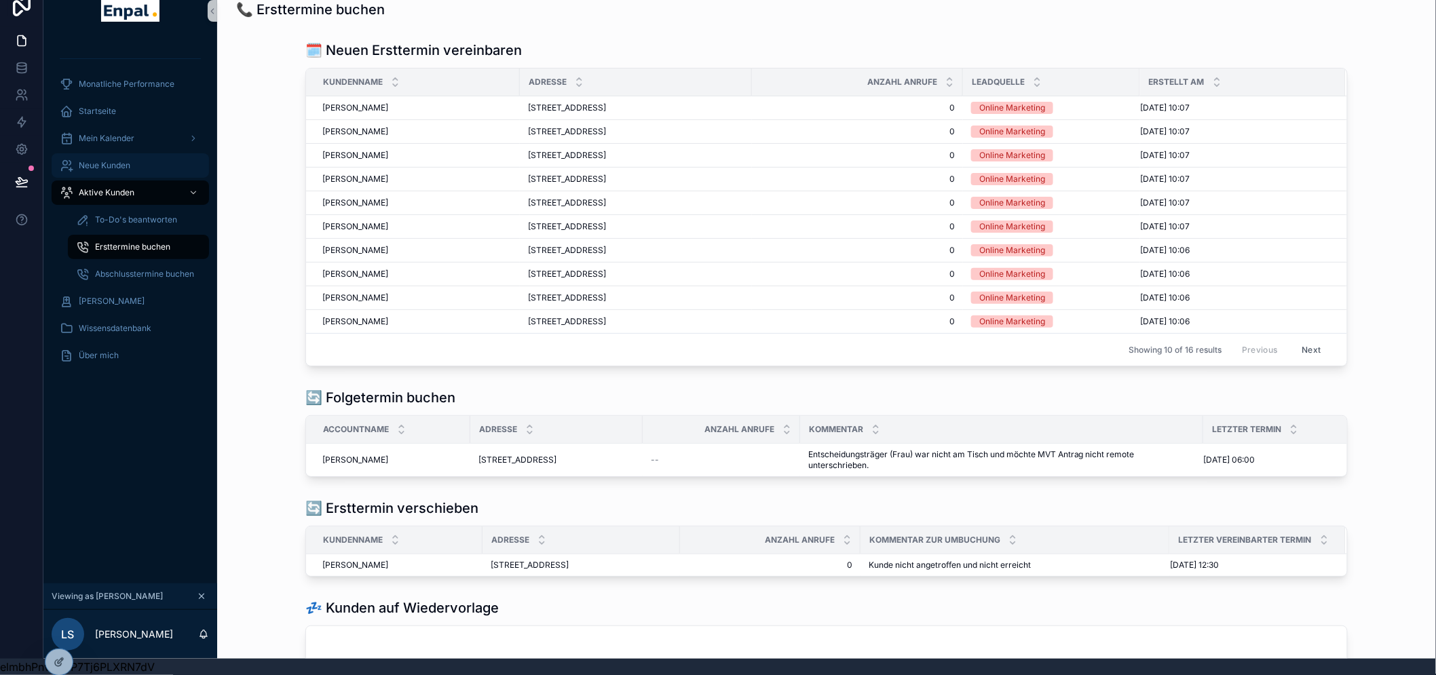
click at [110, 160] on span "Neue Kunden" at bounding box center [105, 165] width 52 height 11
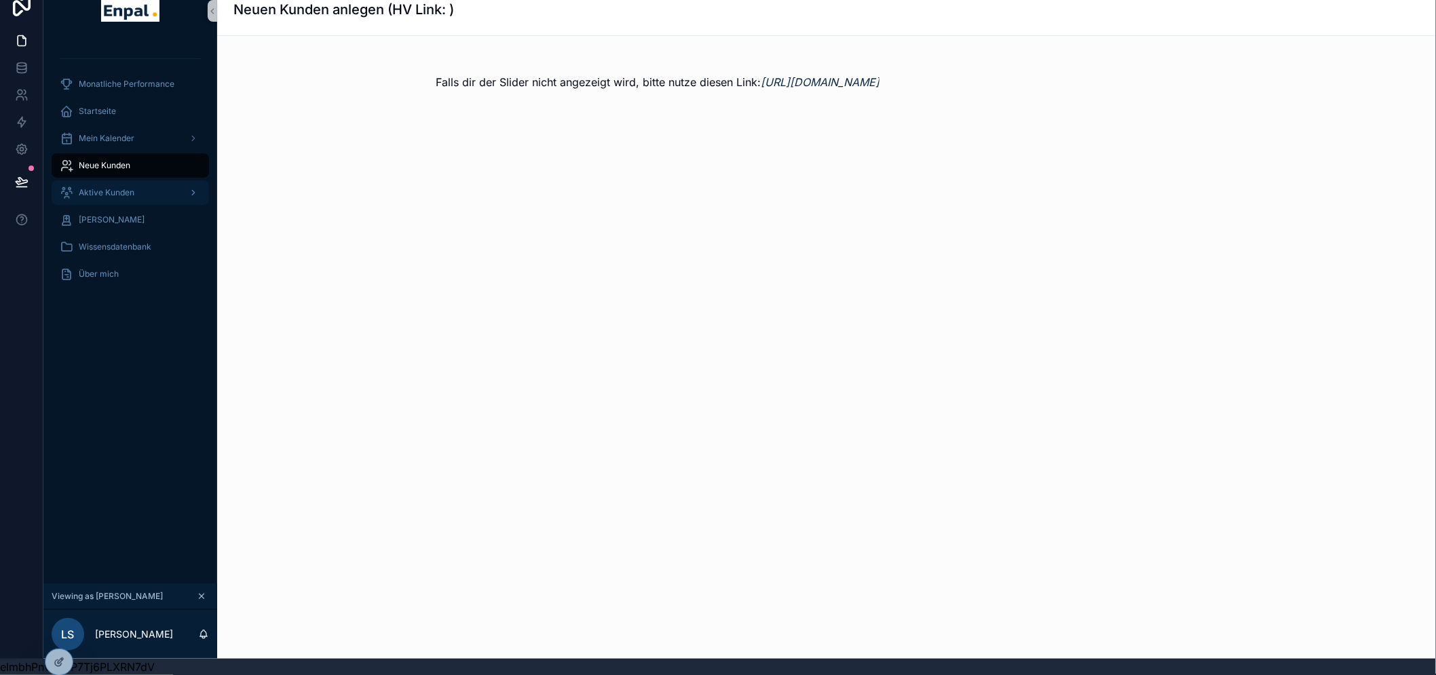
click at [127, 187] on span "Aktive Kunden" at bounding box center [107, 192] width 56 height 11
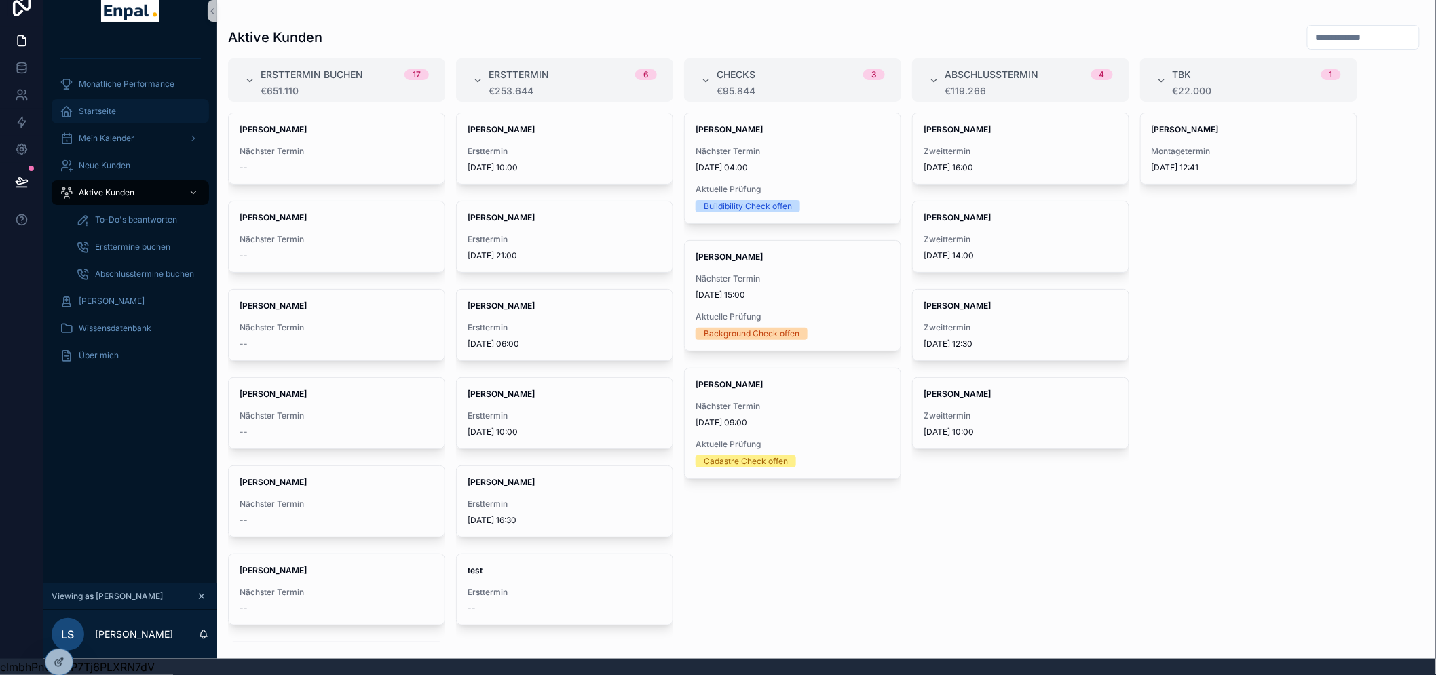
click at [118, 100] on div "Startseite" at bounding box center [130, 111] width 141 height 22
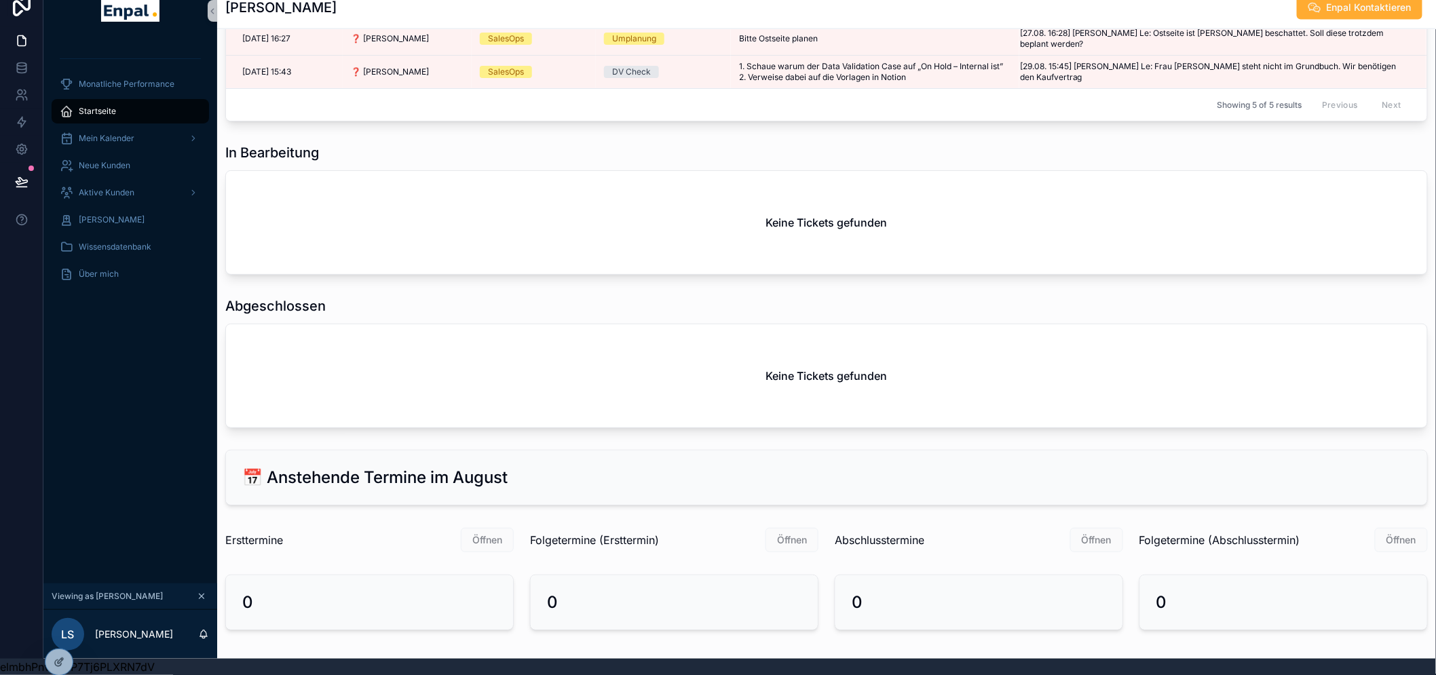
scroll to position [885, 0]
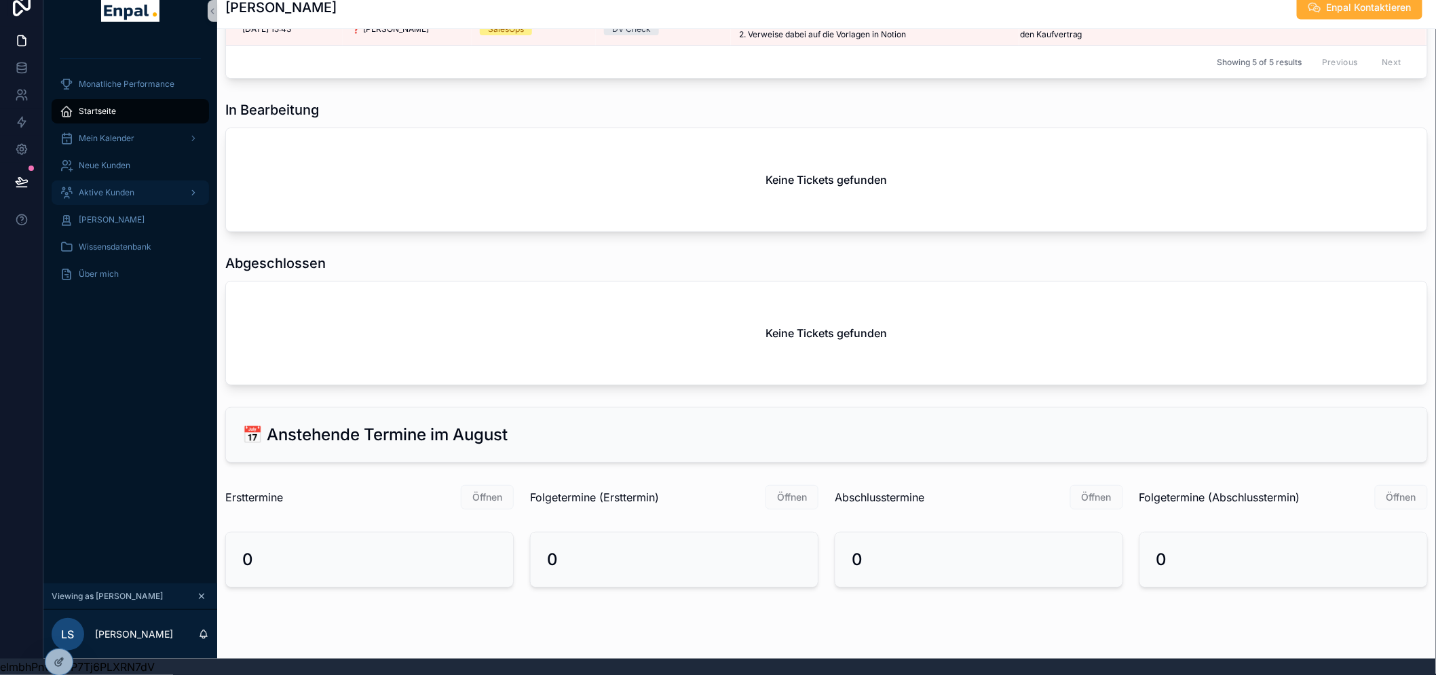
click at [123, 187] on span "Aktive Kunden" at bounding box center [107, 192] width 56 height 11
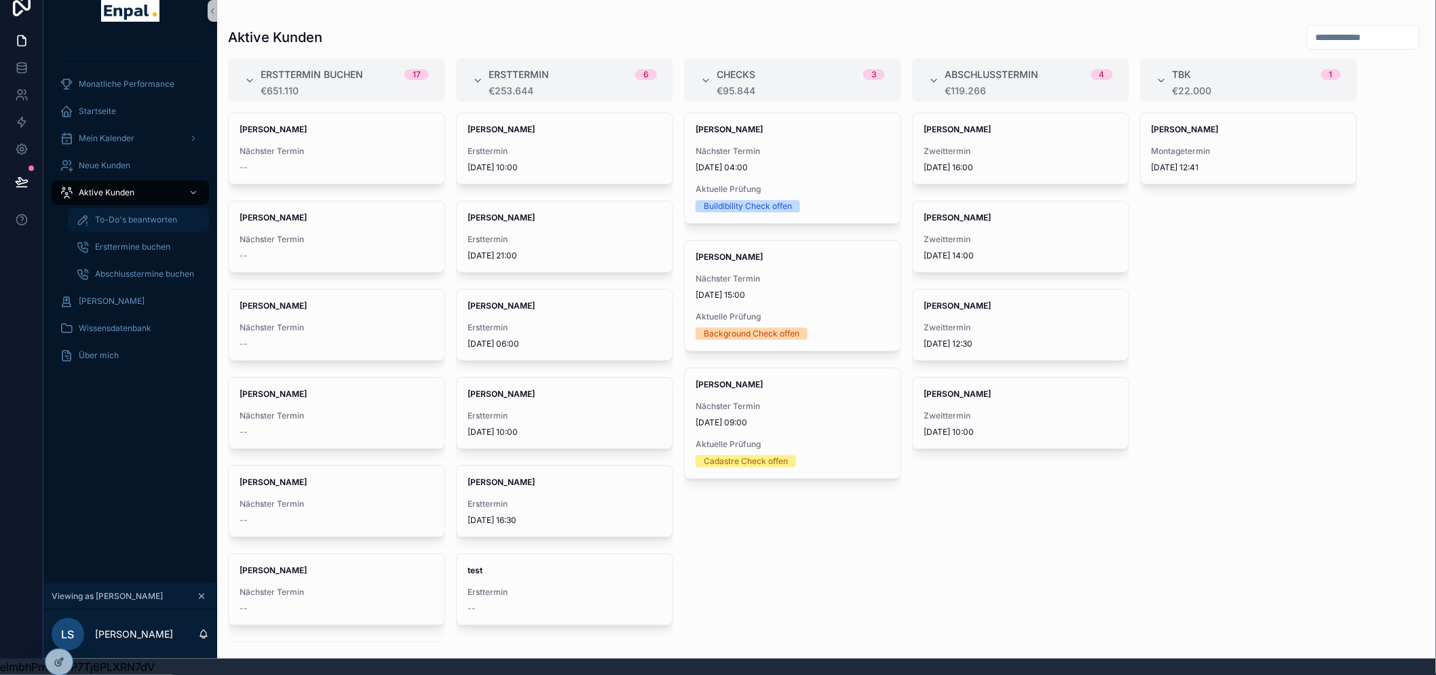
click at [138, 214] on span "To-Do's beantworten" at bounding box center [136, 219] width 82 height 11
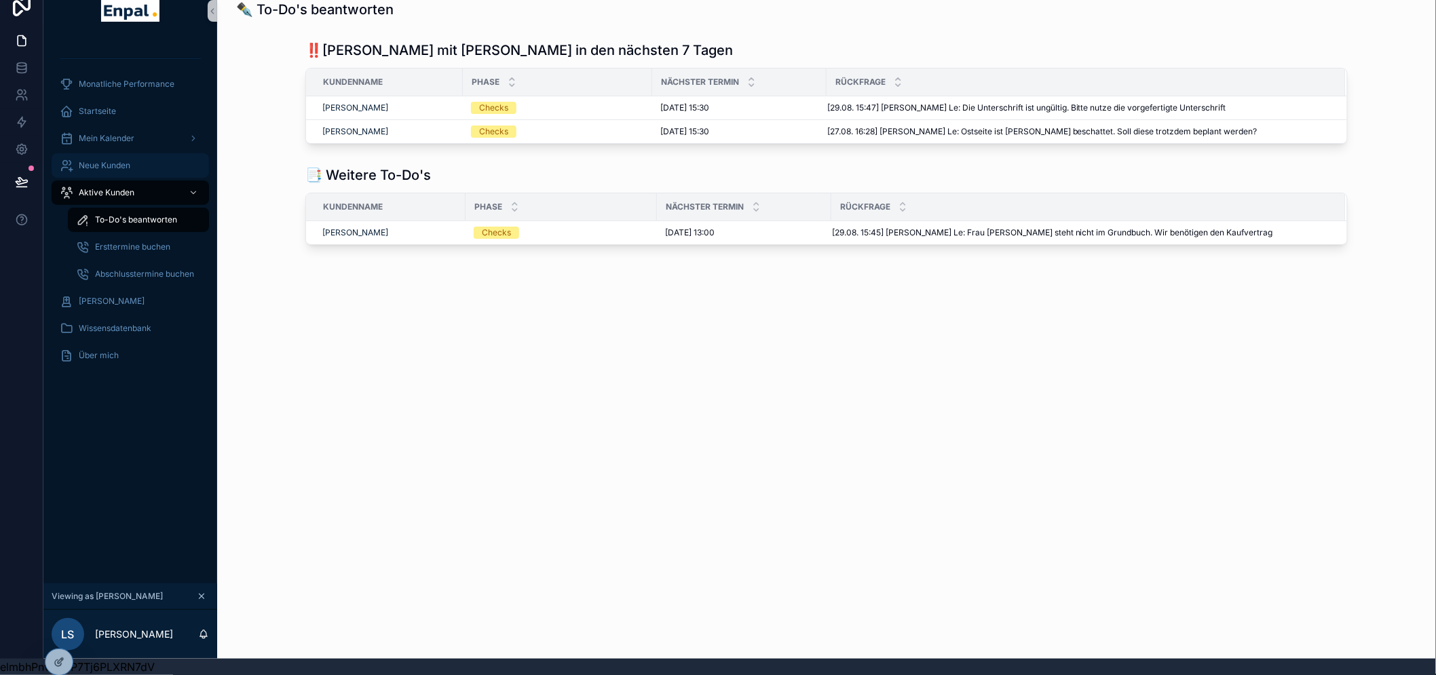
click at [118, 160] on span "Neue Kunden" at bounding box center [105, 165] width 52 height 11
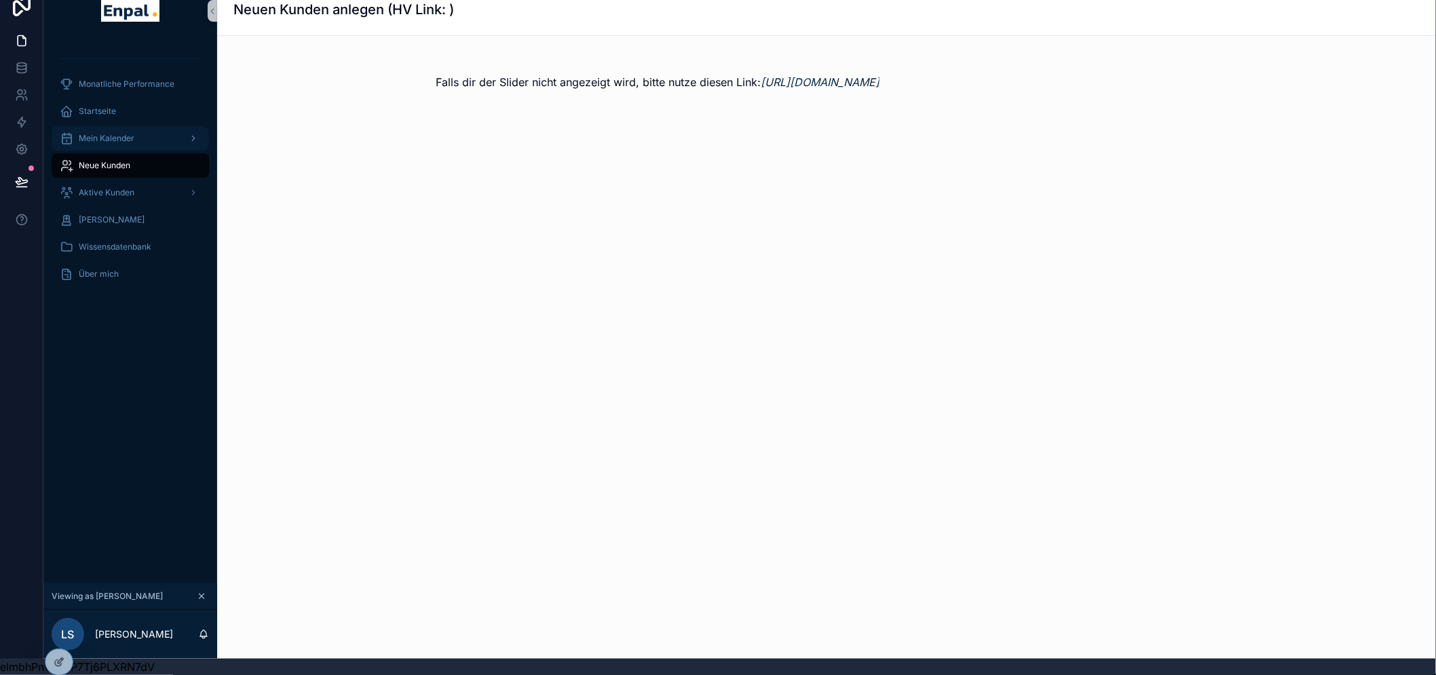
click at [134, 131] on div "Mein Kalender" at bounding box center [130, 139] width 141 height 22
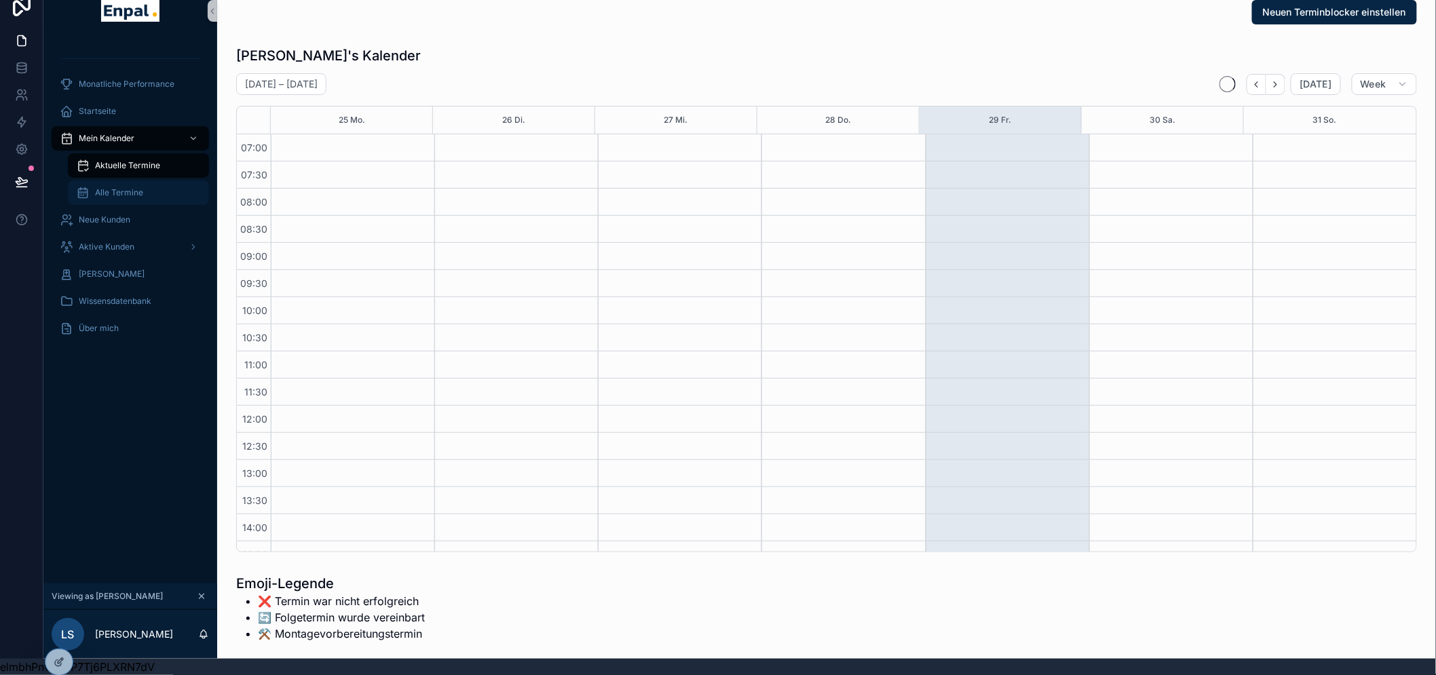
scroll to position [380, 0]
click at [130, 242] on span "Aktive Kunden" at bounding box center [107, 247] width 56 height 11
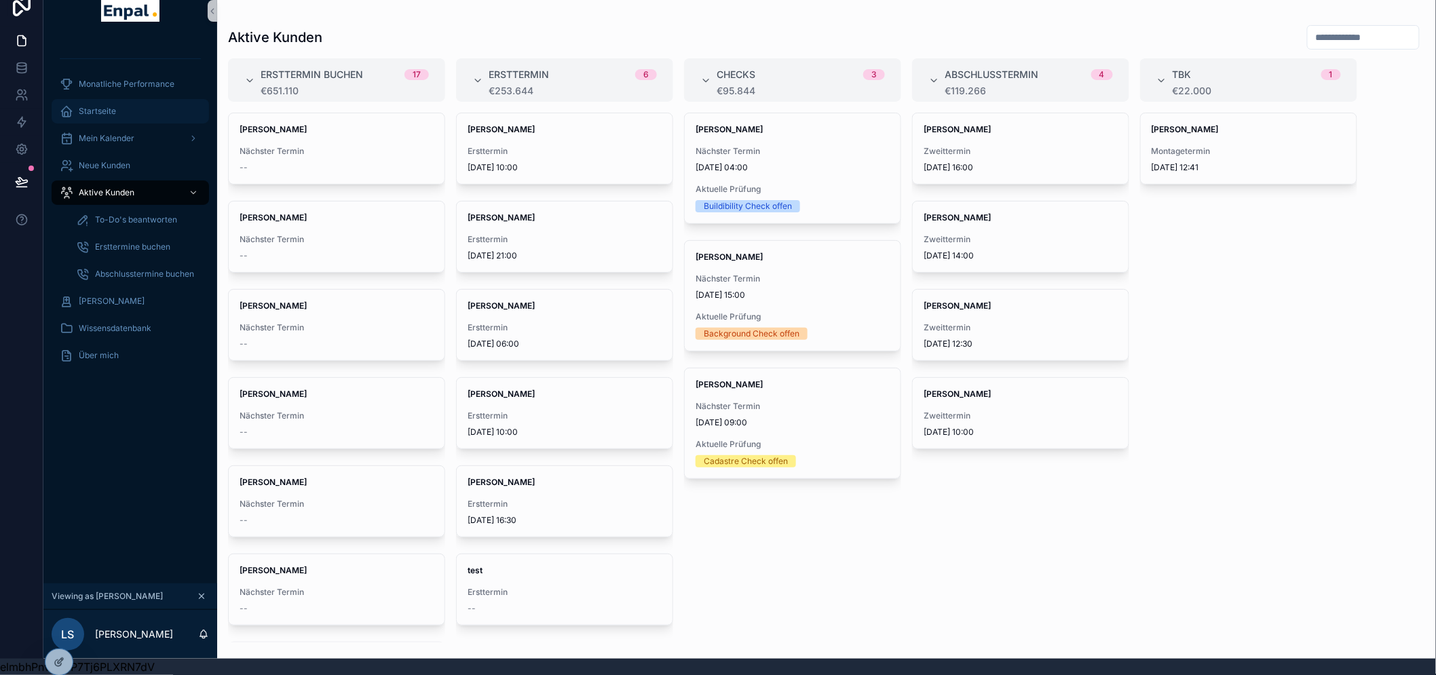
click at [120, 100] on div "Startseite" at bounding box center [130, 111] width 141 height 22
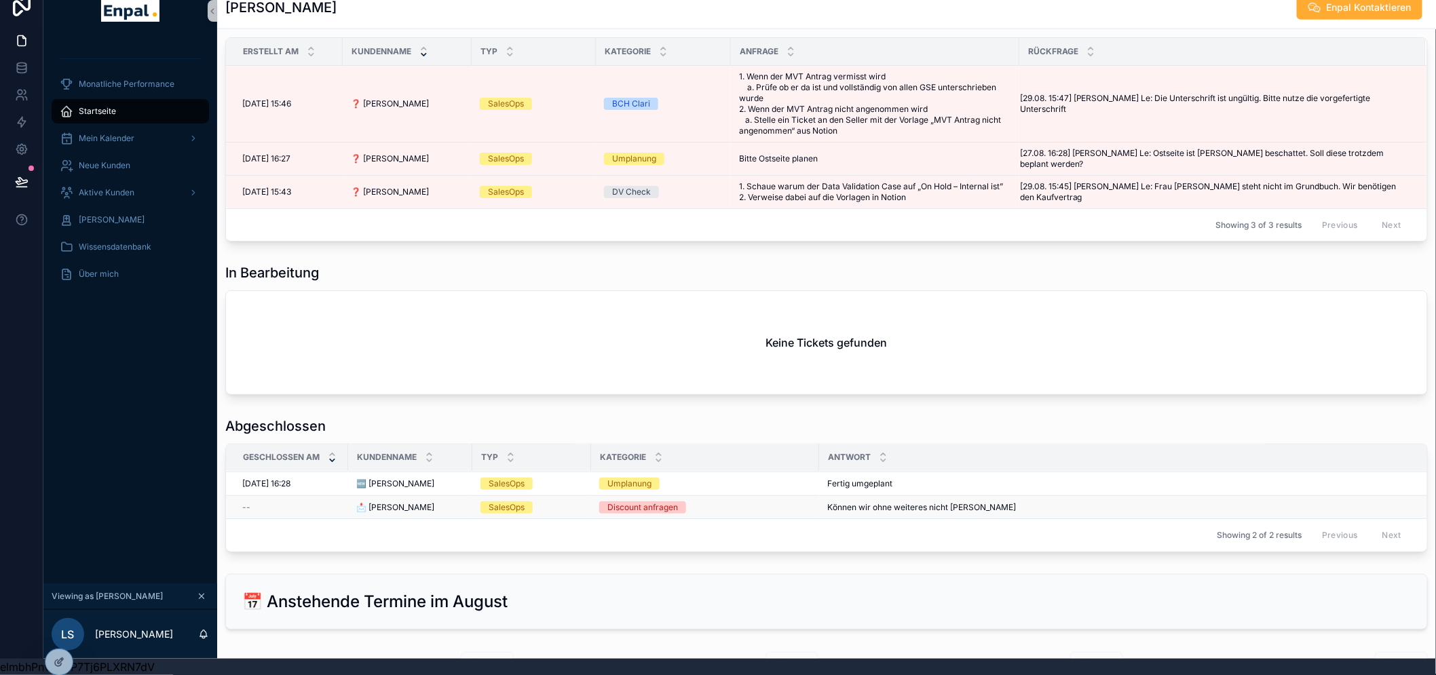
scroll to position [678, 0]
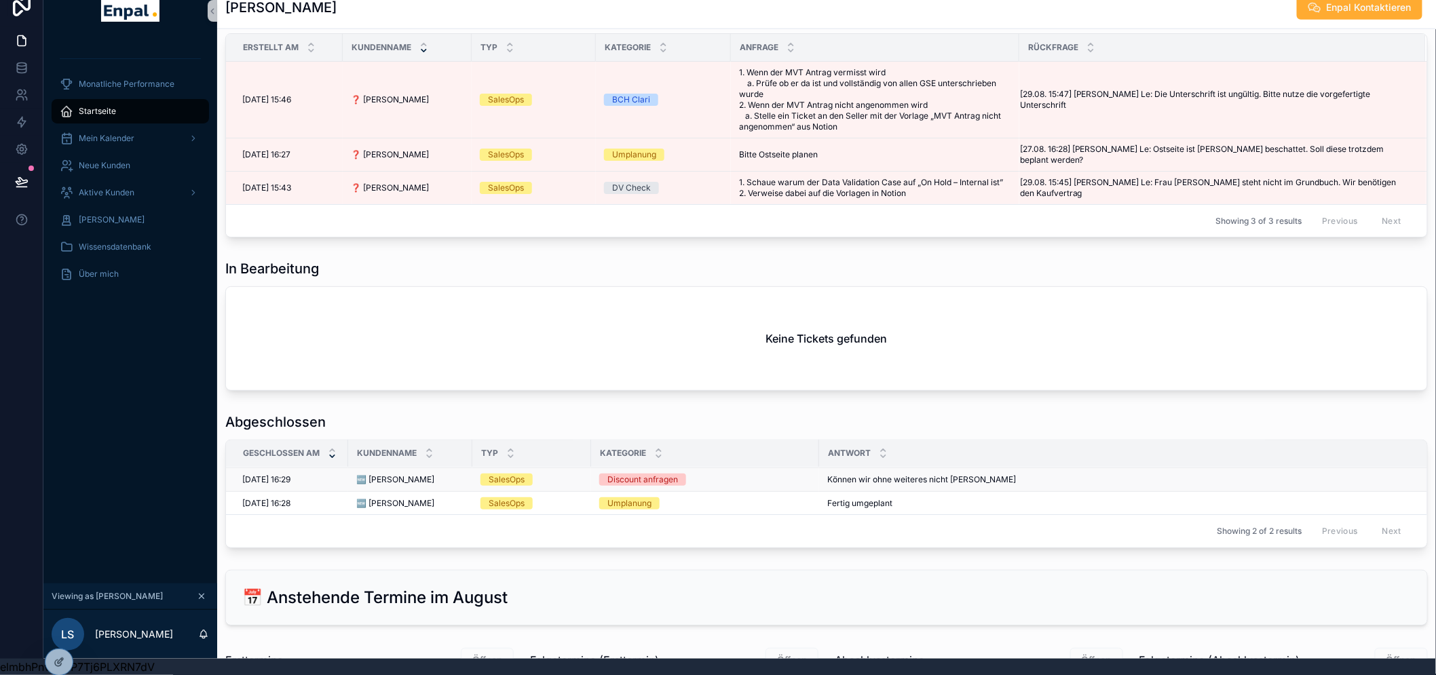
click at [875, 474] on span "Können wir ohne weiteres nicht [PERSON_NAME]" at bounding box center [921, 479] width 189 height 11
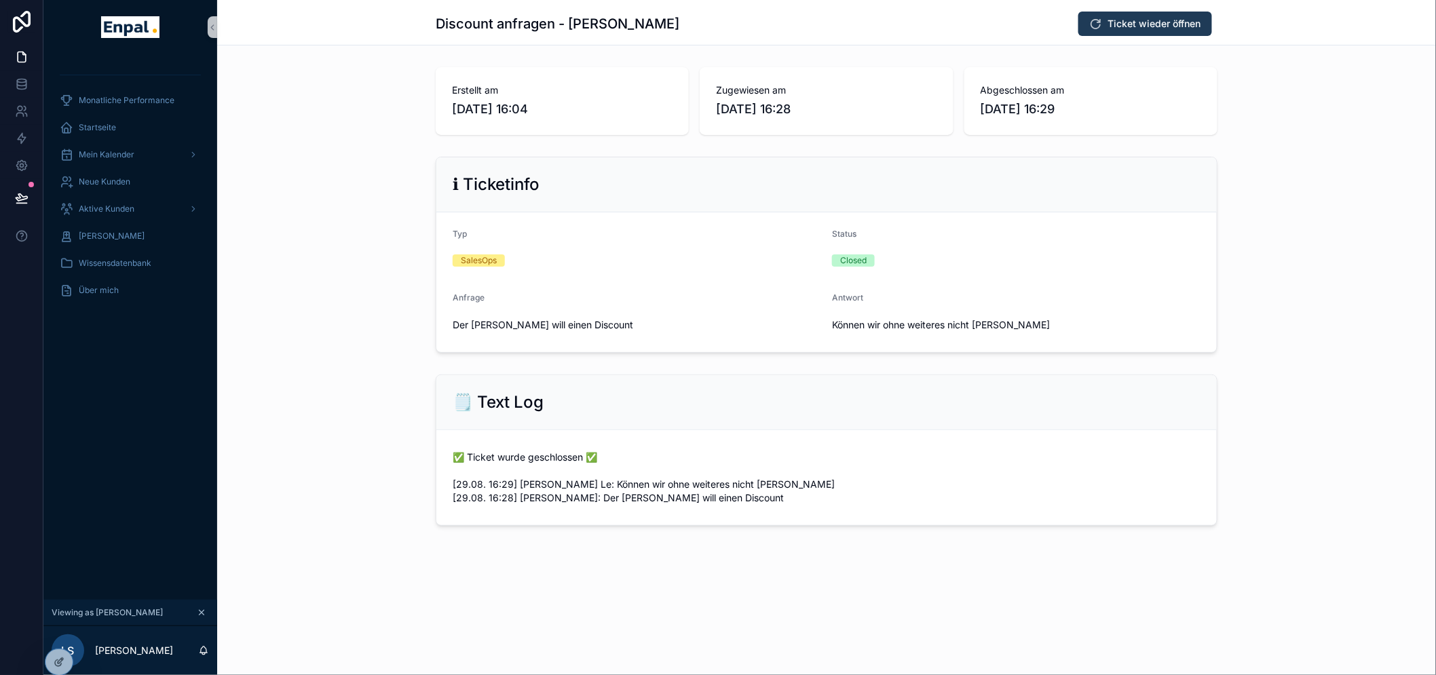
click at [1168, 27] on span "Ticket wieder öffnen" at bounding box center [1154, 24] width 93 height 14
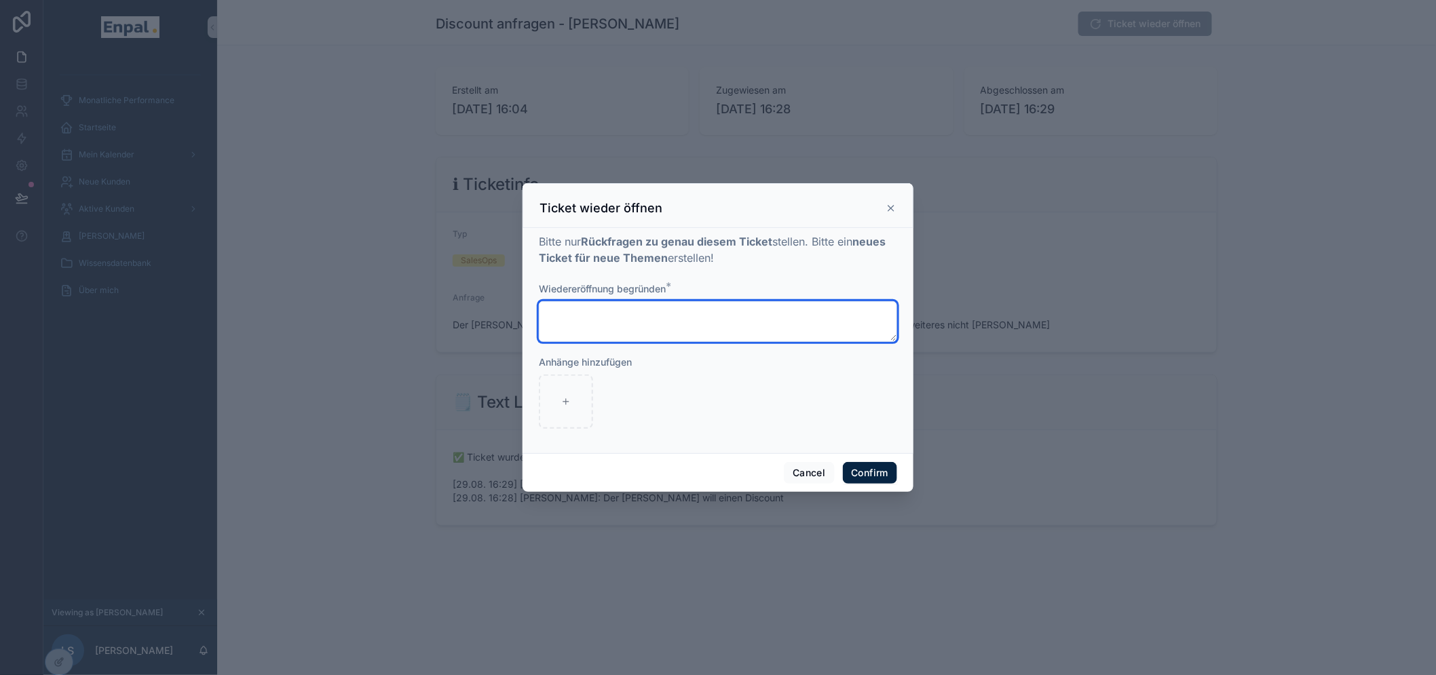
click at [657, 342] on textarea at bounding box center [718, 321] width 358 height 41
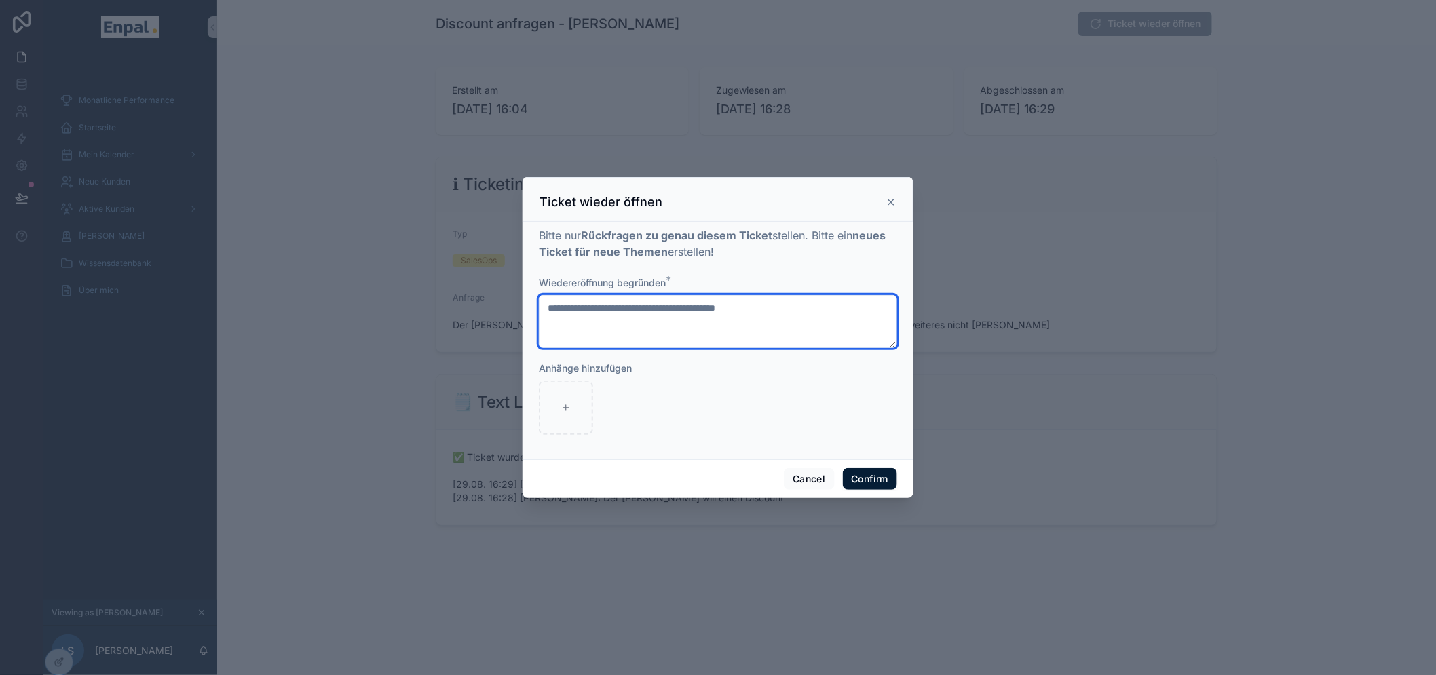
type textarea "**********"
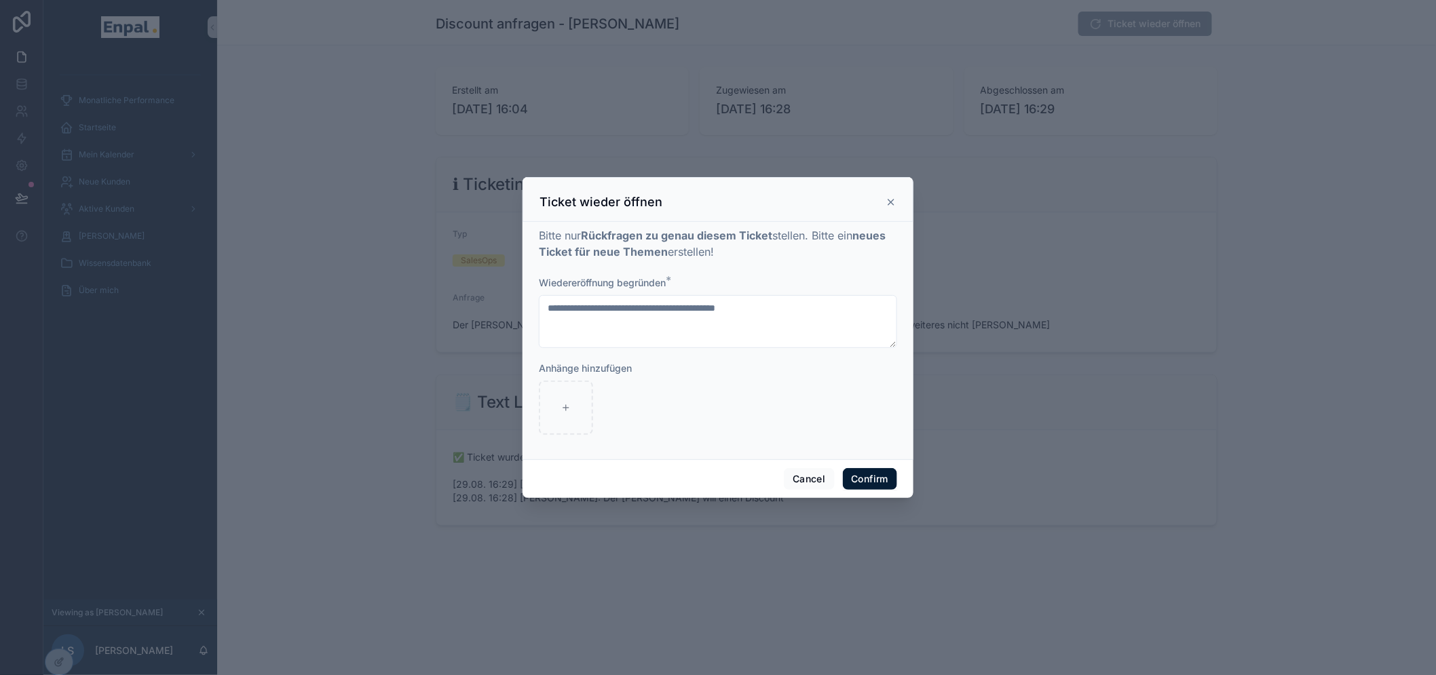
click at [866, 485] on button "Confirm" at bounding box center [870, 479] width 54 height 22
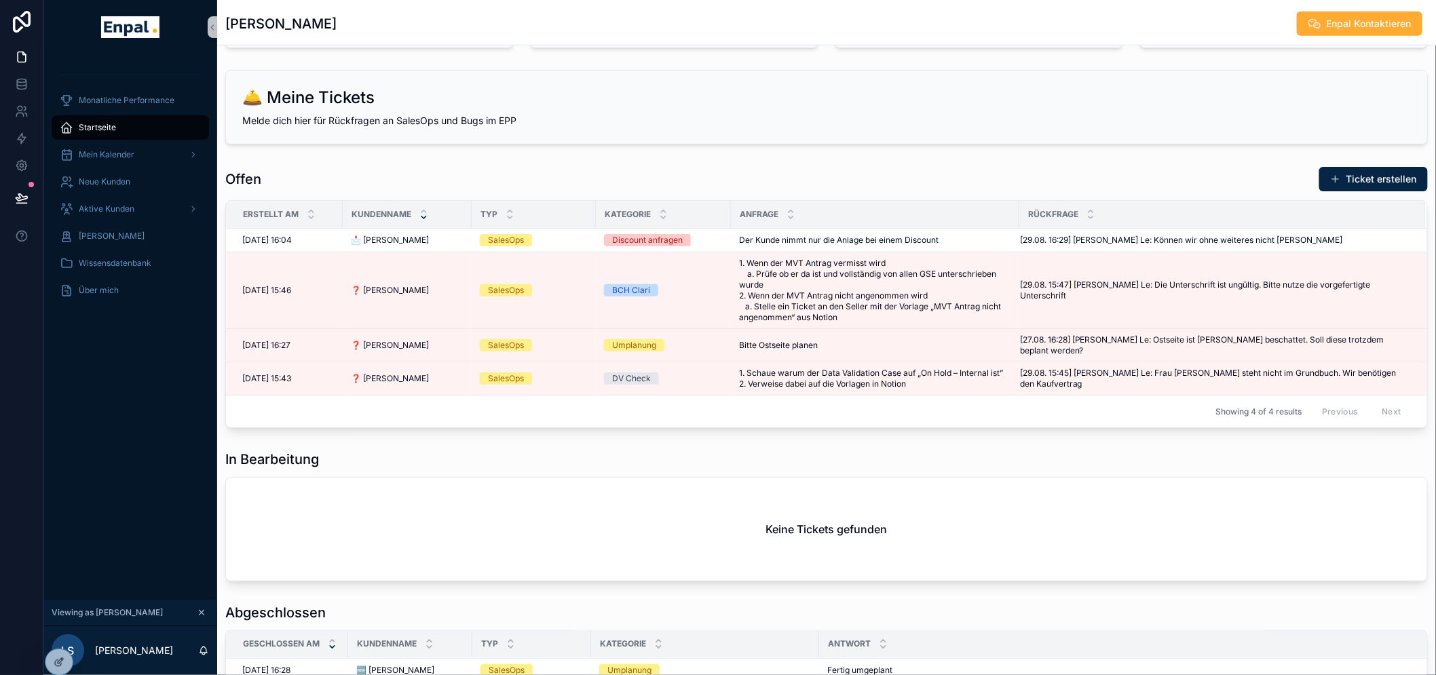
scroll to position [527, 0]
click at [119, 206] on span "Aktive Kunden" at bounding box center [107, 209] width 56 height 11
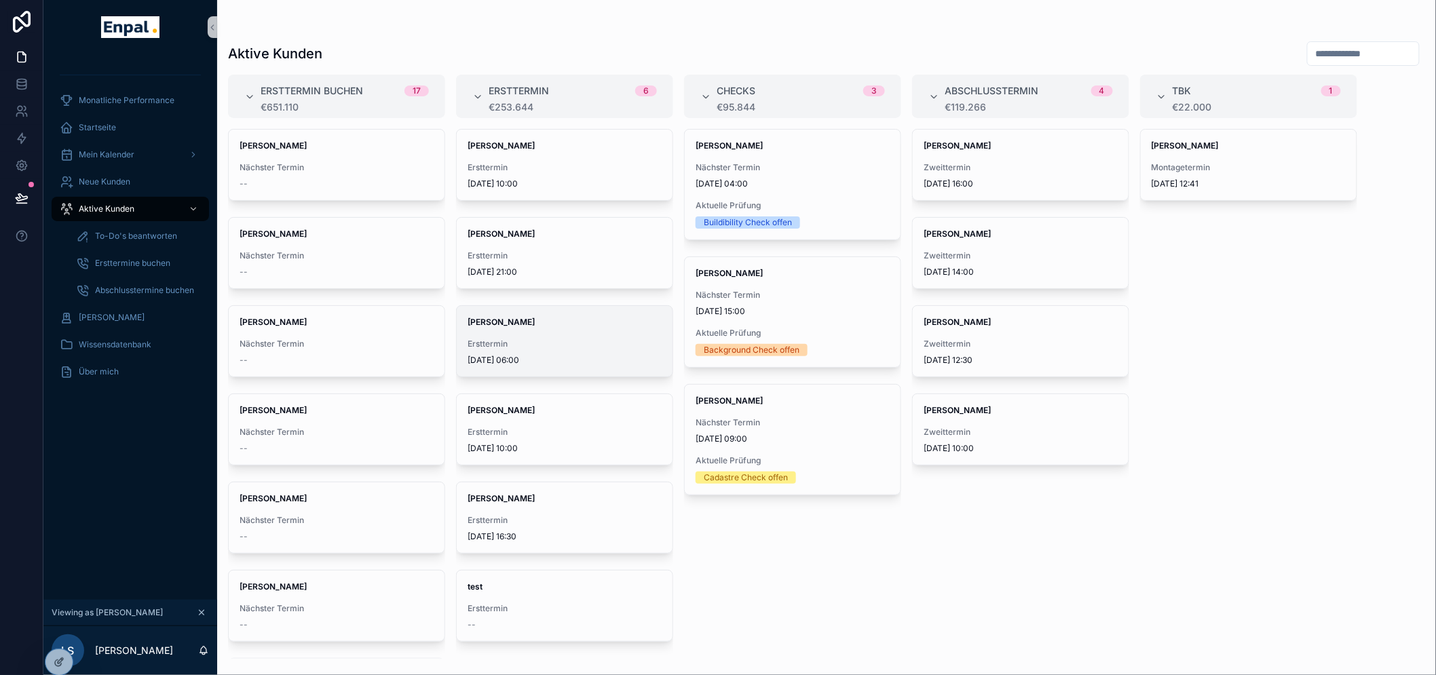
click at [581, 349] on span "Ersttermin" at bounding box center [564, 344] width 194 height 11
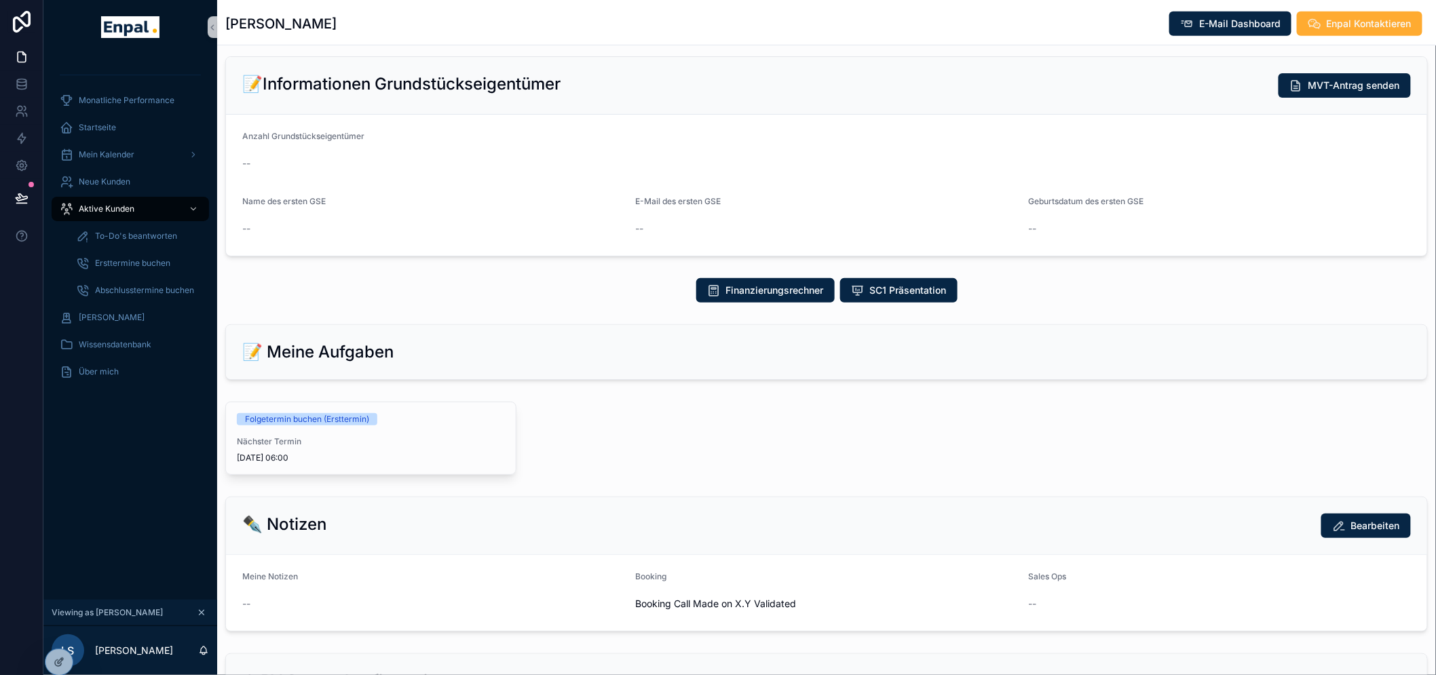
scroll to position [377, 0]
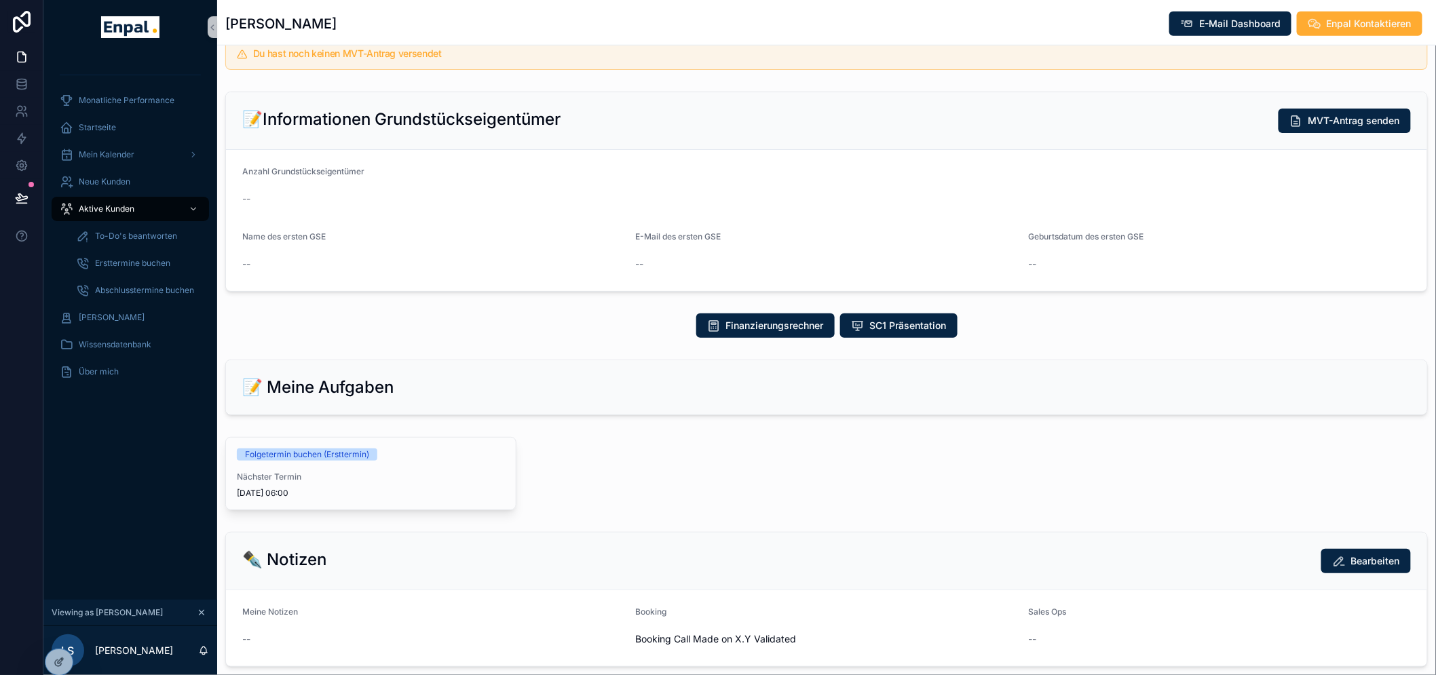
drag, startPoint x: 1371, startPoint y: 25, endPoint x: 900, endPoint y: 151, distance: 487.4
click at [1368, 28] on span "Enpal Kontaktieren" at bounding box center [1368, 24] width 85 height 14
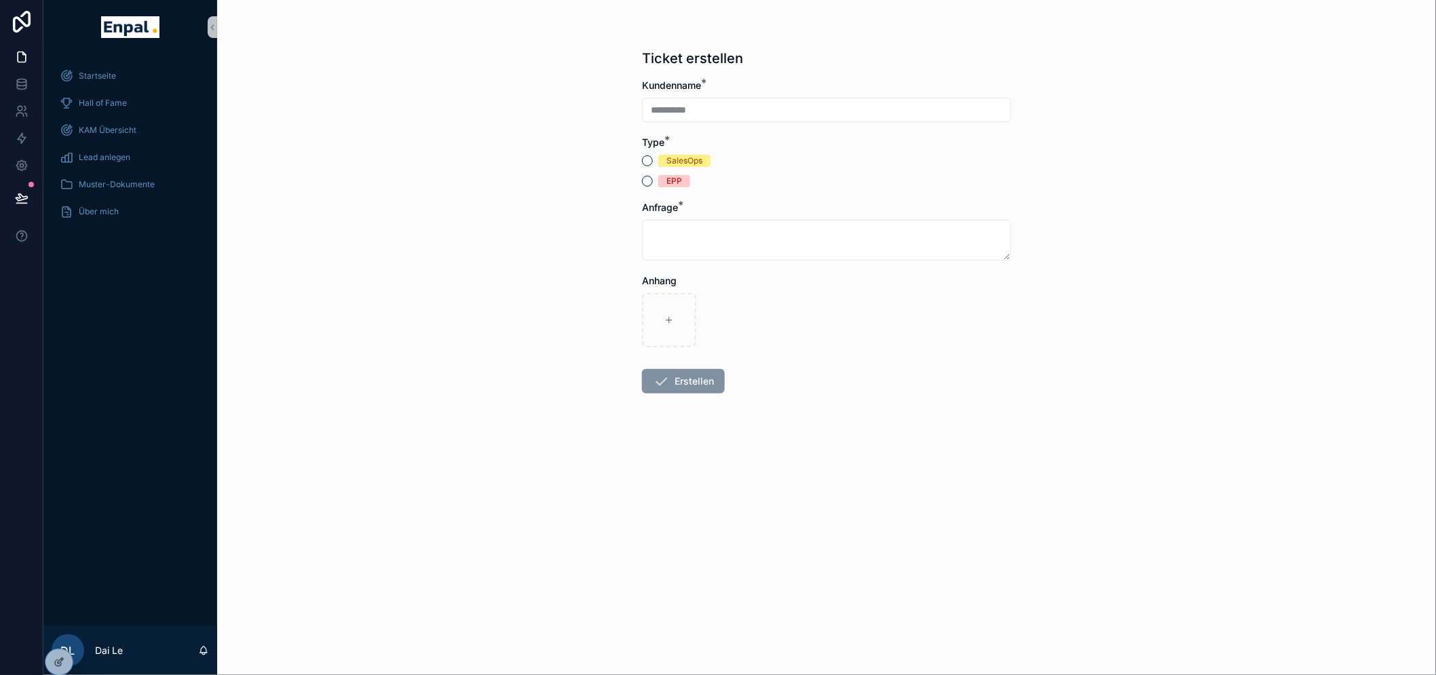
click at [690, 155] on div "SalesOps" at bounding box center [684, 161] width 36 height 12
click at [653, 155] on button "SalesOps" at bounding box center [647, 160] width 11 height 11
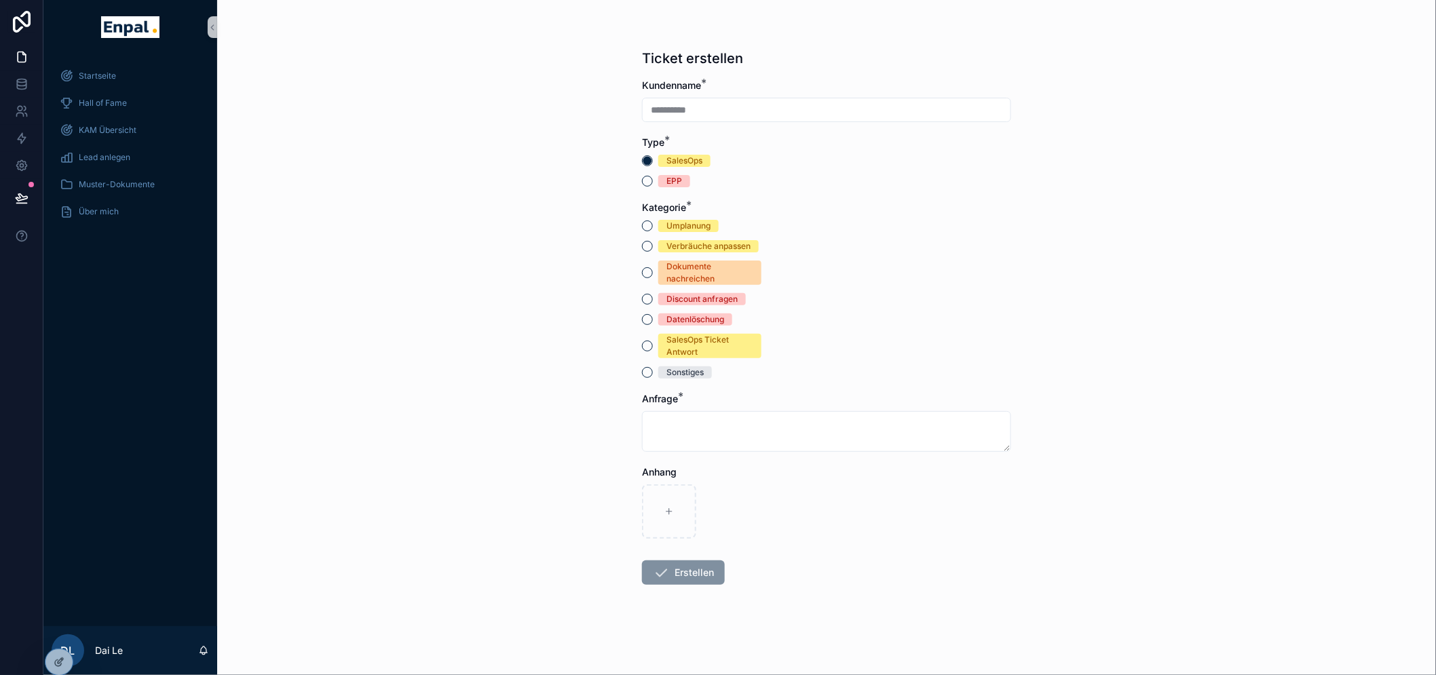
click at [706, 226] on div "Umplanung" at bounding box center [688, 226] width 44 height 12
click at [653, 226] on button "Umplanung" at bounding box center [647, 225] width 11 height 11
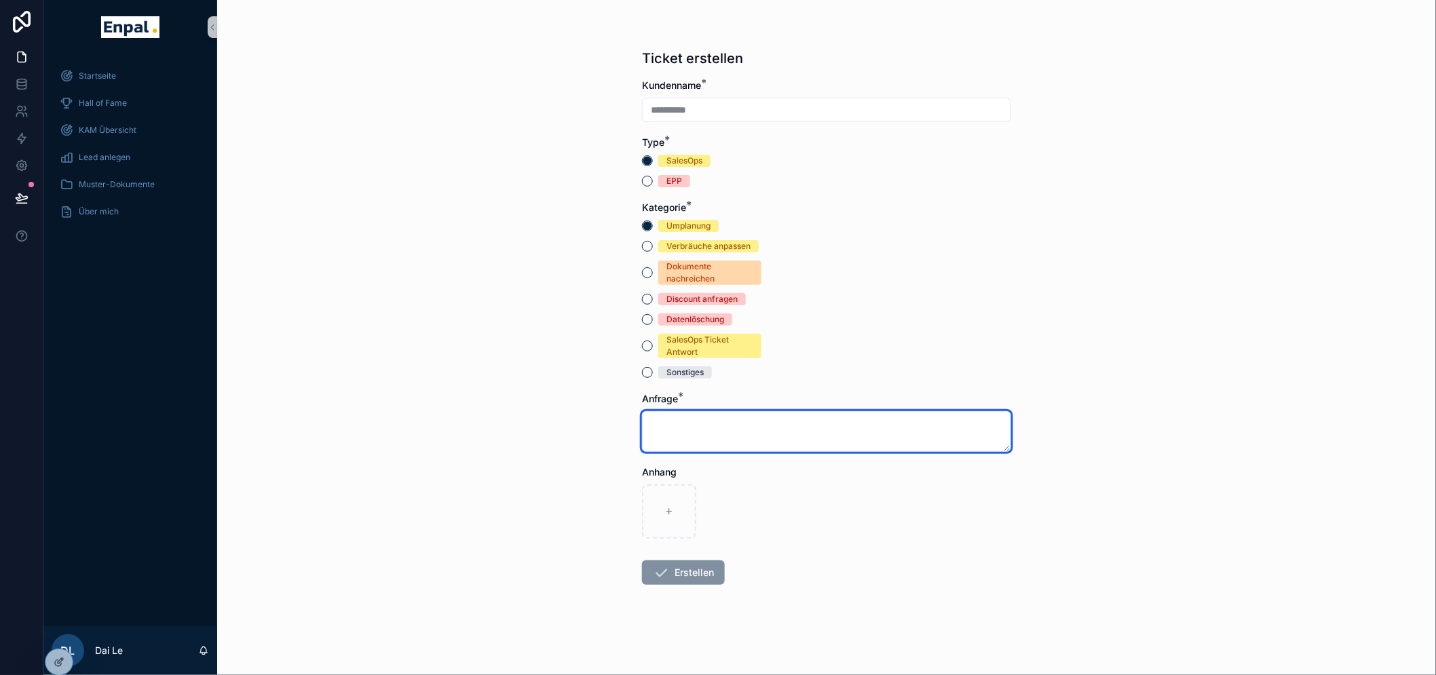
click at [748, 436] on textarea "scrollable content" at bounding box center [826, 431] width 369 height 41
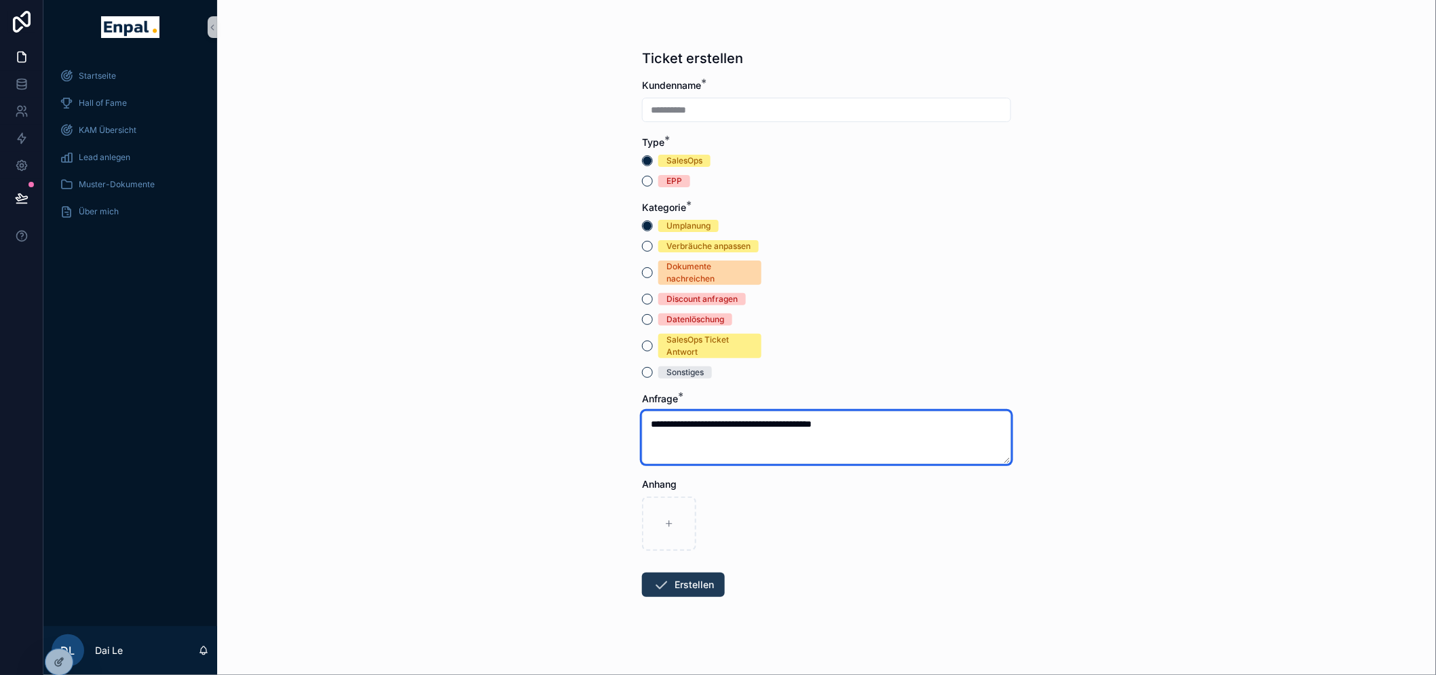
type textarea "**********"
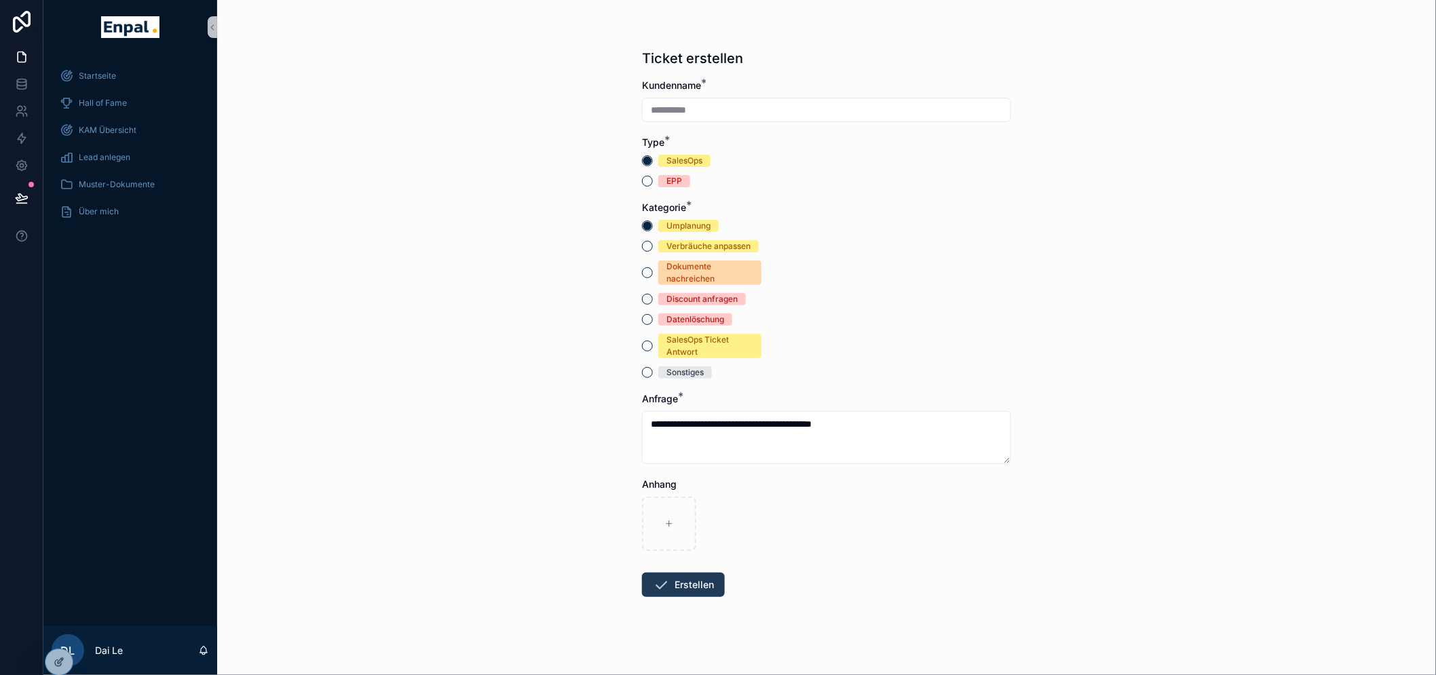
click at [713, 581] on button "Erstellen" at bounding box center [683, 585] width 83 height 24
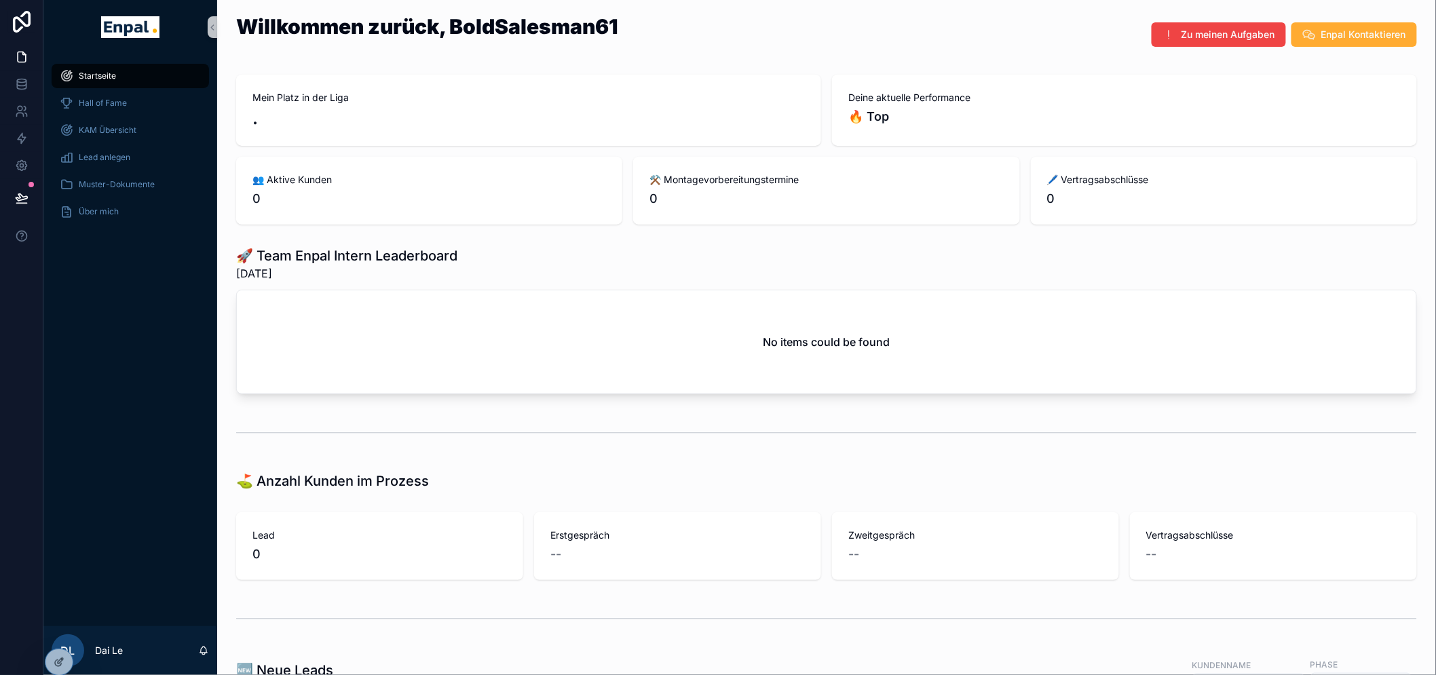
drag, startPoint x: 56, startPoint y: 632, endPoint x: 73, endPoint y: 622, distance: 18.8
click at [0, 0] on icon at bounding box center [0, 0] width 0 height 0
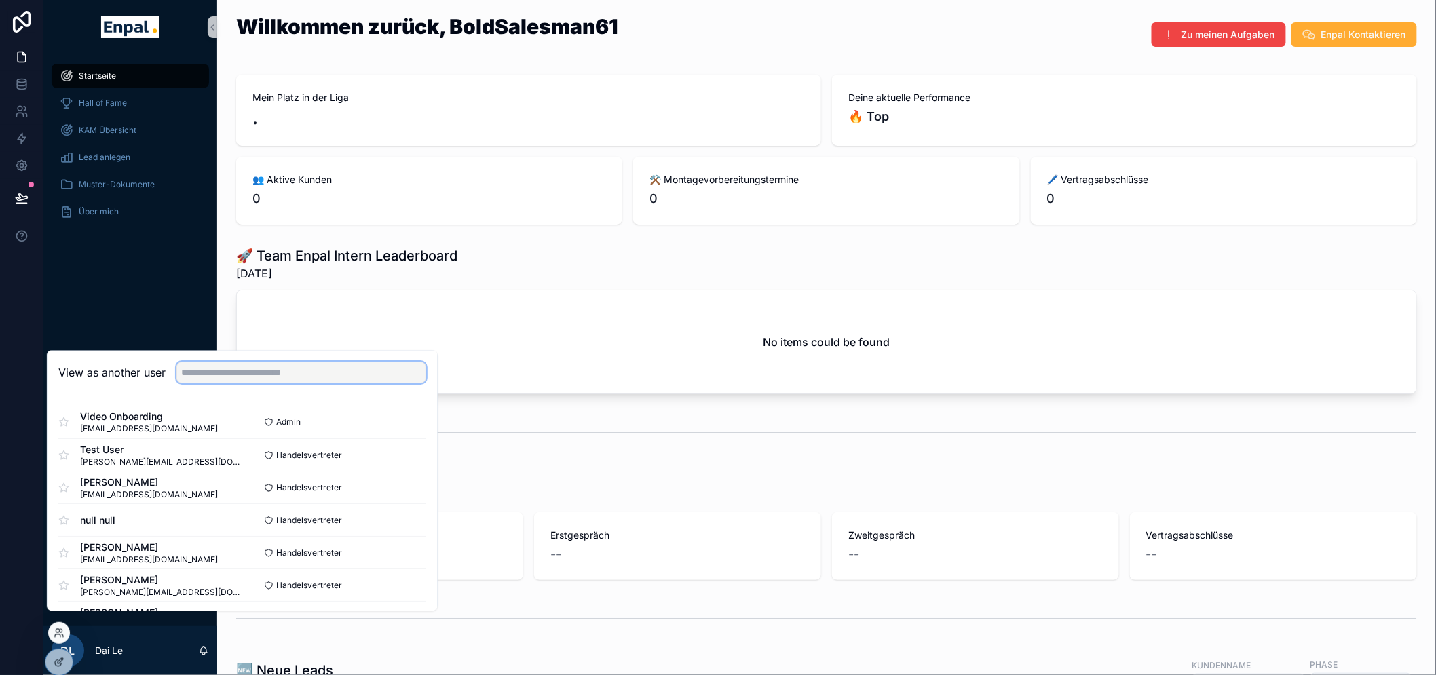
click at [187, 384] on input "text" at bounding box center [301, 373] width 250 height 22
type input "*"
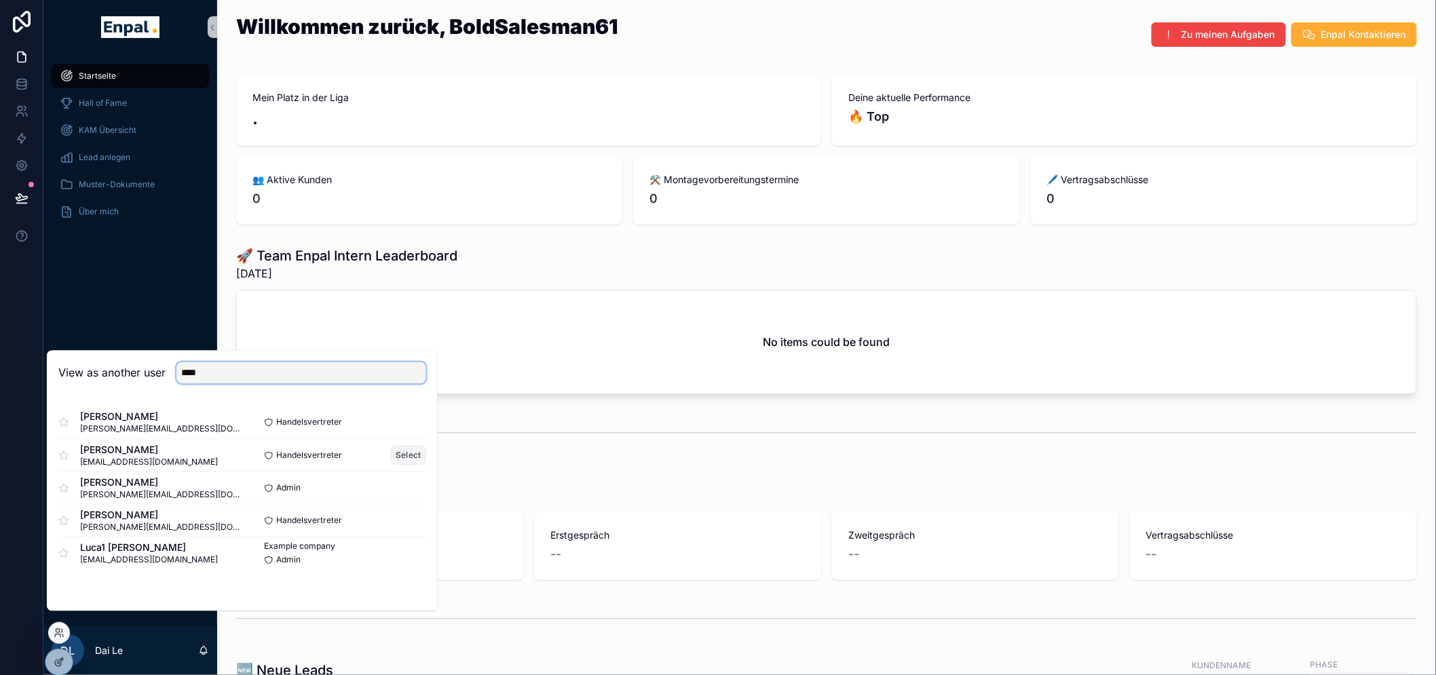
type input "****"
click at [403, 465] on button "Select" at bounding box center [408, 456] width 35 height 20
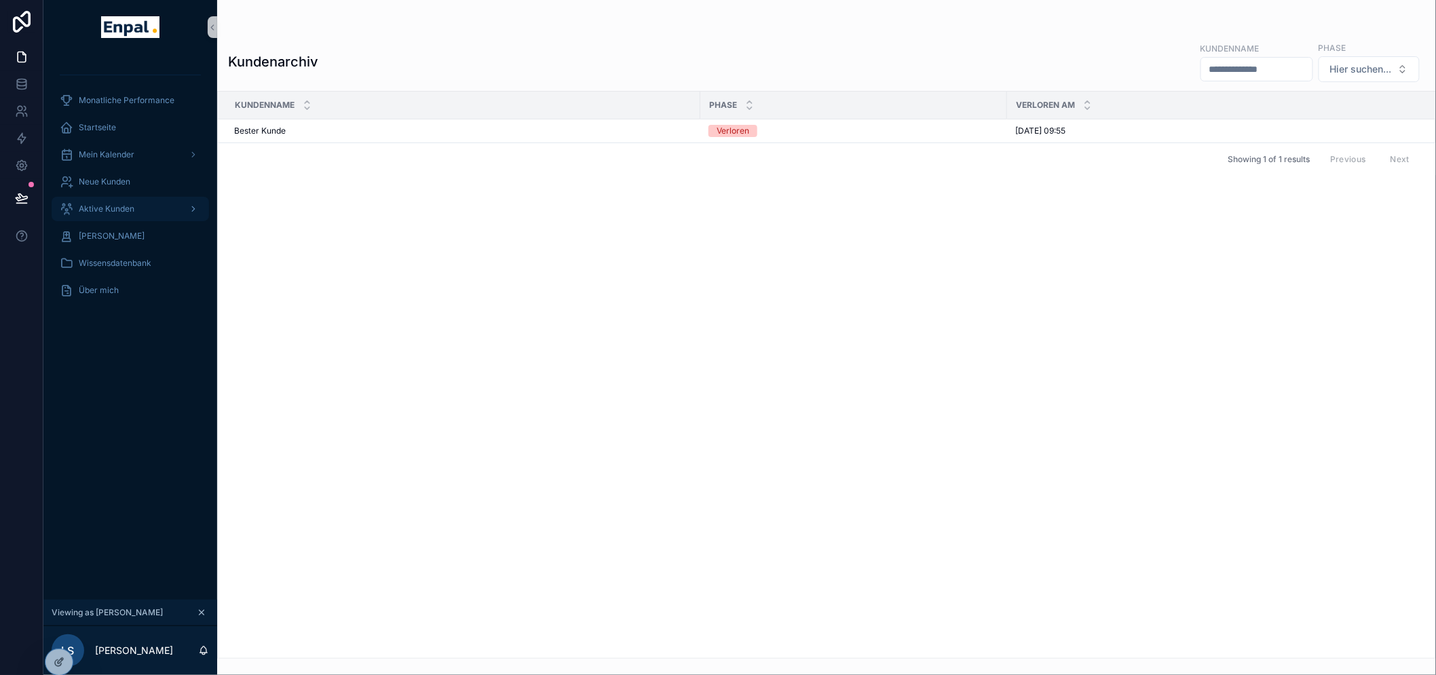
click at [107, 214] on span "Aktive Kunden" at bounding box center [107, 209] width 56 height 11
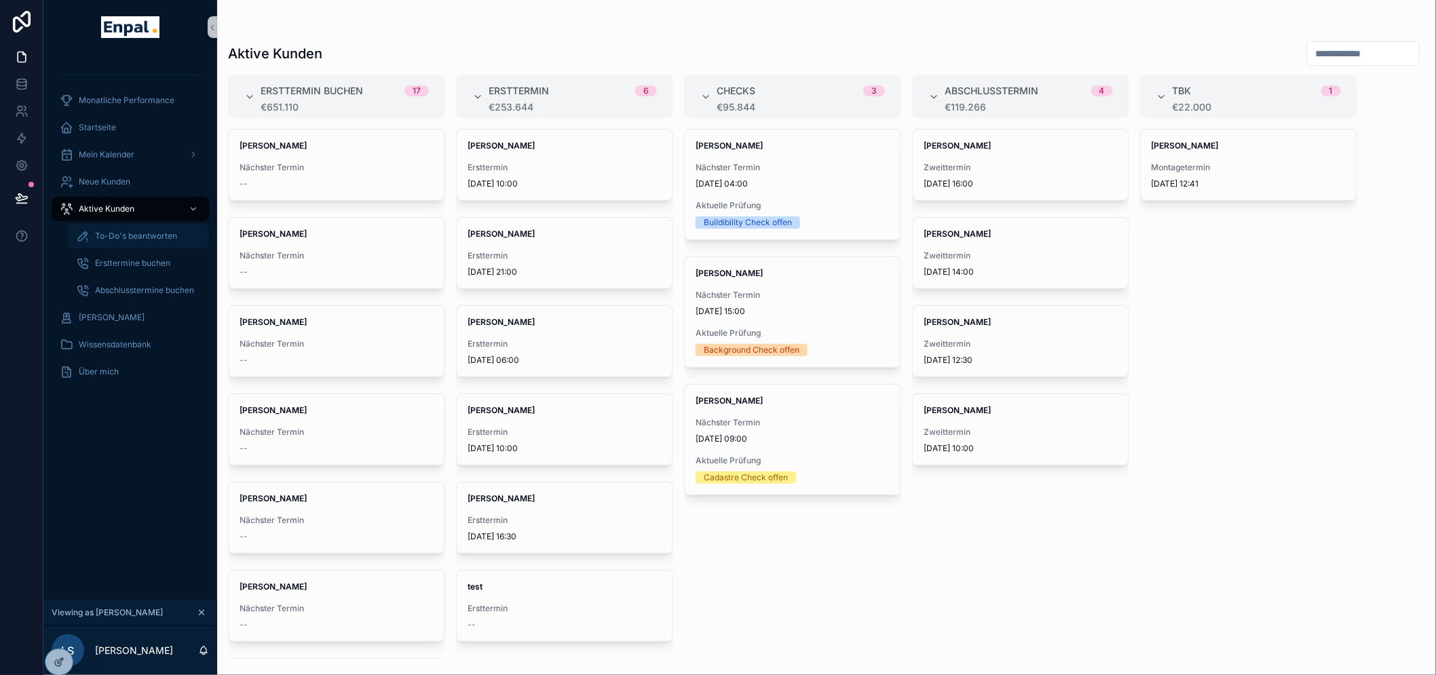
click at [143, 236] on span "To-Do's beantworten" at bounding box center [136, 236] width 82 height 11
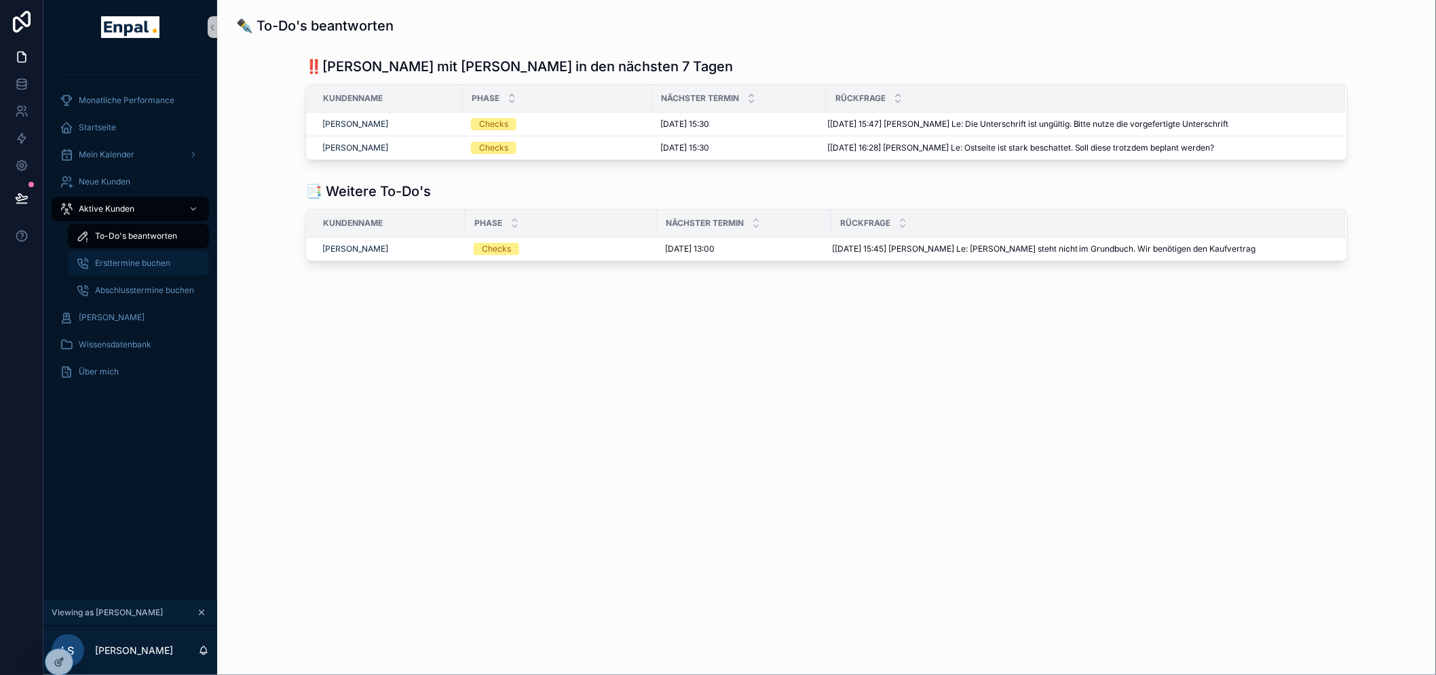
click at [134, 254] on div "Ersttermine buchen" at bounding box center [138, 263] width 125 height 22
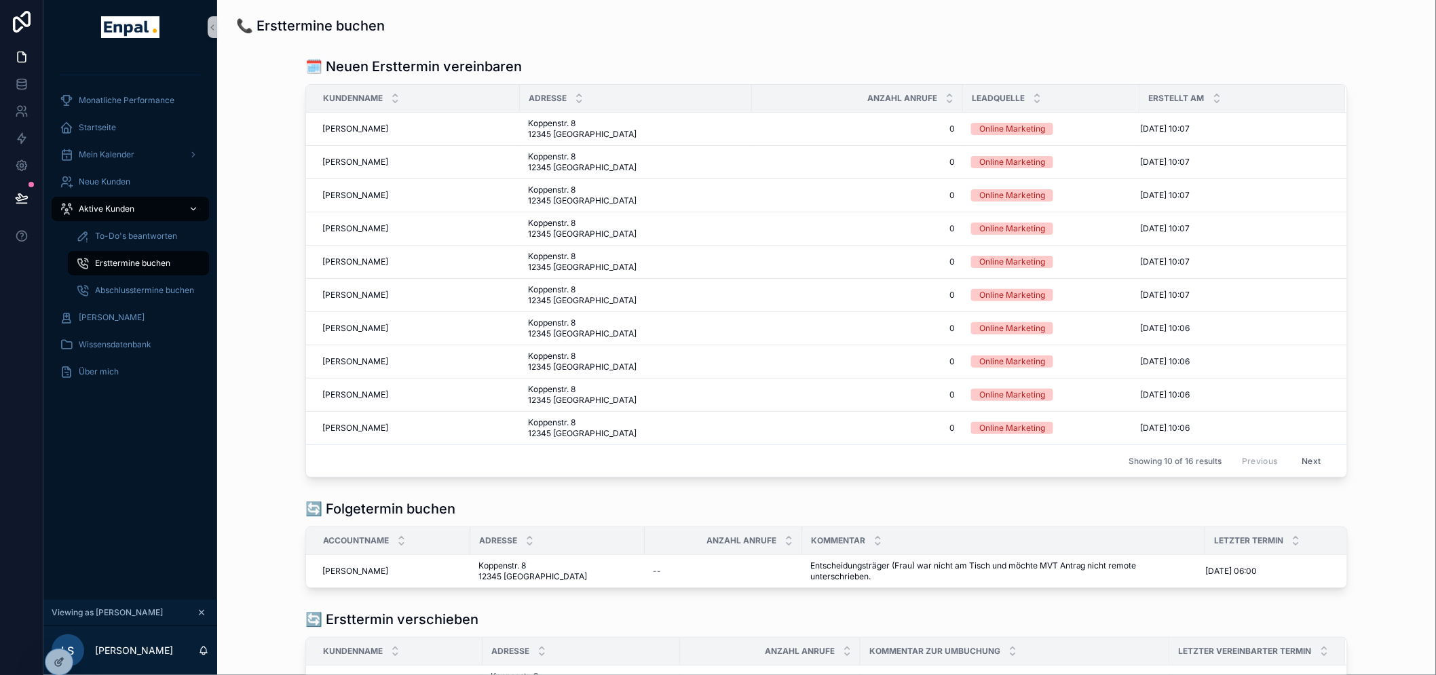
click at [123, 210] on span "Aktive Kunden" at bounding box center [107, 209] width 56 height 11
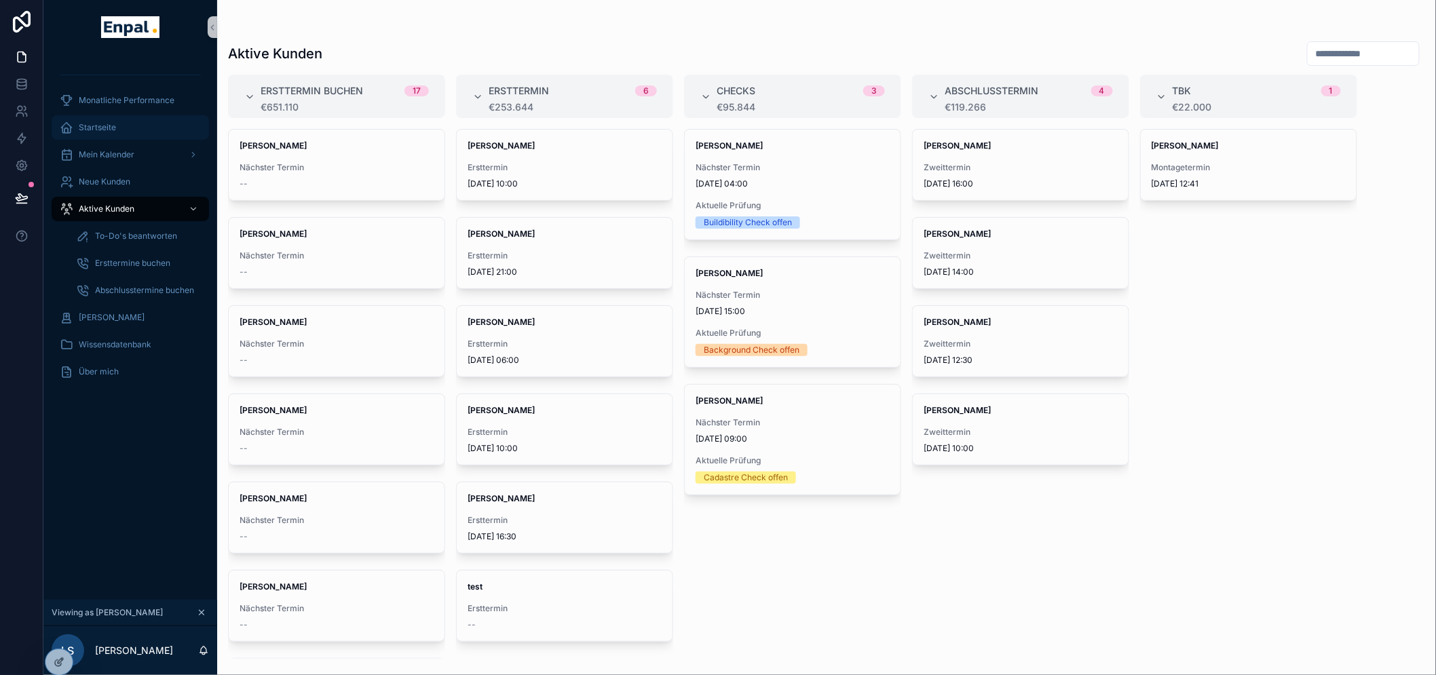
click at [126, 130] on div "Startseite" at bounding box center [130, 128] width 141 height 22
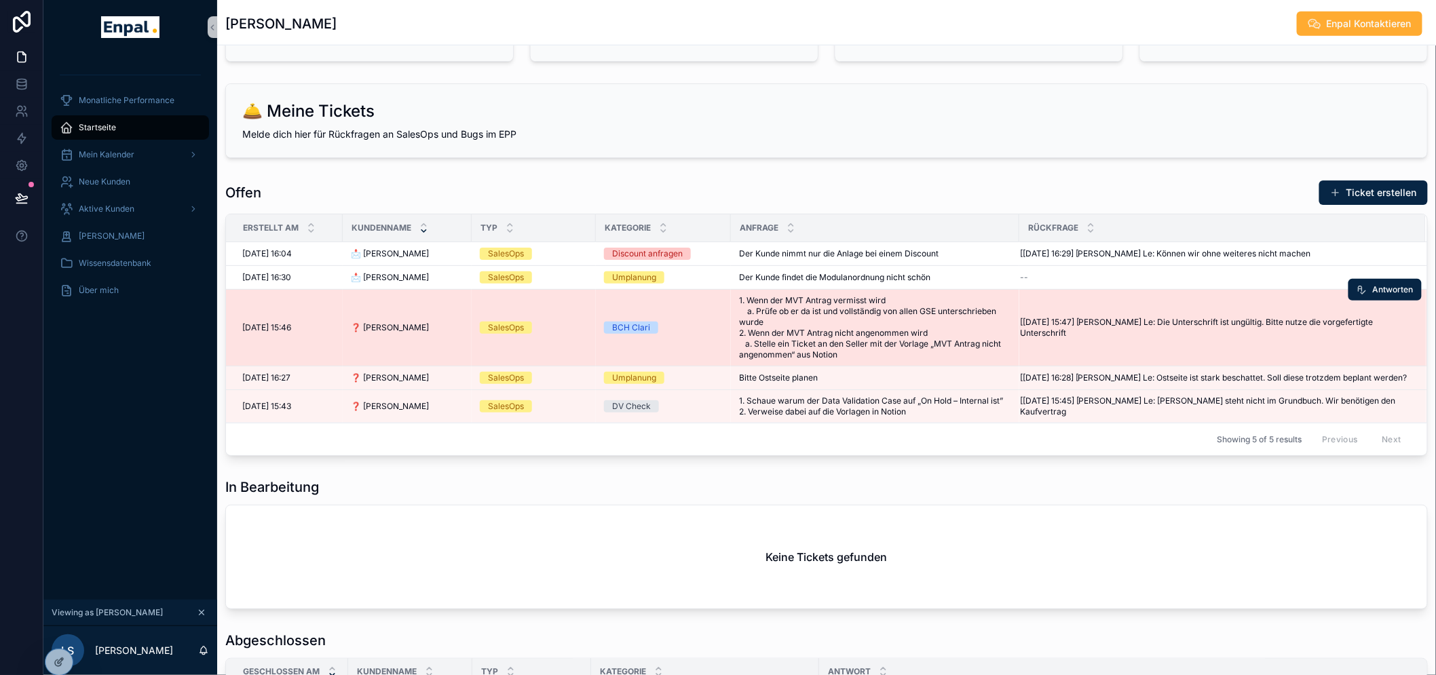
scroll to position [652, 0]
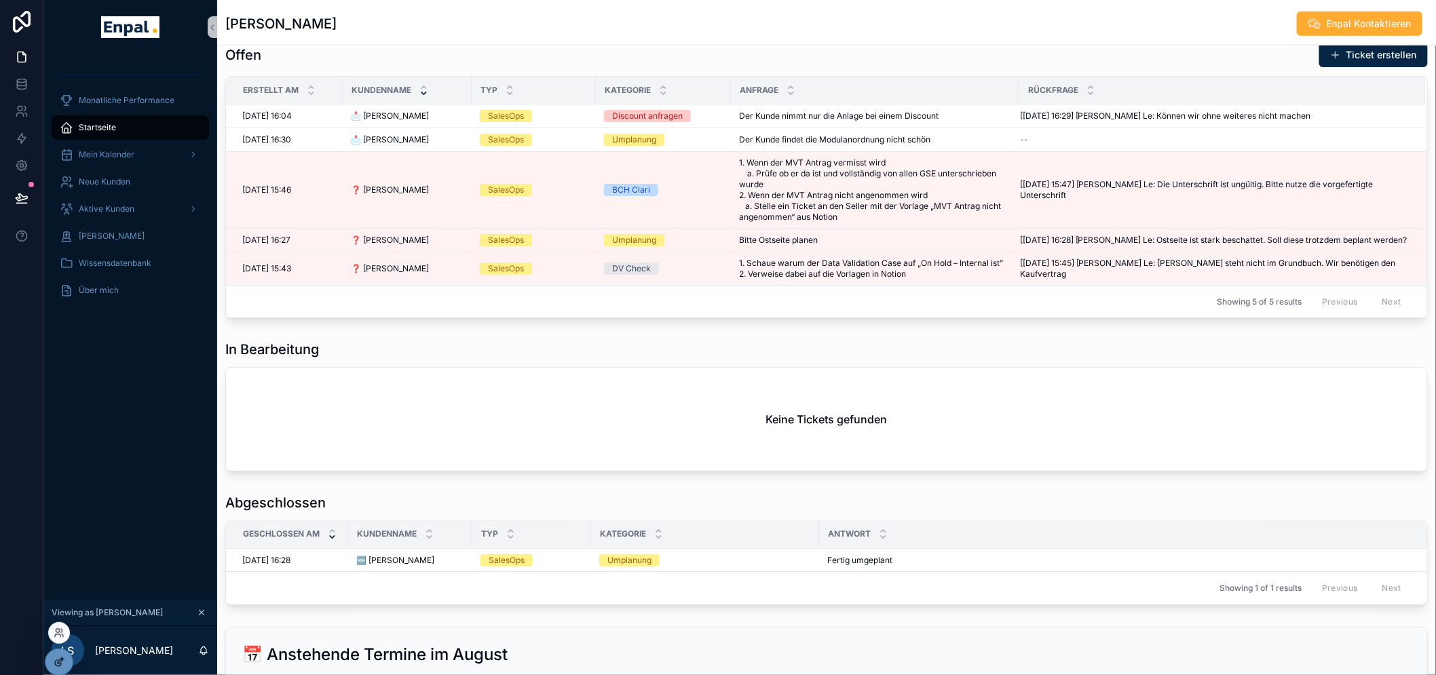
click at [54, 662] on icon at bounding box center [59, 662] width 11 height 11
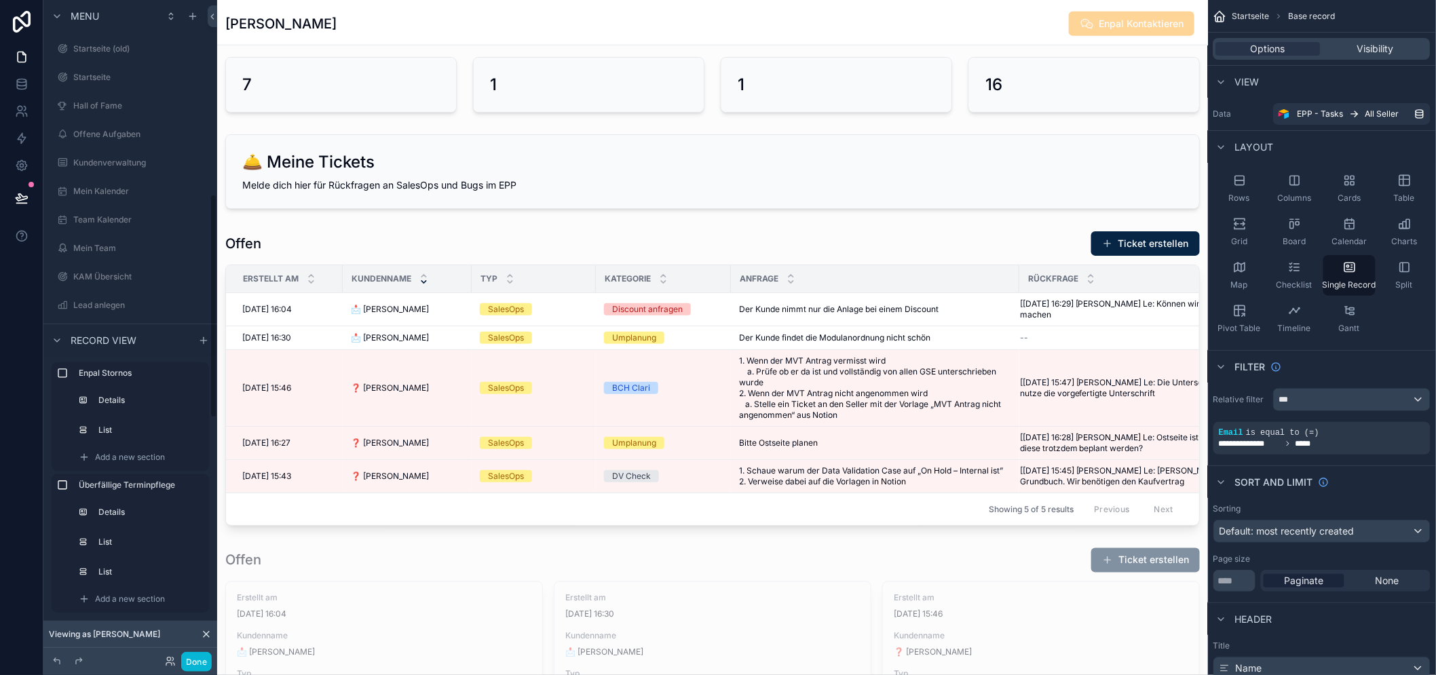
scroll to position [581, 0]
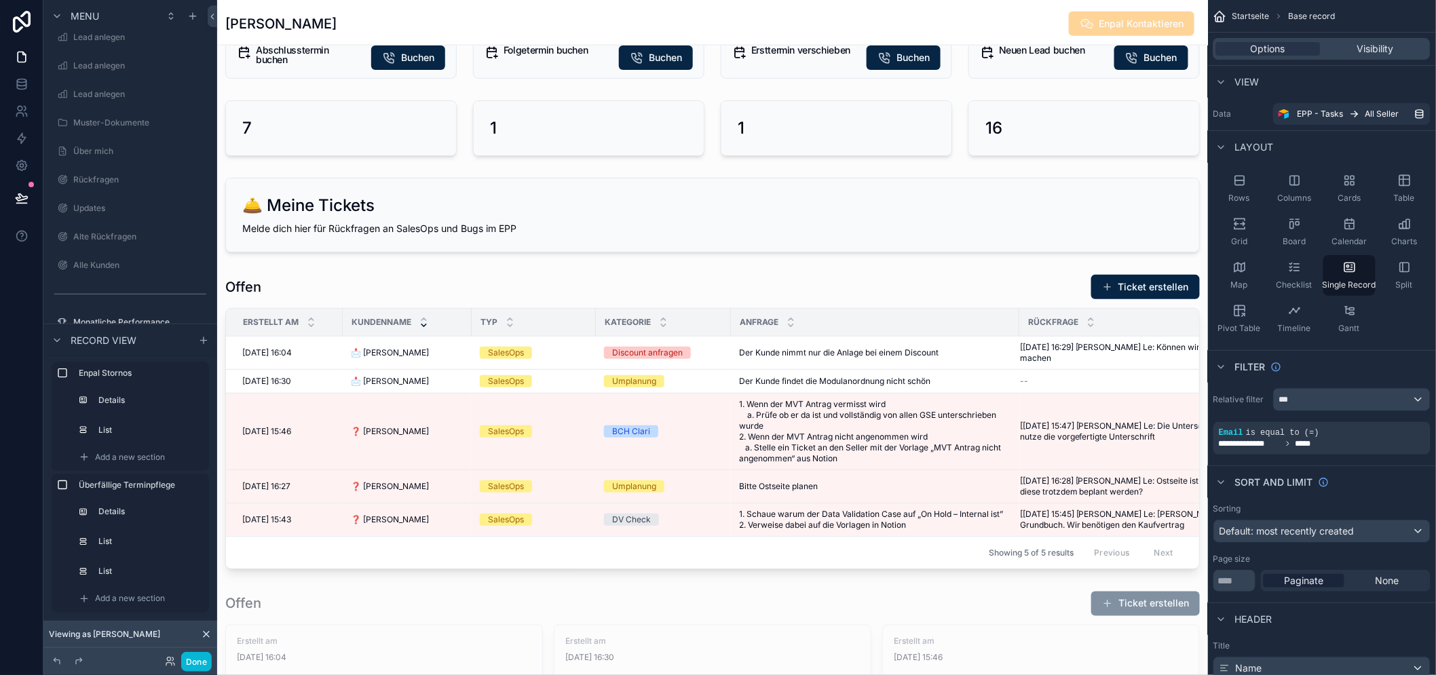
click at [724, 349] on div "scrollable content" at bounding box center [712, 422] width 990 height 306
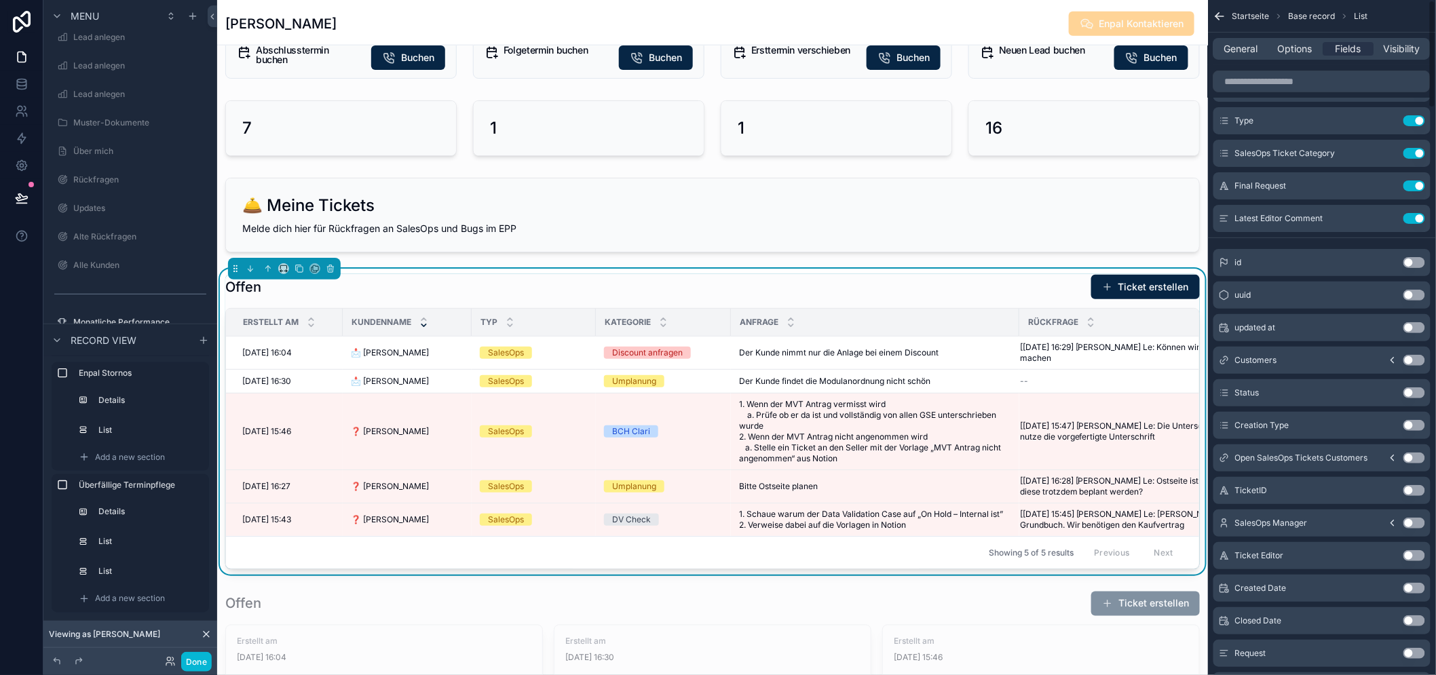
scroll to position [0, 0]
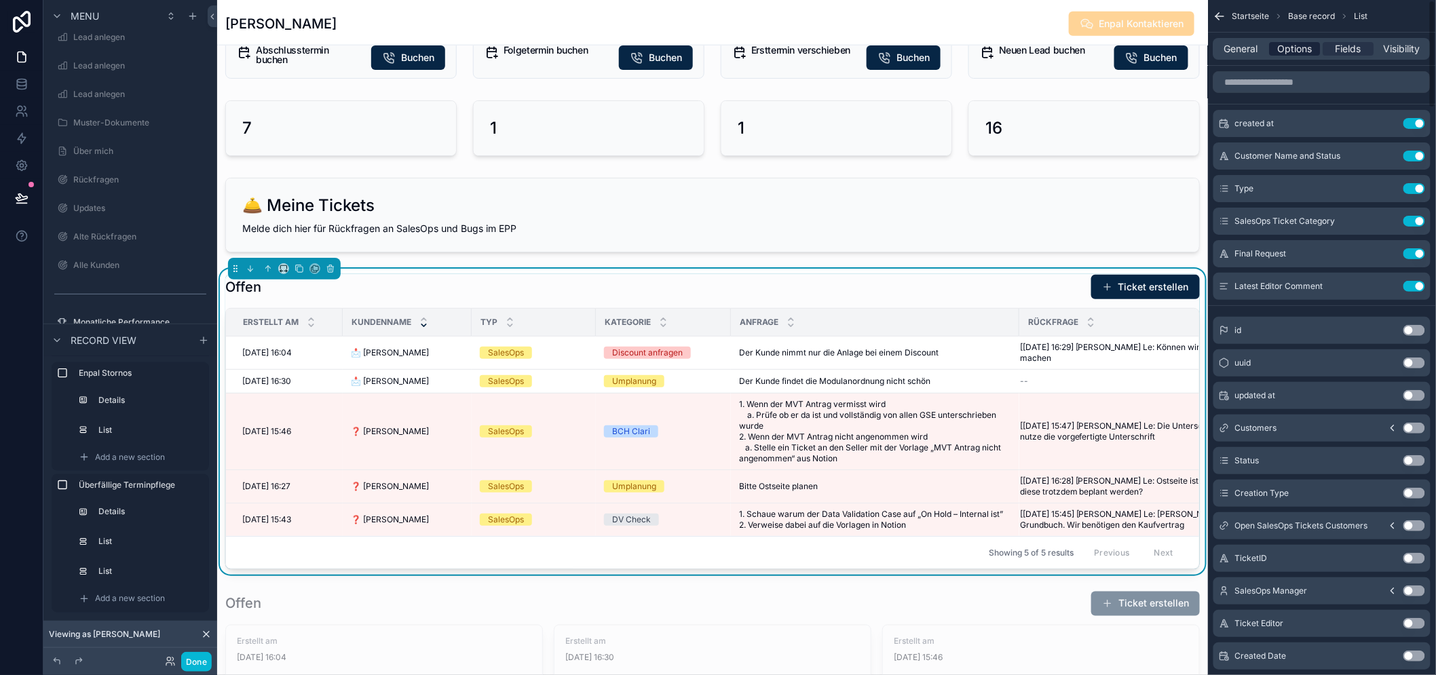
click at [1300, 49] on span "Options" at bounding box center [1294, 49] width 35 height 14
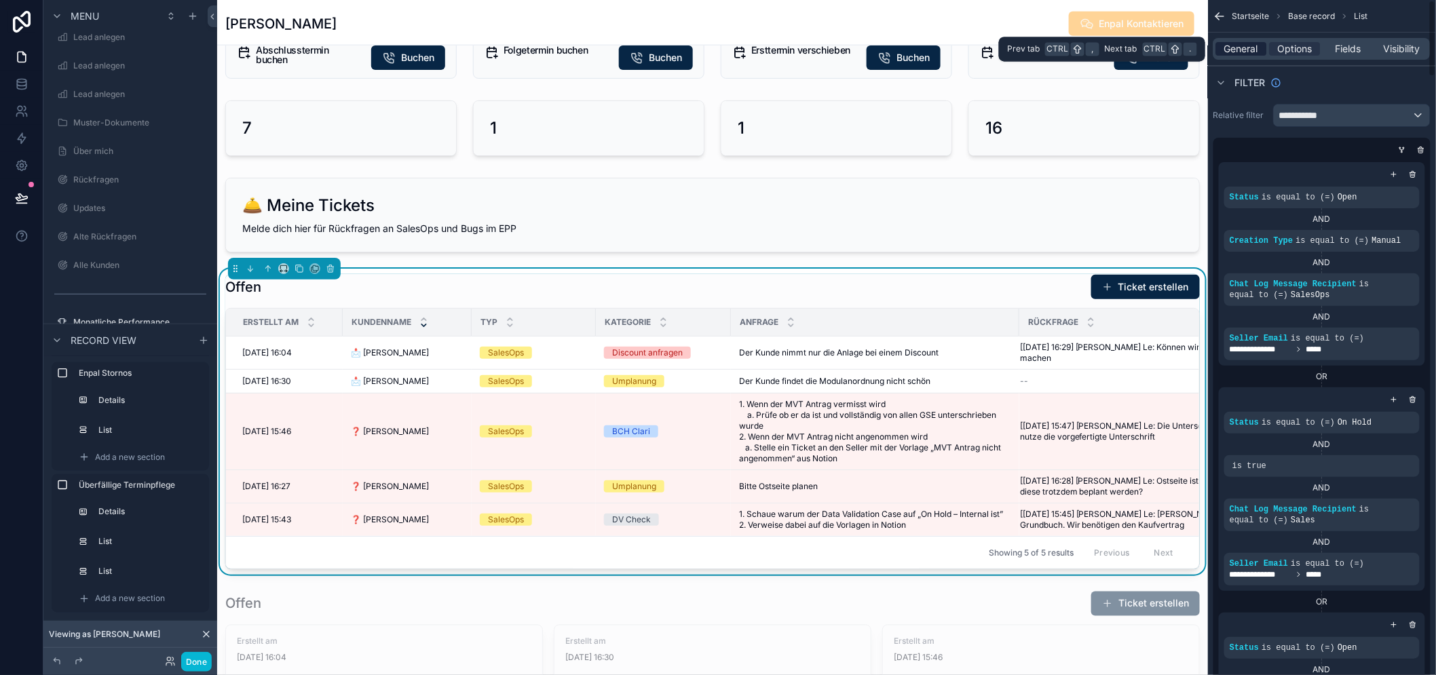
click at [1258, 49] on span "General" at bounding box center [1242, 49] width 34 height 14
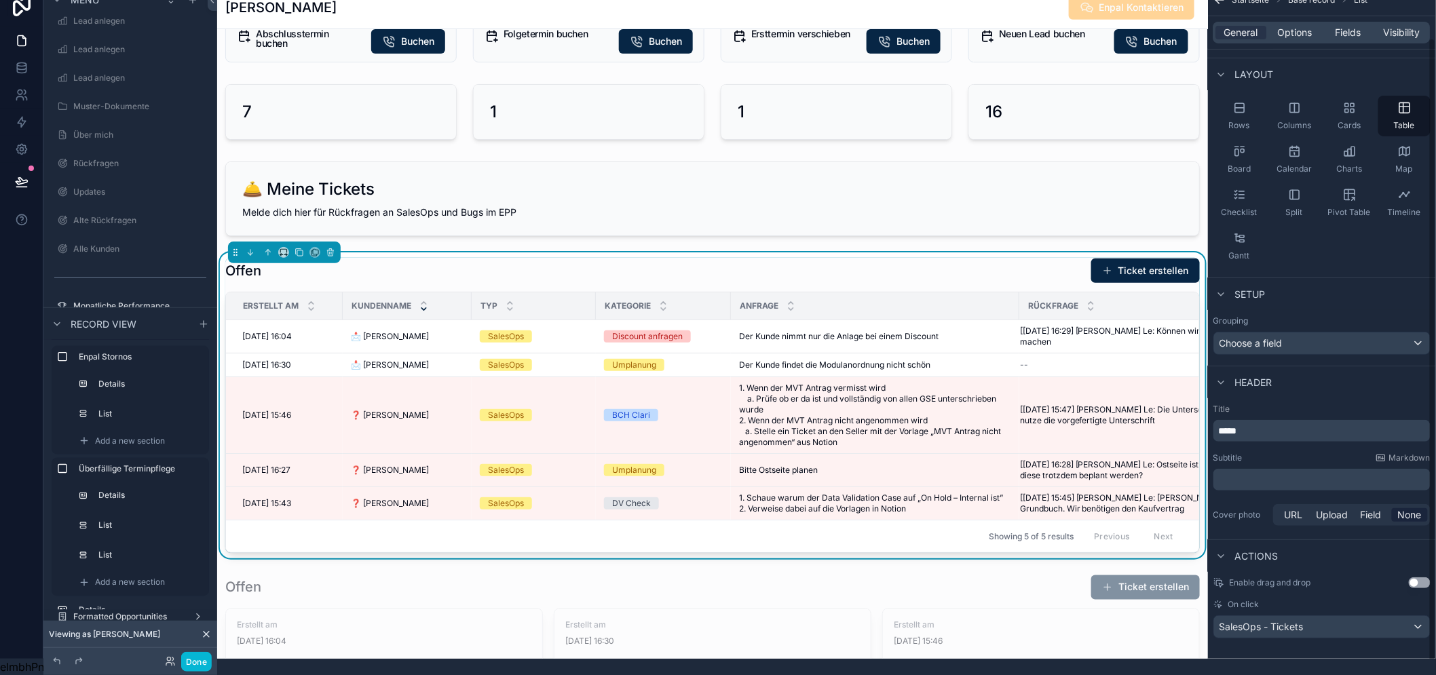
scroll to position [28, 0]
click at [1296, 26] on span "Options" at bounding box center [1294, 33] width 35 height 14
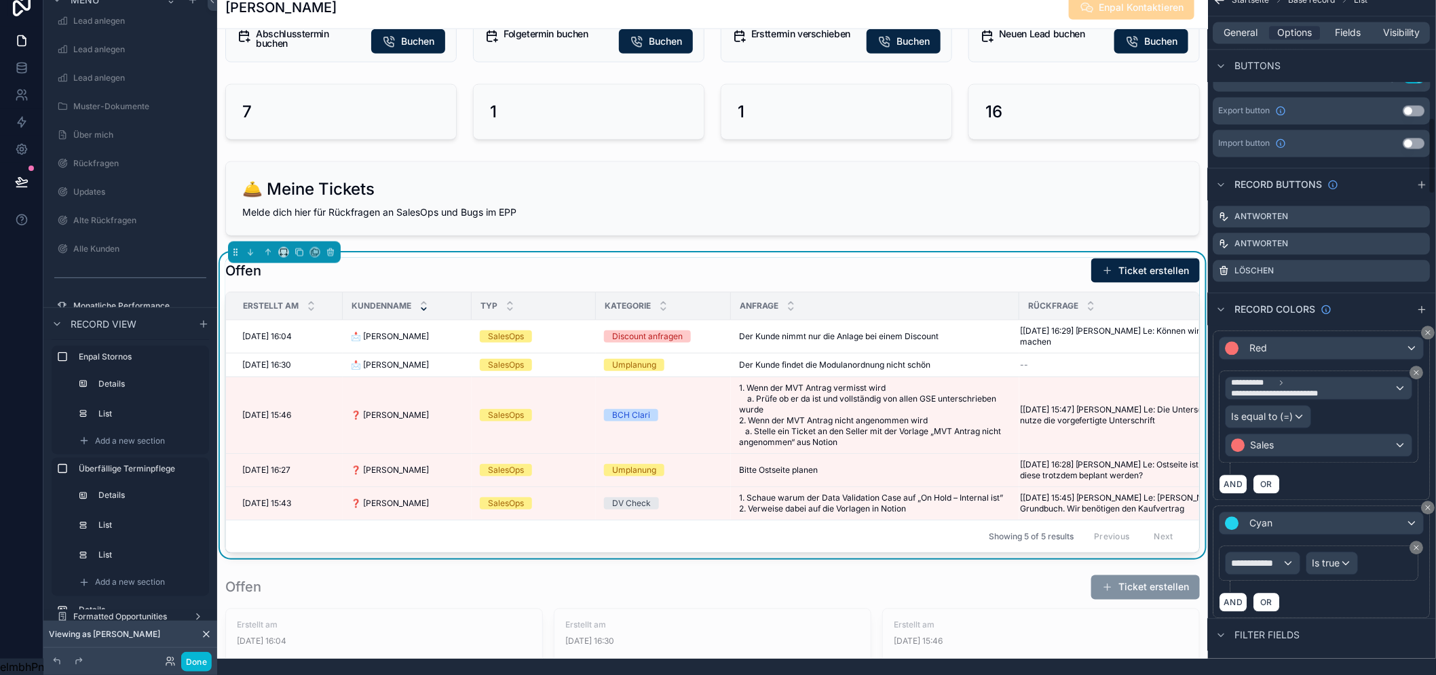
scroll to position [1189, 0]
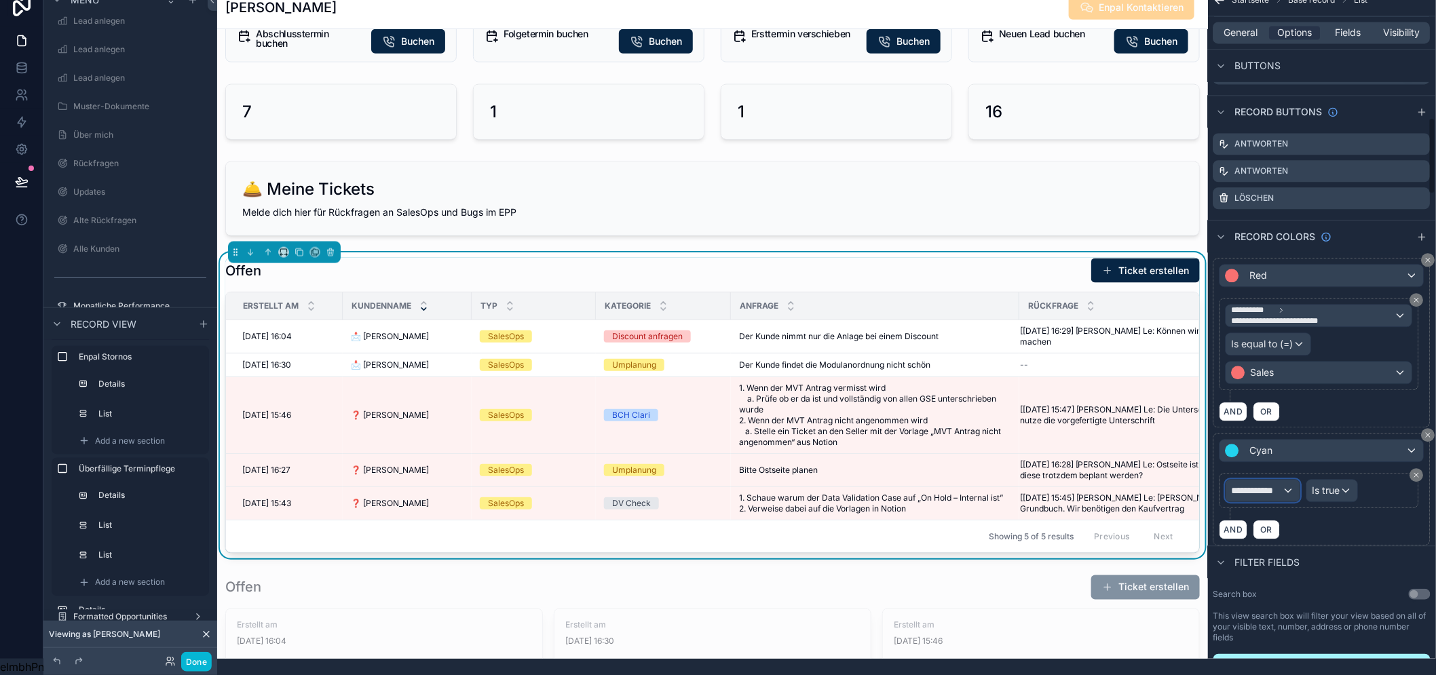
click at [1282, 484] on span "**********" at bounding box center [1256, 491] width 51 height 14
click at [1297, 513] on input "text" at bounding box center [1298, 524] width 111 height 22
type input "*********"
click at [1301, 569] on div "Row values Row values" at bounding box center [1298, 572] width 100 height 33
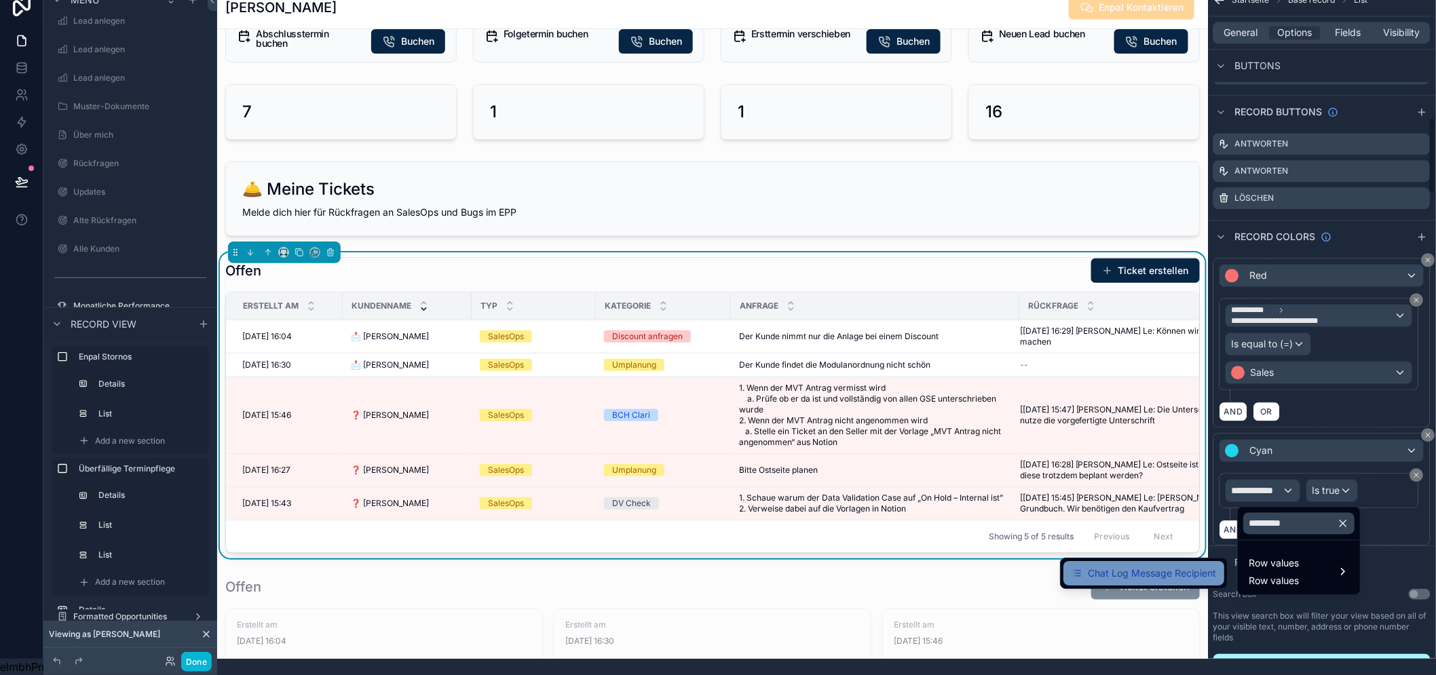
click at [1210, 565] on span "Chat Log Message Recipient" at bounding box center [1151, 573] width 128 height 16
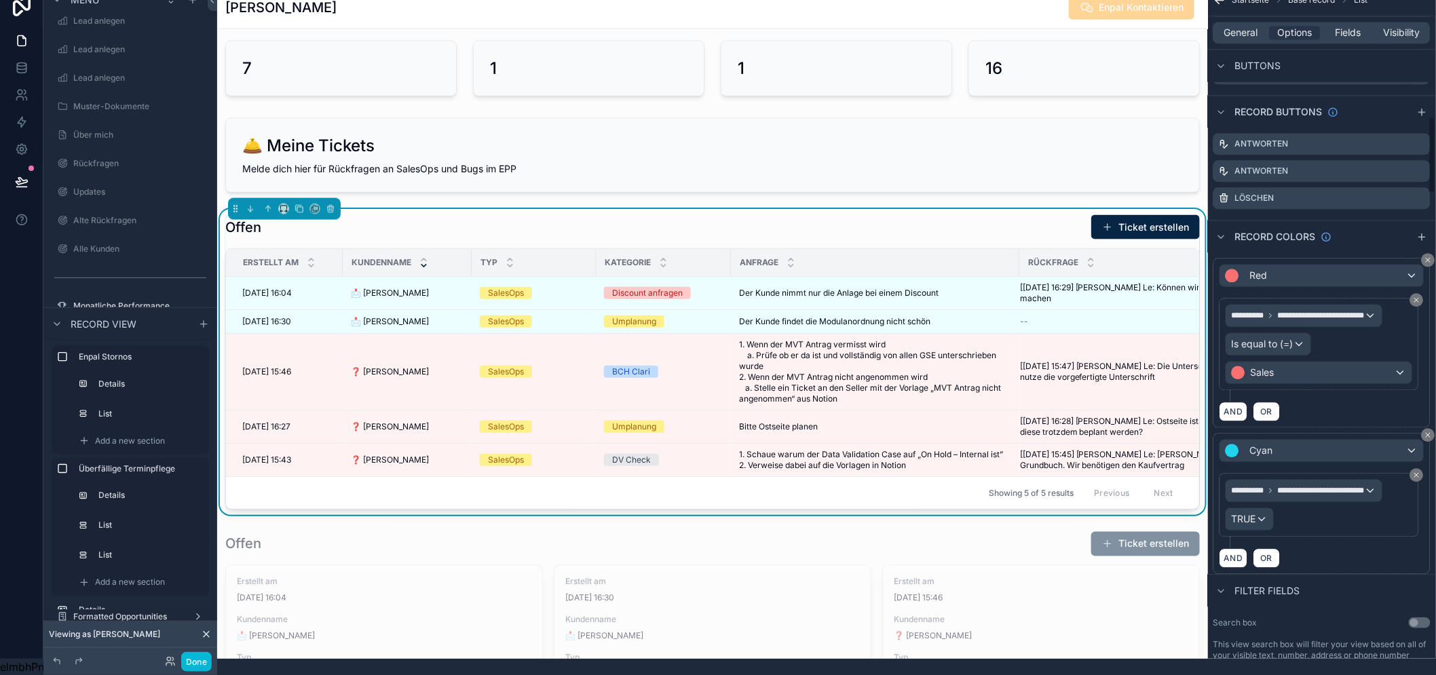
scroll to position [0, 0]
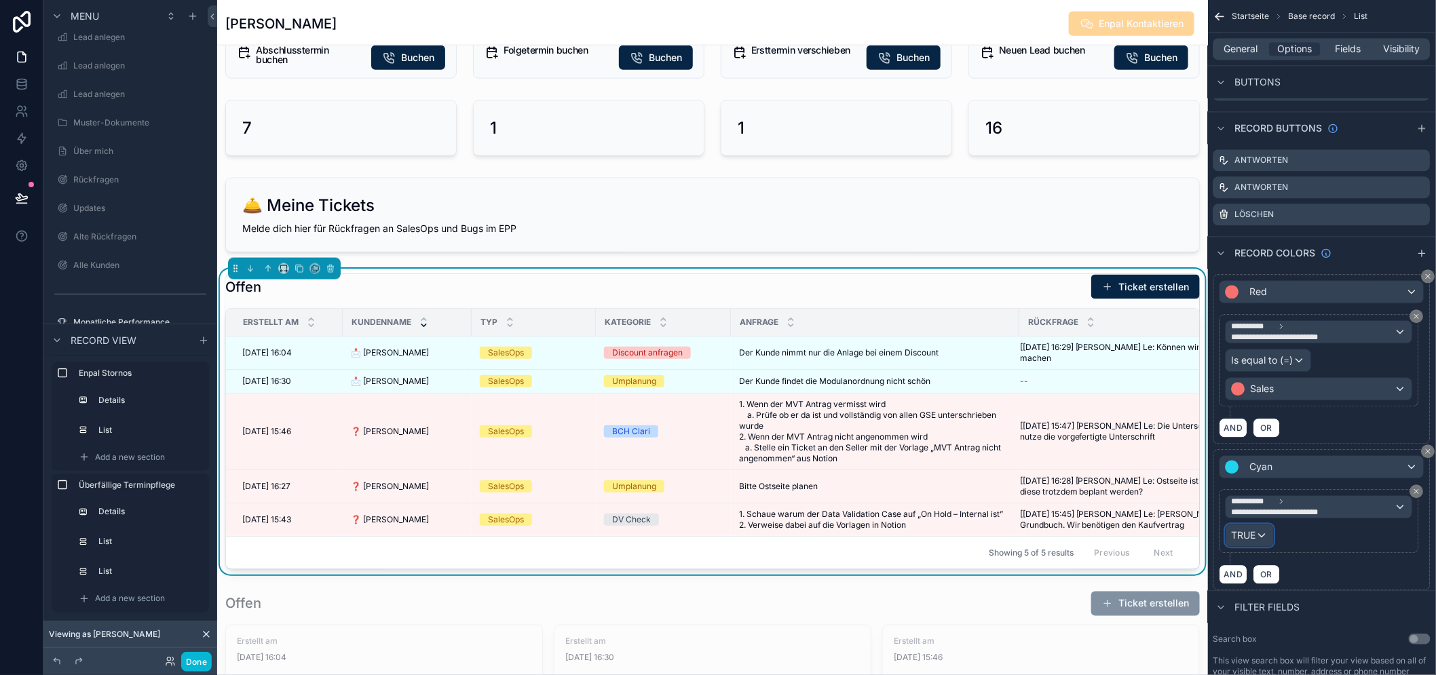
click at [1273, 540] on div "TRUE" at bounding box center [1249, 535] width 47 height 22
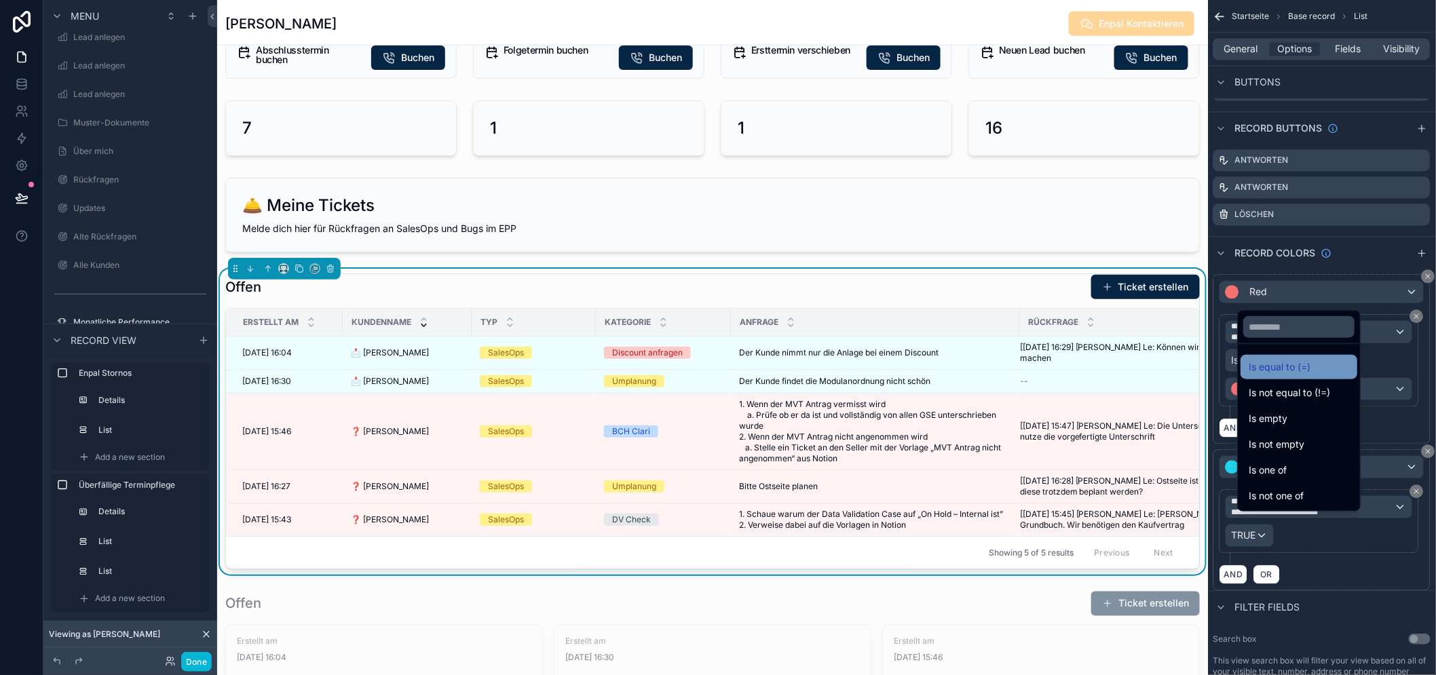
click at [1307, 375] on span "Is equal to (=)" at bounding box center [1279, 367] width 62 height 16
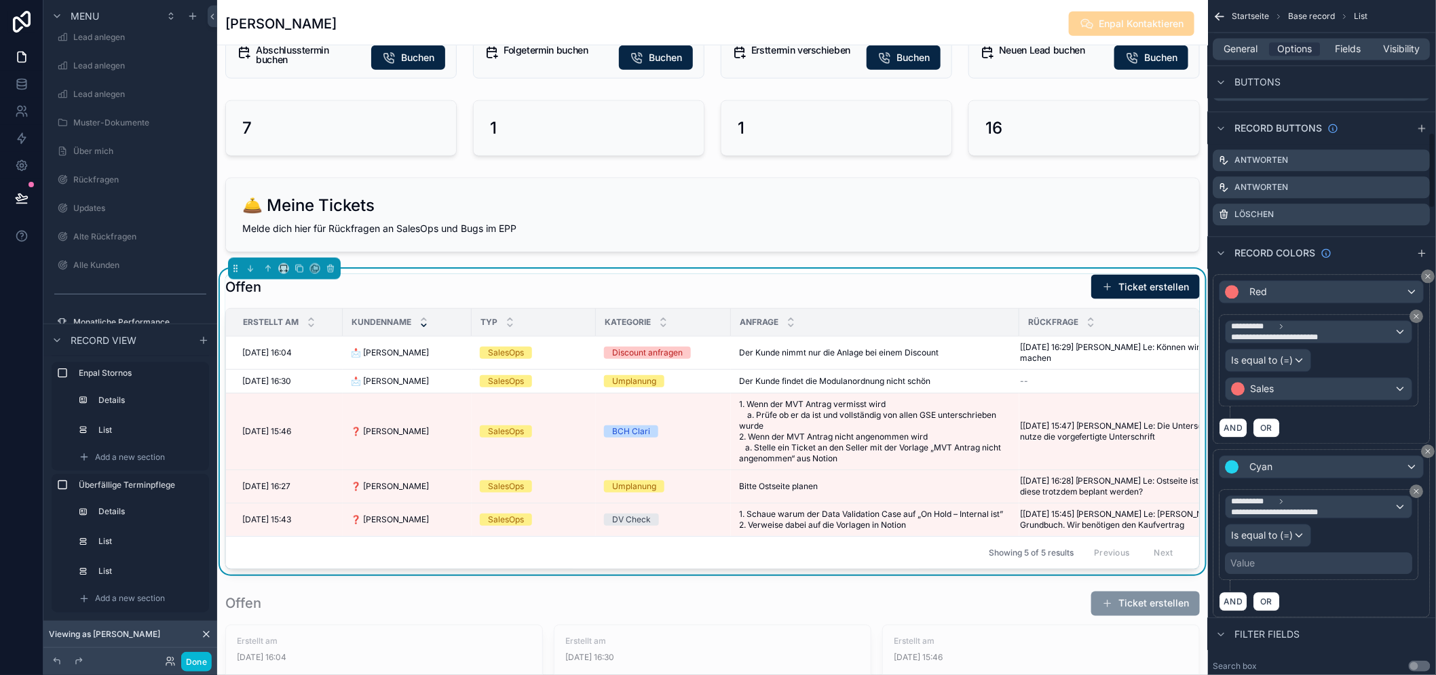
click at [1324, 559] on div "Value" at bounding box center [1318, 563] width 187 height 22
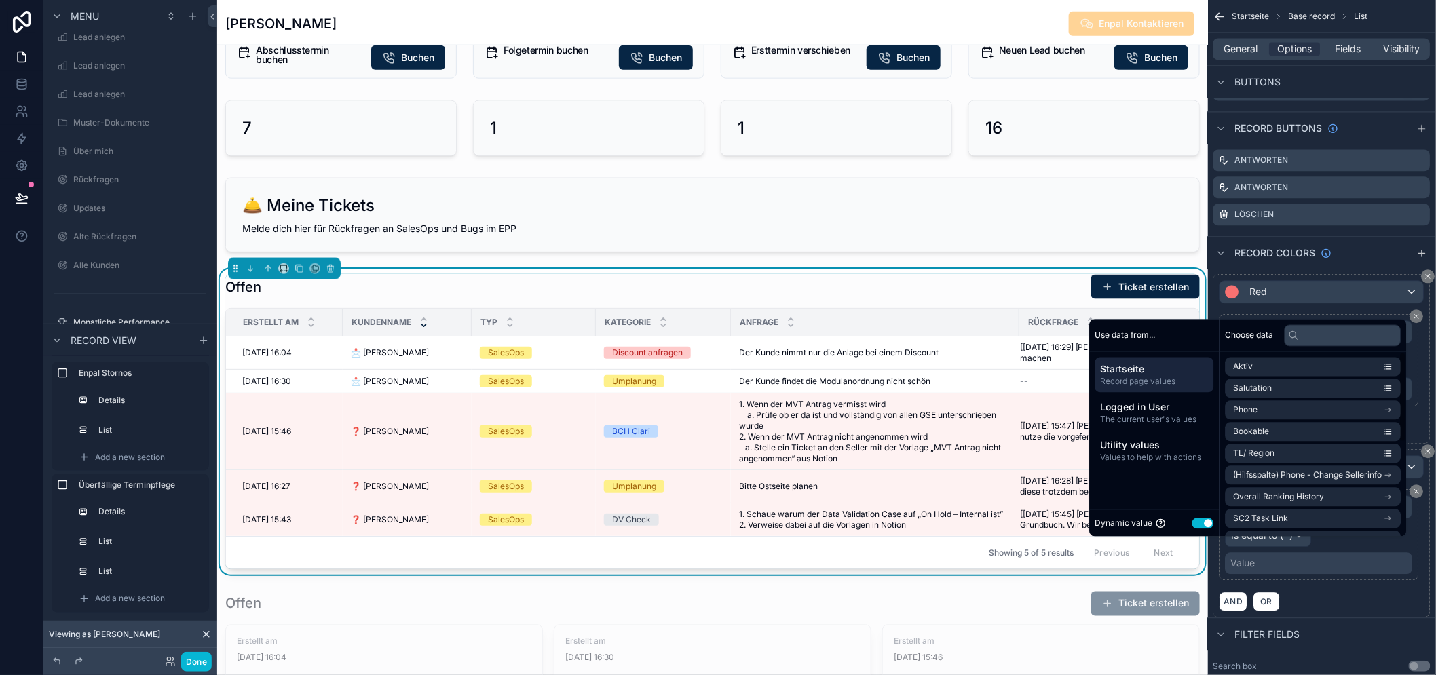
click at [1210, 528] on button "Use setting" at bounding box center [1203, 523] width 22 height 11
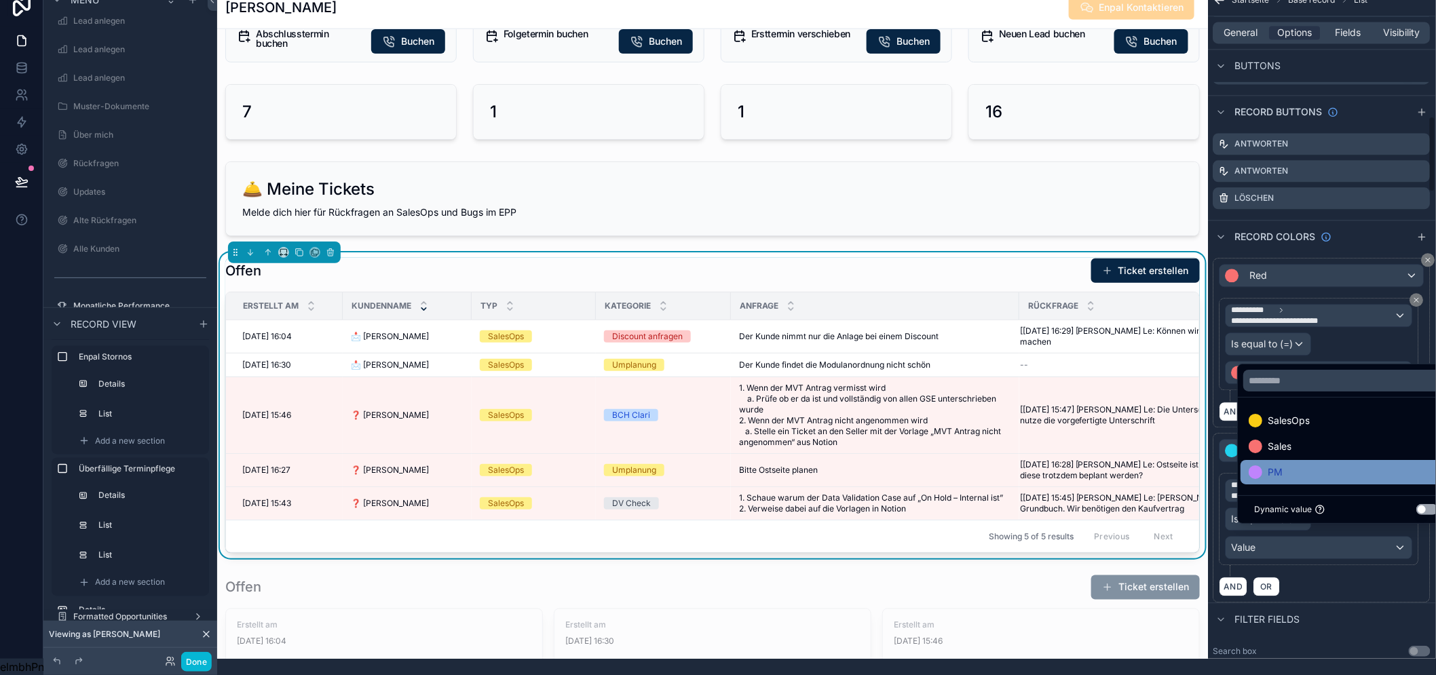
scroll to position [28, 0]
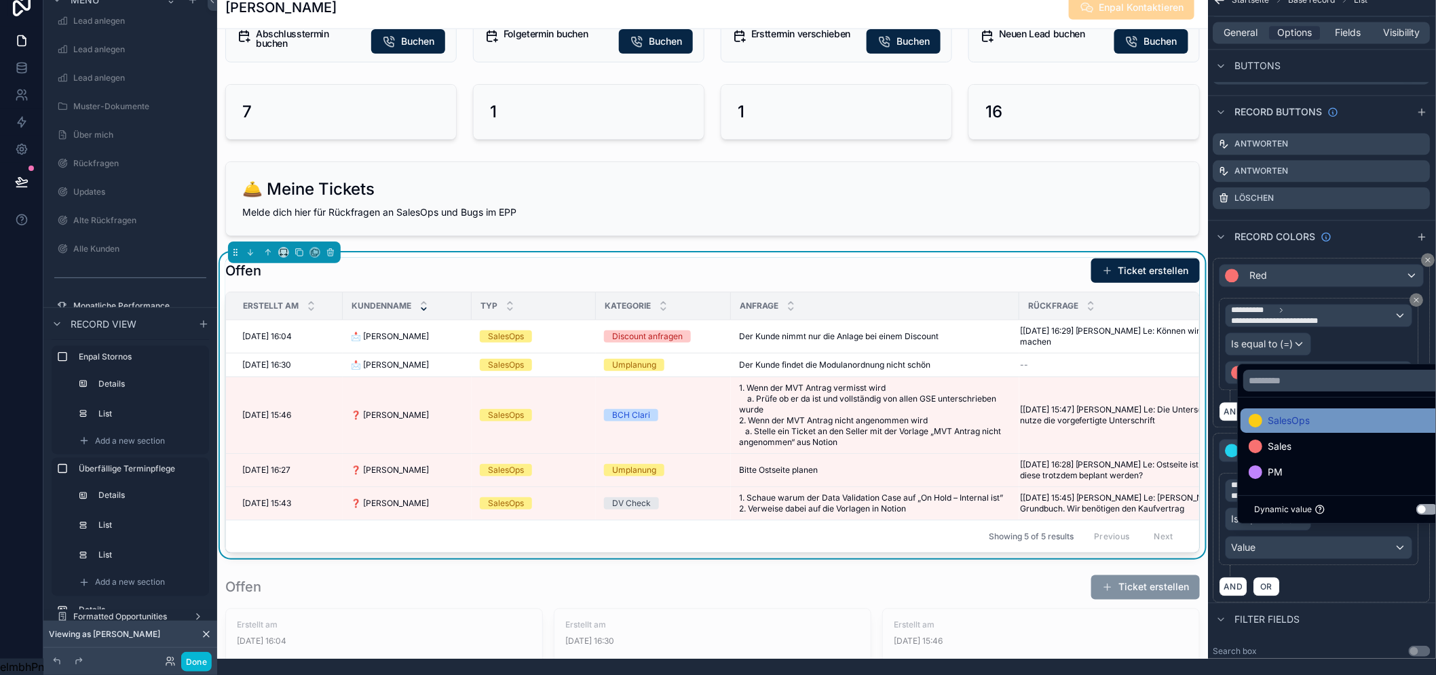
click at [1342, 425] on div "SalesOps" at bounding box center [1345, 420] width 195 height 16
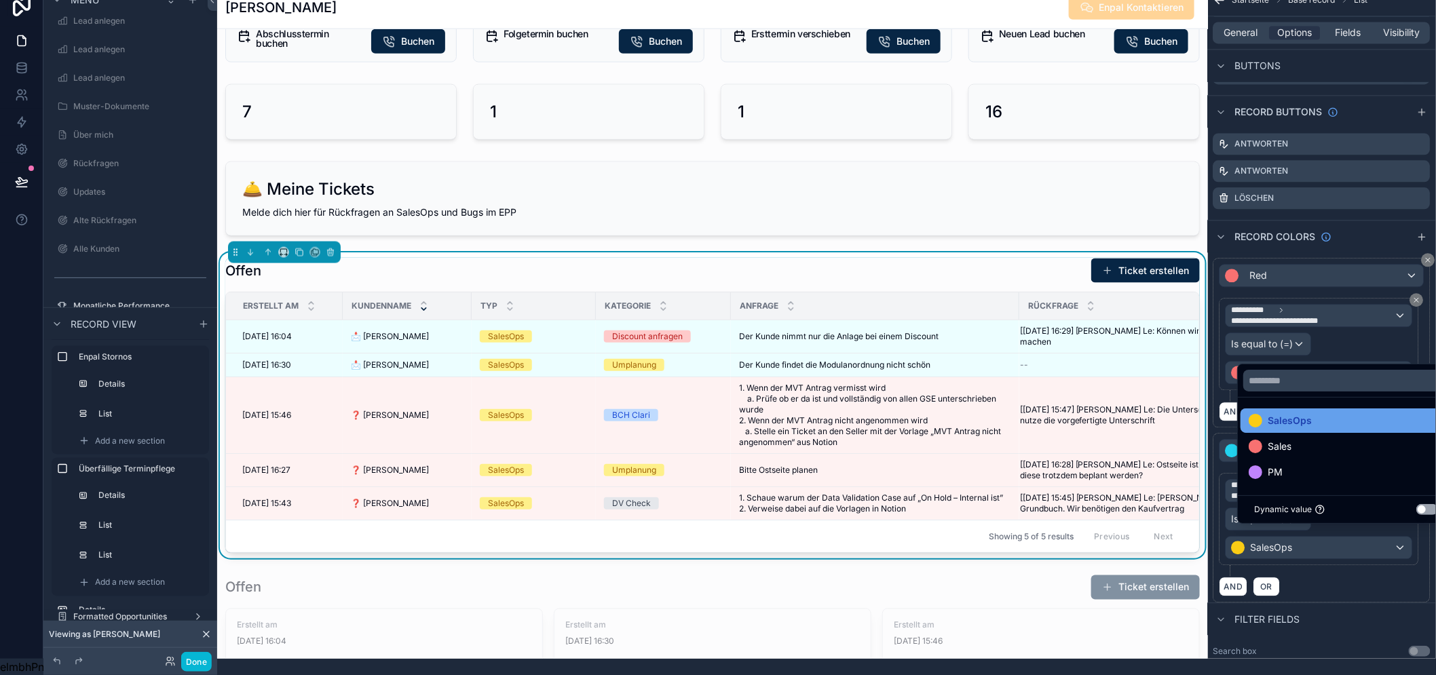
scroll to position [0, 0]
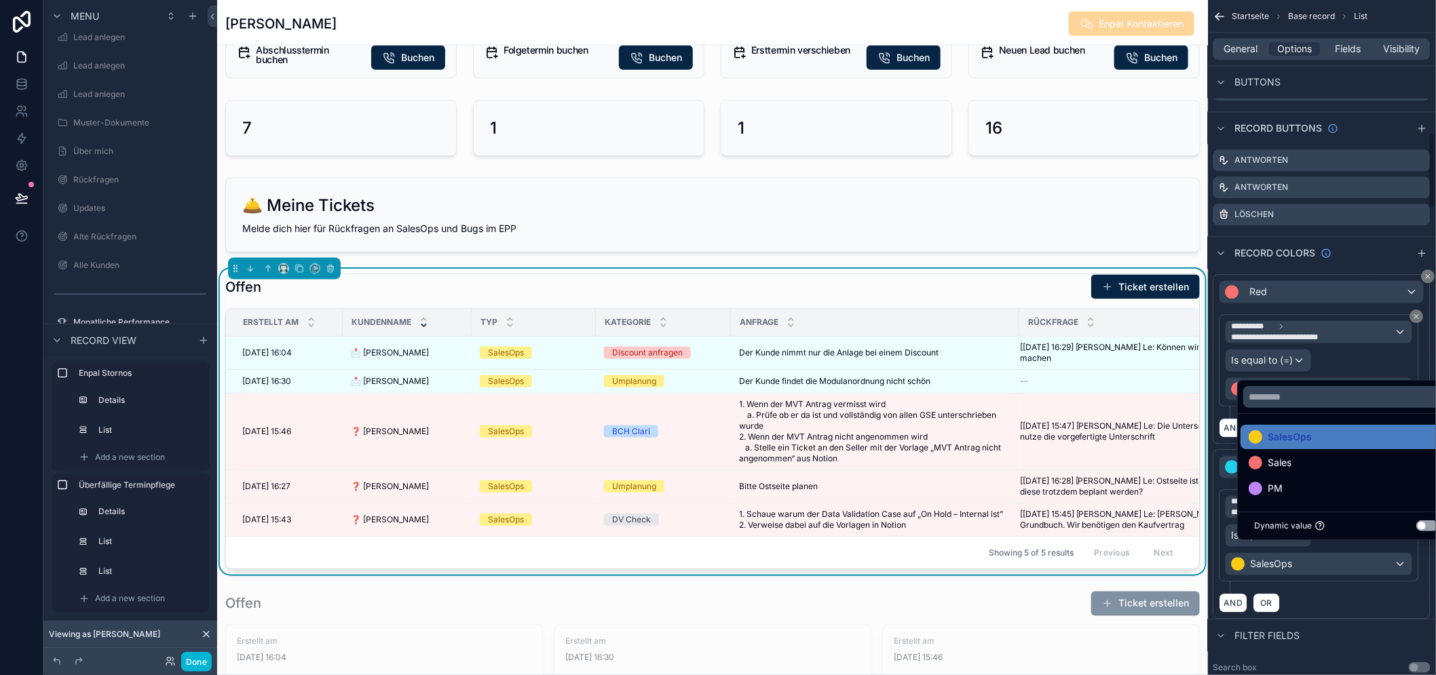
click at [1358, 589] on div "**********" at bounding box center [1321, 540] width 205 height 103
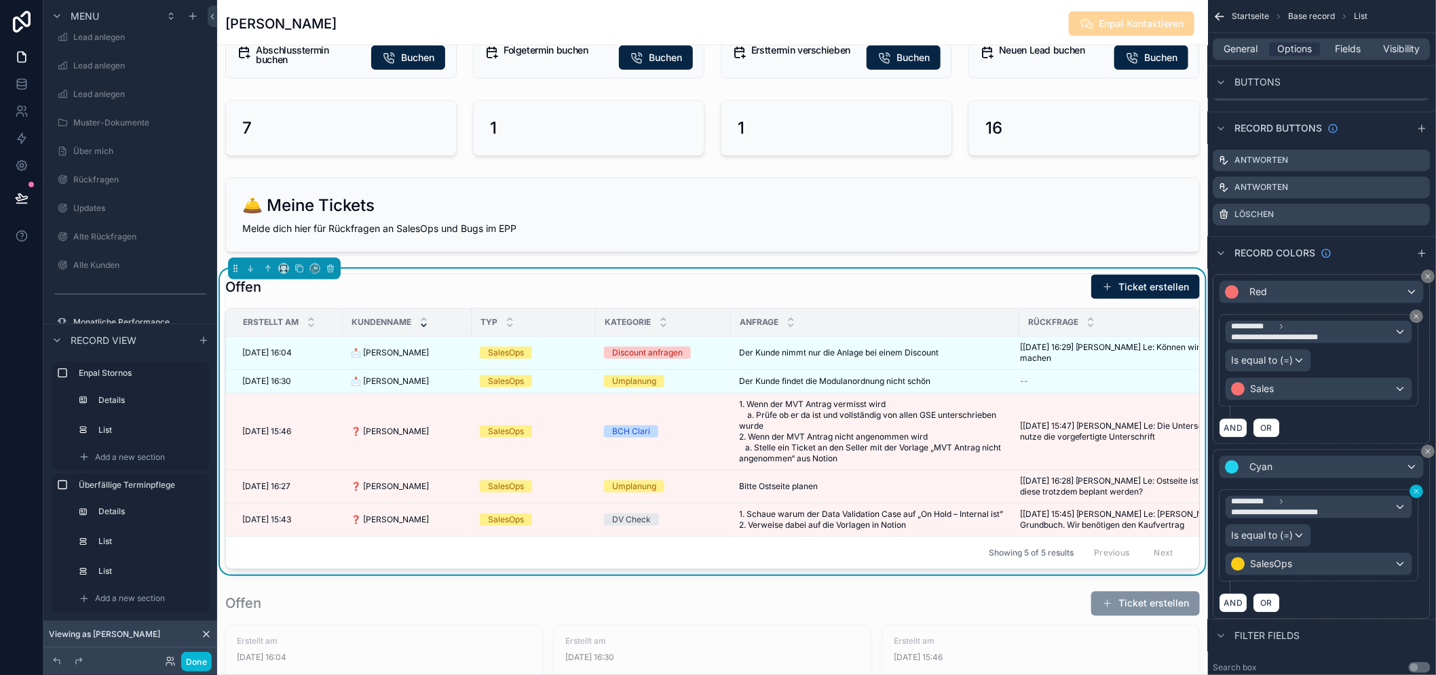
click at [1421, 489] on icon "scrollable content" at bounding box center [1416, 491] width 8 height 8
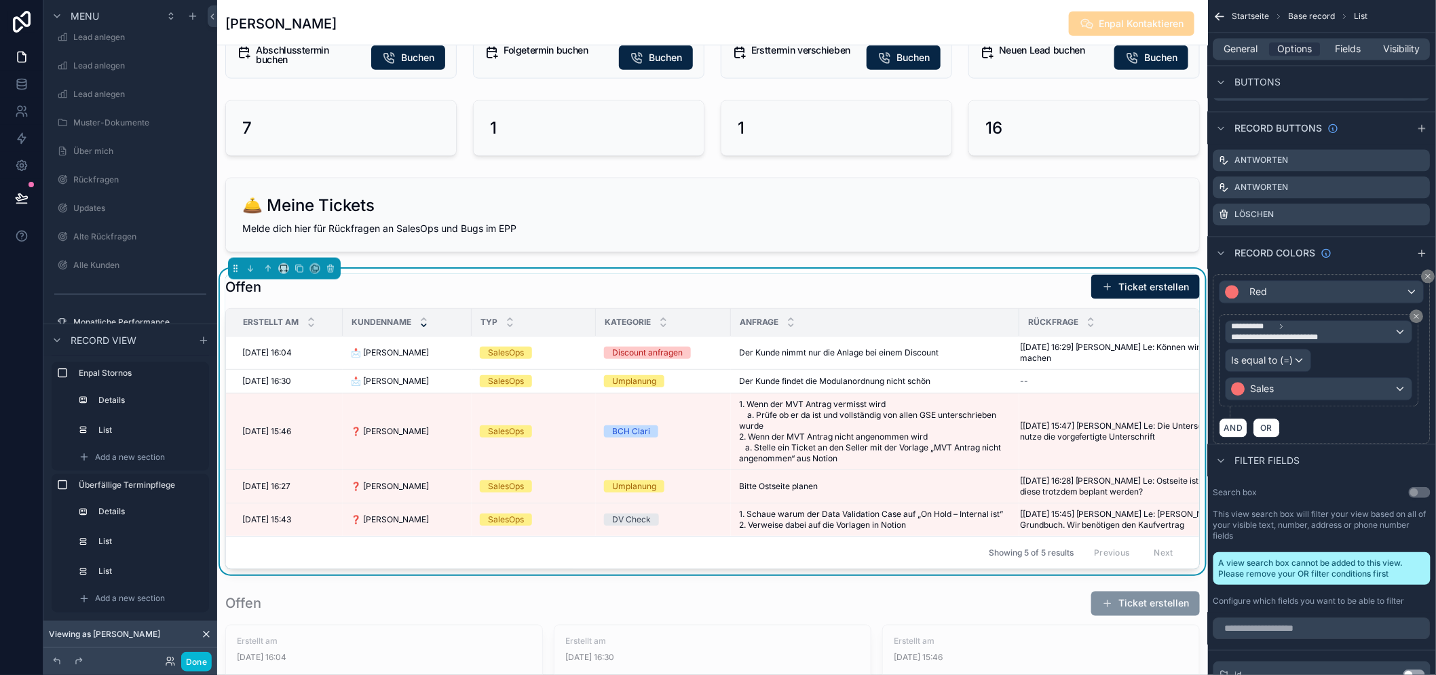
click at [1427, 254] on icon "scrollable content" at bounding box center [1422, 253] width 11 height 11
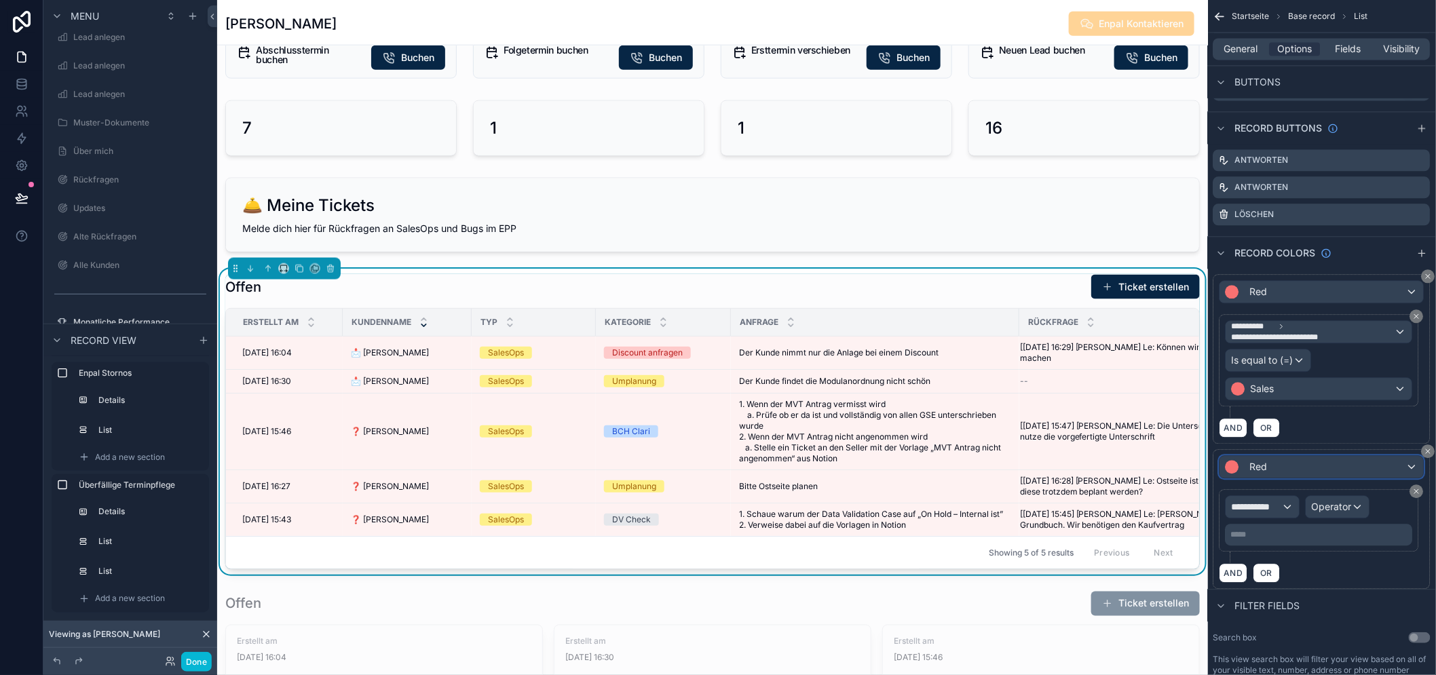
click at [1307, 473] on div "Red" at bounding box center [1322, 467] width 204 height 22
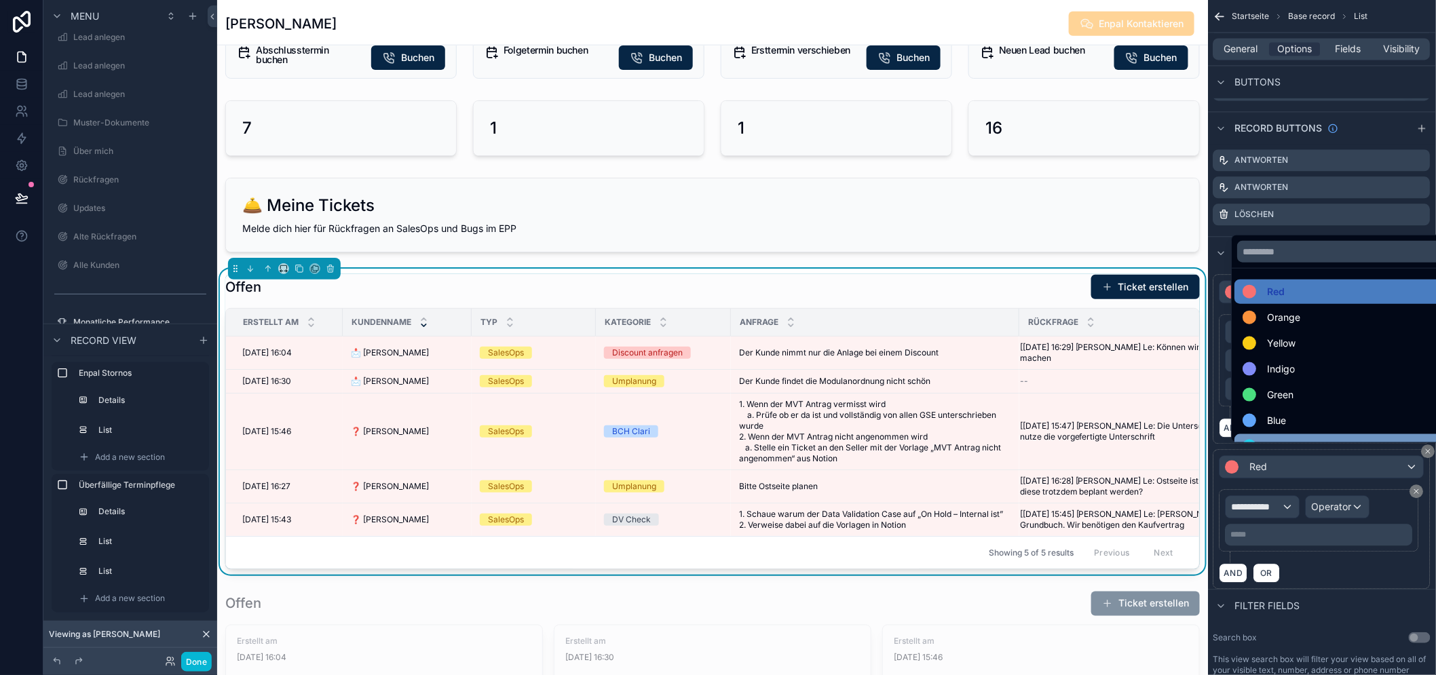
click at [1286, 446] on div "Cyan" at bounding box center [1348, 446] width 229 height 24
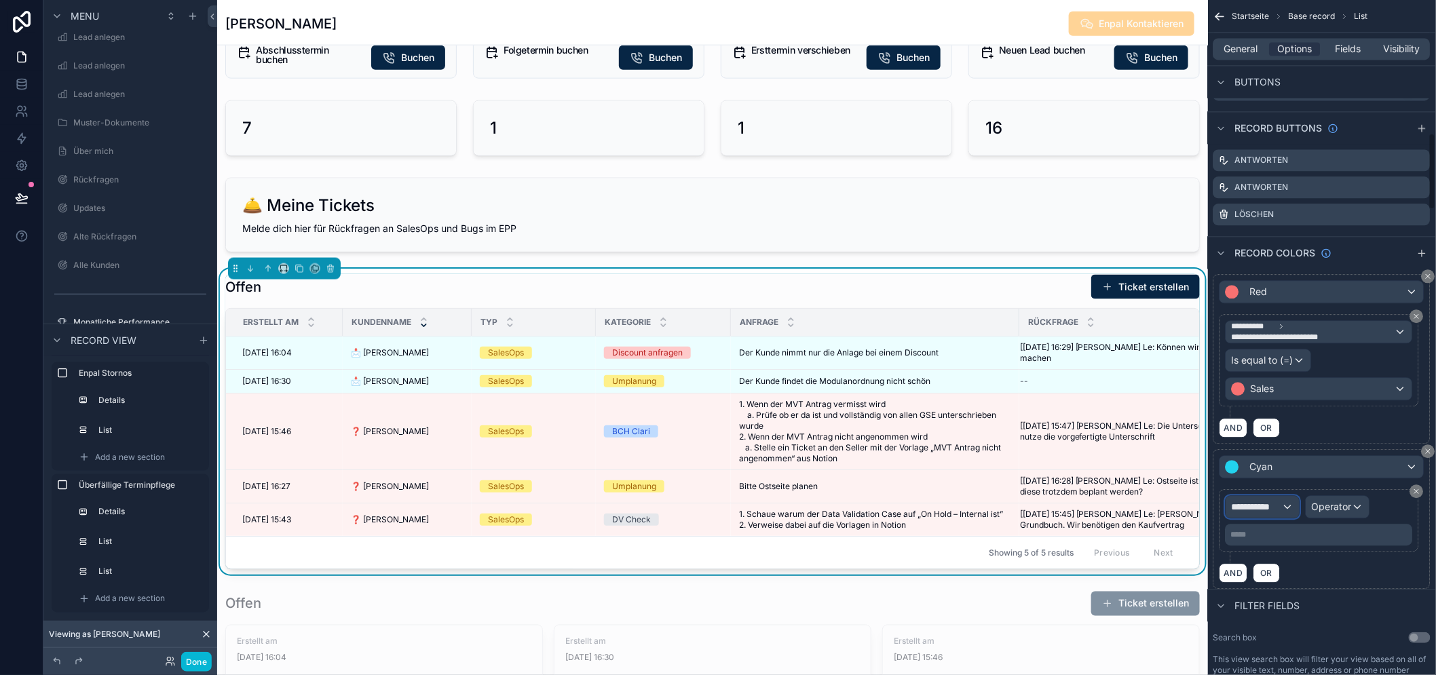
click at [1282, 509] on span "**********" at bounding box center [1256, 507] width 50 height 14
click at [1304, 533] on input "text" at bounding box center [1298, 540] width 111 height 22
click at [1321, 571] on div "Row values Row values" at bounding box center [1298, 588] width 117 height 41
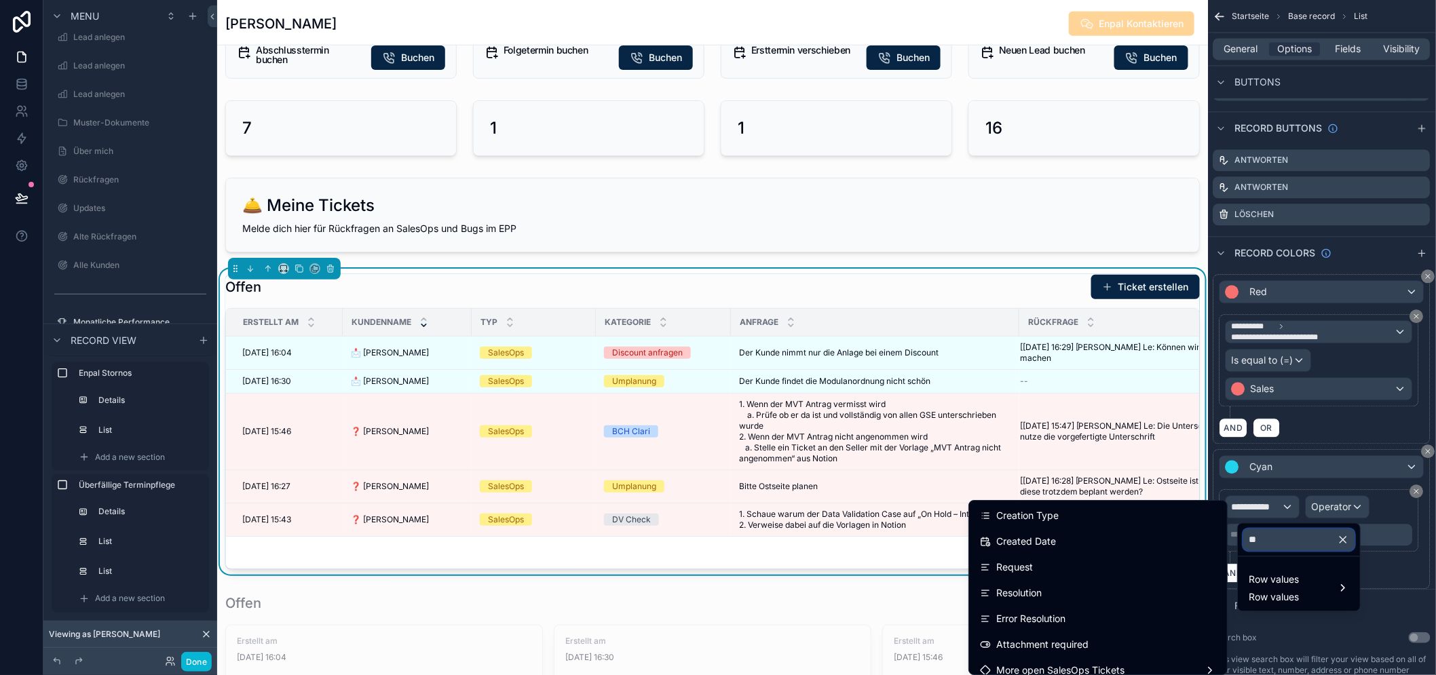
click at [1311, 550] on input "**" at bounding box center [1298, 540] width 111 height 22
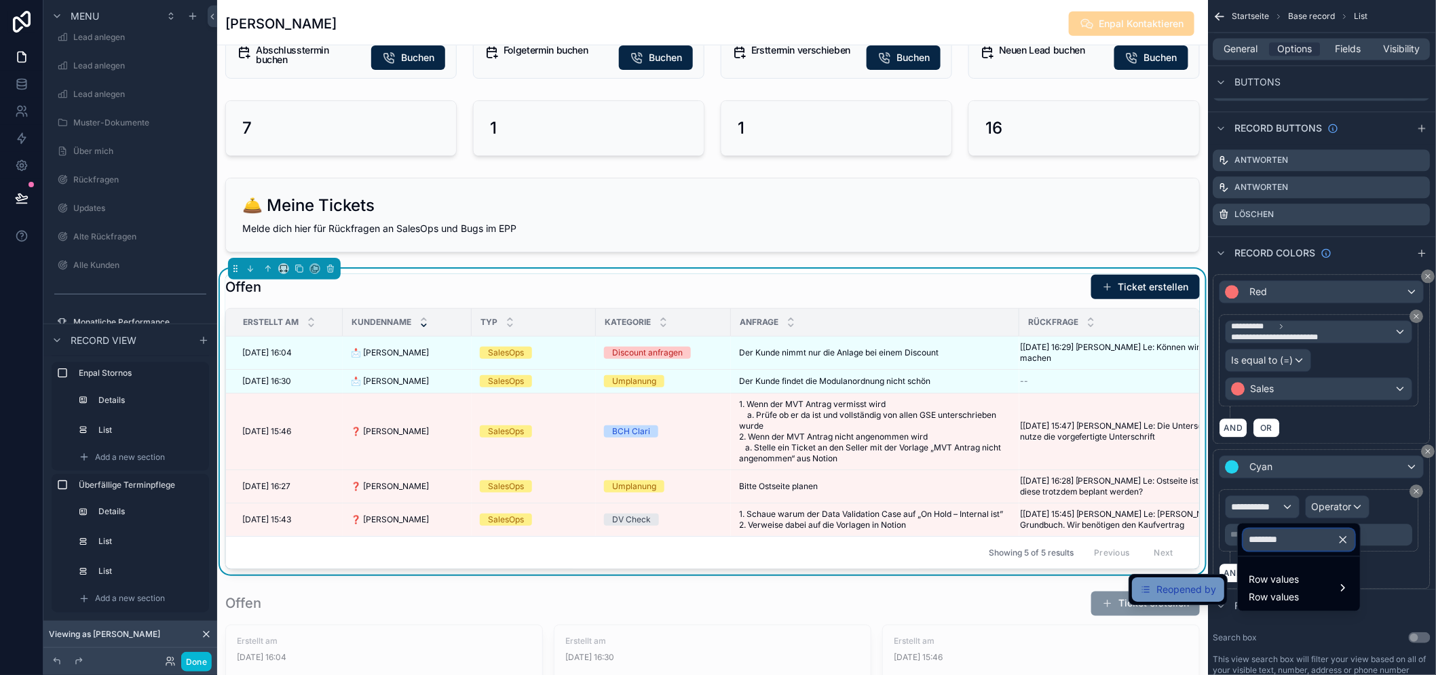
type input "********"
click at [1170, 598] on span "Reopened by" at bounding box center [1186, 589] width 60 height 16
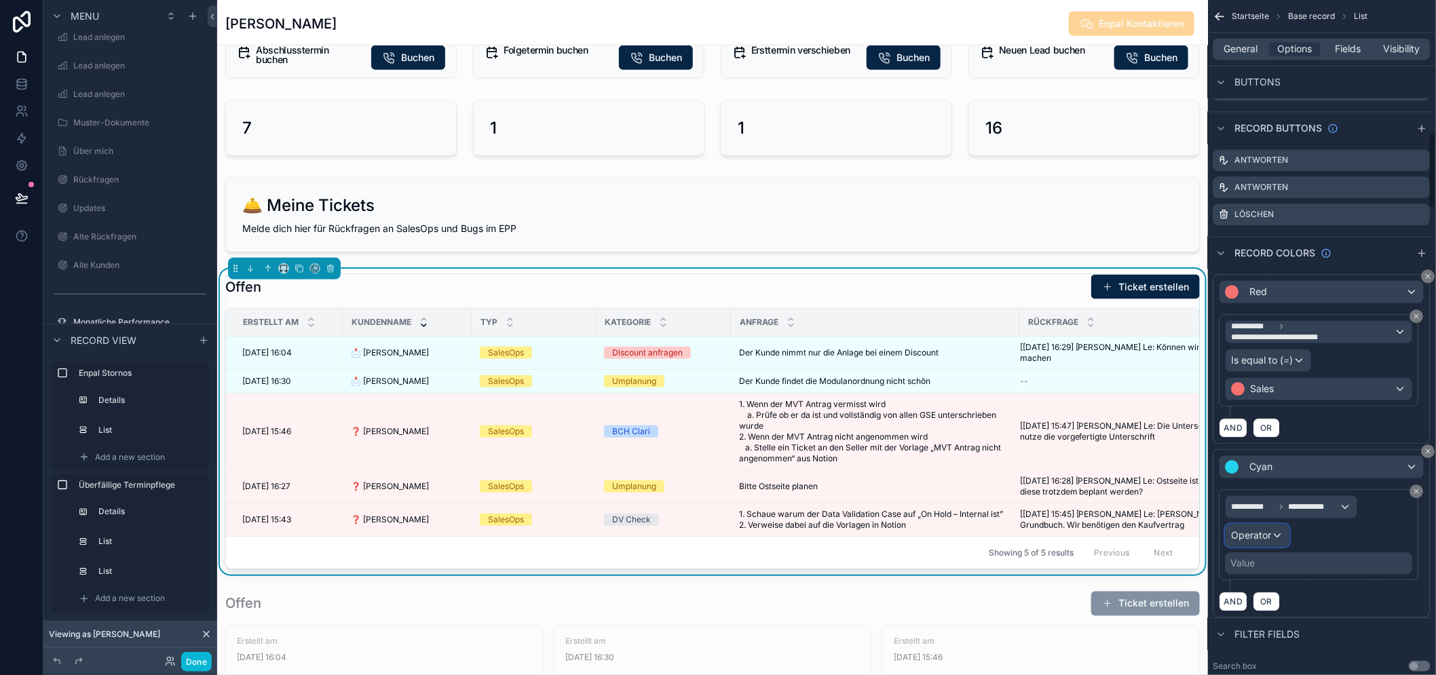
click at [1289, 537] on div "Operator" at bounding box center [1257, 535] width 63 height 22
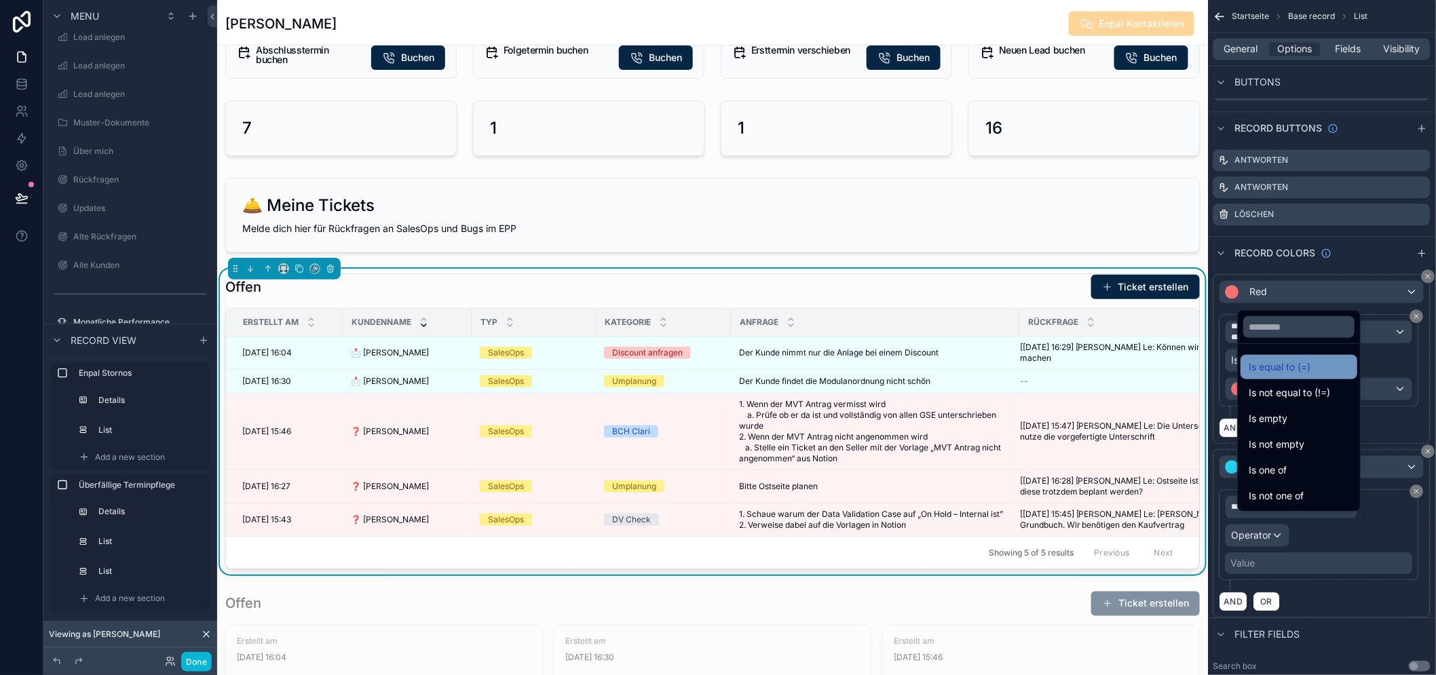
click at [1294, 375] on span "Is equal to (=)" at bounding box center [1279, 367] width 62 height 16
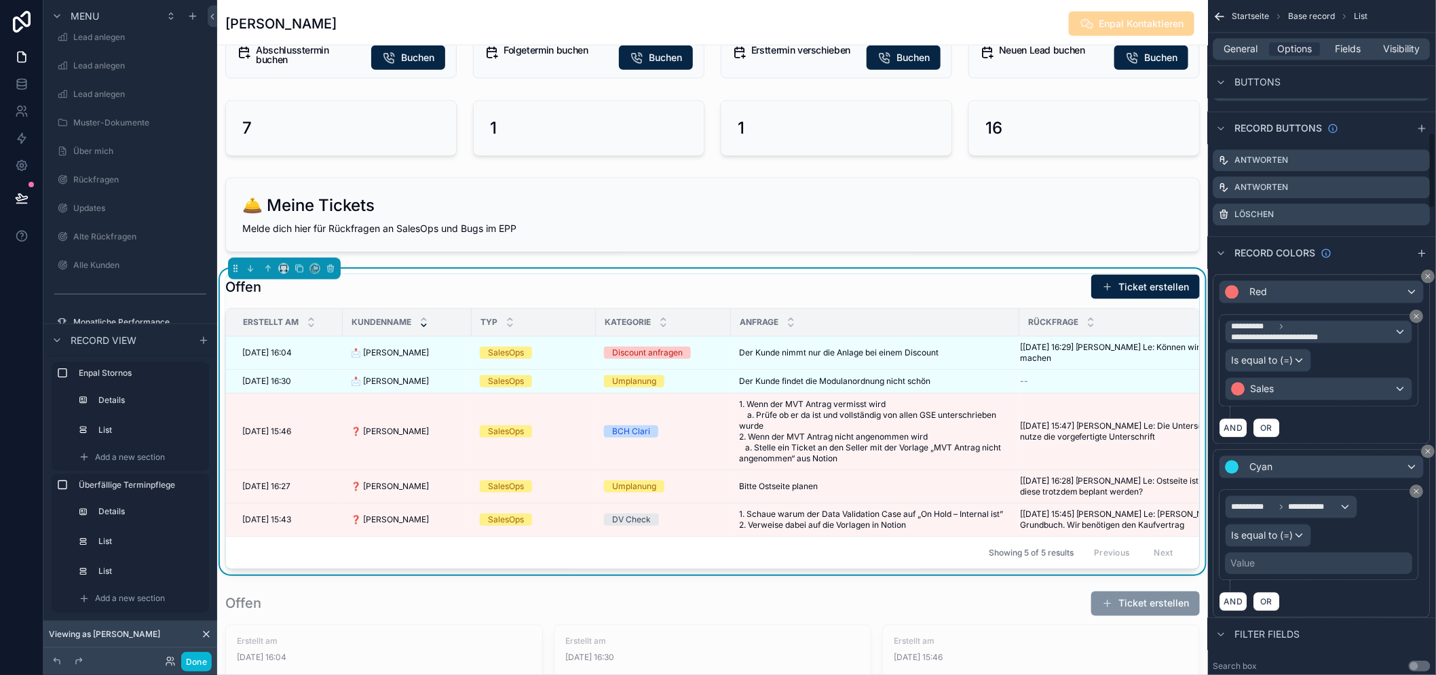
click at [1296, 560] on div "Value" at bounding box center [1318, 563] width 187 height 22
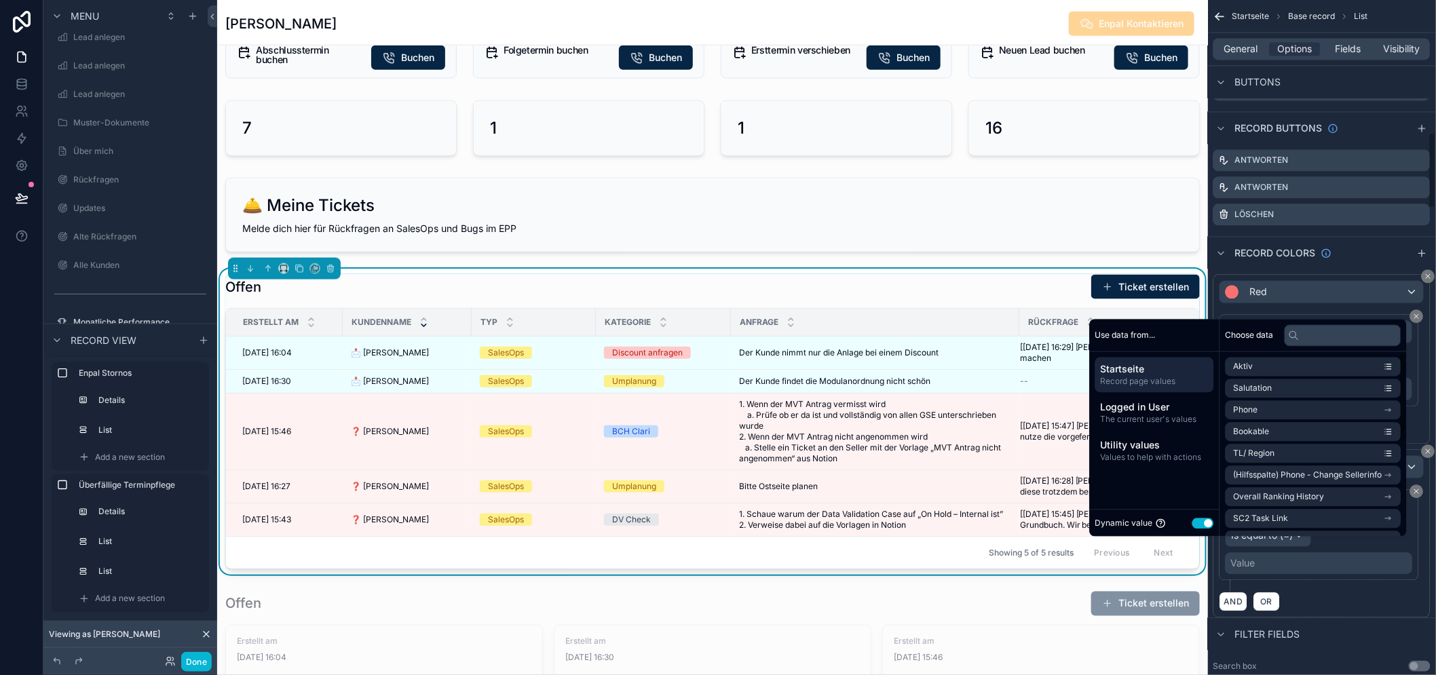
click at [1213, 528] on button "Use setting" at bounding box center [1203, 523] width 22 height 11
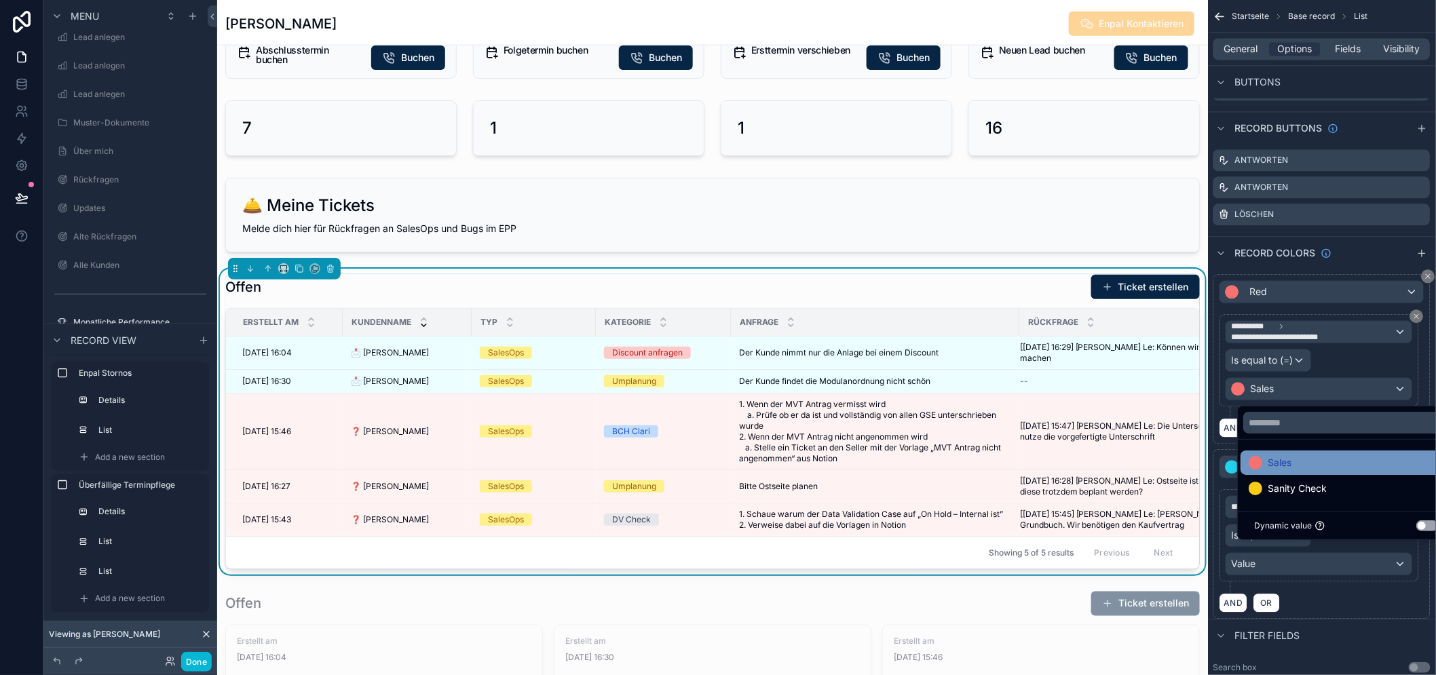
click at [1332, 471] on div "Sales" at bounding box center [1345, 463] width 195 height 16
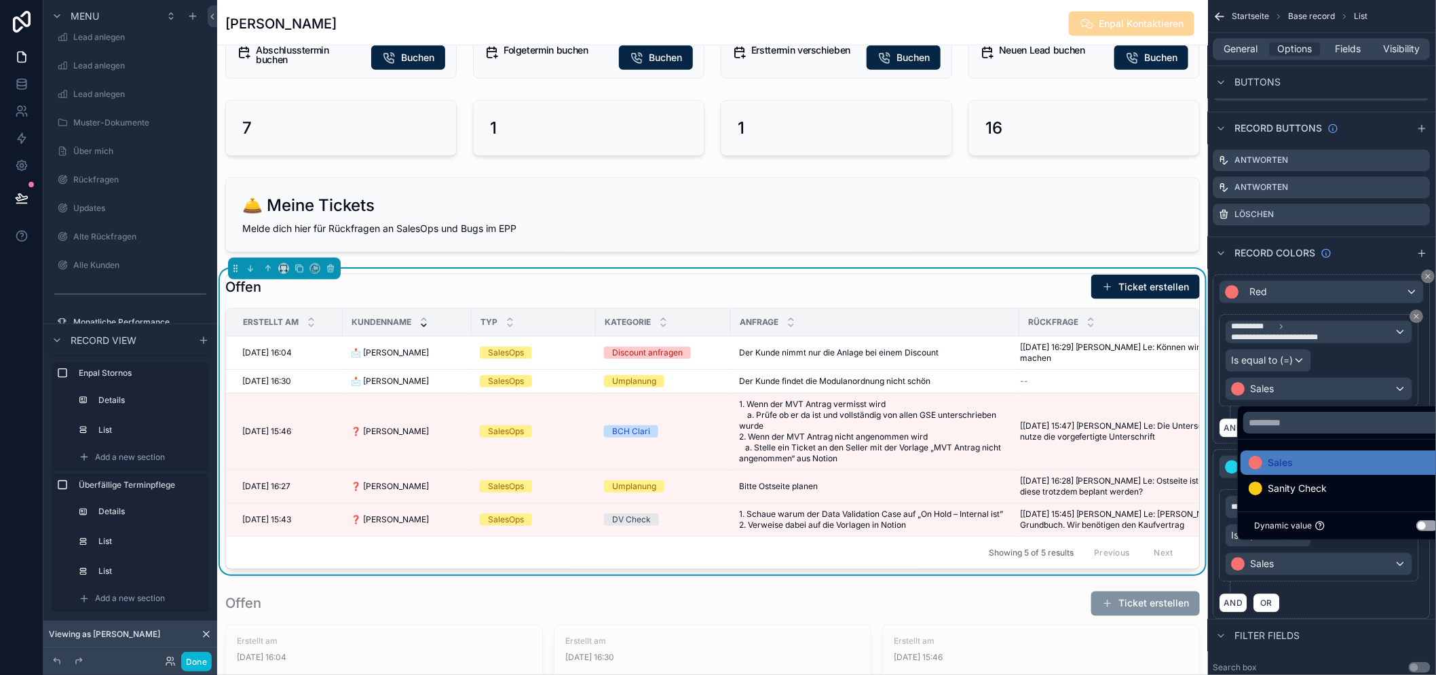
scroll to position [28, 0]
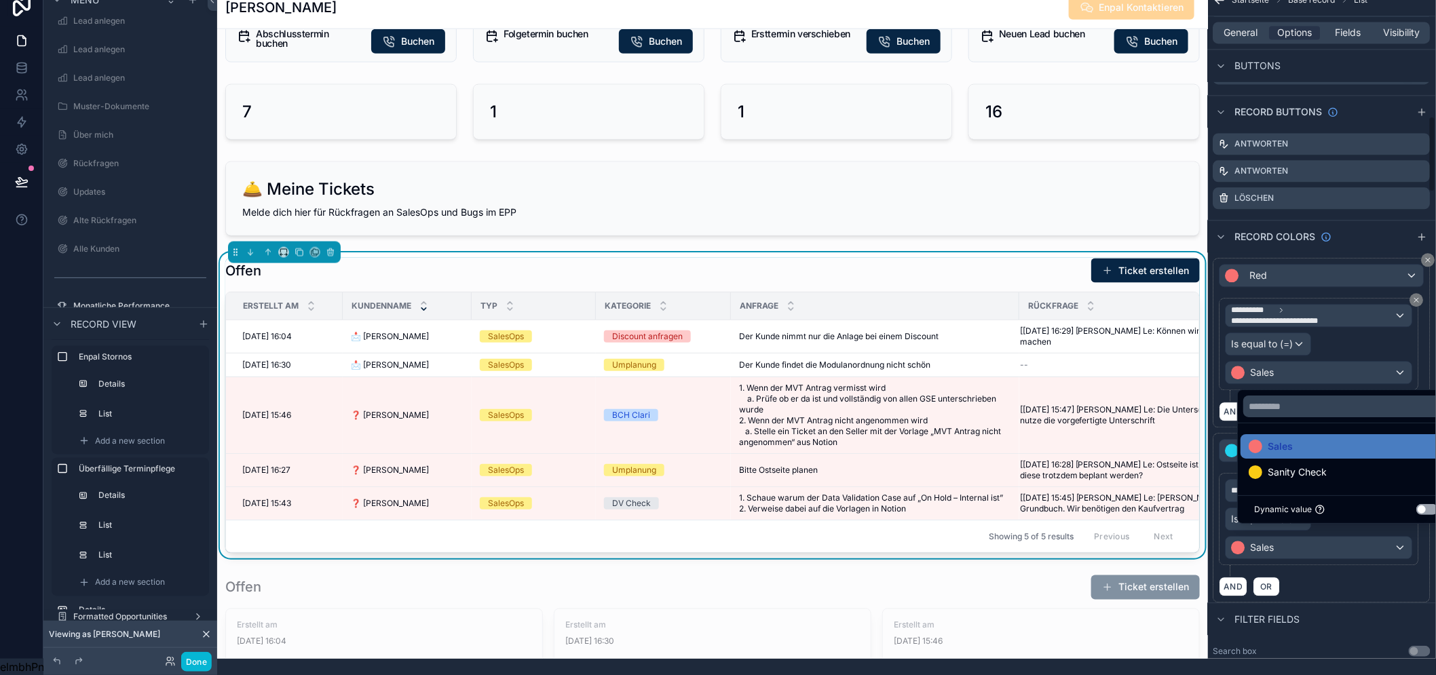
click at [1330, 576] on div "AND OR" at bounding box center [1321, 586] width 205 height 20
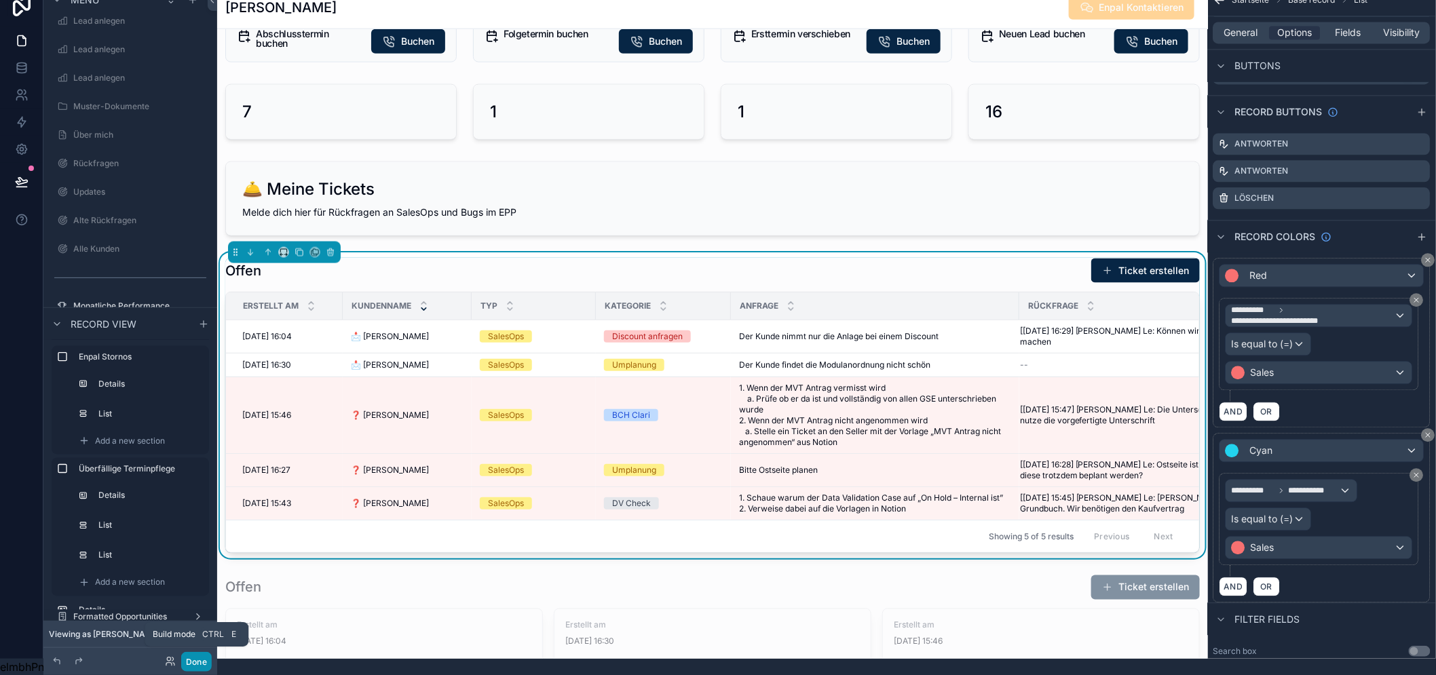
click at [195, 666] on button "Done" at bounding box center [196, 662] width 31 height 20
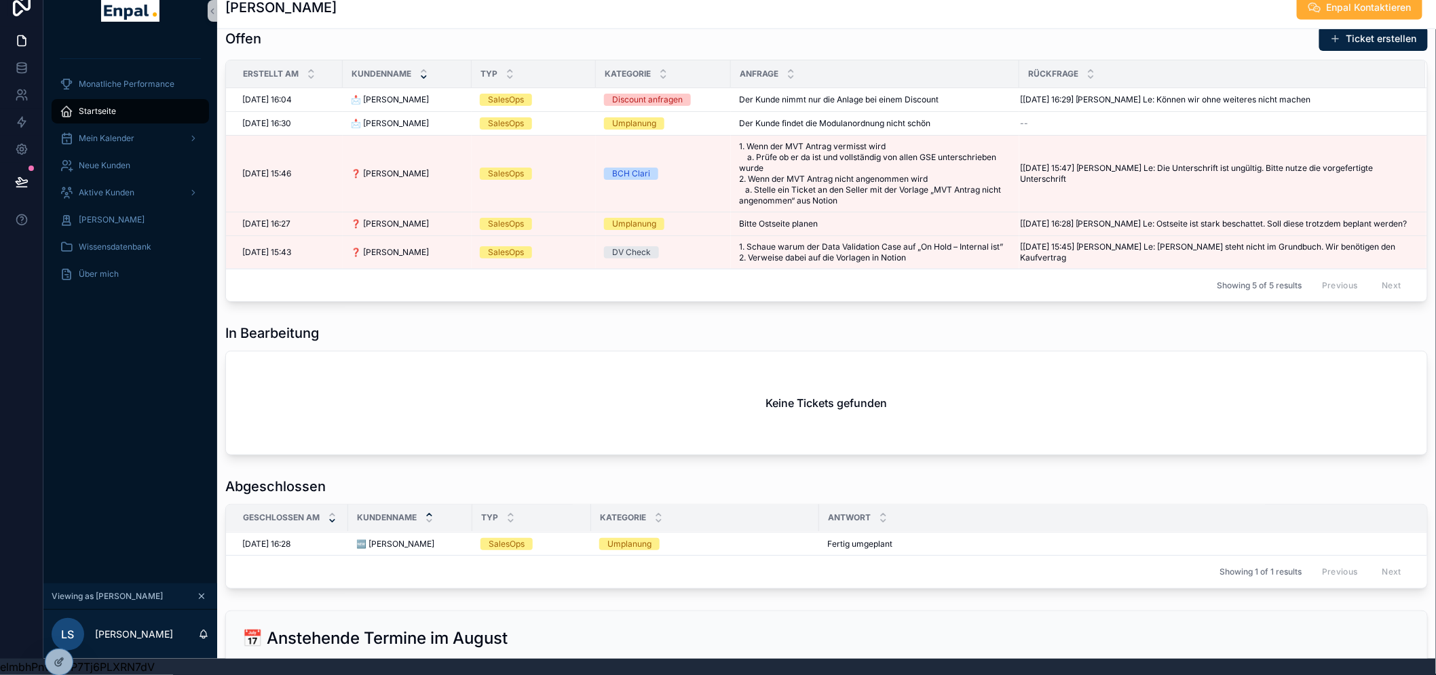
scroll to position [875, 0]
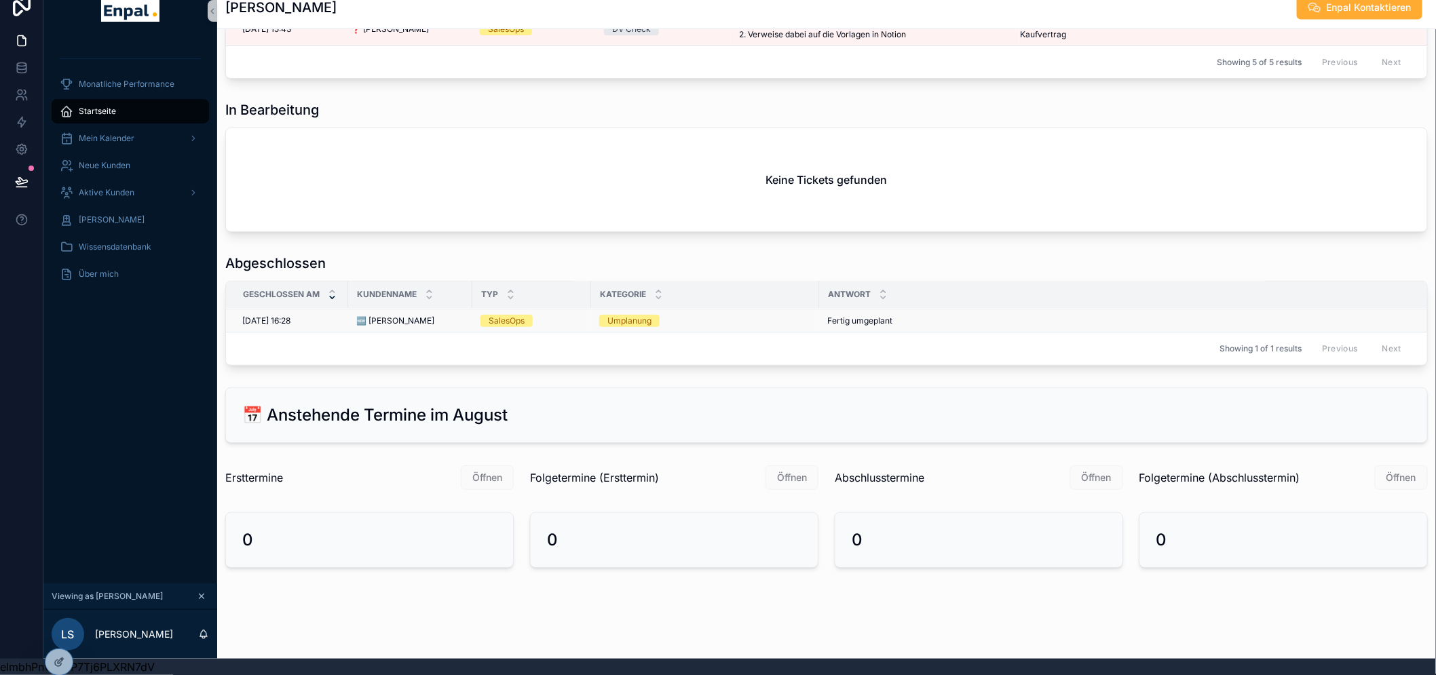
click at [404, 309] on td "🆕 Felix Wolf 🆕 Felix Wolf" at bounding box center [410, 321] width 124 height 24
click at [398, 315] on span "🆕 [PERSON_NAME]" at bounding box center [395, 320] width 78 height 11
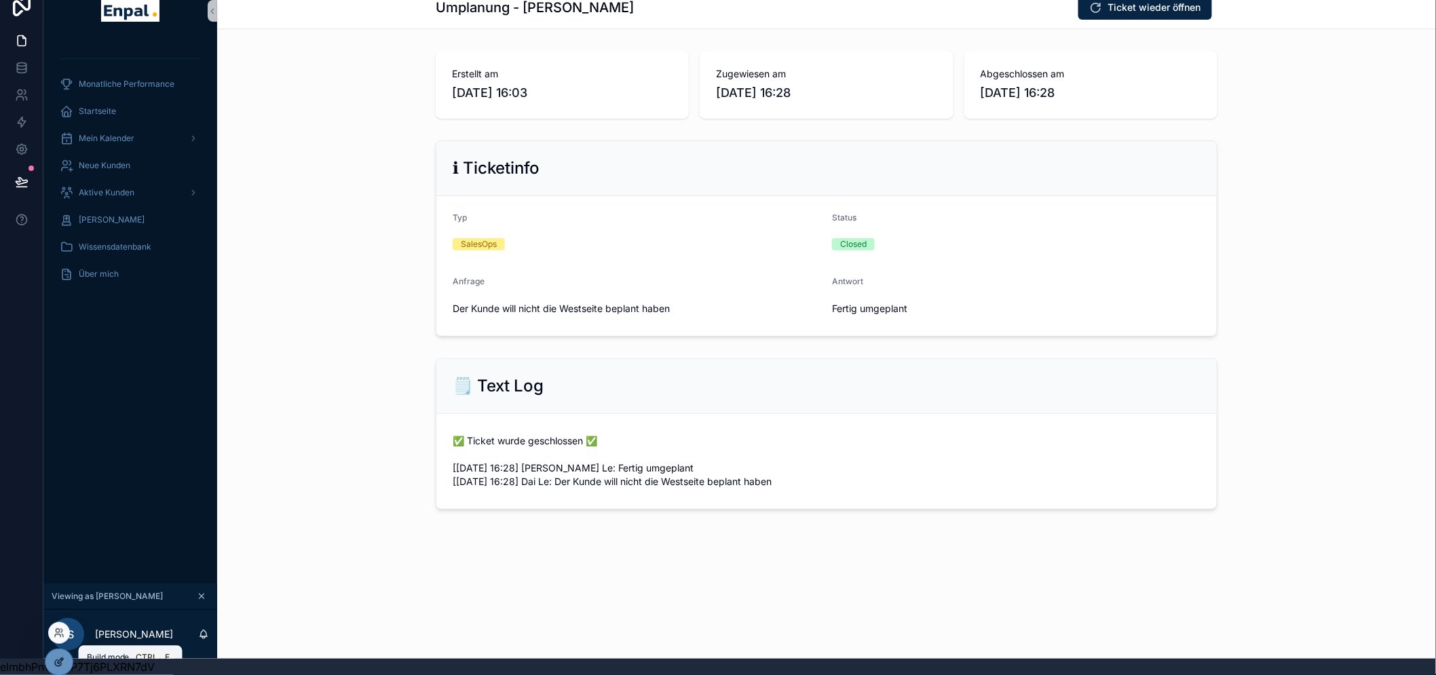
click at [64, 663] on icon at bounding box center [59, 662] width 11 height 11
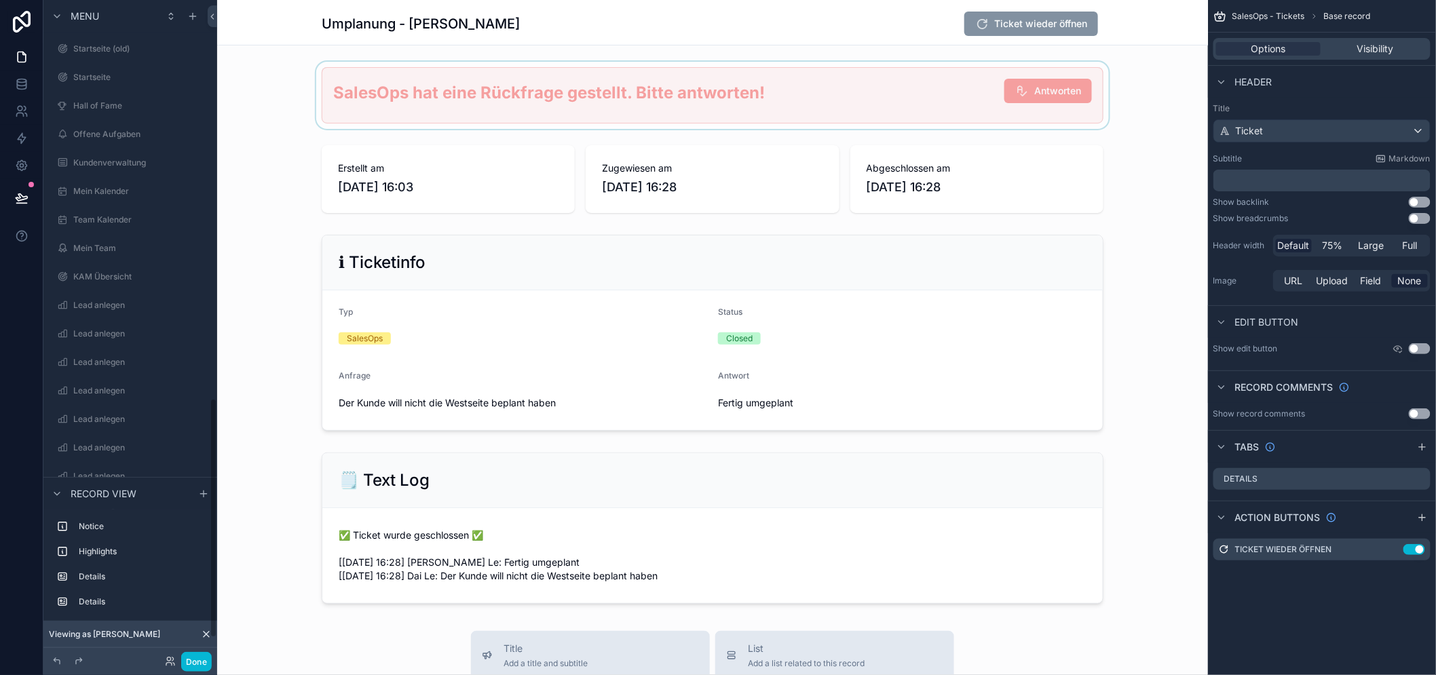
scroll to position [1111, 0]
click at [1067, 25] on span "Ticket wieder öffnen" at bounding box center [1031, 25] width 134 height 14
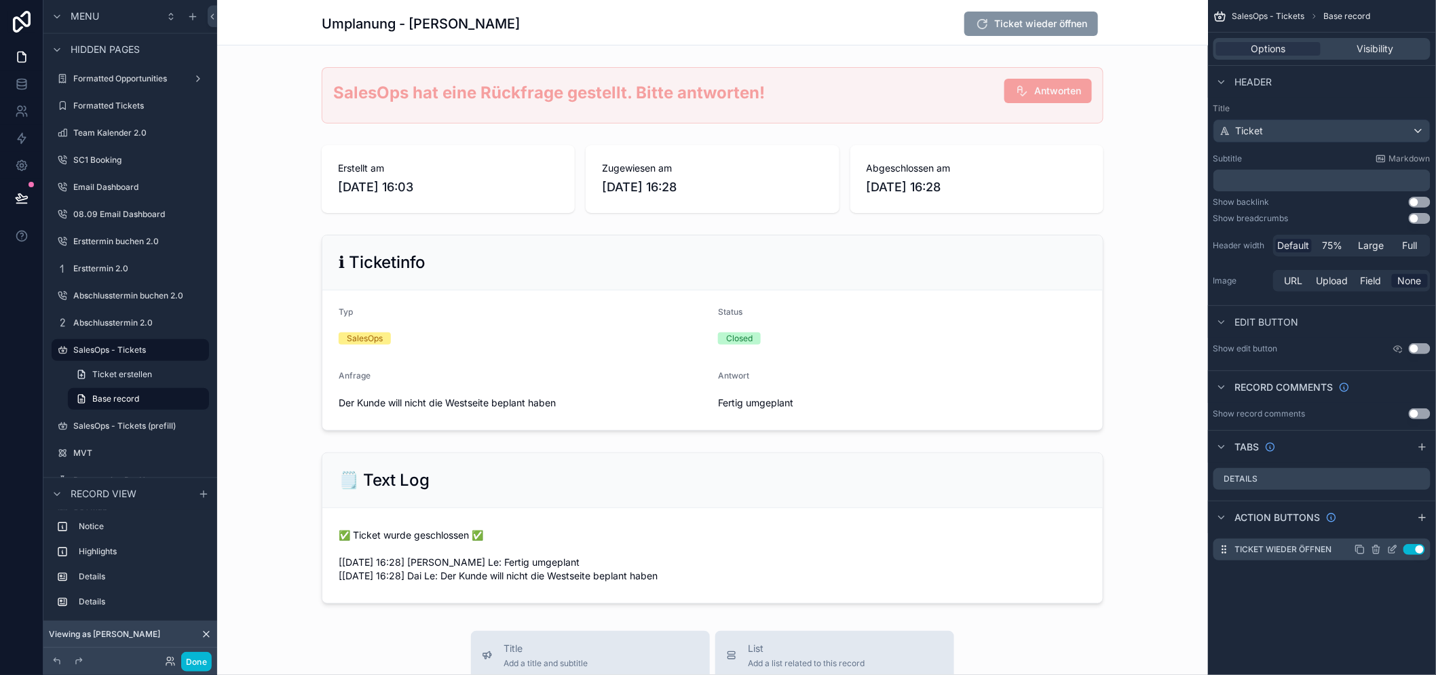
click at [1395, 547] on icon "scrollable content" at bounding box center [1392, 550] width 6 height 6
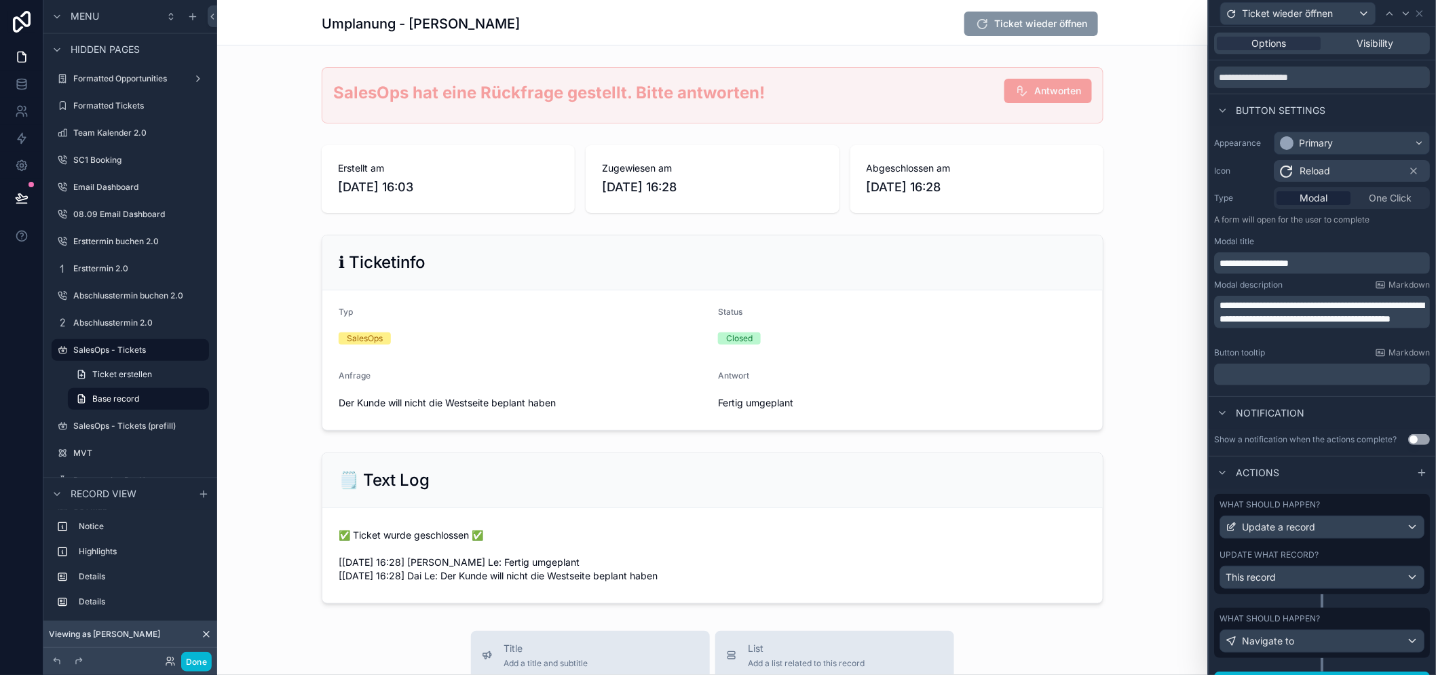
scroll to position [65, 0]
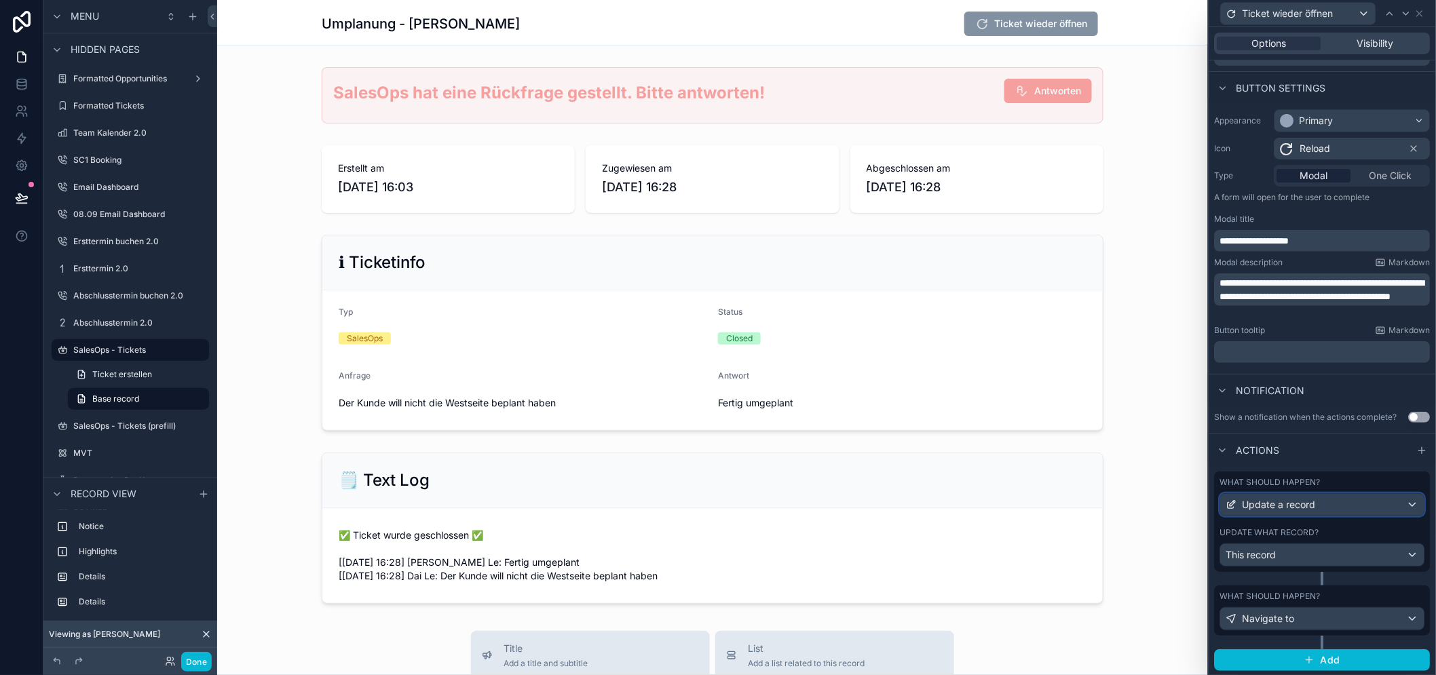
click at [1315, 512] on span "Update a record" at bounding box center [1278, 505] width 73 height 14
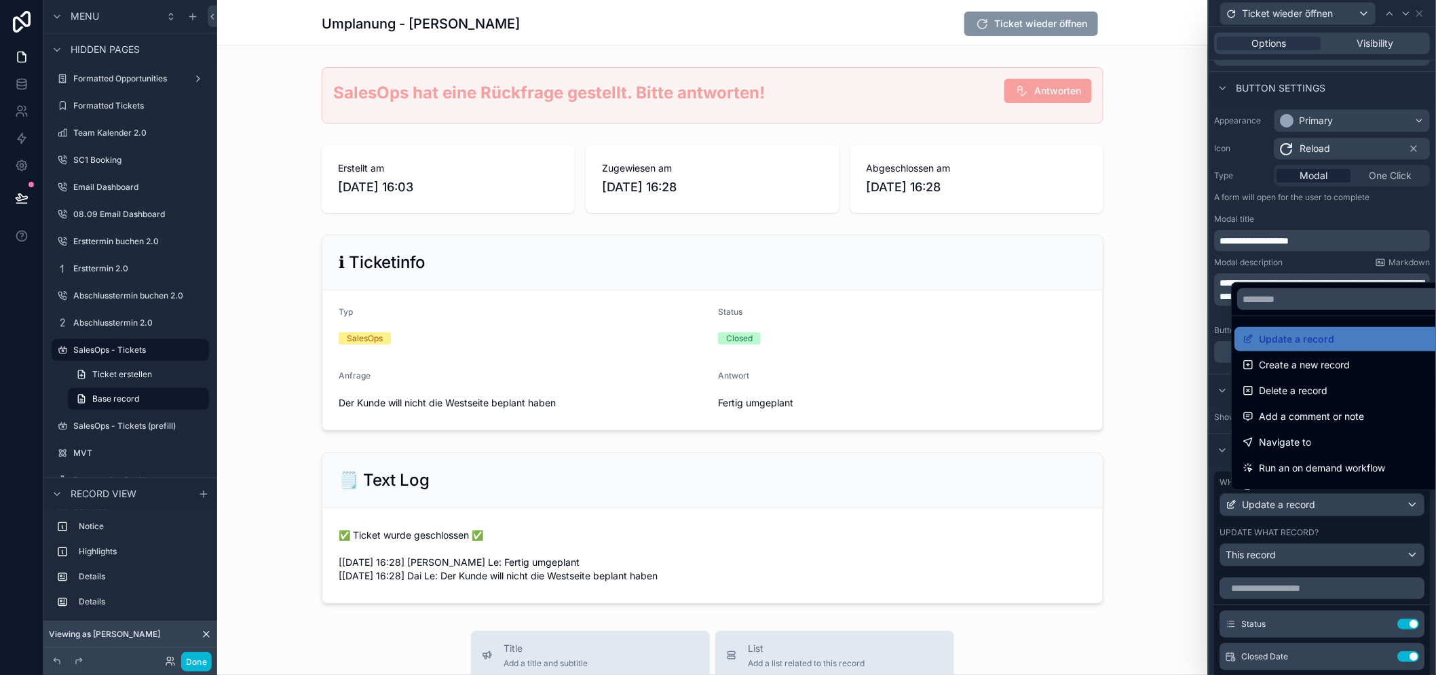
click at [1327, 520] on div at bounding box center [1322, 337] width 227 height 675
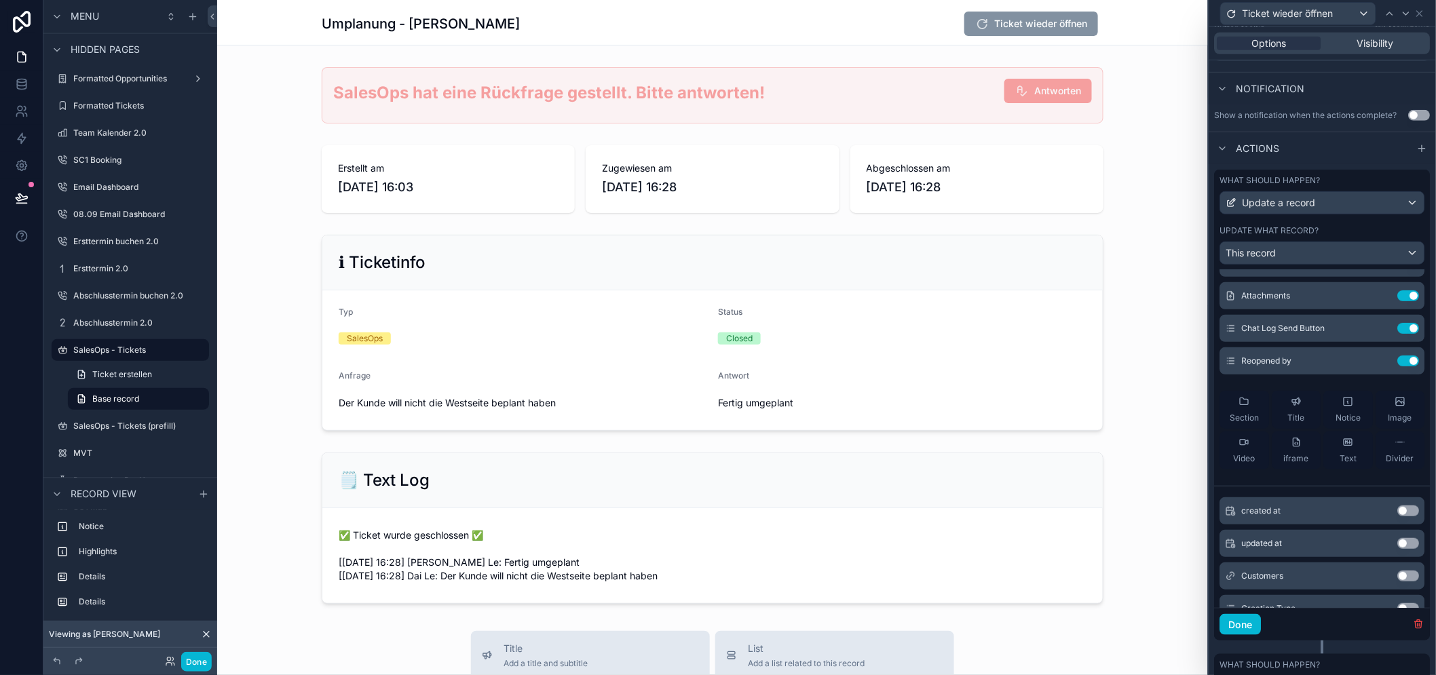
scroll to position [301, 0]
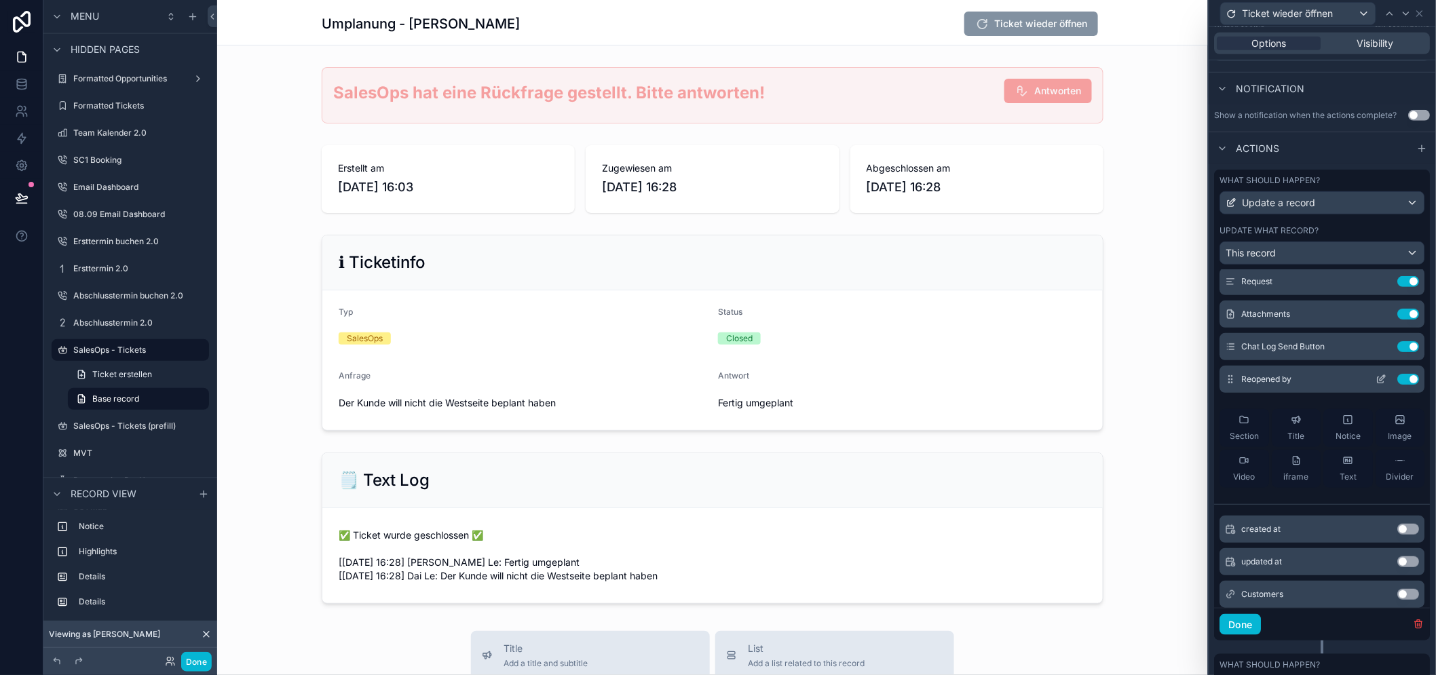
click at [1380, 381] on icon at bounding box center [1382, 377] width 5 height 5
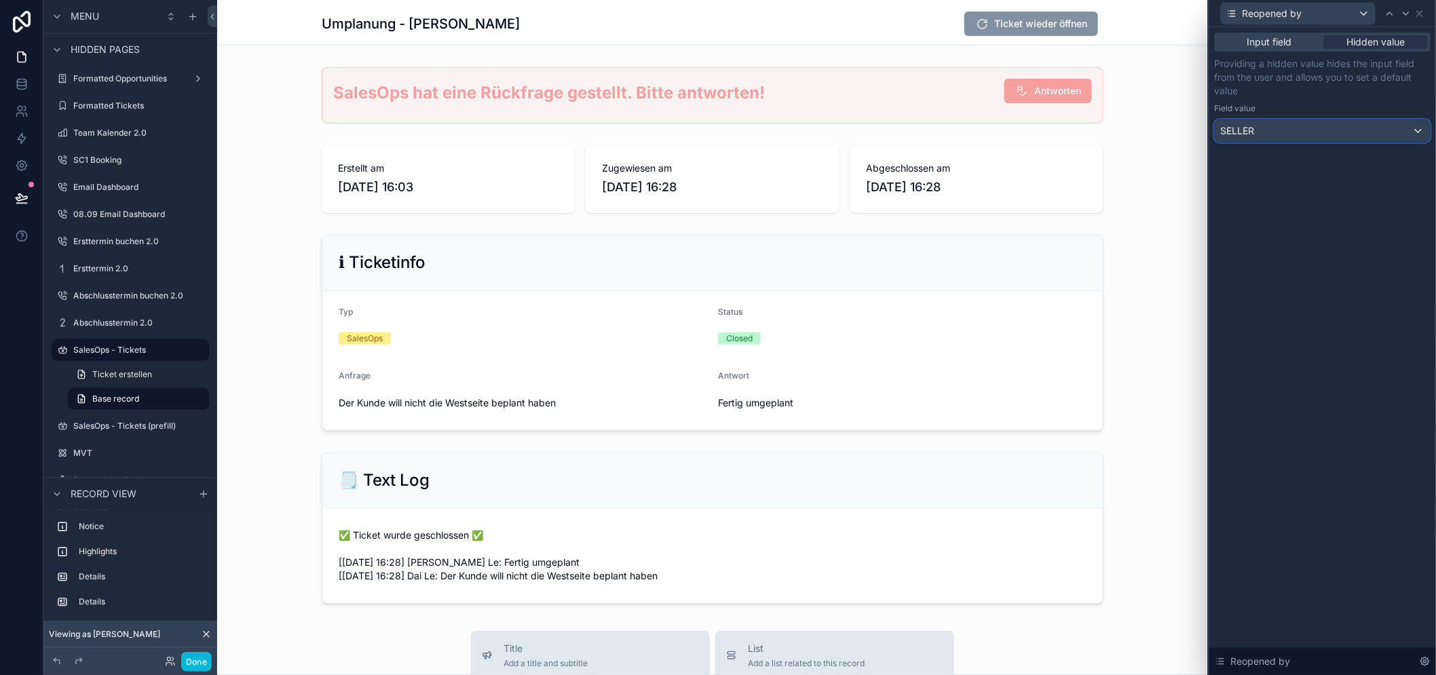
click at [1361, 125] on div "SELLER" at bounding box center [1322, 131] width 214 height 22
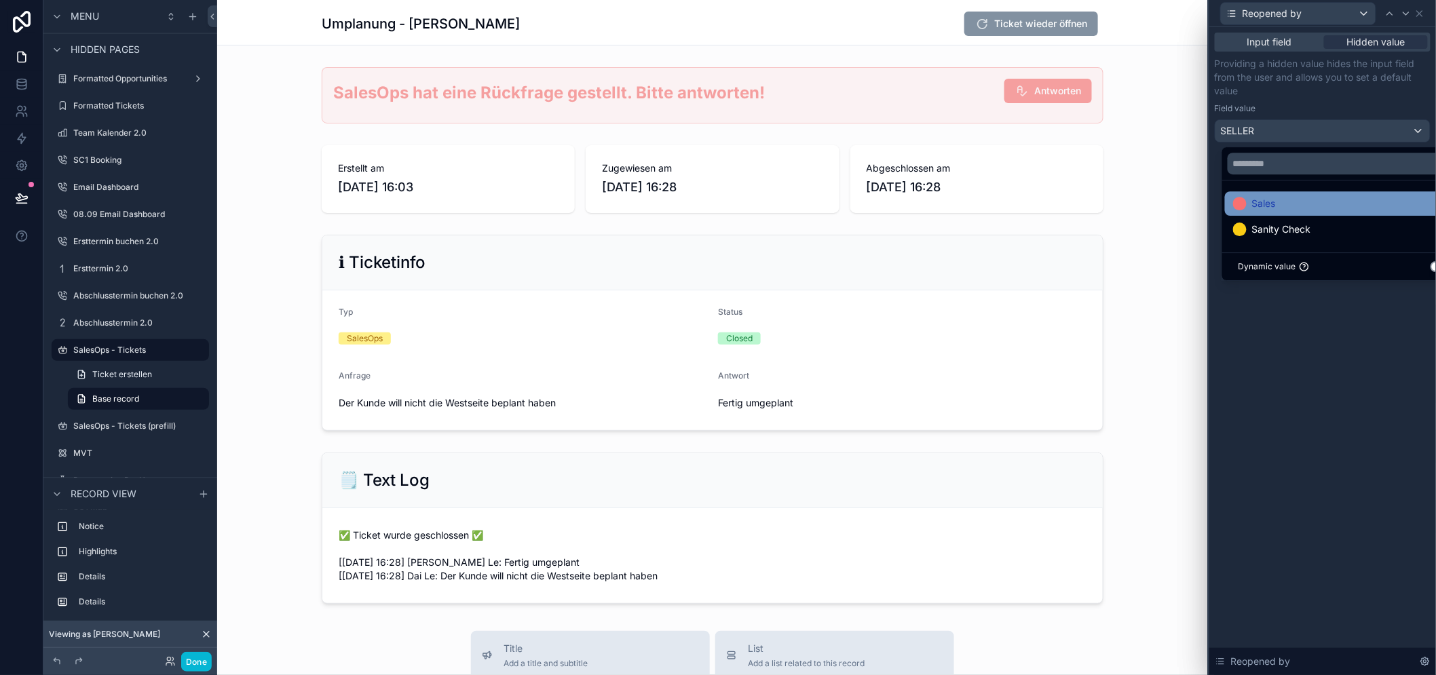
click at [1312, 197] on div "Sales" at bounding box center [1345, 203] width 225 height 16
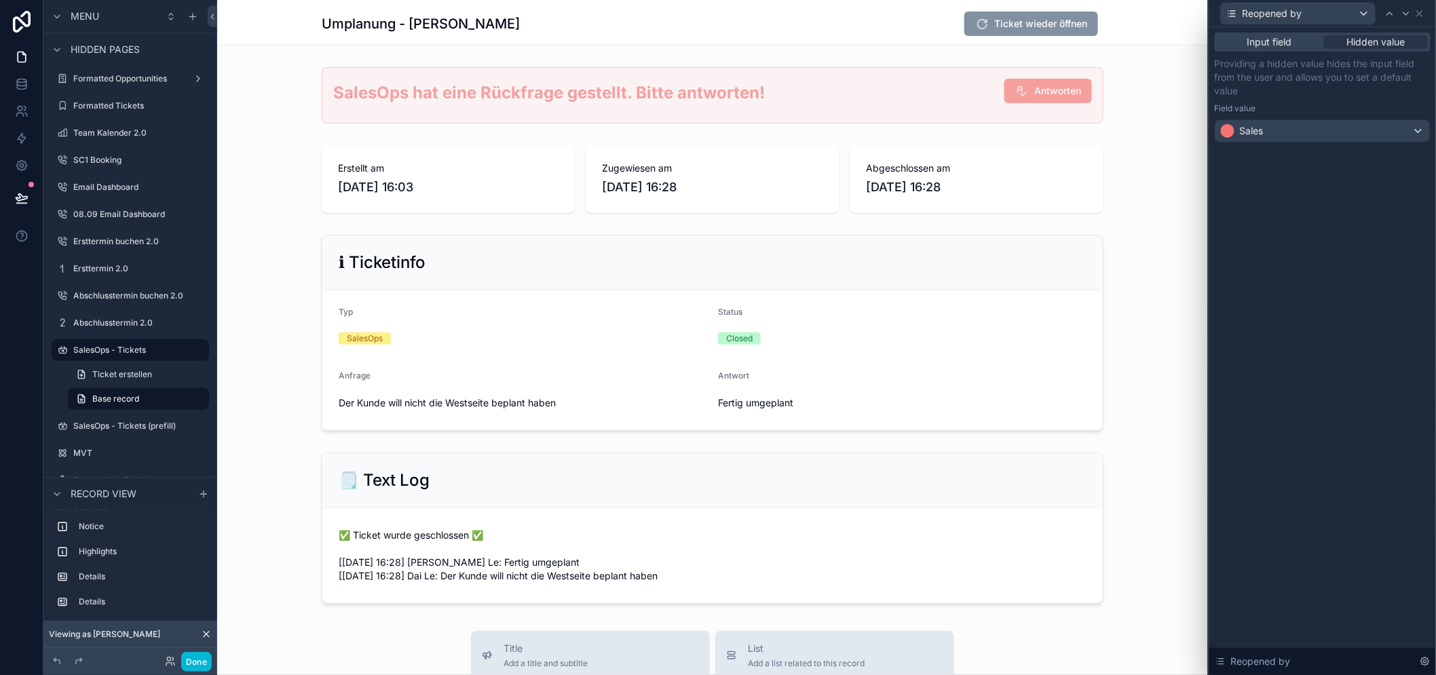
click at [1340, 304] on div "Input field Hidden value Providing a hidden value hides the input field from th…" at bounding box center [1322, 351] width 227 height 648
click at [206, 660] on button "Done" at bounding box center [196, 662] width 31 height 20
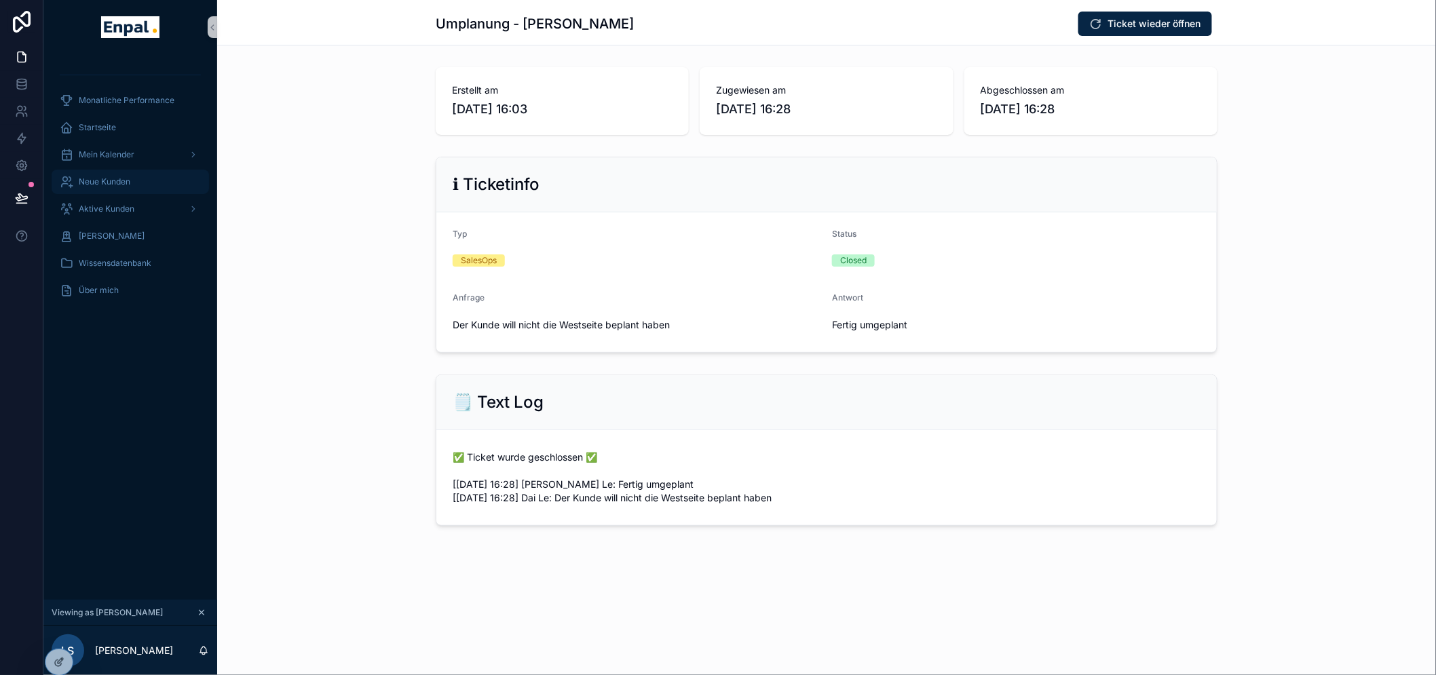
click at [115, 176] on span "Neue Kunden" at bounding box center [105, 181] width 52 height 11
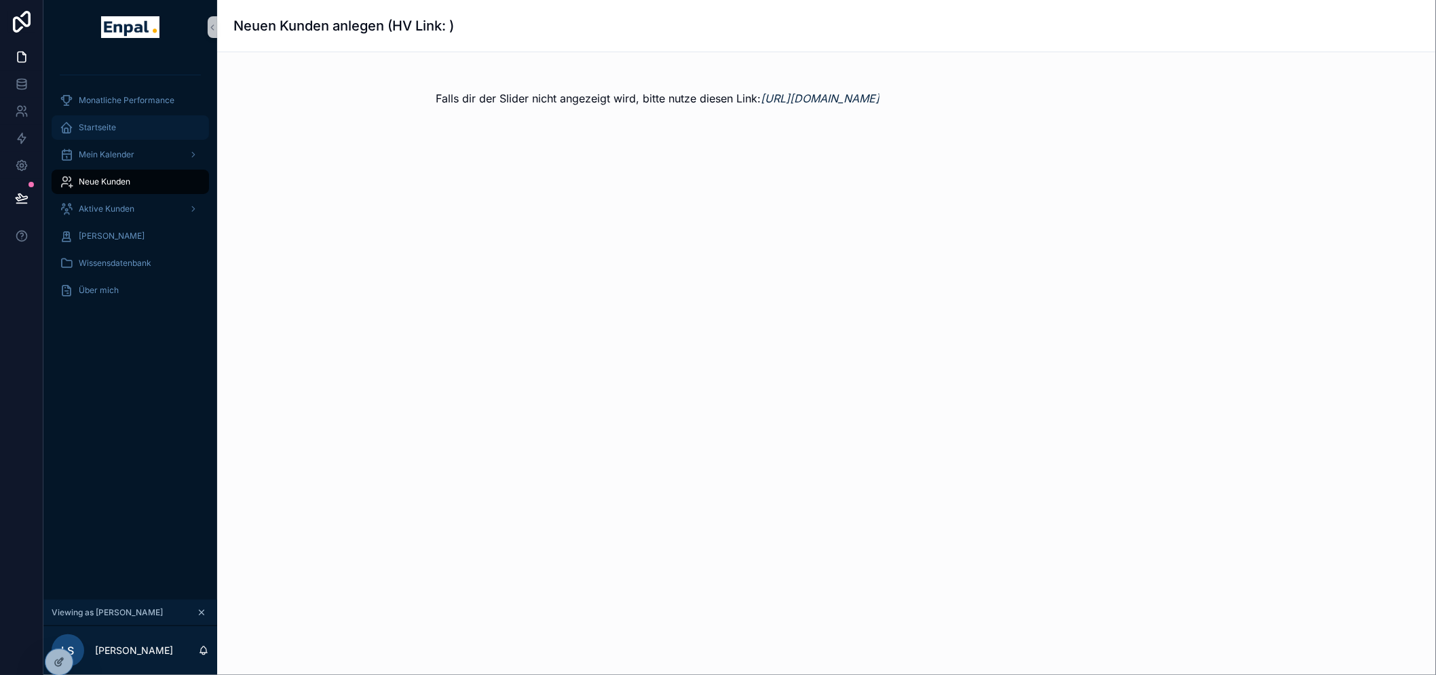
click at [122, 132] on div "Startseite" at bounding box center [130, 128] width 141 height 22
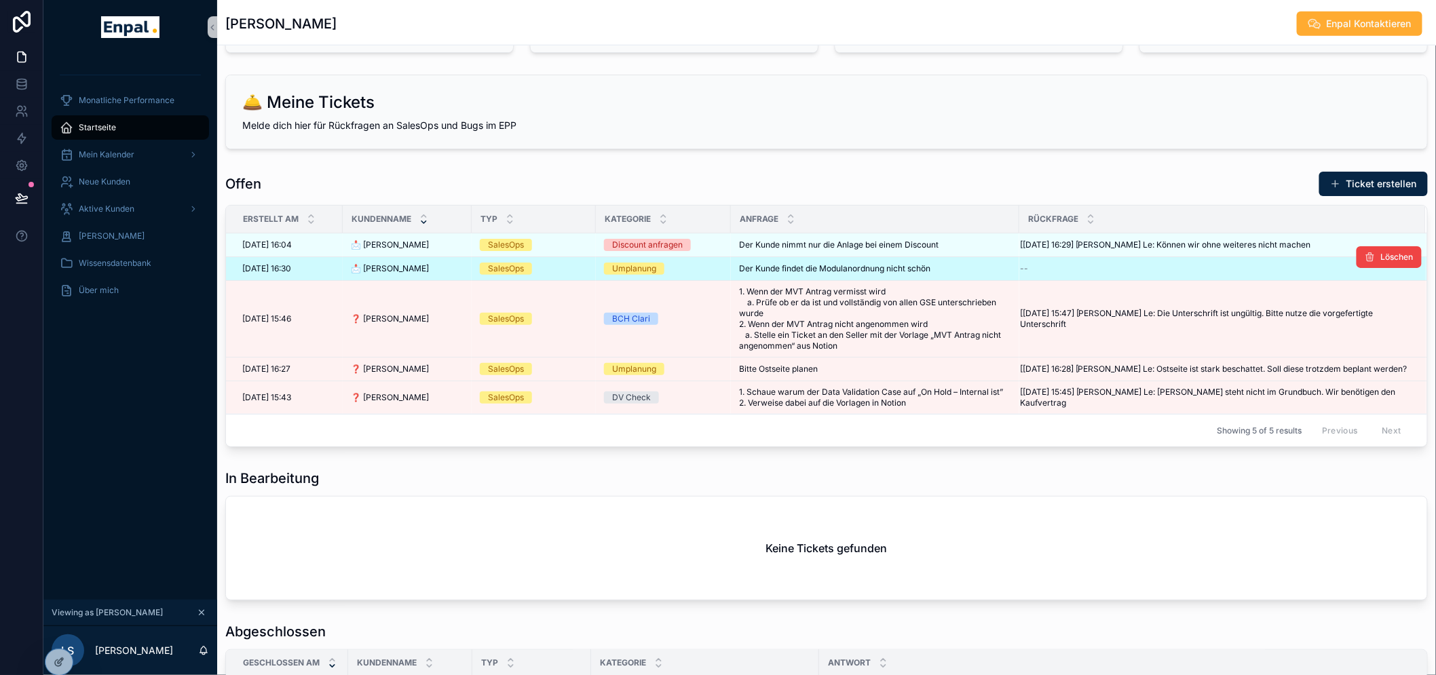
scroll to position [527, 0]
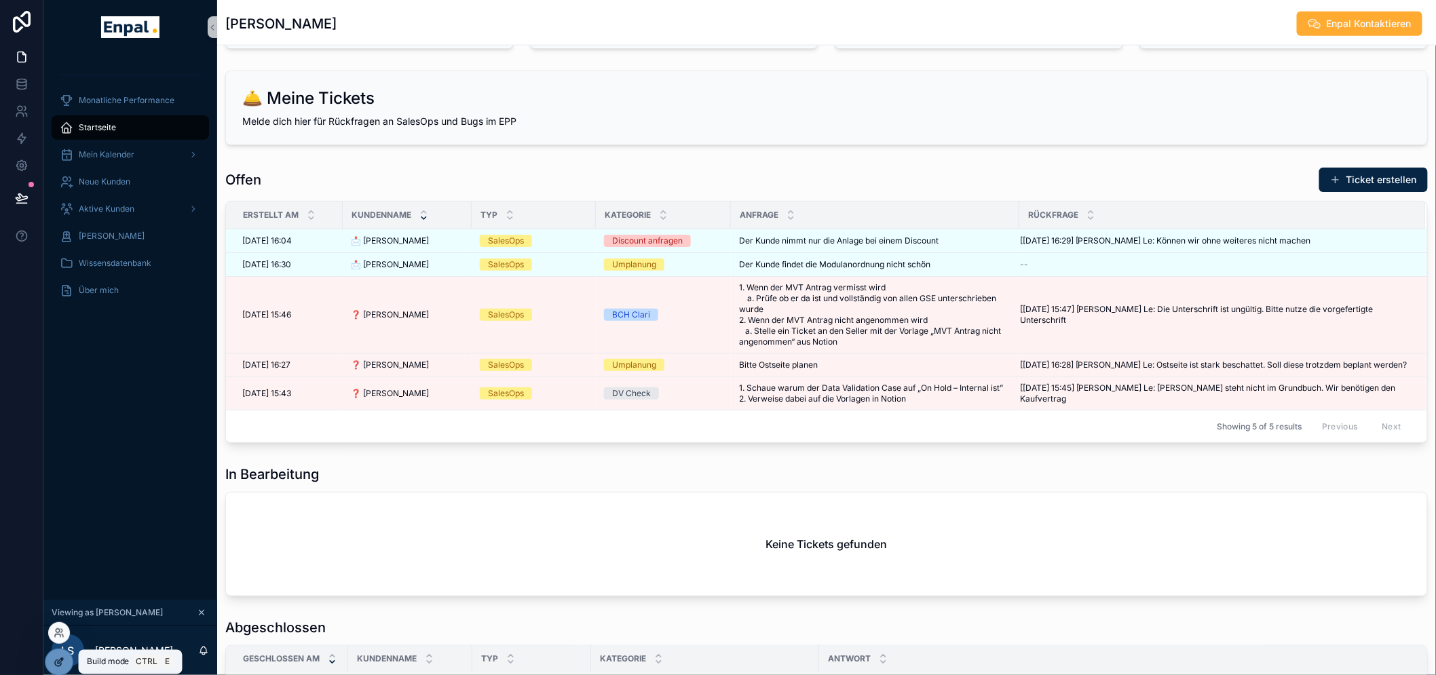
click at [64, 653] on div at bounding box center [58, 662] width 27 height 26
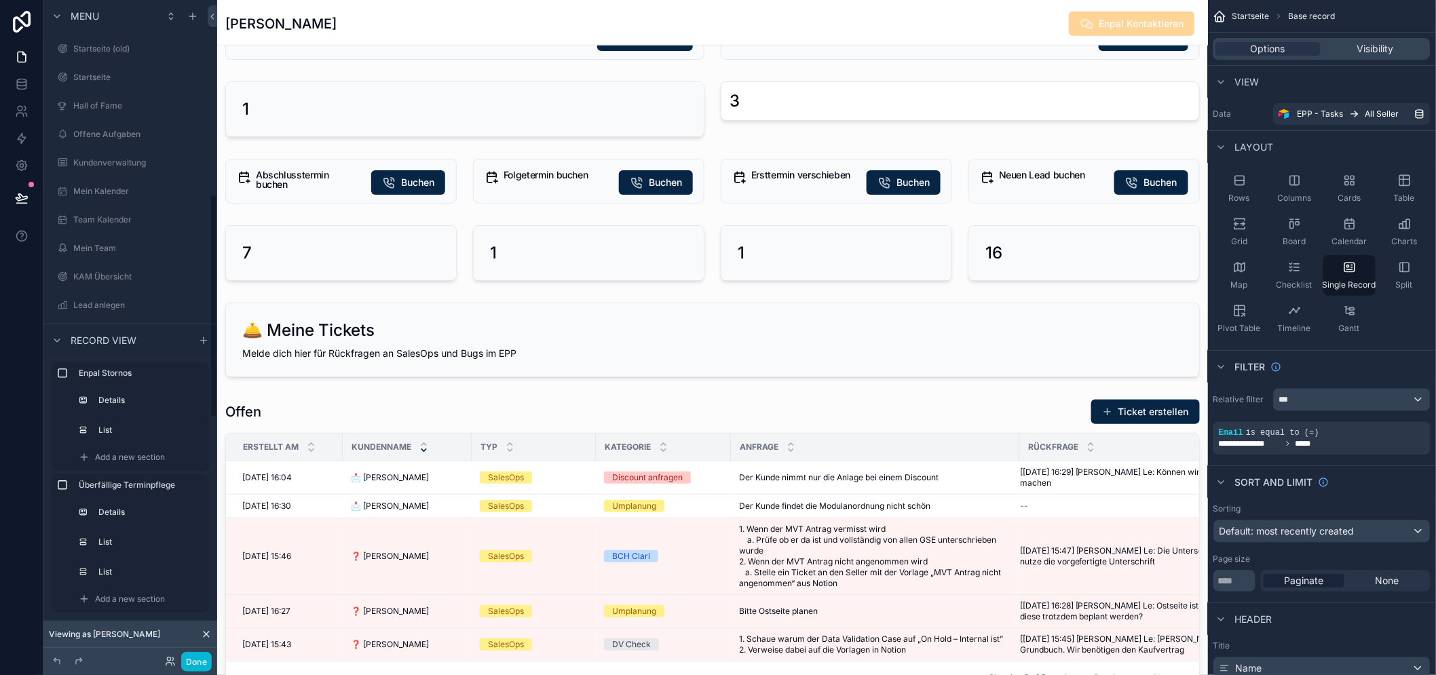
scroll to position [581, 0]
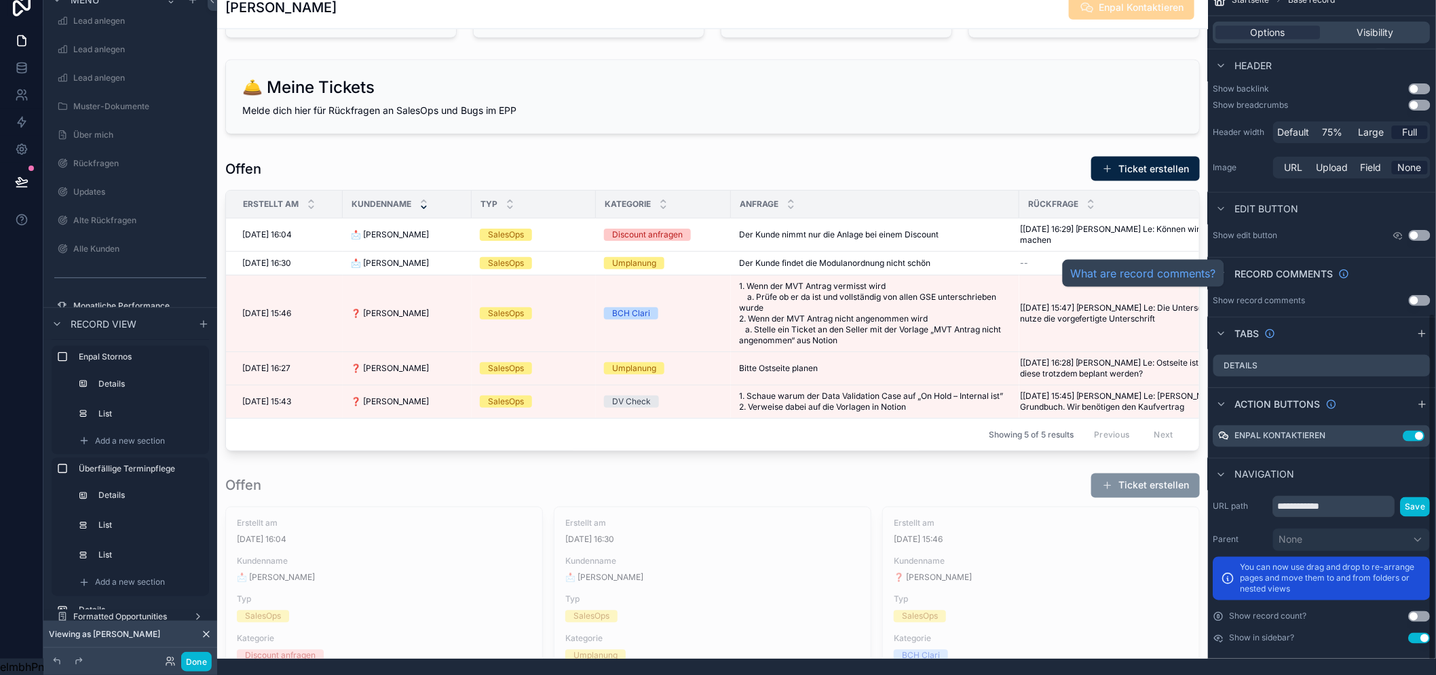
scroll to position [28, 0]
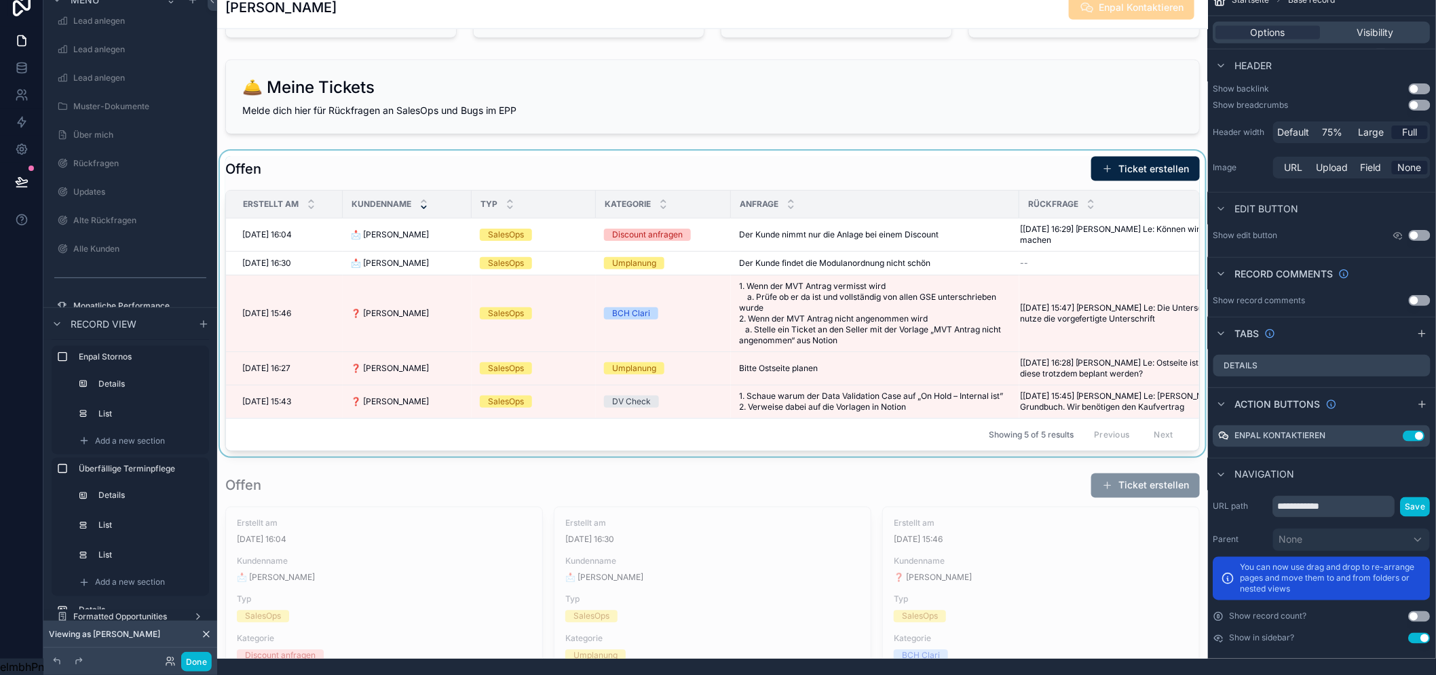
click at [908, 163] on div "scrollable content" at bounding box center [712, 304] width 990 height 306
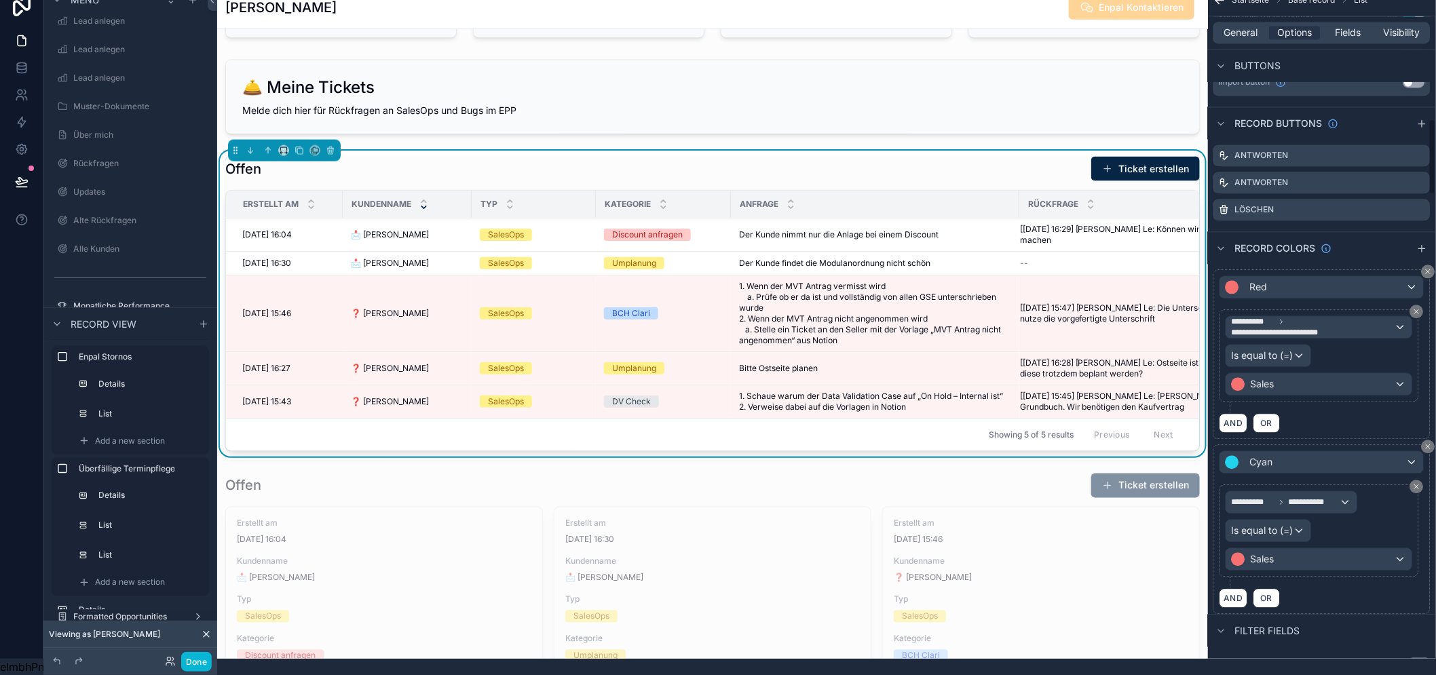
scroll to position [1313, 0]
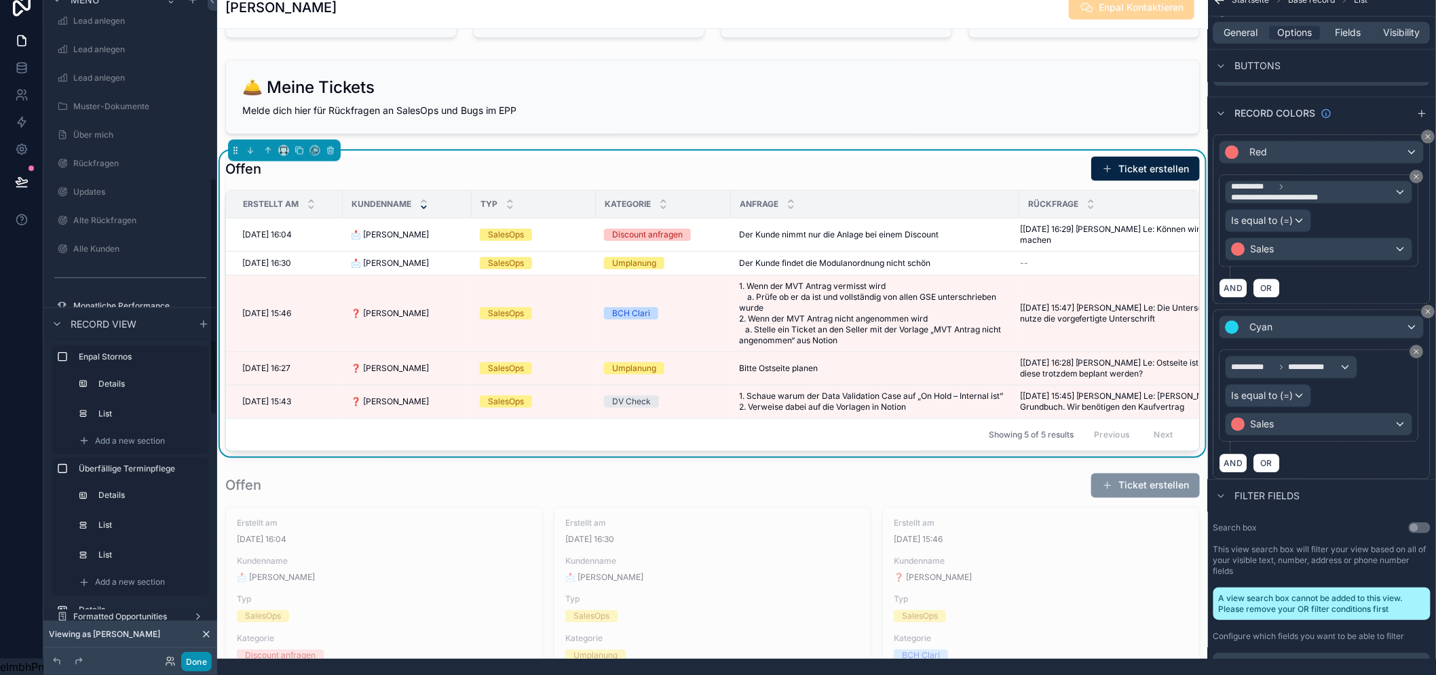
click at [197, 657] on button "Done" at bounding box center [196, 662] width 31 height 20
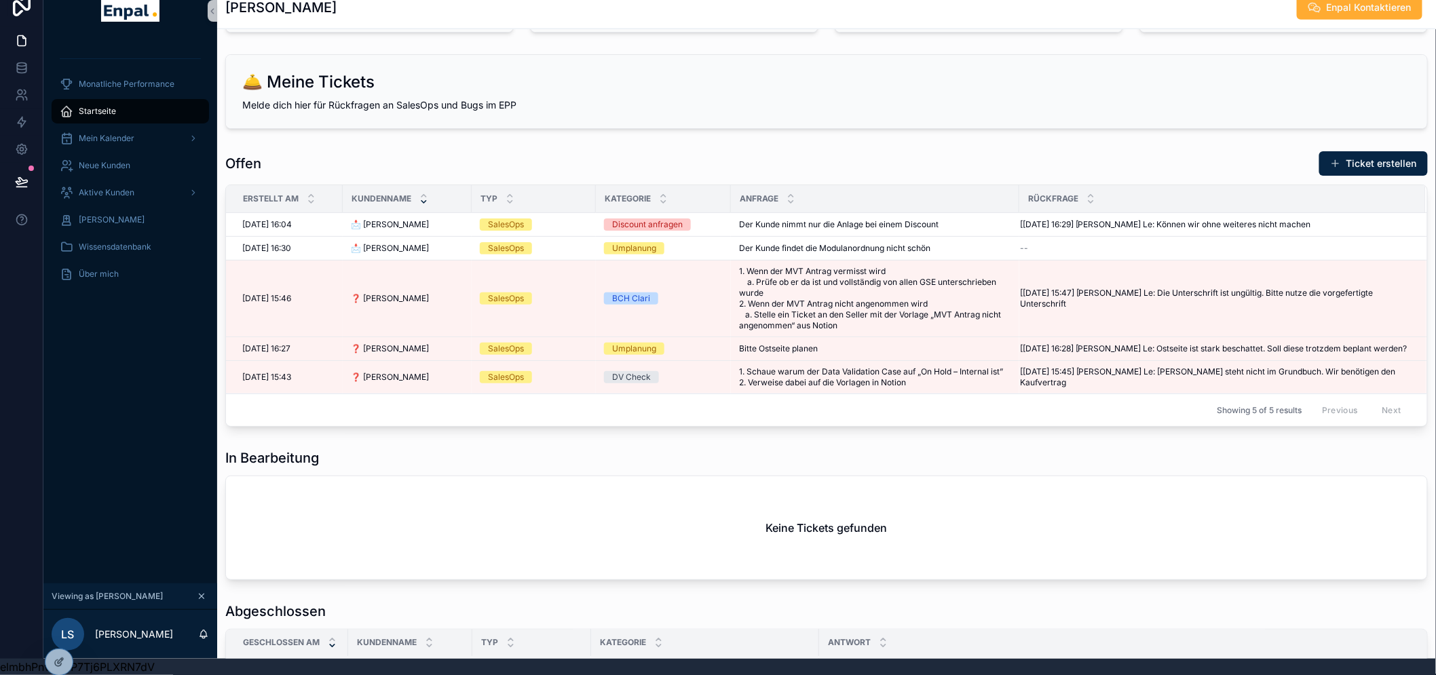
scroll to position [602, 0]
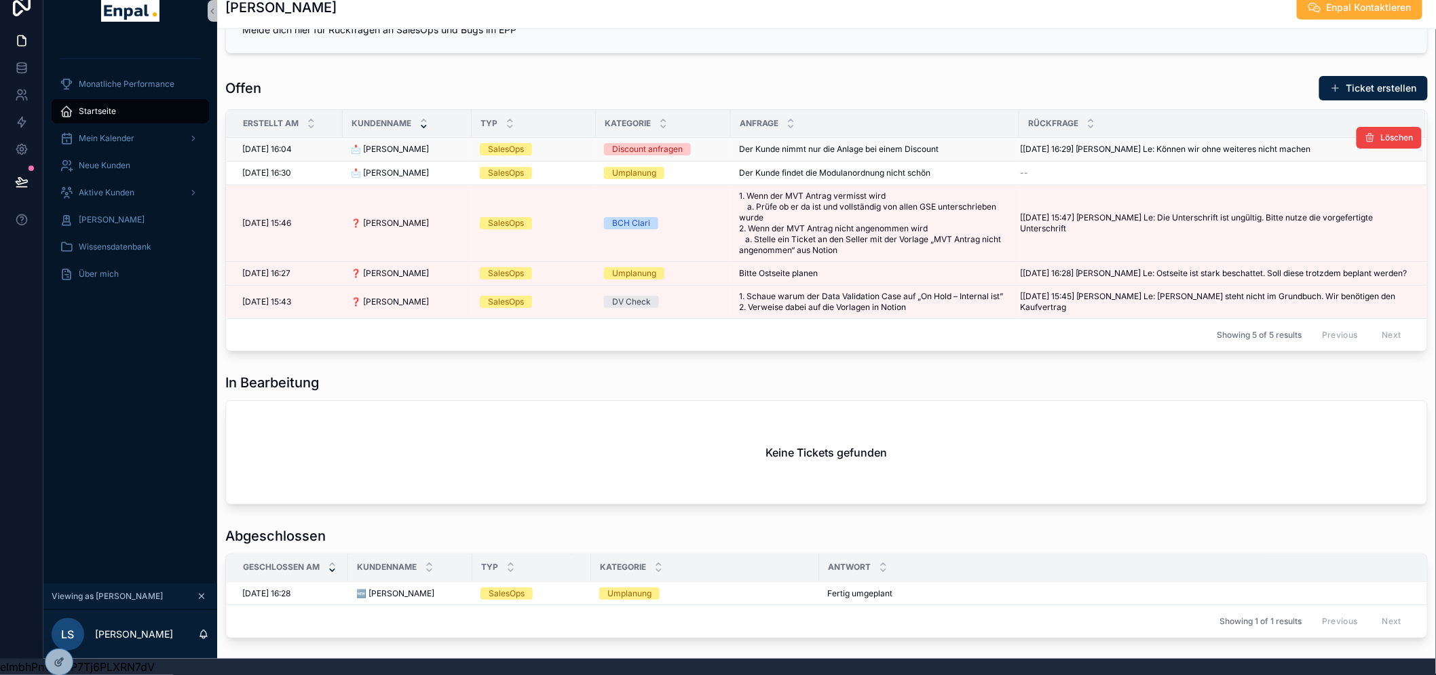
click at [561, 143] on div "SalesOps" at bounding box center [534, 149] width 108 height 12
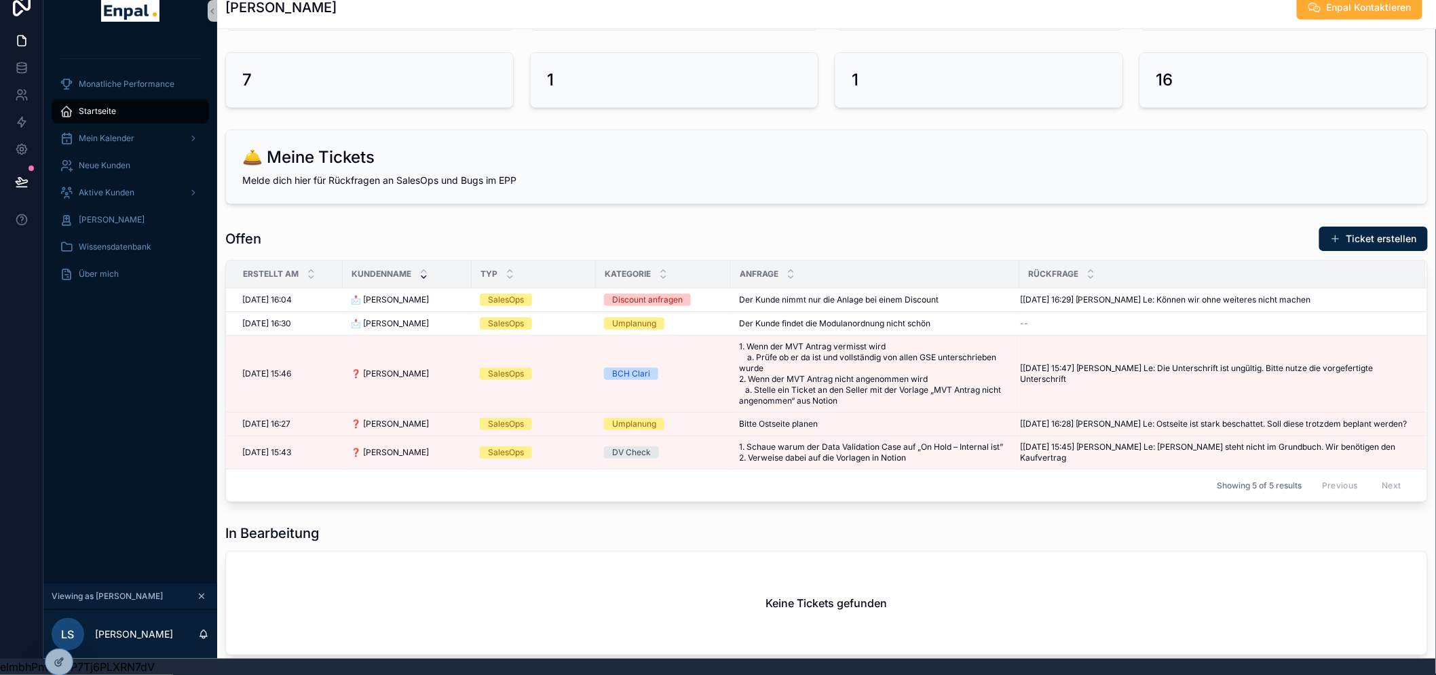
scroll to position [875, 0]
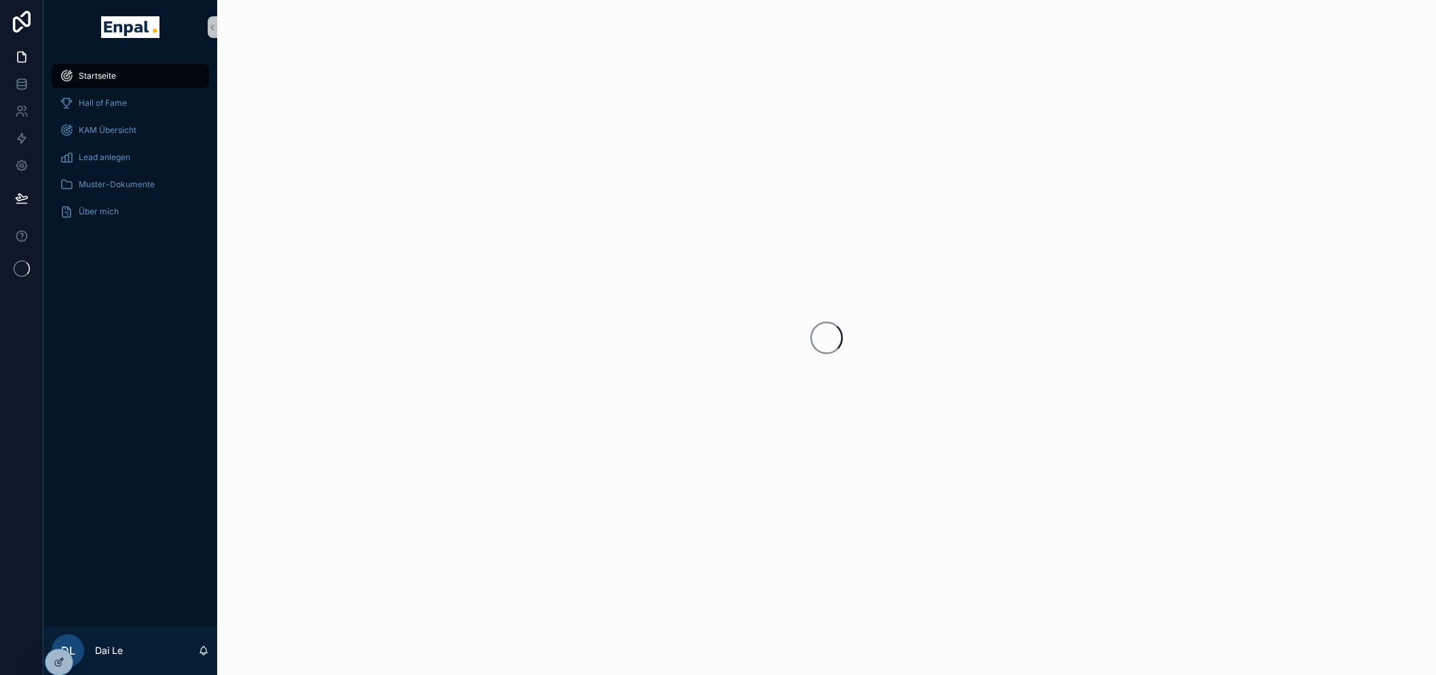
scroll to position [28, 0]
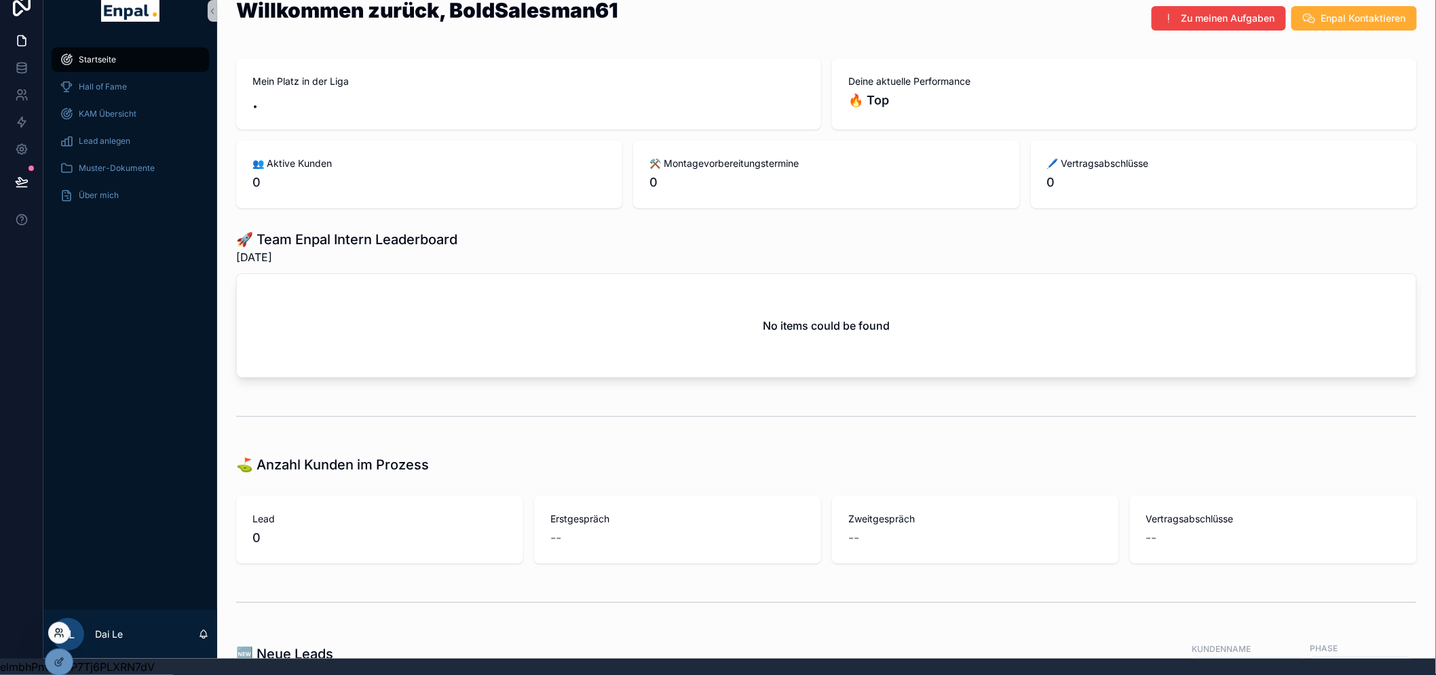
click at [63, 632] on icon at bounding box center [59, 633] width 11 height 11
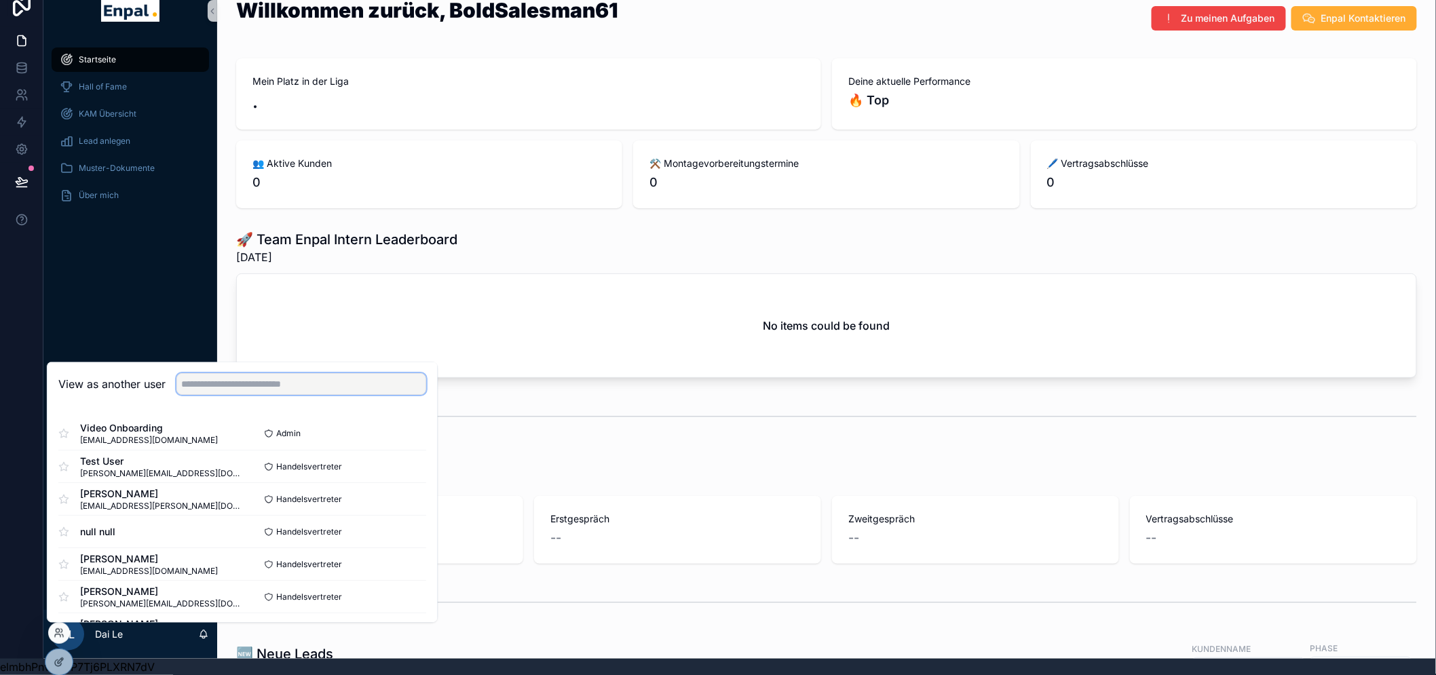
click at [217, 387] on input "text" at bounding box center [301, 385] width 250 height 22
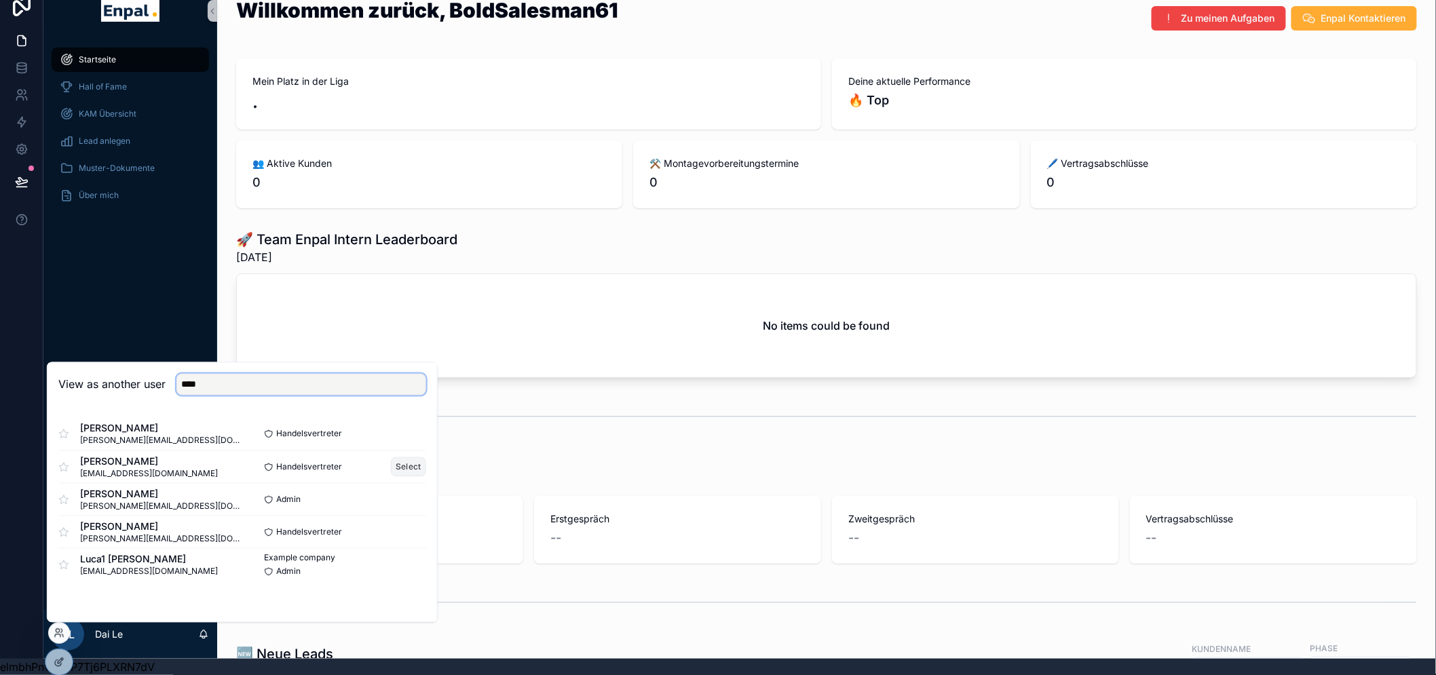
type input "****"
click at [396, 465] on button "Select" at bounding box center [408, 467] width 35 height 20
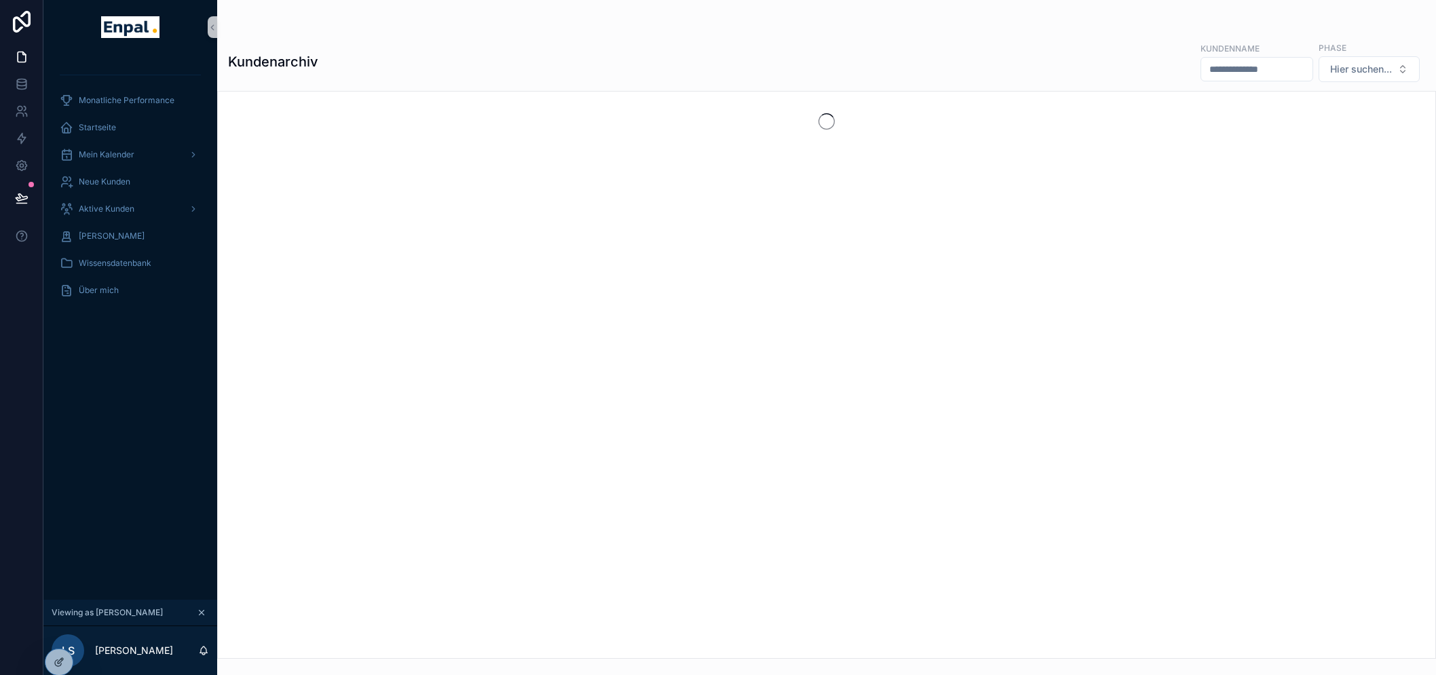
scroll to position [28, 0]
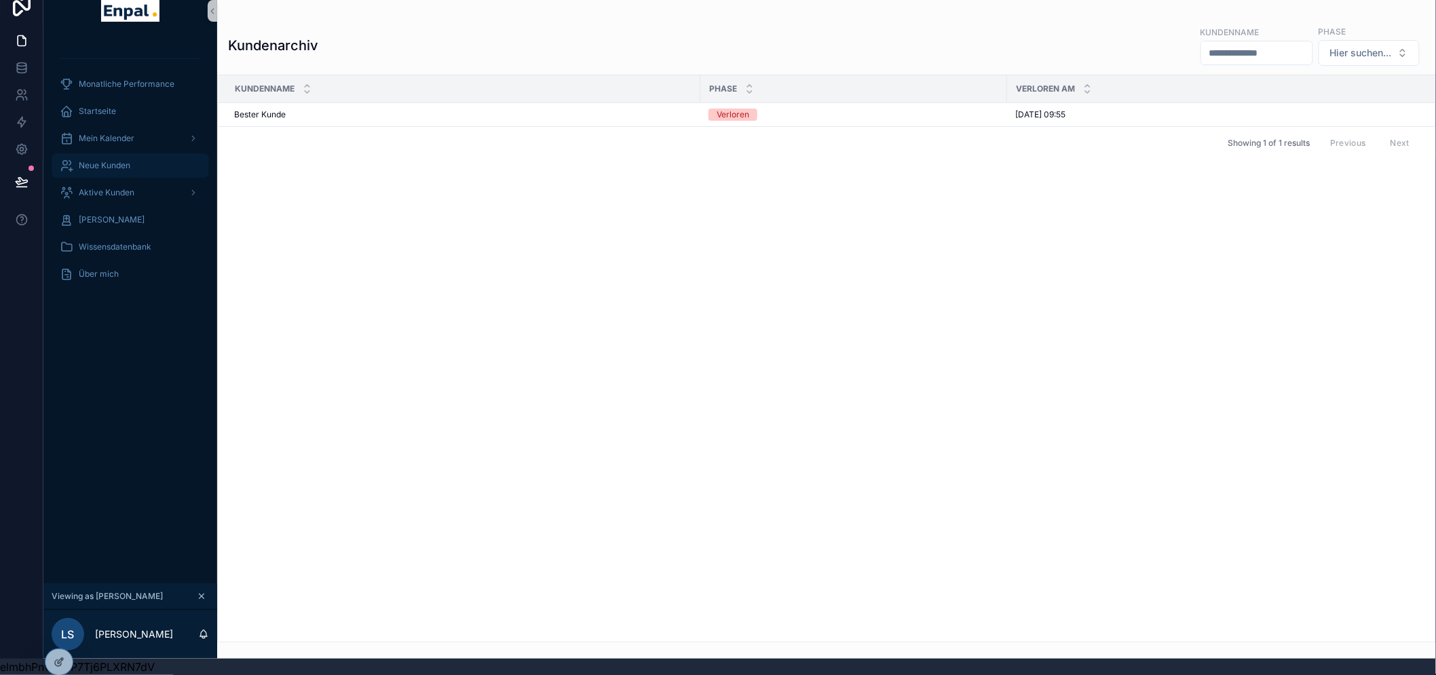
click at [134, 155] on div "Neue Kunden" at bounding box center [130, 166] width 141 height 22
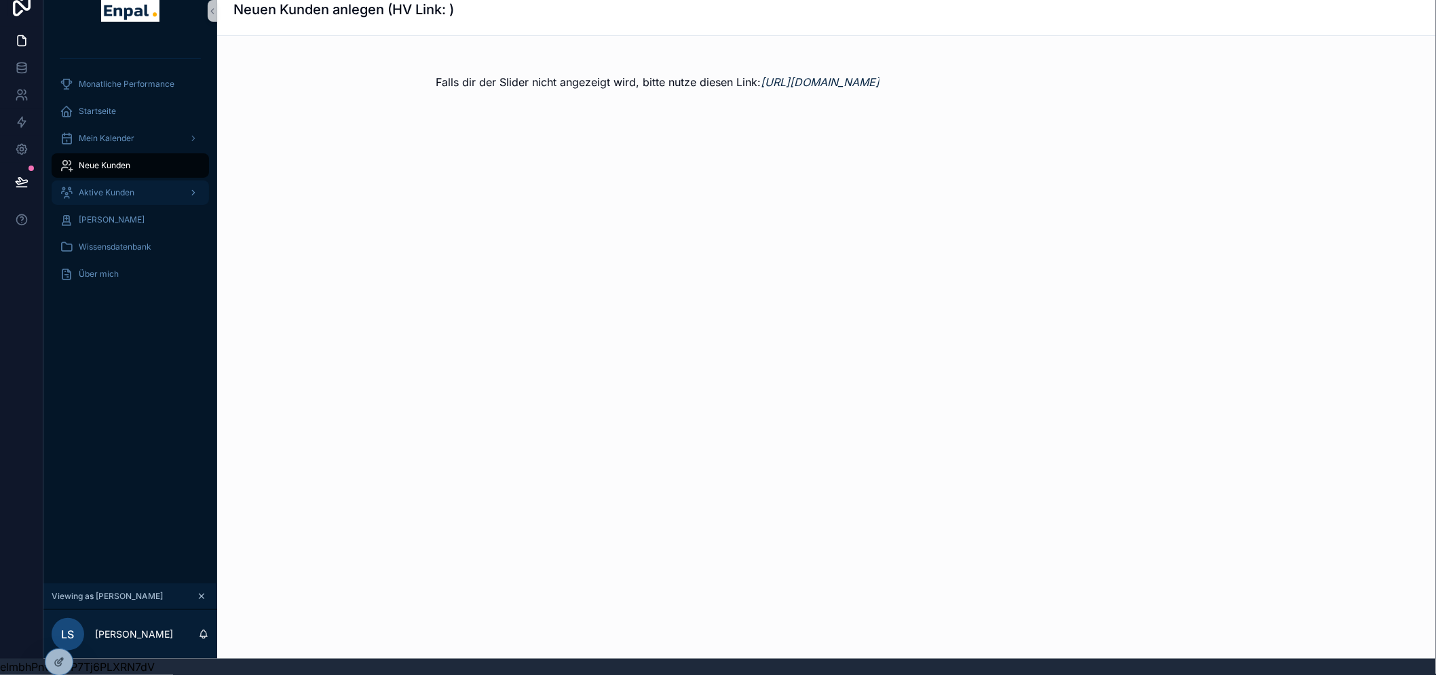
click at [129, 187] on span "Aktive Kunden" at bounding box center [107, 192] width 56 height 11
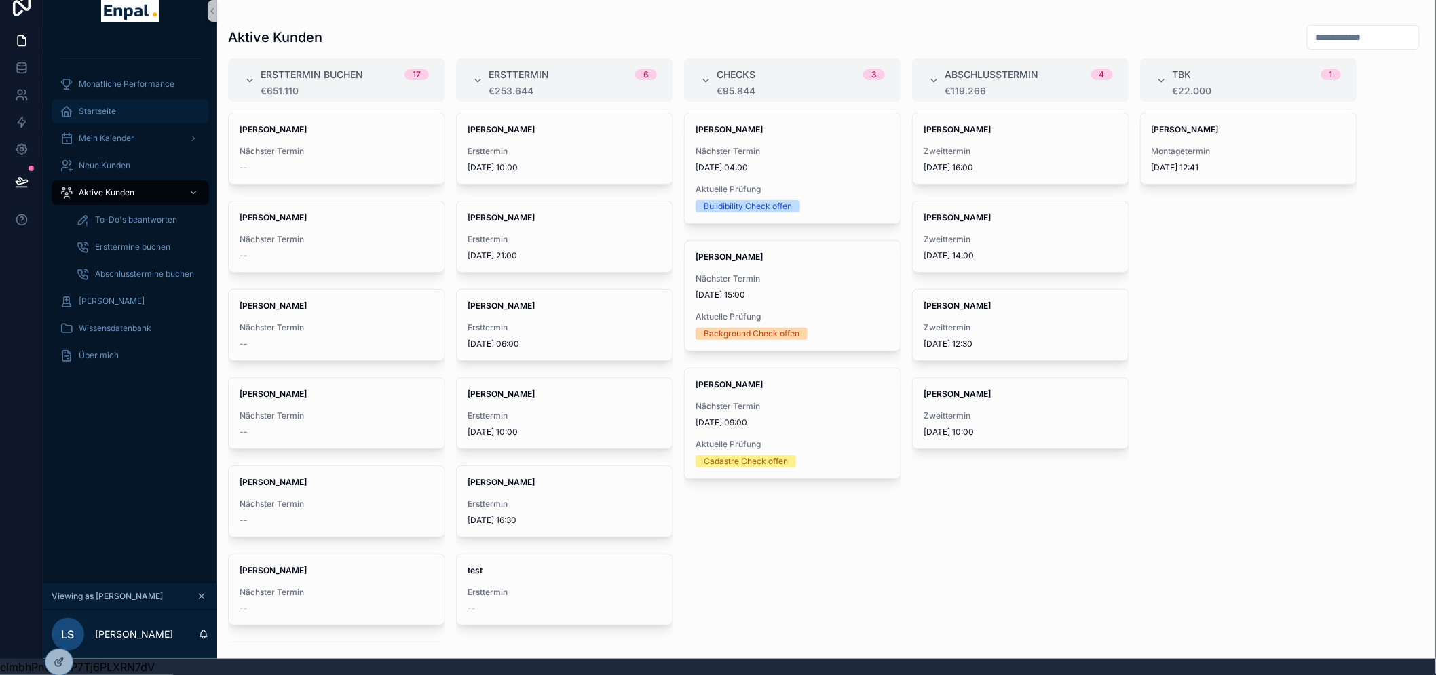
click at [102, 106] on span "Startseite" at bounding box center [97, 111] width 37 height 11
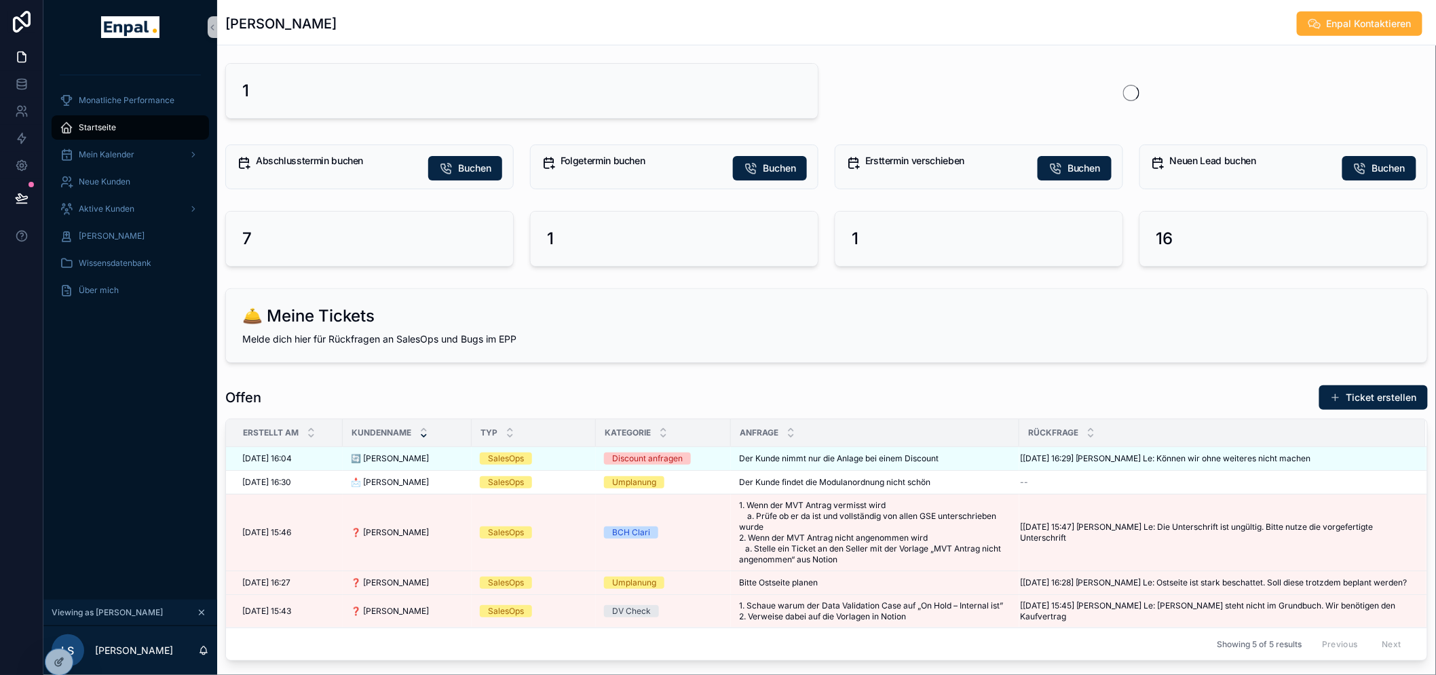
scroll to position [527, 0]
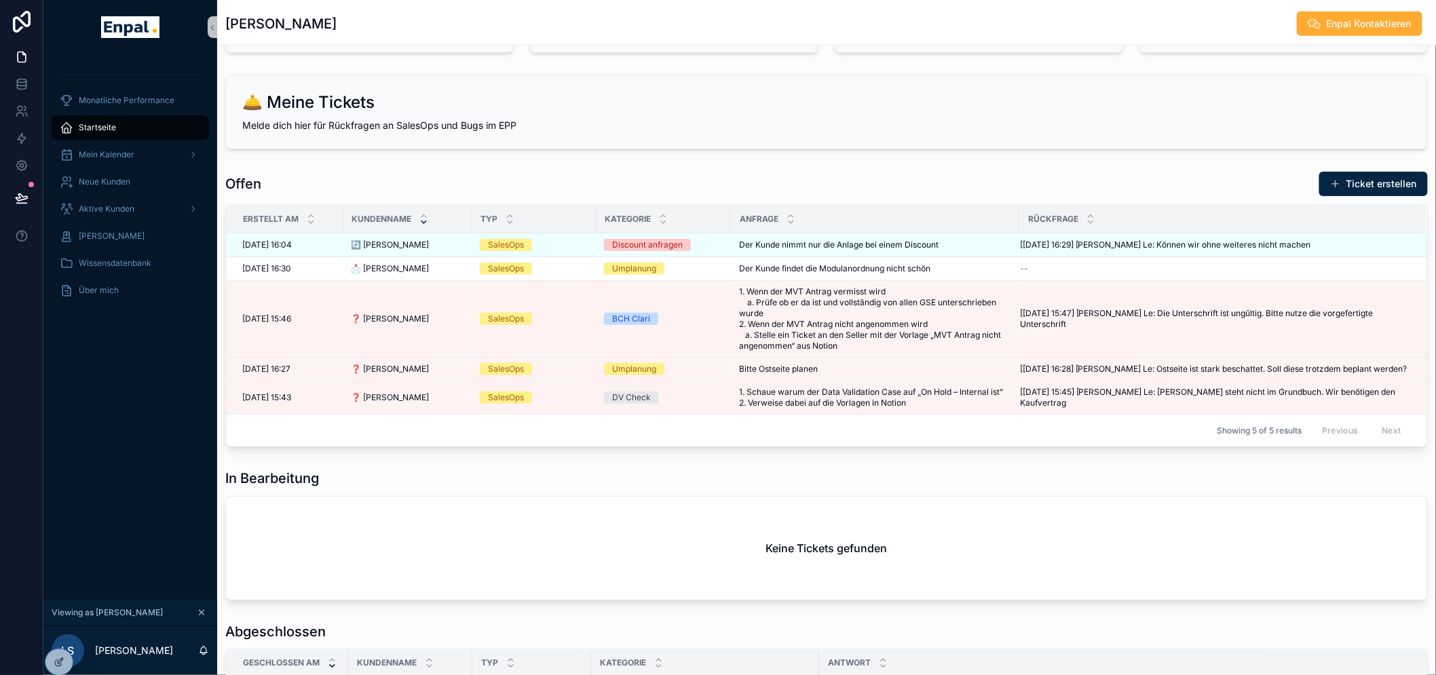
click at [661, 483] on div "In Bearbeitung" at bounding box center [826, 478] width 1202 height 19
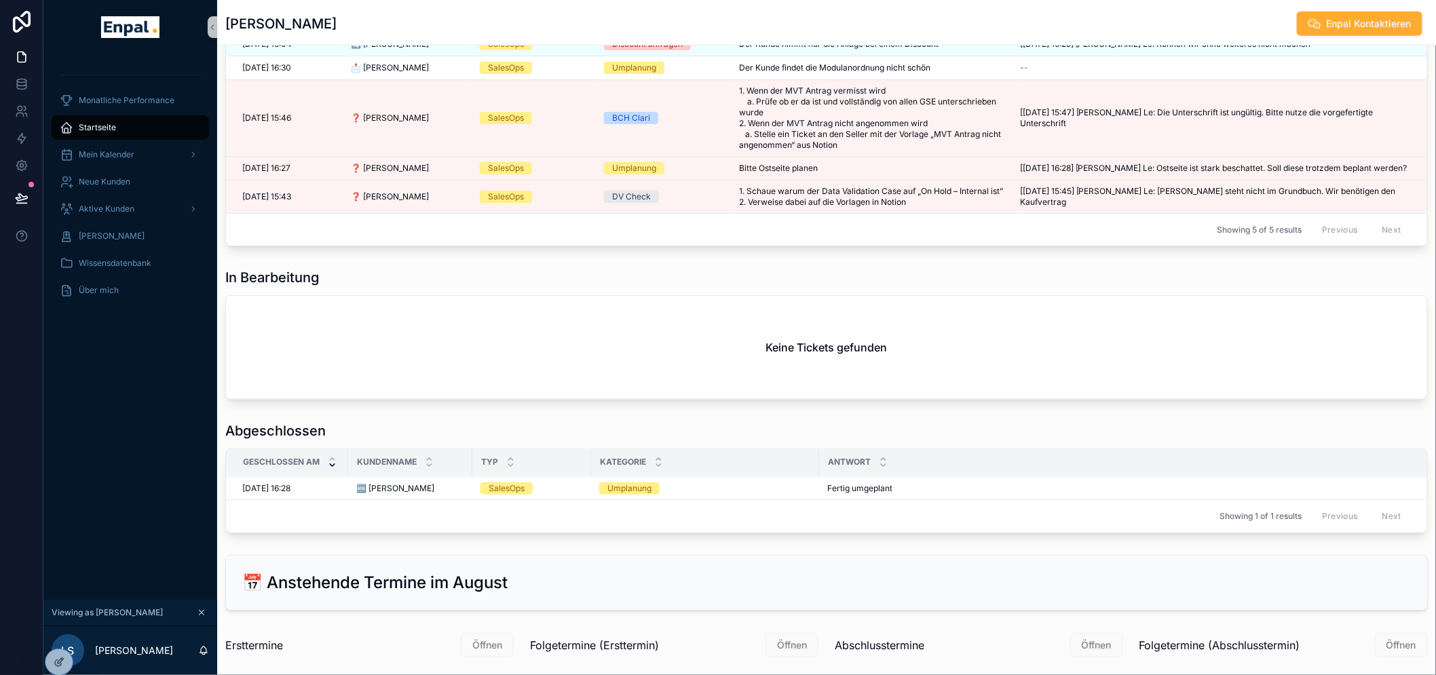
scroll to position [649, 0]
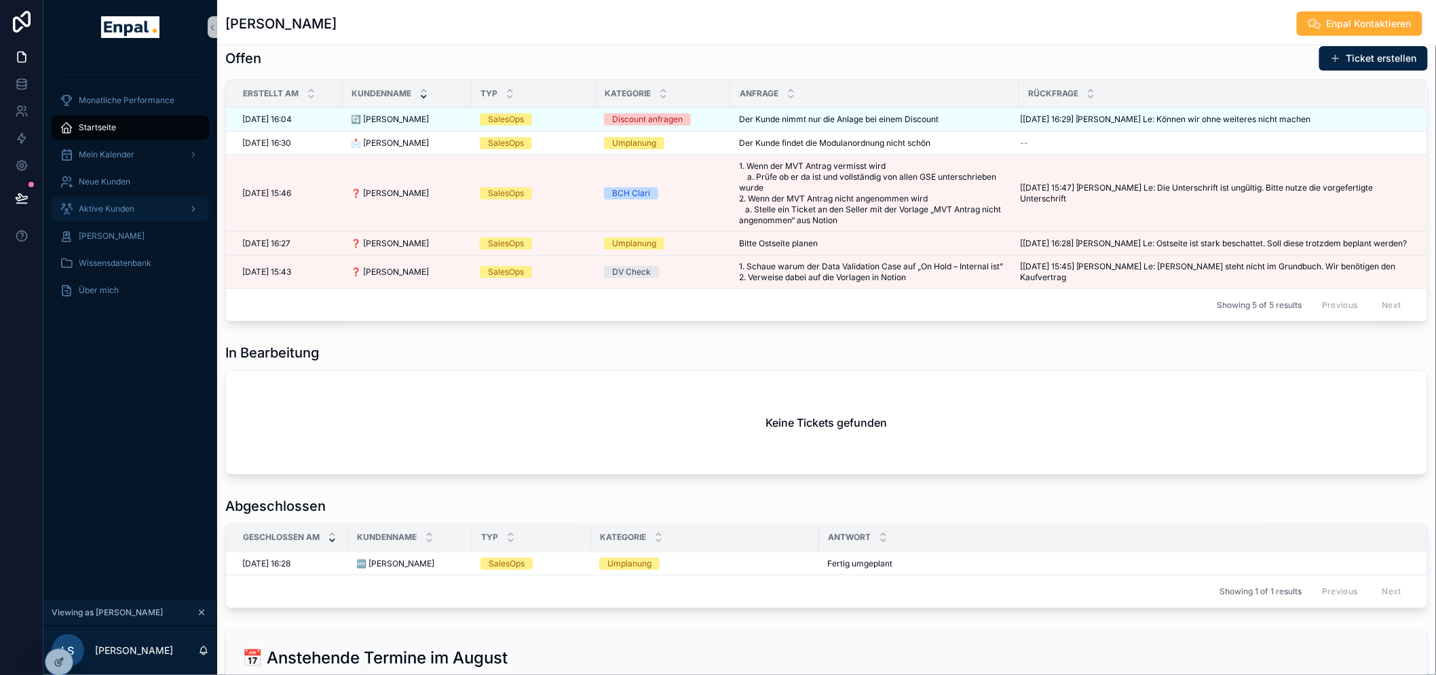
click at [95, 208] on span "Aktive Kunden" at bounding box center [107, 209] width 56 height 11
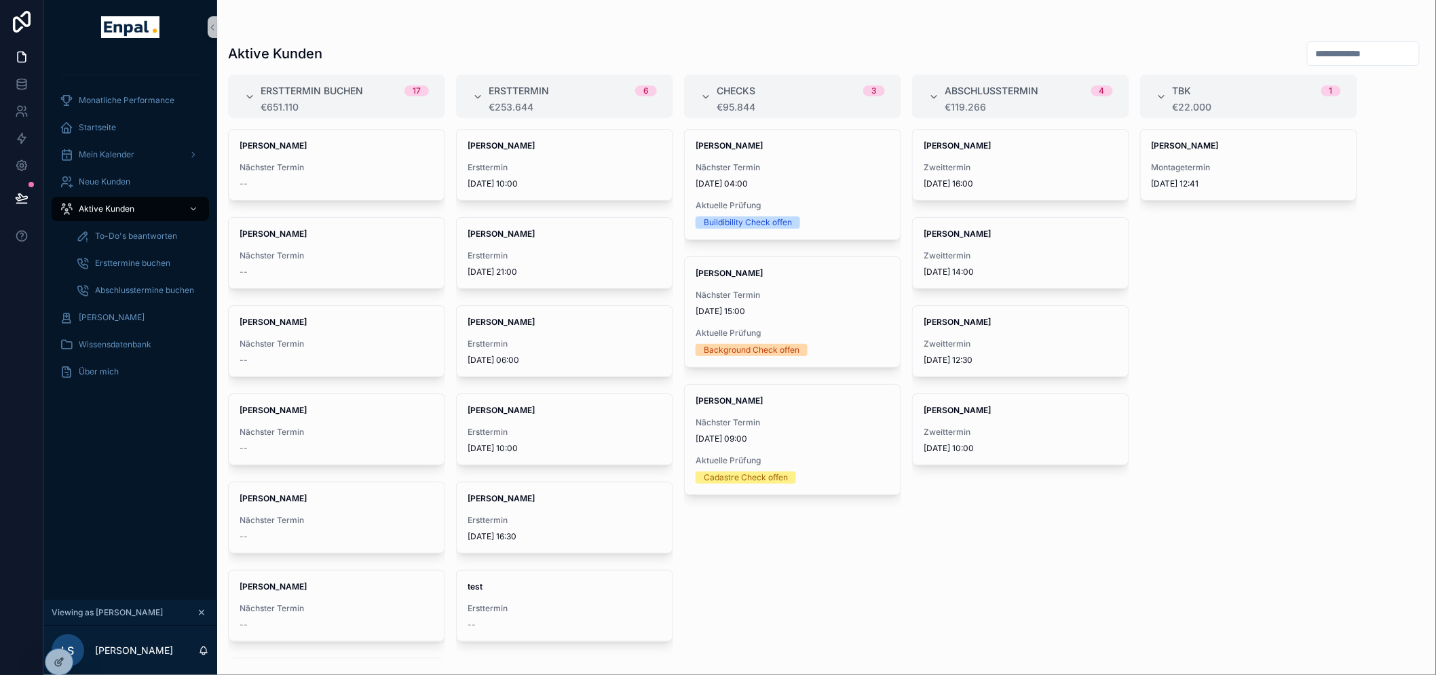
click at [555, 513] on div "Elena Lorenz Ersttermin 5.9.2025 16:30" at bounding box center [565, 517] width 216 height 71
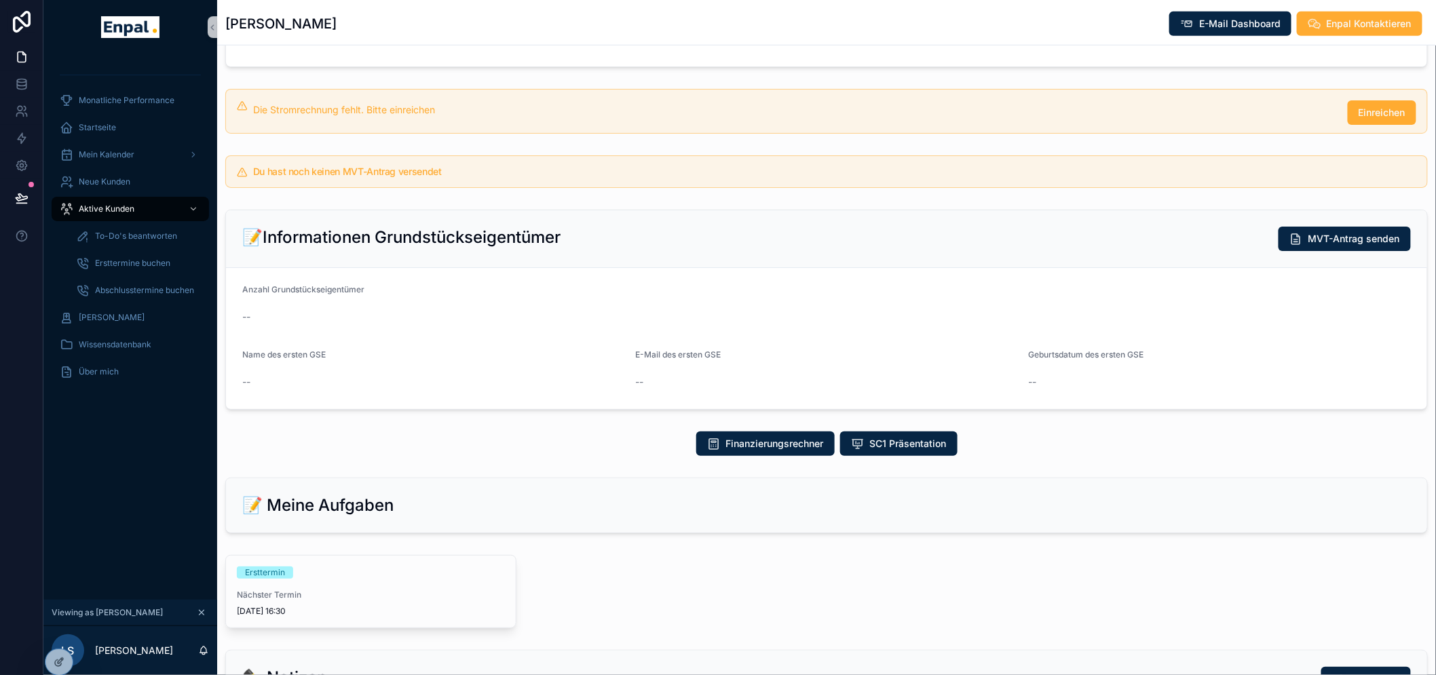
scroll to position [527, 0]
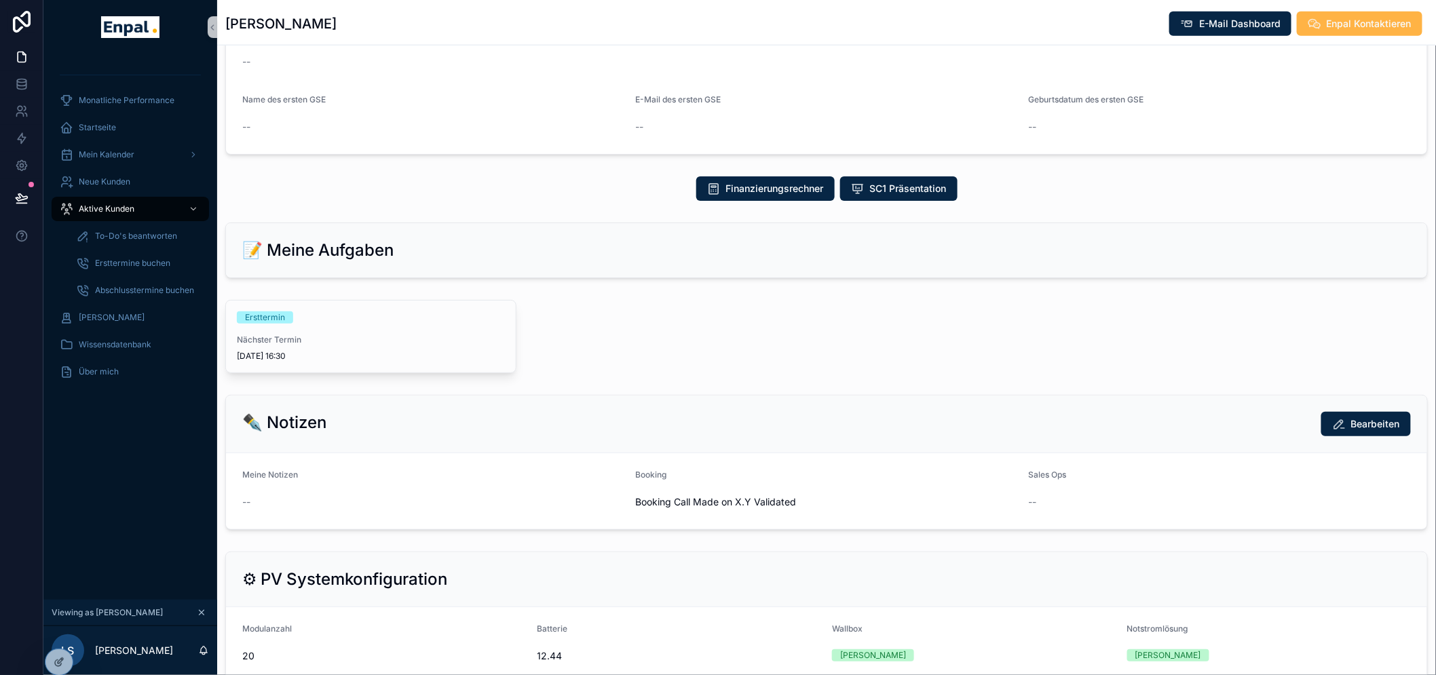
click at [1348, 28] on span "Enpal Kontaktieren" at bounding box center [1368, 24] width 85 height 14
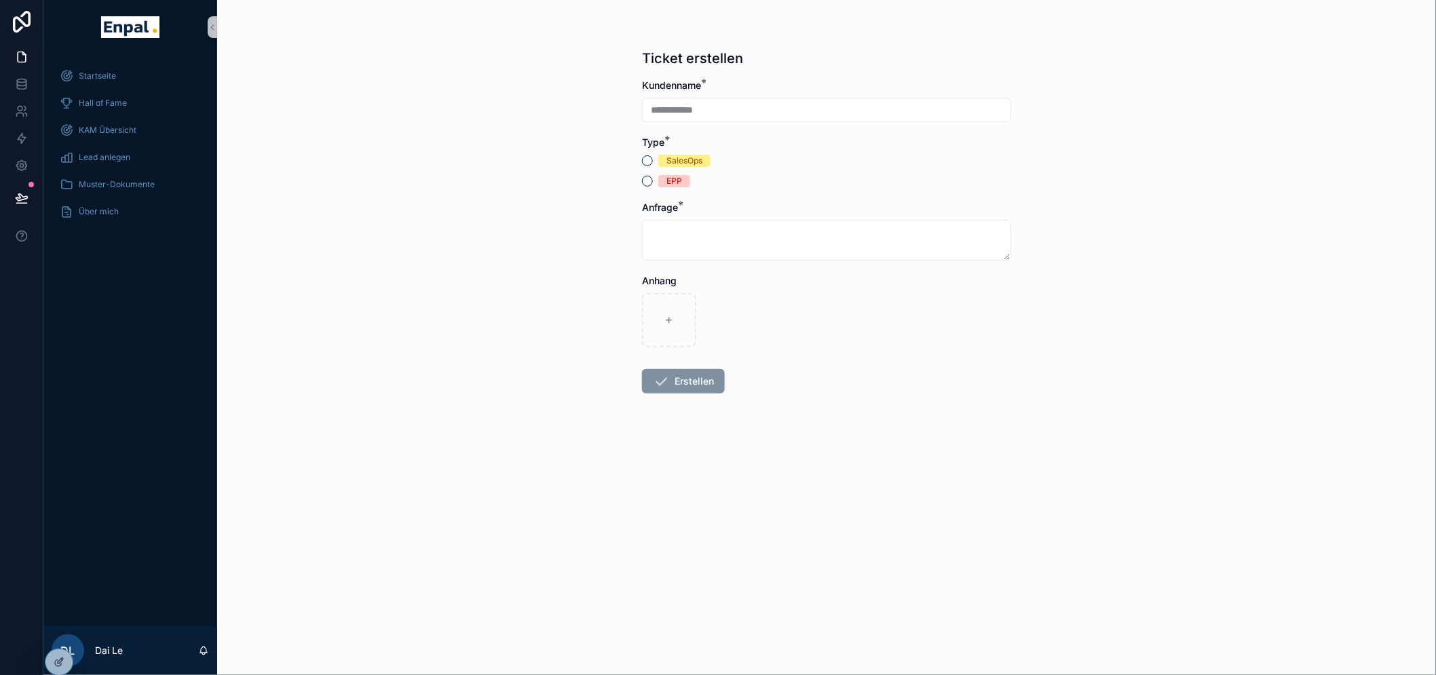
click at [683, 161] on div "SalesOps" at bounding box center [684, 161] width 36 height 12
click at [653, 161] on button "SalesOps" at bounding box center [647, 160] width 11 height 11
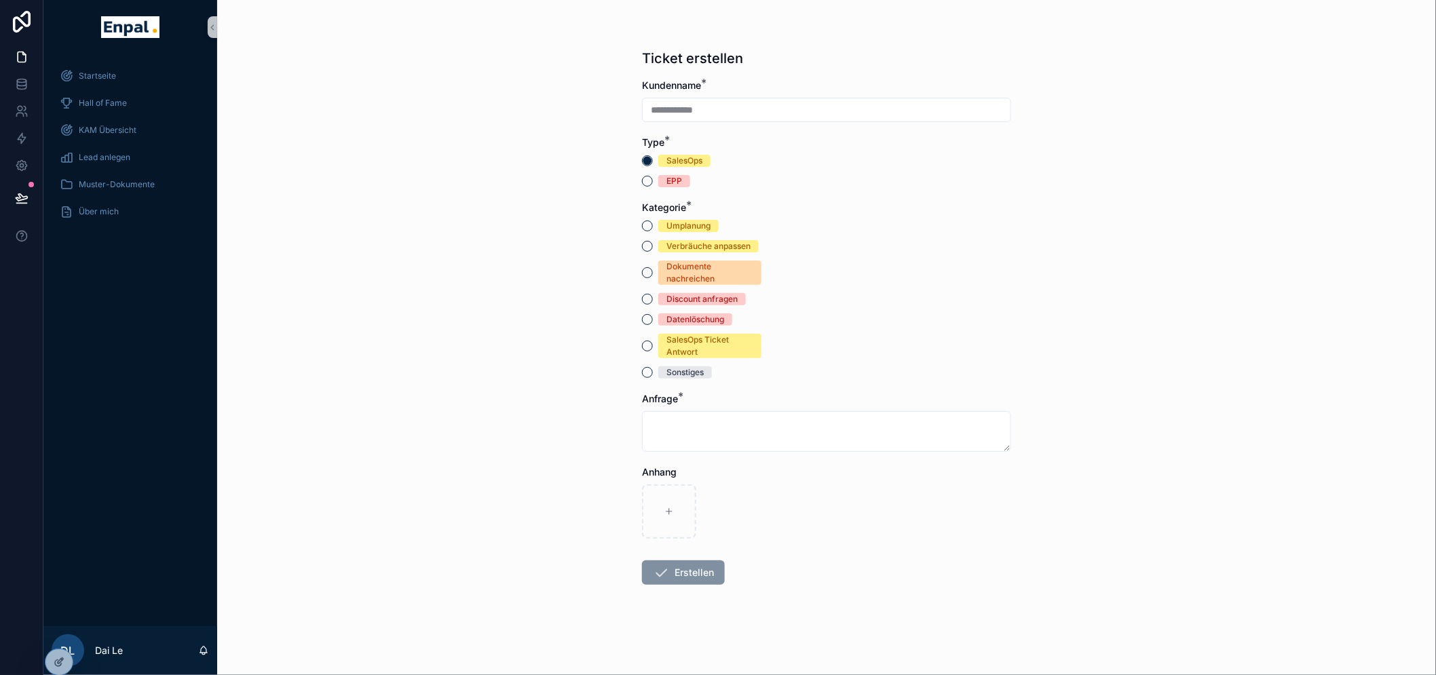
click at [777, 408] on div "Anfrage *" at bounding box center [826, 422] width 369 height 60
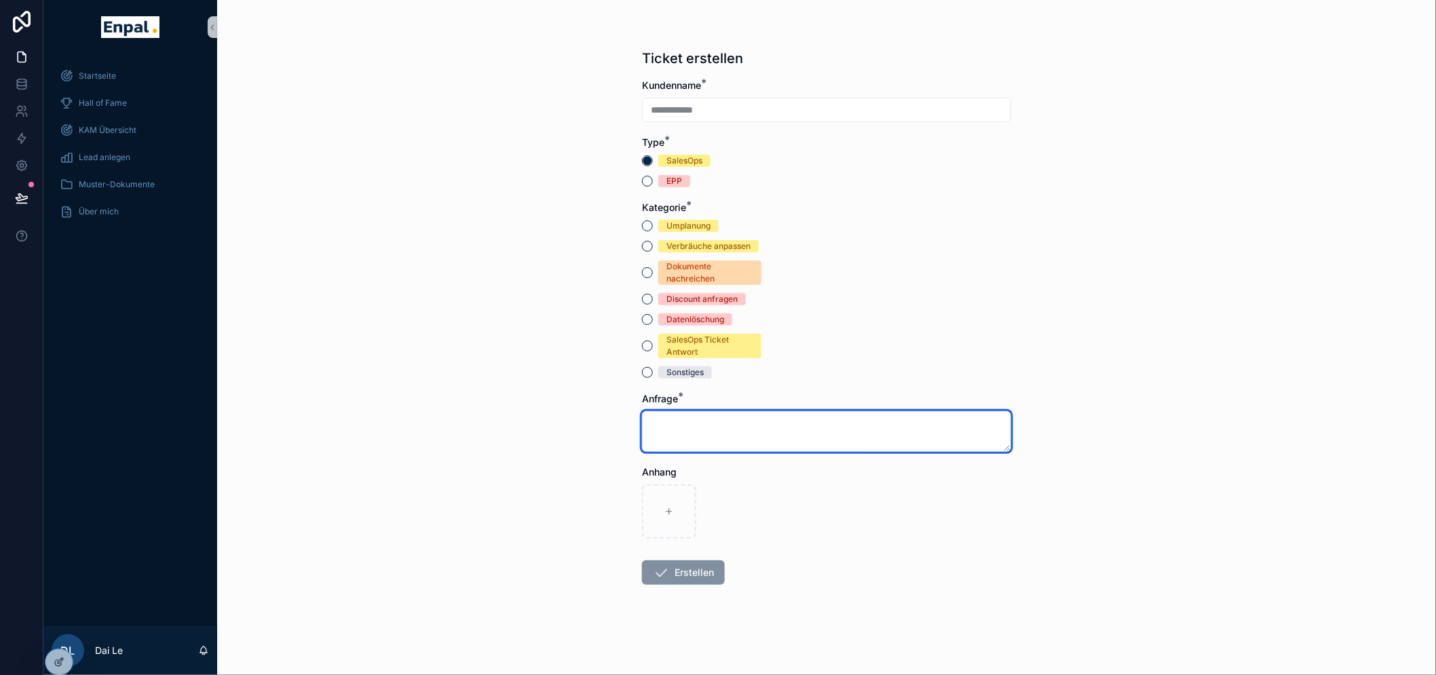
click at [776, 416] on textarea "scrollable content" at bounding box center [826, 431] width 369 height 41
type textarea "*"
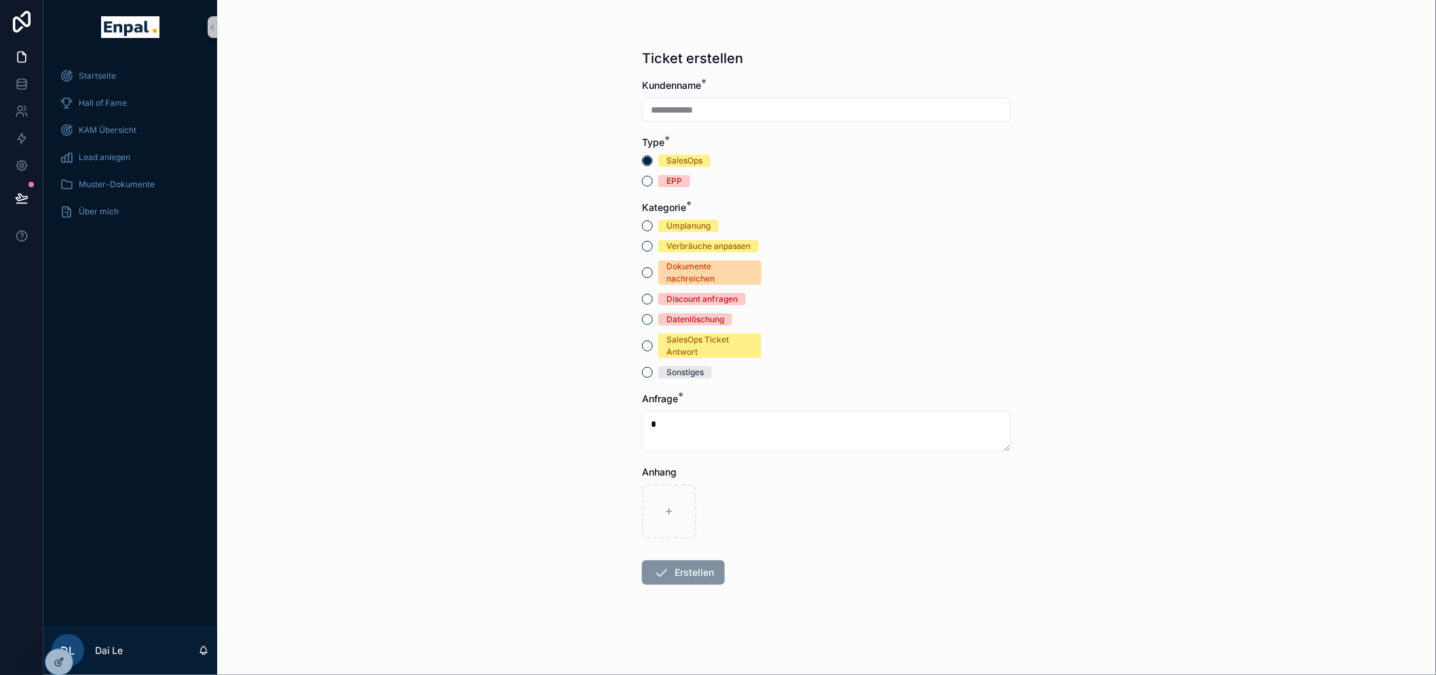
click at [702, 242] on div "Verbräuche anpassen" at bounding box center [708, 246] width 84 height 12
click at [653, 242] on button "Verbräuche anpassen" at bounding box center [647, 246] width 11 height 11
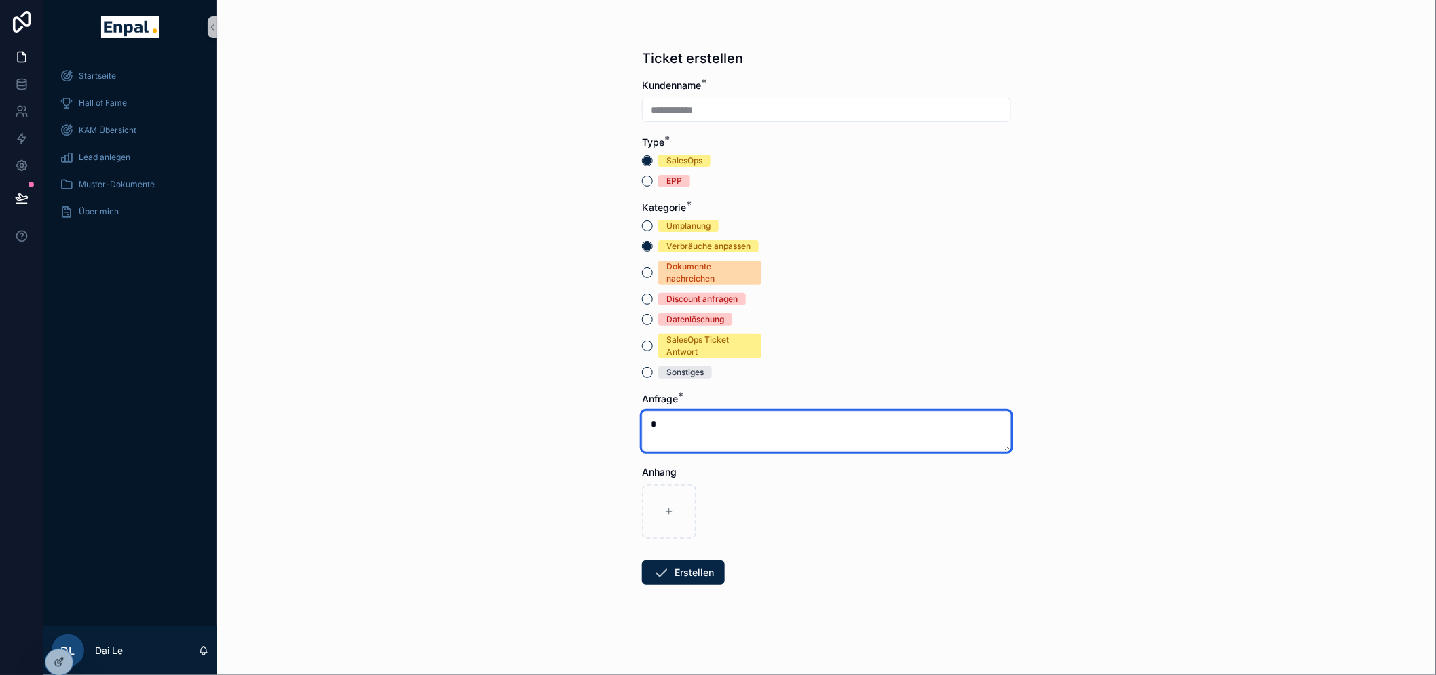
click at [735, 427] on textarea "*" at bounding box center [826, 431] width 369 height 41
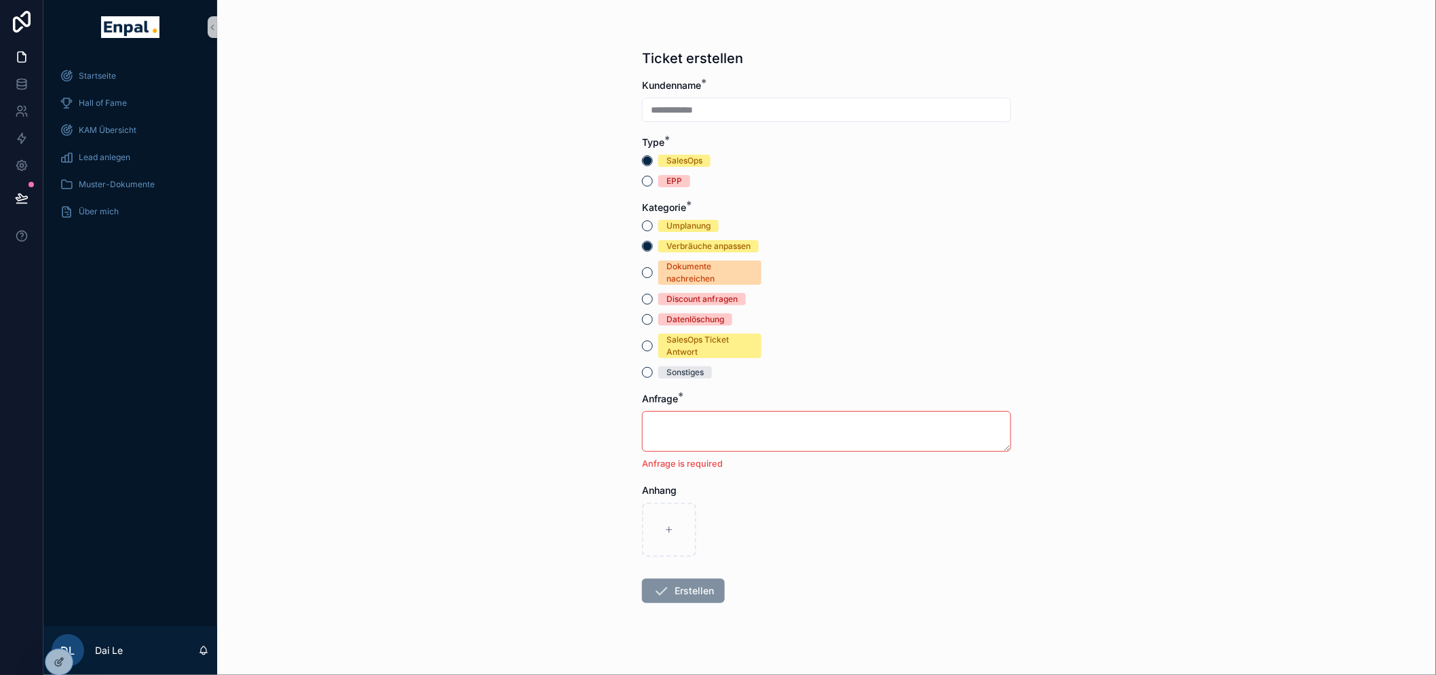
click at [695, 232] on div "Umplanung Verbräuche anpassen Dokumente nachreichen Discount anfragen Datenlösc…" at bounding box center [701, 299] width 119 height 159
click at [695, 222] on div "Umplanung" at bounding box center [688, 226] width 44 height 12
click at [653, 222] on button "Umplanung" at bounding box center [647, 225] width 11 height 11
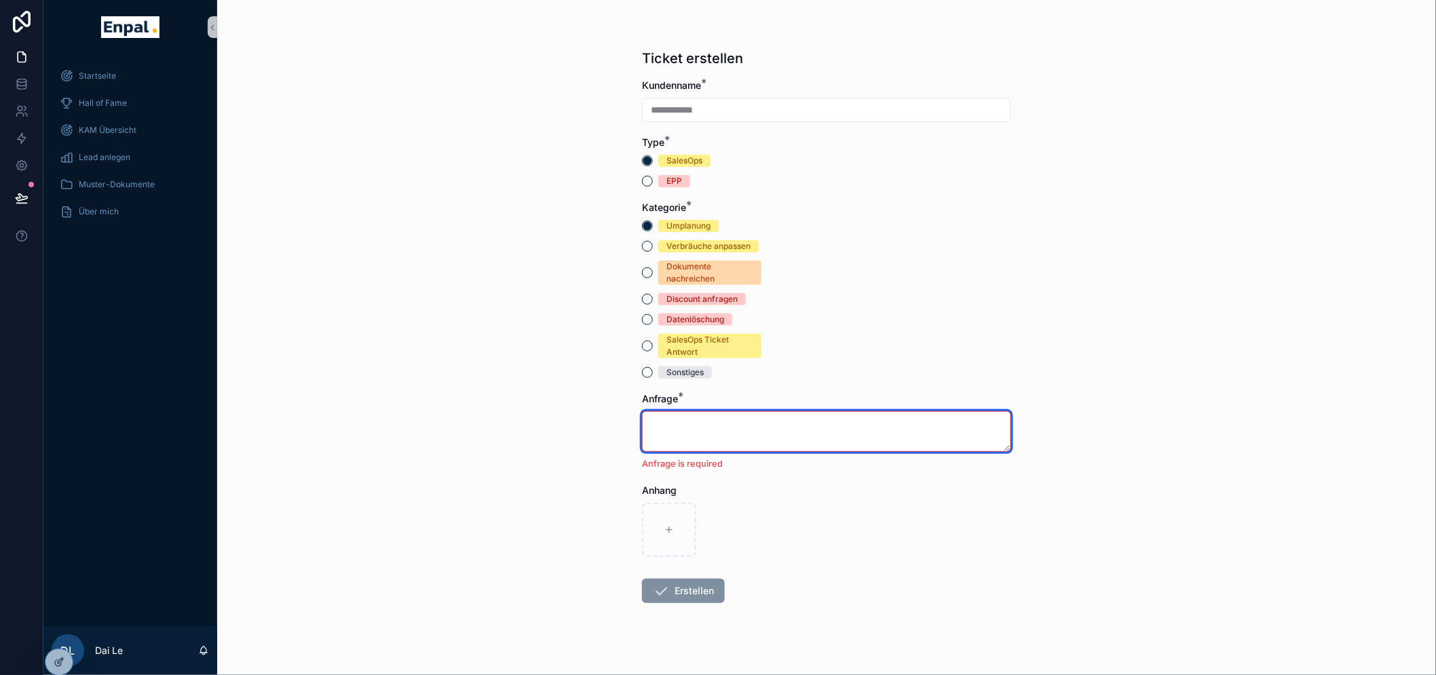
click at [737, 421] on textarea "scrollable content" at bounding box center [826, 431] width 369 height 41
type textarea "*"
type textarea "**********"
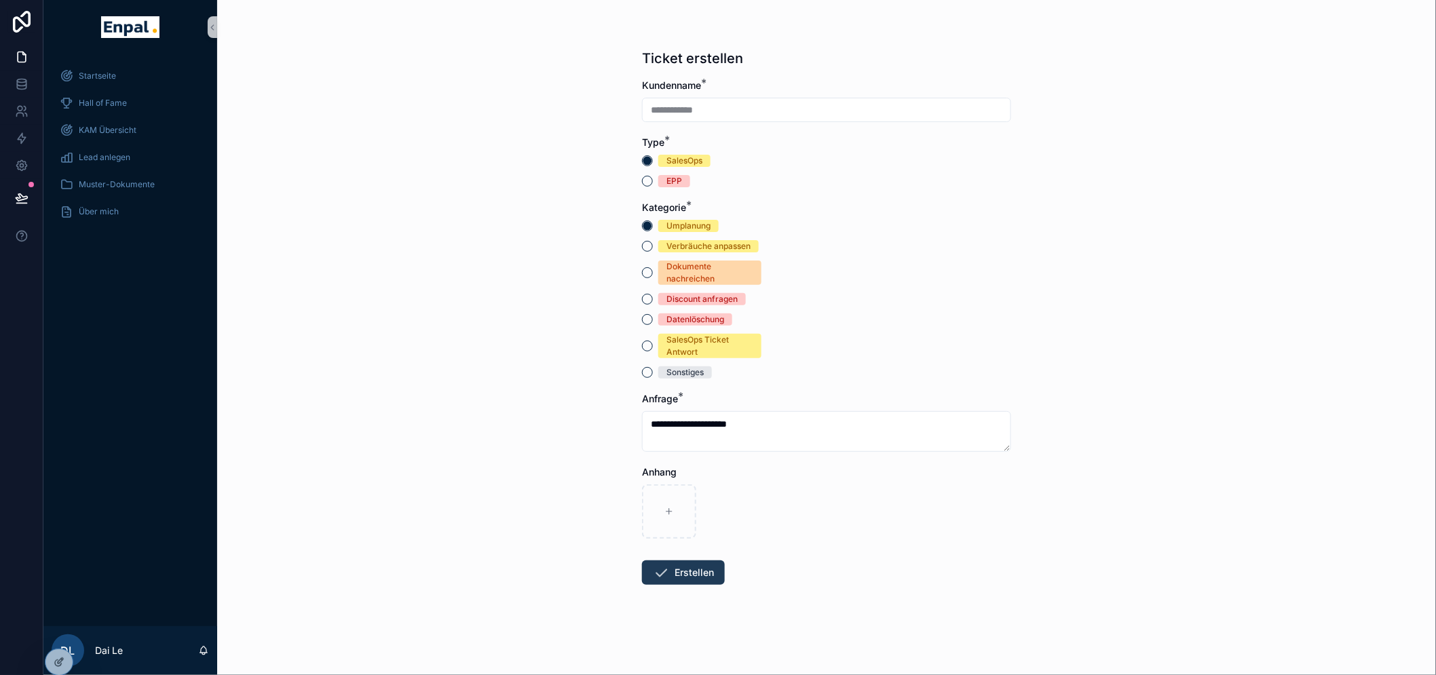
click at [707, 560] on button "Erstellen" at bounding box center [683, 572] width 83 height 24
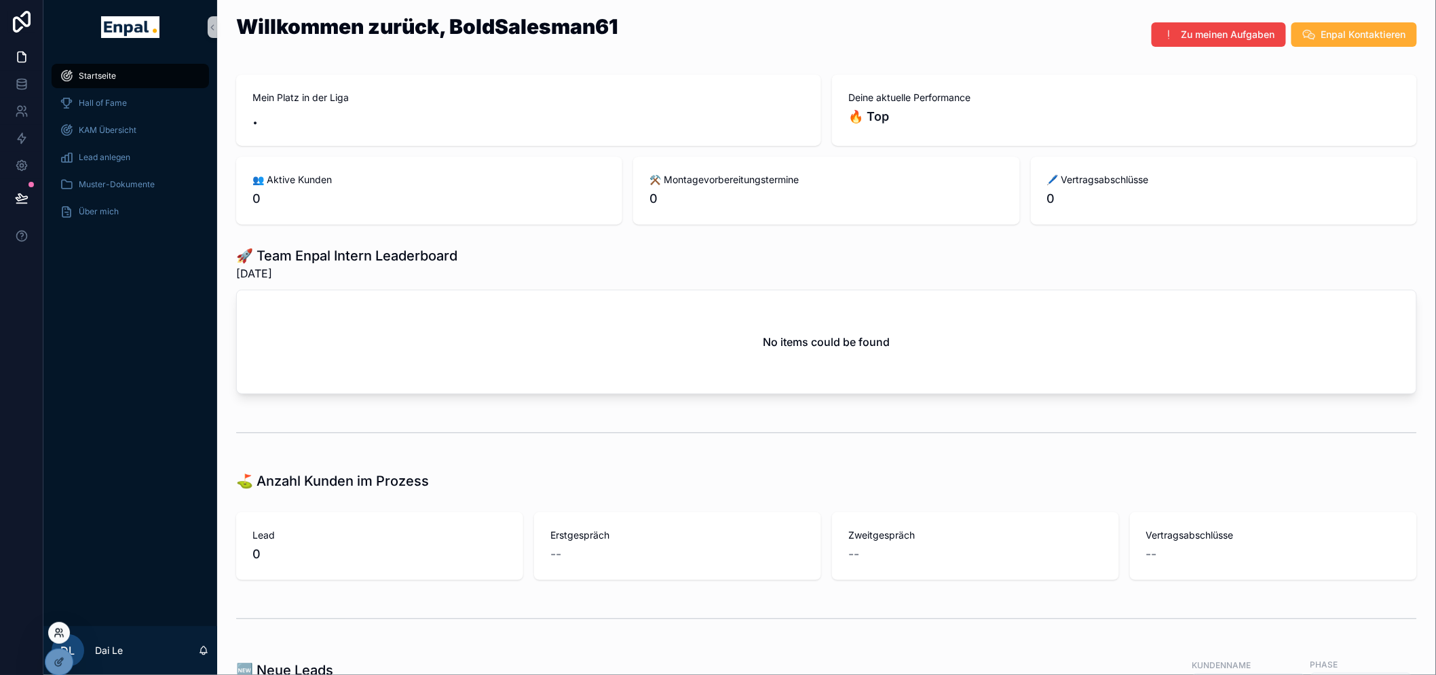
click at [57, 632] on icon at bounding box center [57, 630] width 3 height 3
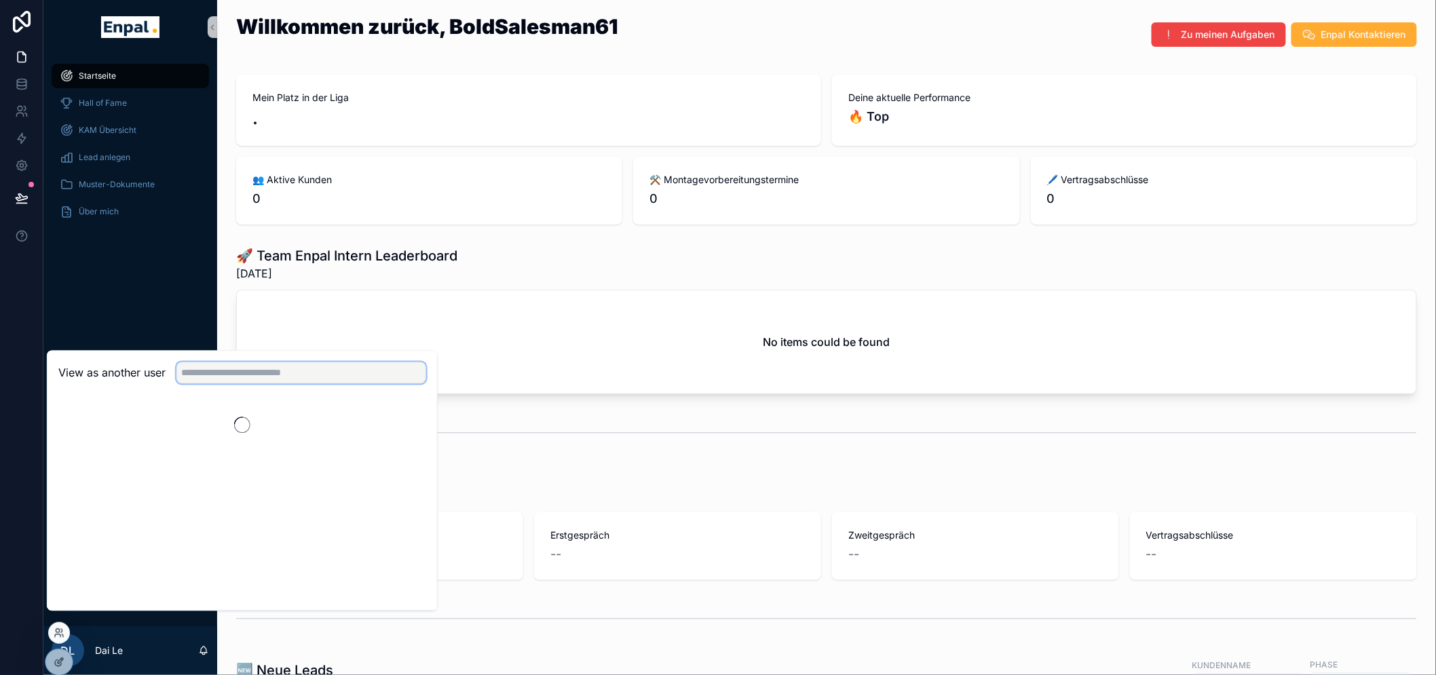
click at [266, 384] on input "text" at bounding box center [301, 373] width 250 height 22
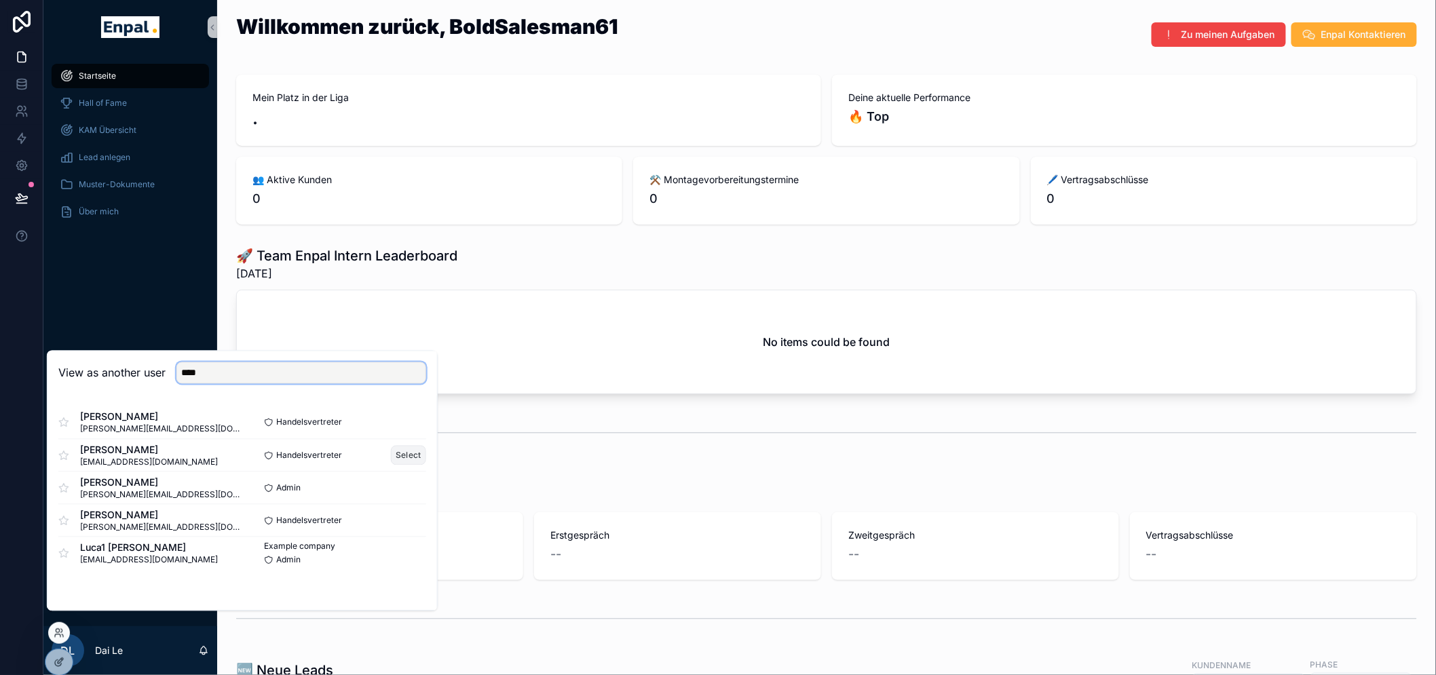
type input "****"
click at [412, 465] on button "Select" at bounding box center [408, 456] width 35 height 20
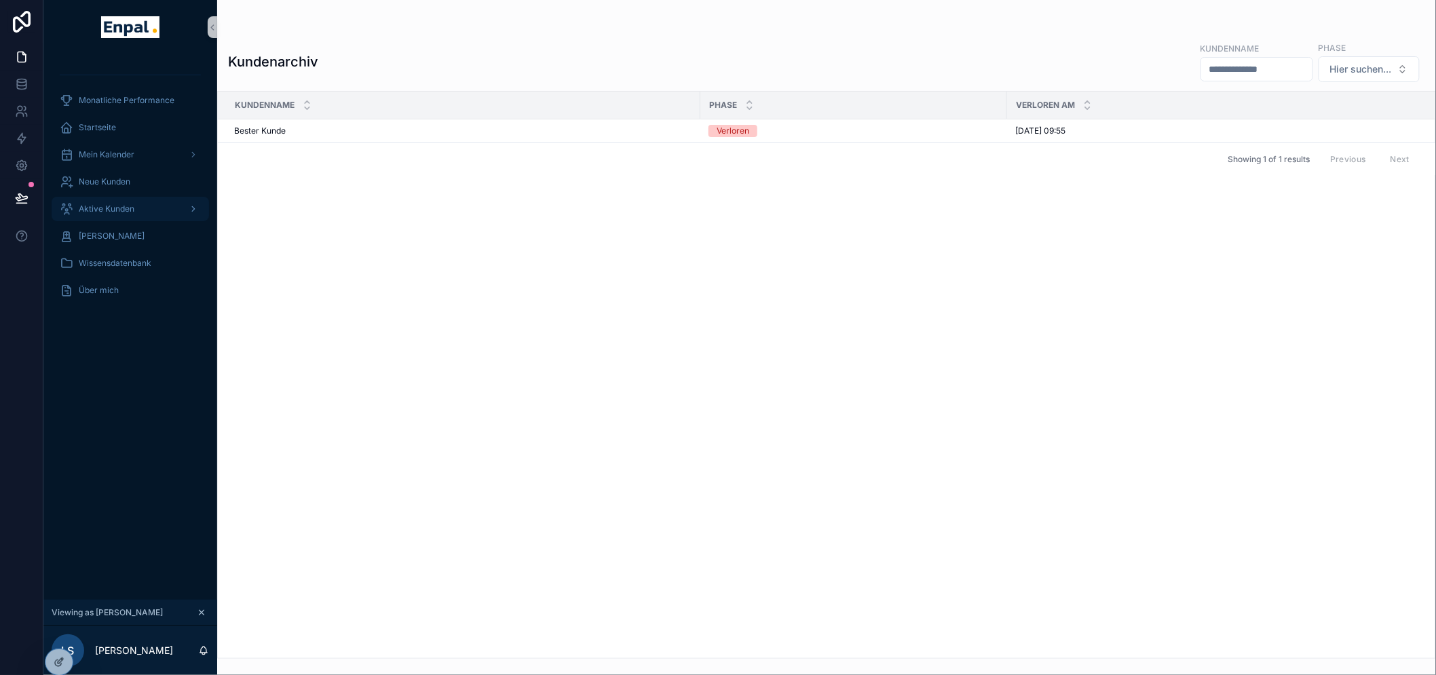
click at [123, 205] on span "Aktive Kunden" at bounding box center [107, 209] width 56 height 11
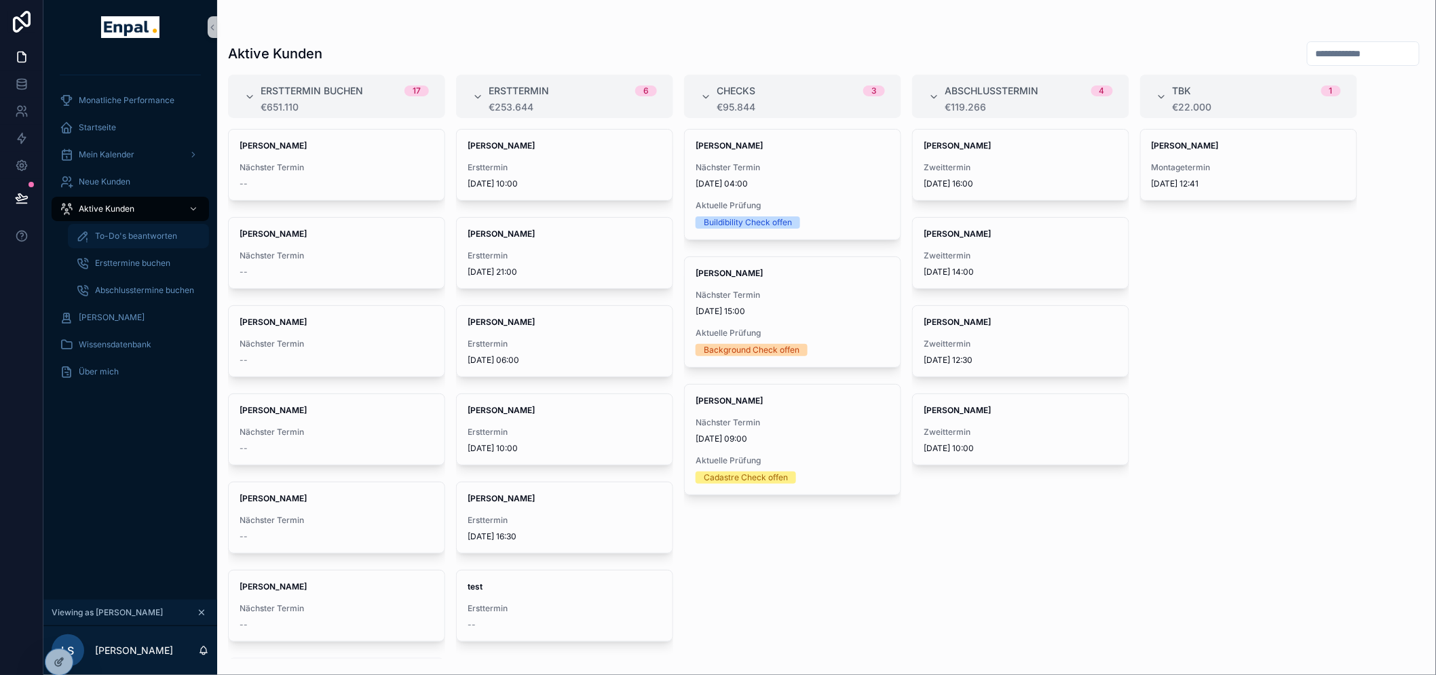
click at [130, 234] on span "To-Do's beantworten" at bounding box center [136, 236] width 82 height 11
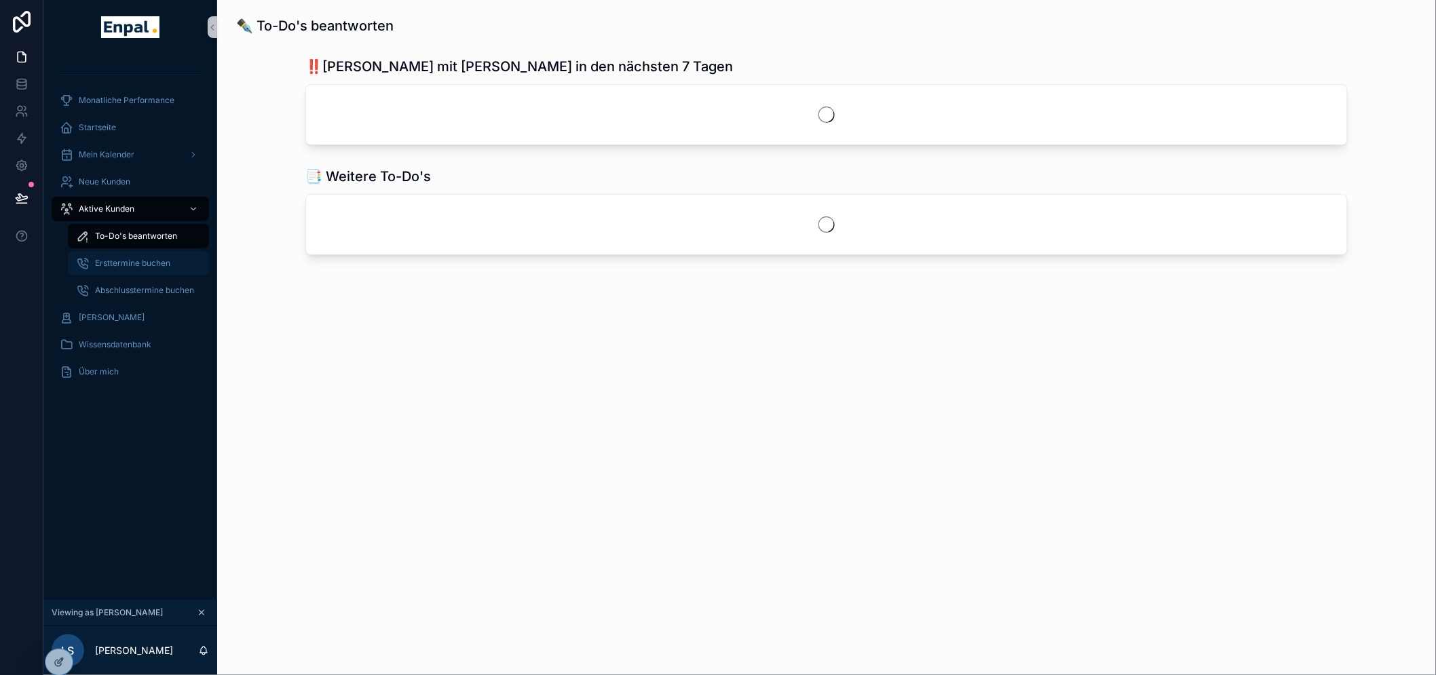
click at [132, 261] on span "Ersttermine buchen" at bounding box center [132, 263] width 75 height 11
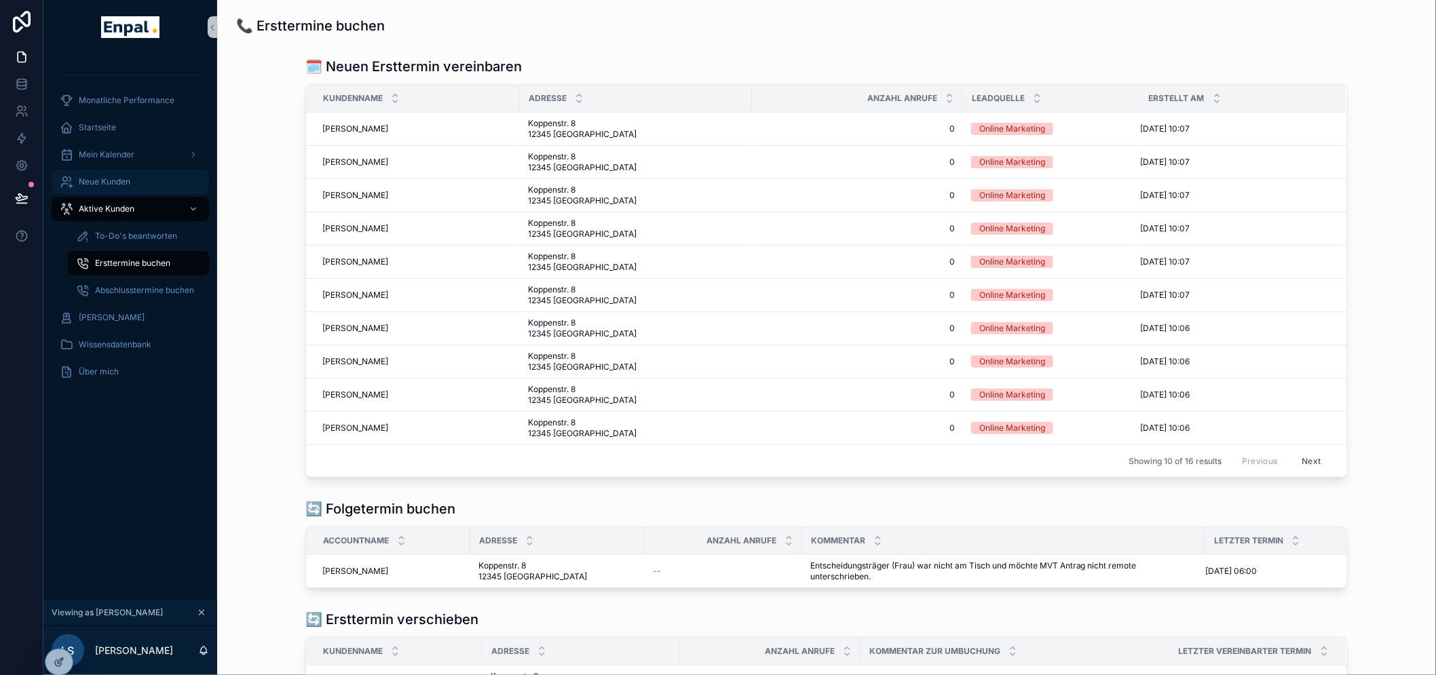
click at [129, 180] on span "Neue Kunden" at bounding box center [105, 181] width 52 height 11
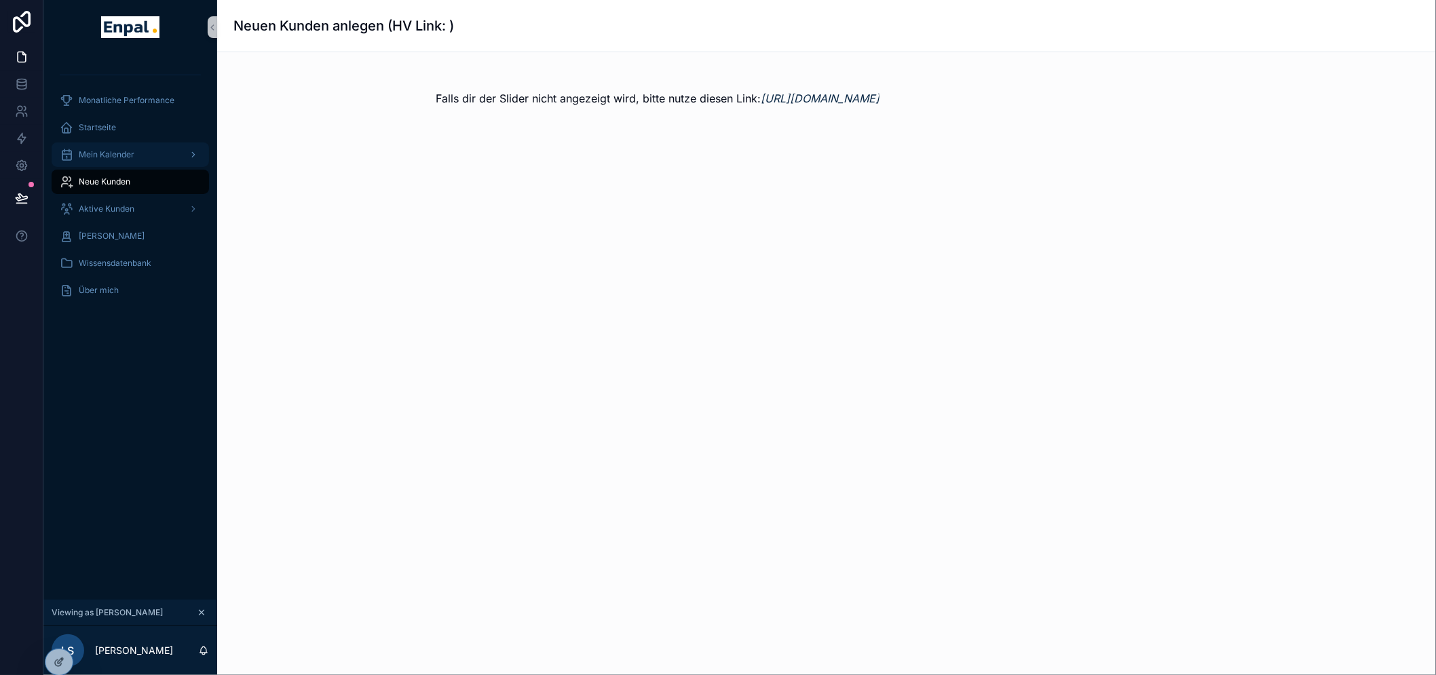
click at [131, 161] on div "Mein Kalender" at bounding box center [130, 155] width 141 height 22
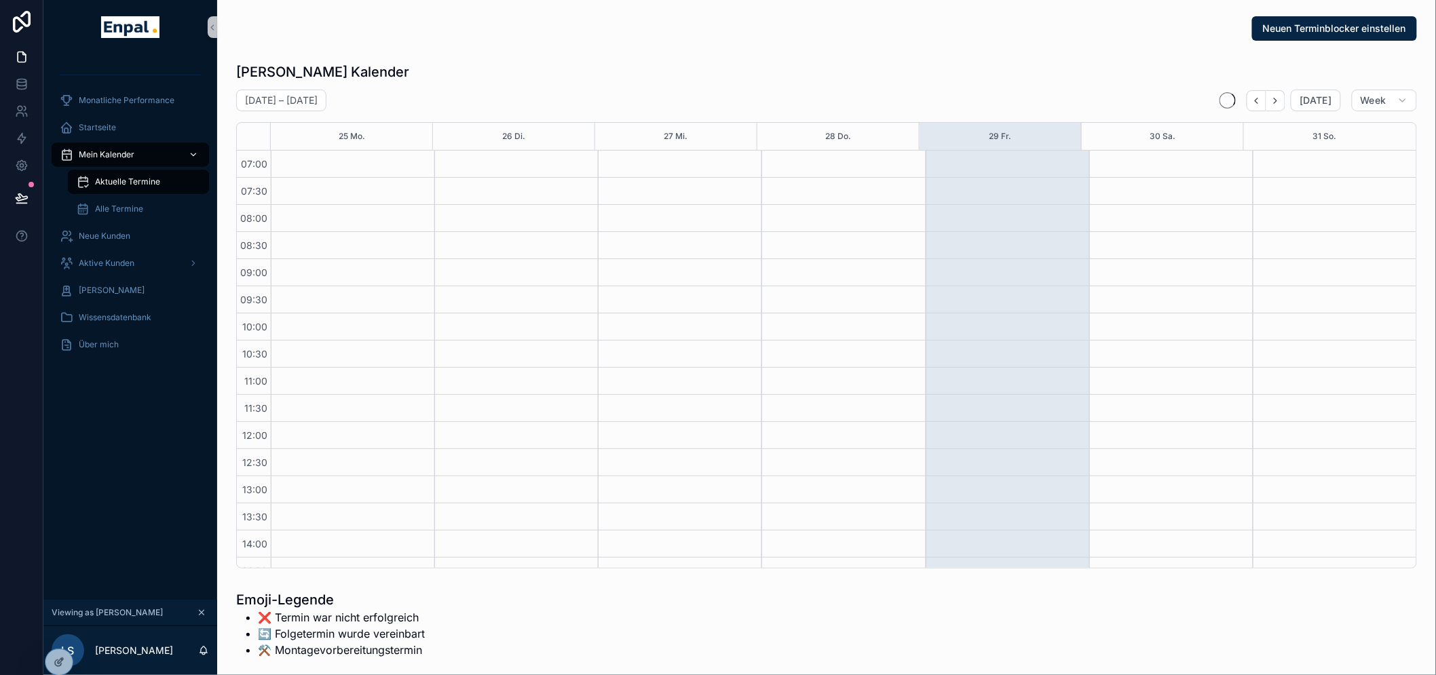
scroll to position [380, 0]
click at [134, 129] on div "Startseite" at bounding box center [130, 128] width 141 height 22
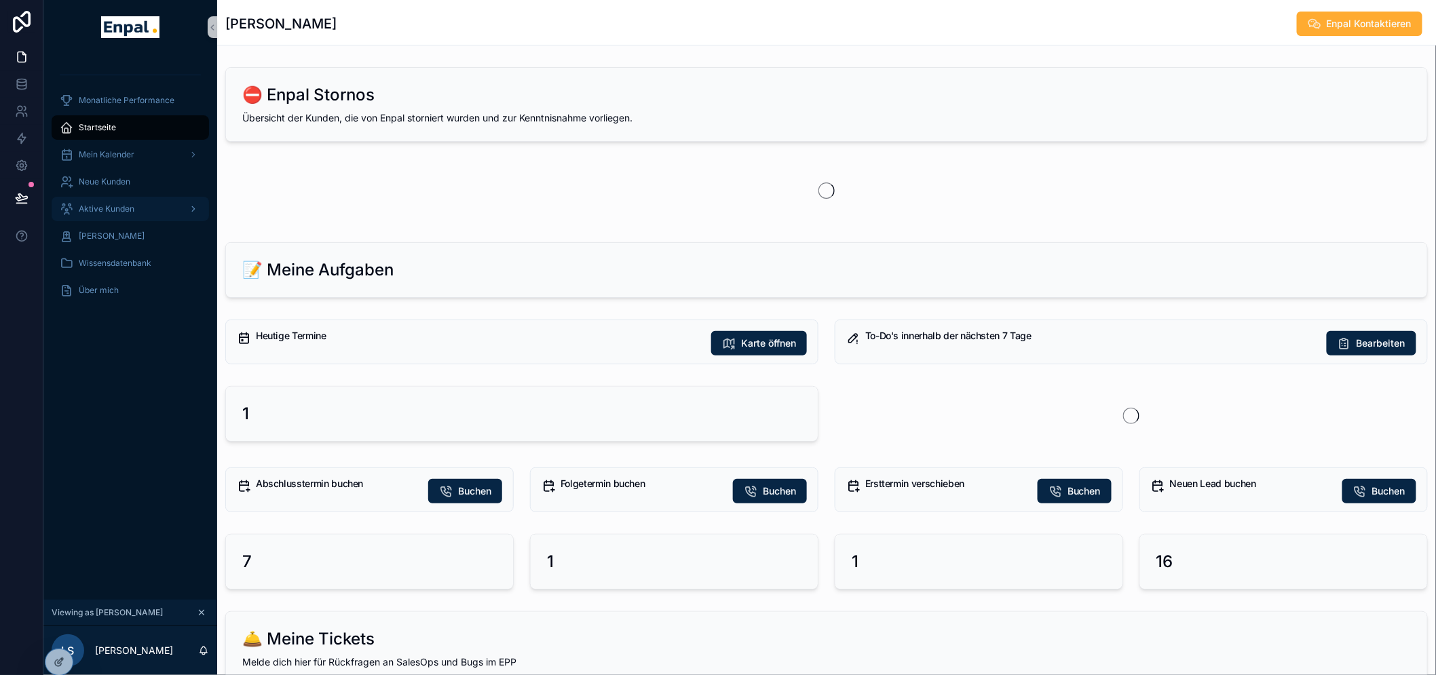
click at [130, 204] on span "Aktive Kunden" at bounding box center [107, 209] width 56 height 11
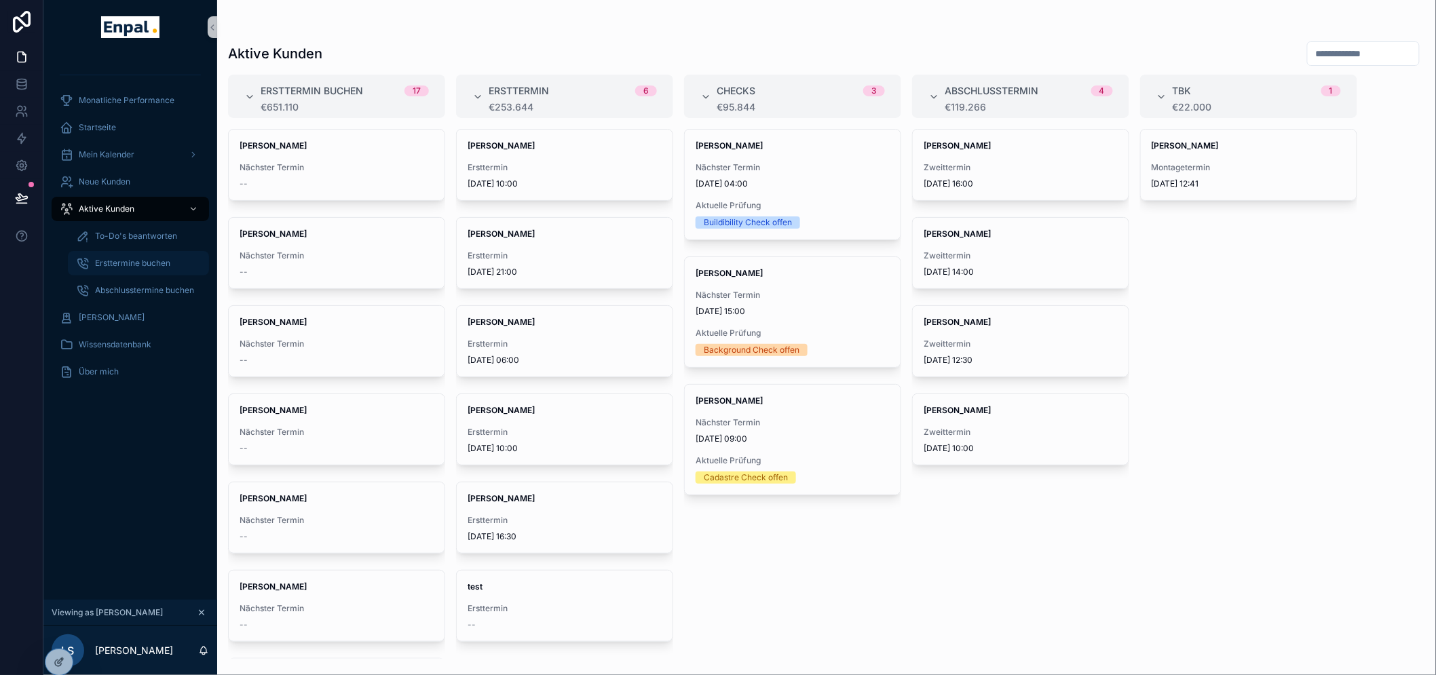
click at [127, 254] on div "Ersttermine buchen" at bounding box center [138, 263] width 125 height 22
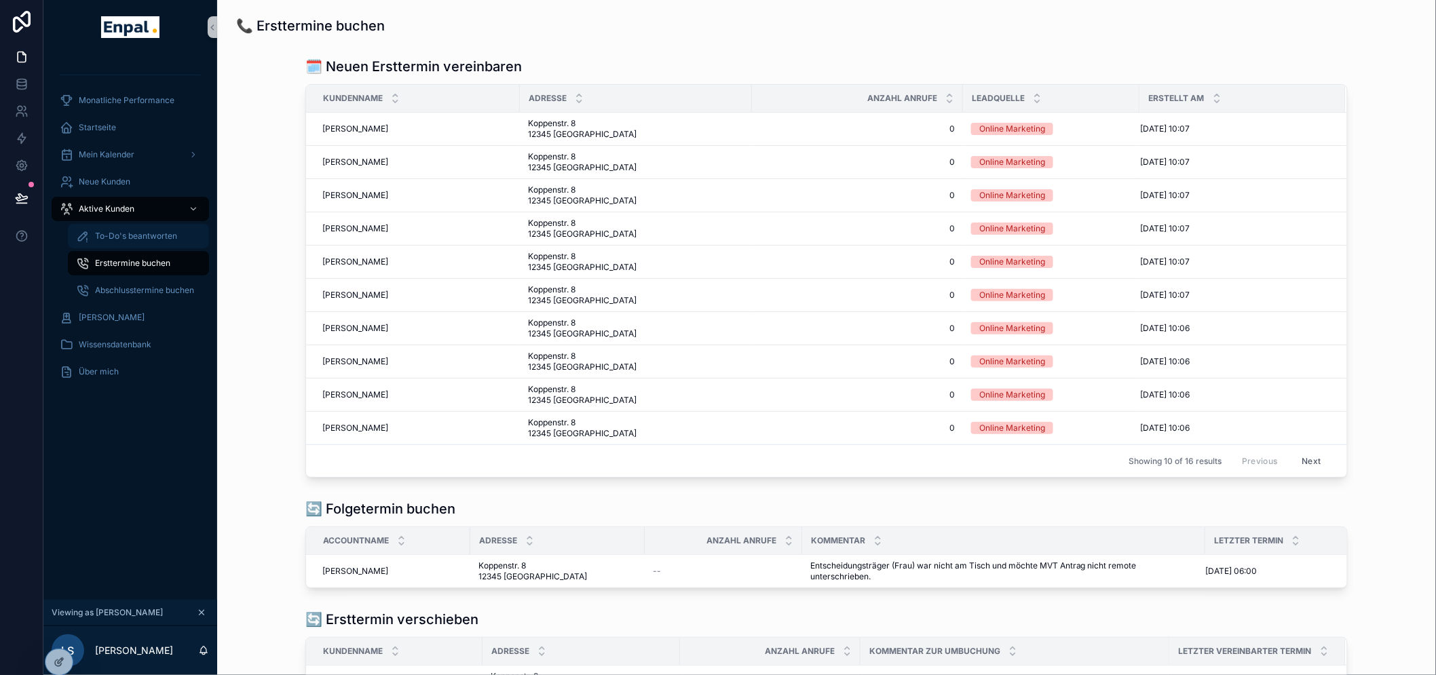
click at [134, 236] on span "To-Do's beantworten" at bounding box center [136, 236] width 82 height 11
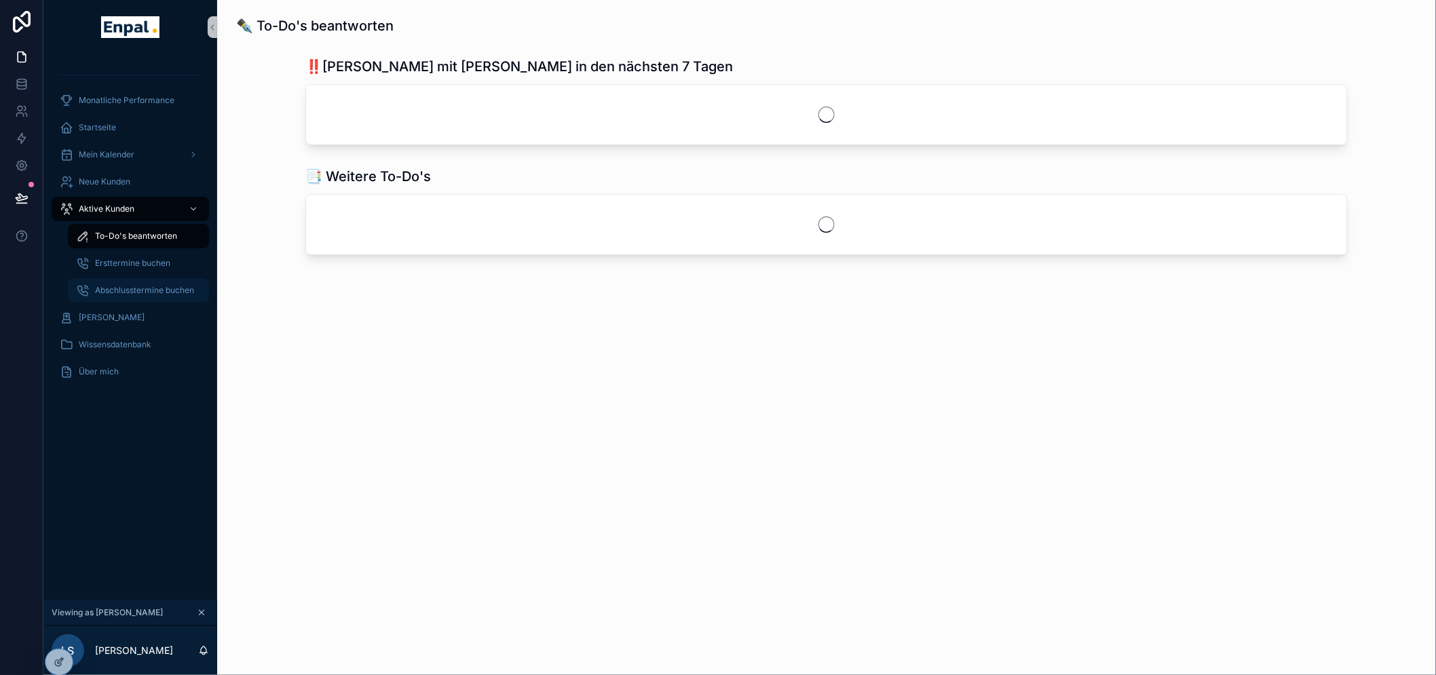
click at [119, 280] on div "Abschlusstermine buchen" at bounding box center [138, 291] width 125 height 22
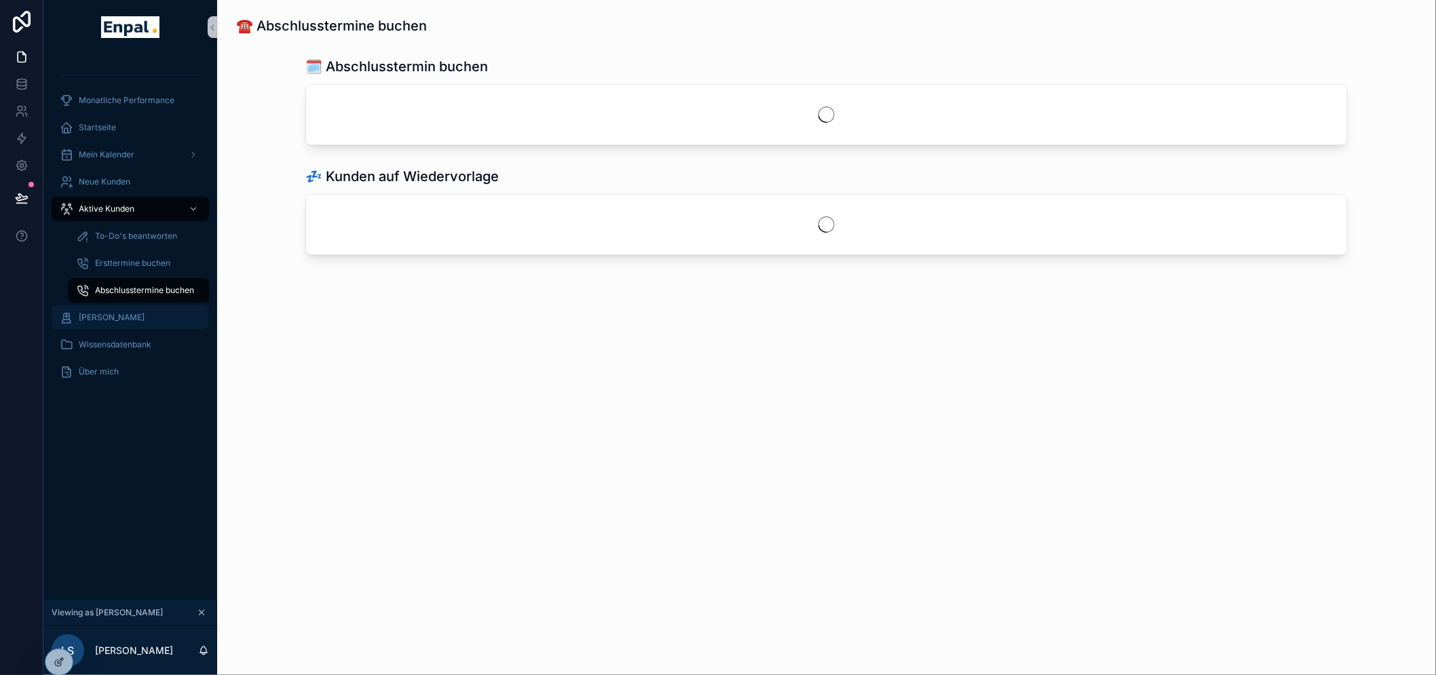
click at [117, 312] on span "[PERSON_NAME]" at bounding box center [112, 317] width 66 height 11
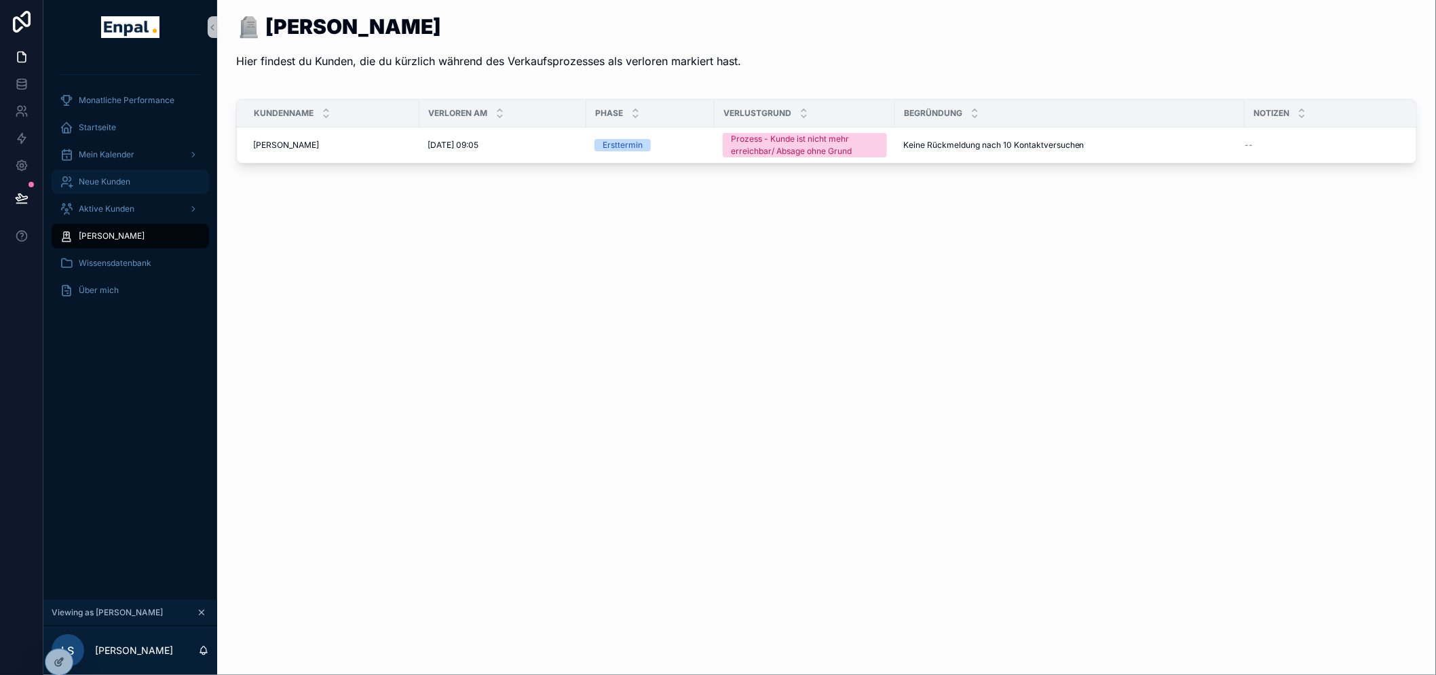
click at [132, 185] on div "Neue Kunden" at bounding box center [130, 182] width 141 height 22
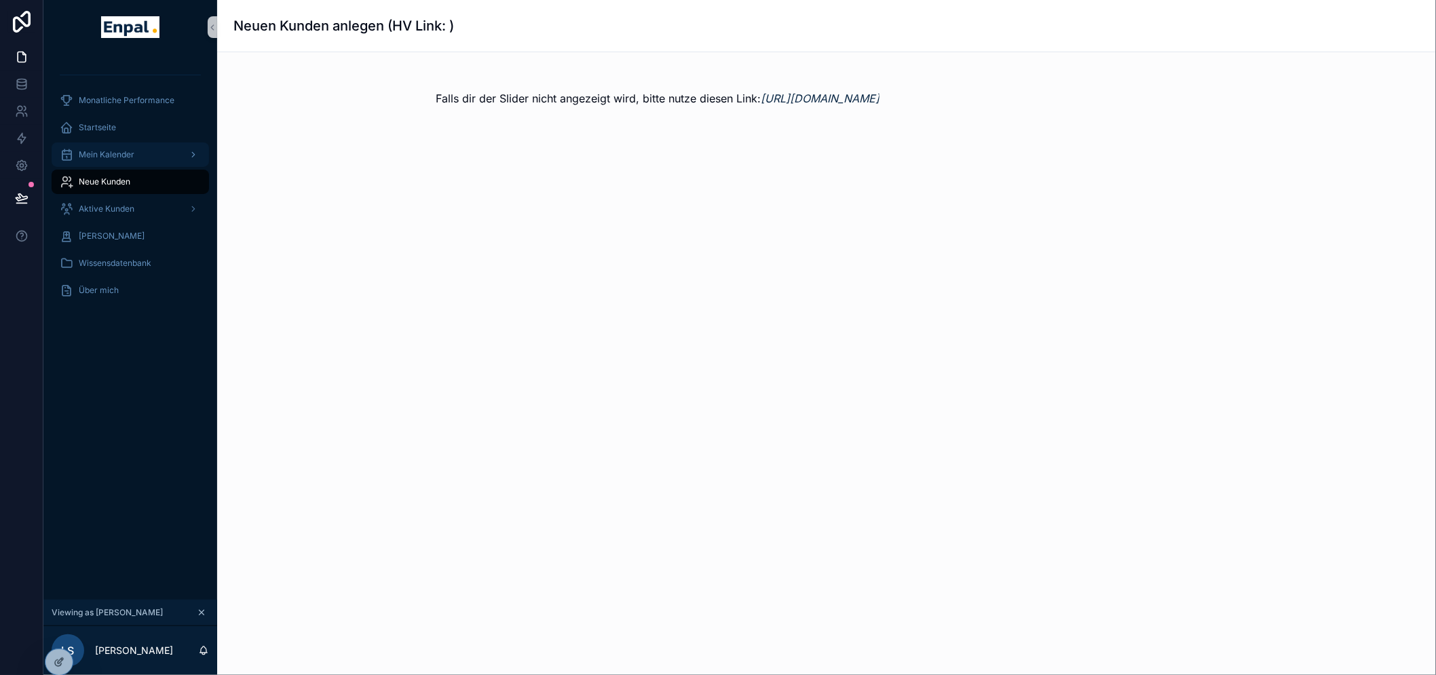
click at [138, 158] on div "Mein Kalender" at bounding box center [130, 155] width 141 height 22
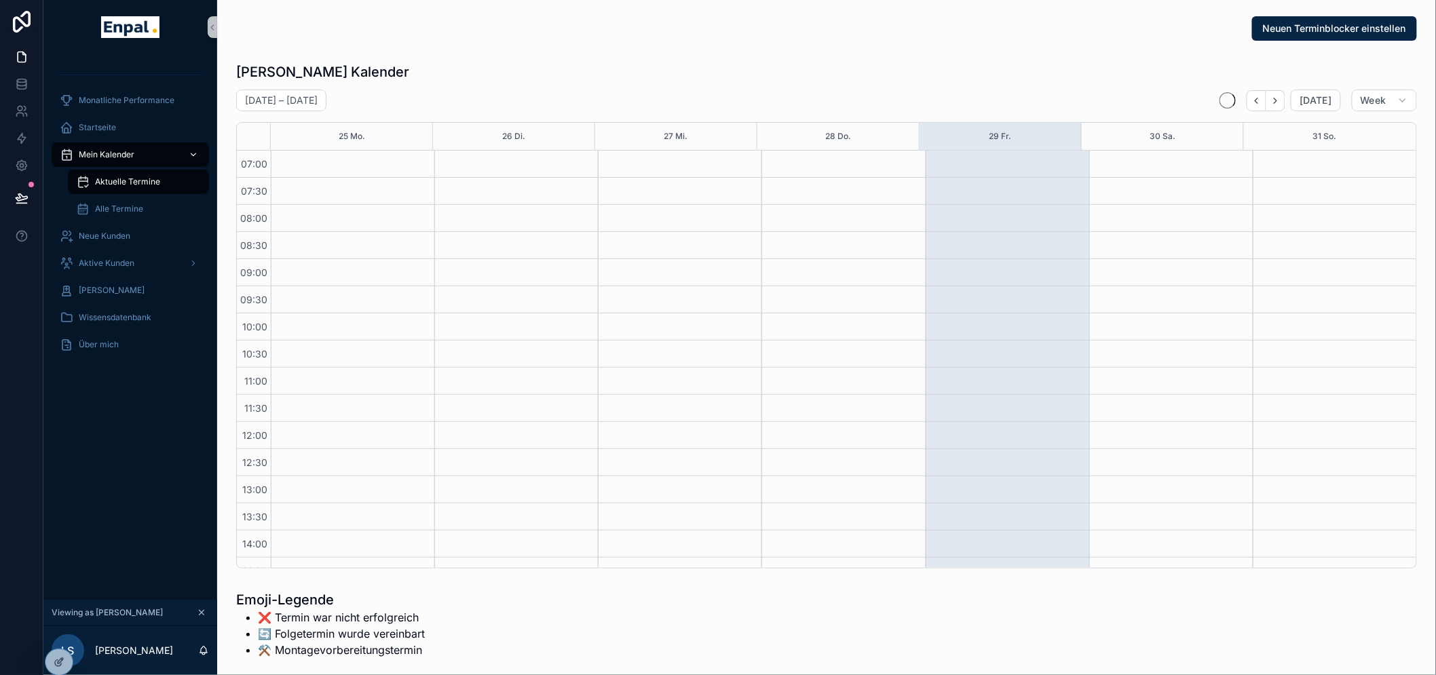
scroll to position [380, 0]
click at [133, 134] on div "Startseite" at bounding box center [130, 128] width 141 height 22
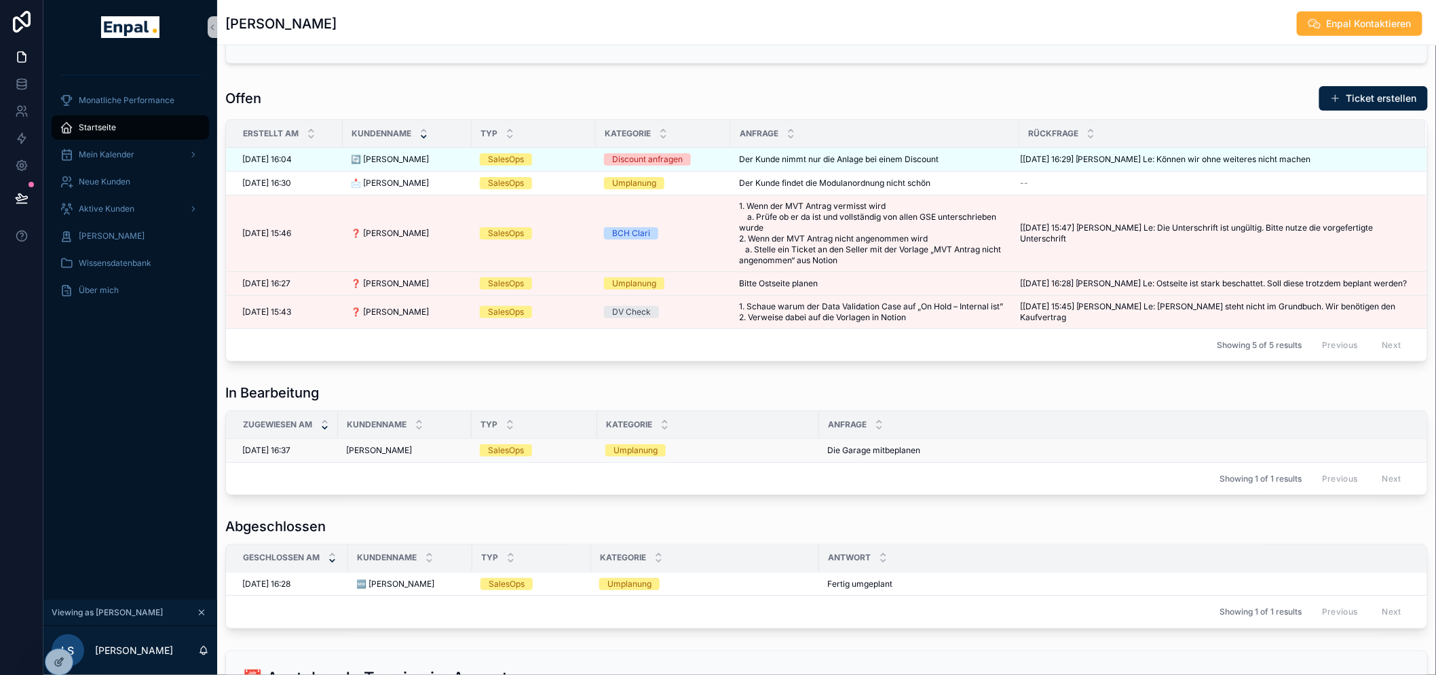
scroll to position [602, 0]
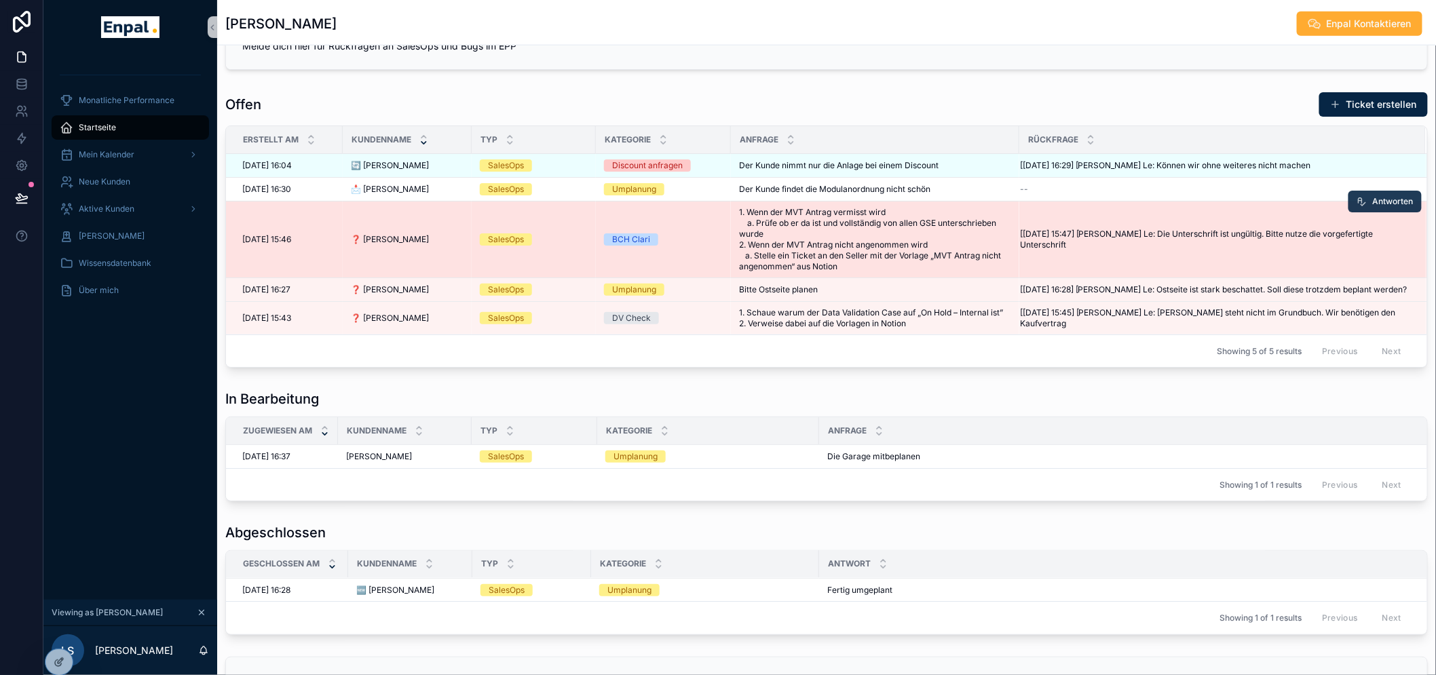
click at [1386, 197] on span "Antworten" at bounding box center [1392, 201] width 41 height 11
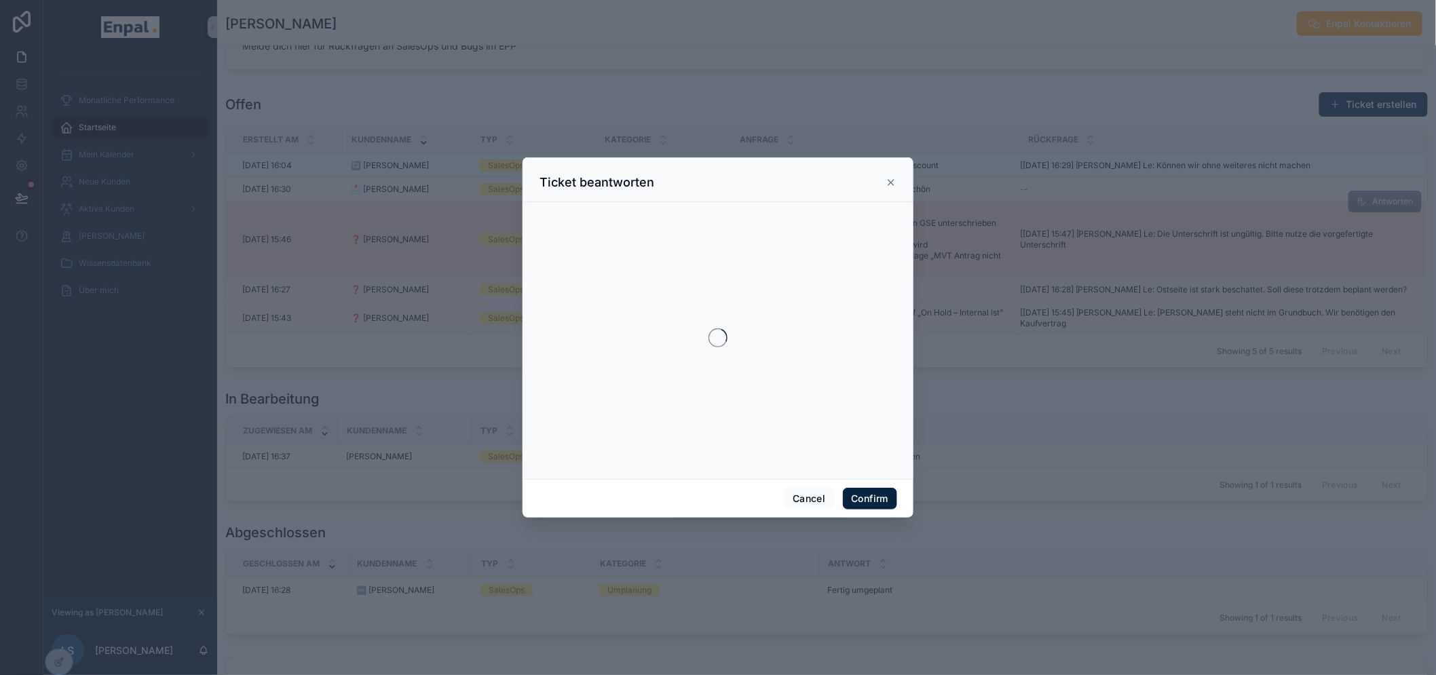
click at [1192, 231] on div at bounding box center [718, 337] width 1436 height 675
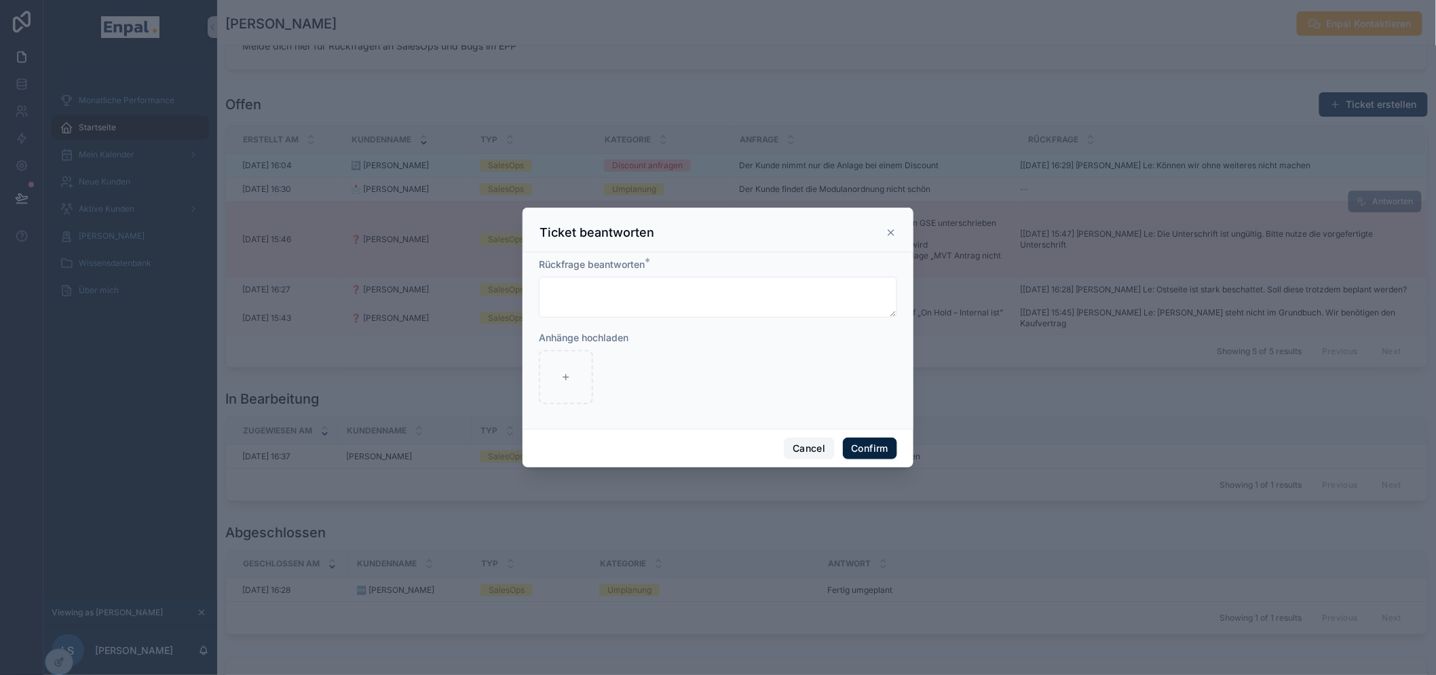
click at [809, 459] on button "Cancel" at bounding box center [809, 449] width 50 height 22
